Goal: Book appointment/travel/reservation

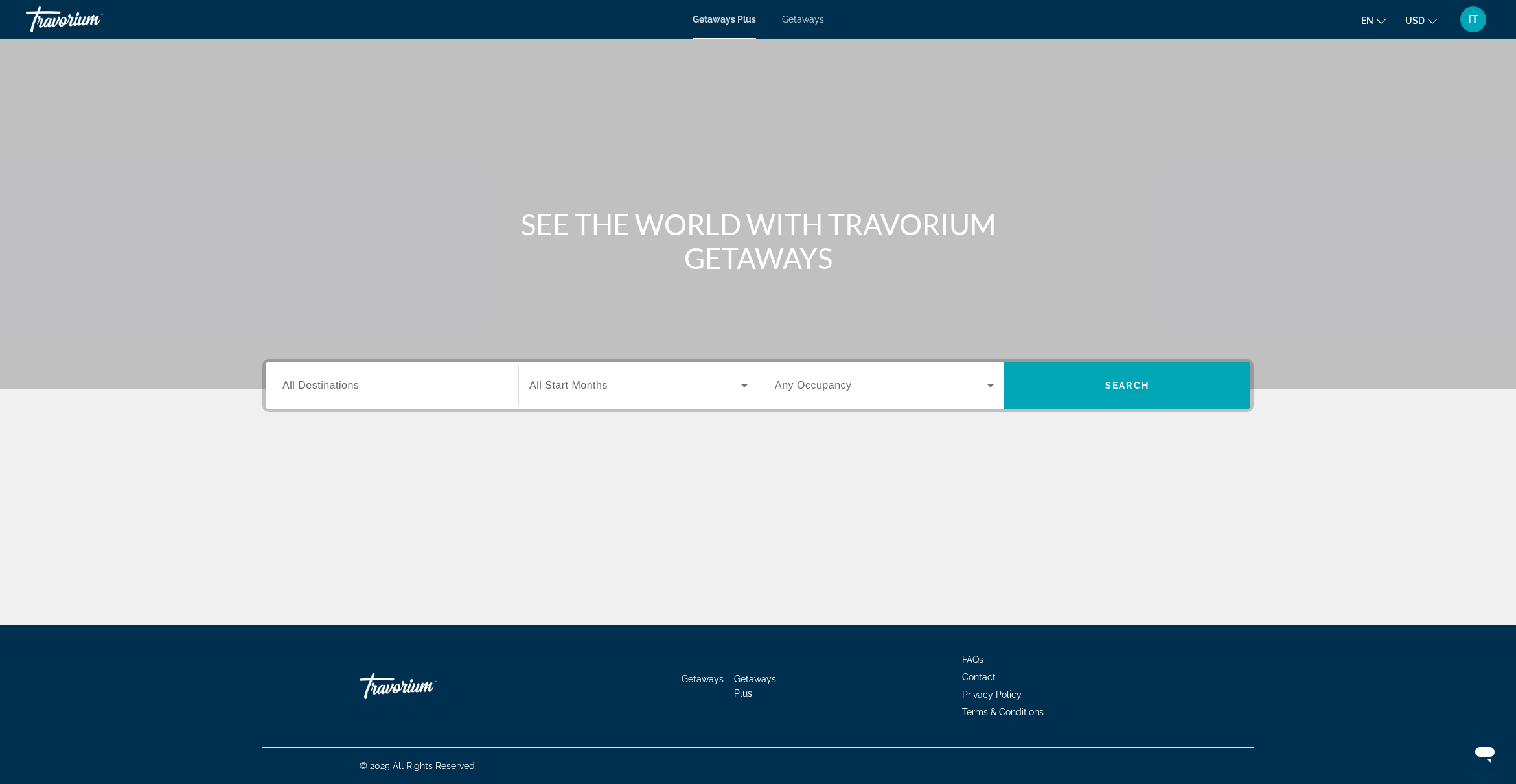
click at [413, 388] on input "Destination All Destinations" at bounding box center [392, 385] width 219 height 15
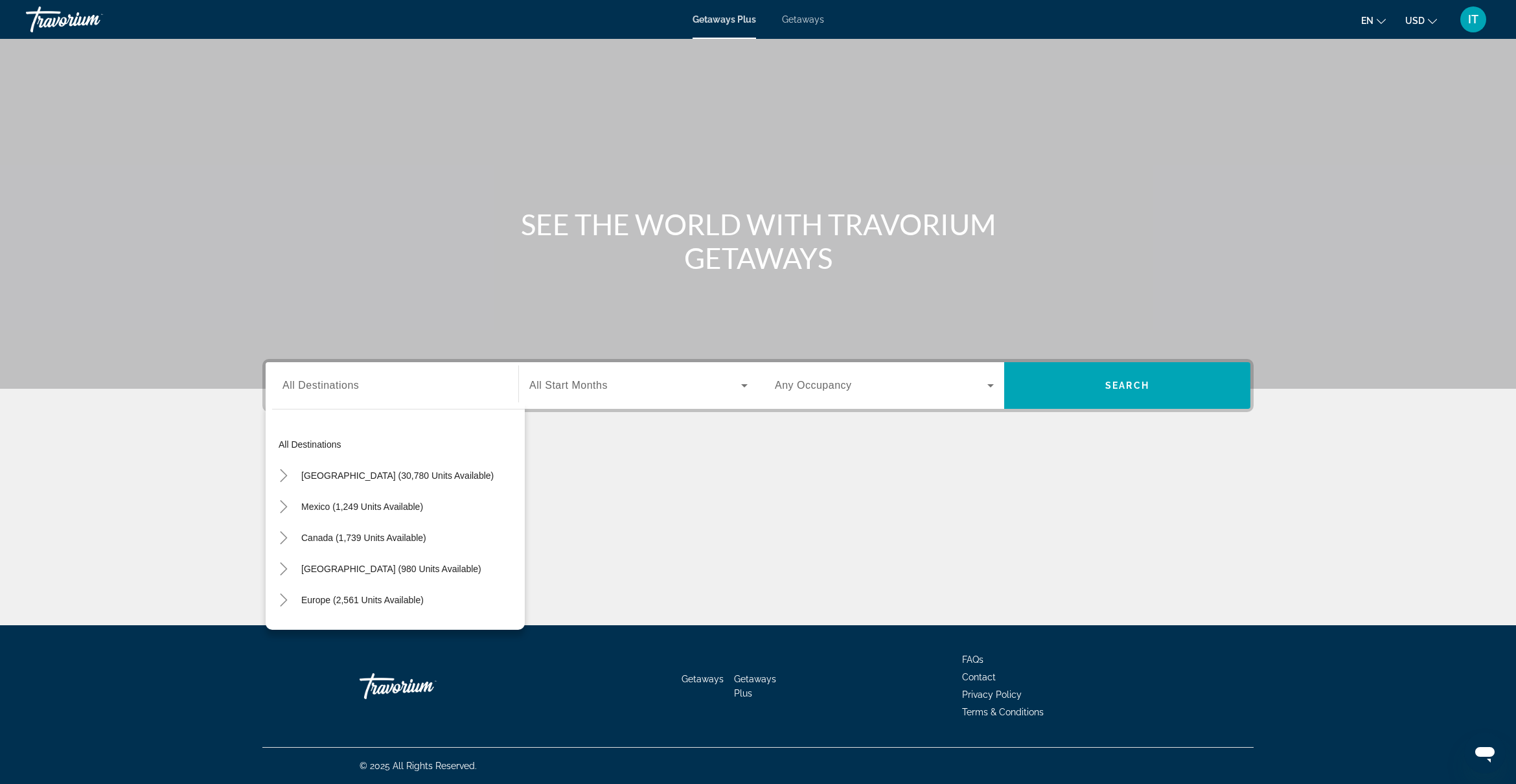
click at [945, 506] on div "Main content" at bounding box center [758, 493] width 991 height 97
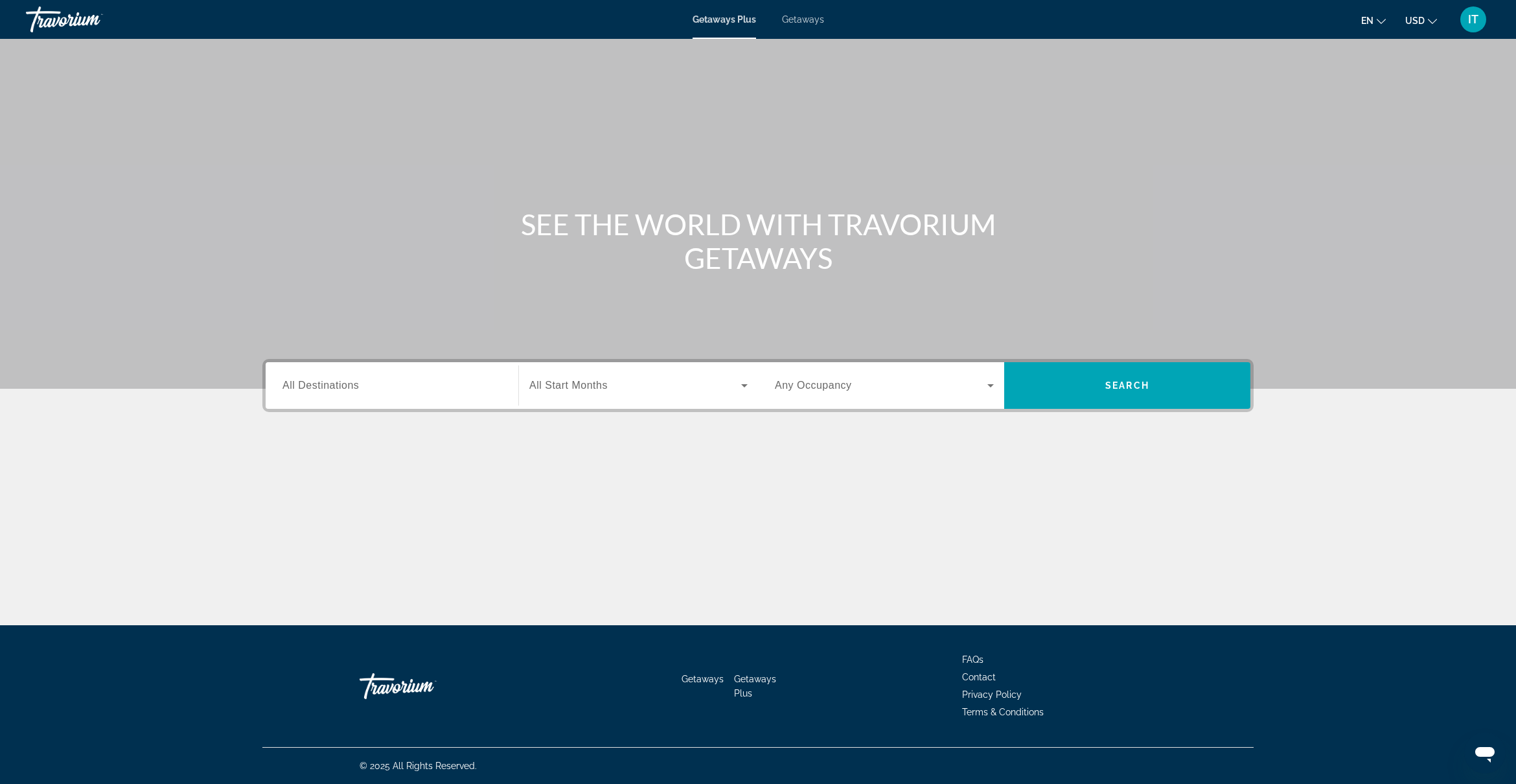
click at [583, 390] on span "All Start Months" at bounding box center [568, 385] width 79 height 11
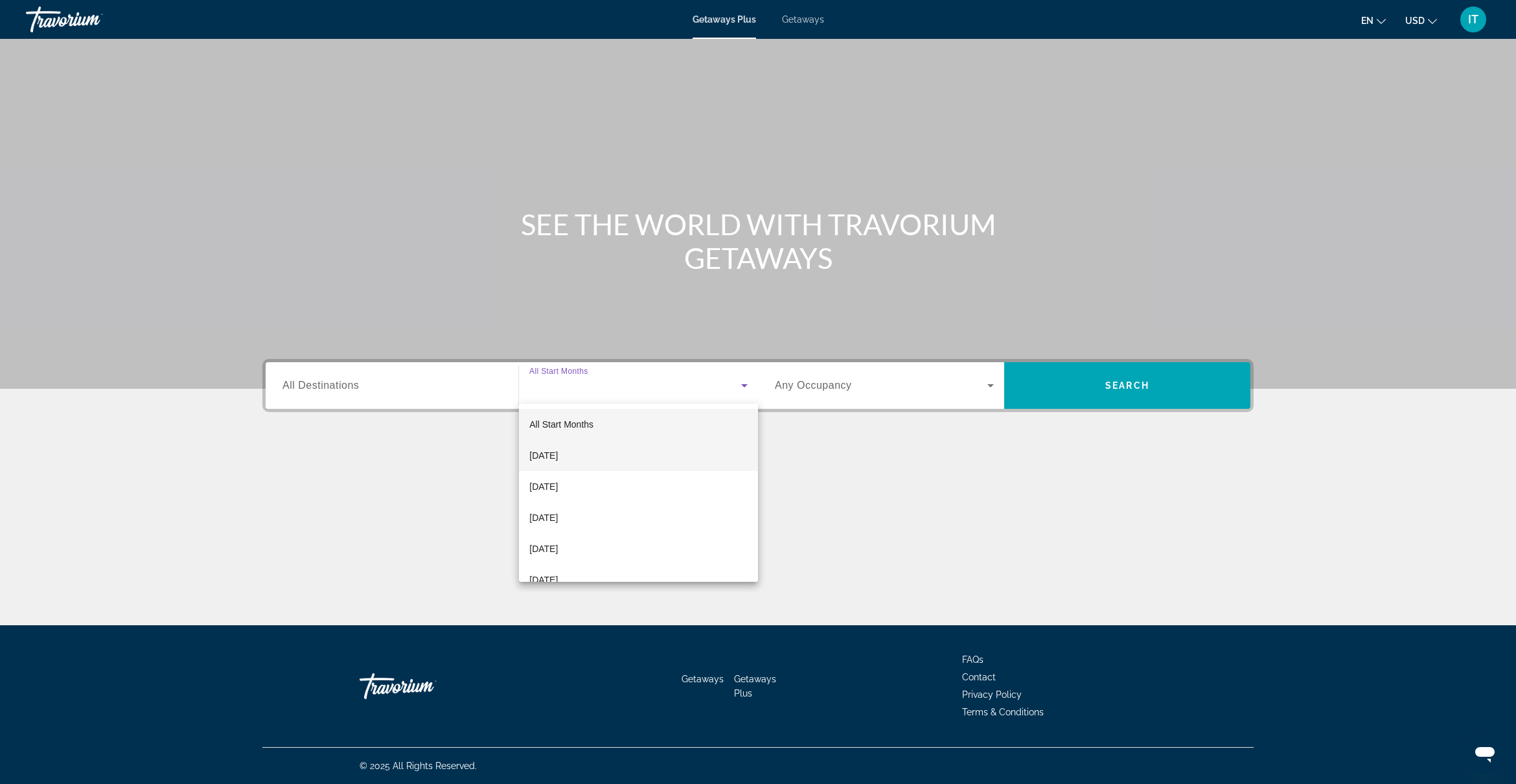
click at [558, 454] on span "September 2025" at bounding box center [543, 455] width 29 height 15
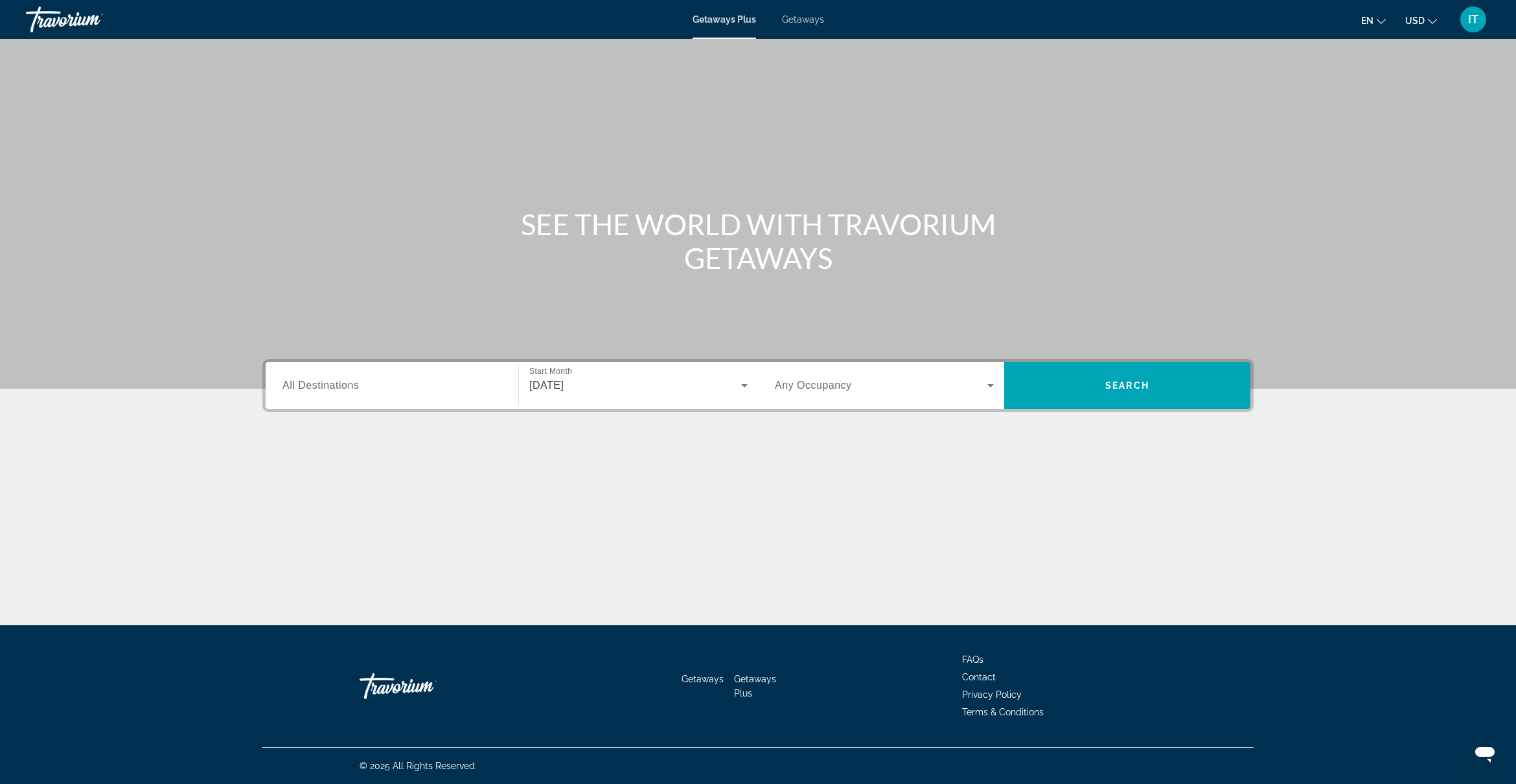
click at [842, 385] on span "Any Occupancy" at bounding box center [813, 385] width 77 height 11
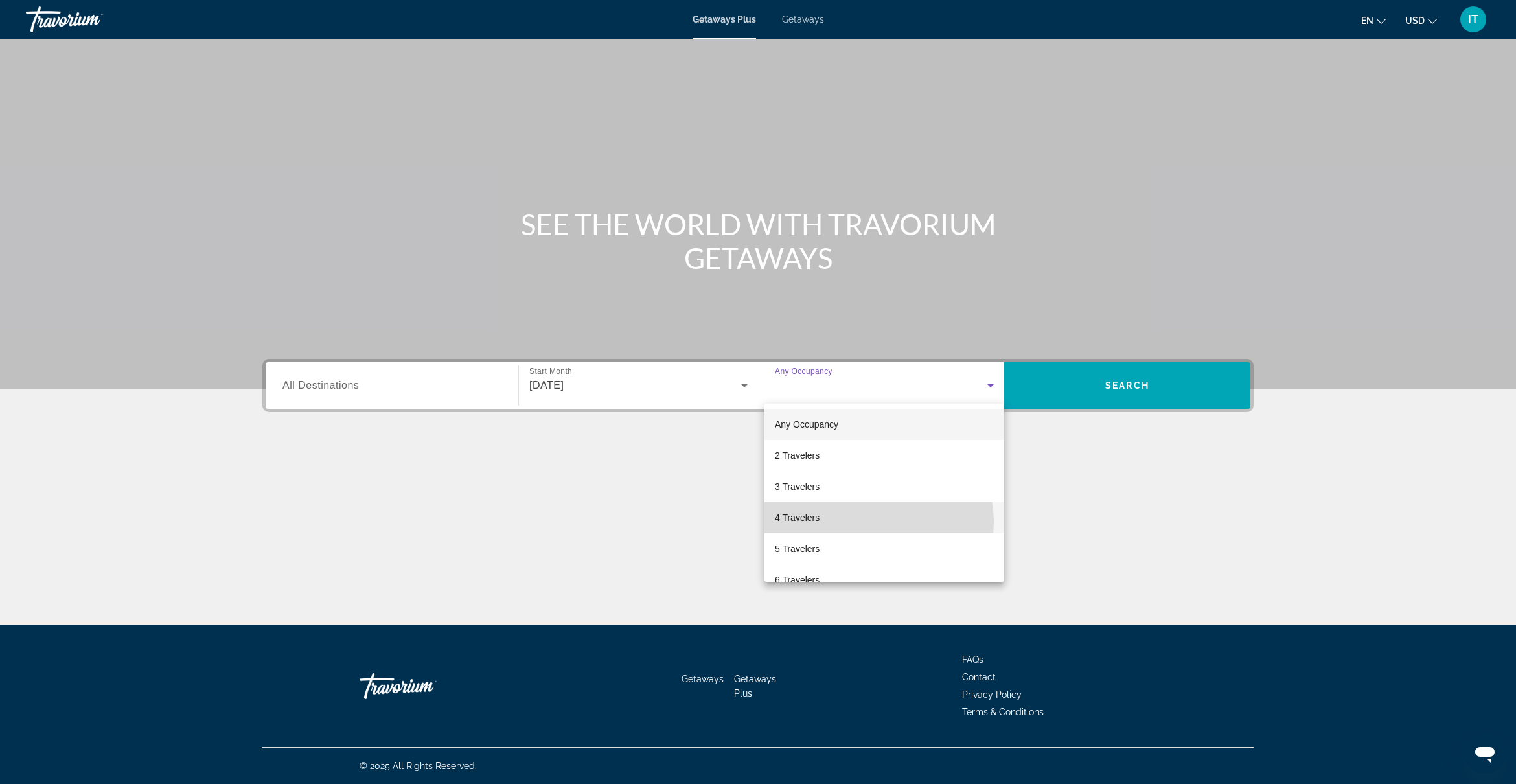
click at [876, 522] on mat-option "4 Travelers" at bounding box center [884, 517] width 240 height 31
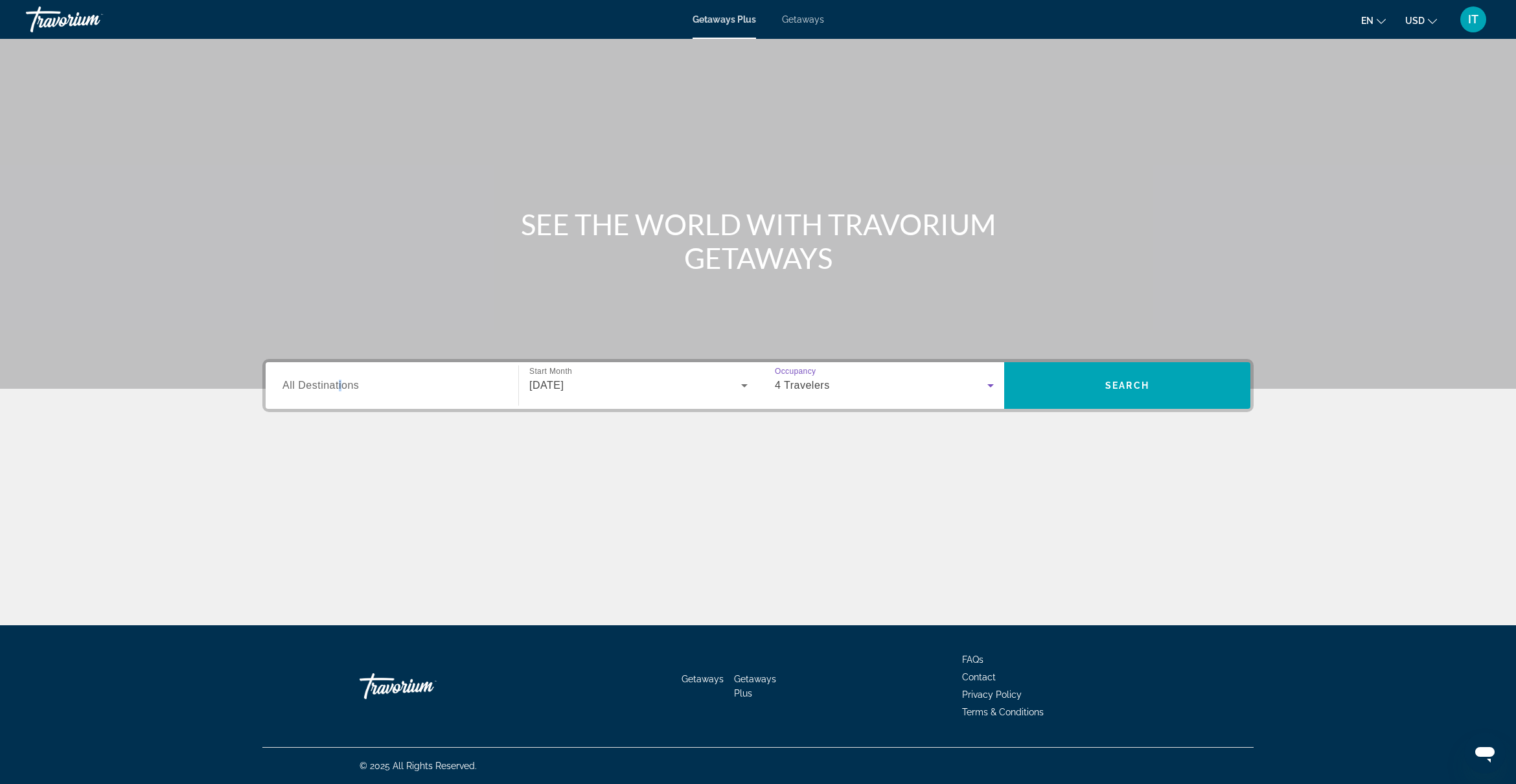
click at [341, 388] on span "All Destinations" at bounding box center [320, 385] width 76 height 11
click at [341, 388] on input "Destination All Destinations" at bounding box center [392, 385] width 219 height 15
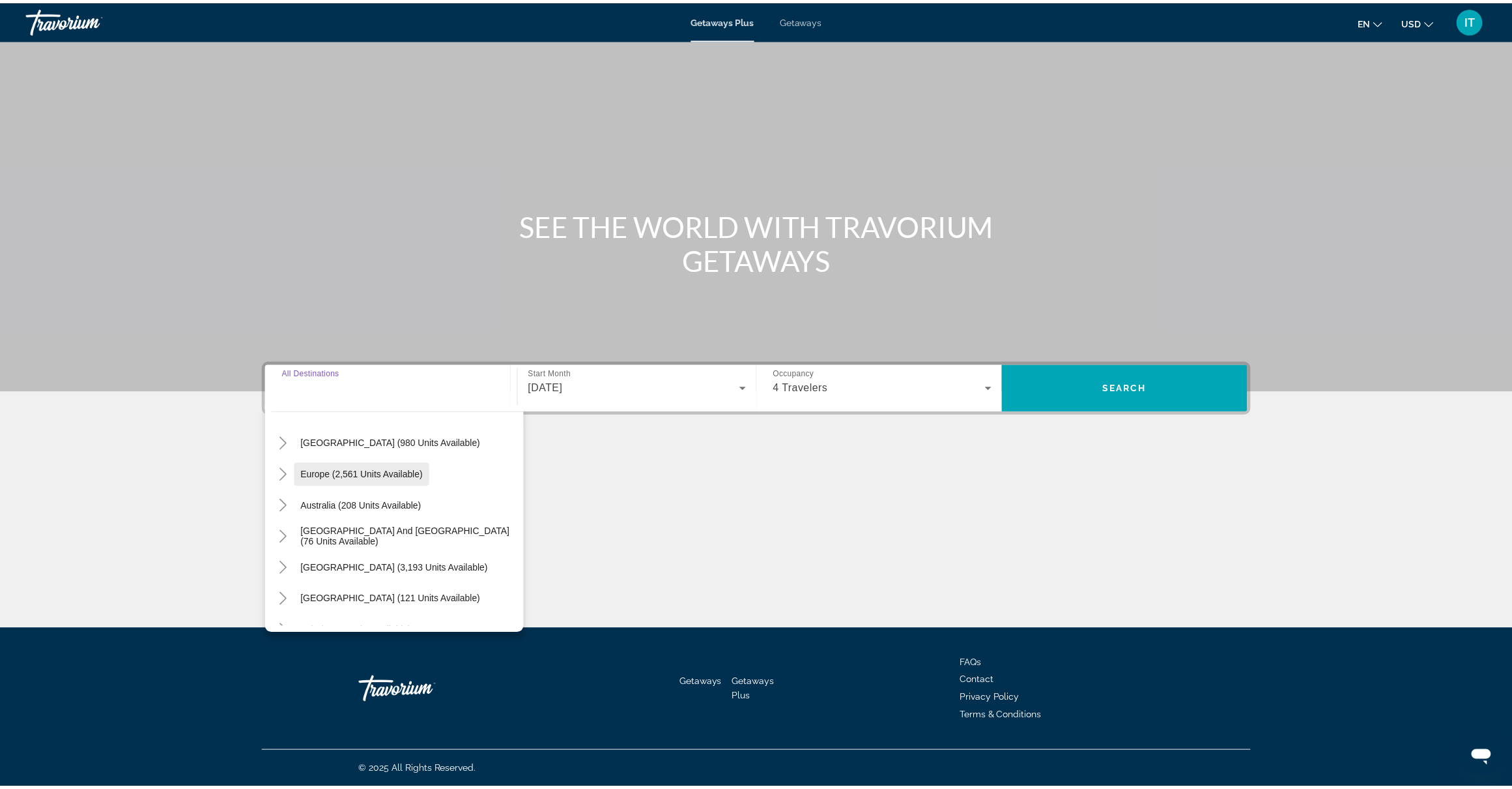
scroll to position [48, 0]
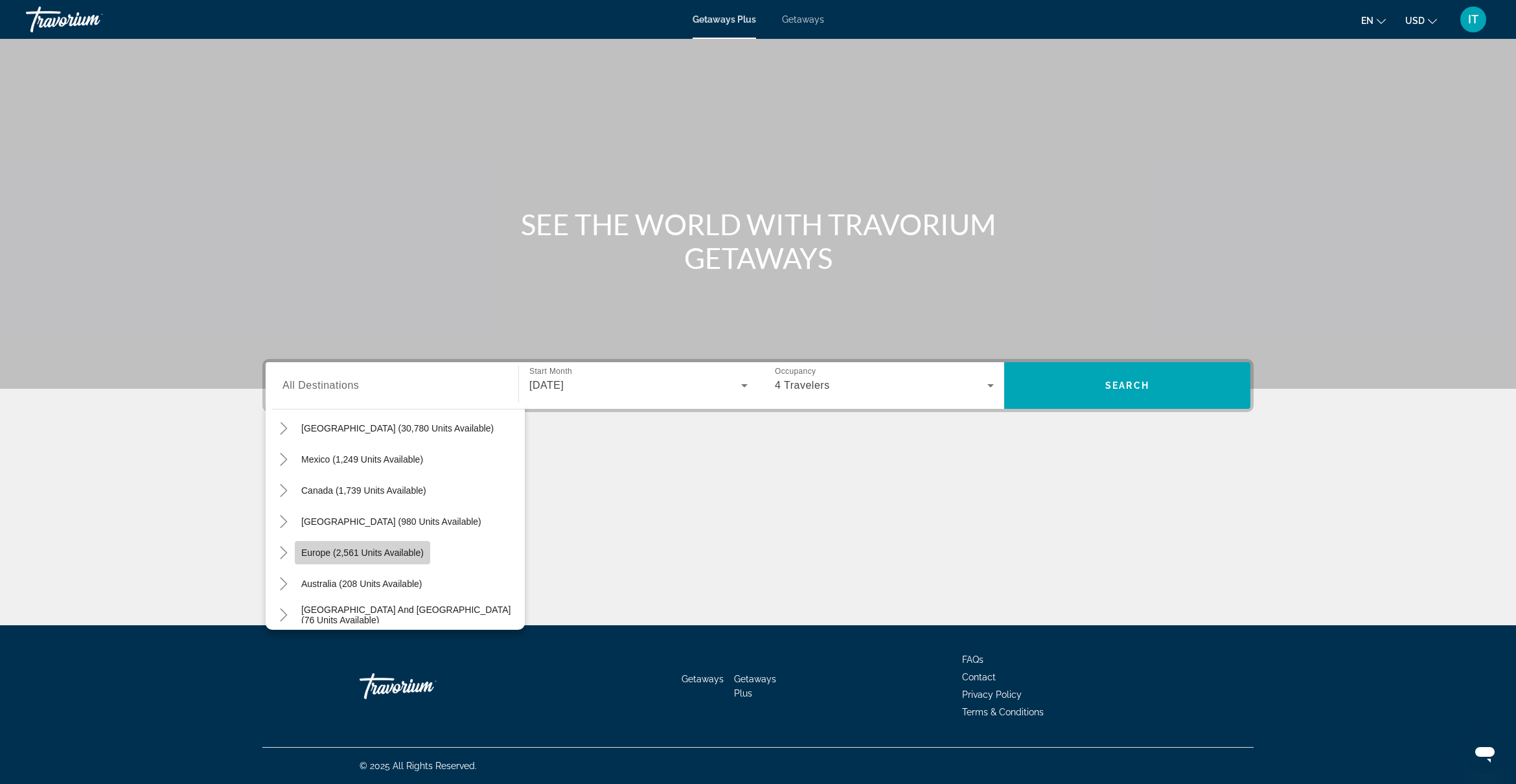
click at [404, 548] on span "Europe (2,561 units available)" at bounding box center [362, 552] width 123 height 10
type input "**********"
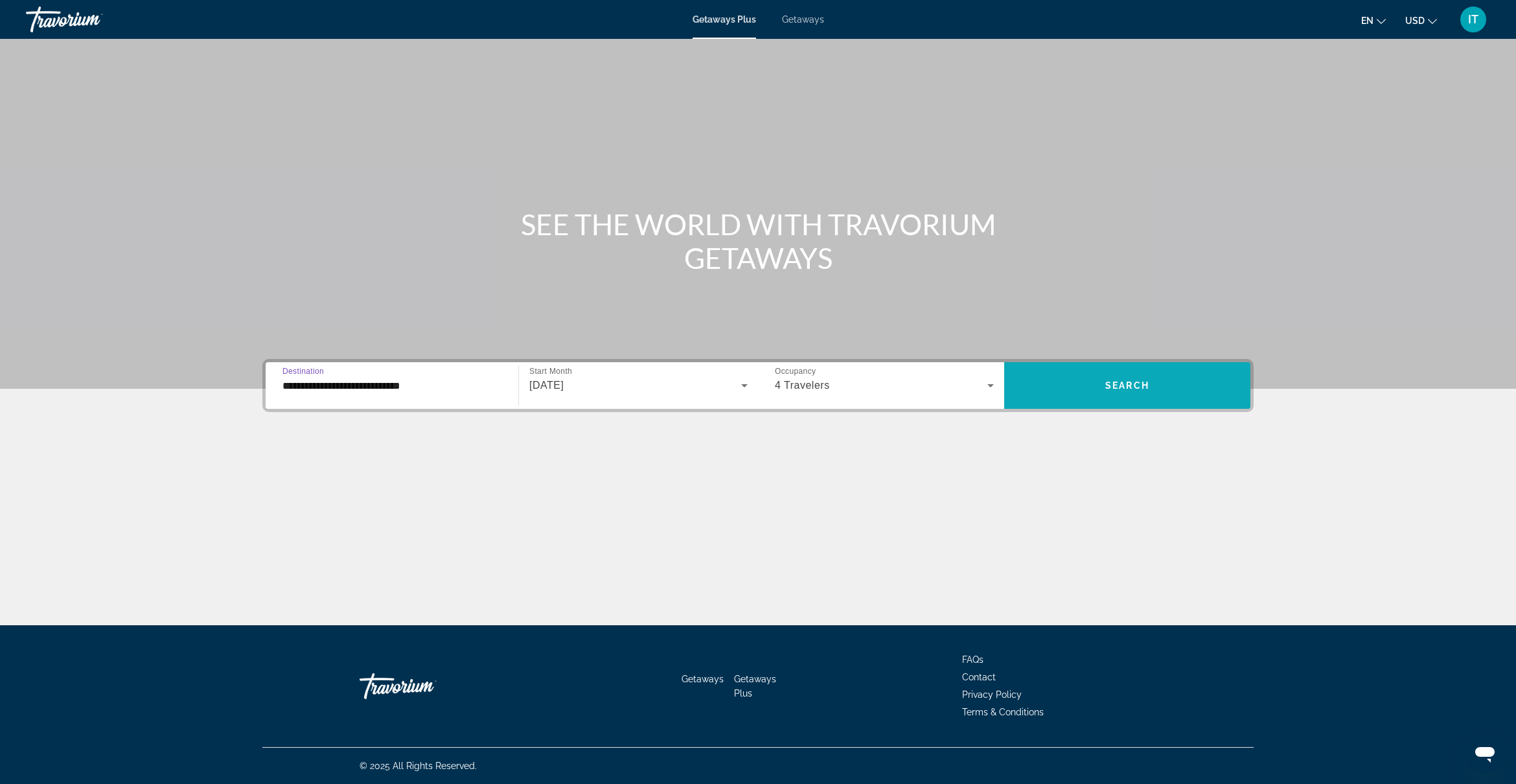
click at [1160, 396] on span "Search widget" at bounding box center [1127, 385] width 246 height 31
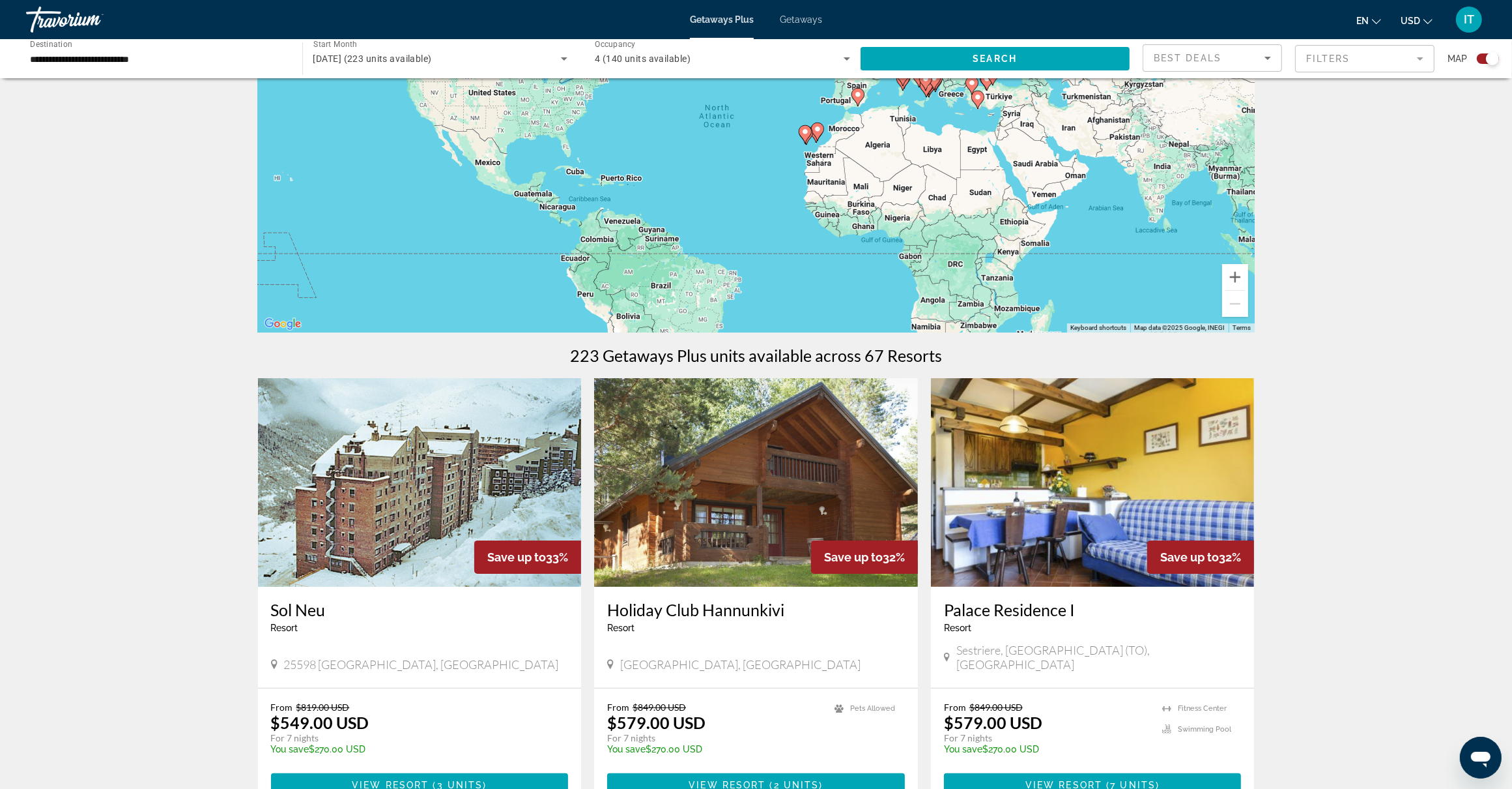
scroll to position [163, 0]
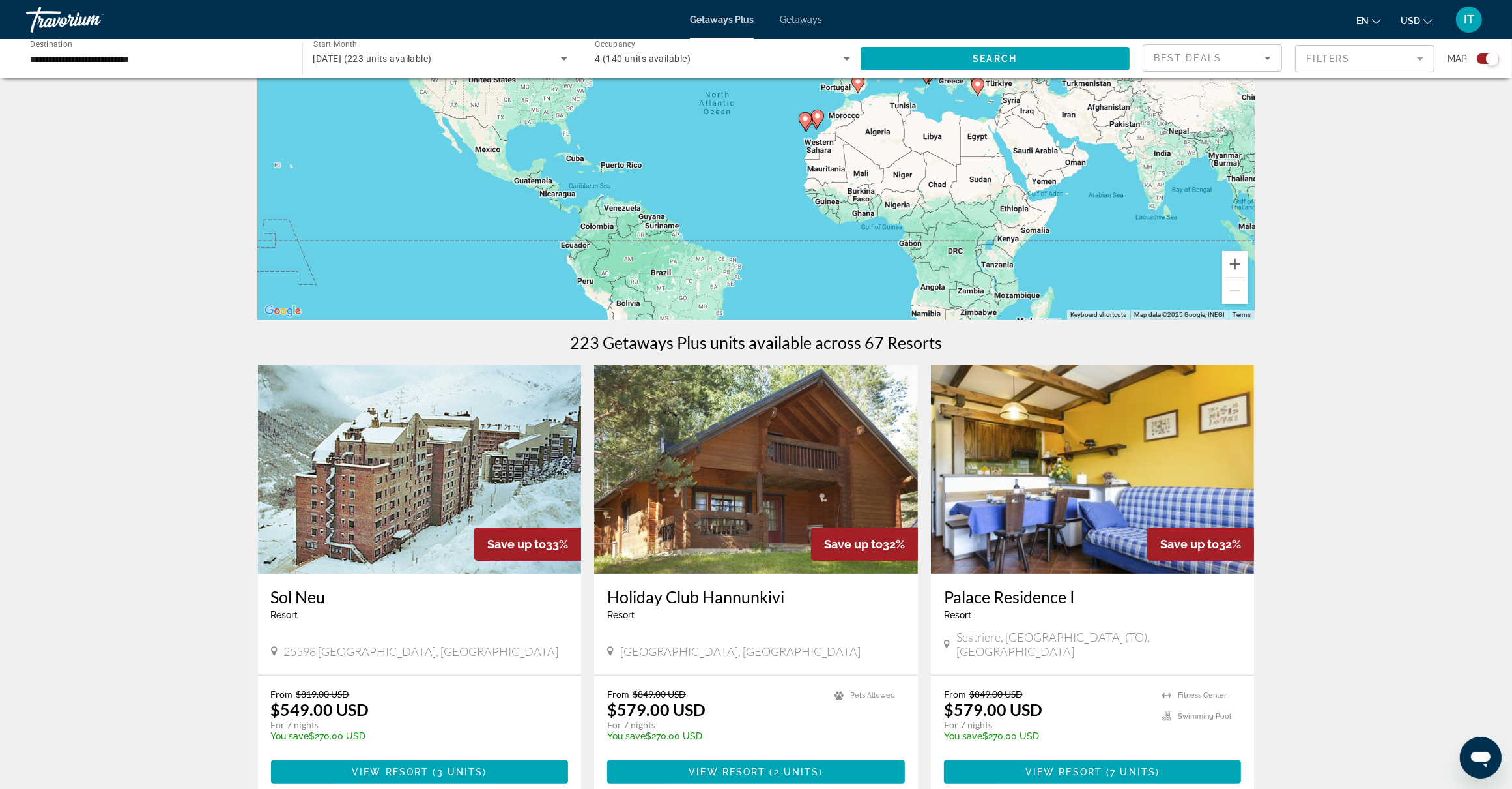
click at [1434, 22] on ul "en English Español Français Italiano Português русский USD USD ($) MXN (Mex$) C…" at bounding box center [1404, 19] width 96 height 21
click at [1430, 22] on icon "Change currency" at bounding box center [1427, 21] width 9 height 9
click at [1409, 83] on button "CAD (Can$)" at bounding box center [1391, 86] width 65 height 17
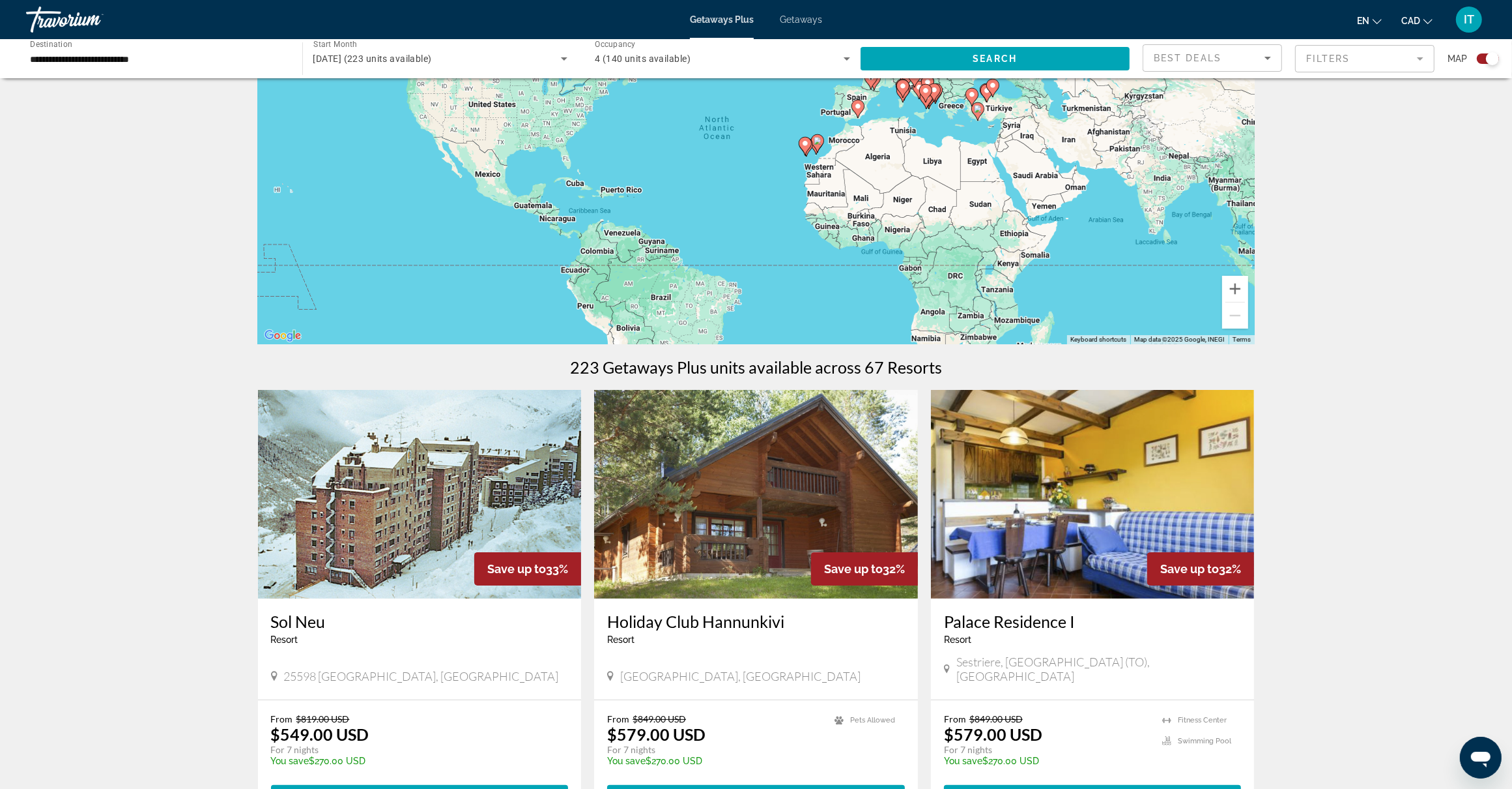
scroll to position [0, 0]
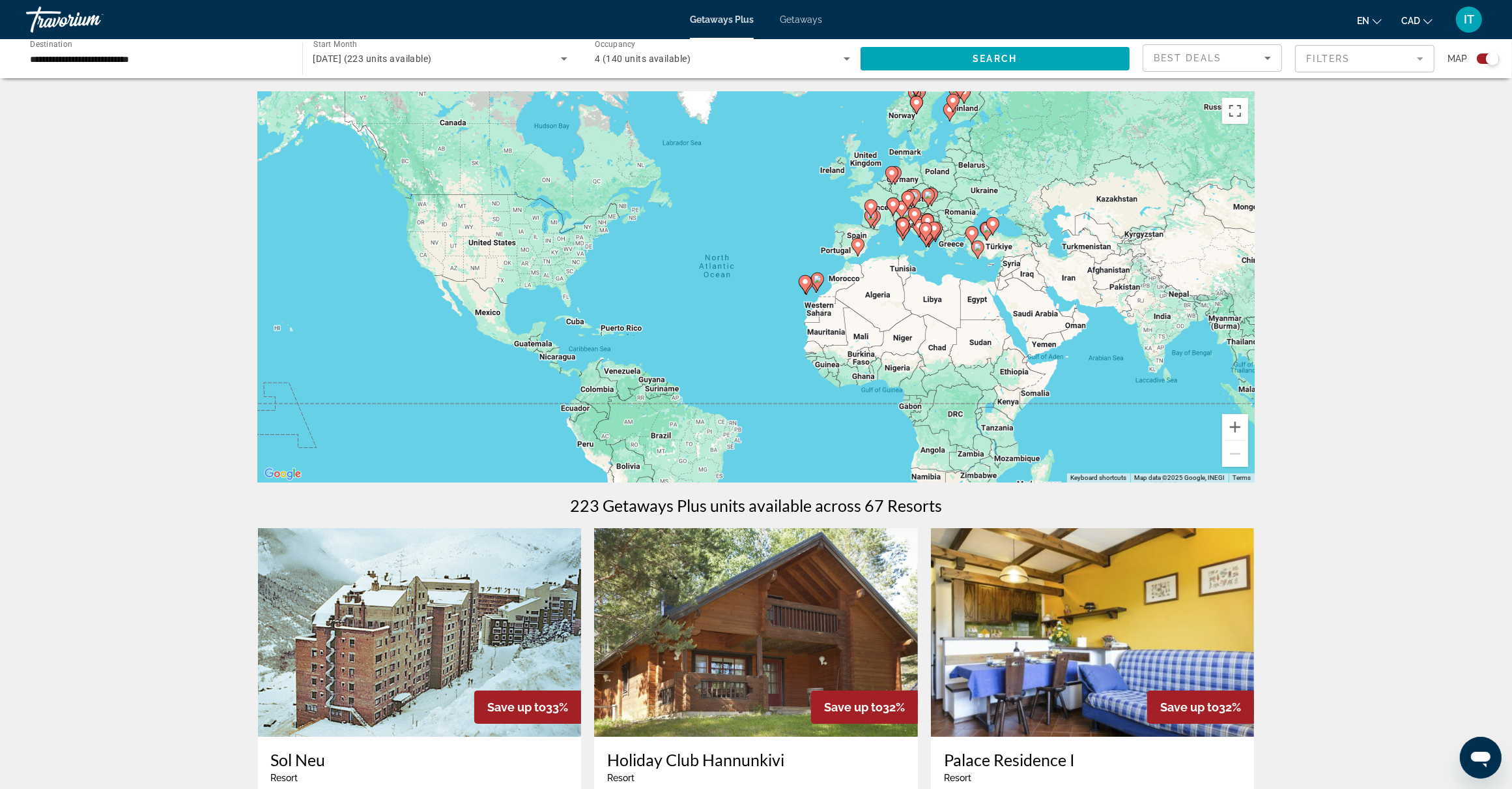
click at [597, 186] on div "To activate drag with keyboard, press Alt + Enter. Once in keyboard drag state,…" at bounding box center [756, 287] width 997 height 391
click at [118, 59] on input "**********" at bounding box center [157, 59] width 255 height 15
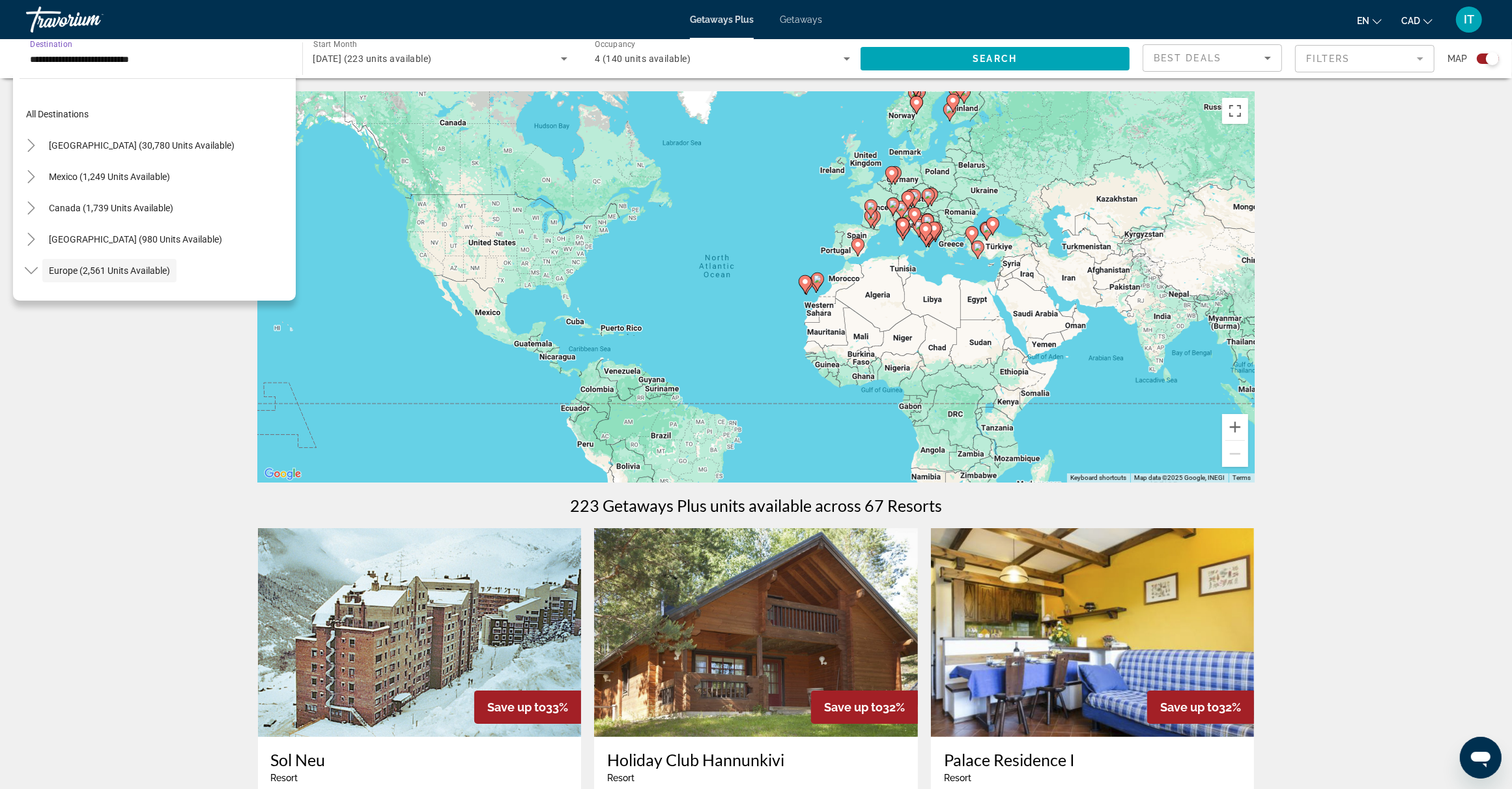
scroll to position [77, 0]
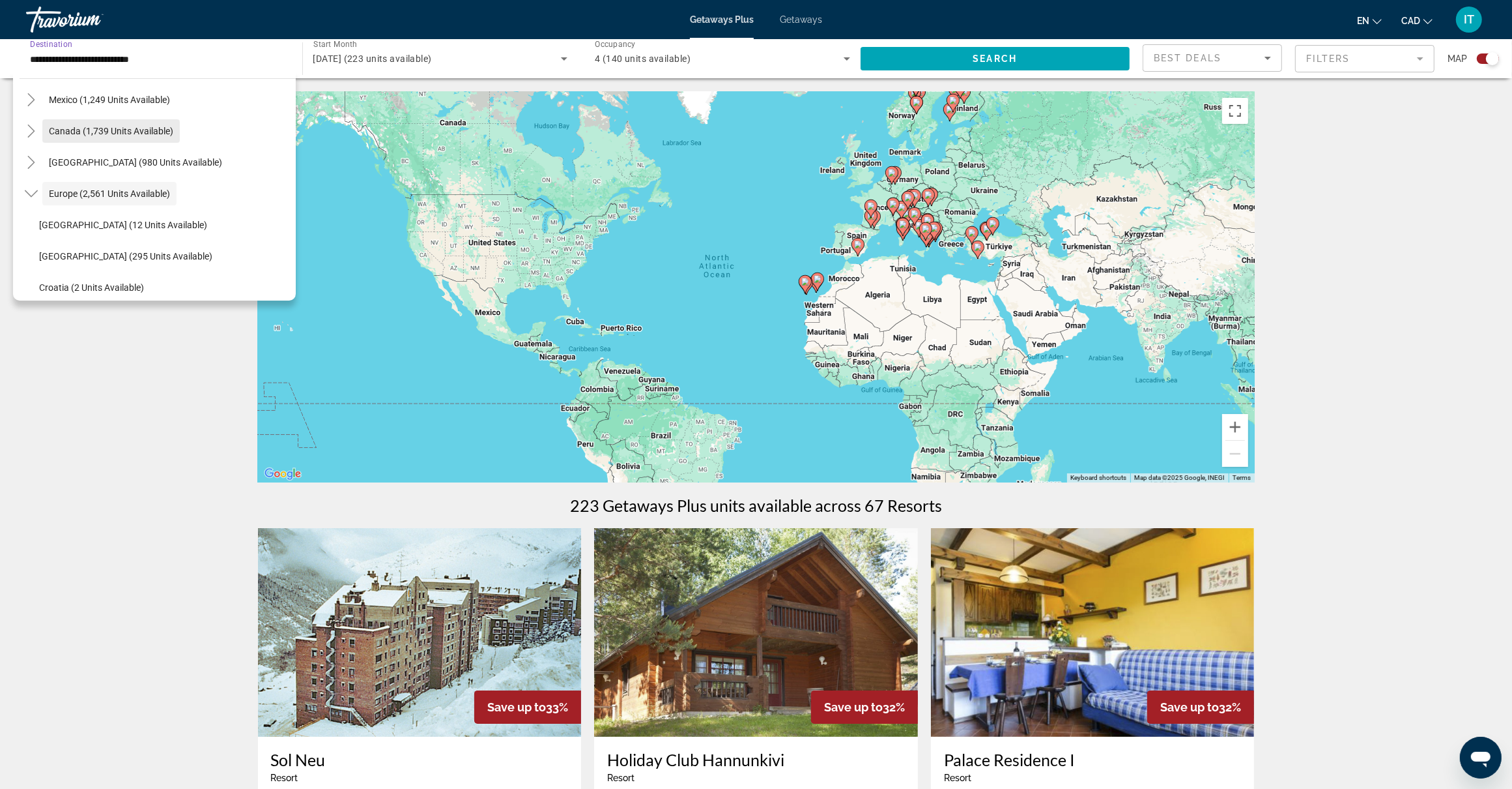
click at [126, 130] on span "Canada (1,739 units available)" at bounding box center [111, 131] width 124 height 10
type input "**********"
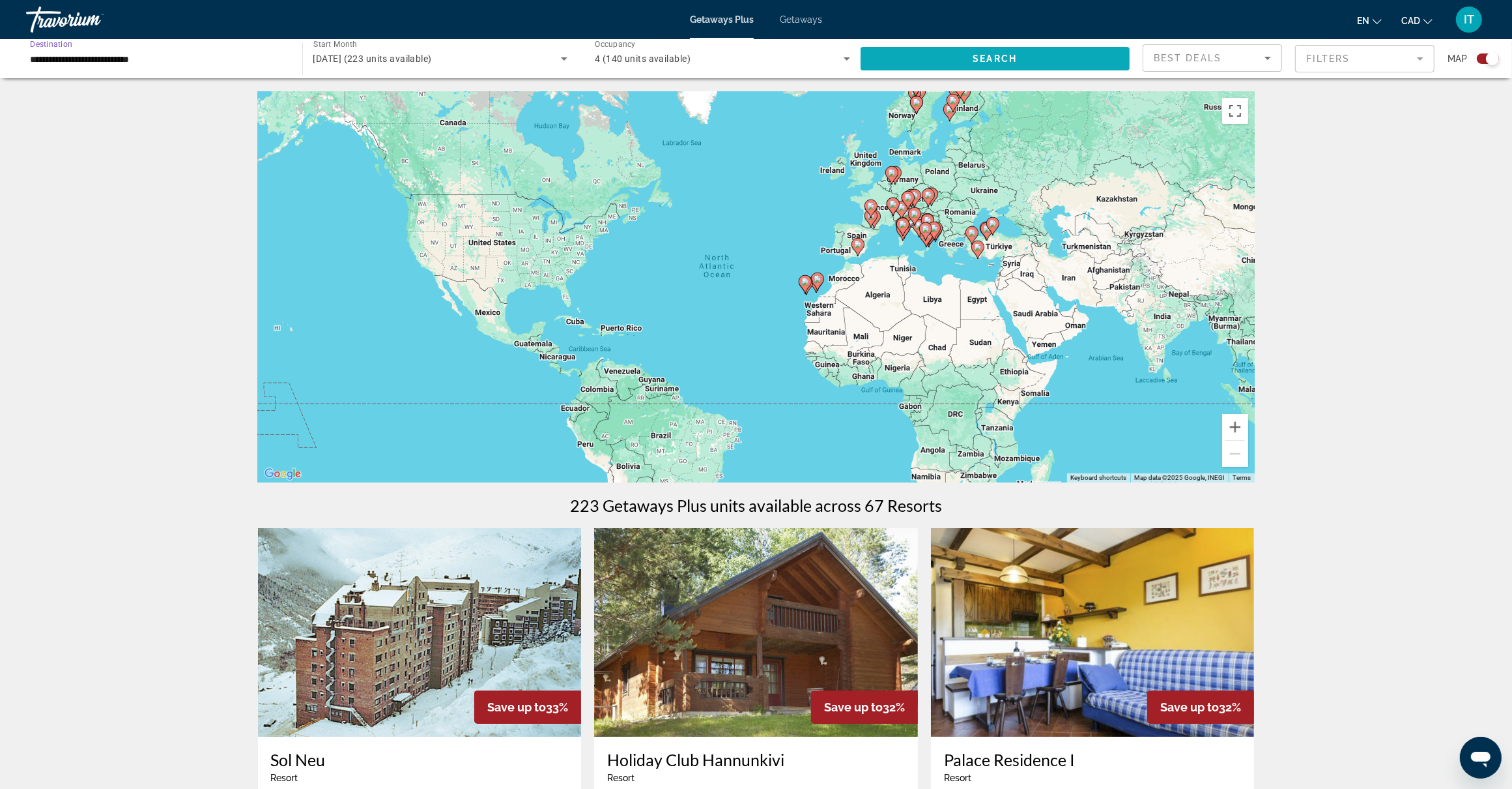
click at [981, 56] on span "Search" at bounding box center [995, 58] width 44 height 10
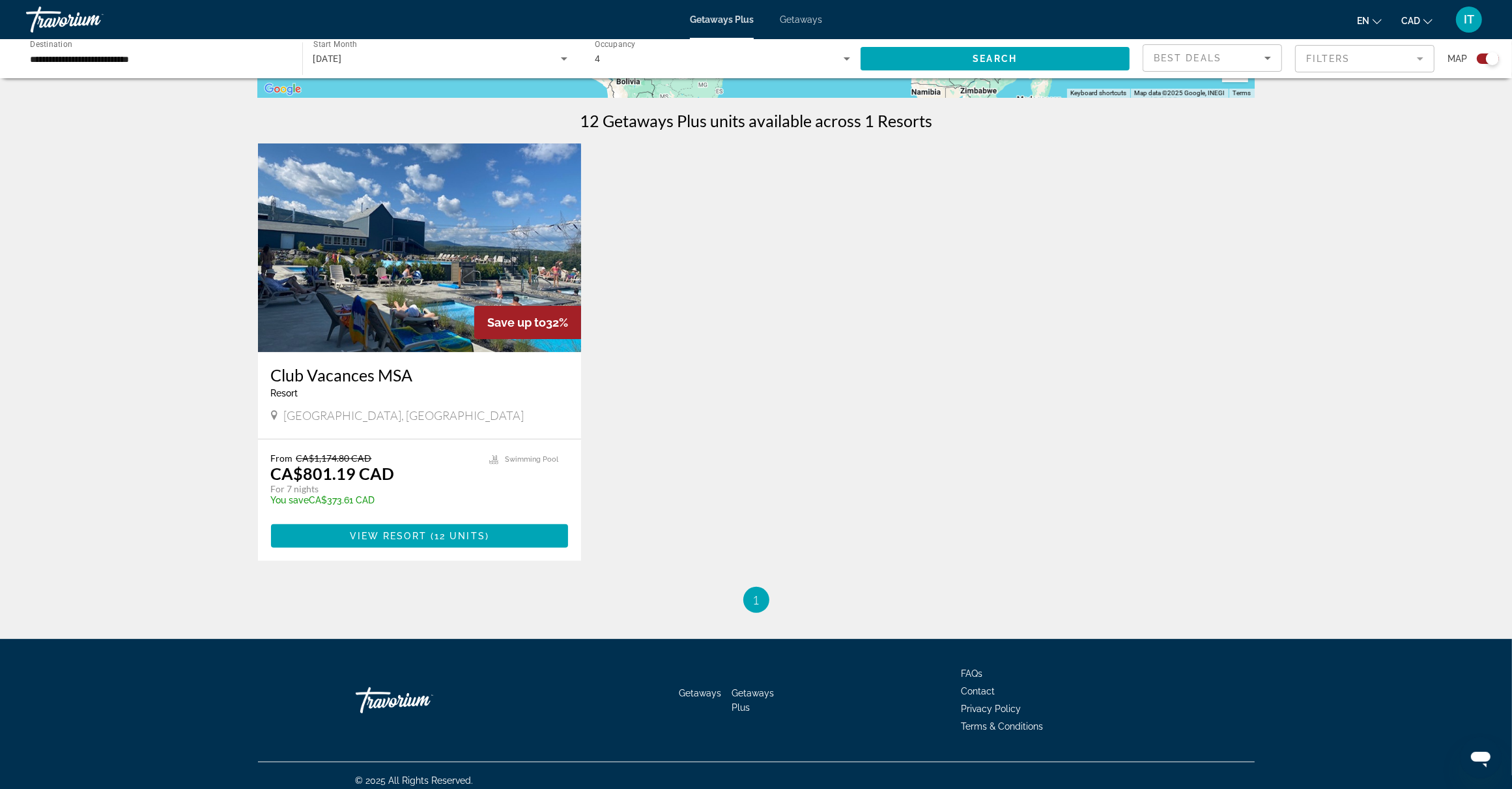
scroll to position [394, 0]
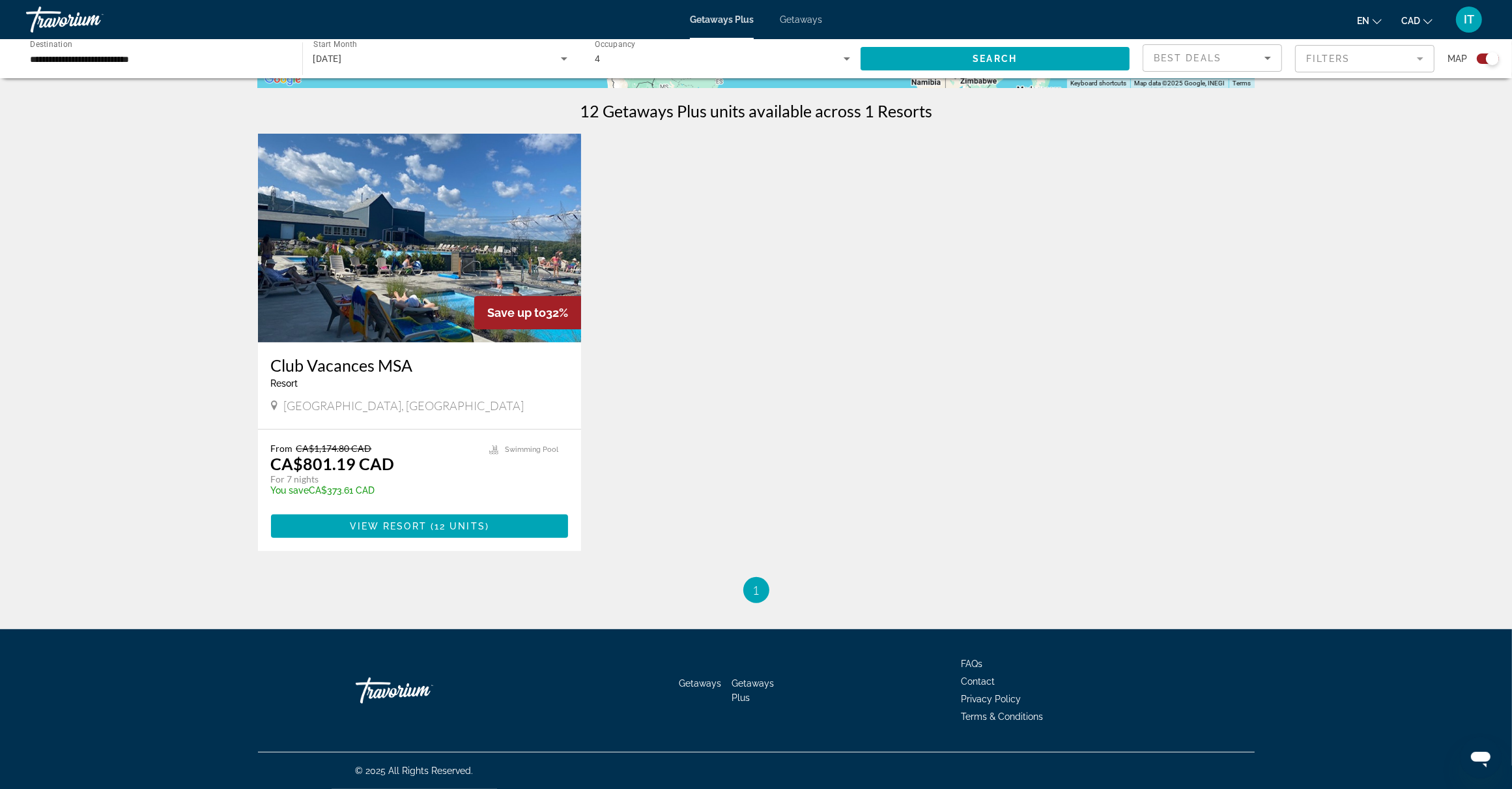
click at [447, 253] on img "Main content" at bounding box center [420, 237] width 324 height 208
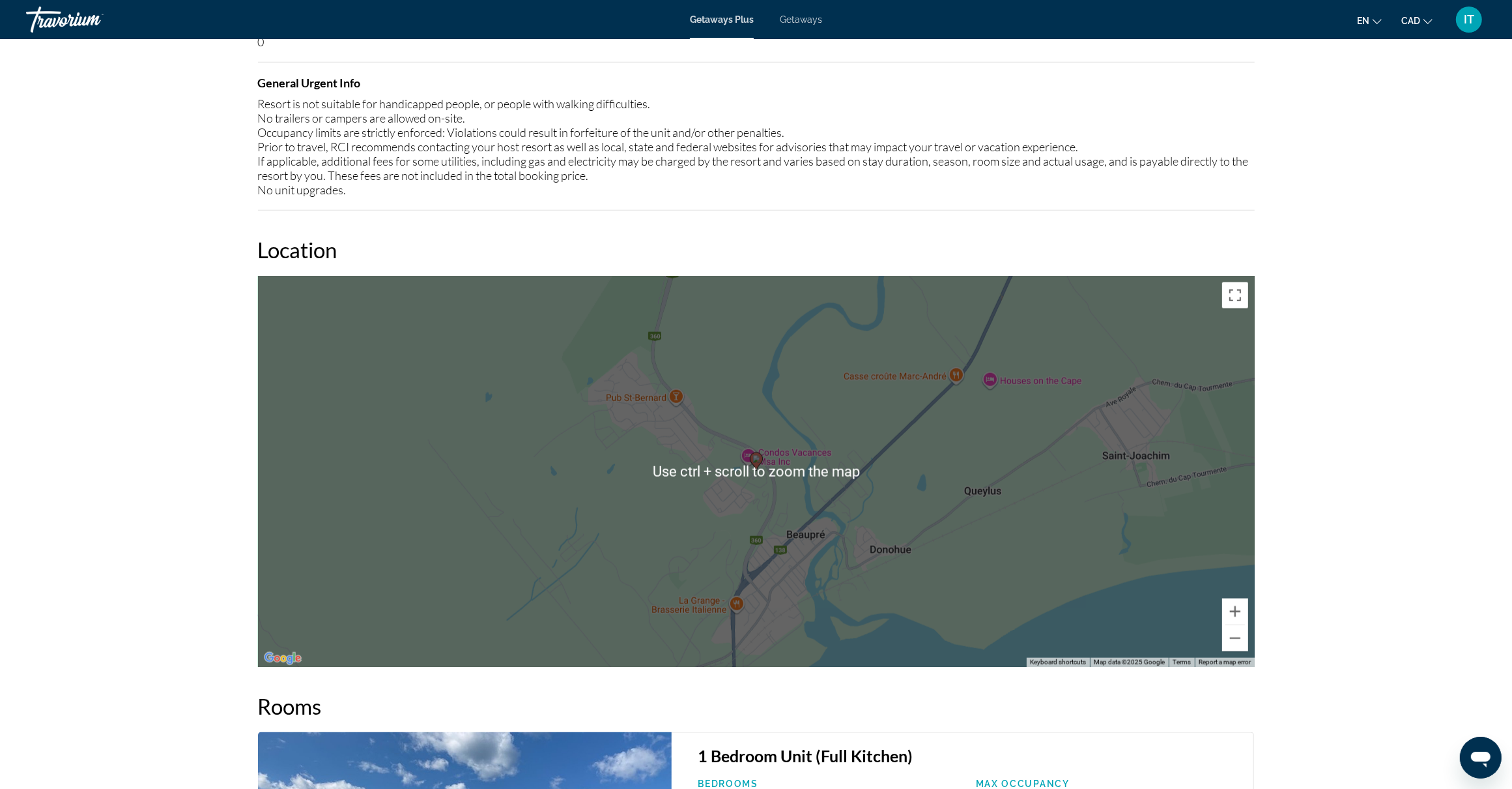
scroll to position [1874, 0]
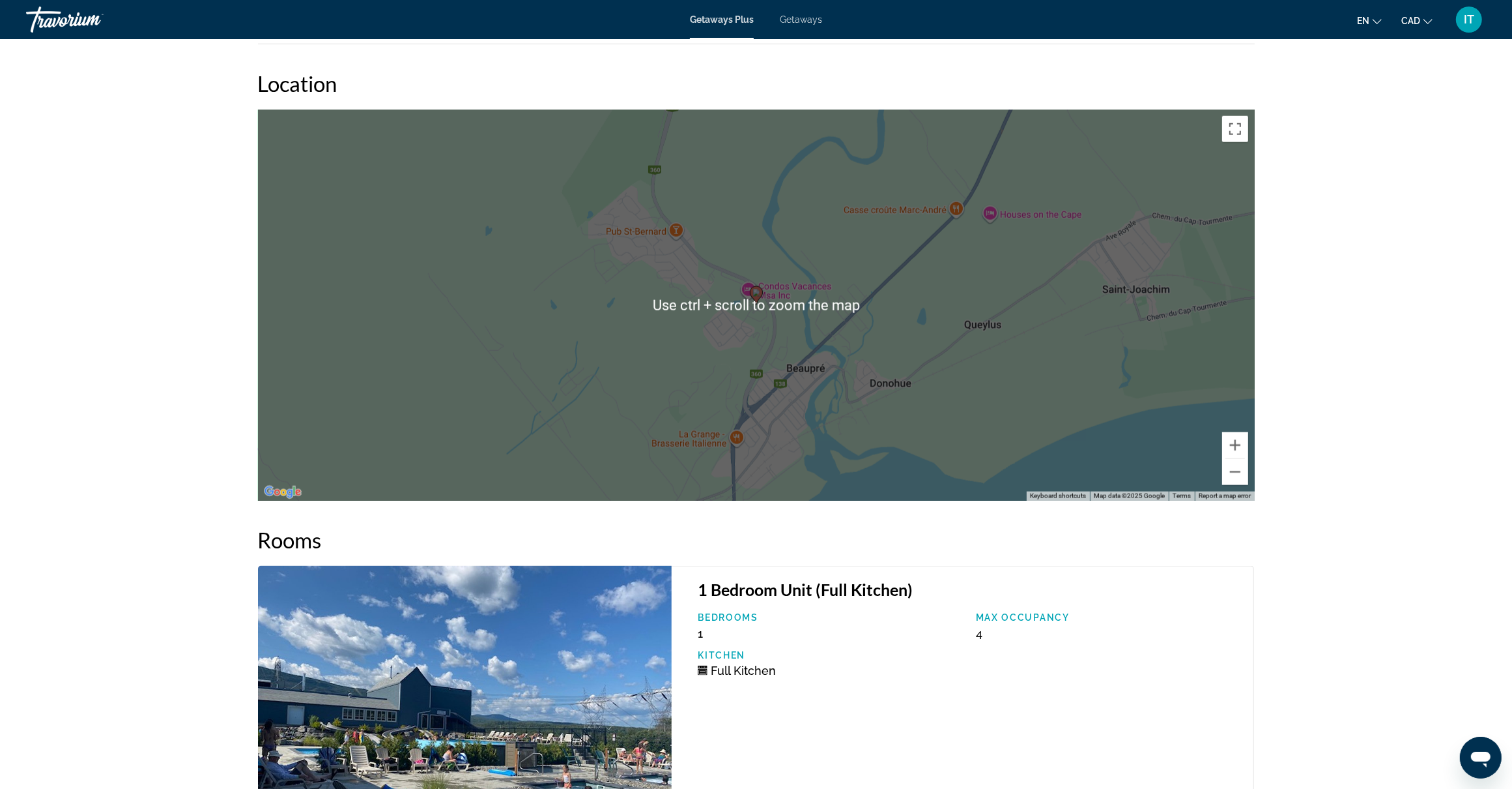
click at [658, 401] on div "To activate drag with keyboard, press Alt + Enter. Once in keyboard drag state,…" at bounding box center [756, 305] width 997 height 391
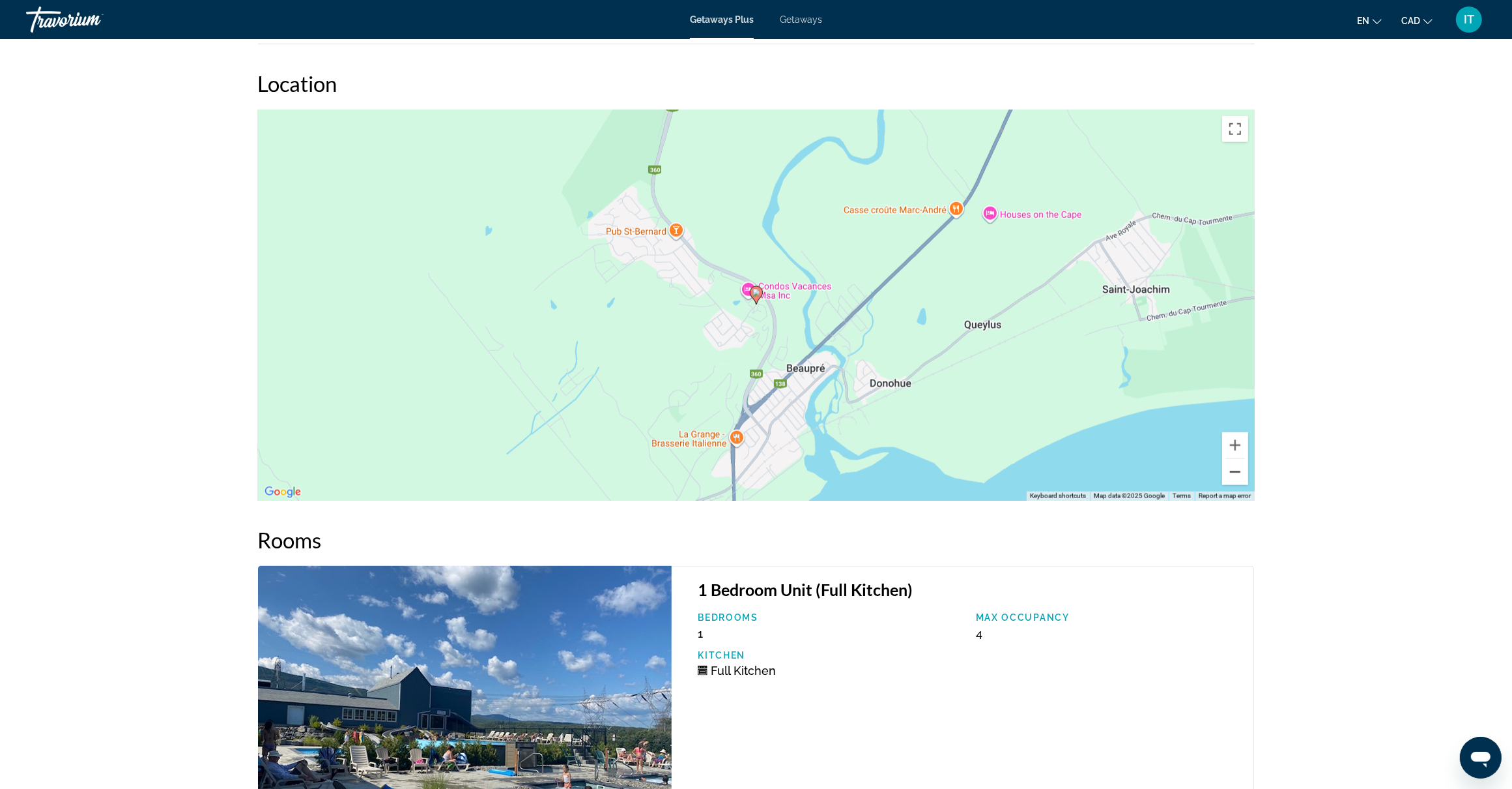
click at [1233, 471] on button "Zoom out" at bounding box center [1235, 472] width 26 height 26
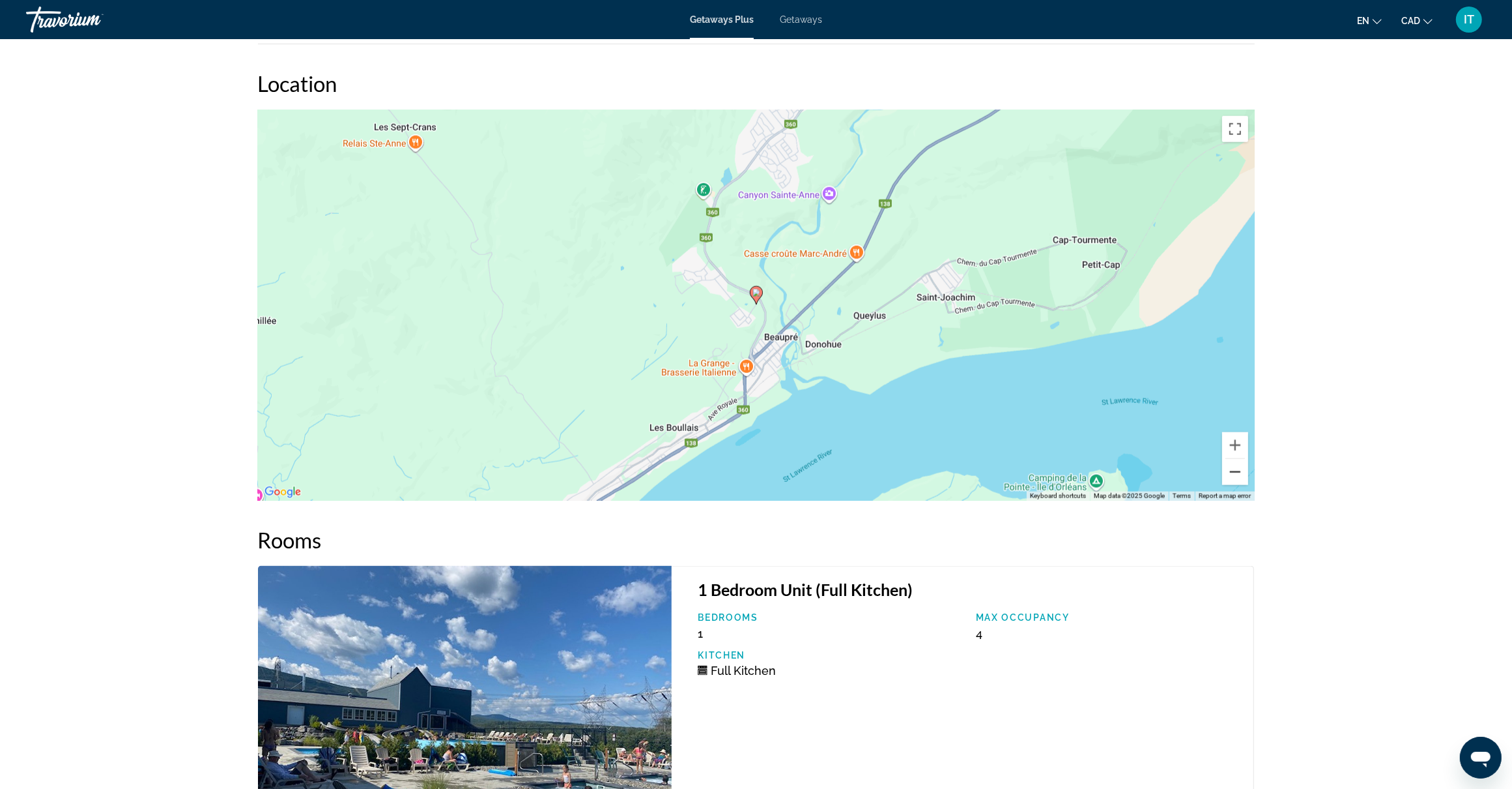
click at [1233, 471] on button "Zoom out" at bounding box center [1235, 472] width 26 height 26
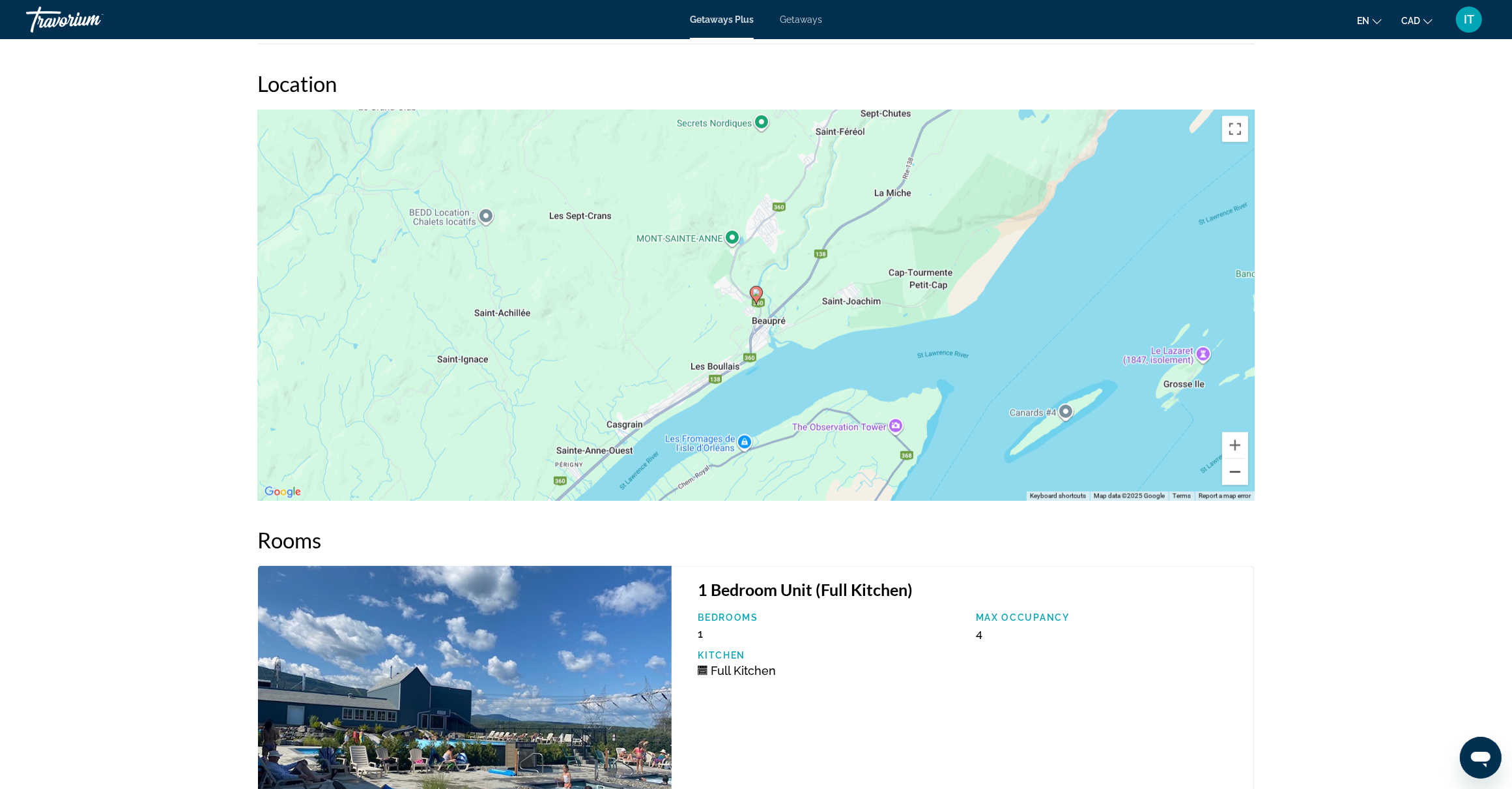
click at [1233, 471] on button "Zoom out" at bounding box center [1235, 472] width 26 height 26
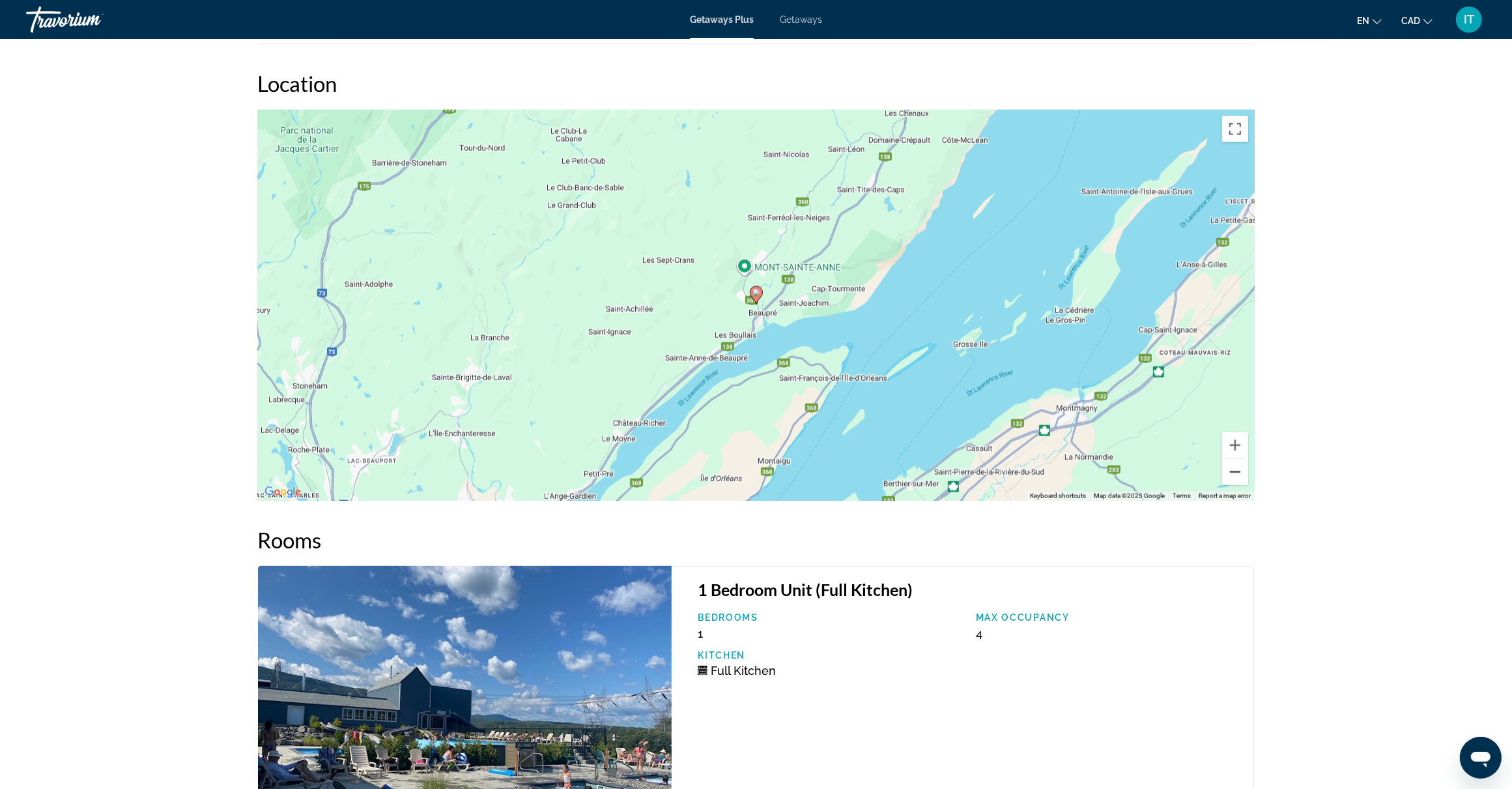
click at [1233, 471] on button "Zoom out" at bounding box center [1235, 472] width 26 height 26
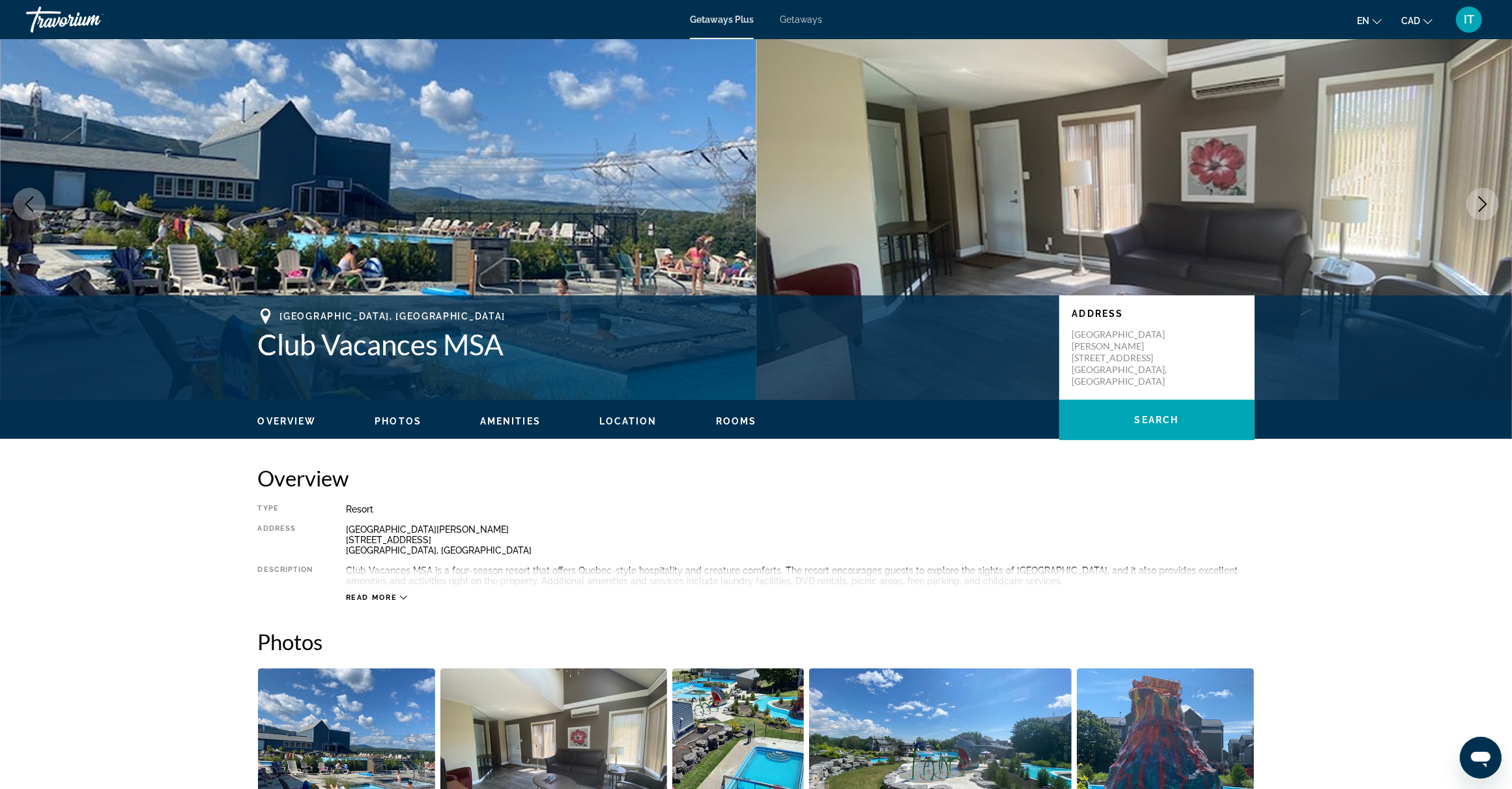
scroll to position [0, 0]
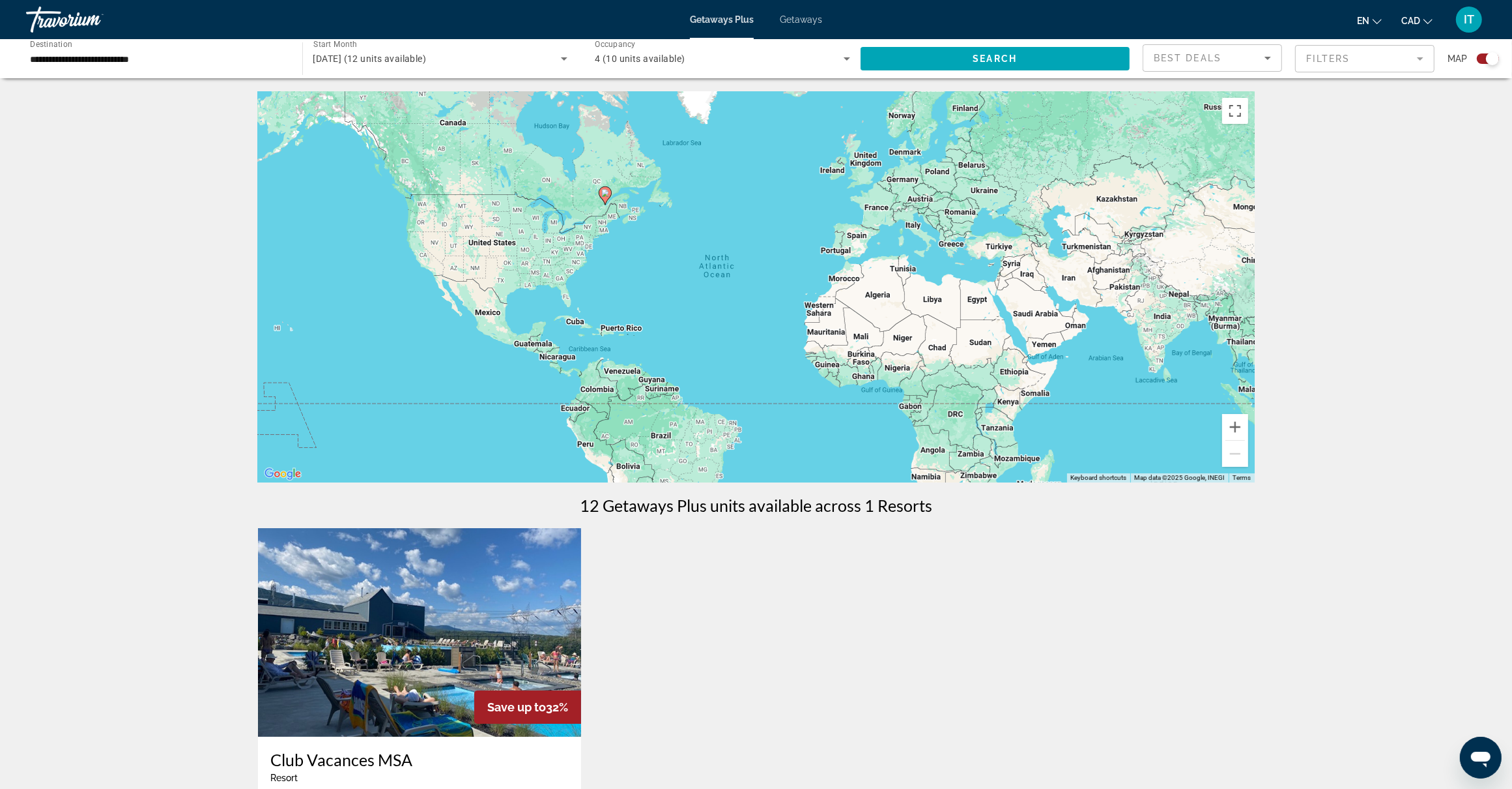
click at [112, 59] on input "**********" at bounding box center [157, 59] width 255 height 15
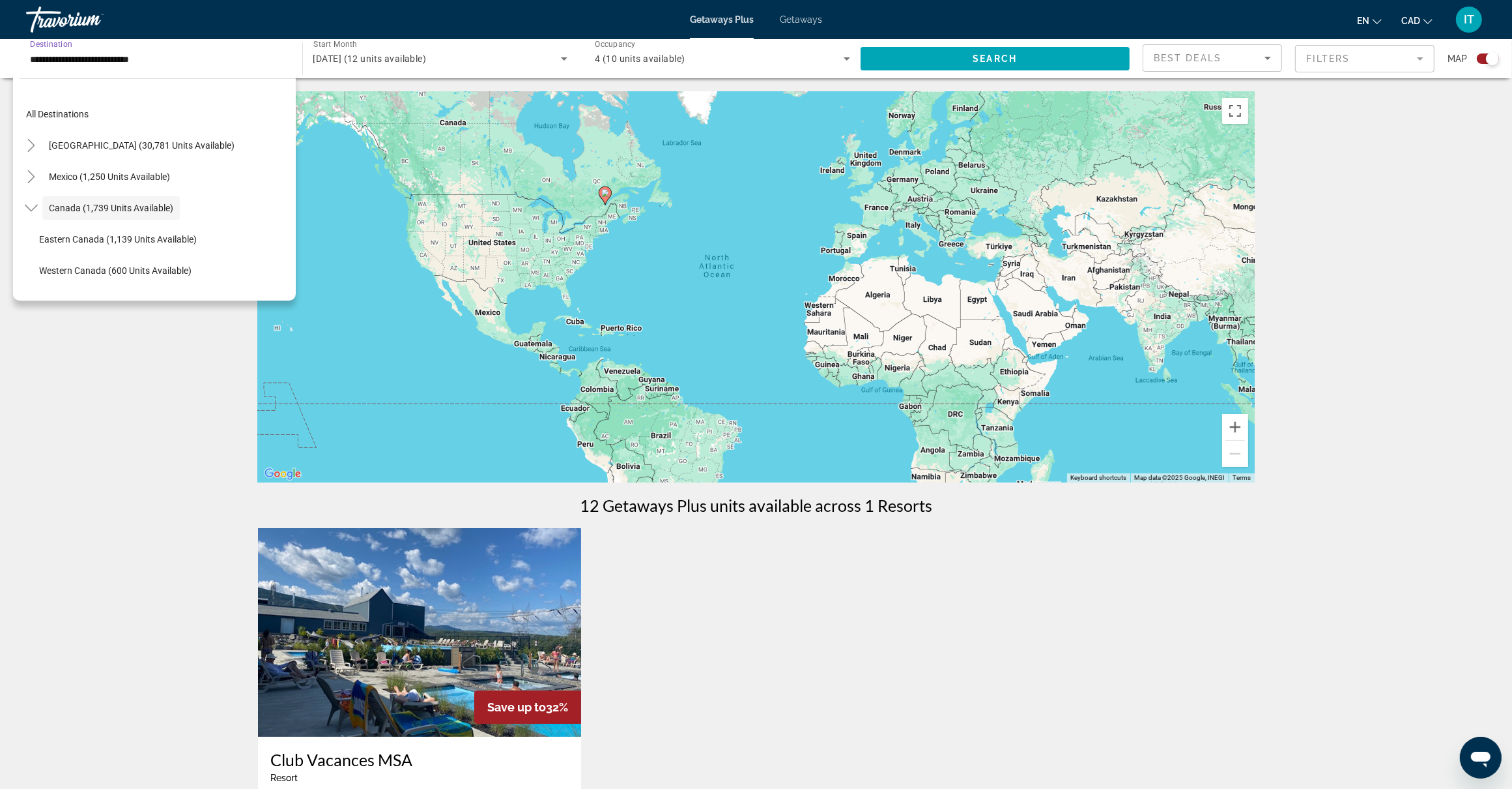
scroll to position [15, 0]
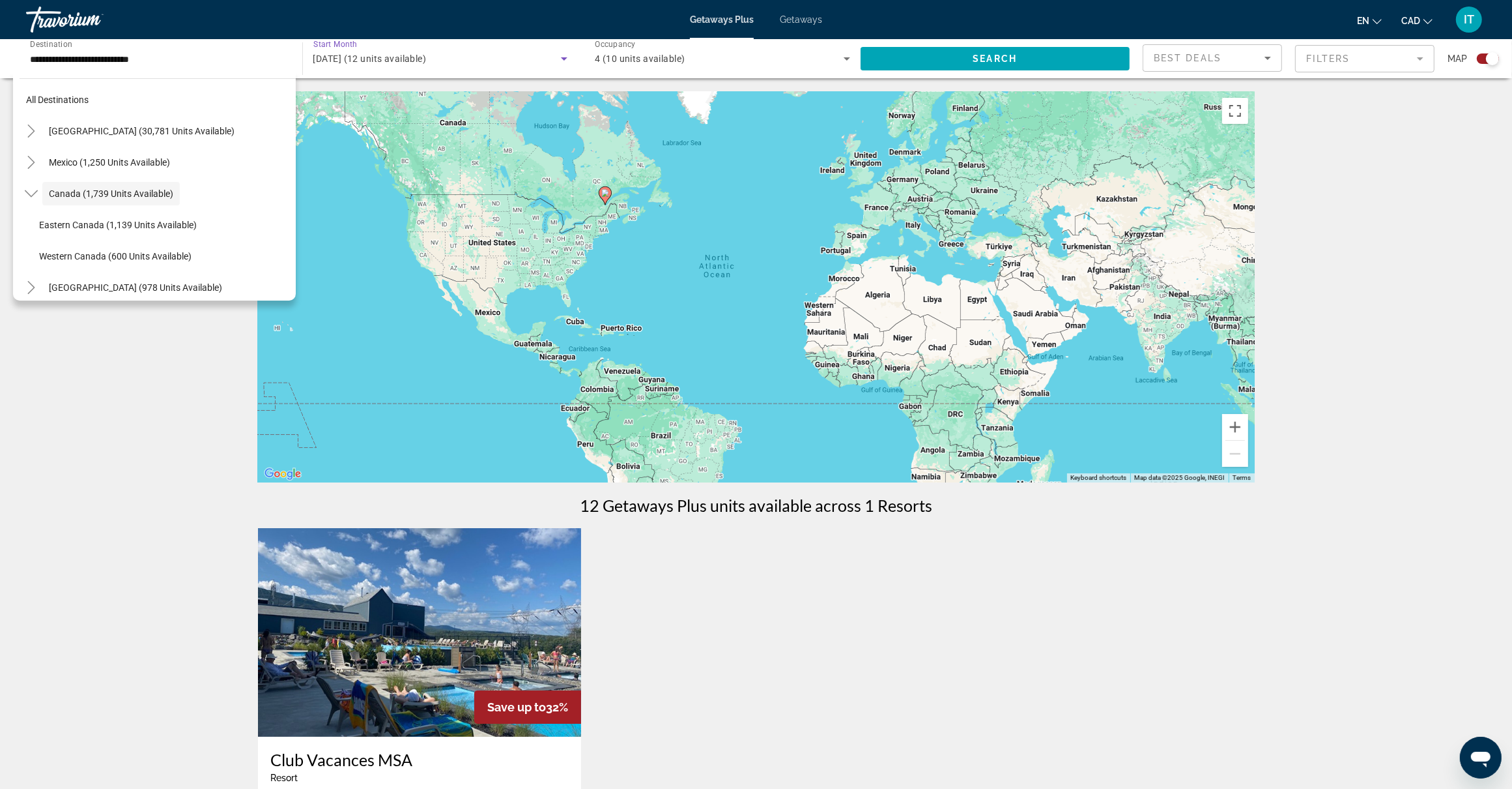
click at [389, 59] on span "September 2025 (12 units available)" at bounding box center [370, 58] width 113 height 10
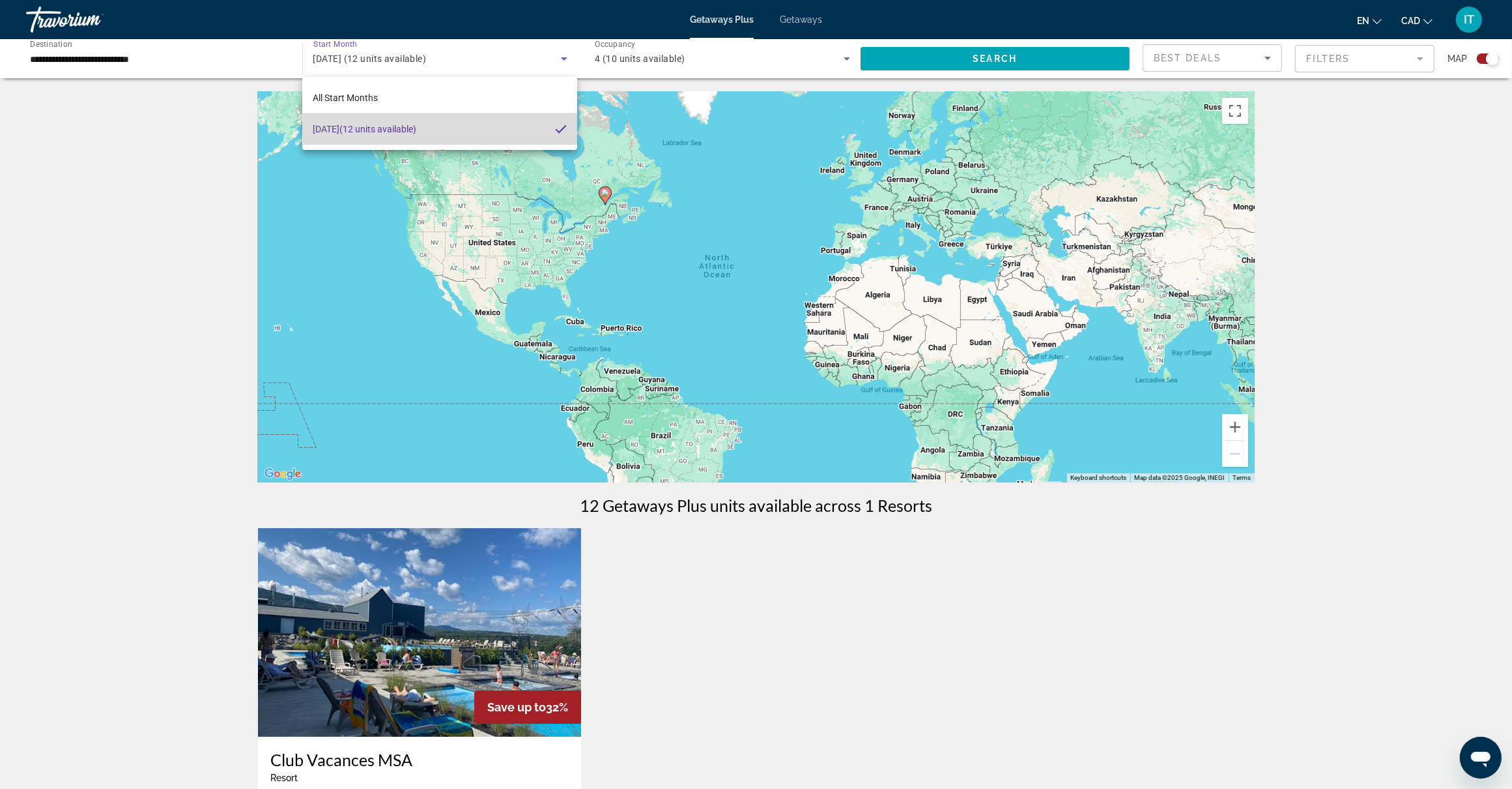
click at [558, 128] on mat-pseudo-checkbox at bounding box center [561, 129] width 12 height 12
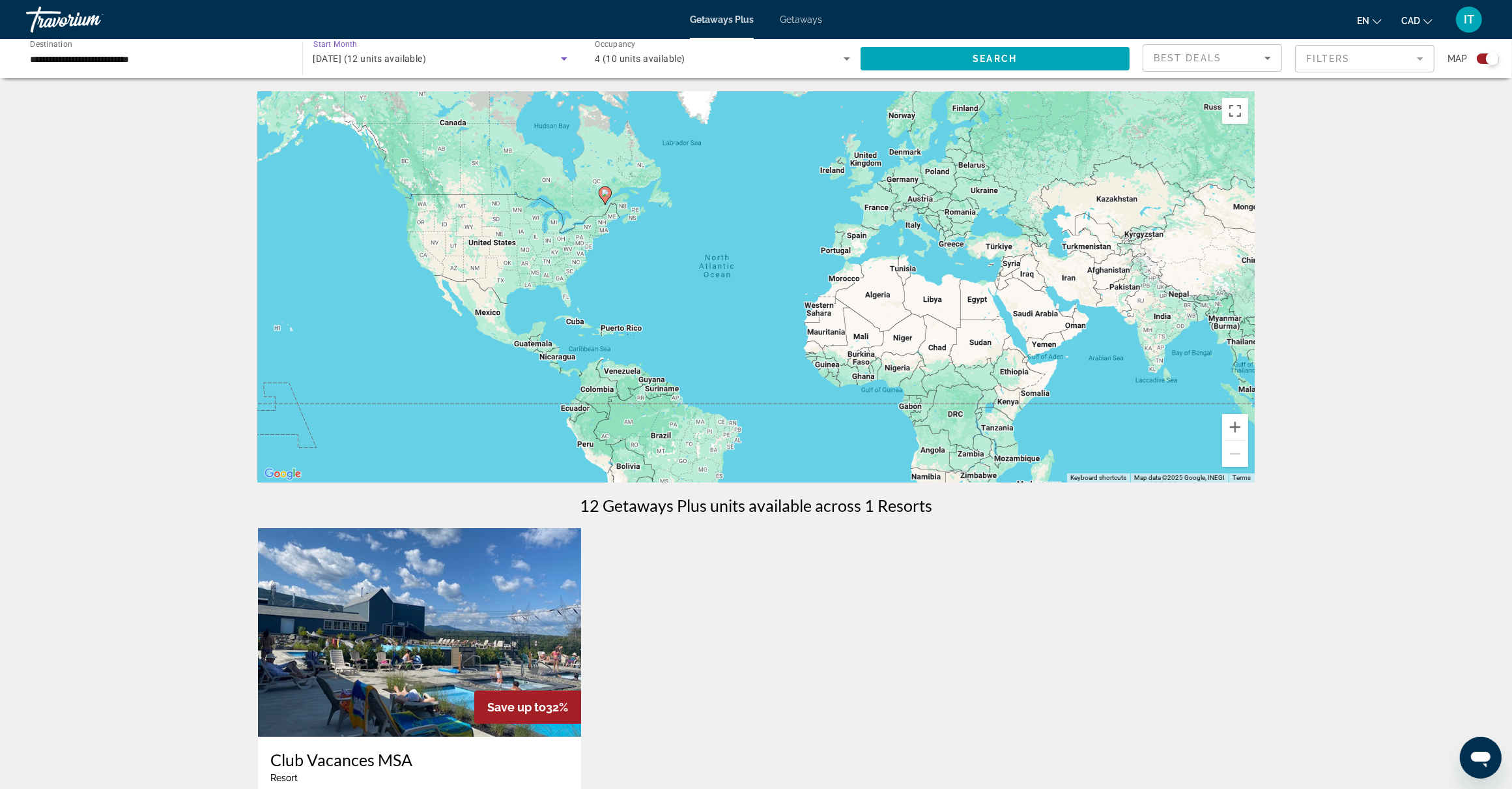
click at [563, 59] on icon "Search widget" at bounding box center [564, 59] width 6 height 3
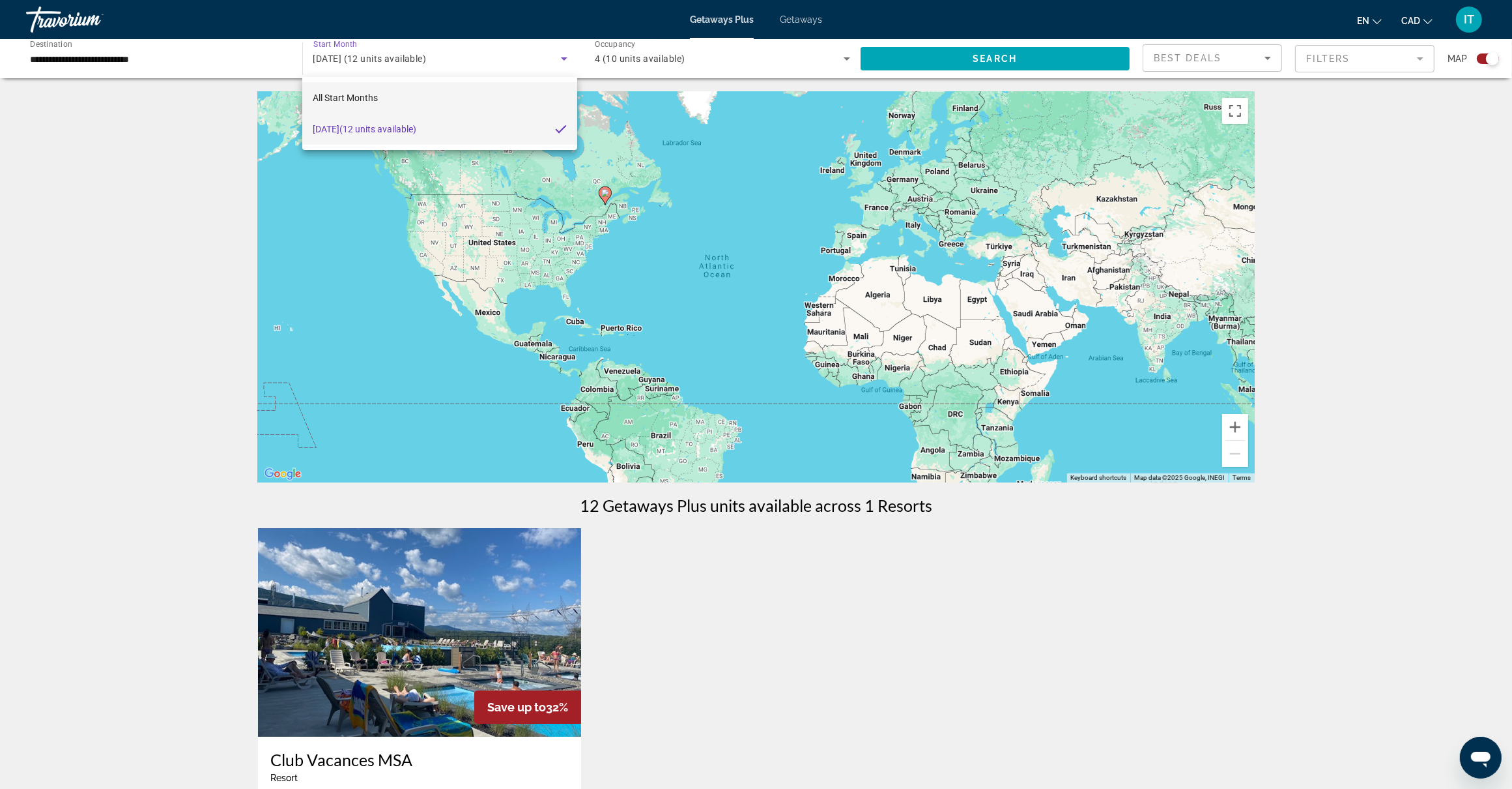
click at [359, 96] on span "All Start Months" at bounding box center [345, 98] width 65 height 10
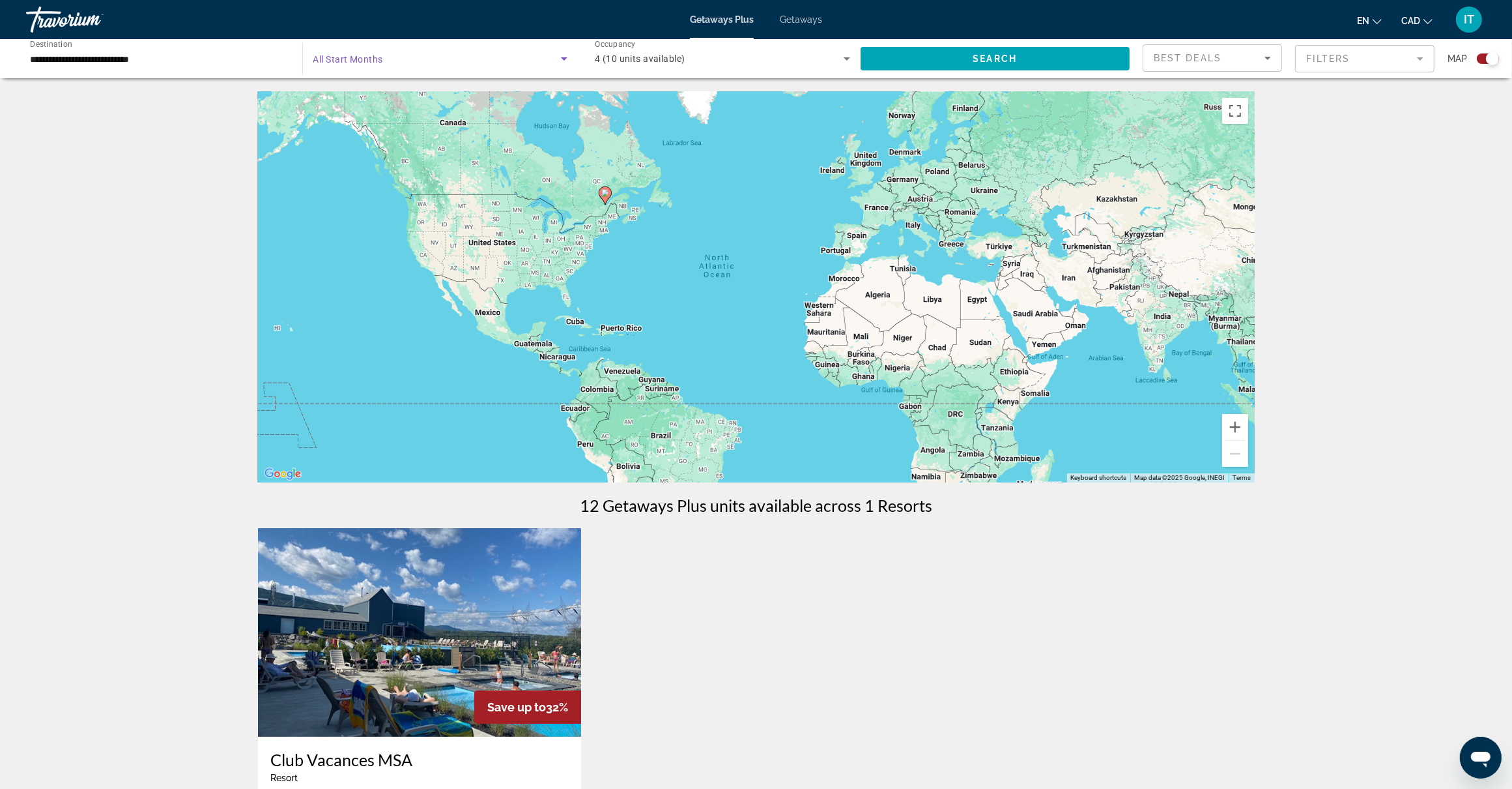
click at [325, 56] on span "All Start Months" at bounding box center [348, 59] width 69 height 10
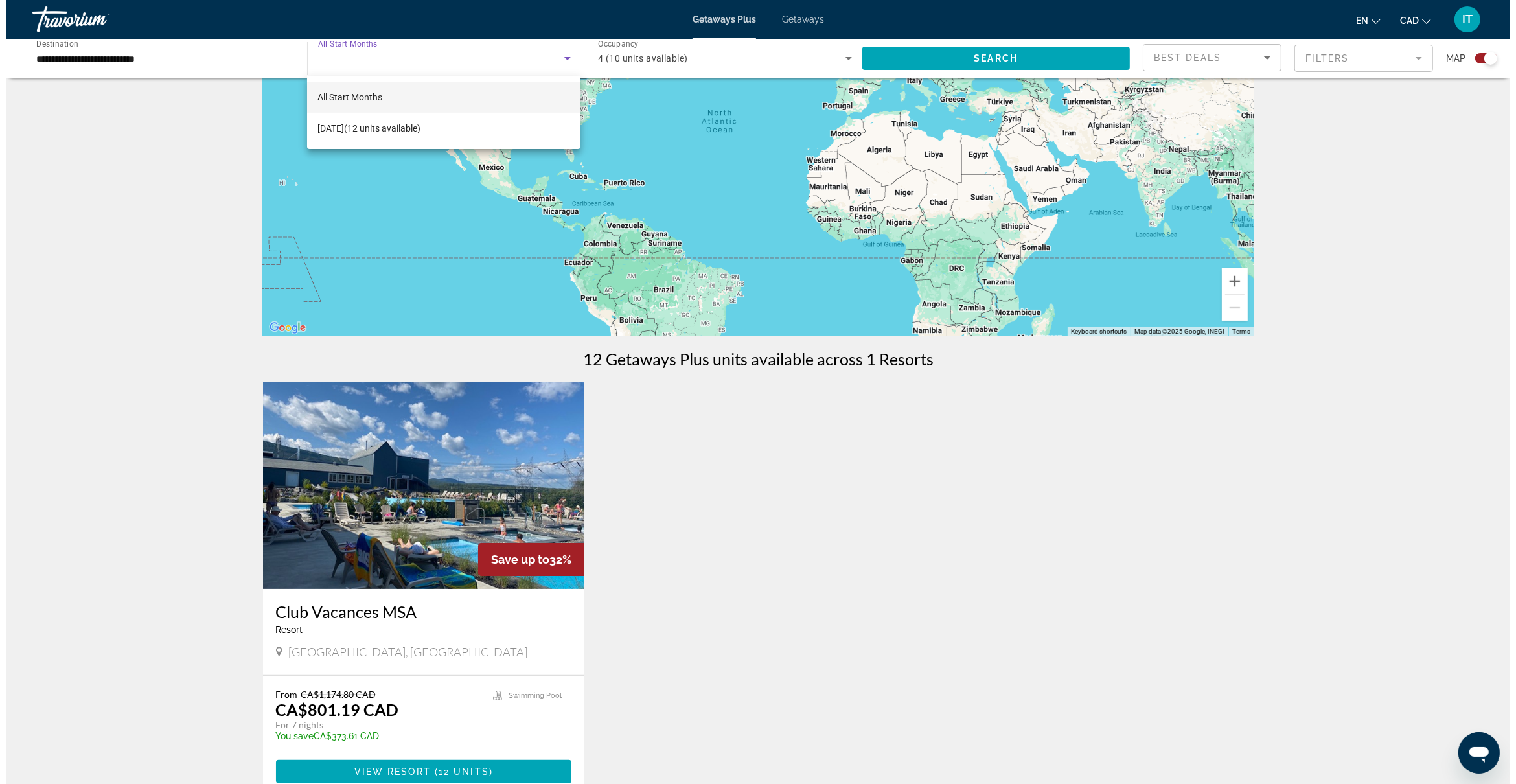
scroll to position [0, 0]
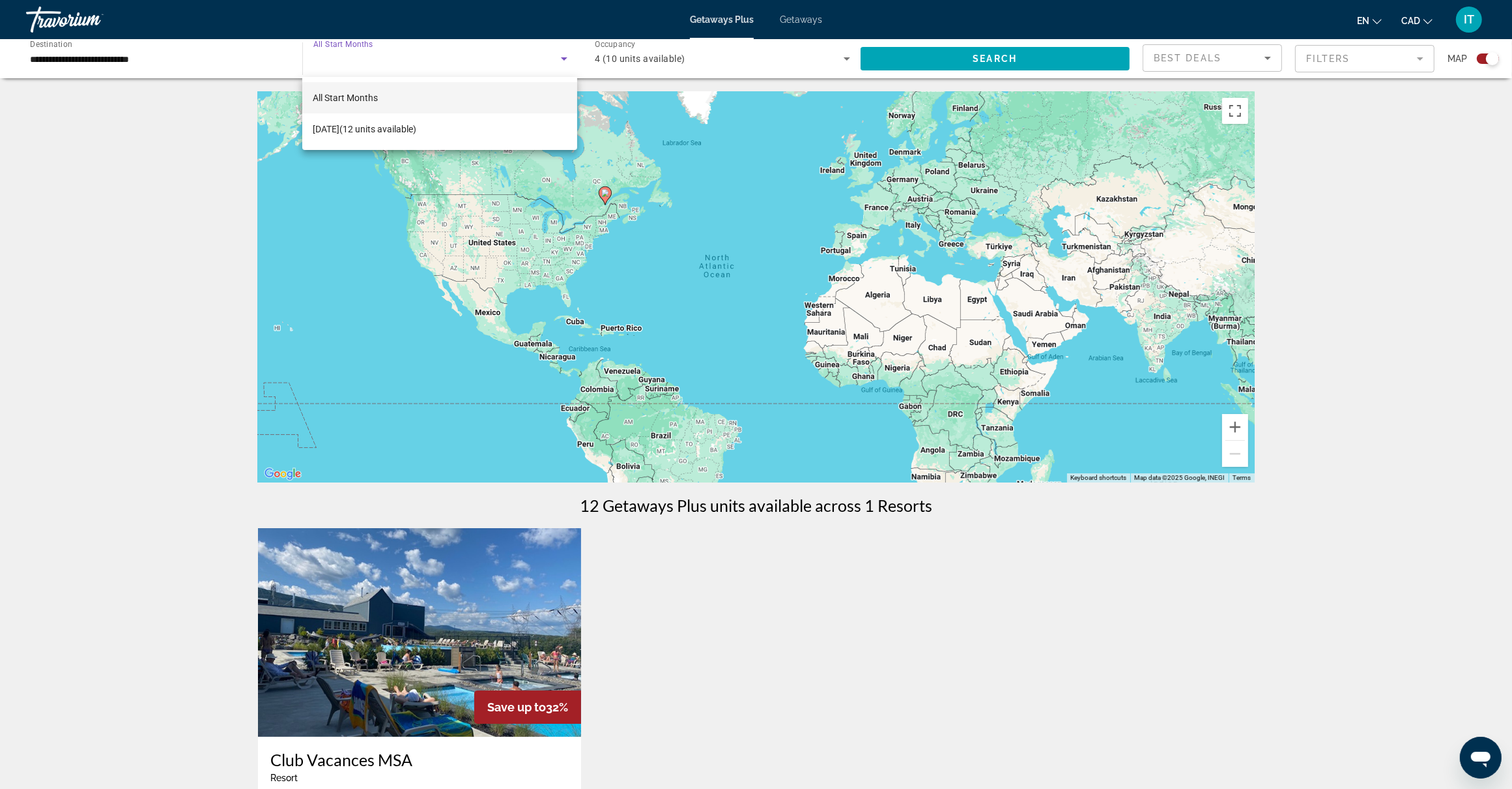
click at [98, 166] on div at bounding box center [756, 394] width 1512 height 789
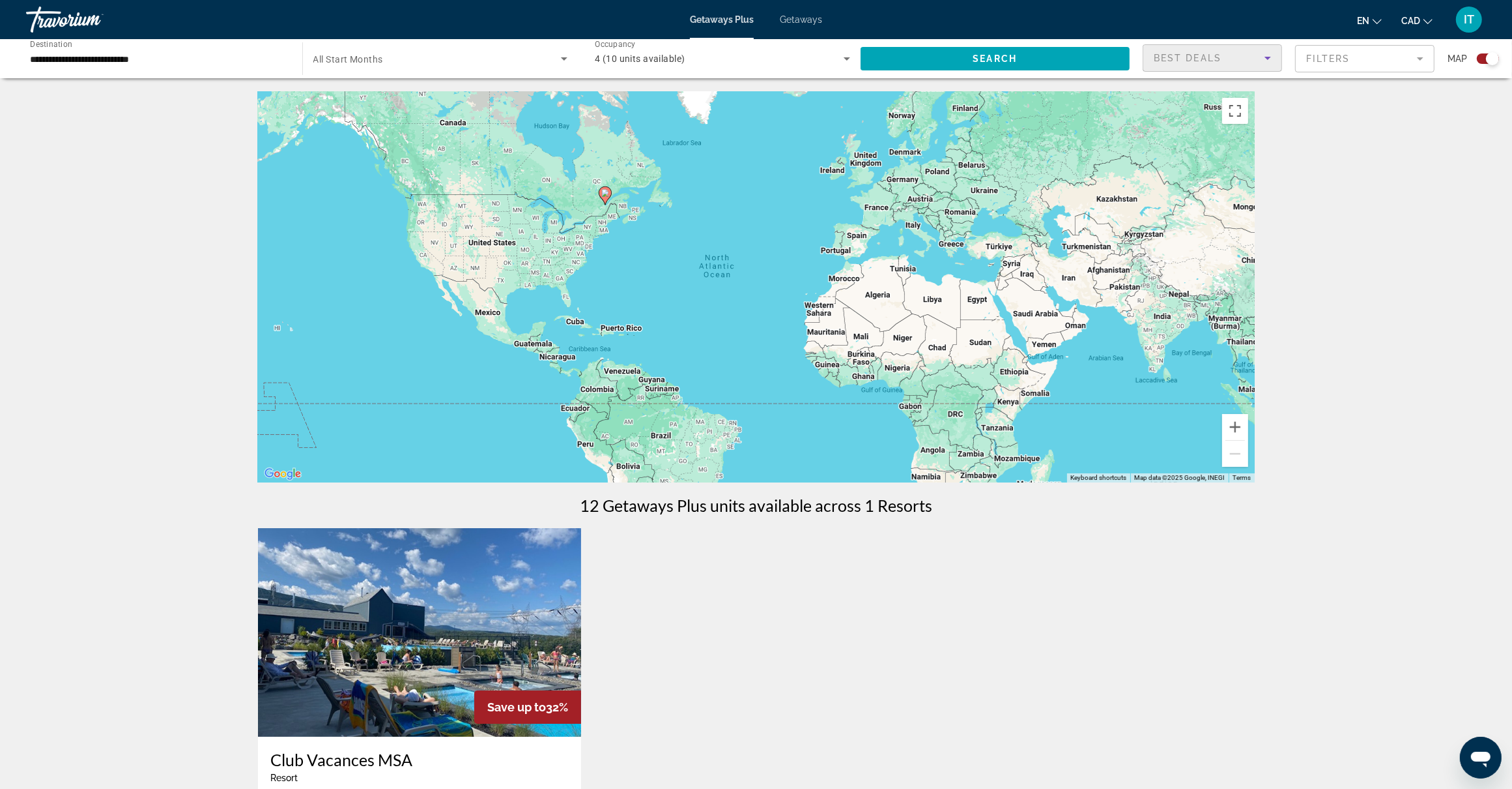
click at [1271, 57] on icon "Sort by" at bounding box center [1267, 57] width 15 height 15
click at [1238, 121] on mat-option "Lowest Price" at bounding box center [1212, 123] width 138 height 31
click at [1359, 63] on mat-form-field "Filters" at bounding box center [1364, 59] width 140 height 27
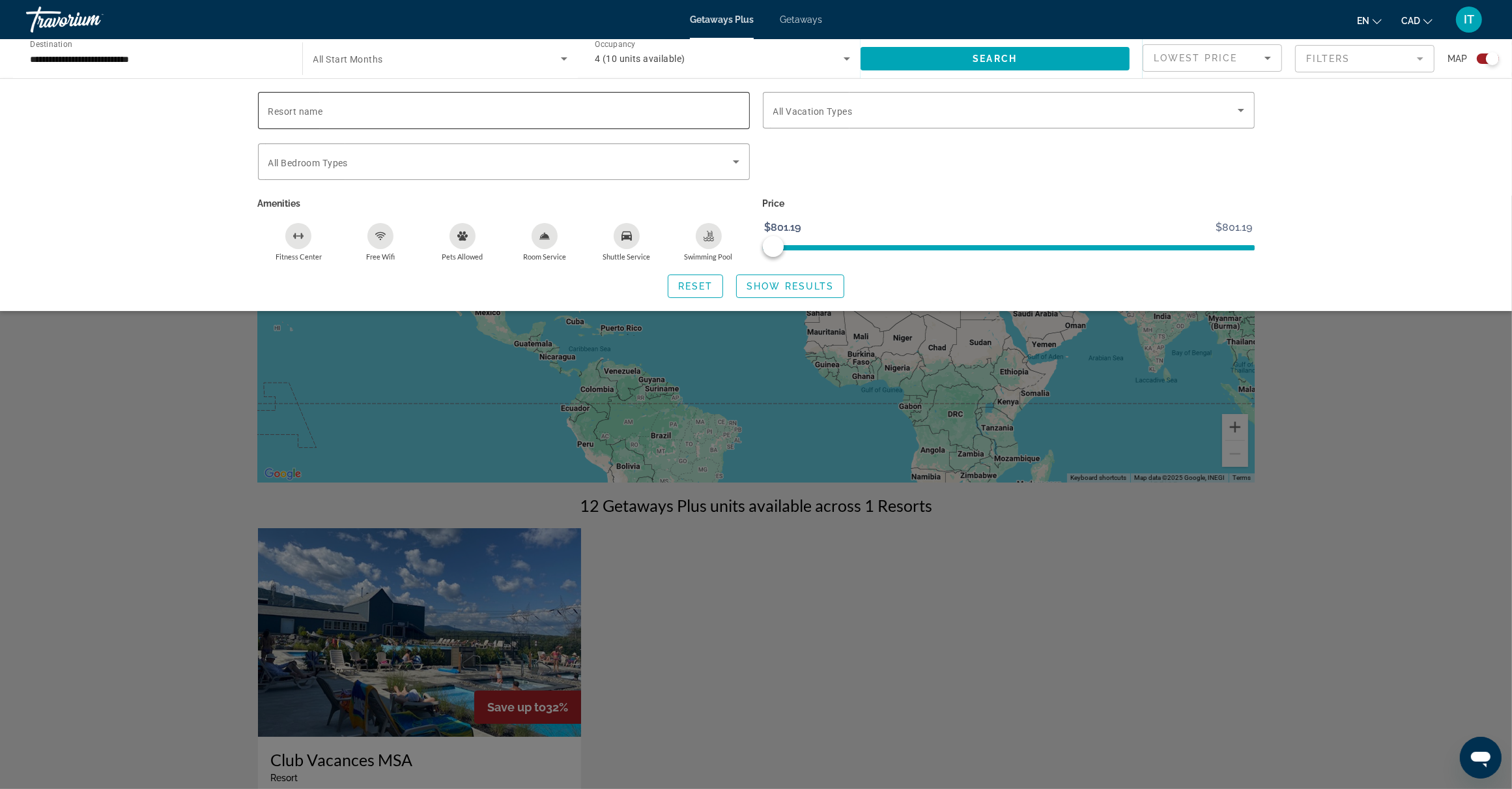
click at [320, 107] on span "Resort name" at bounding box center [296, 111] width 55 height 10
click at [320, 105] on input "Resort name" at bounding box center [505, 111] width 471 height 15
drag, startPoint x: 287, startPoint y: 116, endPoint x: 411, endPoint y: 107, distance: 124.3
click at [291, 110] on input "**********" at bounding box center [505, 111] width 471 height 15
type input "**********"
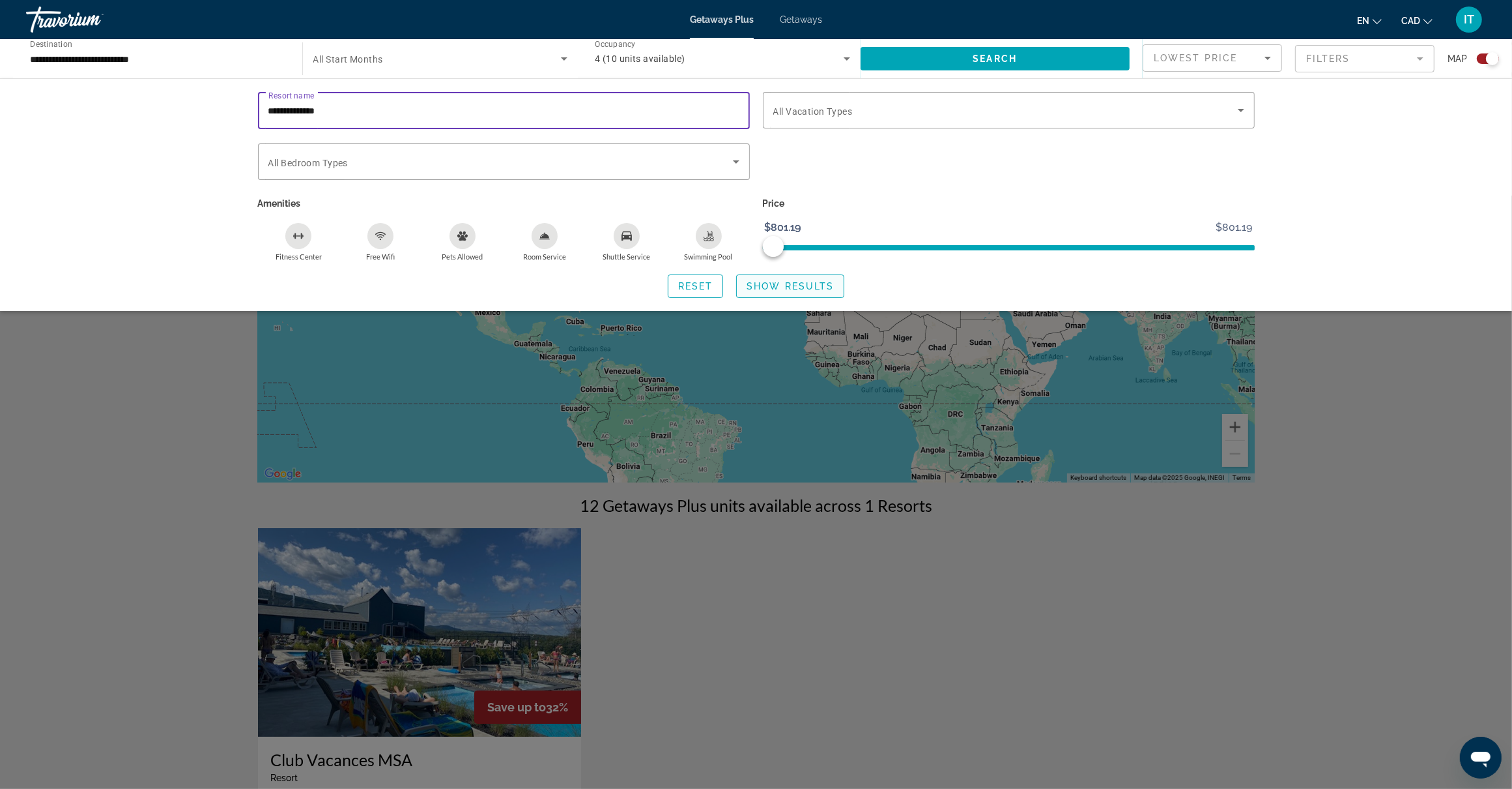
click at [795, 288] on span "Show Results" at bounding box center [790, 286] width 87 height 10
click at [938, 56] on span "Search widget" at bounding box center [995, 58] width 270 height 31
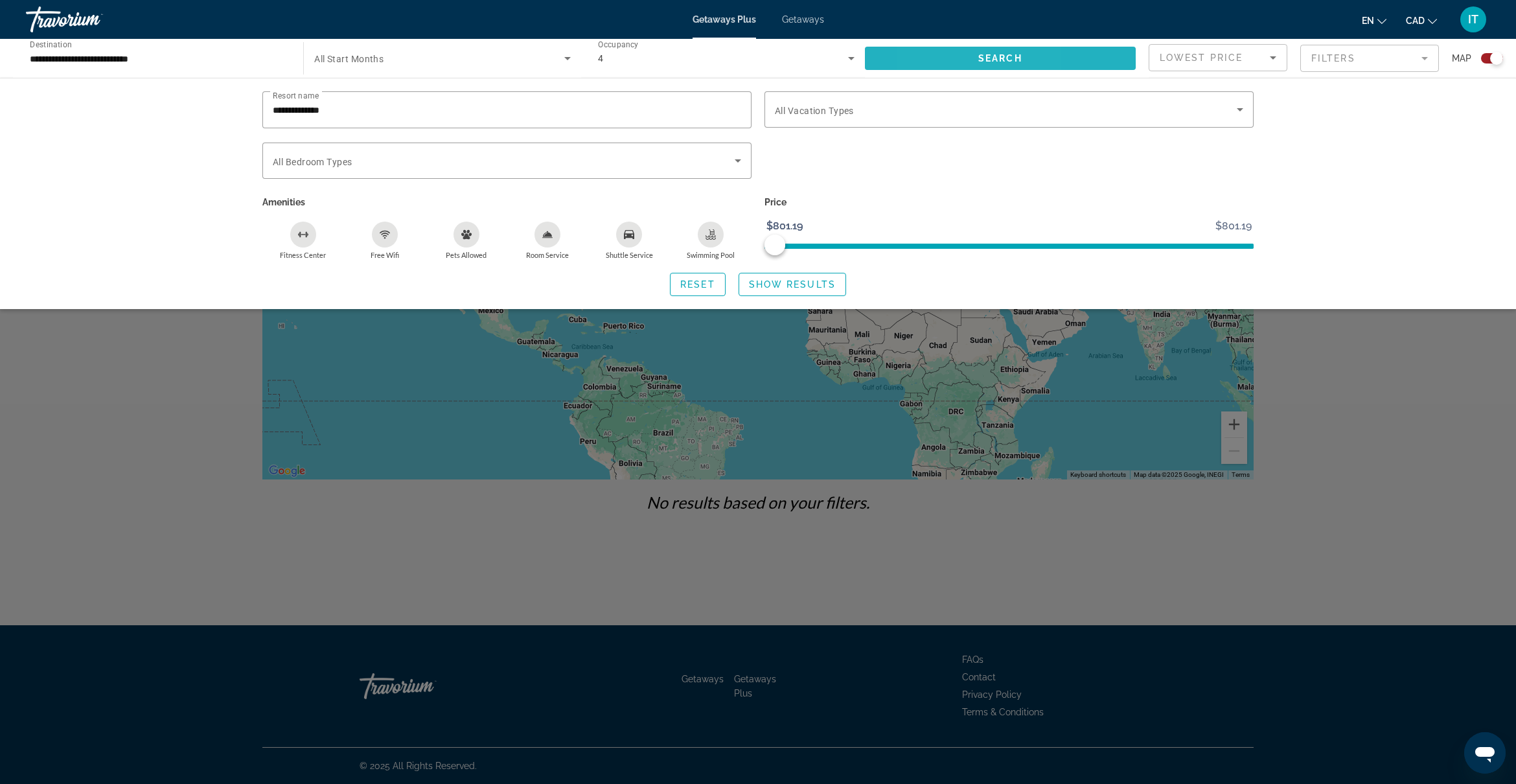
click at [933, 56] on span "Search widget" at bounding box center [999, 58] width 270 height 31
drag, startPoint x: 335, startPoint y: 108, endPoint x: 250, endPoint y: 111, distance: 85.1
click at [250, 111] on div "**********" at bounding box center [758, 193] width 1043 height 205
click at [105, 163] on div "**********" at bounding box center [758, 193] width 1516 height 231
click at [344, 56] on span "All Start Months" at bounding box center [348, 59] width 69 height 10
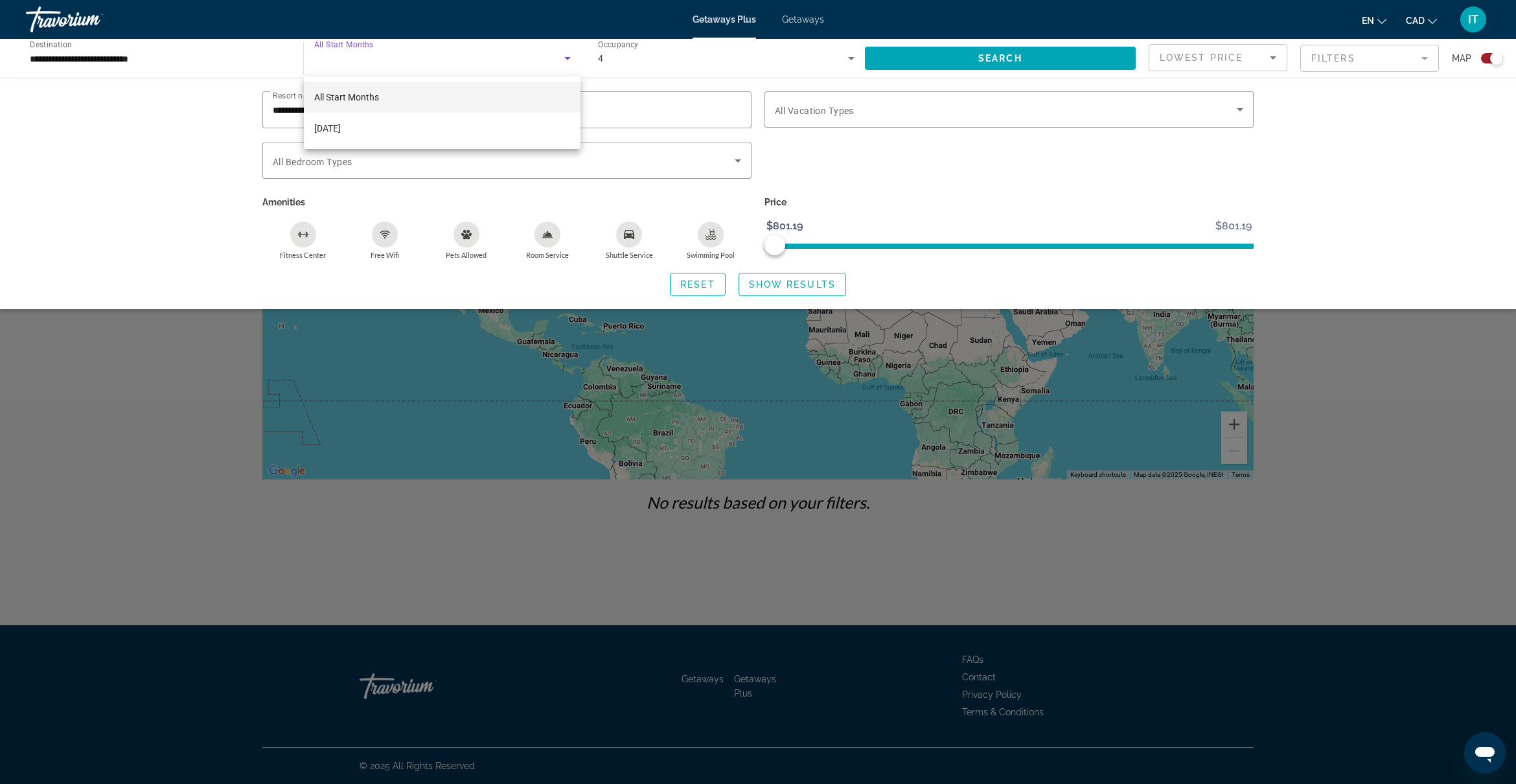
click at [355, 101] on span "All Start Months" at bounding box center [346, 97] width 65 height 10
click at [117, 154] on div "**********" at bounding box center [758, 193] width 1516 height 231
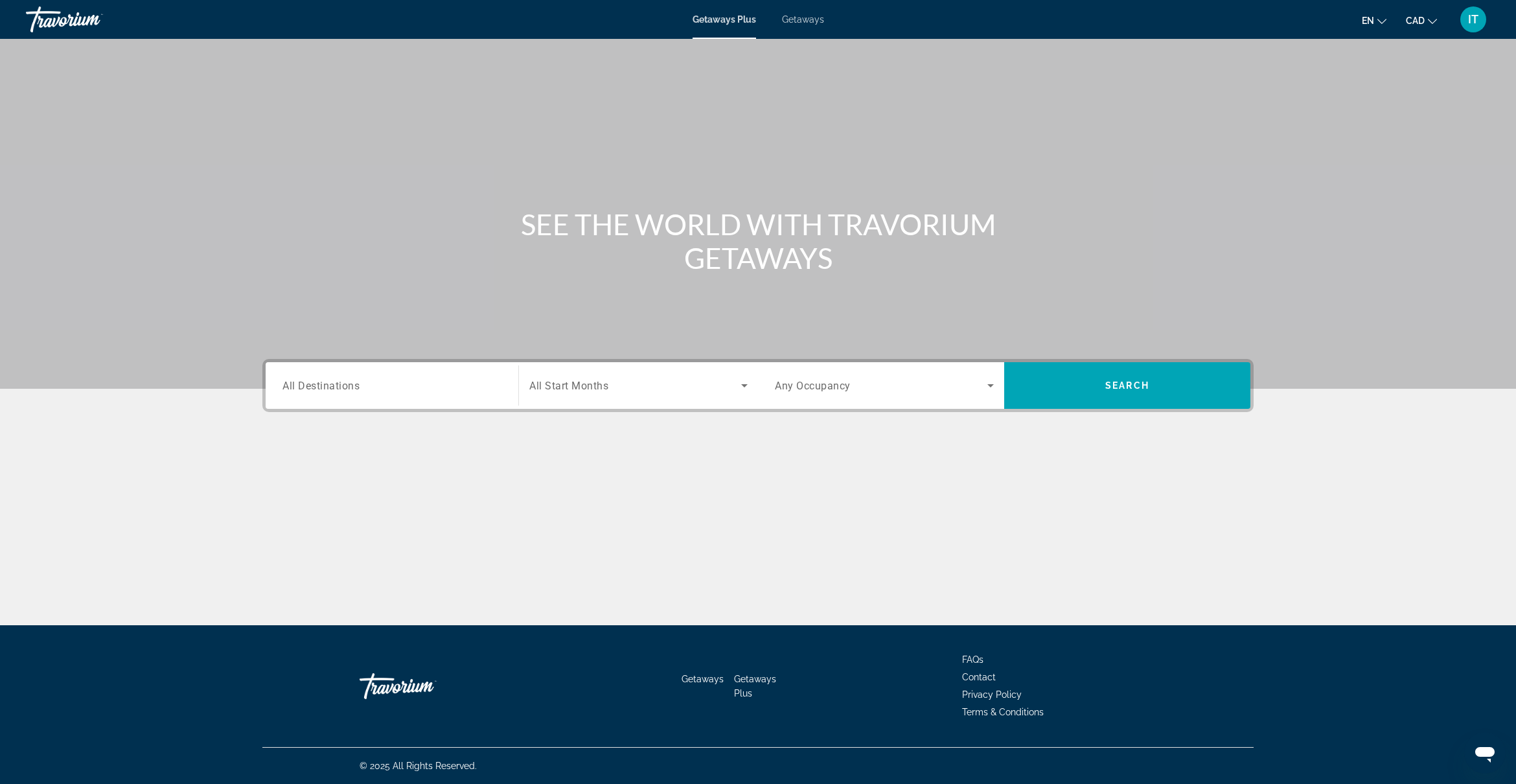
click at [353, 392] on input "Destination All Destinations" at bounding box center [392, 385] width 219 height 15
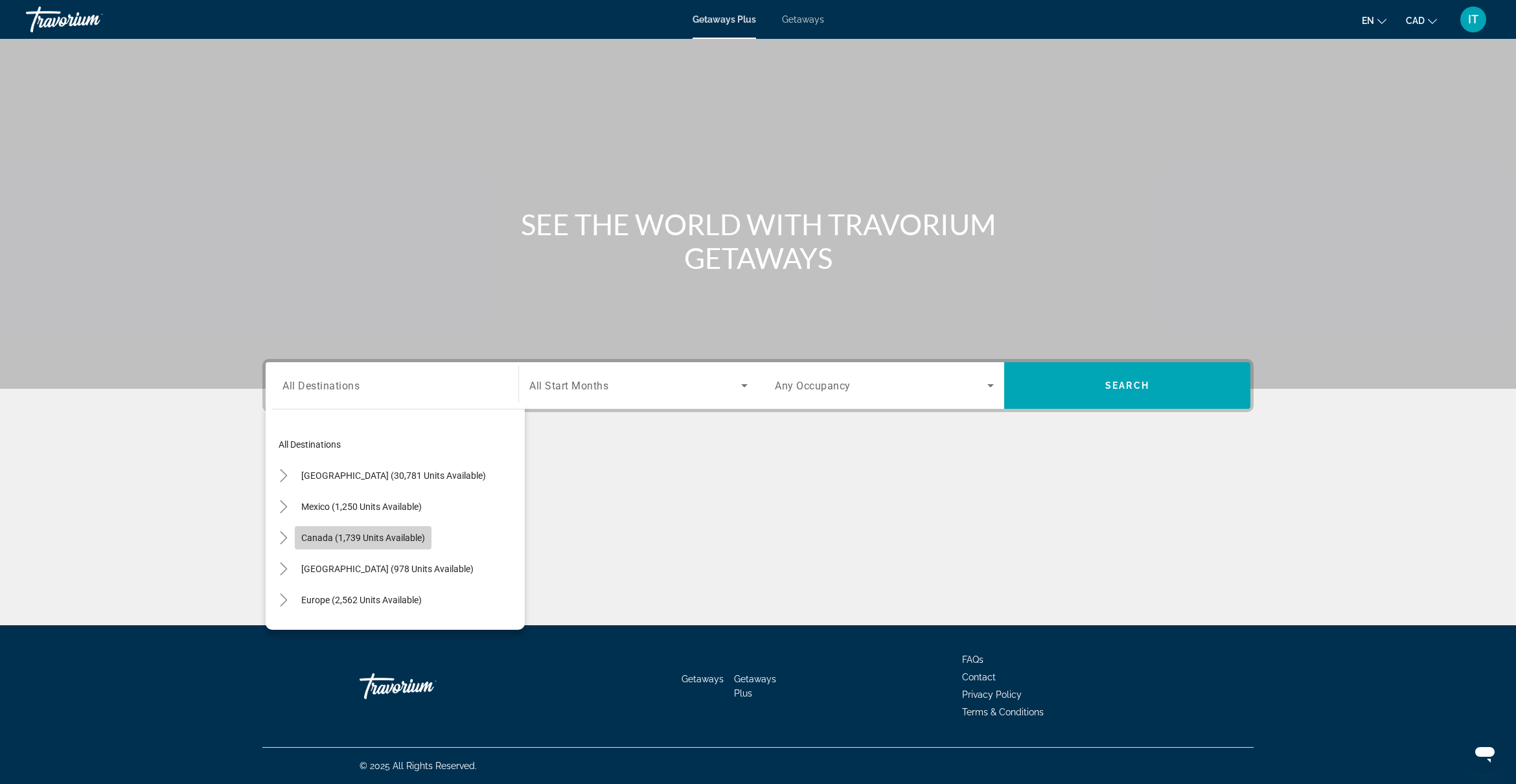
click at [337, 535] on span "Canada (1,739 units available)" at bounding box center [363, 537] width 124 height 10
type input "**********"
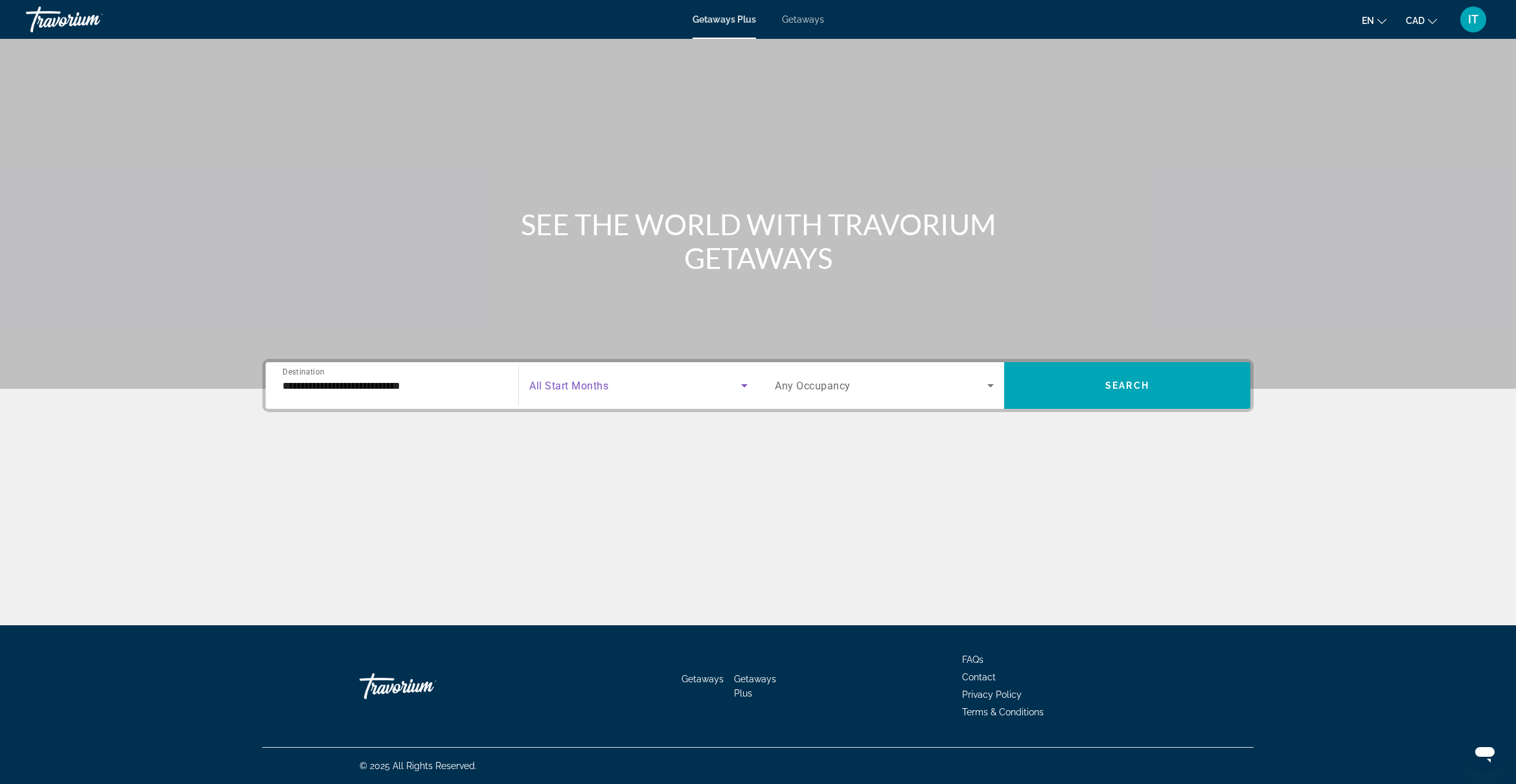
click at [610, 386] on span "Search widget" at bounding box center [635, 385] width 212 height 15
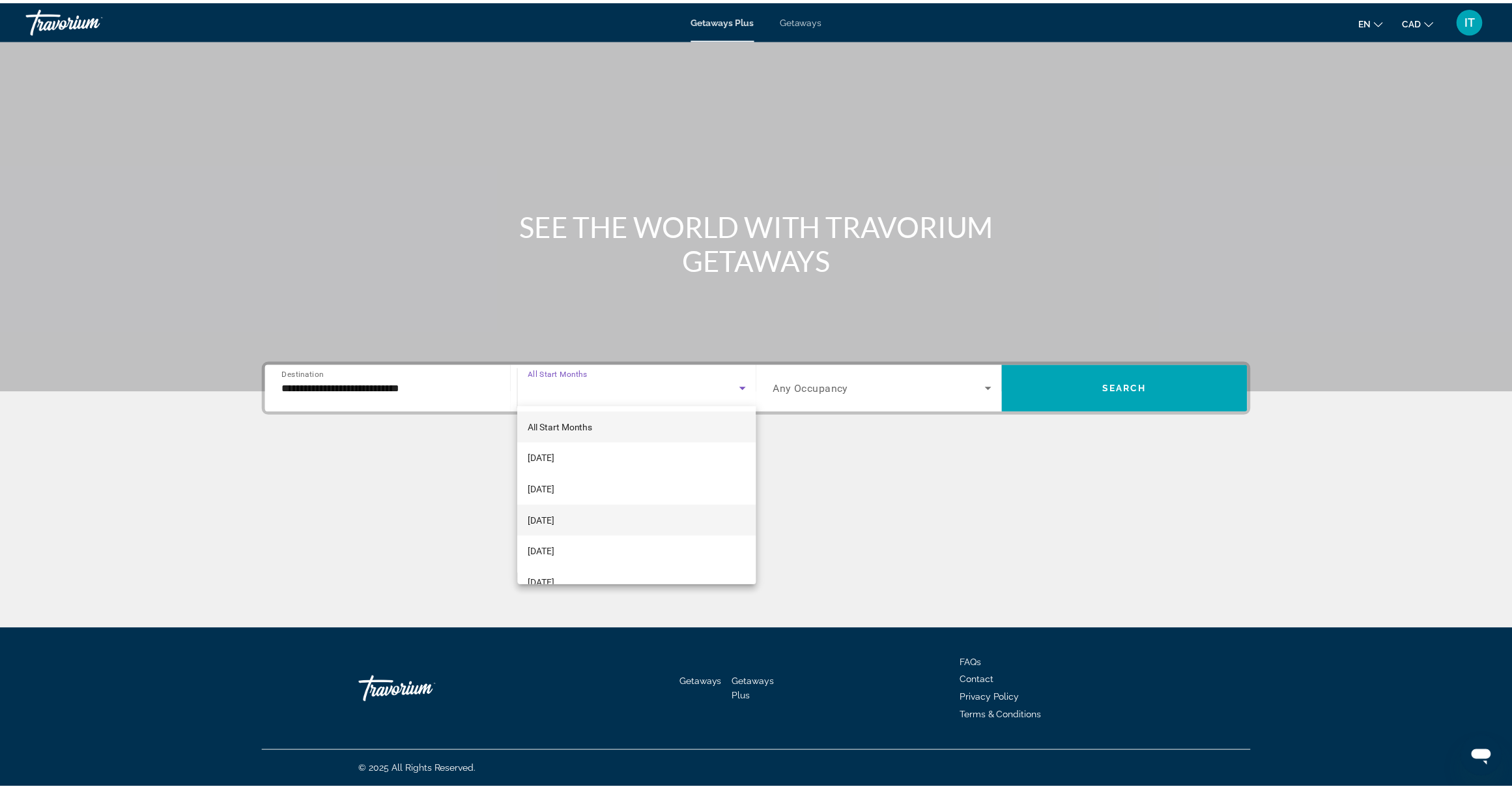
scroll to position [82, 0]
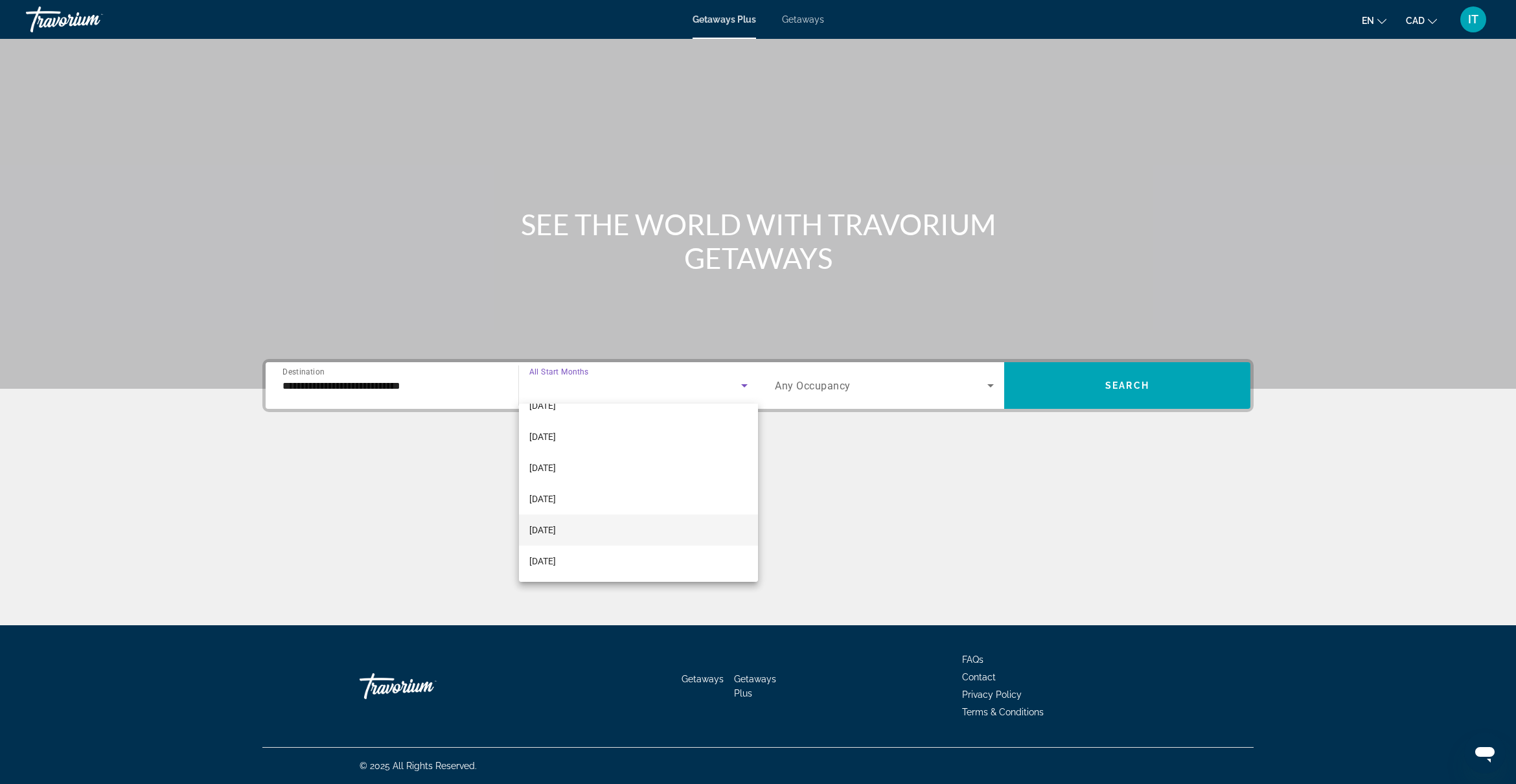
click at [606, 531] on mat-option "February 2026" at bounding box center [638, 530] width 239 height 31
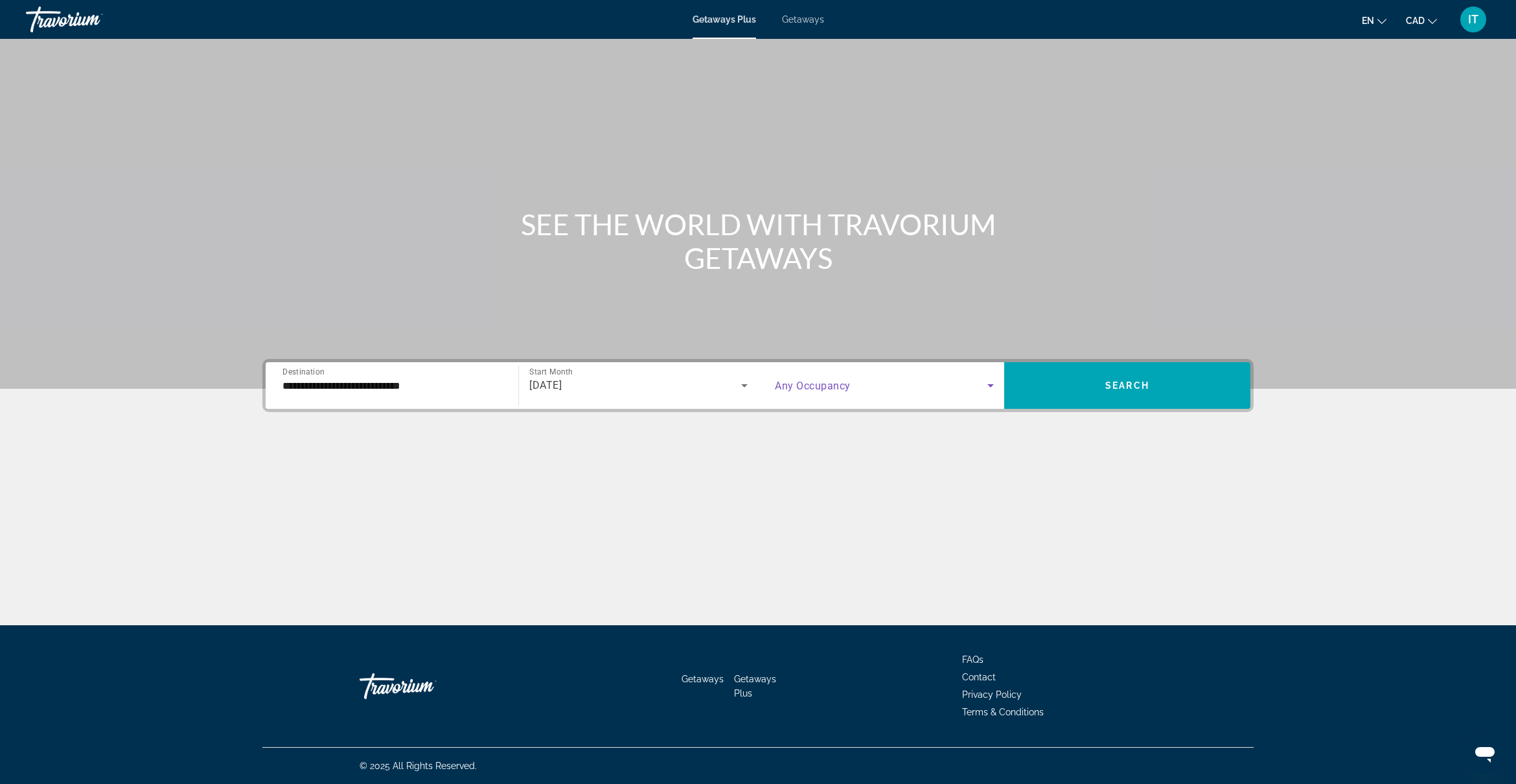
click at [989, 382] on icon "Search widget" at bounding box center [990, 385] width 15 height 15
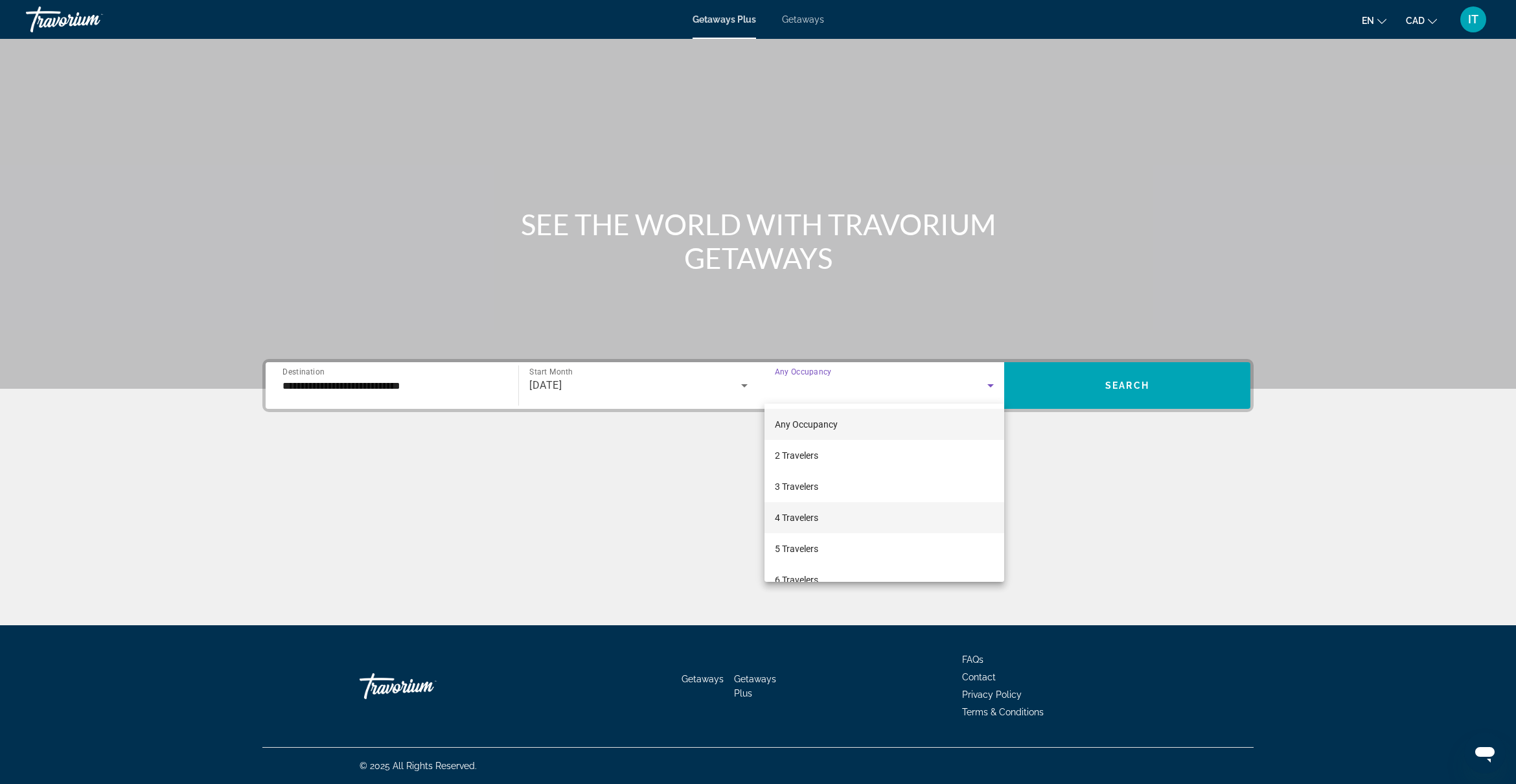
click at [945, 516] on mat-option "4 Travelers" at bounding box center [884, 517] width 240 height 31
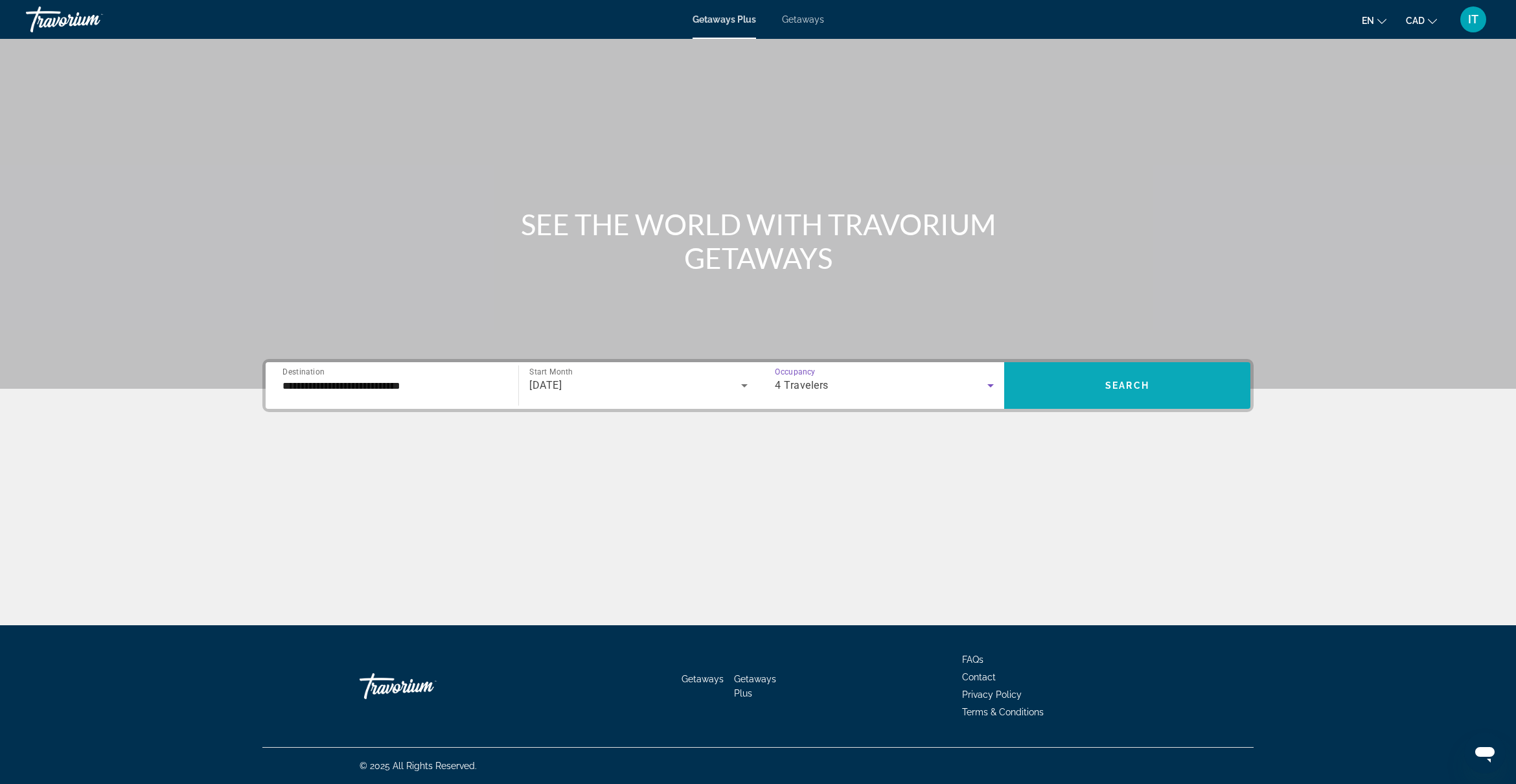
click at [1160, 400] on span "Search widget" at bounding box center [1127, 385] width 246 height 31
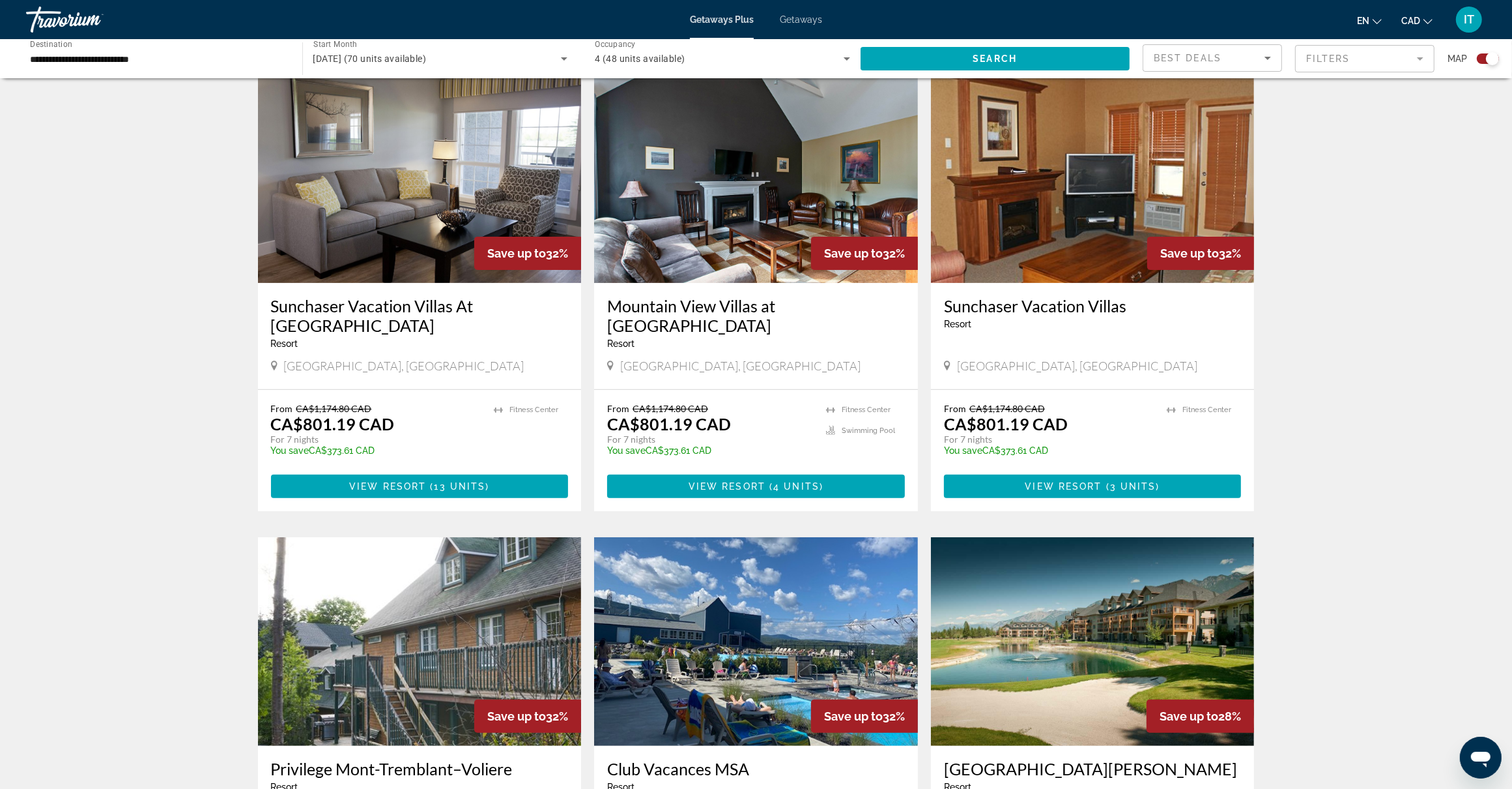
scroll to position [441, 0]
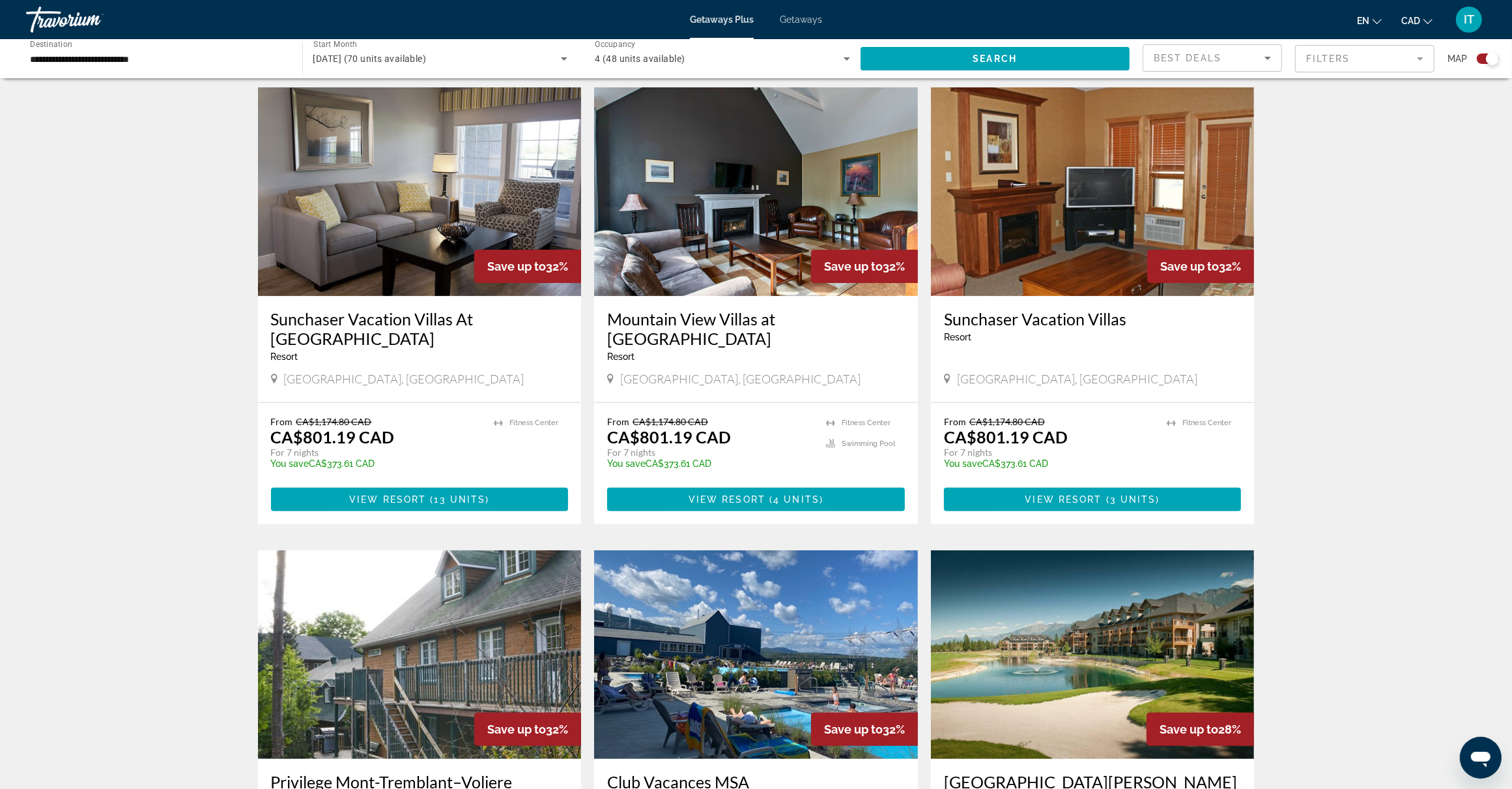
click at [383, 278] on img "Main content" at bounding box center [420, 191] width 324 height 208
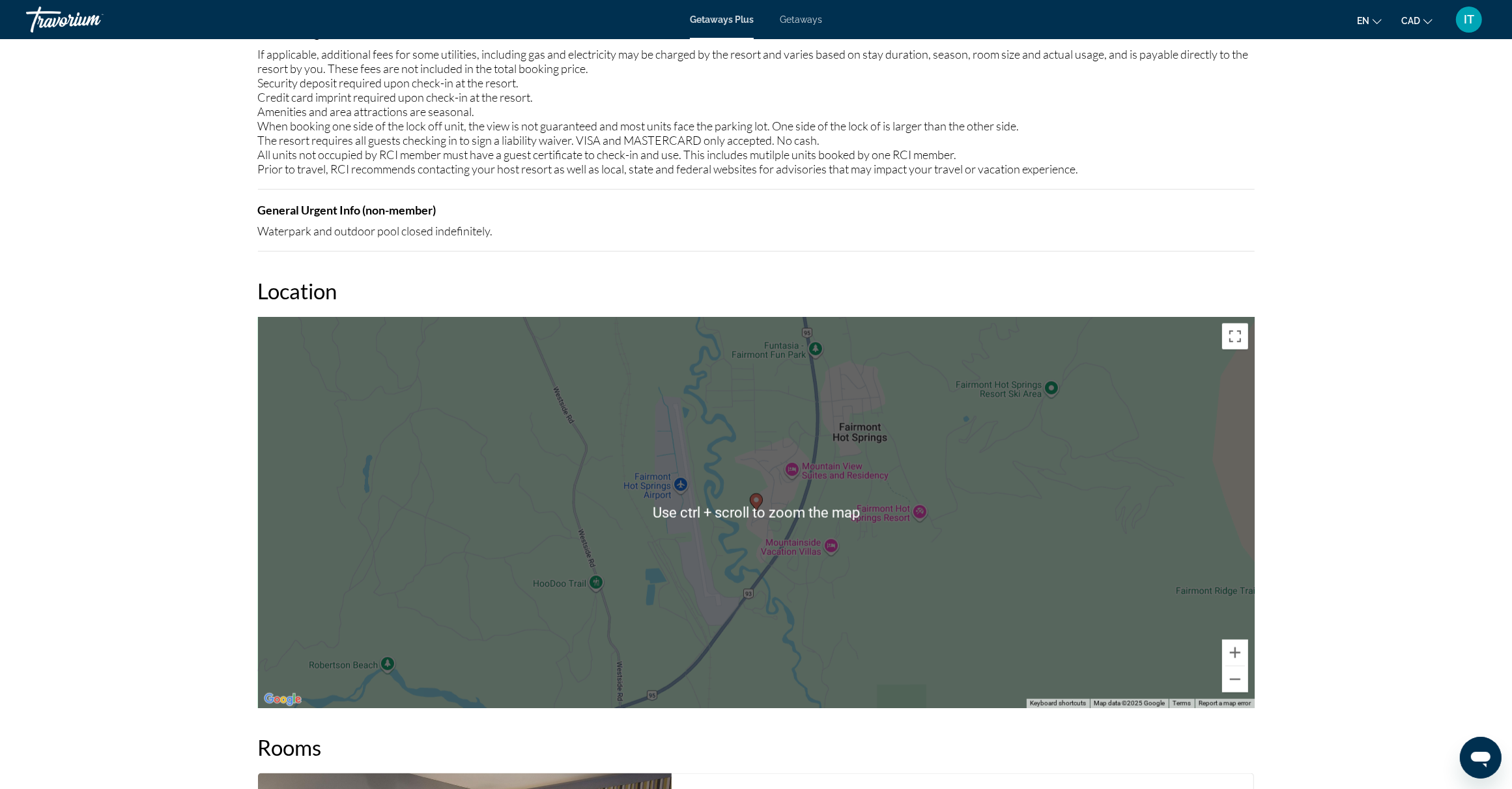
scroll to position [1630, 0]
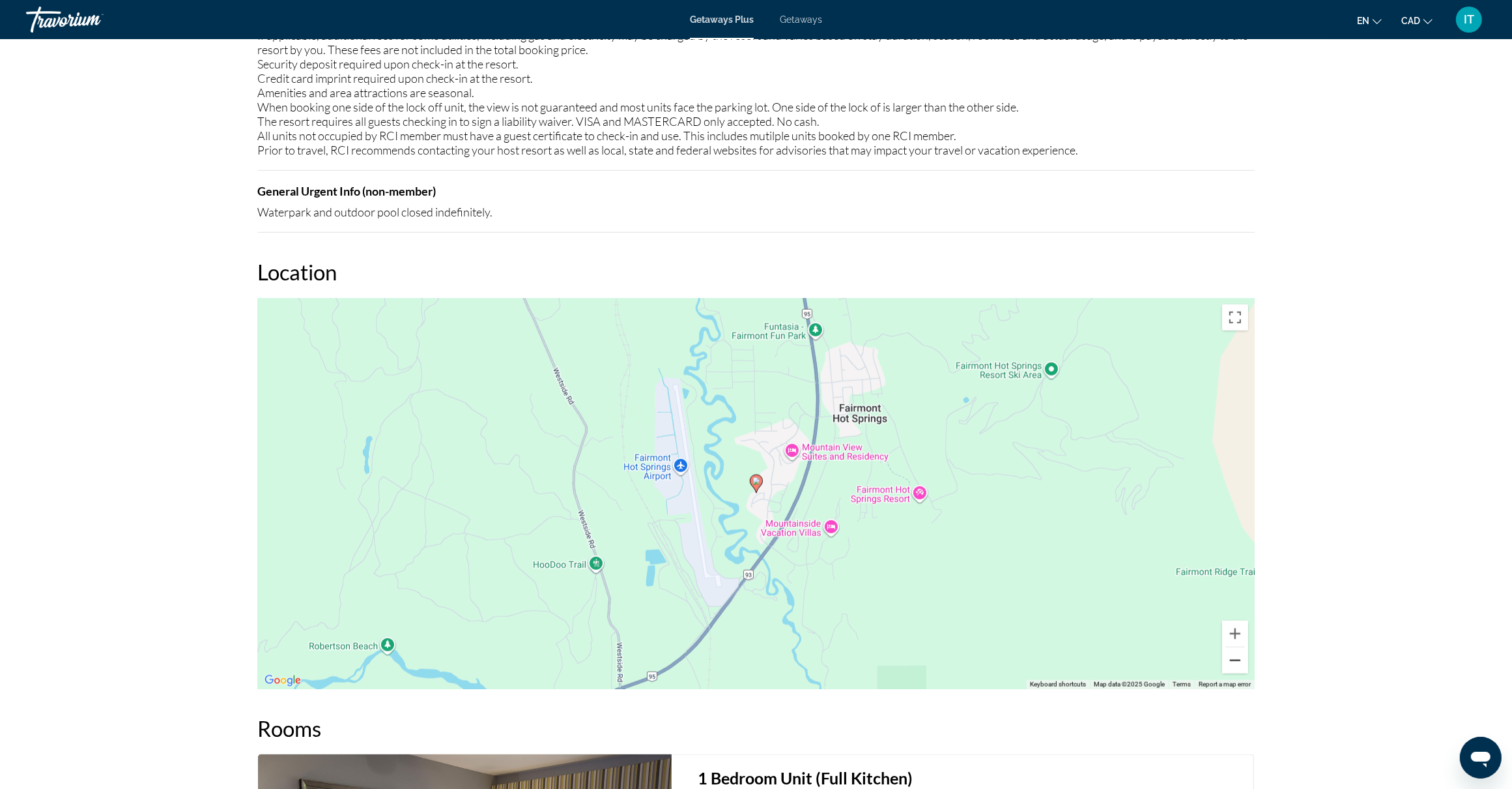
click at [1238, 665] on button "Zoom out" at bounding box center [1235, 660] width 26 height 26
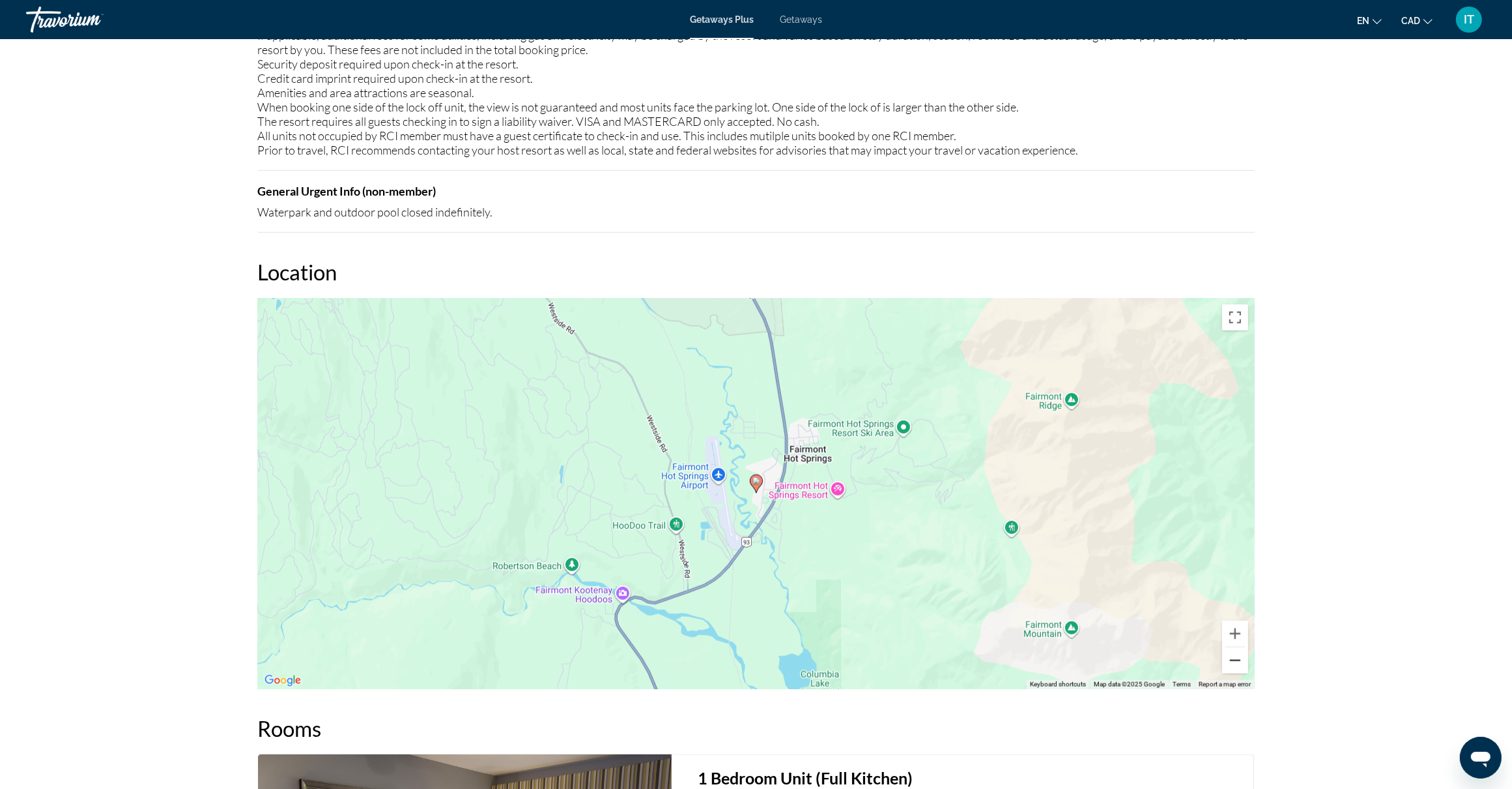
click at [1238, 662] on button "Zoom out" at bounding box center [1235, 660] width 26 height 26
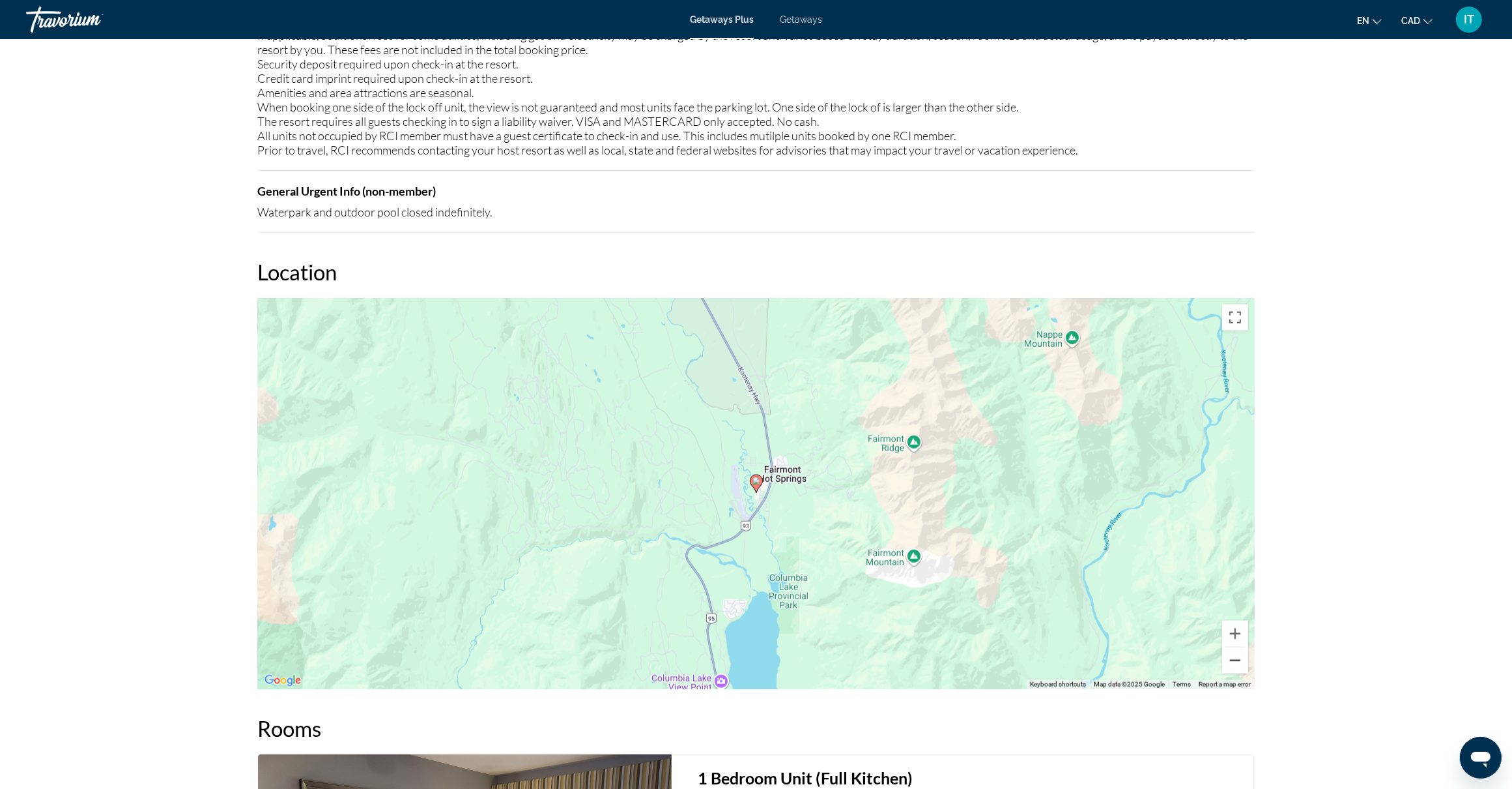
click at [1238, 662] on button "Zoom out" at bounding box center [1235, 660] width 26 height 26
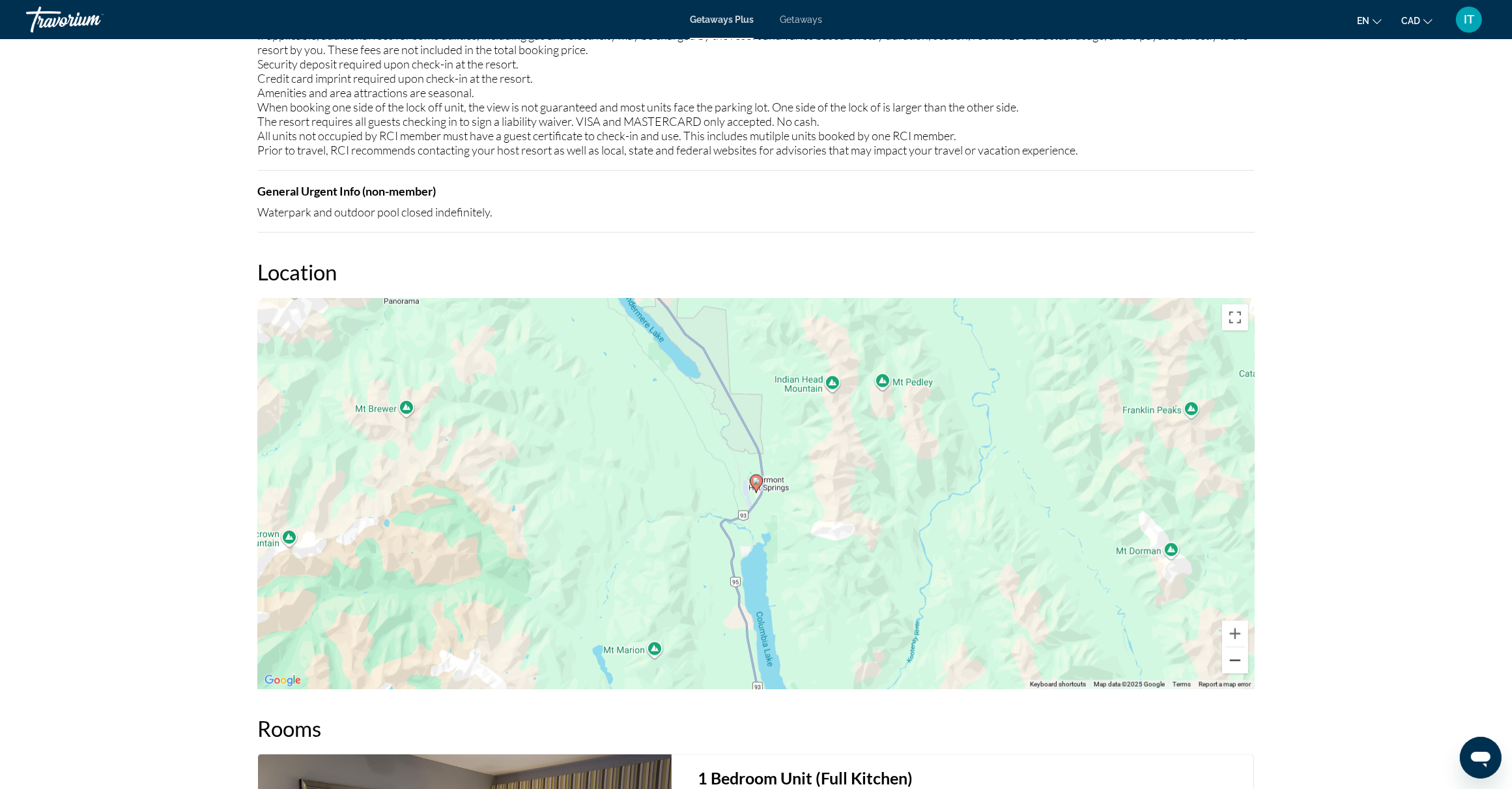
click at [1238, 662] on button "Zoom out" at bounding box center [1235, 660] width 26 height 26
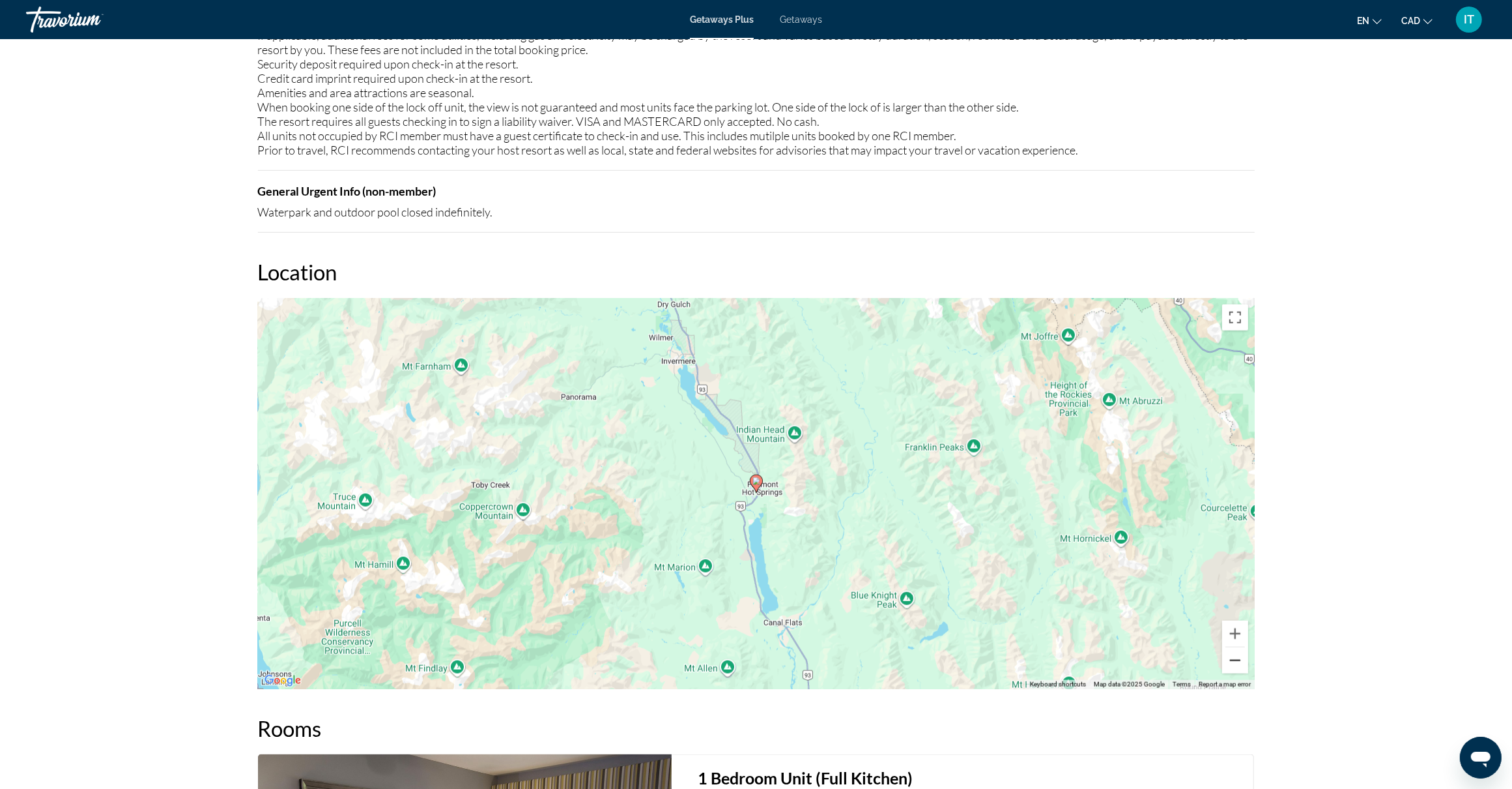
click at [1238, 662] on button "Zoom out" at bounding box center [1235, 660] width 26 height 26
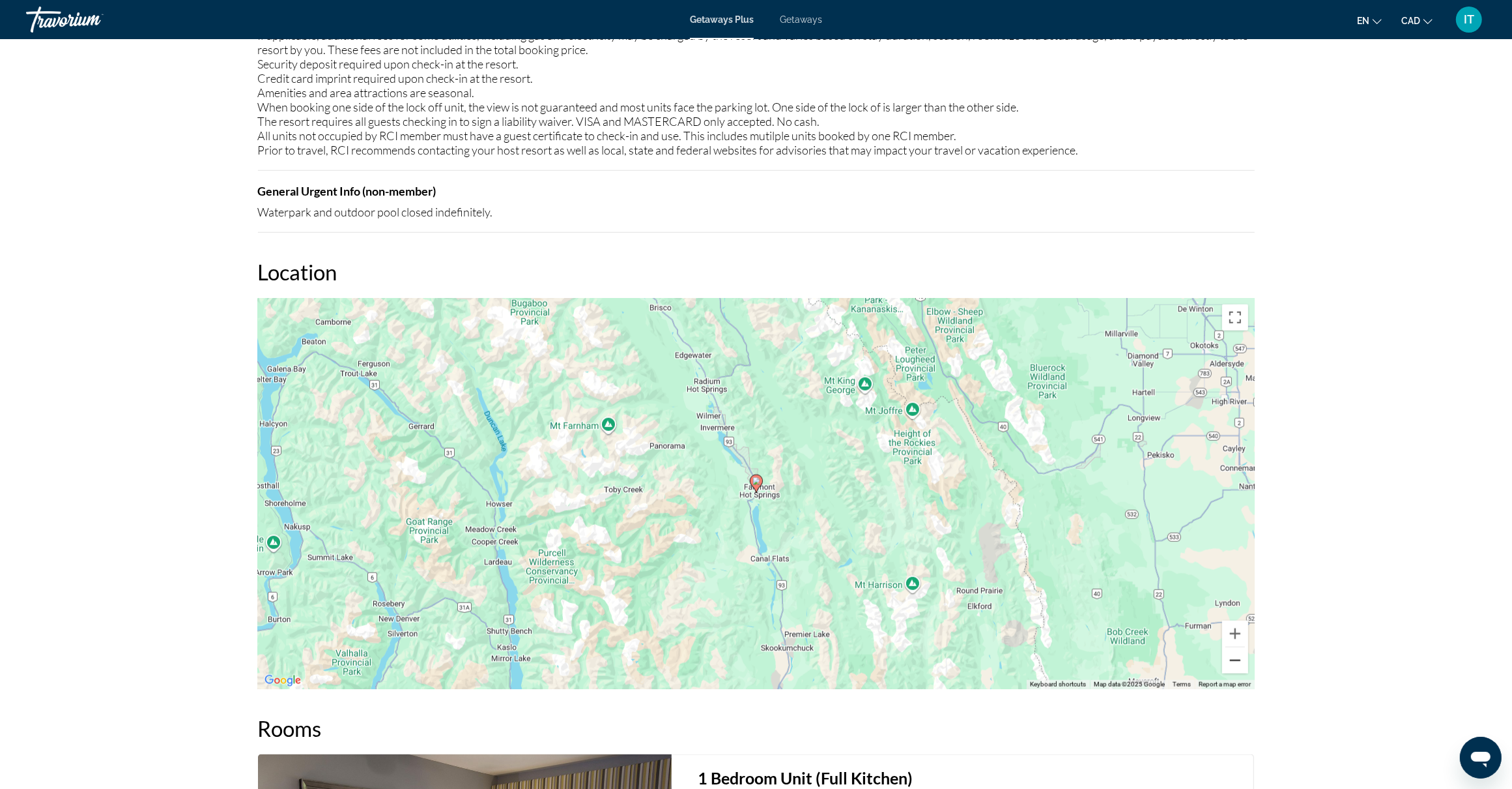
click at [1238, 662] on button "Zoom out" at bounding box center [1235, 660] width 26 height 26
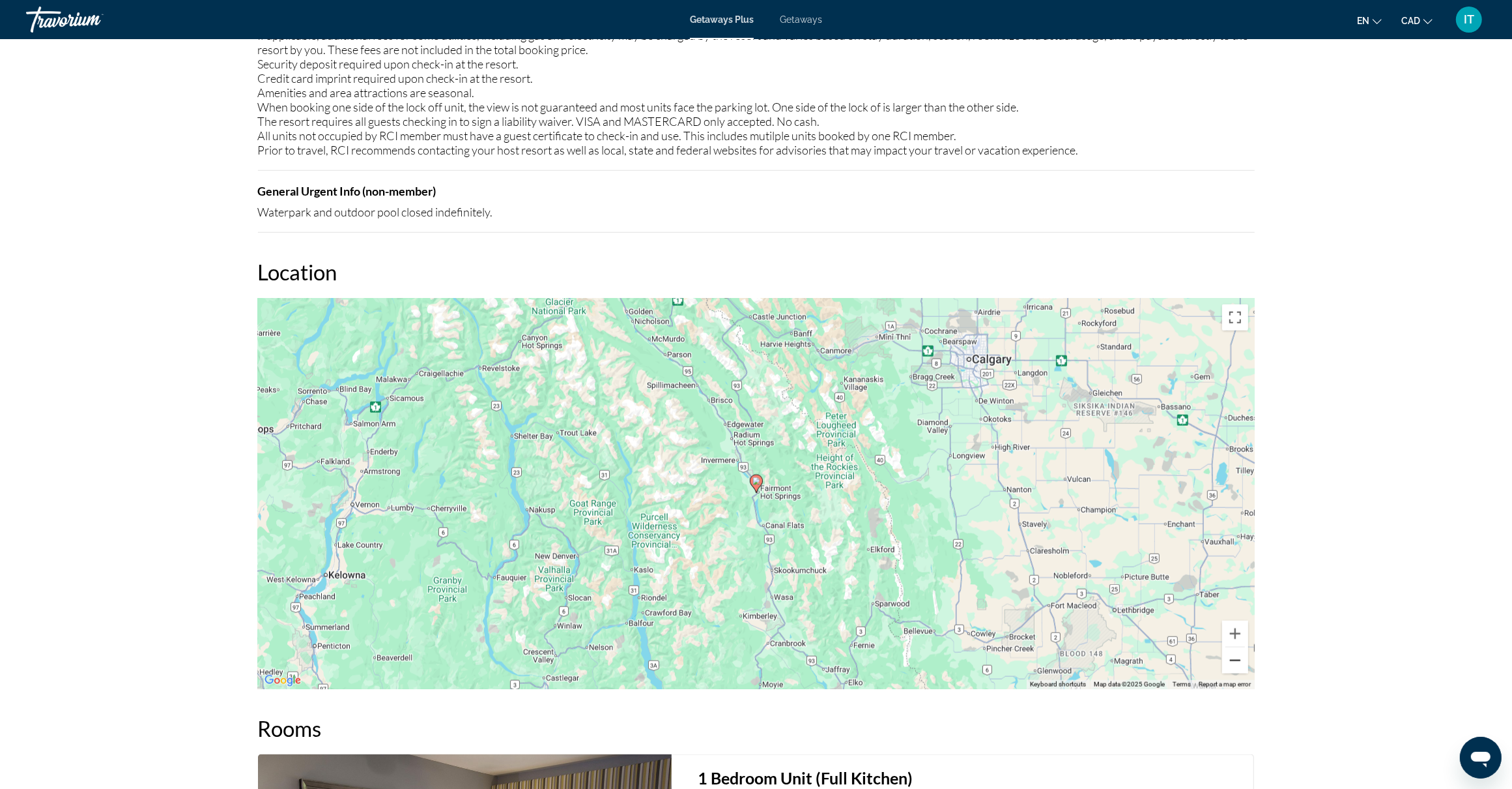
click at [1238, 662] on button "Zoom out" at bounding box center [1235, 660] width 26 height 26
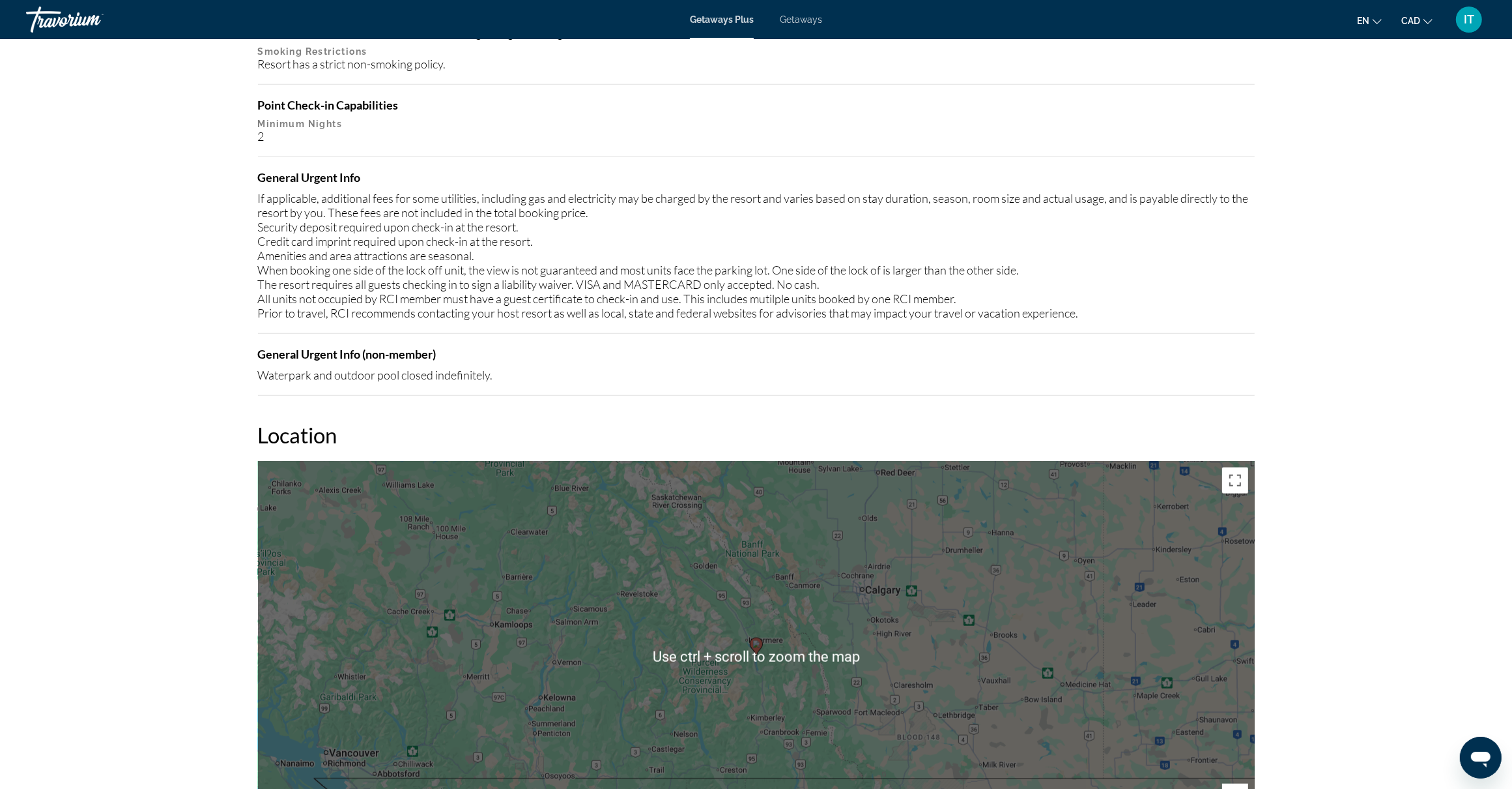
scroll to position [1060, 0]
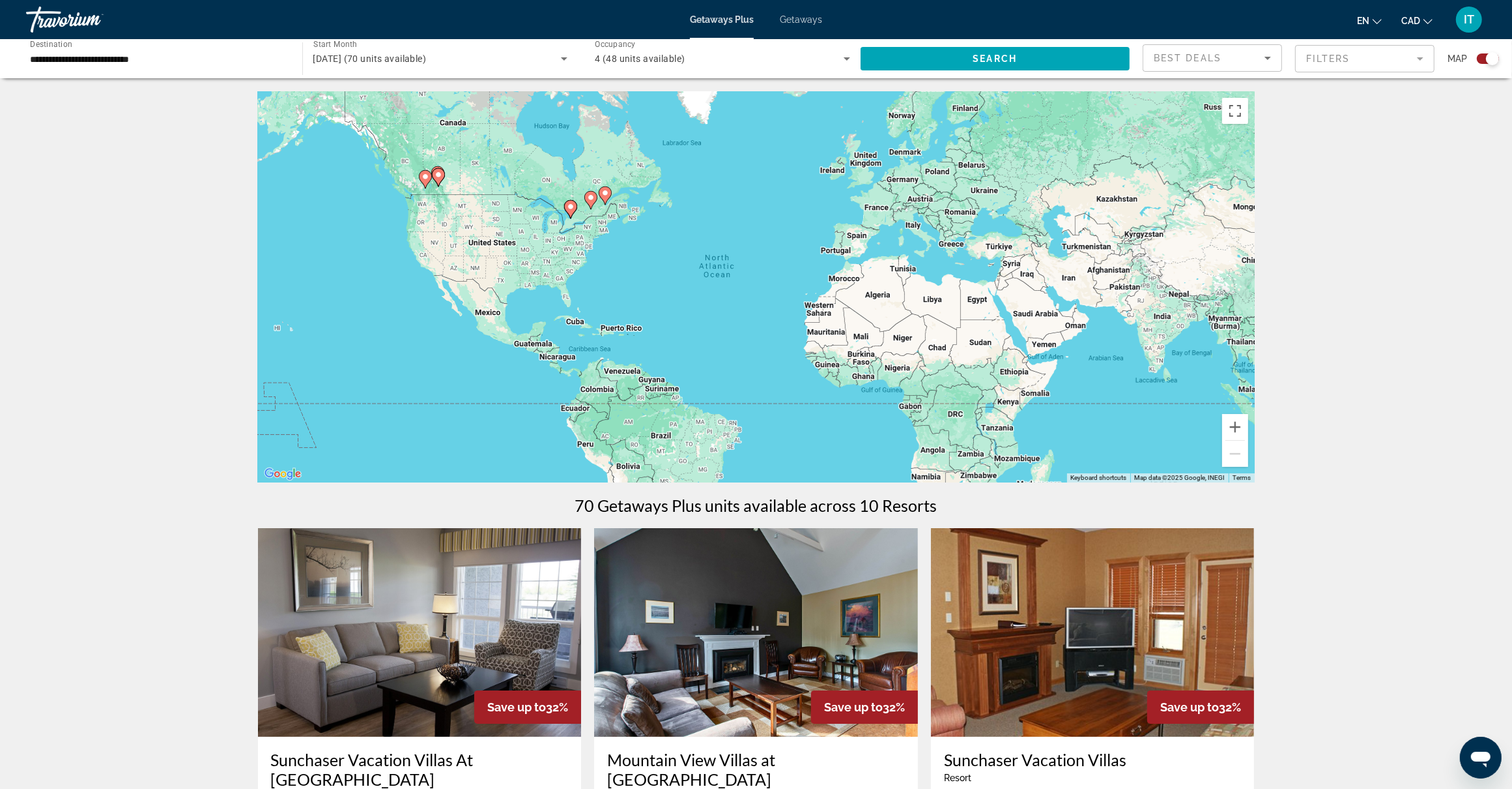
scroll to position [82, 0]
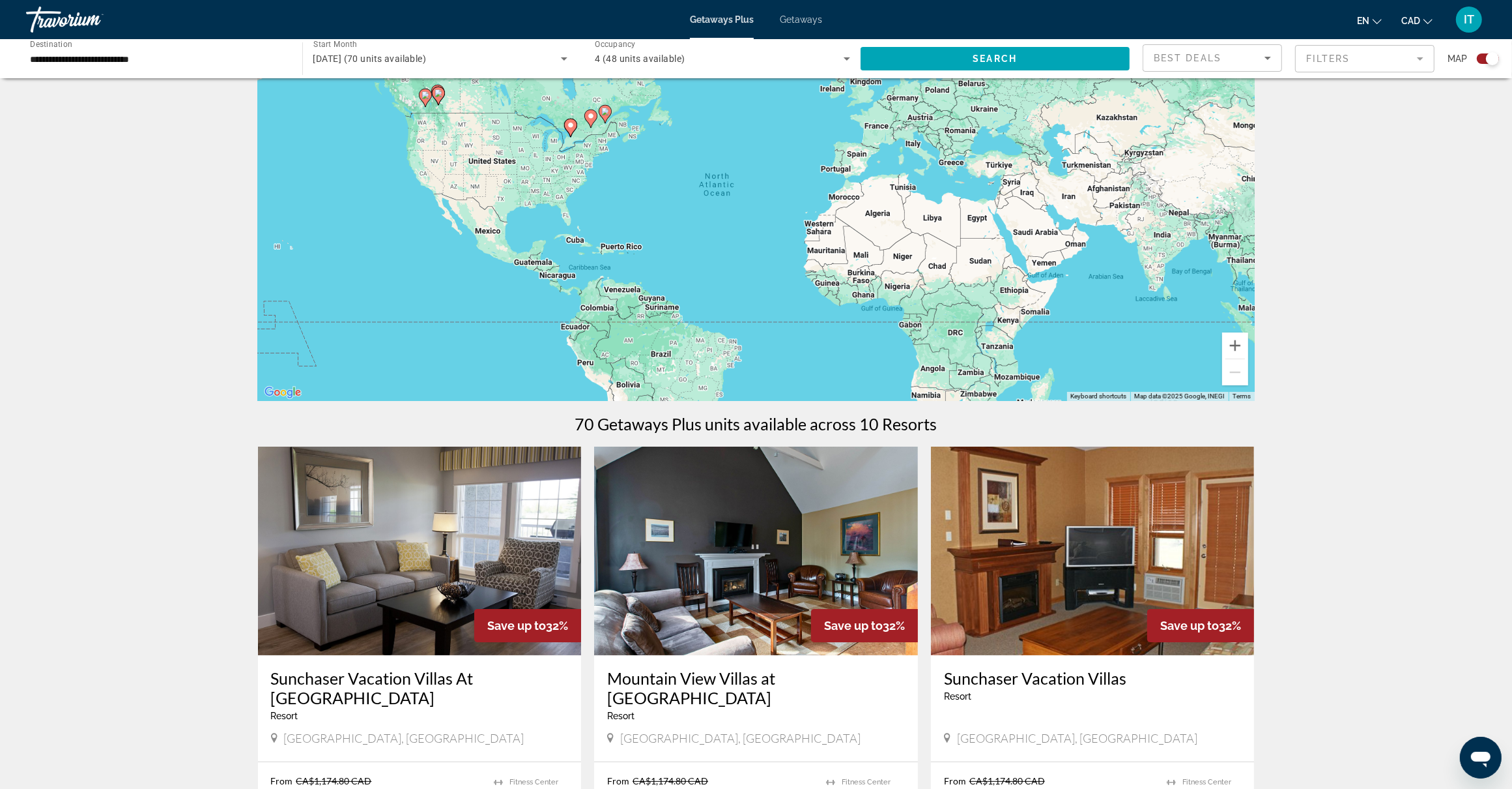
click at [590, 116] on image "Main content" at bounding box center [591, 116] width 8 height 8
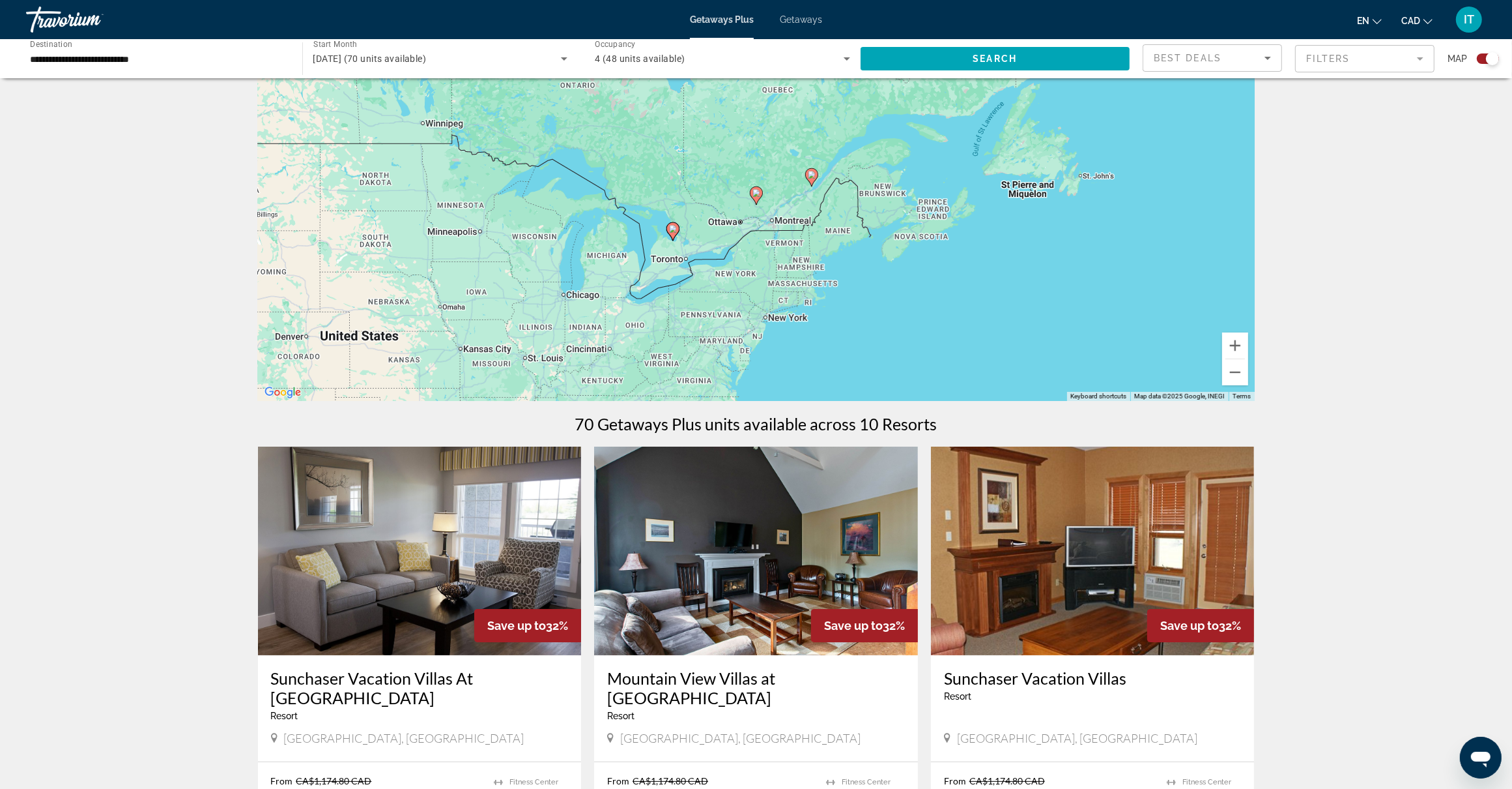
click at [756, 193] on image "Main content" at bounding box center [756, 193] width 8 height 8
type input "**********"
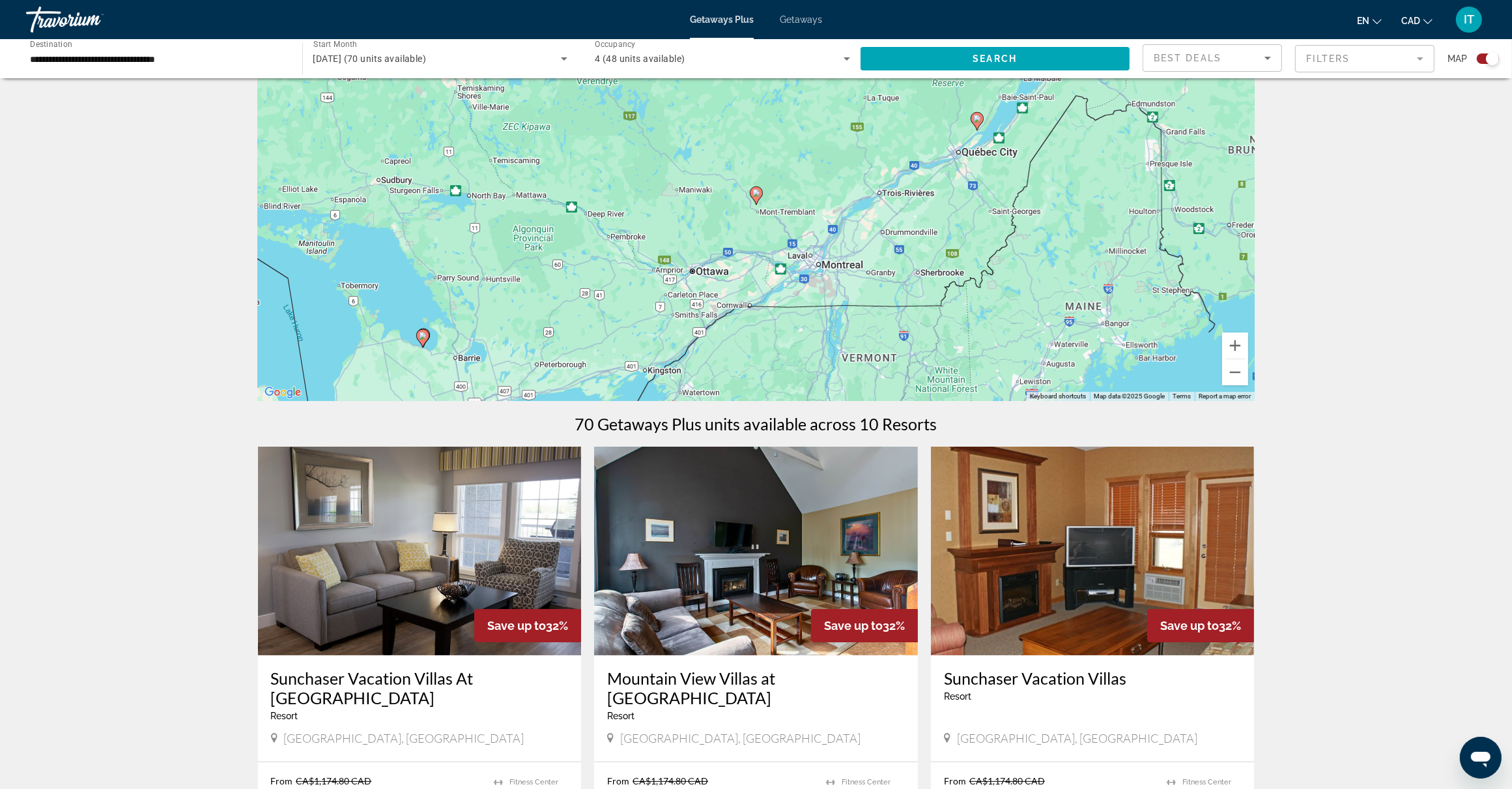
click at [757, 198] on icon "Main content" at bounding box center [756, 195] width 12 height 17
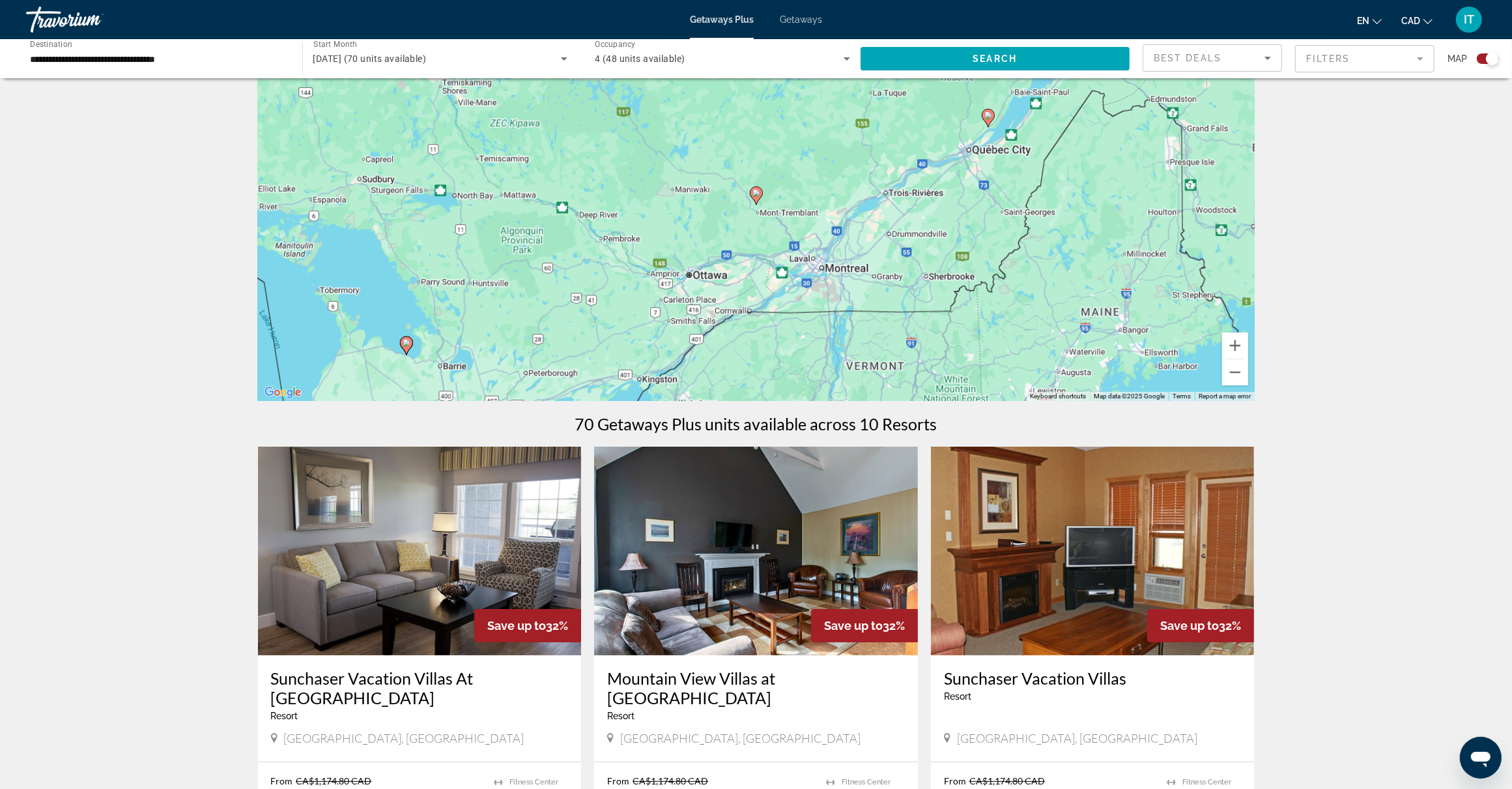
click at [757, 198] on icon "Main content" at bounding box center [756, 195] width 12 height 17
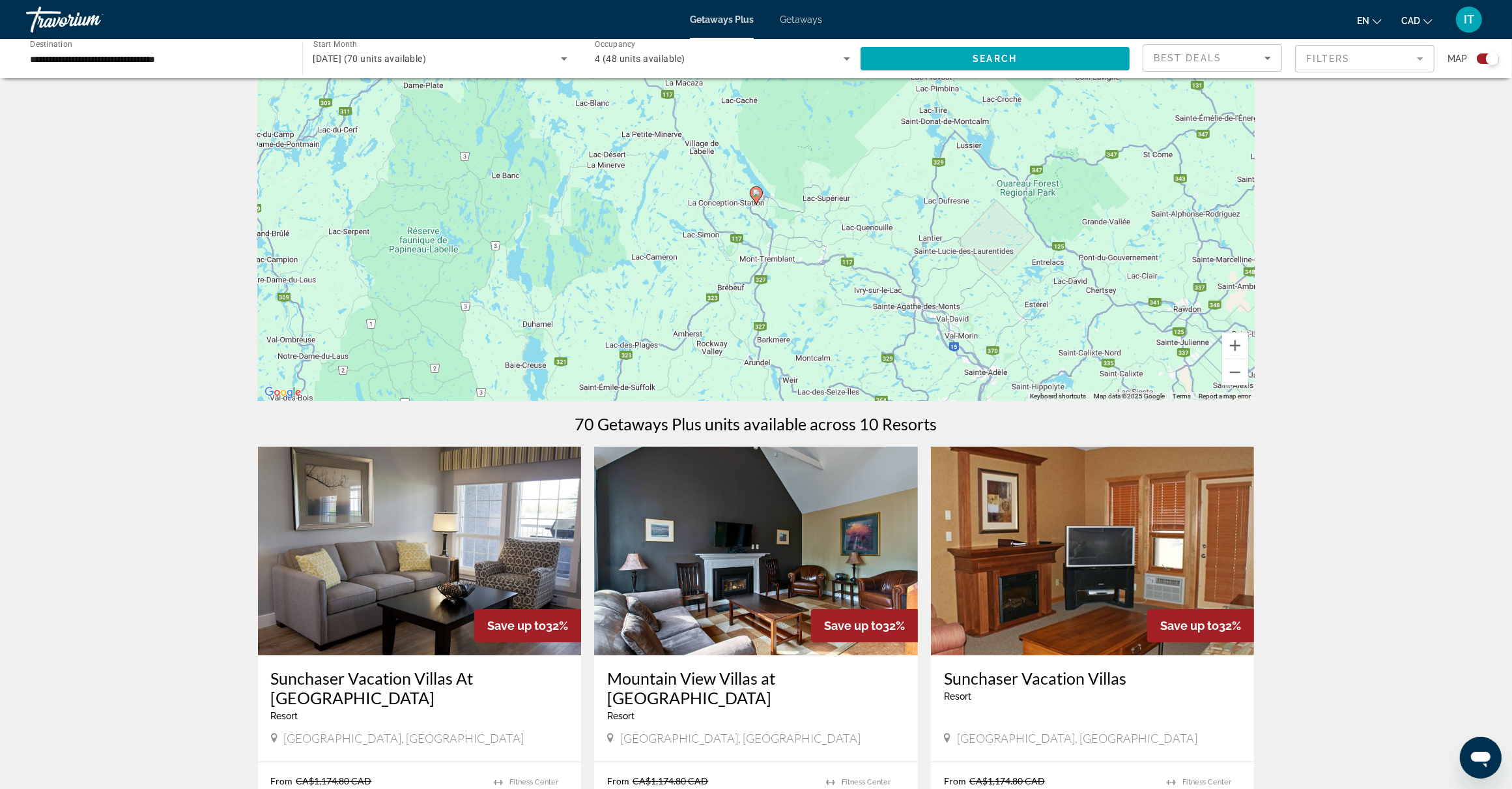
click at [758, 195] on image "Main content" at bounding box center [756, 193] width 8 height 8
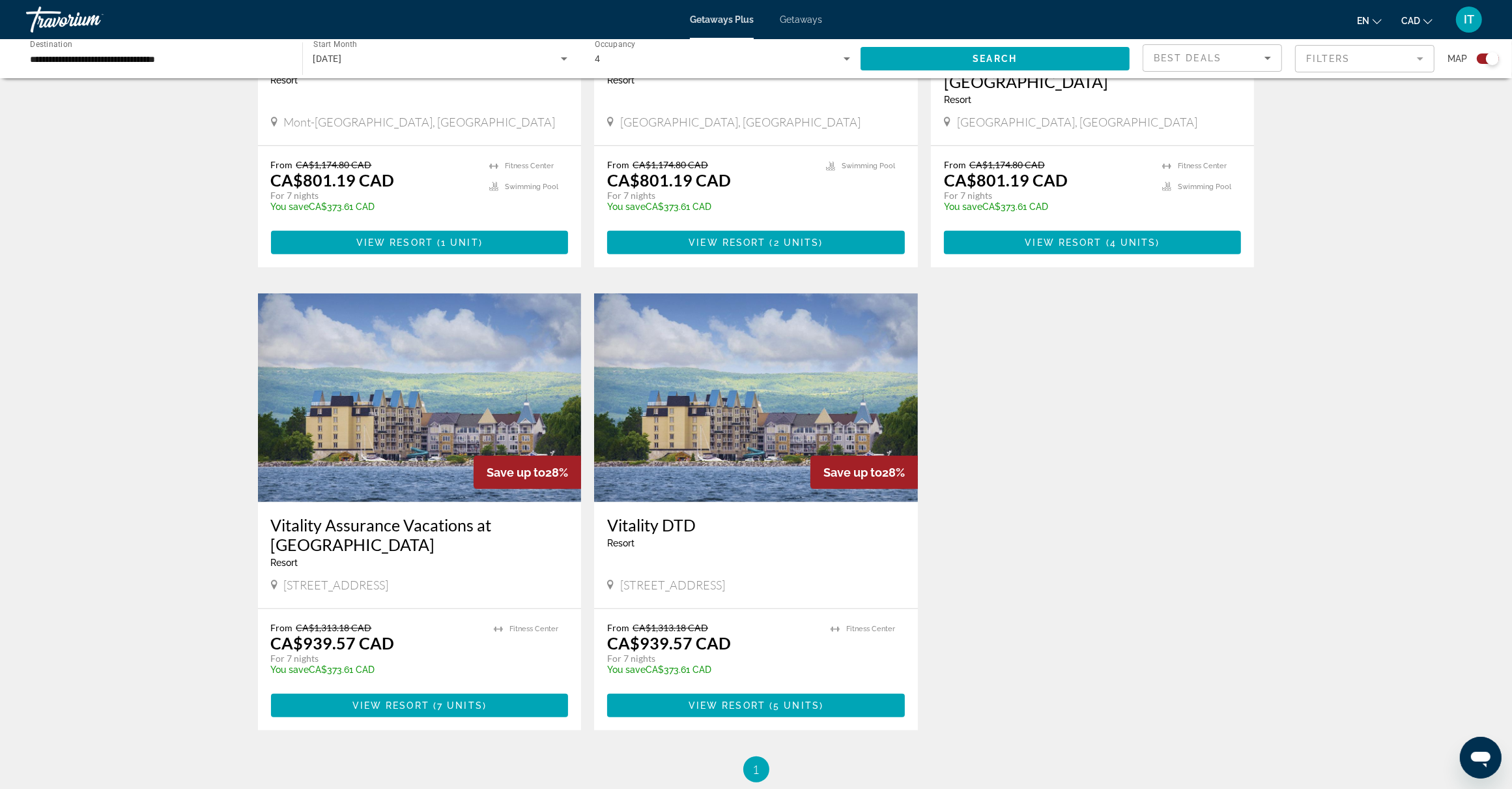
scroll to position [733, 0]
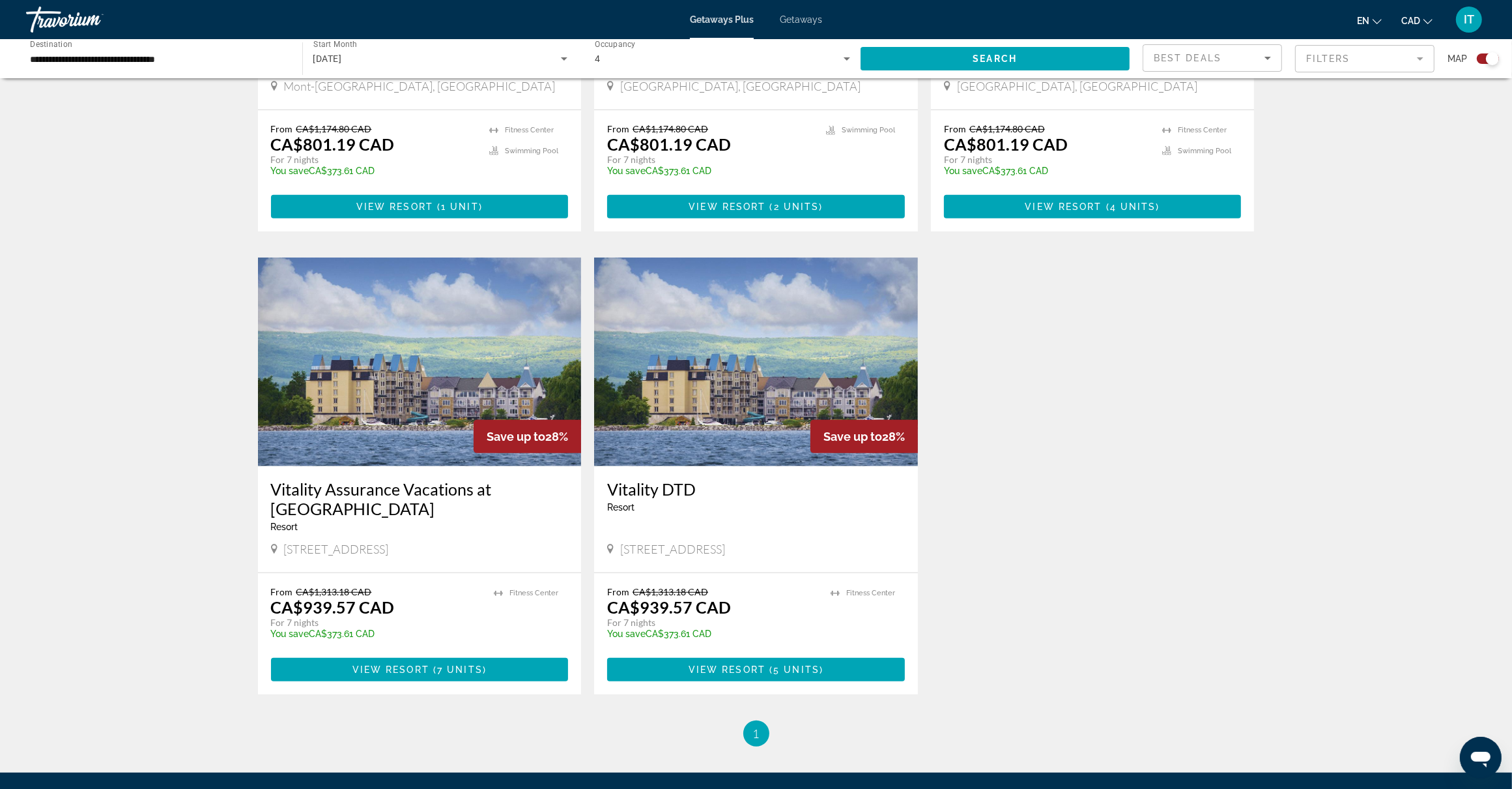
click at [413, 346] on img "Main content" at bounding box center [420, 362] width 324 height 208
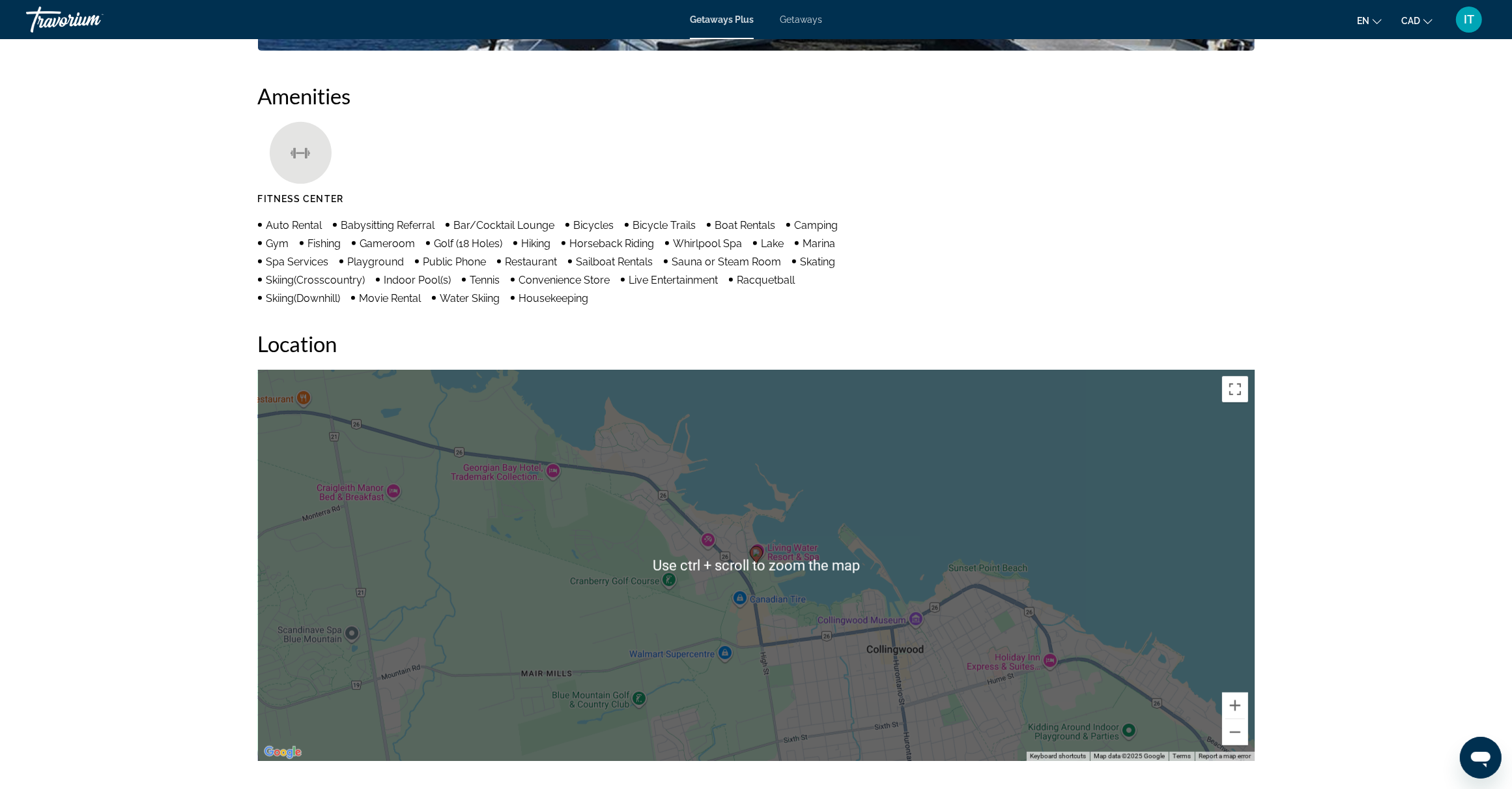
scroll to position [1060, 0]
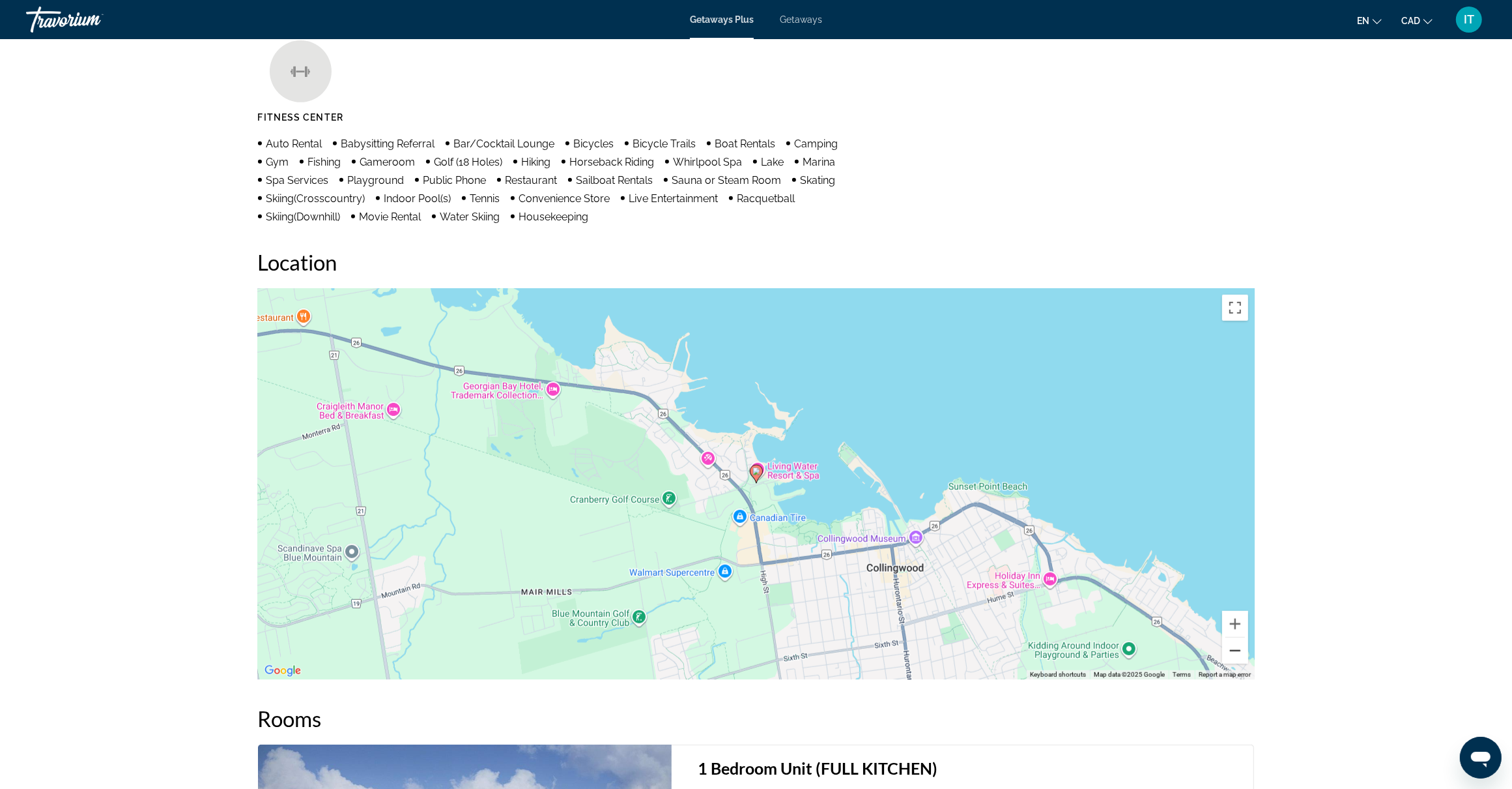
click at [1235, 652] on button "Zoom out" at bounding box center [1235, 650] width 26 height 26
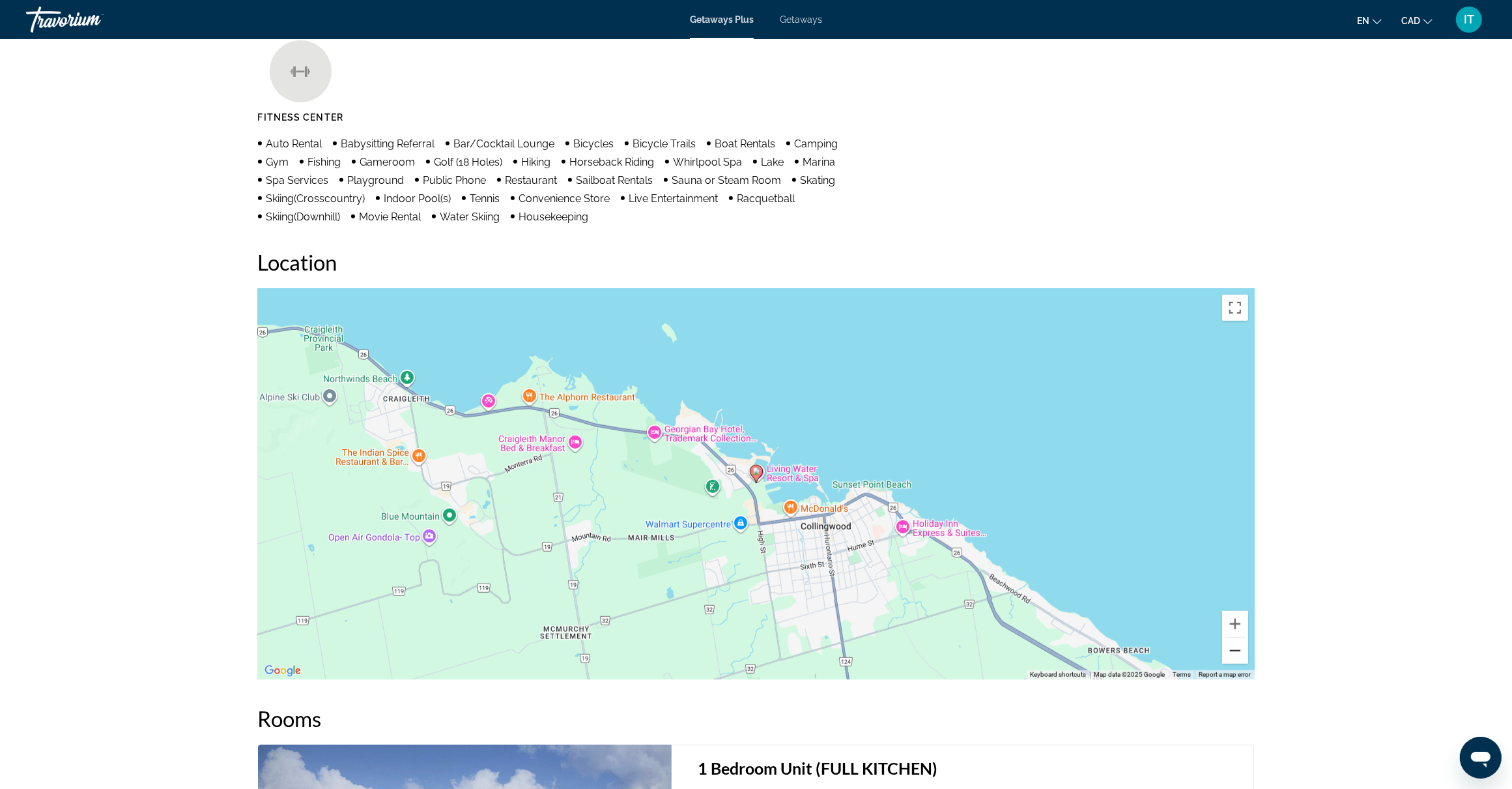
click at [1235, 652] on button "Zoom out" at bounding box center [1235, 650] width 26 height 26
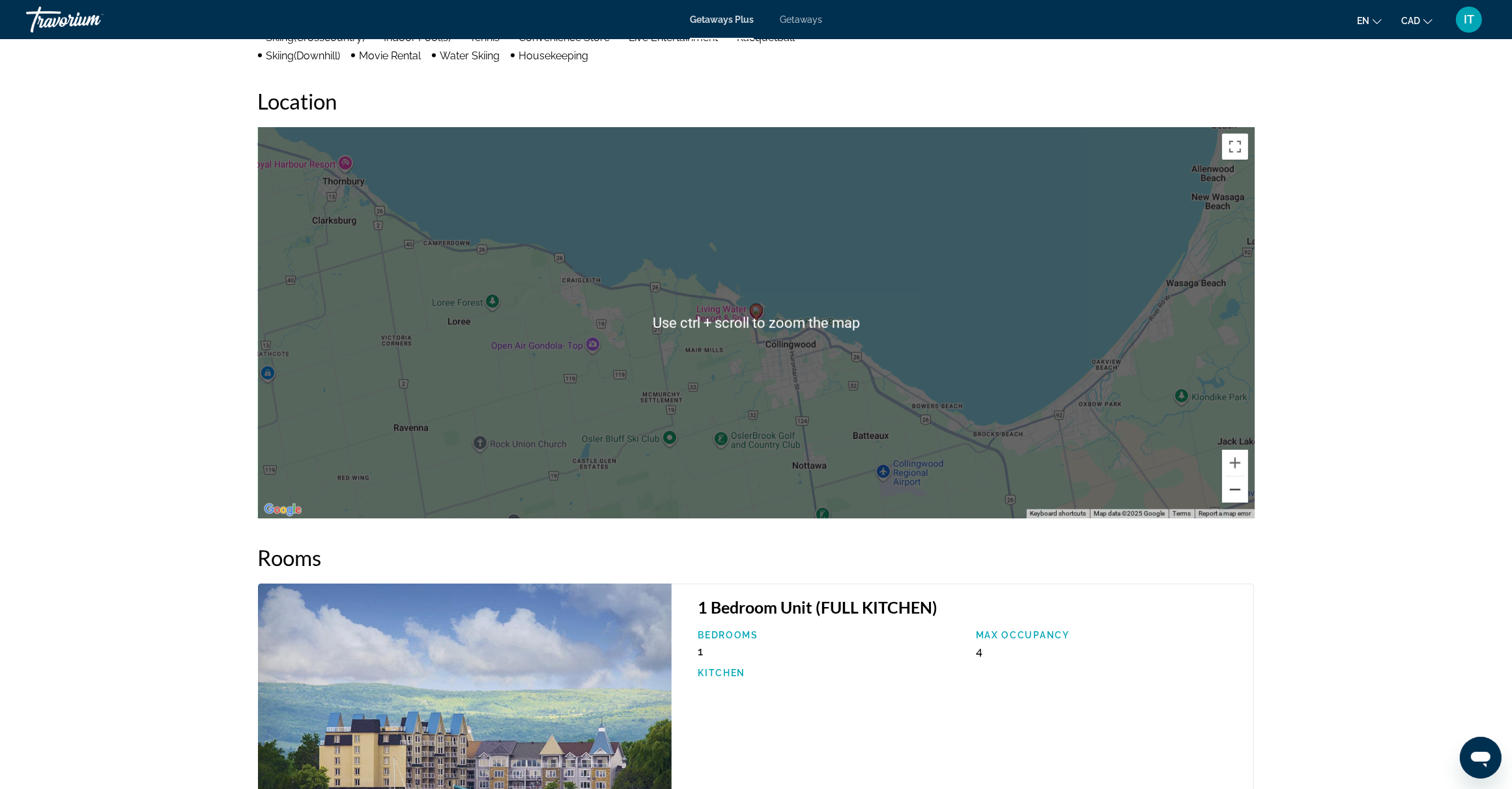
scroll to position [1222, 0]
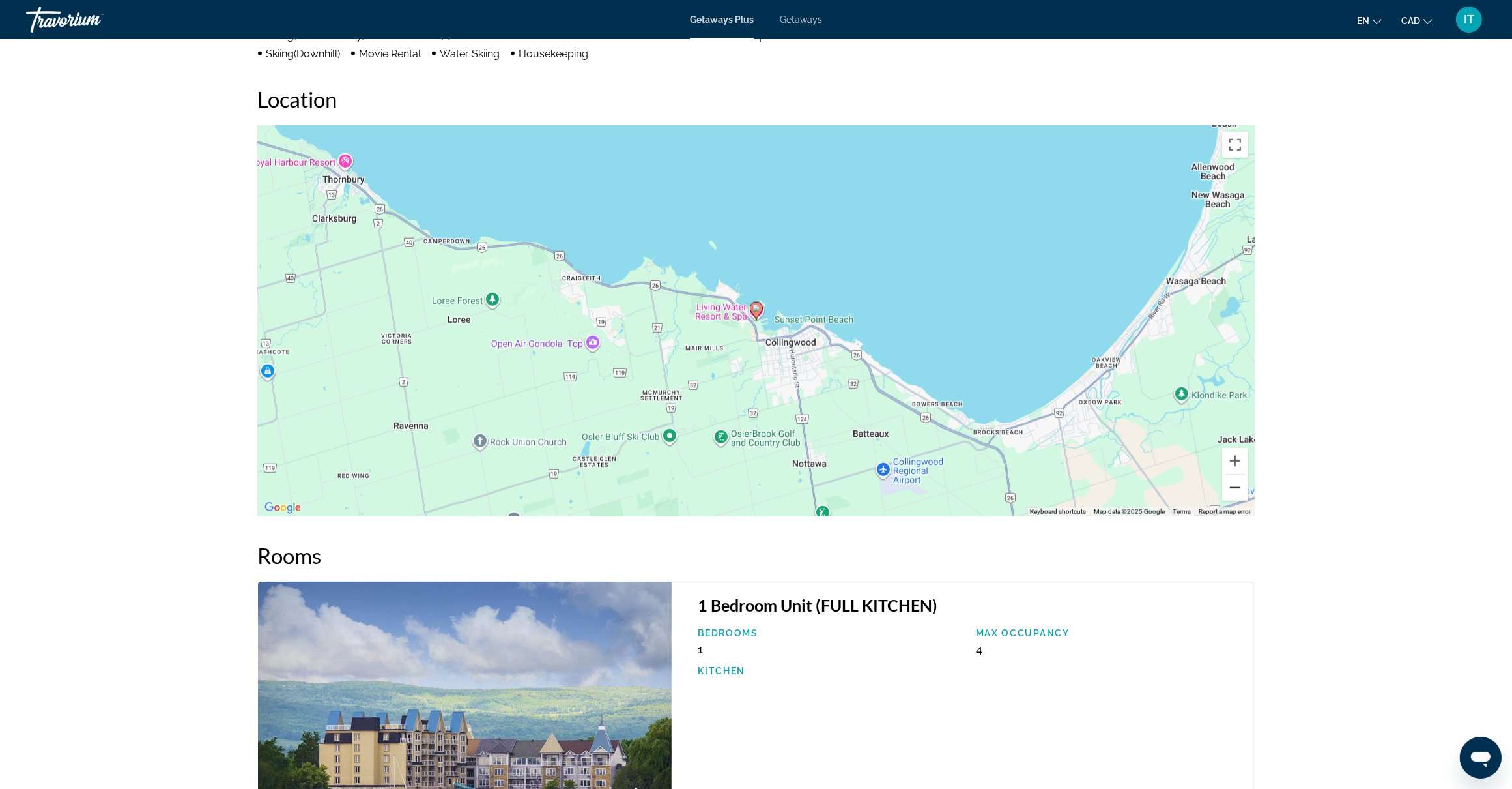
click at [1229, 485] on button "Zoom out" at bounding box center [1235, 488] width 26 height 26
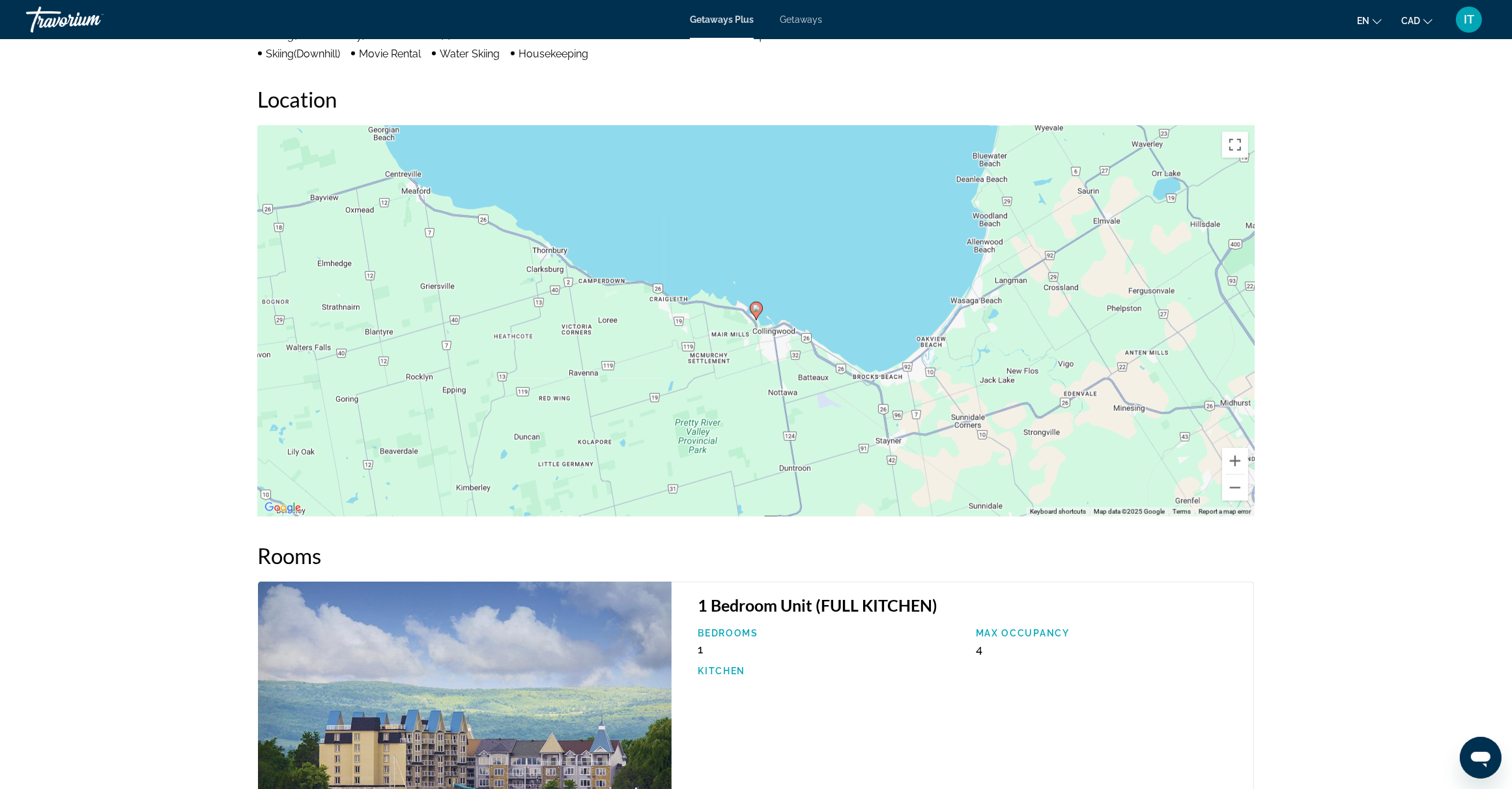
click at [883, 675] on p "Kitchen" at bounding box center [830, 670] width 265 height 10
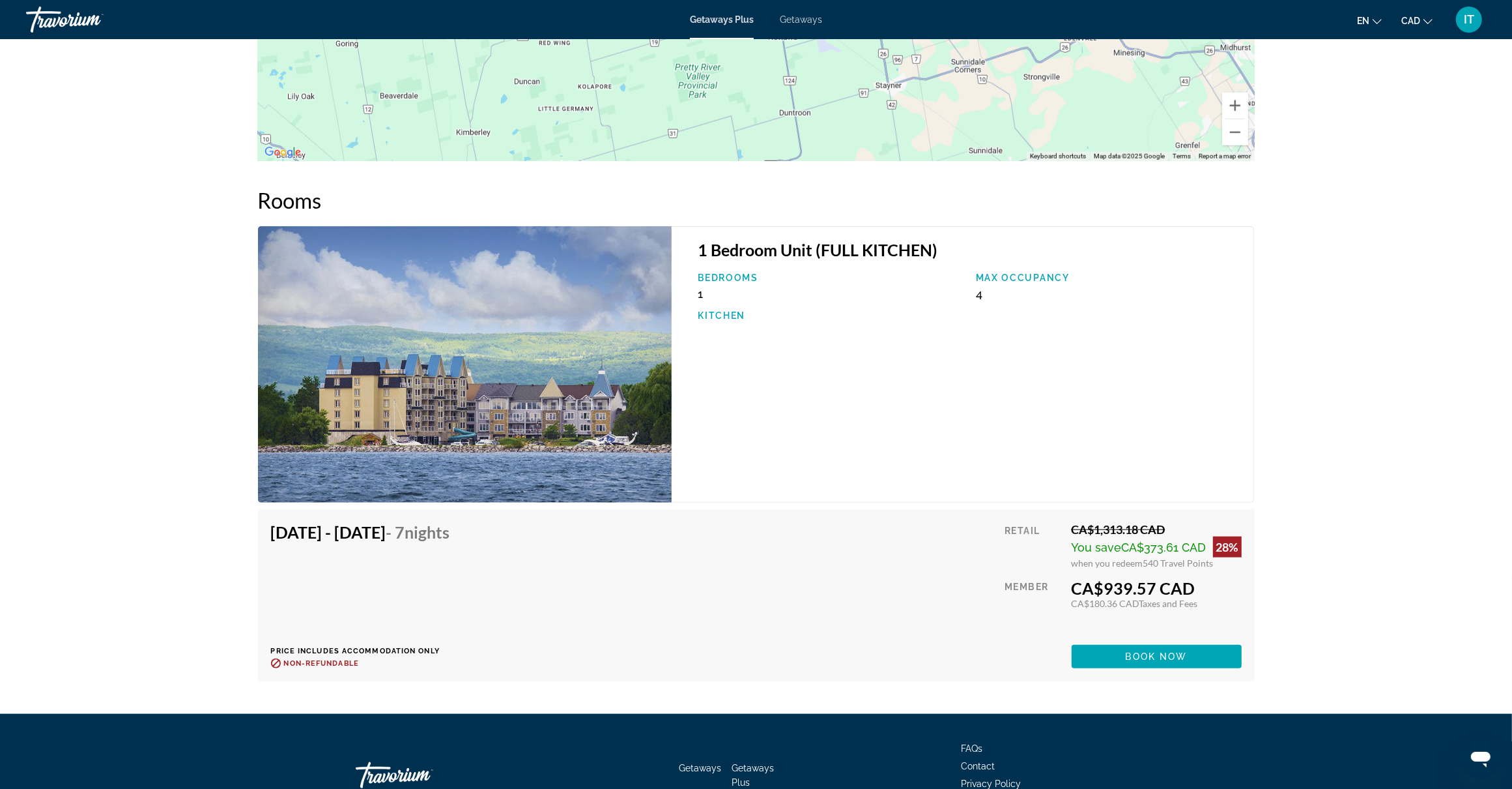
scroll to position [1630, 0]
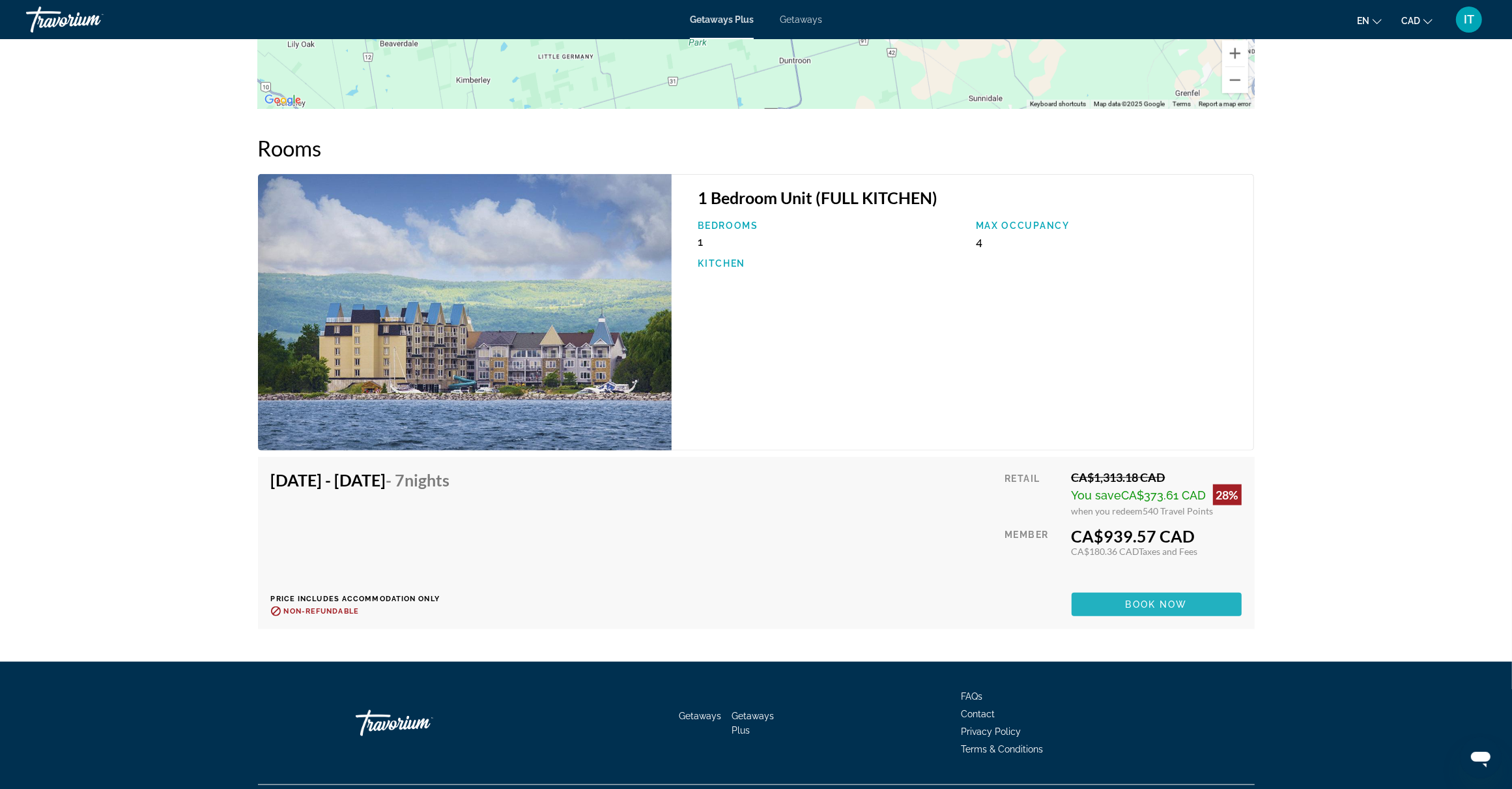
click at [1121, 603] on span "Main content" at bounding box center [1157, 604] width 170 height 31
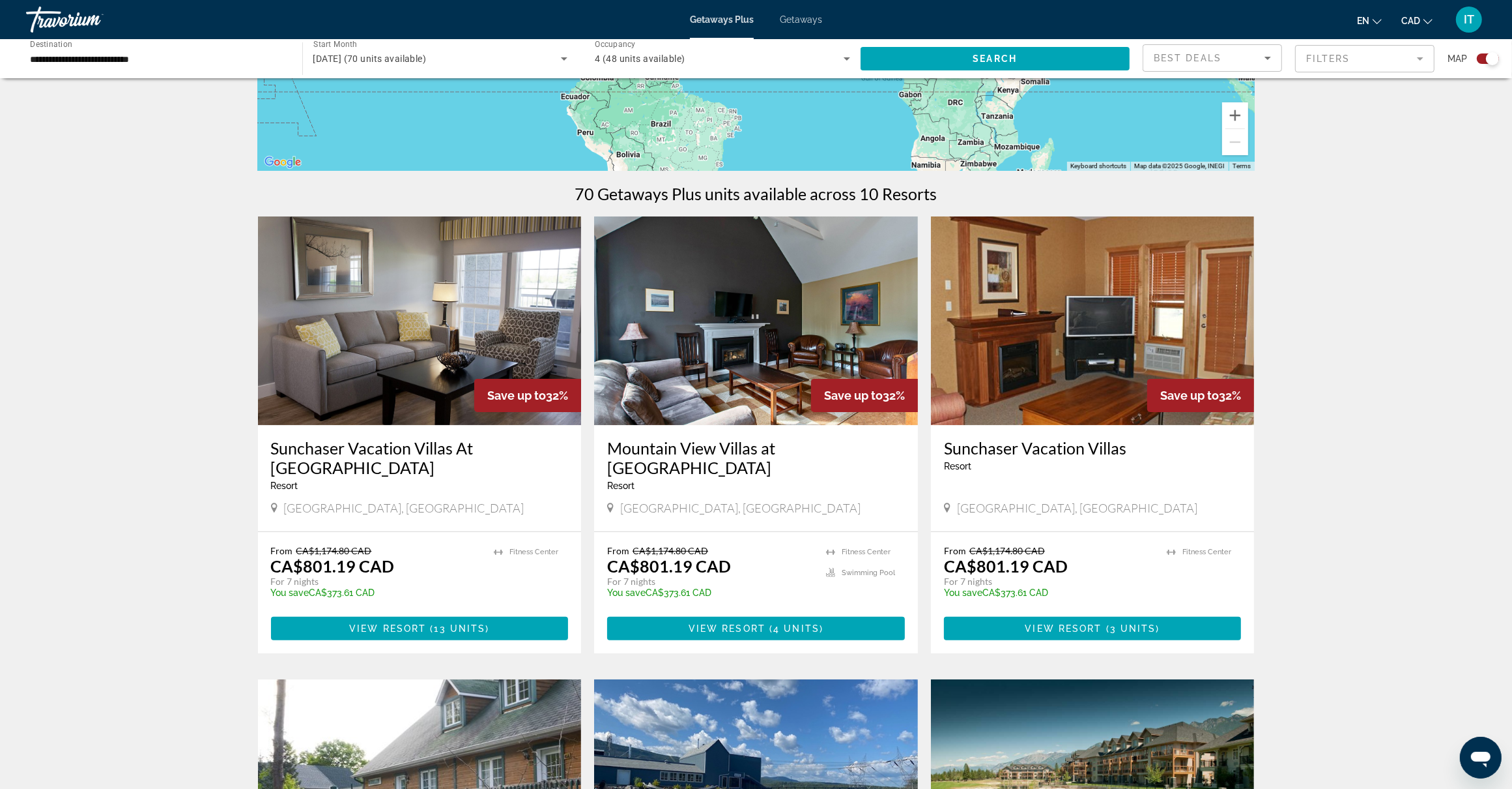
scroll to position [326, 0]
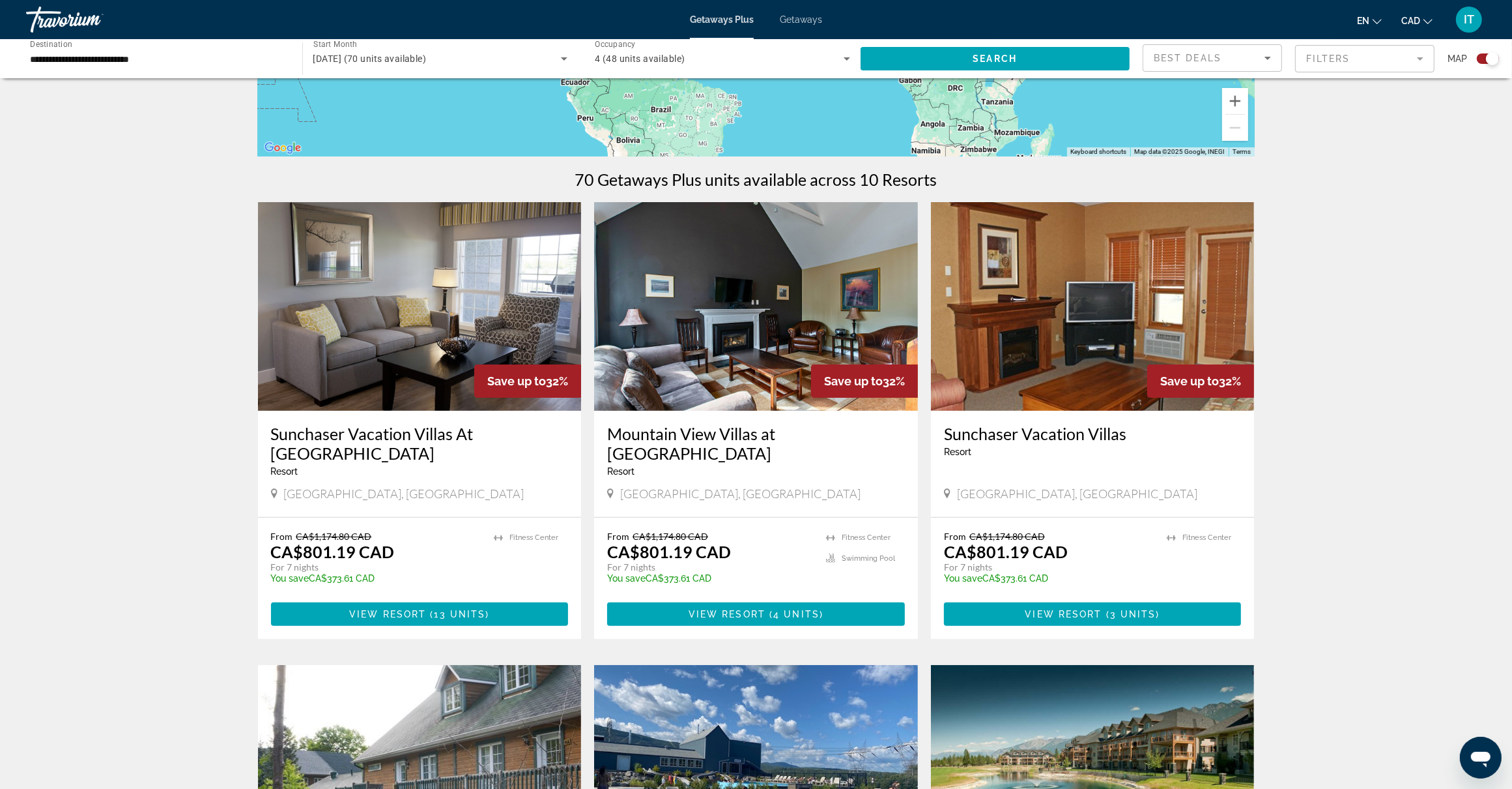
click at [773, 341] on img "Main content" at bounding box center [756, 306] width 324 height 208
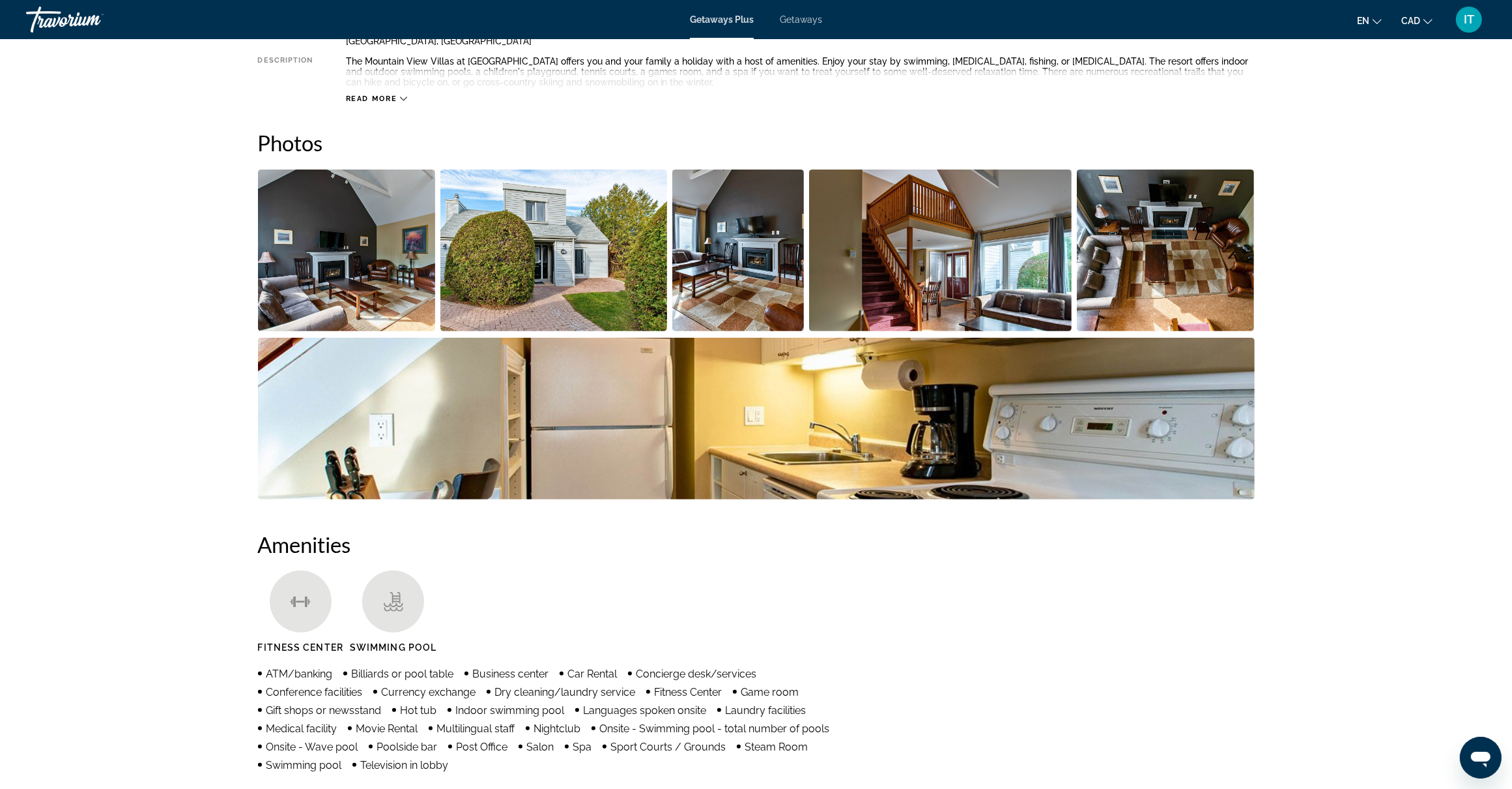
scroll to position [489, 0]
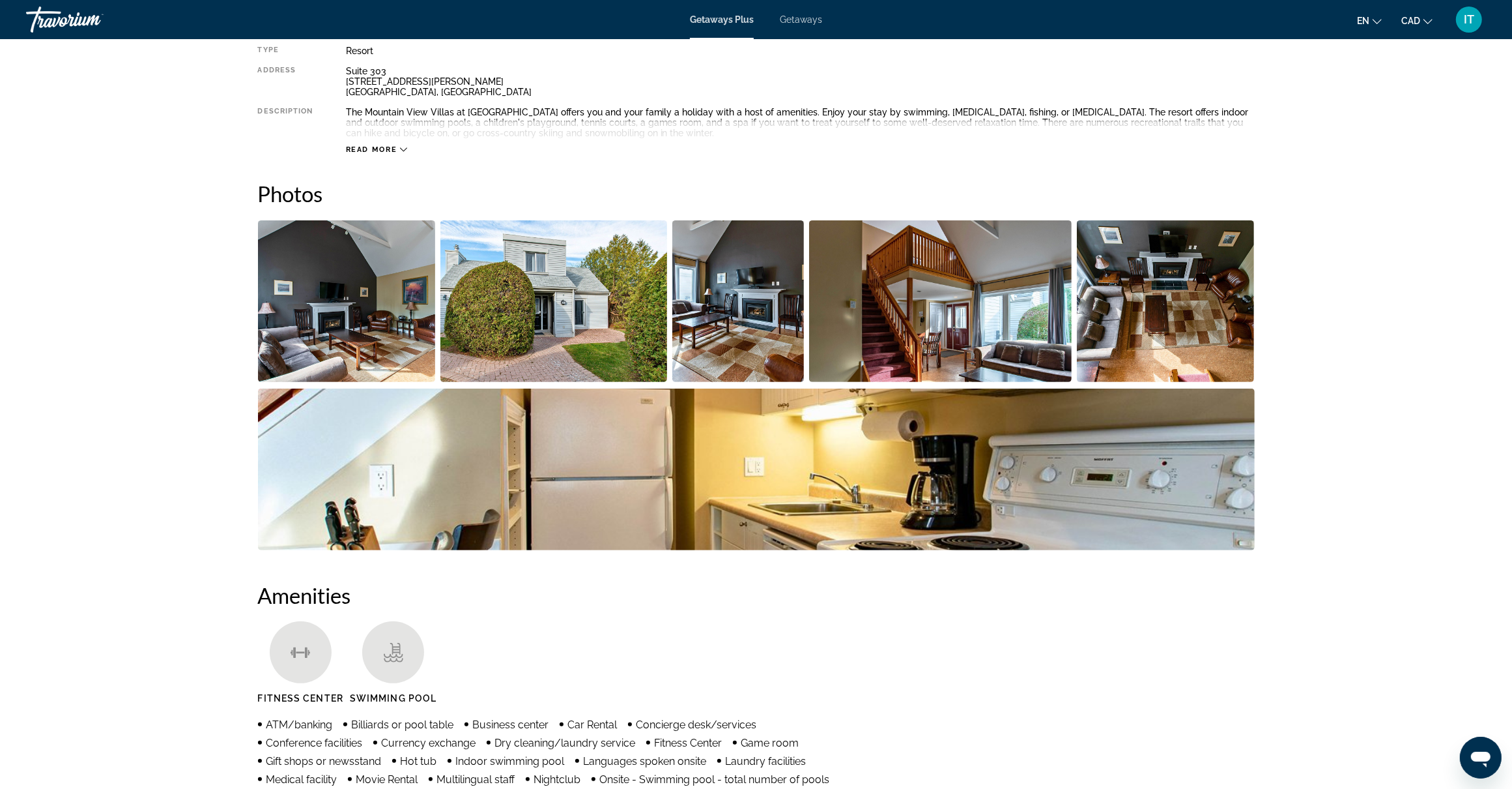
click at [372, 308] on img "Open full-screen image slider" at bounding box center [347, 301] width 178 height 162
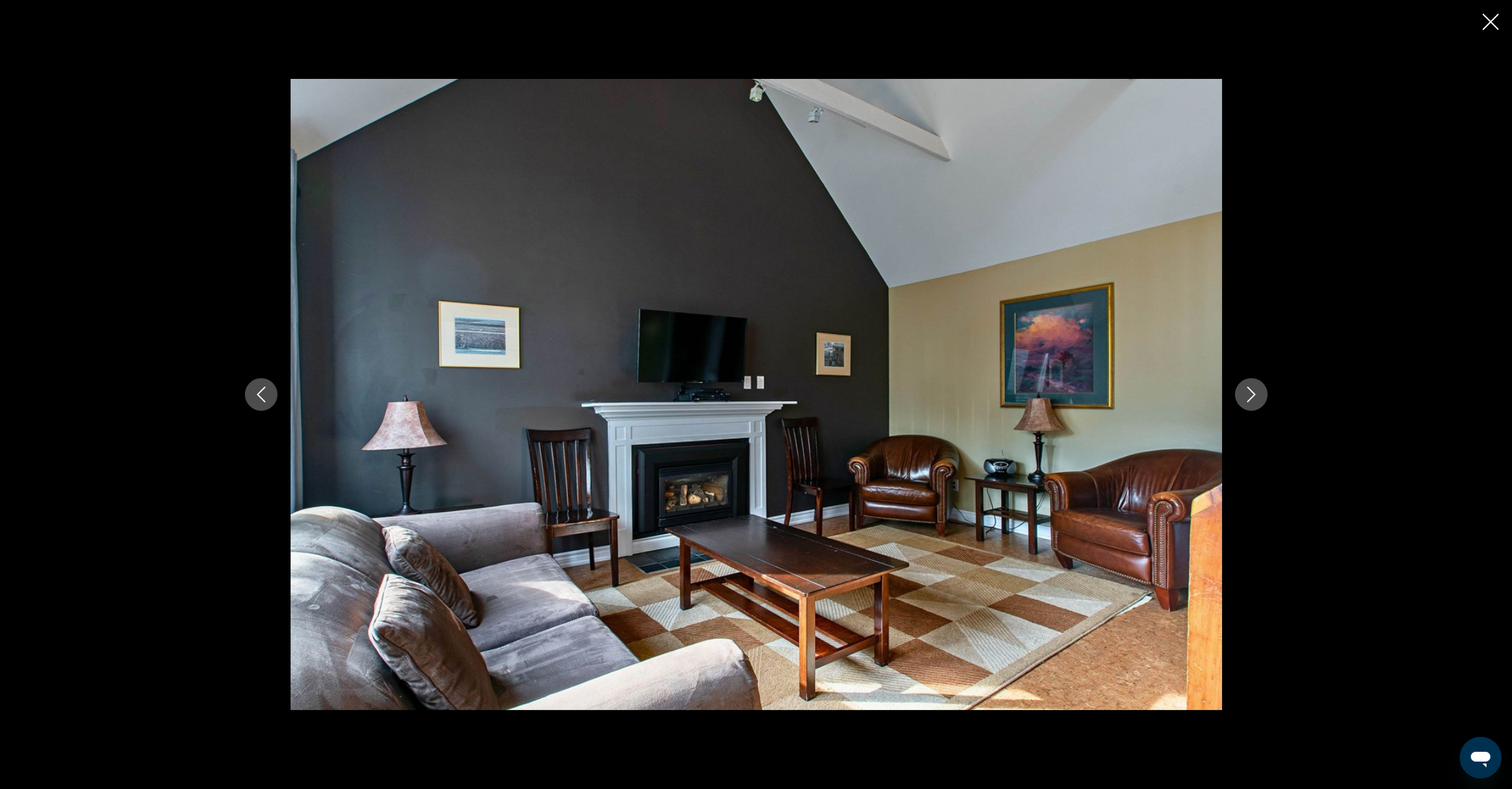
click at [1248, 396] on icon "Next image" at bounding box center [1251, 394] width 15 height 15
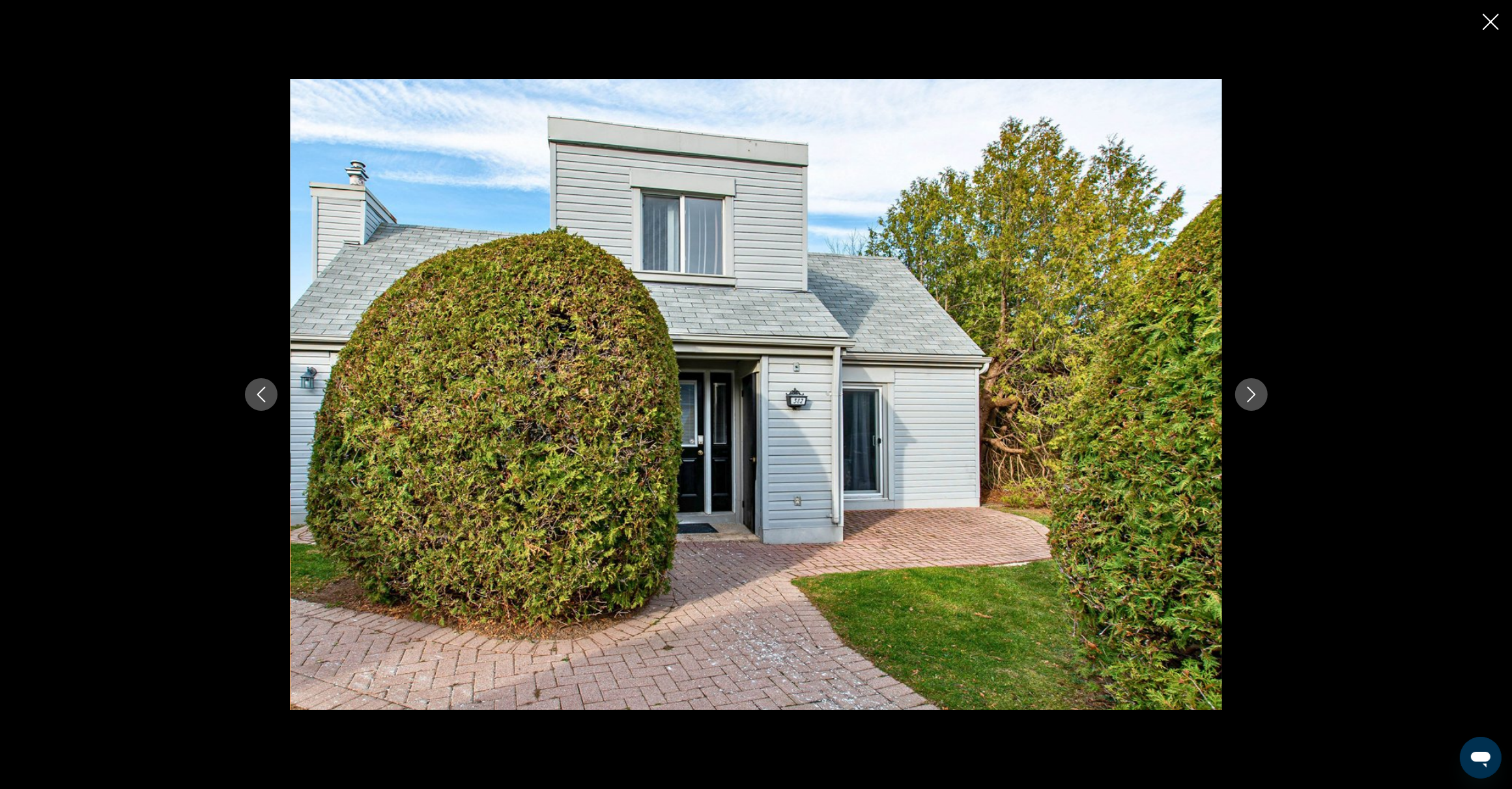
click at [1248, 396] on icon "Next image" at bounding box center [1251, 394] width 15 height 15
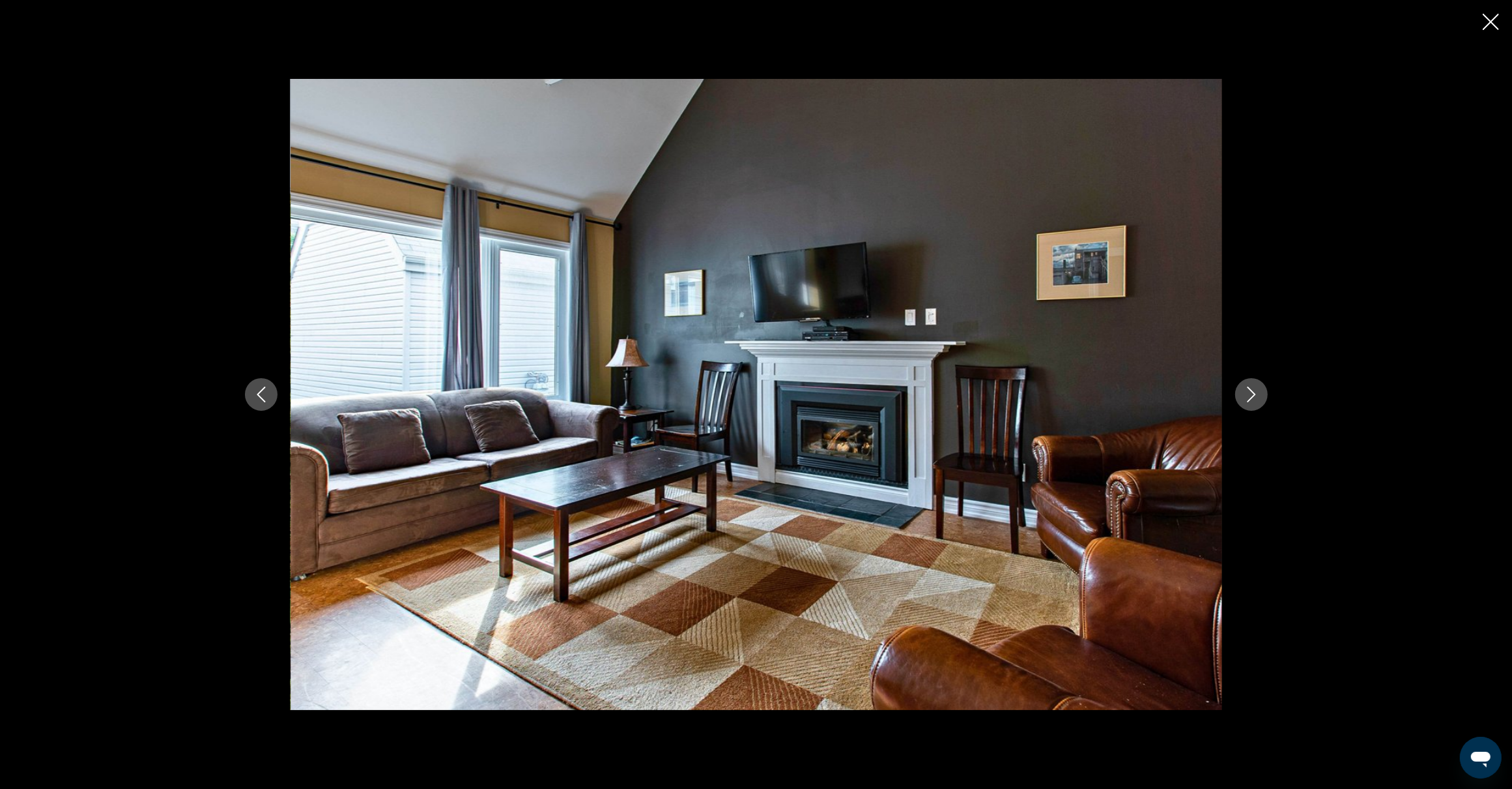
click at [1248, 396] on icon "Next image" at bounding box center [1251, 394] width 15 height 15
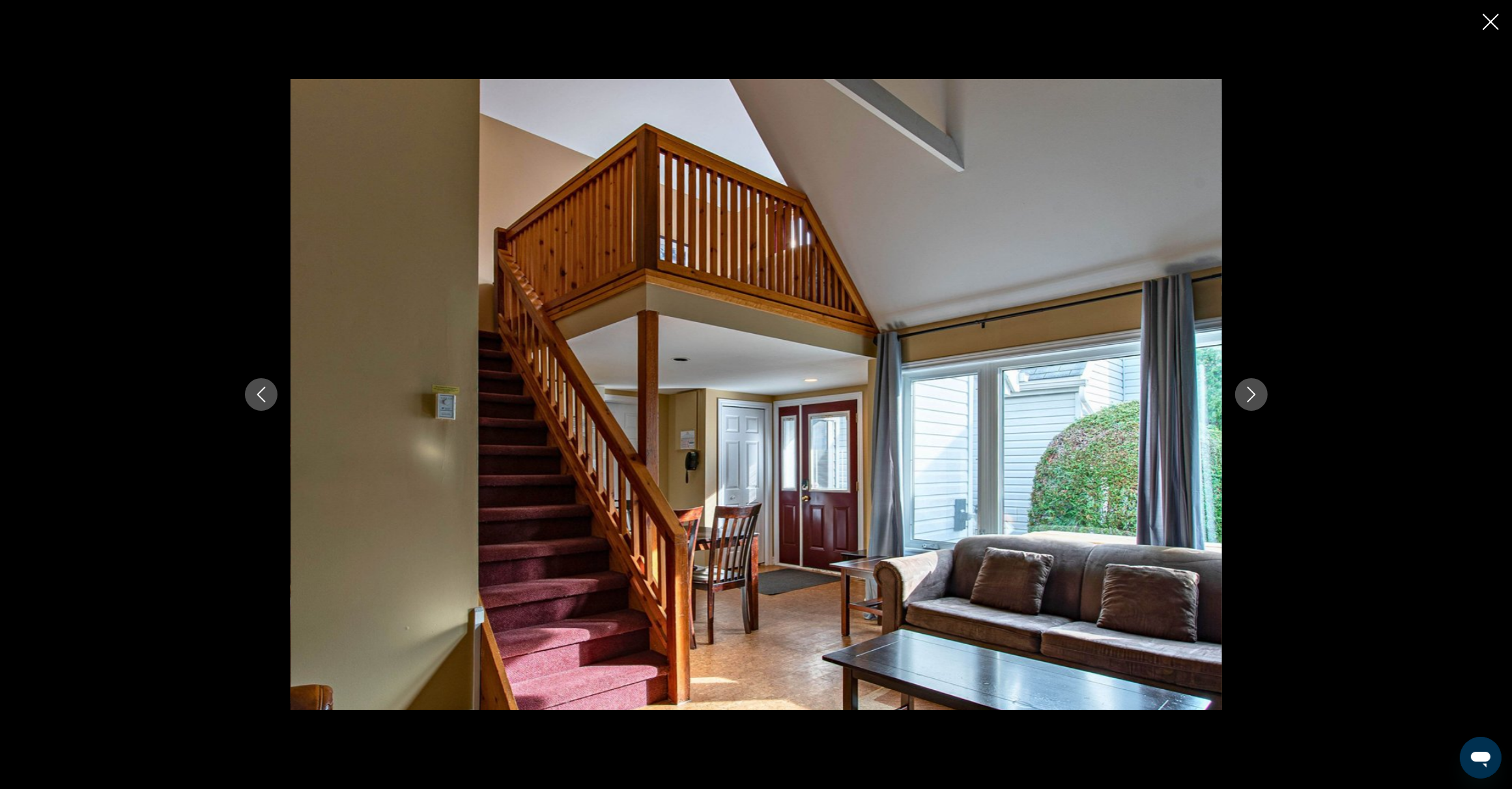
click at [1248, 396] on icon "Next image" at bounding box center [1251, 394] width 15 height 15
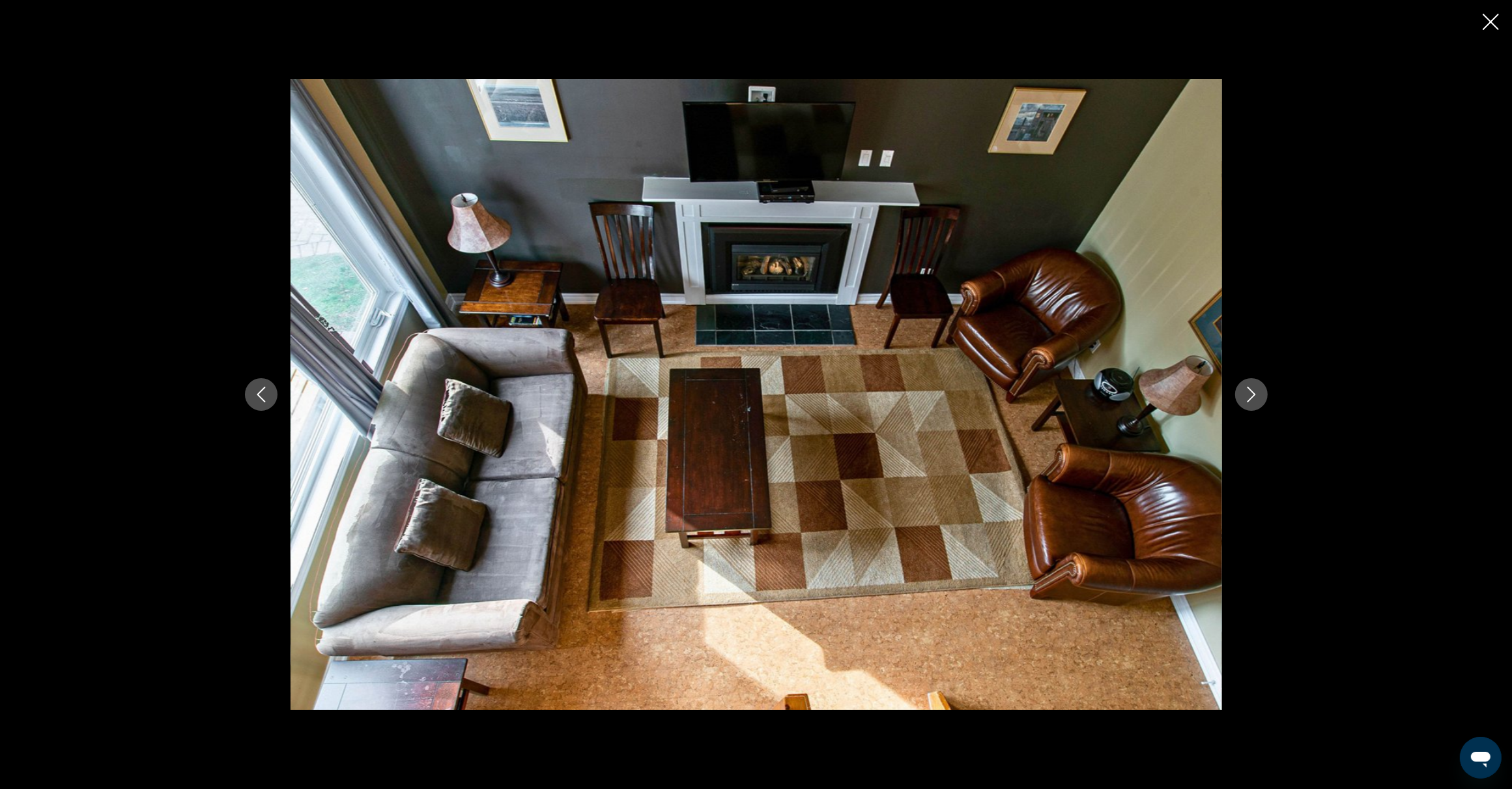
click at [1248, 396] on icon "Next image" at bounding box center [1251, 394] width 15 height 15
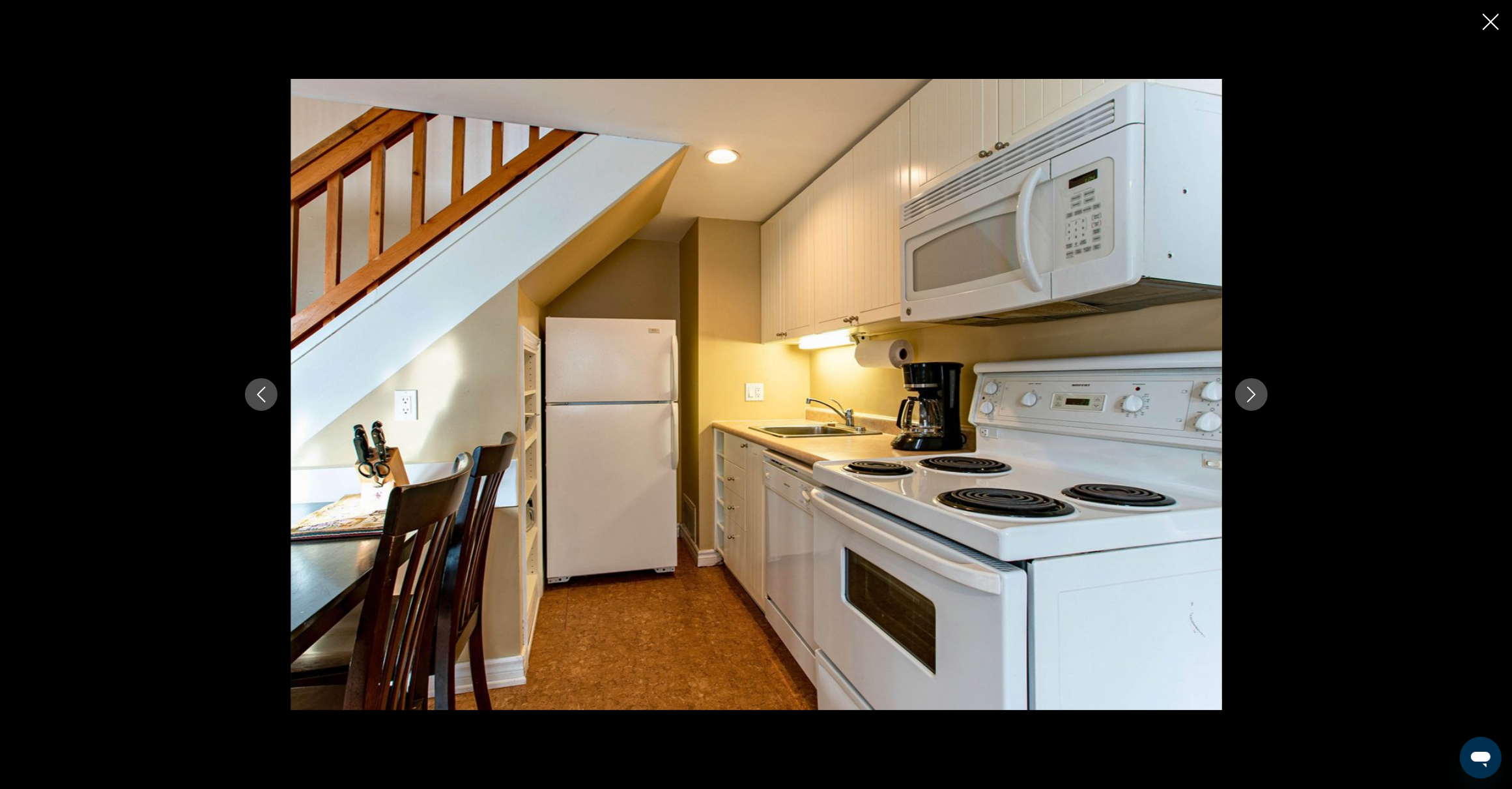
click at [1248, 396] on icon "Next image" at bounding box center [1251, 394] width 15 height 15
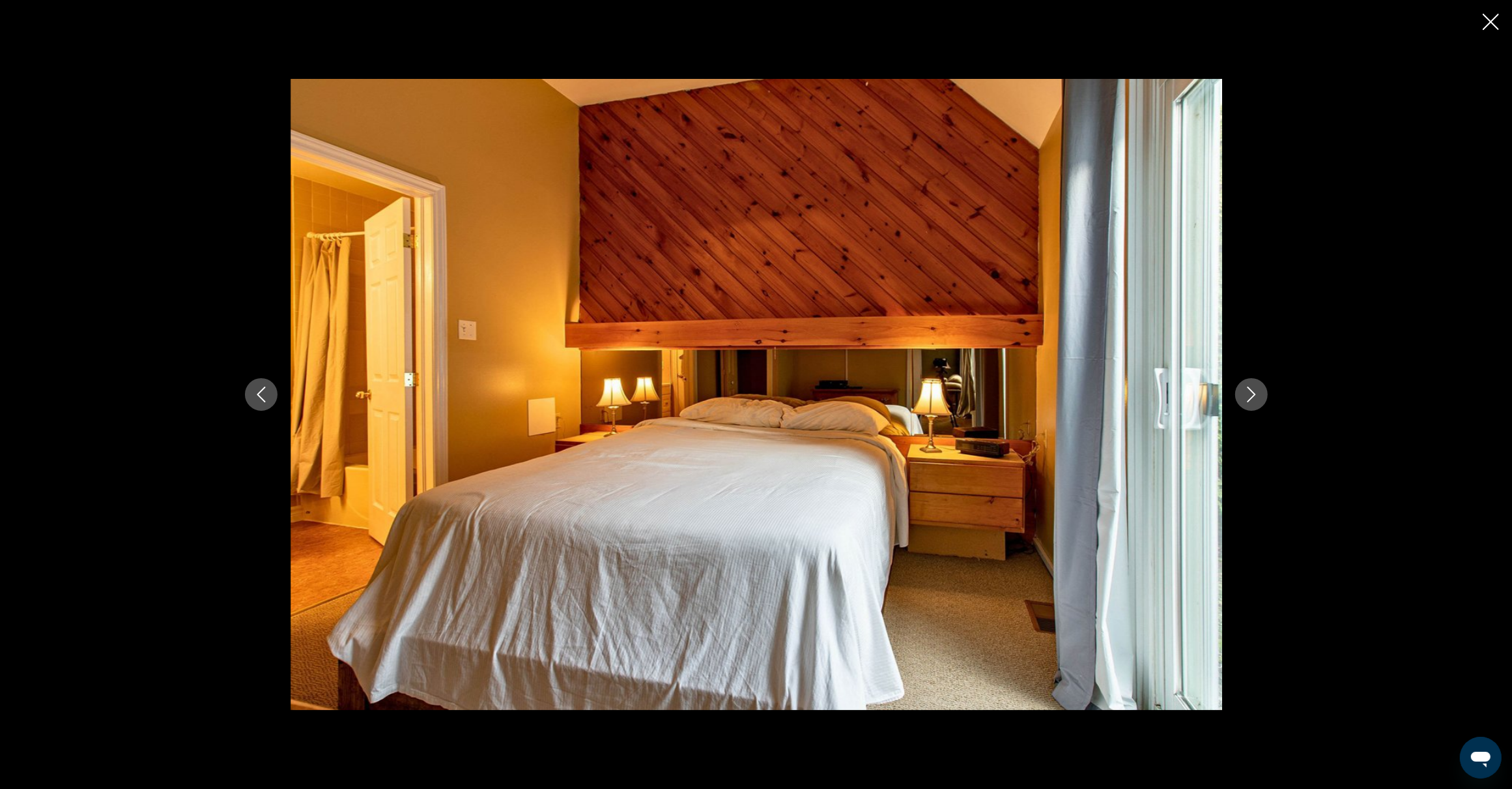
click at [1248, 396] on icon "Next image" at bounding box center [1251, 394] width 15 height 15
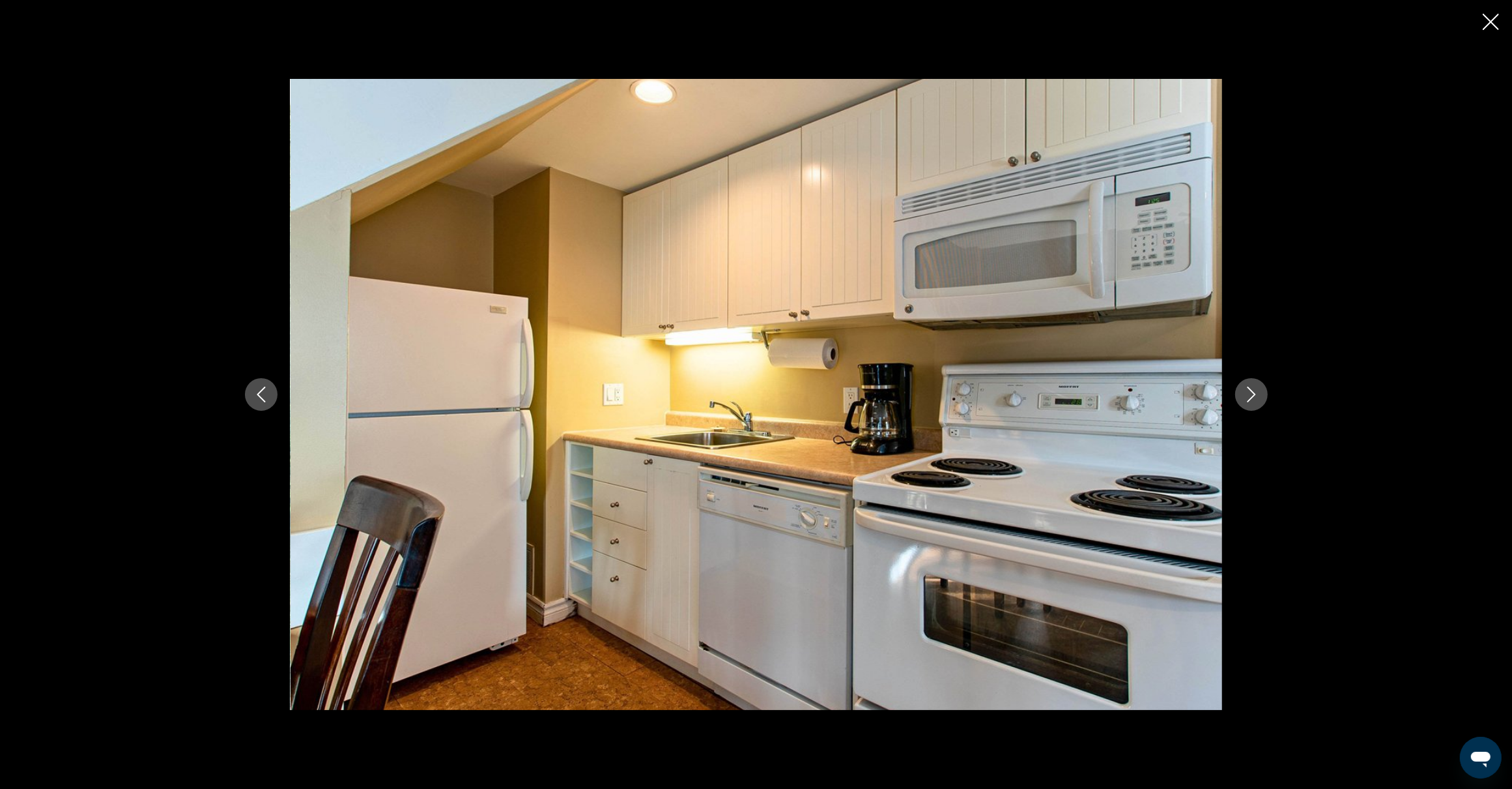
click at [1248, 396] on icon "Next image" at bounding box center [1251, 394] width 15 height 15
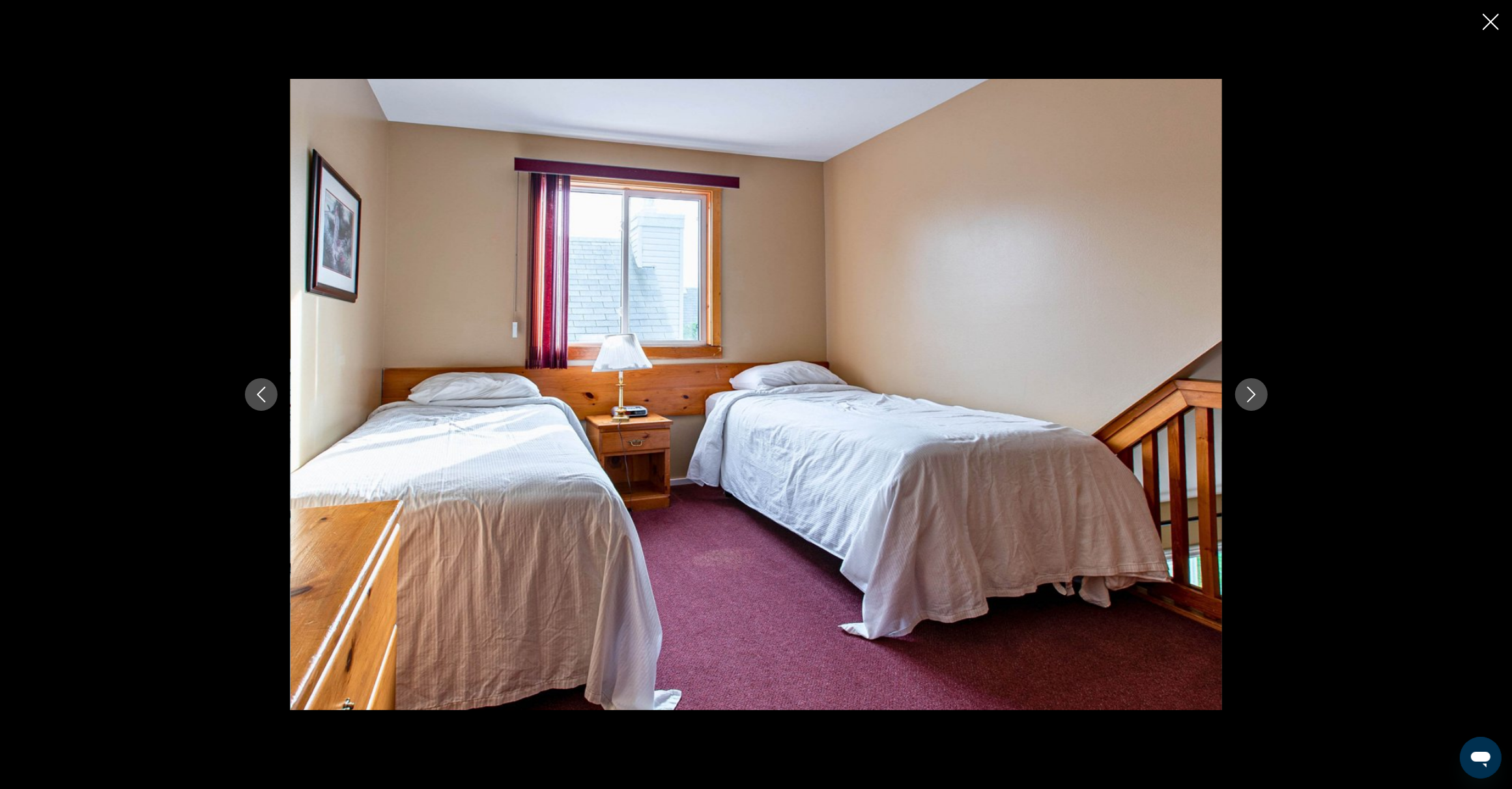
click at [1248, 396] on icon "Next image" at bounding box center [1251, 394] width 15 height 15
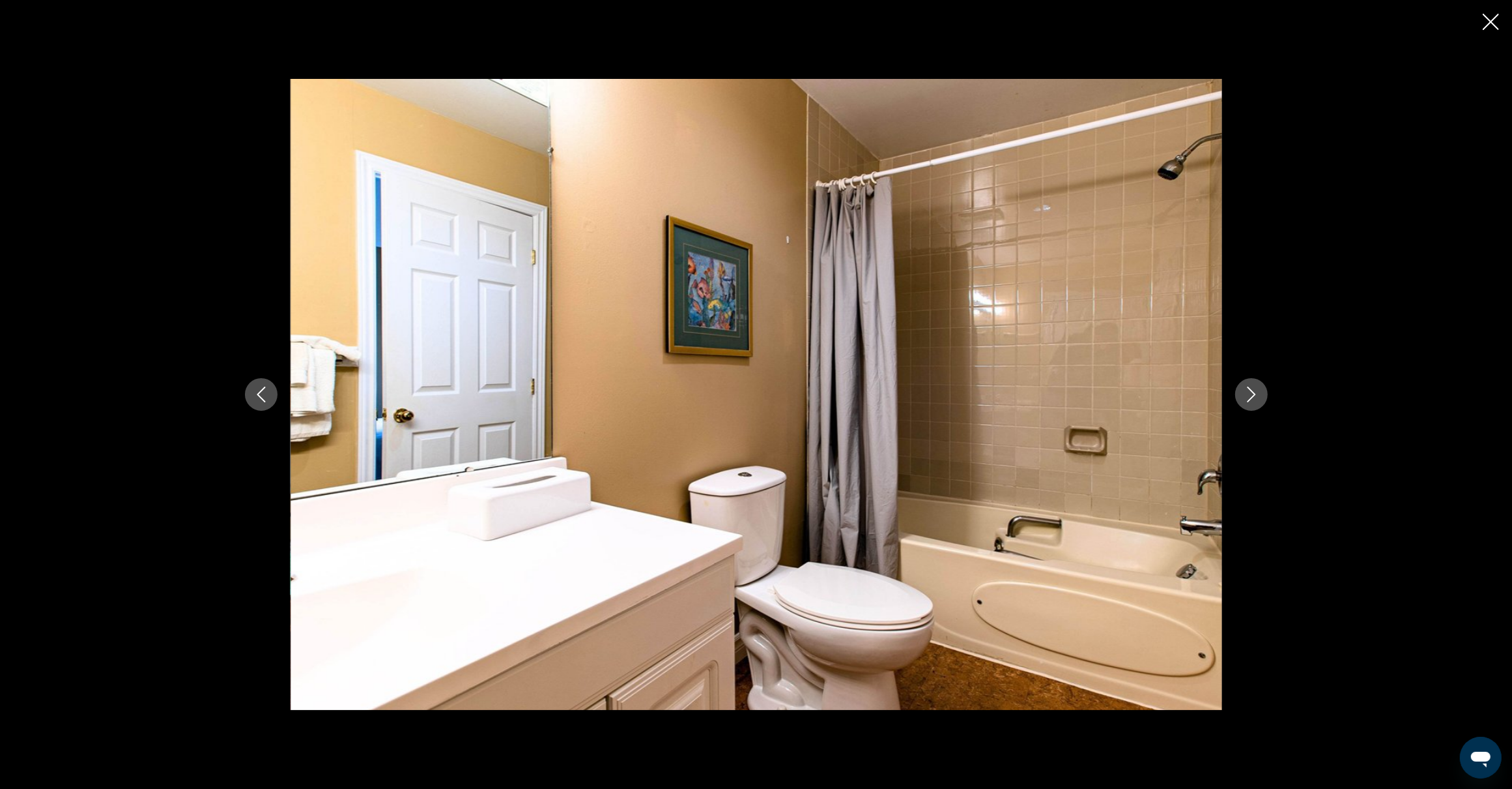
click at [1248, 396] on icon "Next image" at bounding box center [1251, 394] width 15 height 15
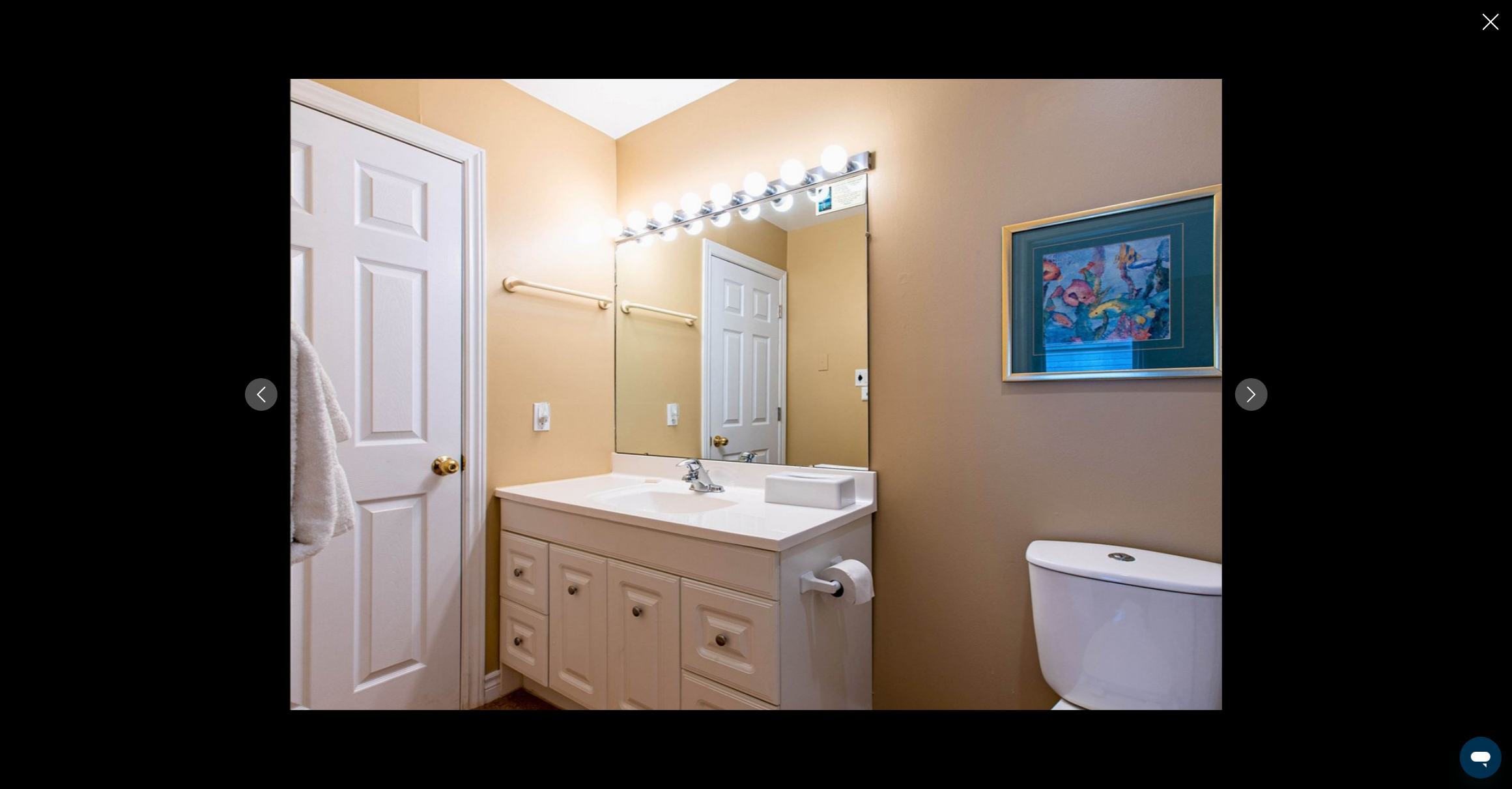
click at [1248, 396] on icon "Next image" at bounding box center [1251, 394] width 15 height 15
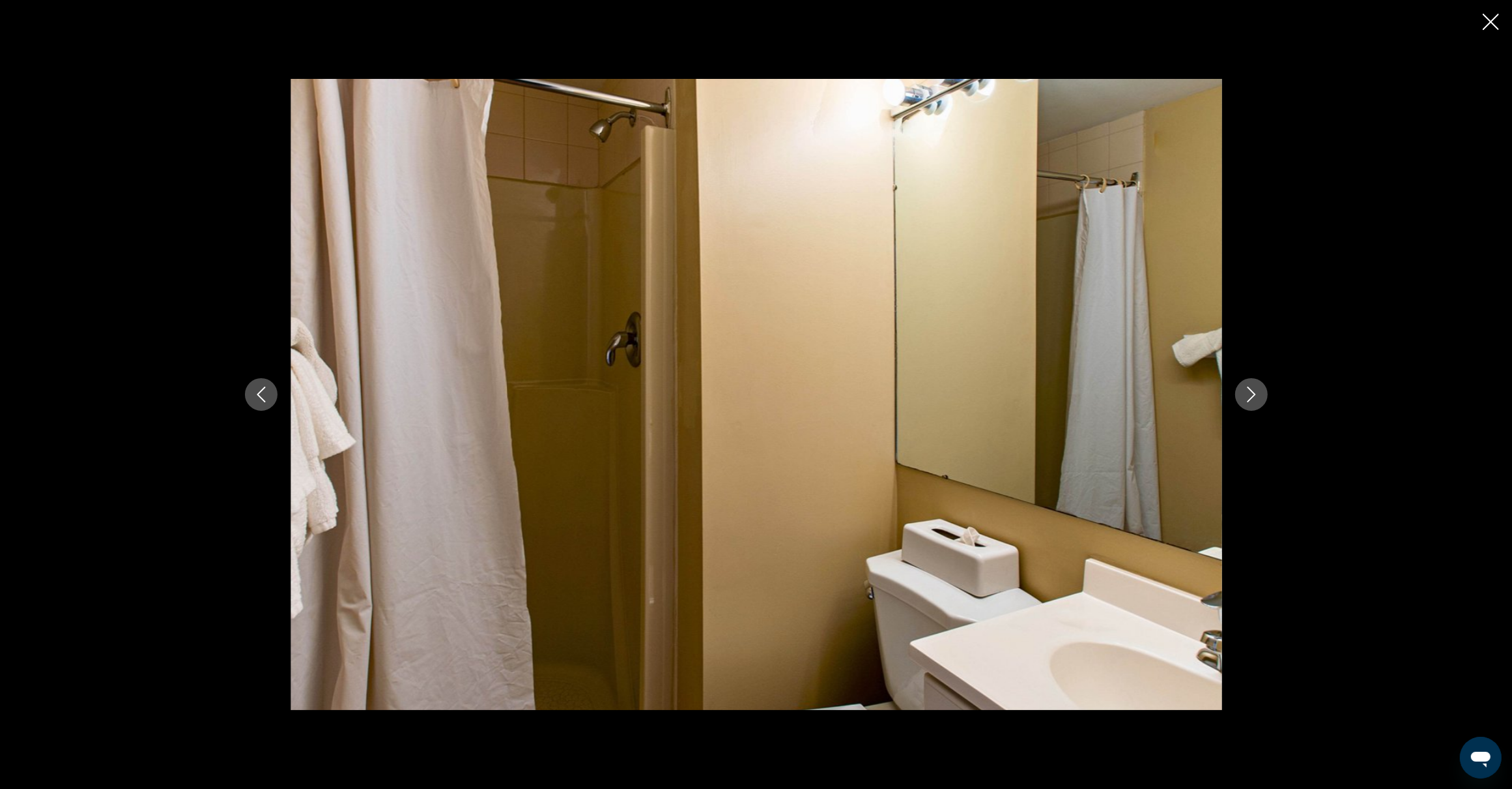
click at [1248, 396] on icon "Next image" at bounding box center [1251, 394] width 15 height 15
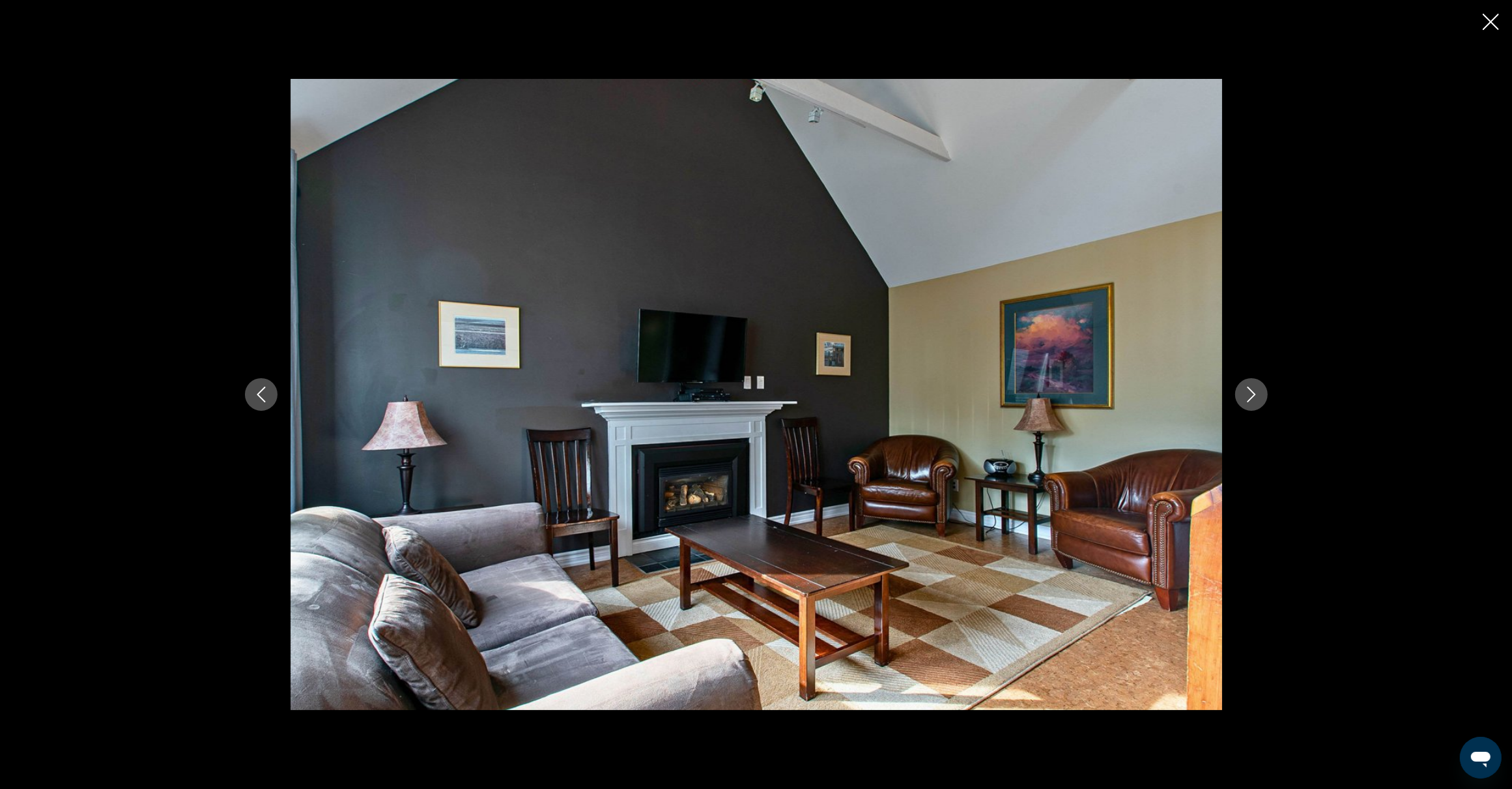
click at [1494, 27] on icon "Close slideshow" at bounding box center [1491, 22] width 16 height 16
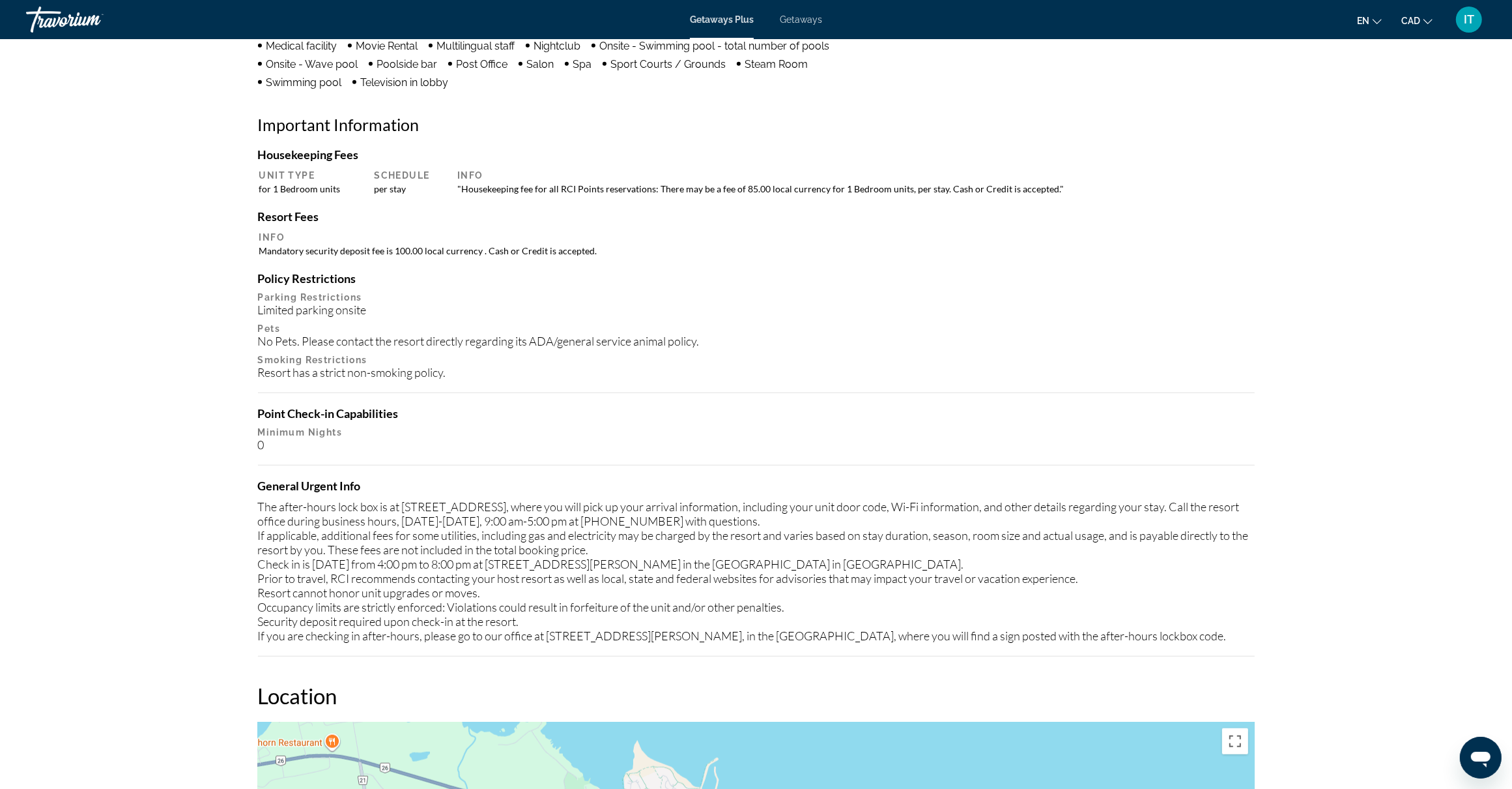
scroll to position [1630, 0]
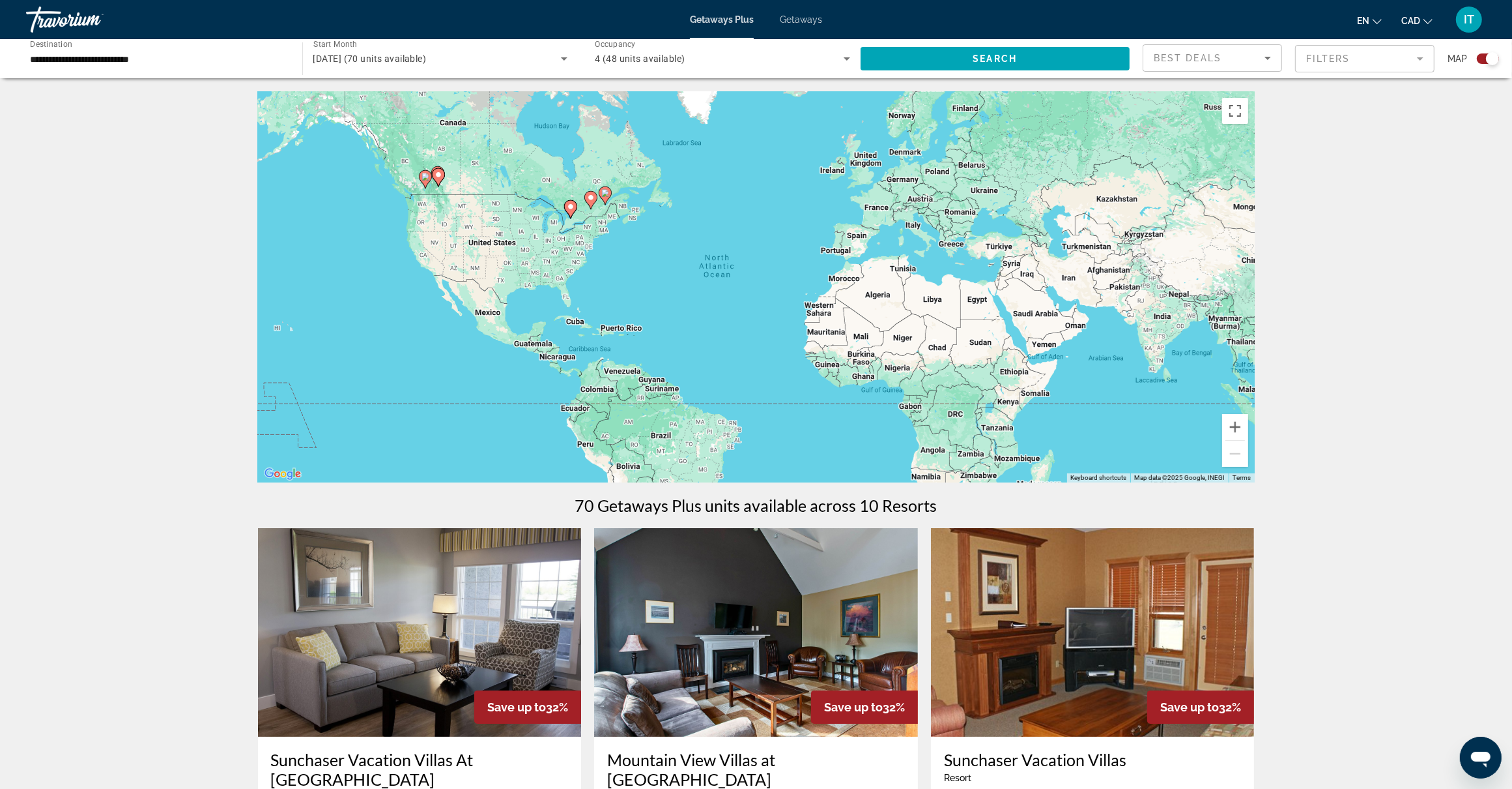
click at [796, 17] on span "Getaways" at bounding box center [801, 19] width 42 height 10
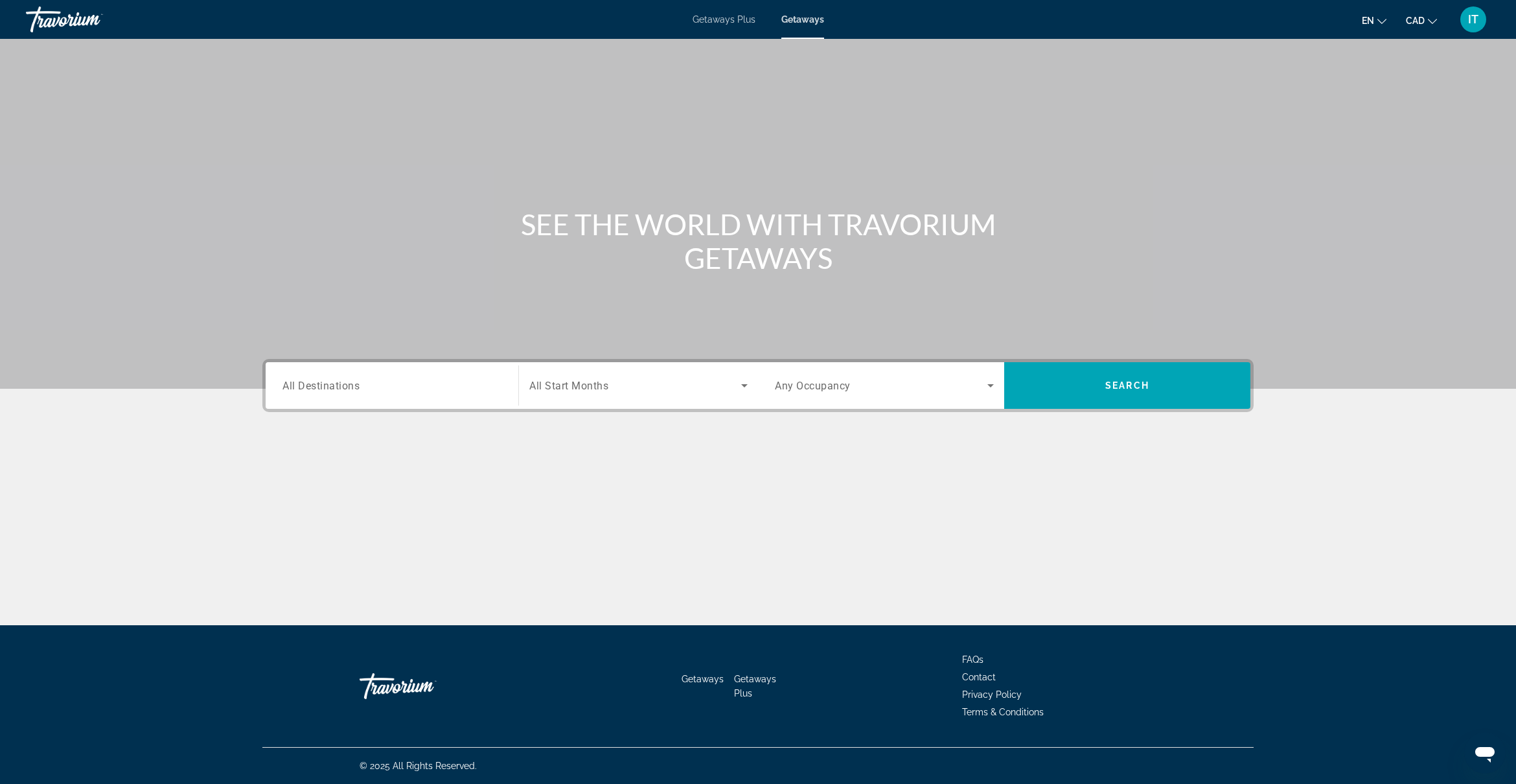
click at [452, 394] on div "Search widget" at bounding box center [392, 386] width 219 height 37
click at [576, 485] on div "Main content" at bounding box center [758, 493] width 991 height 97
click at [383, 391] on input "Destination All Destinations" at bounding box center [392, 385] width 219 height 15
click at [552, 469] on div "Main content" at bounding box center [758, 493] width 991 height 97
click at [331, 388] on span "All Destinations" at bounding box center [321, 384] width 77 height 12
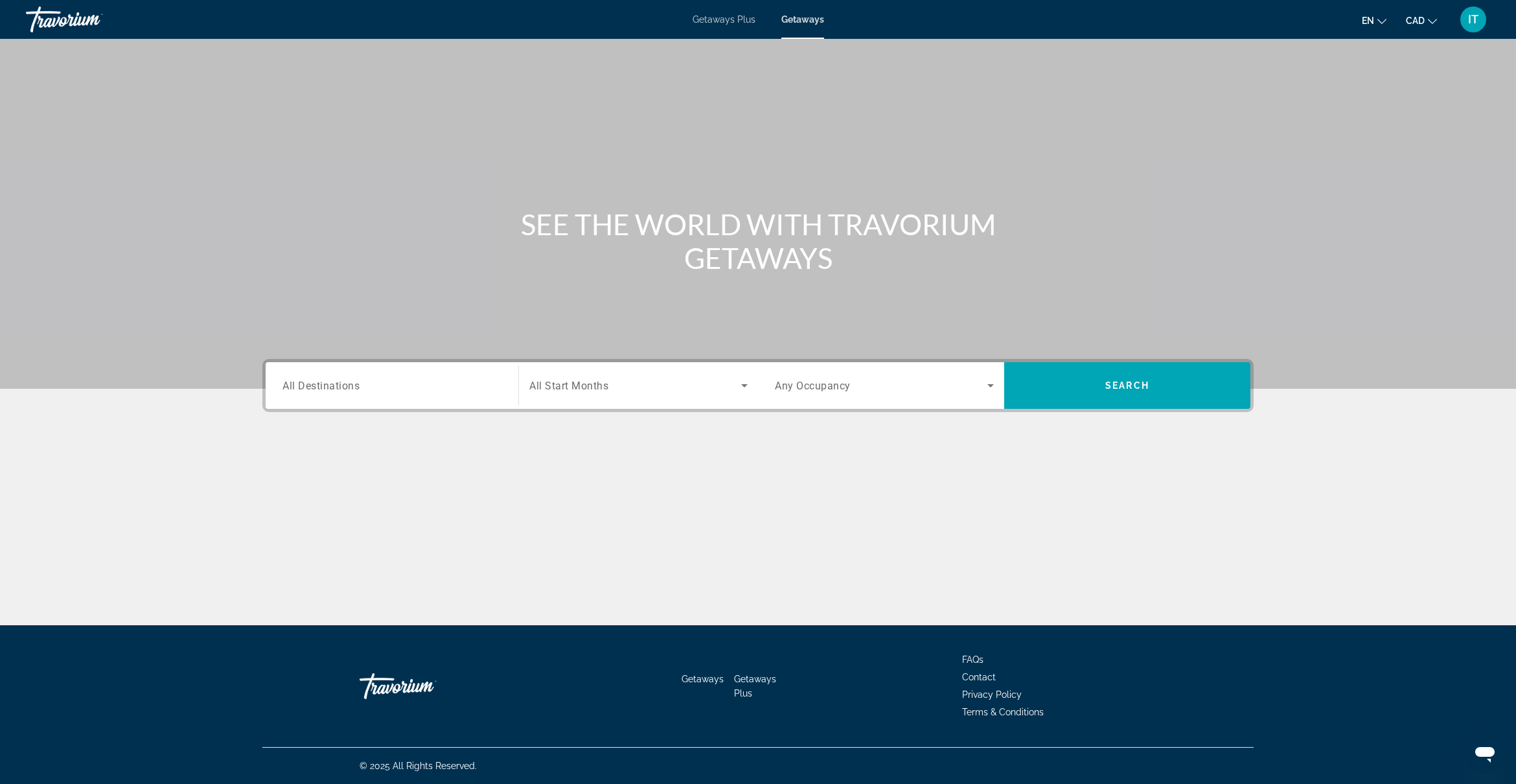
click at [331, 388] on input "Destination All Destinations" at bounding box center [392, 385] width 219 height 15
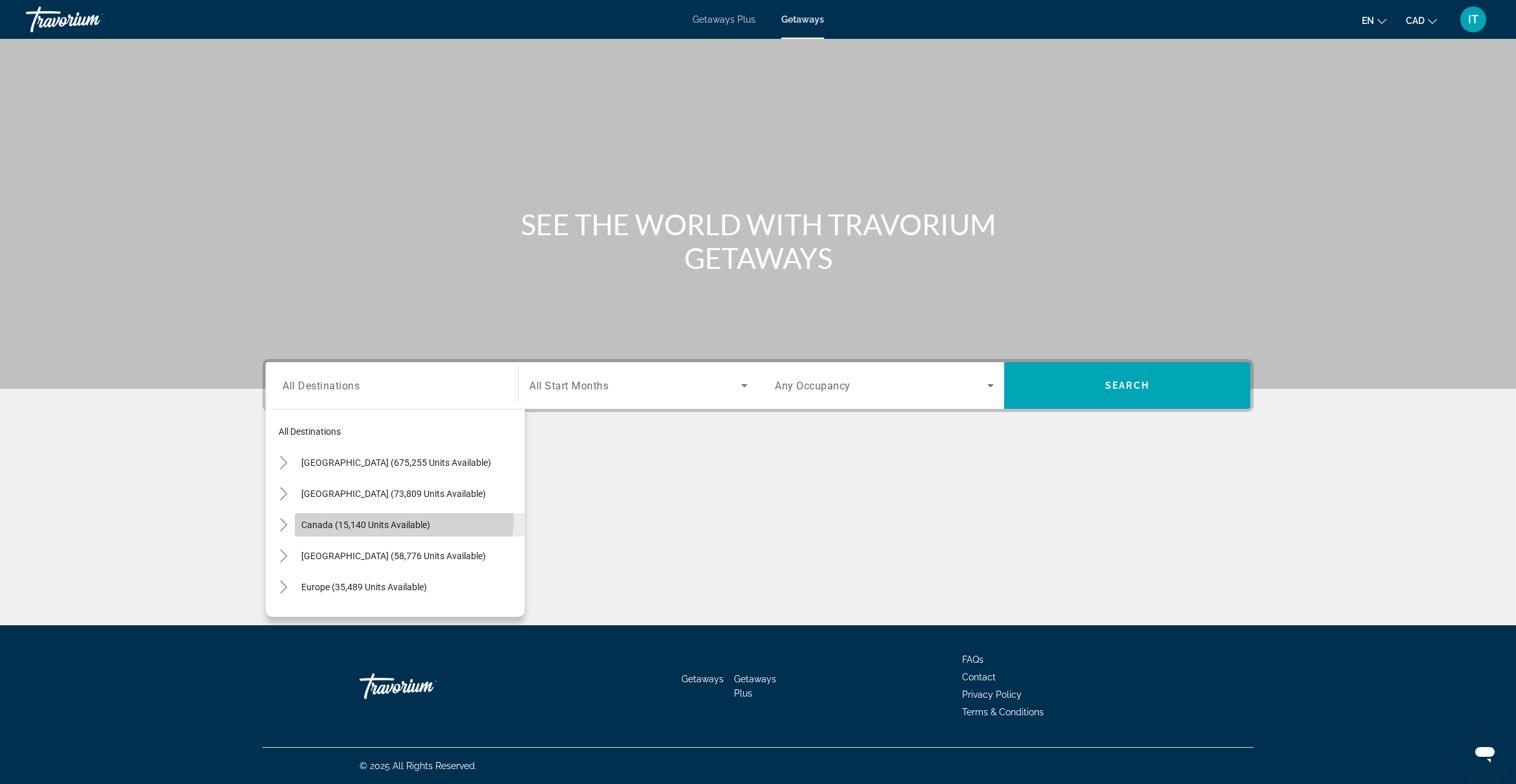
click at [368, 517] on span "Search widget" at bounding box center [409, 524] width 230 height 31
type input "**********"
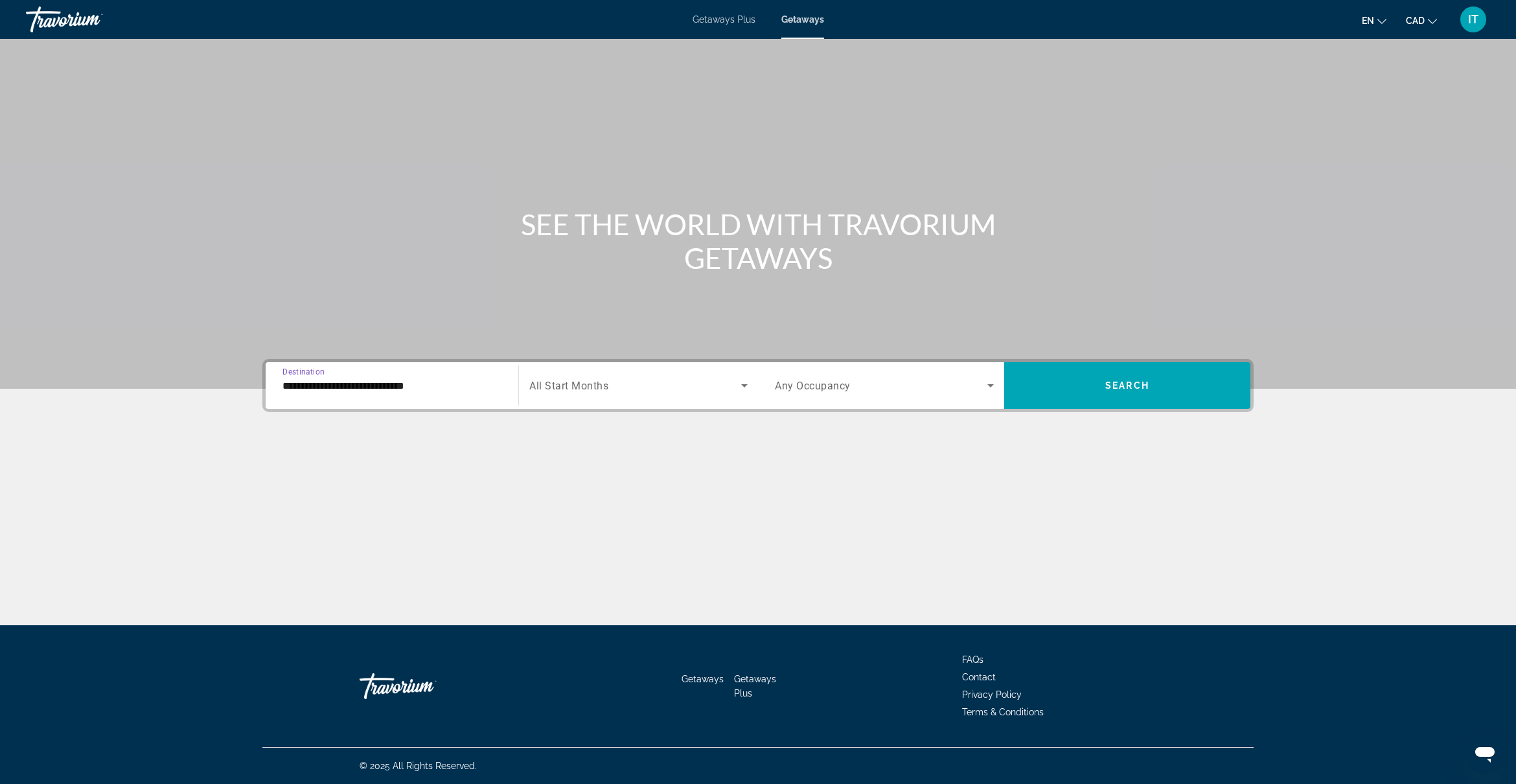
click at [847, 383] on span "Any Occupancy" at bounding box center [812, 385] width 75 height 12
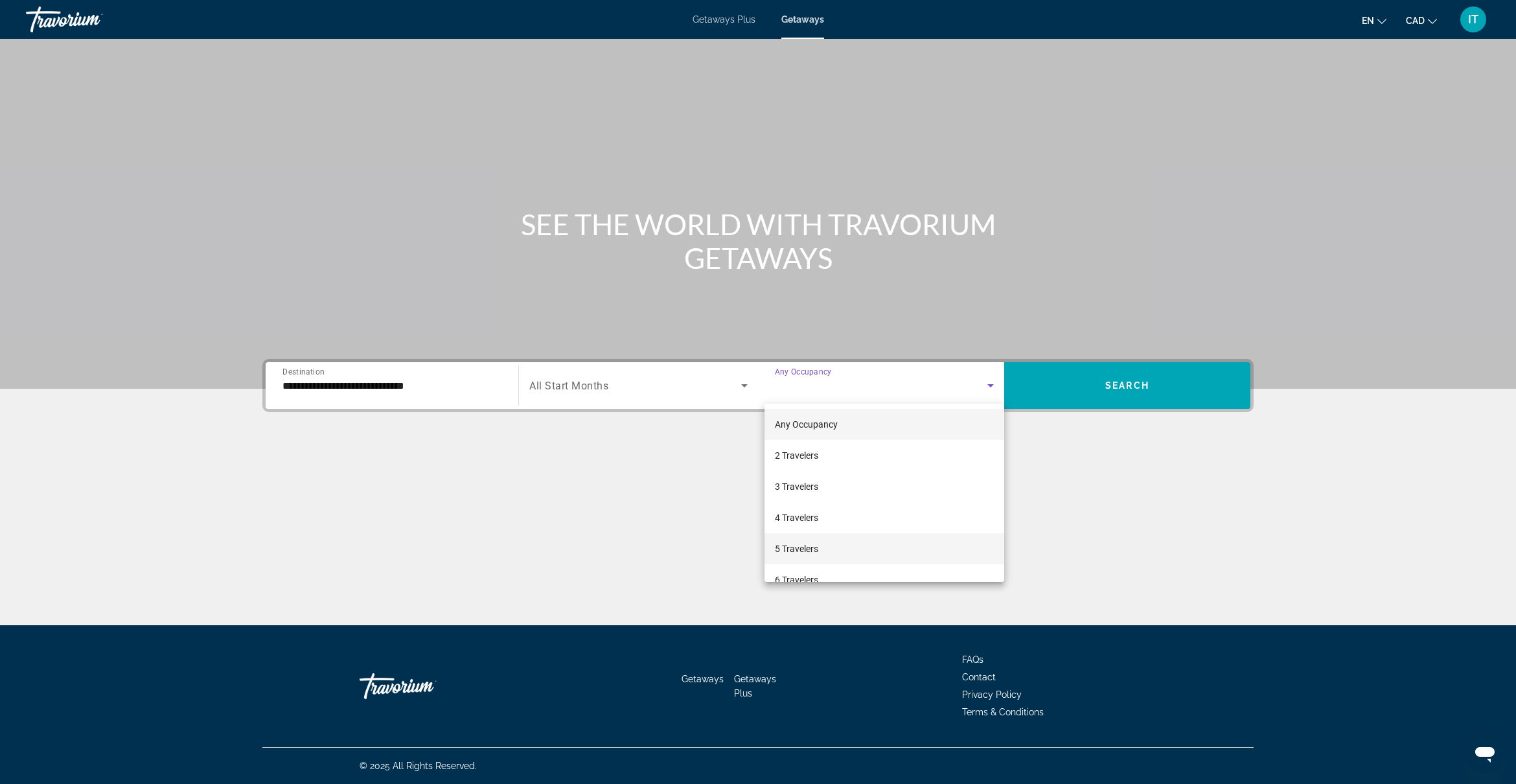
click at [847, 551] on mat-option "5 Travelers" at bounding box center [884, 548] width 240 height 31
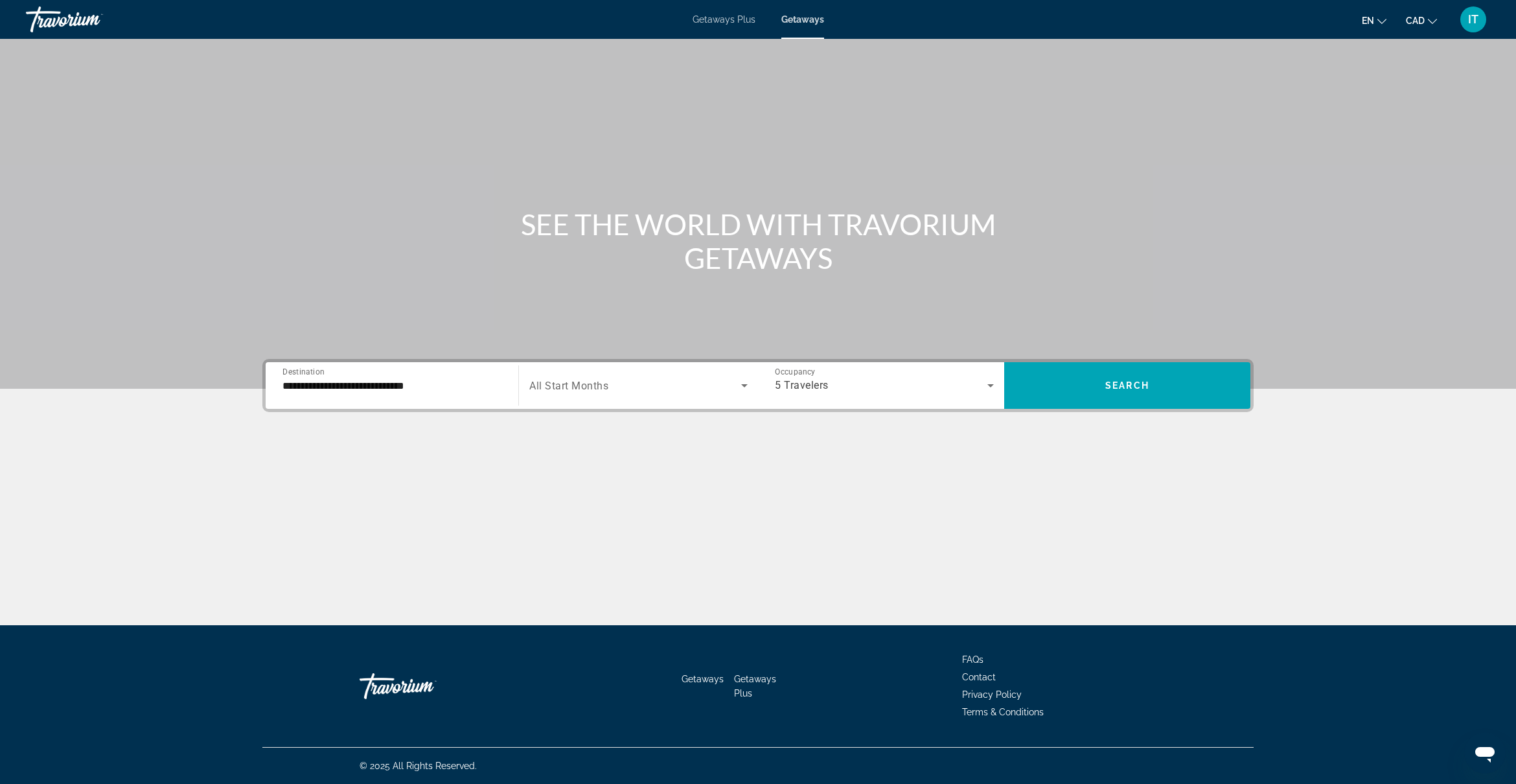
click at [617, 393] on div "Search widget" at bounding box center [638, 385] width 218 height 36
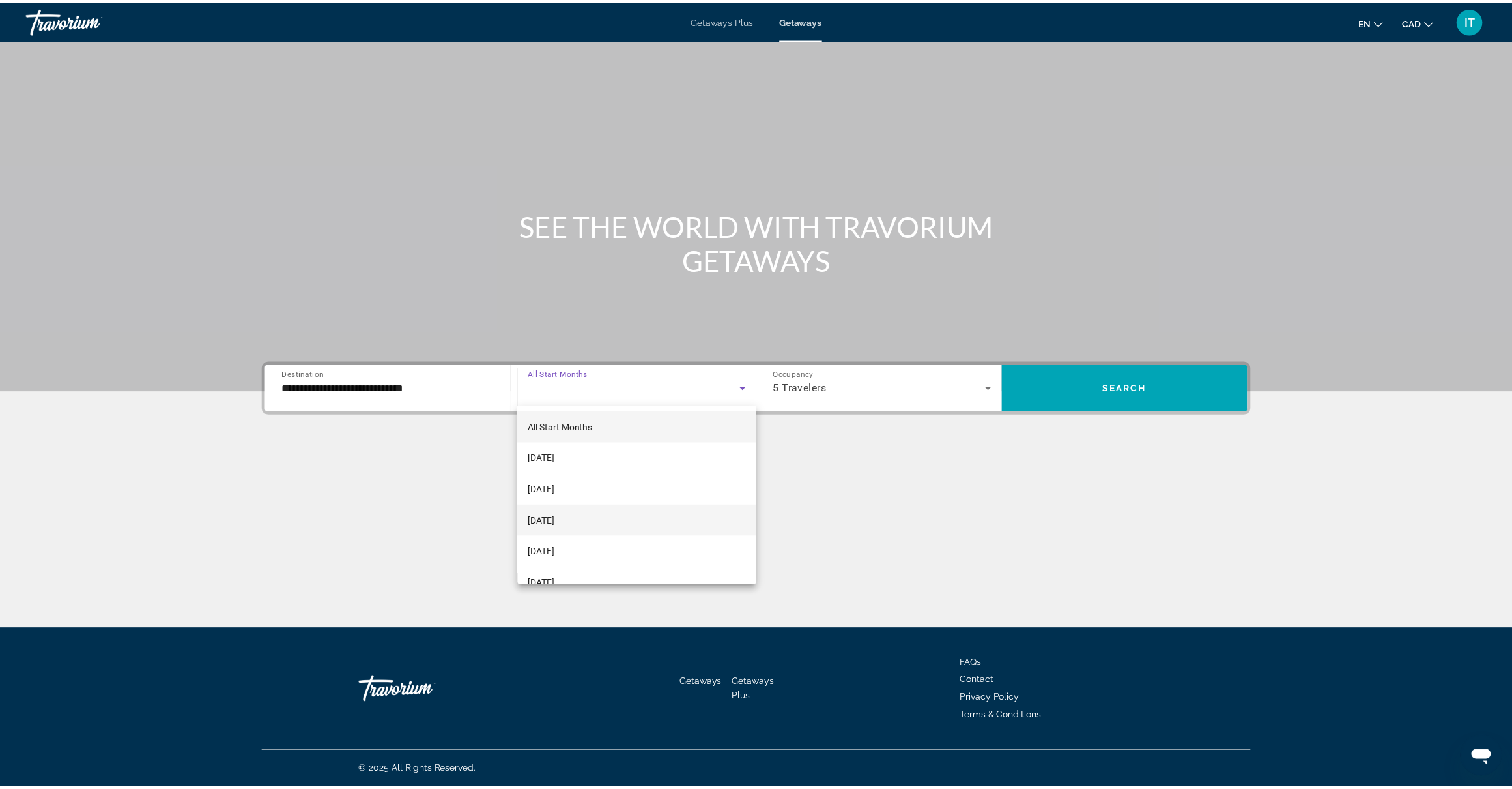
scroll to position [82, 0]
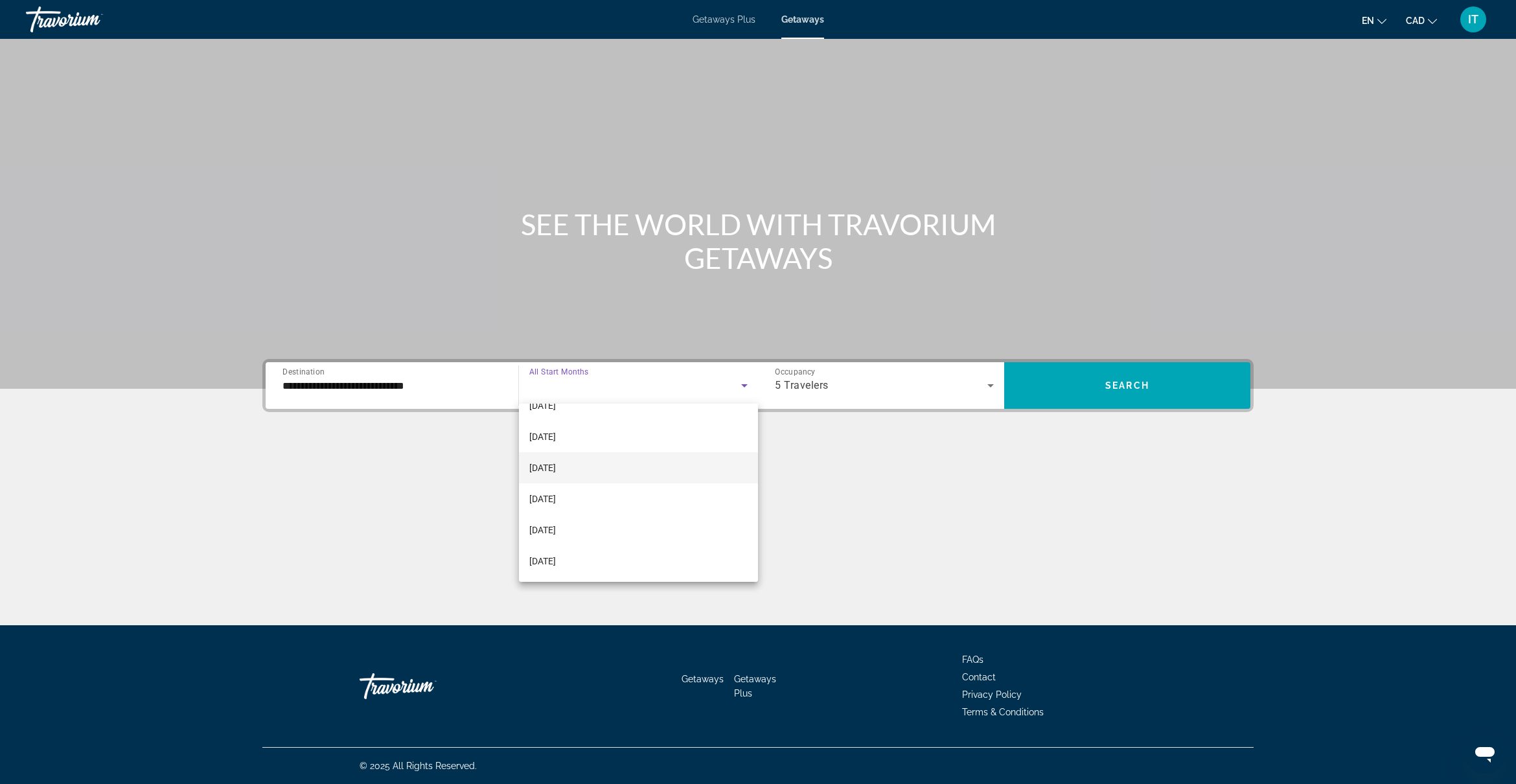
click at [596, 471] on mat-option "December 2025" at bounding box center [638, 467] width 239 height 31
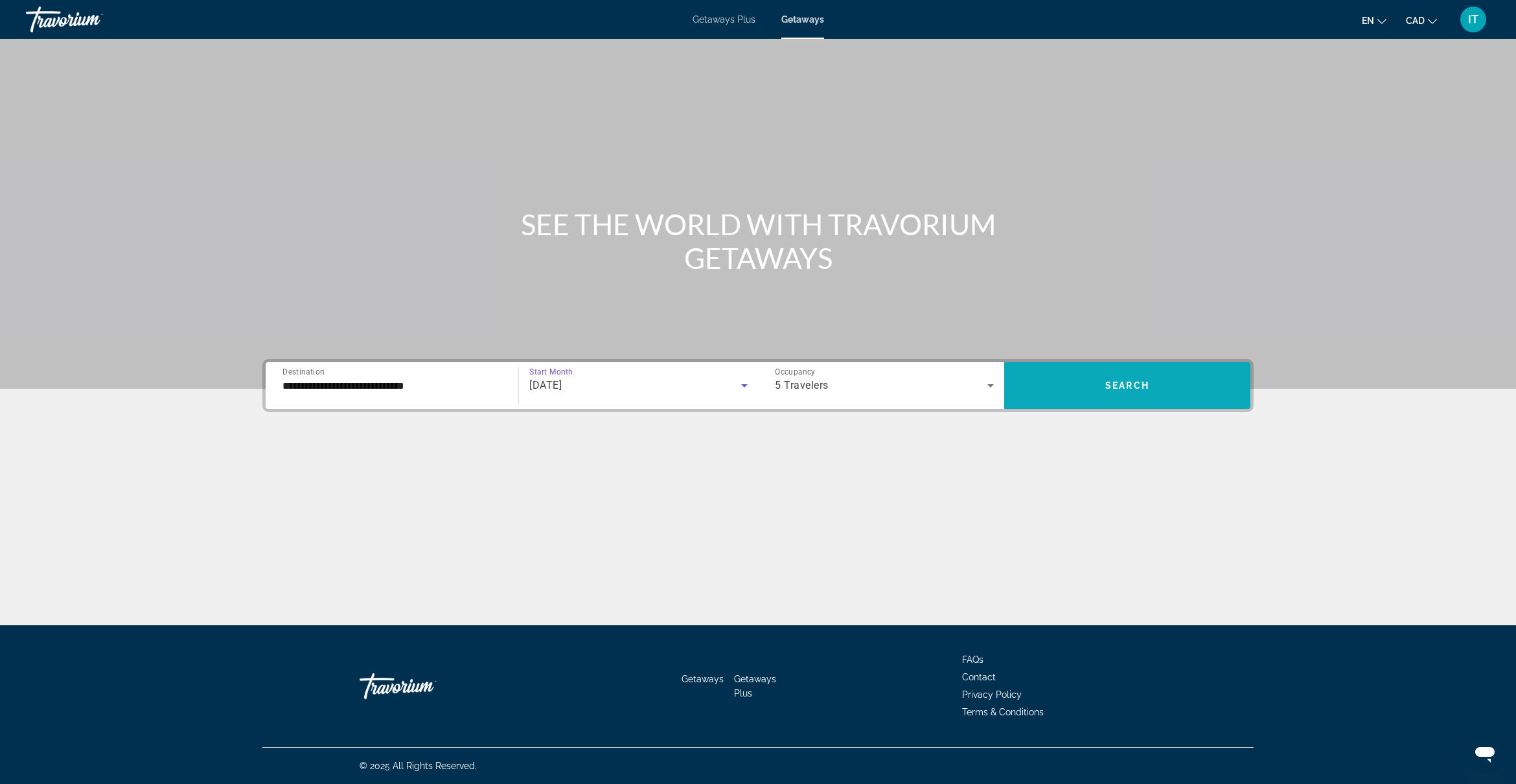
click at [1096, 399] on span "Search widget" at bounding box center [1127, 385] width 246 height 31
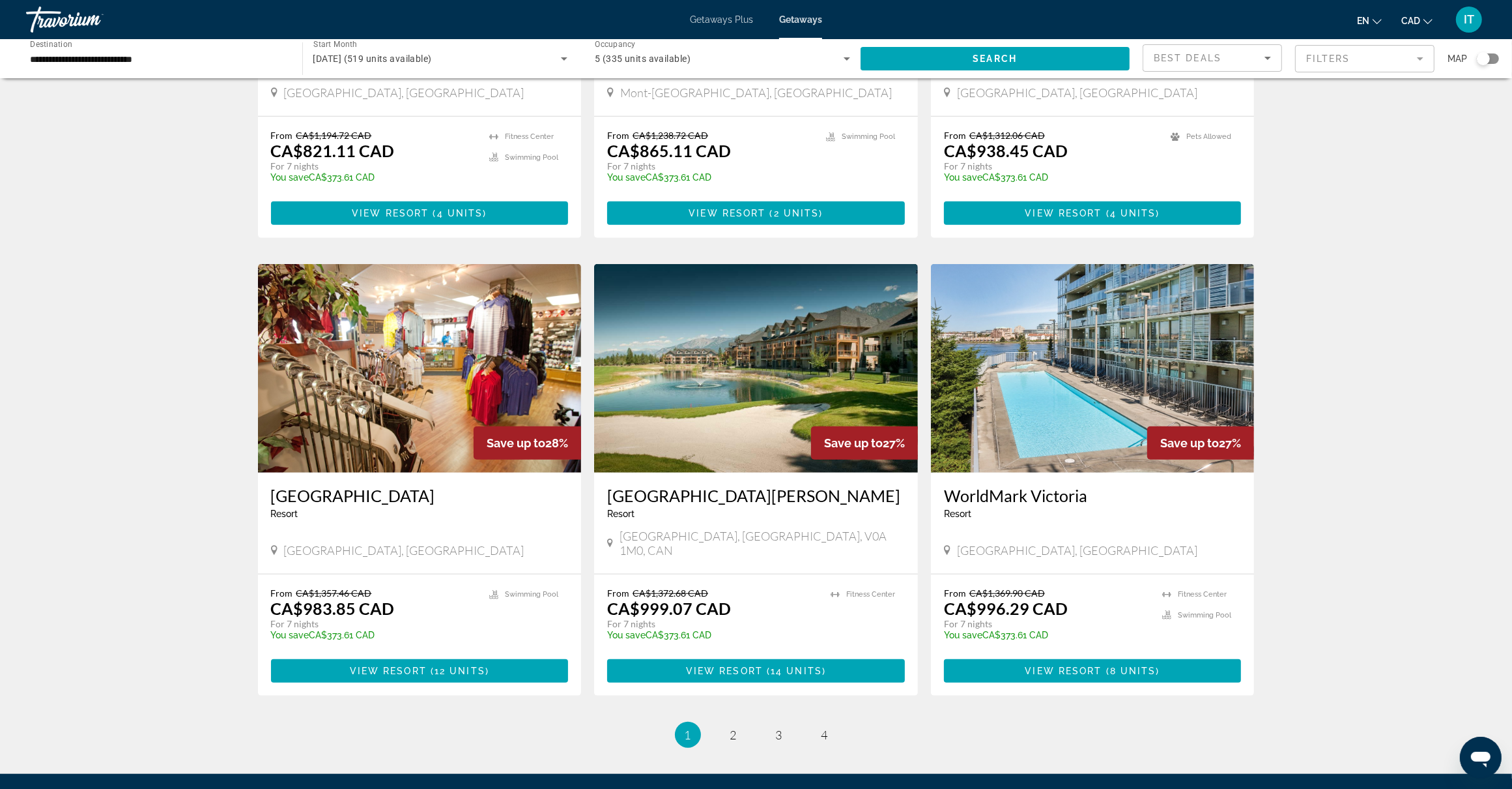
scroll to position [1222, 0]
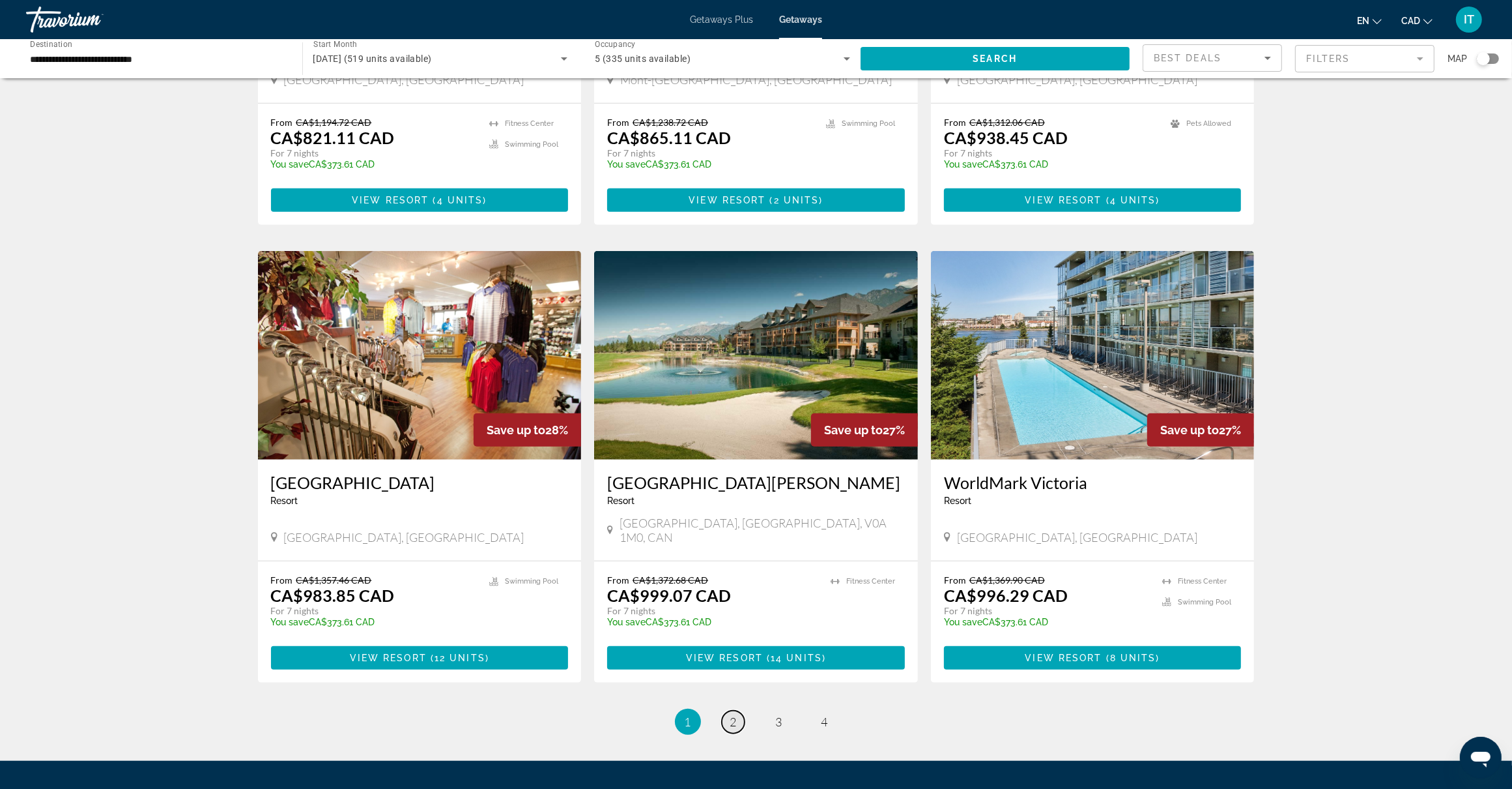
click at [738, 711] on link "page 2" at bounding box center [733, 722] width 23 height 23
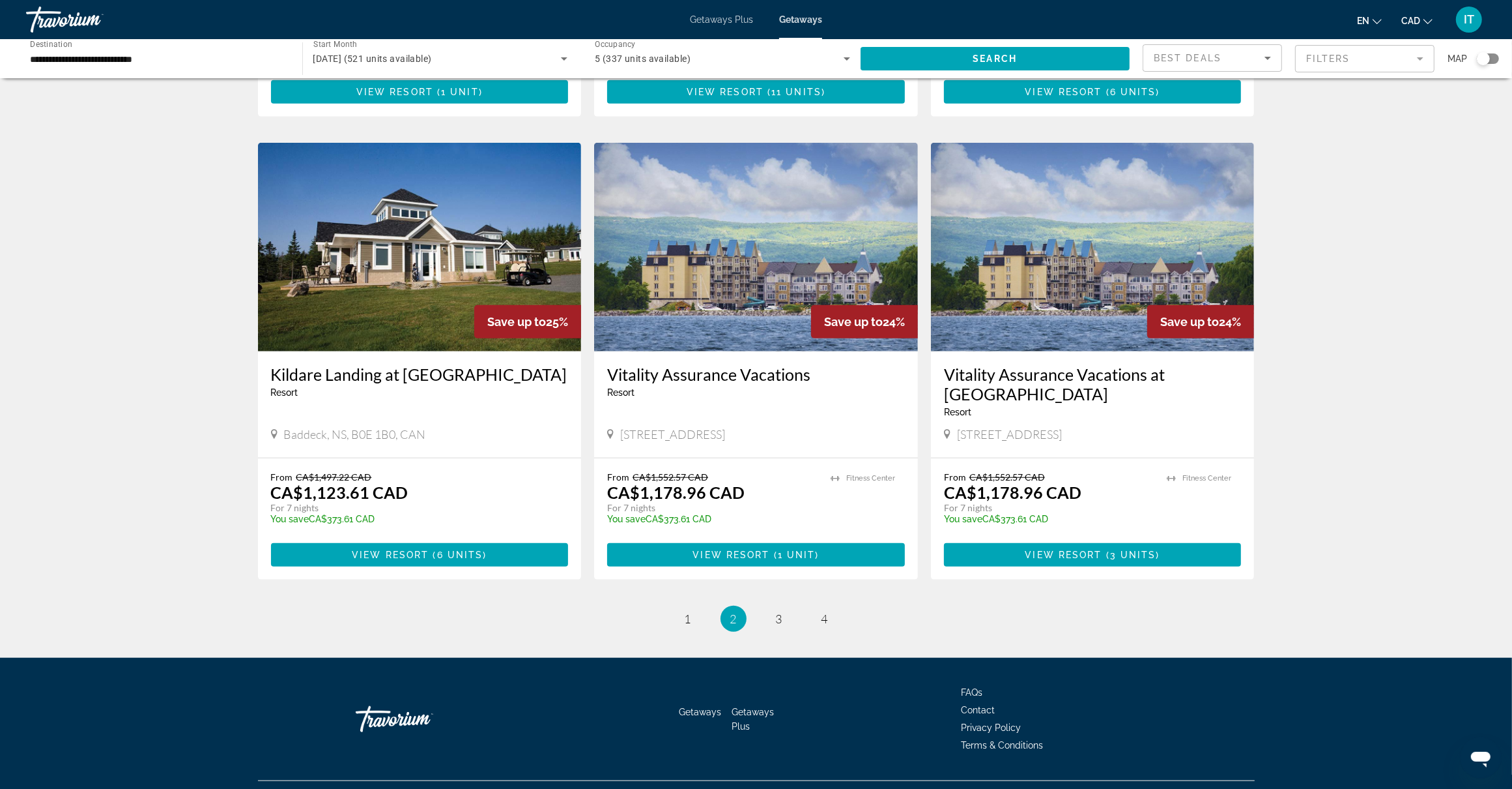
scroll to position [1379, 0]
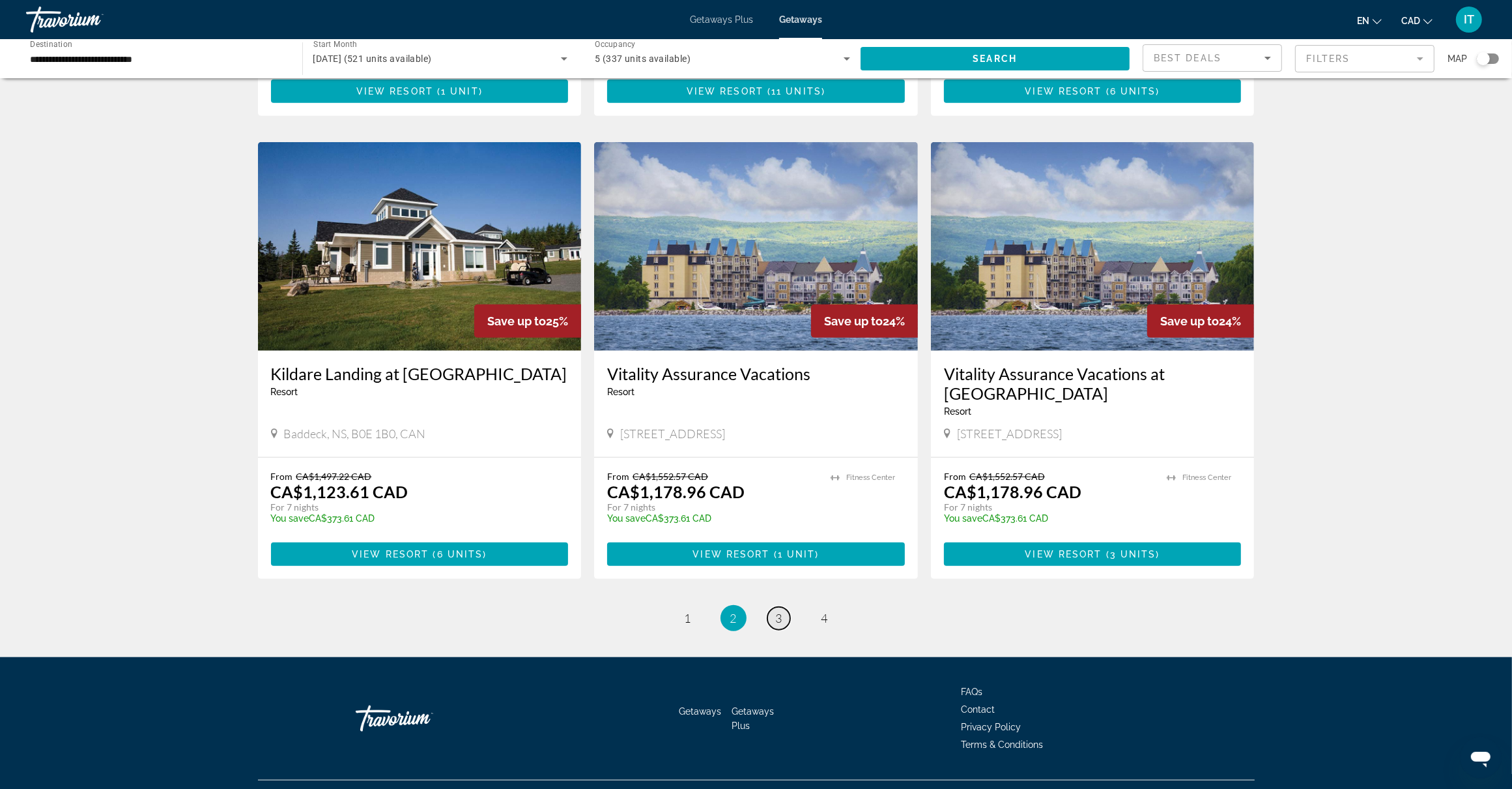
click at [778, 611] on span "3" at bounding box center [779, 618] width 6 height 15
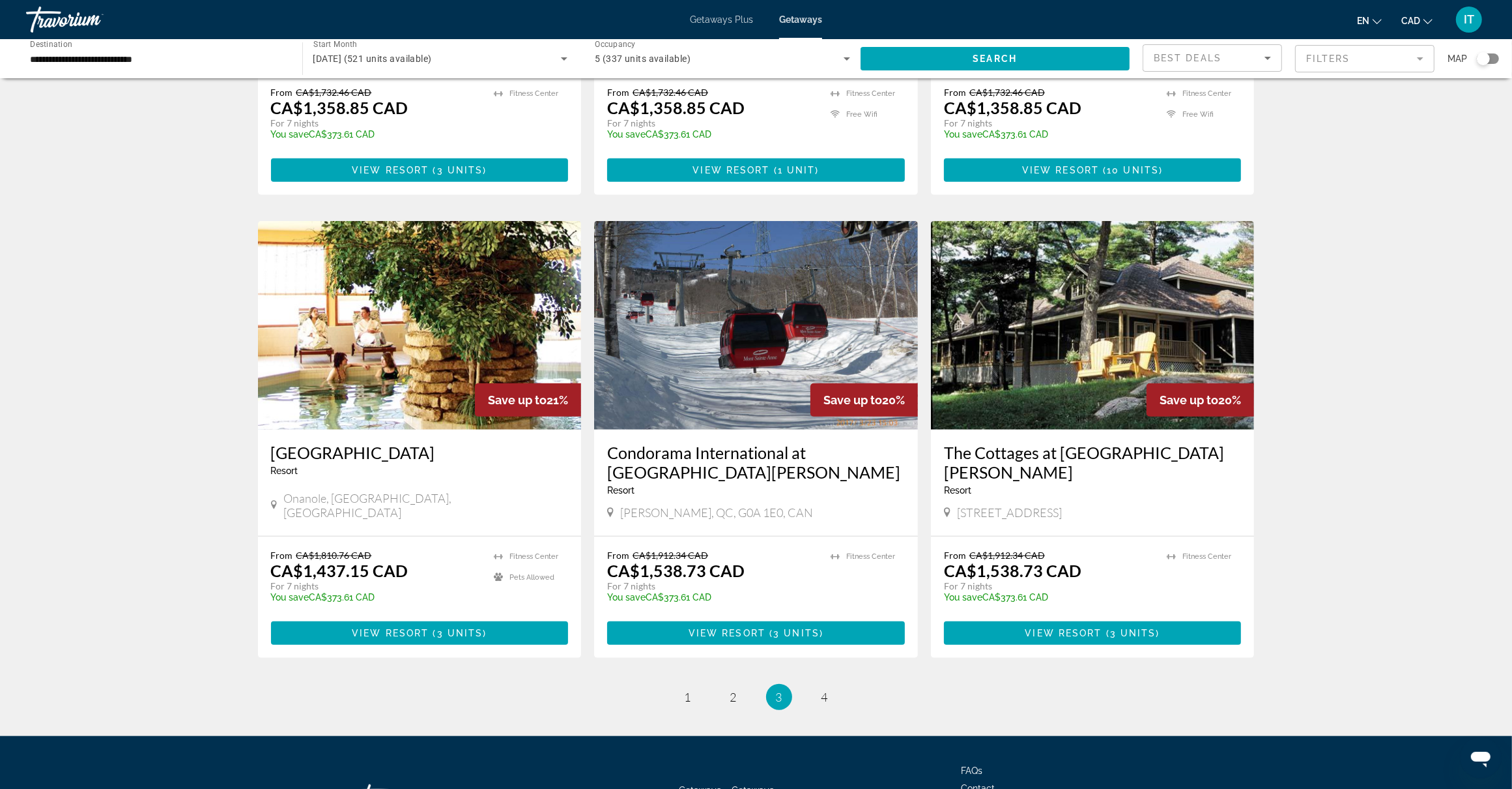
scroll to position [1303, 0]
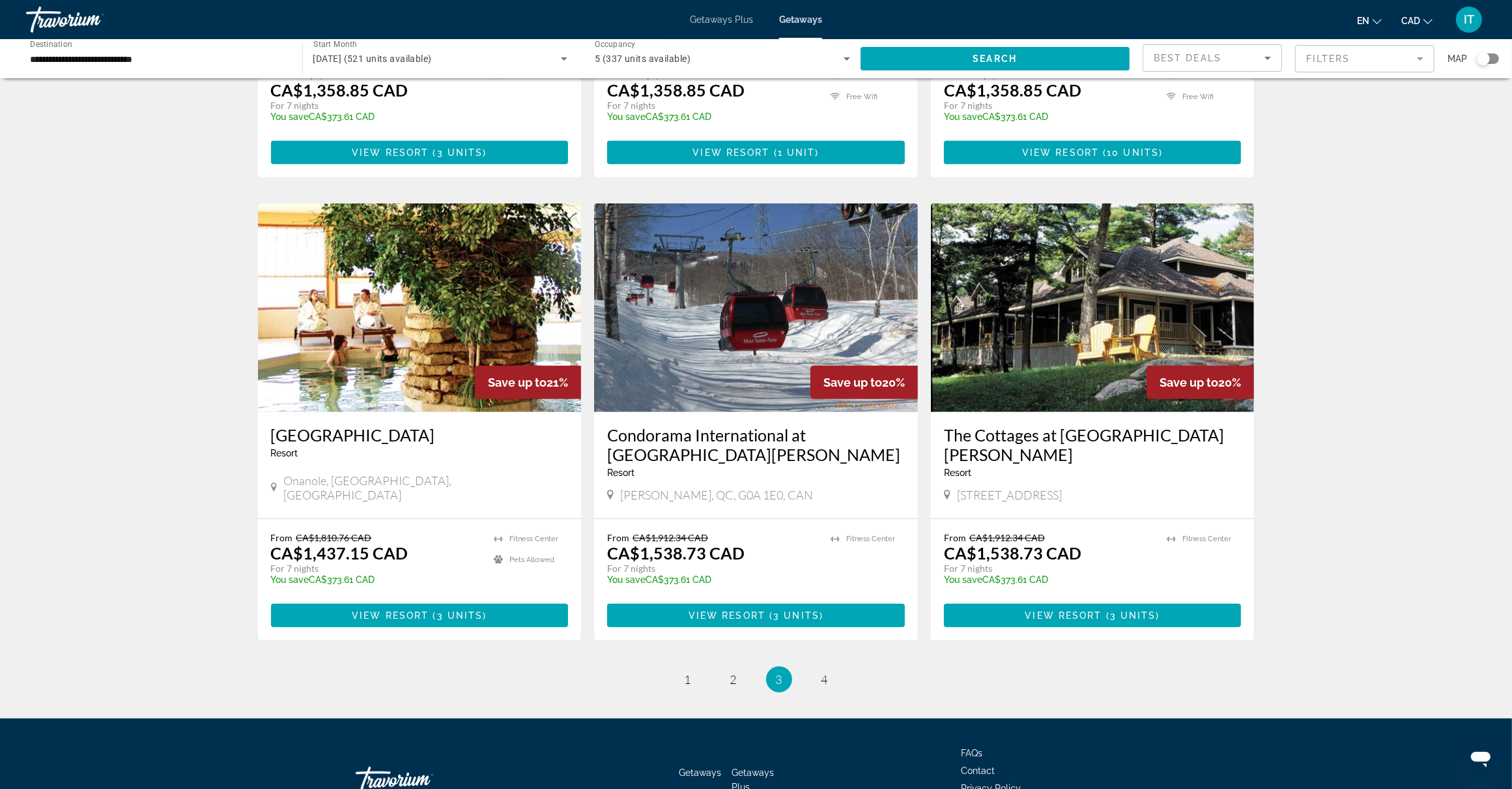
click at [711, 316] on img "Main content" at bounding box center [756, 308] width 324 height 208
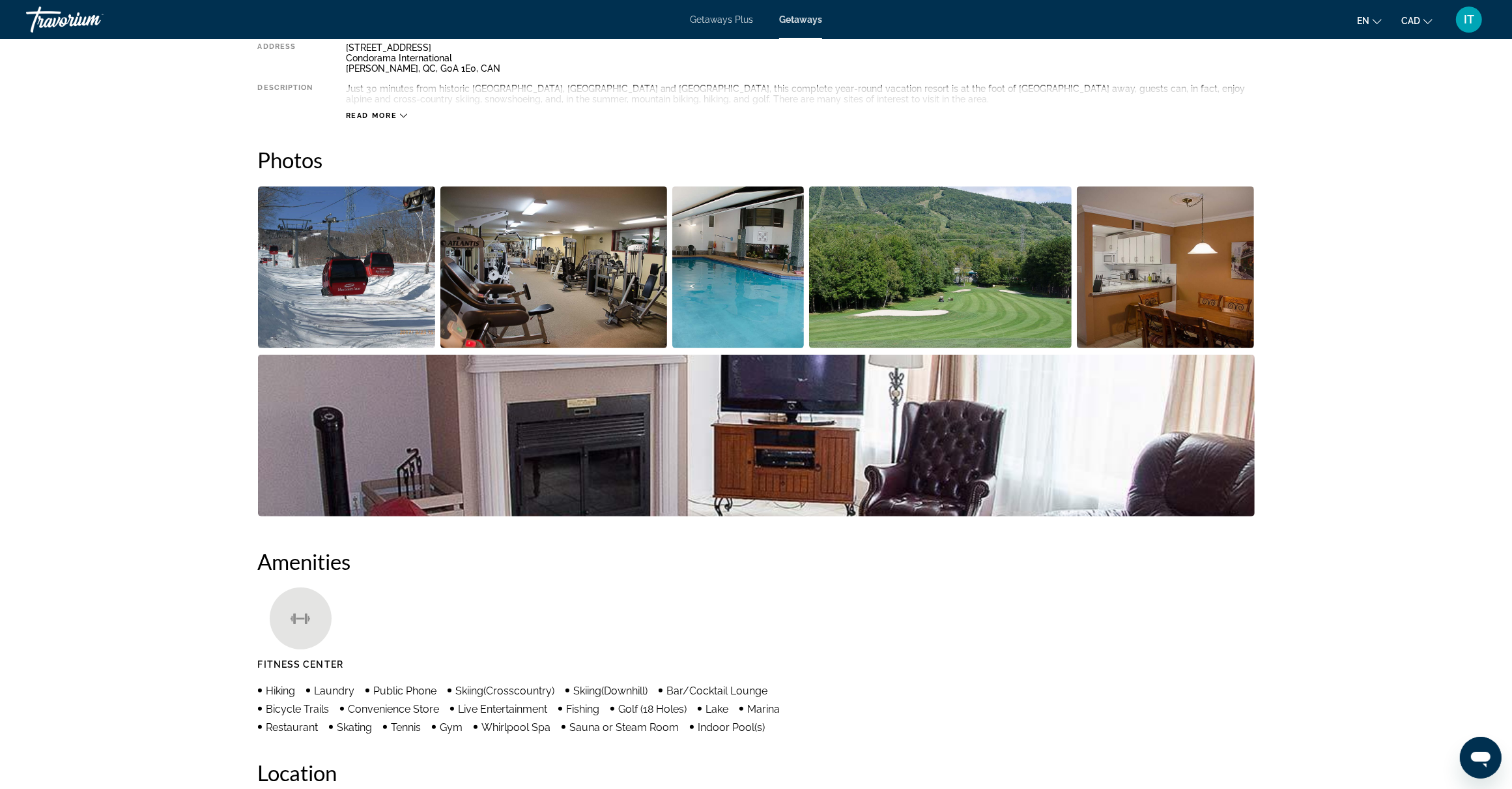
scroll to position [570, 0]
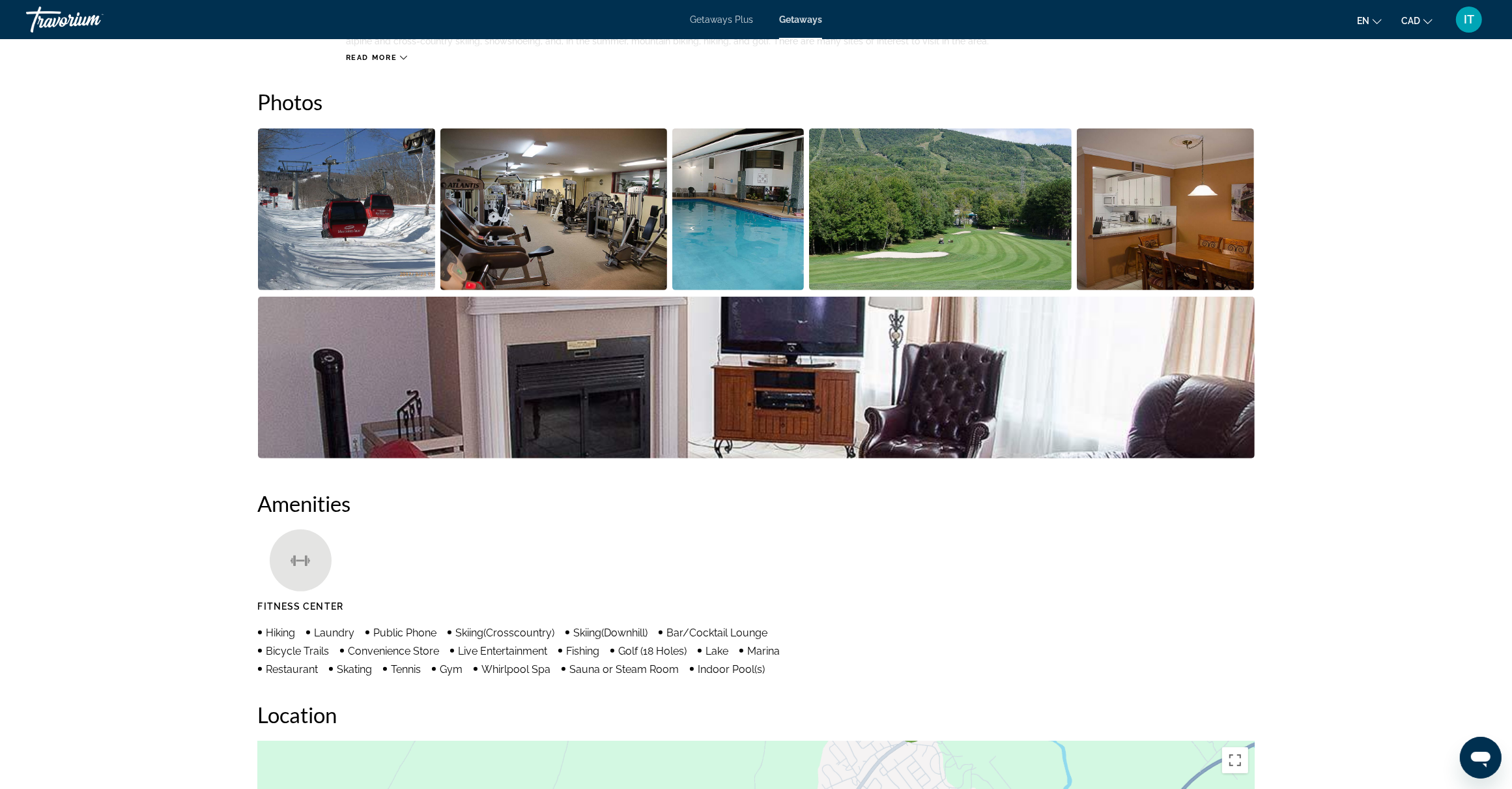
click at [362, 255] on img "Open full-screen image slider" at bounding box center [347, 209] width 178 height 162
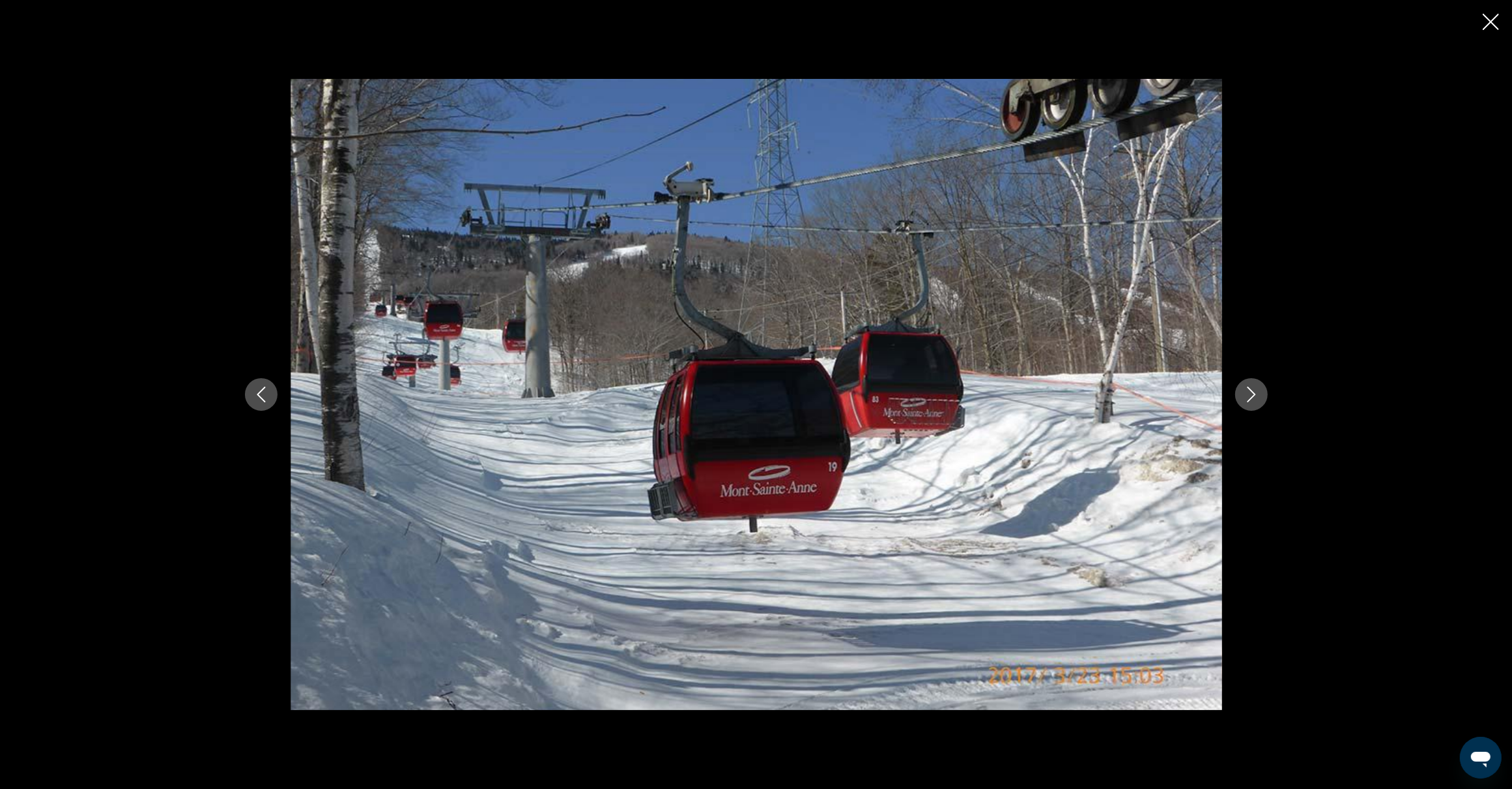
click at [1254, 399] on icon "Next image" at bounding box center [1251, 394] width 15 height 15
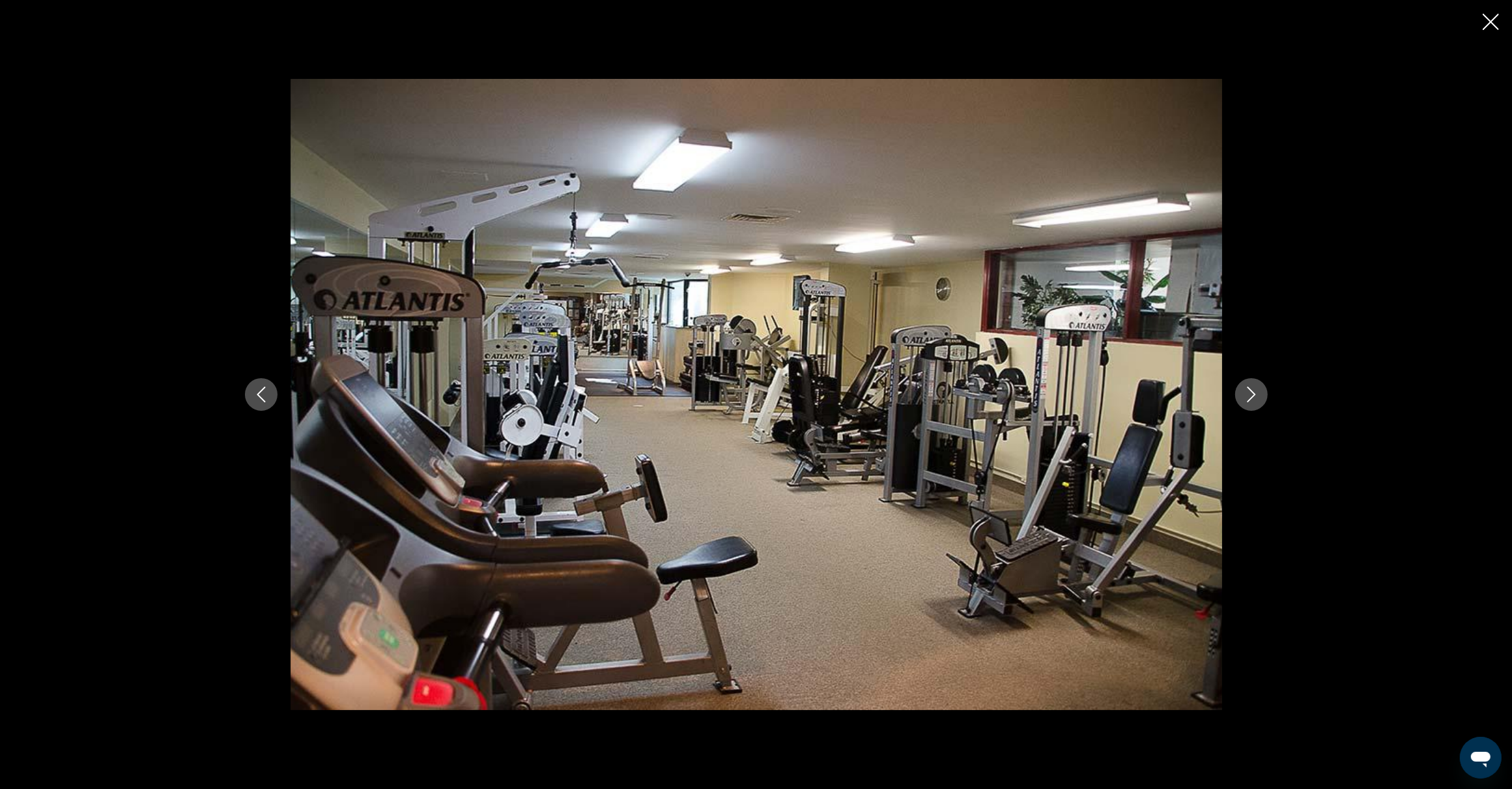
click at [1254, 399] on icon "Next image" at bounding box center [1251, 394] width 15 height 15
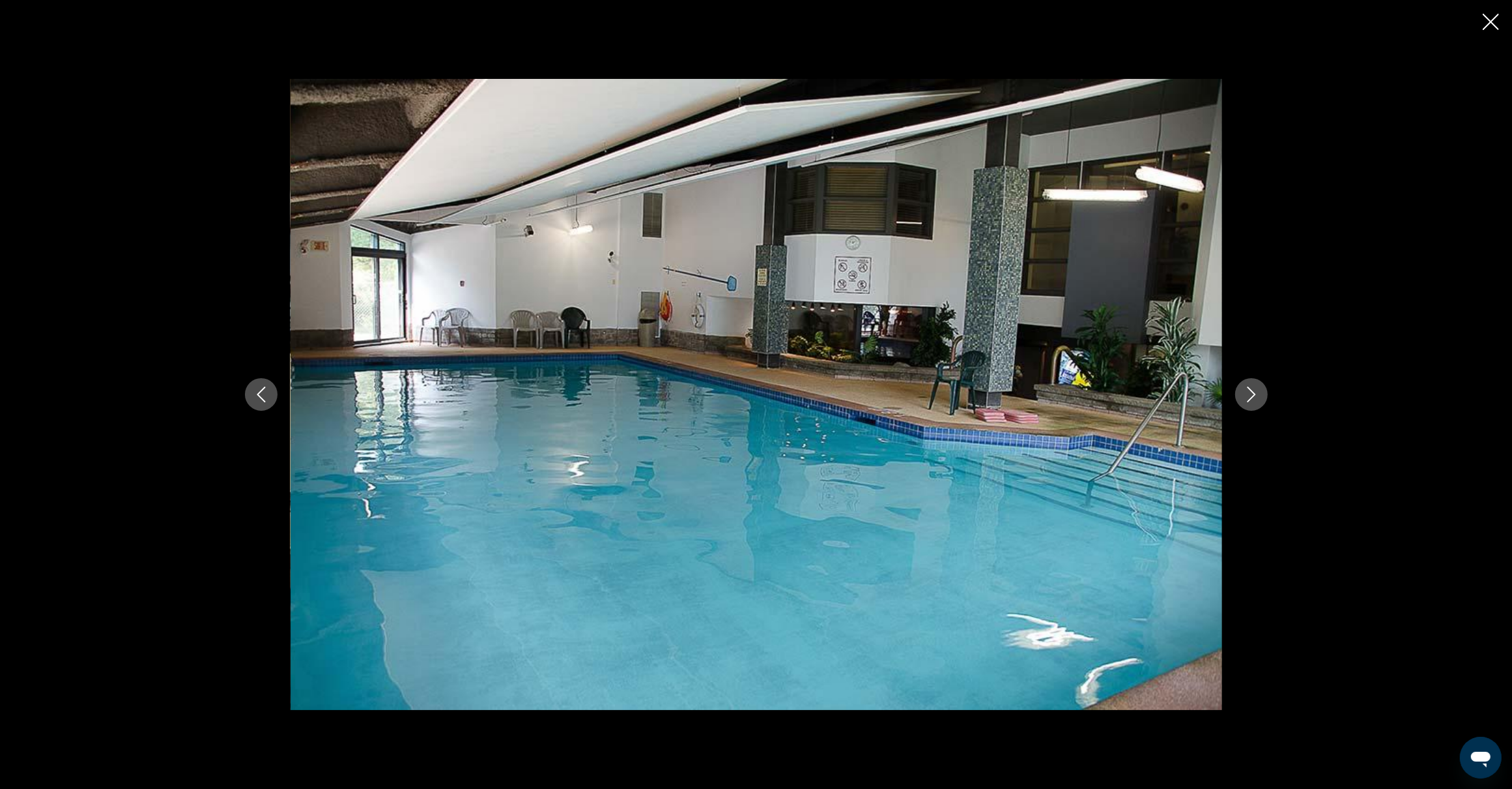
click at [1249, 399] on icon "Next image" at bounding box center [1251, 394] width 8 height 15
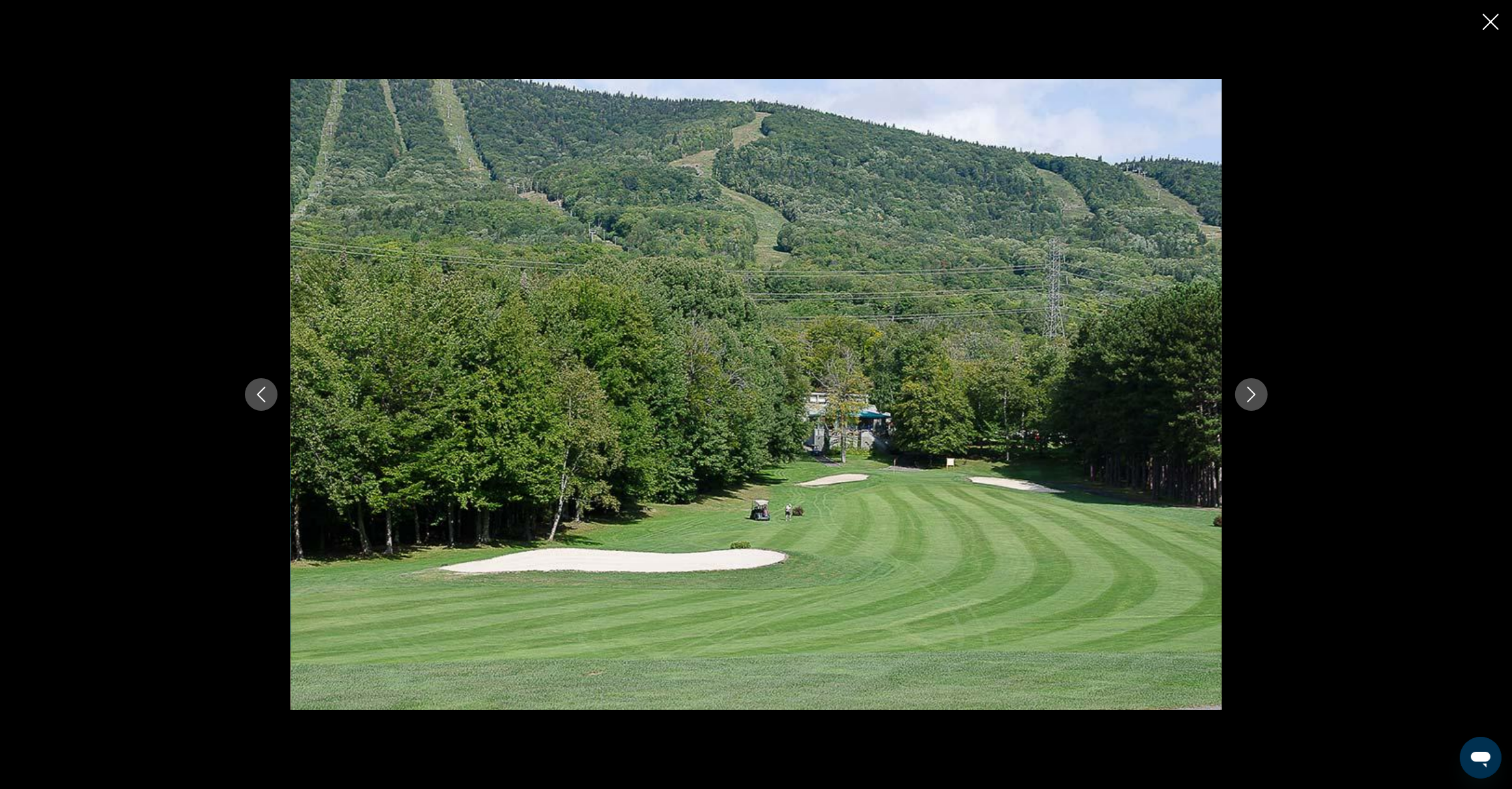
click at [1249, 399] on icon "Next image" at bounding box center [1251, 394] width 8 height 15
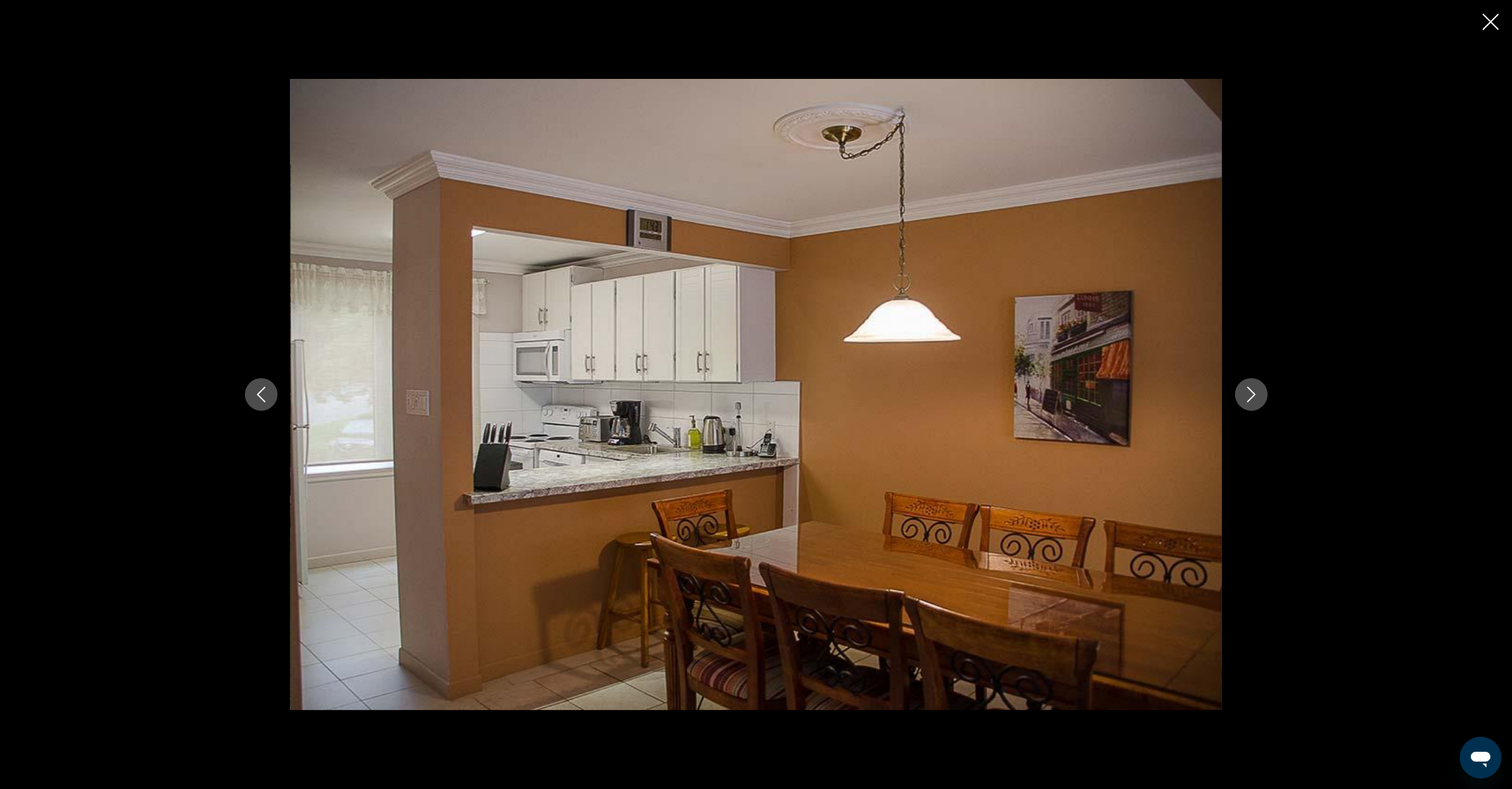
click at [1249, 399] on icon "Next image" at bounding box center [1251, 394] width 8 height 15
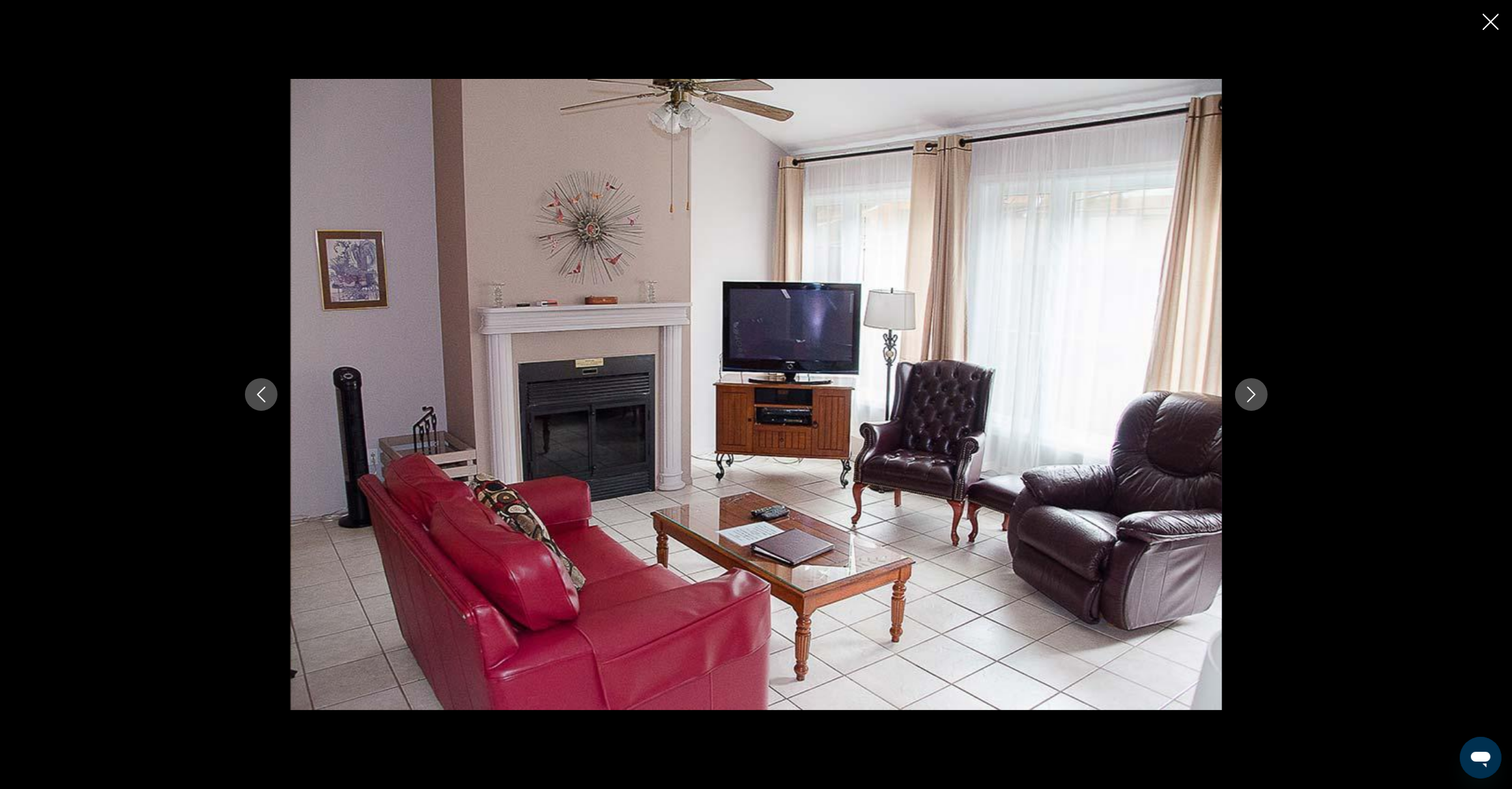
click at [1249, 399] on icon "Next image" at bounding box center [1251, 394] width 8 height 15
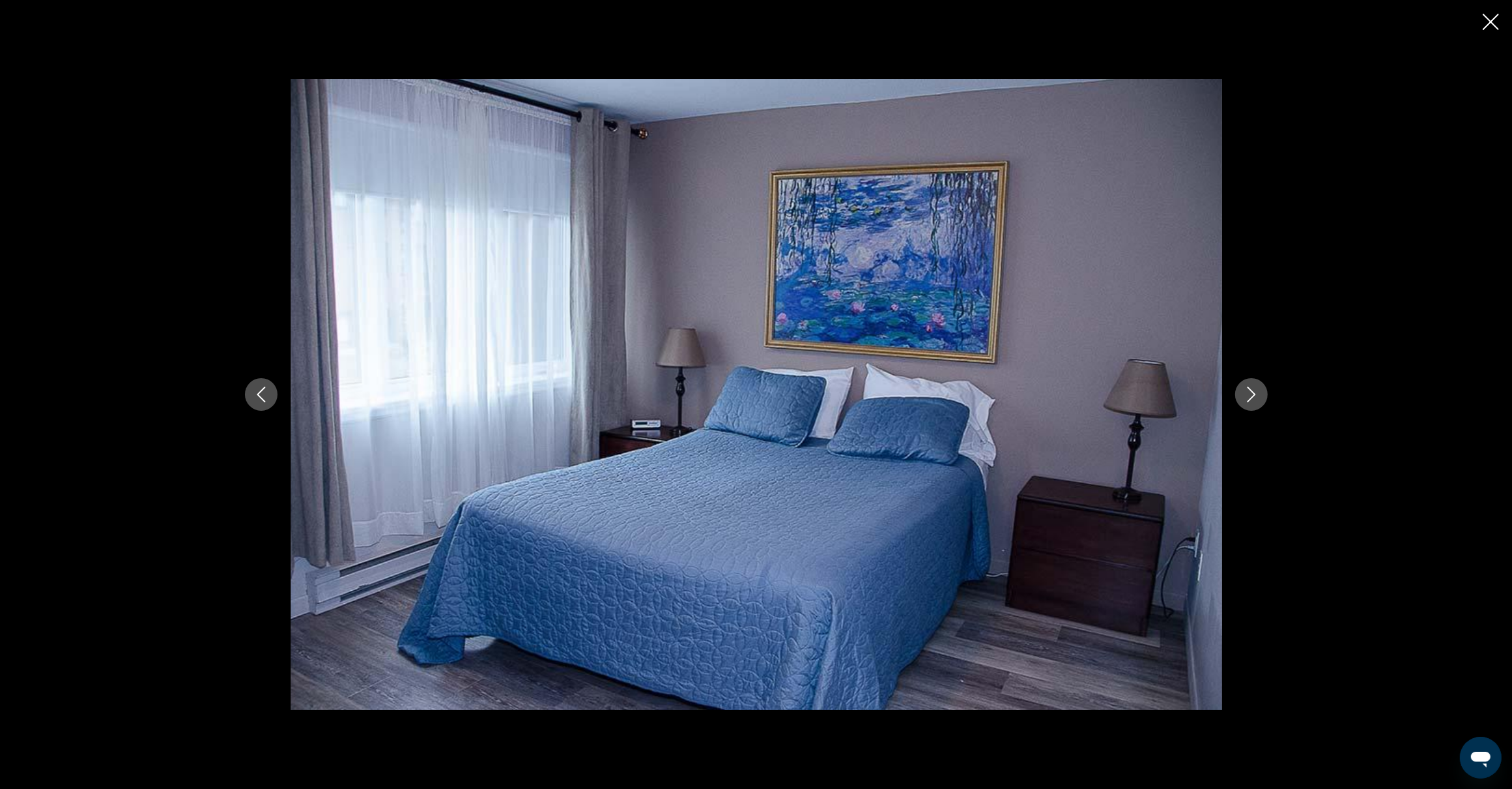
click at [1249, 399] on icon "Next image" at bounding box center [1251, 394] width 8 height 15
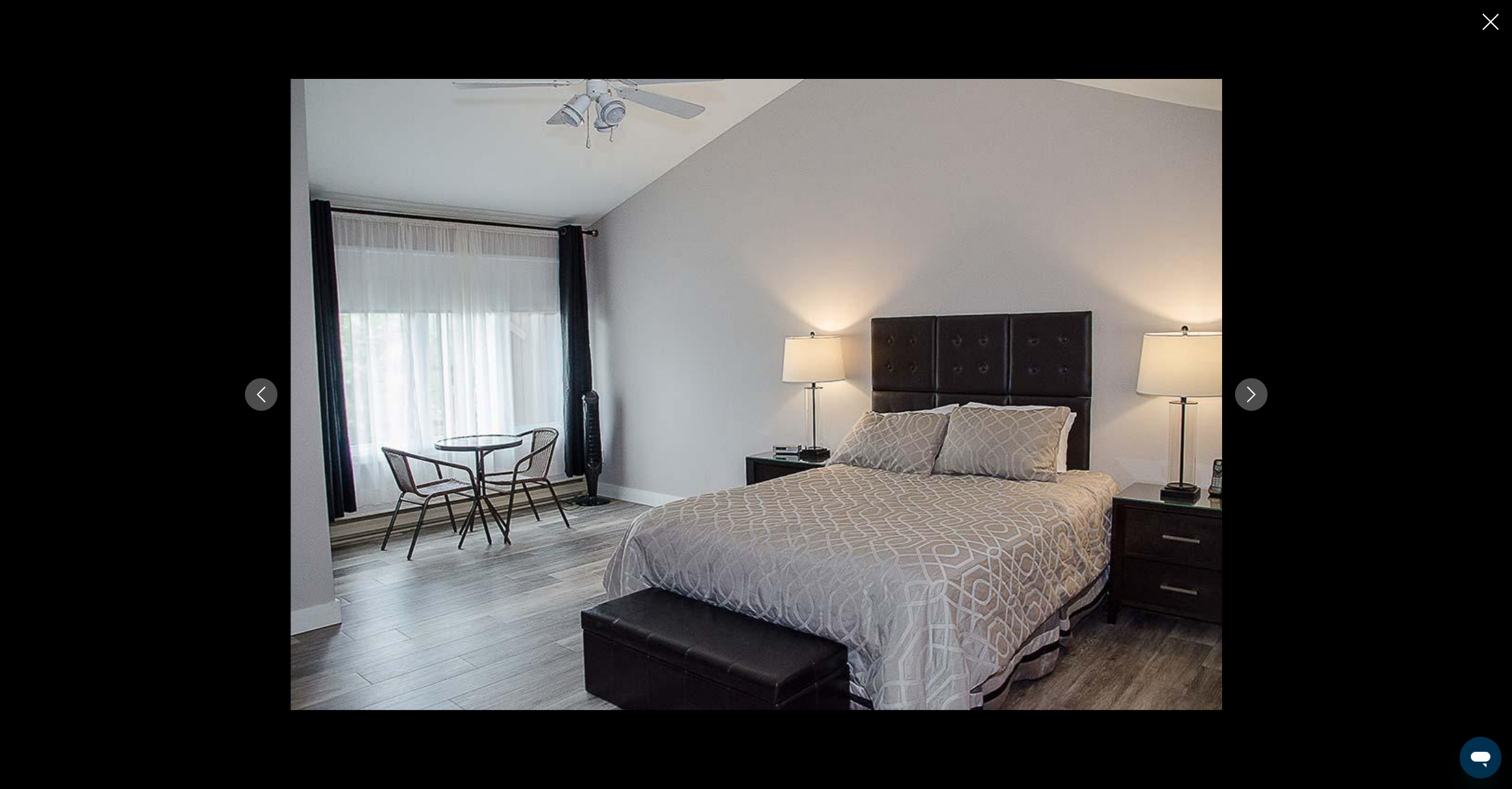
click at [1249, 399] on icon "Next image" at bounding box center [1251, 394] width 8 height 15
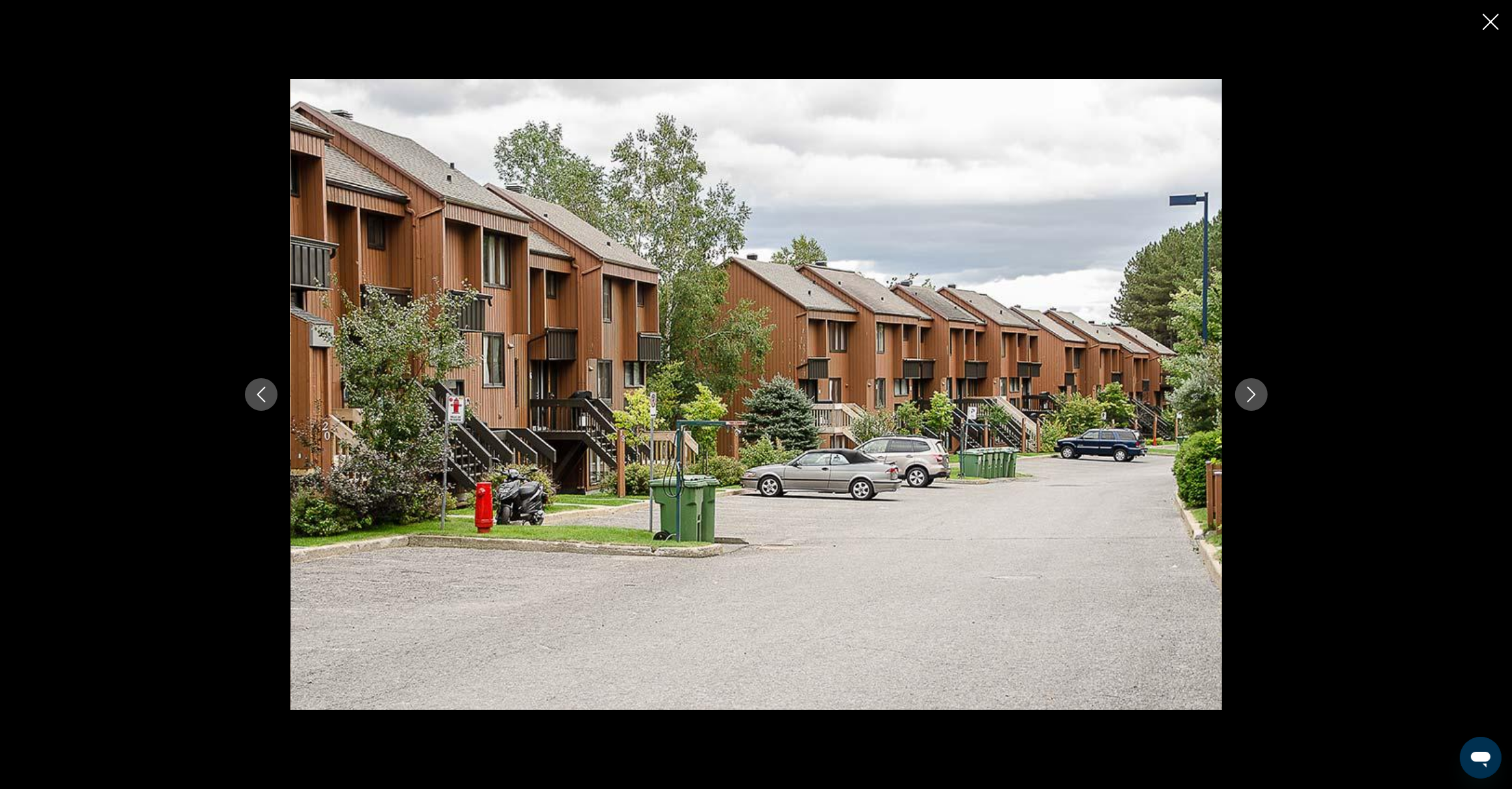
click at [1249, 399] on icon "Next image" at bounding box center [1251, 394] width 8 height 15
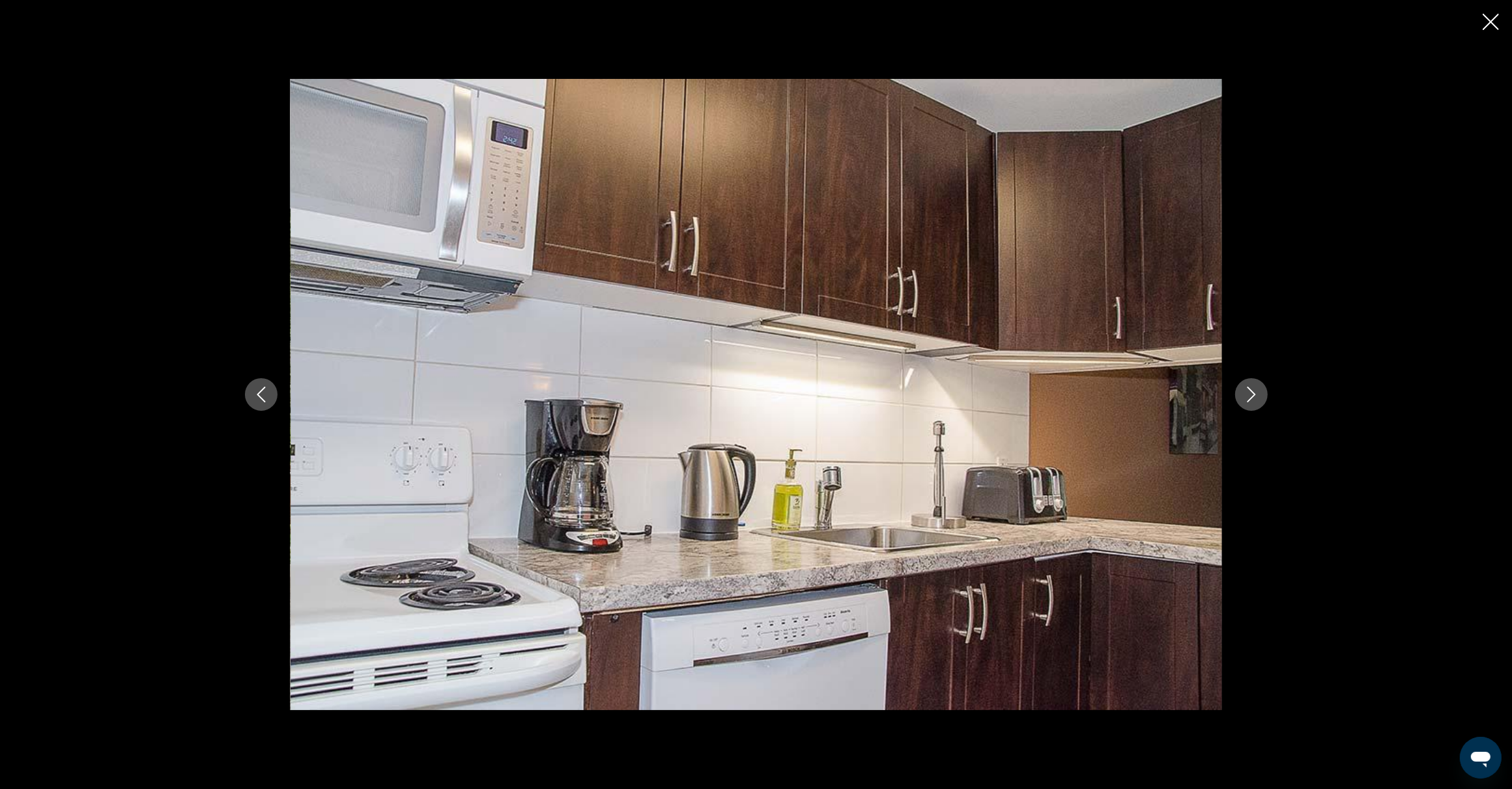
click at [1249, 399] on icon "Next image" at bounding box center [1251, 394] width 8 height 15
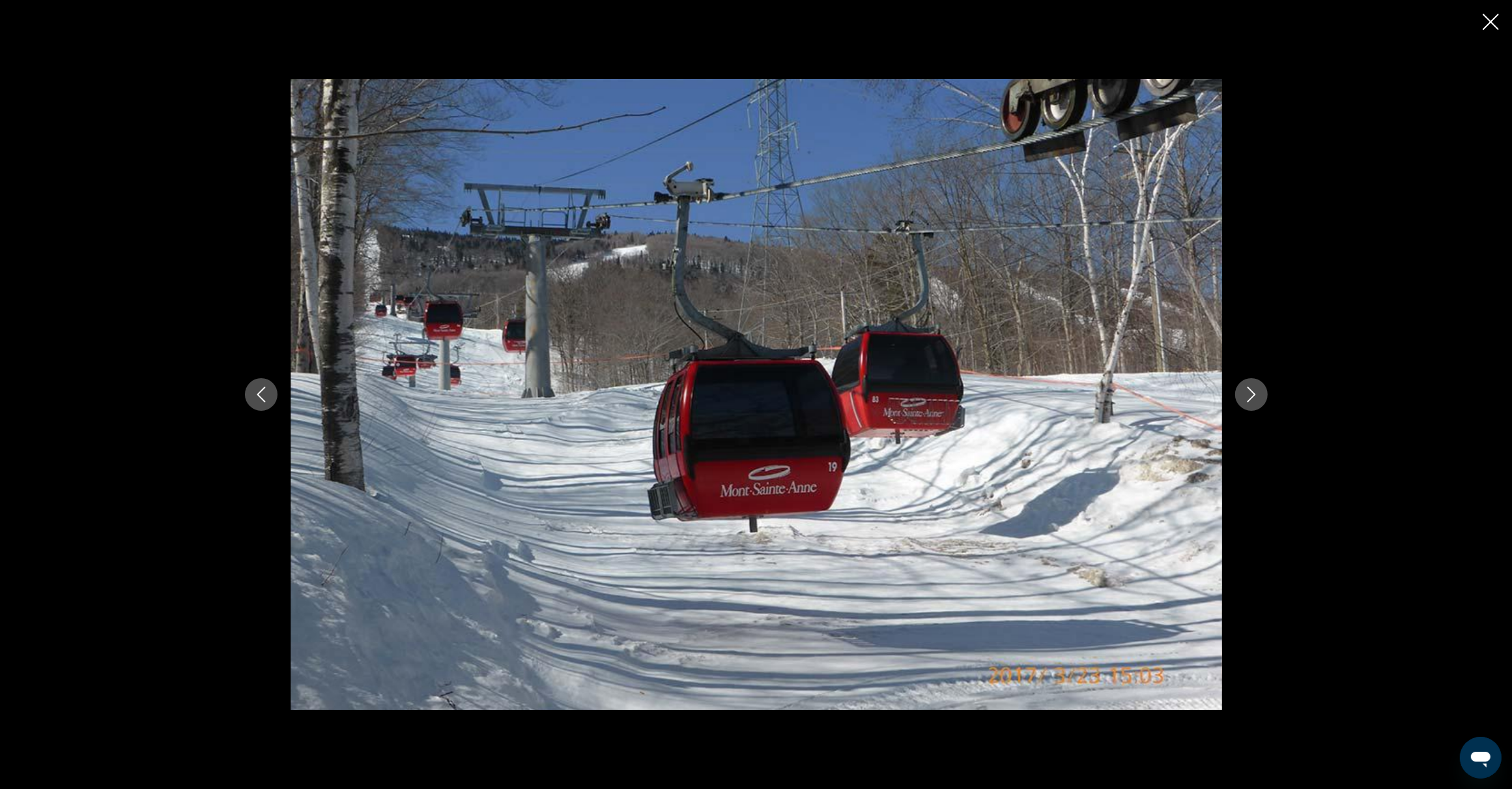
click at [1249, 399] on icon "Next image" at bounding box center [1251, 394] width 8 height 15
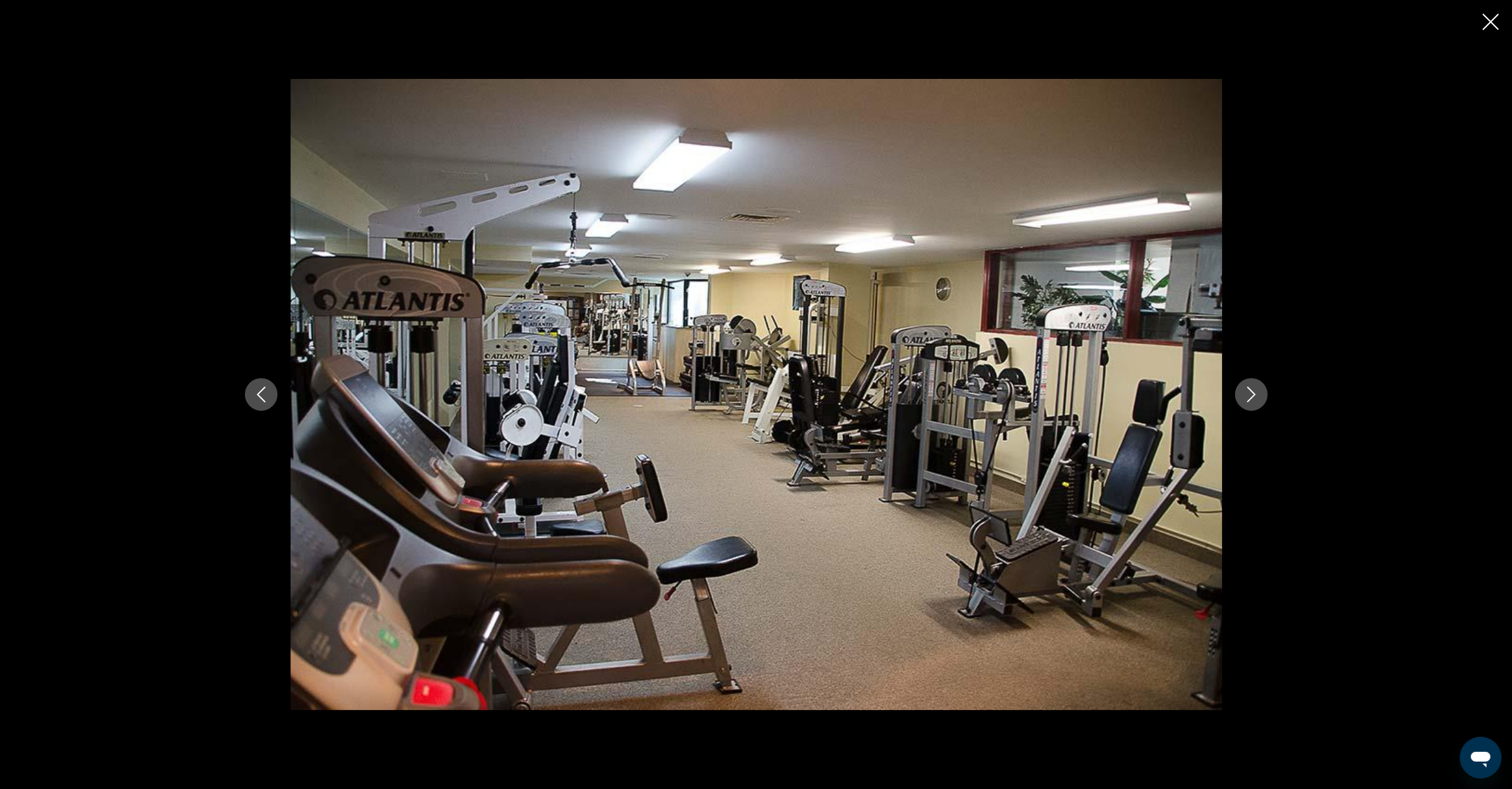
click at [1495, 22] on icon "Close slideshow" at bounding box center [1491, 22] width 16 height 16
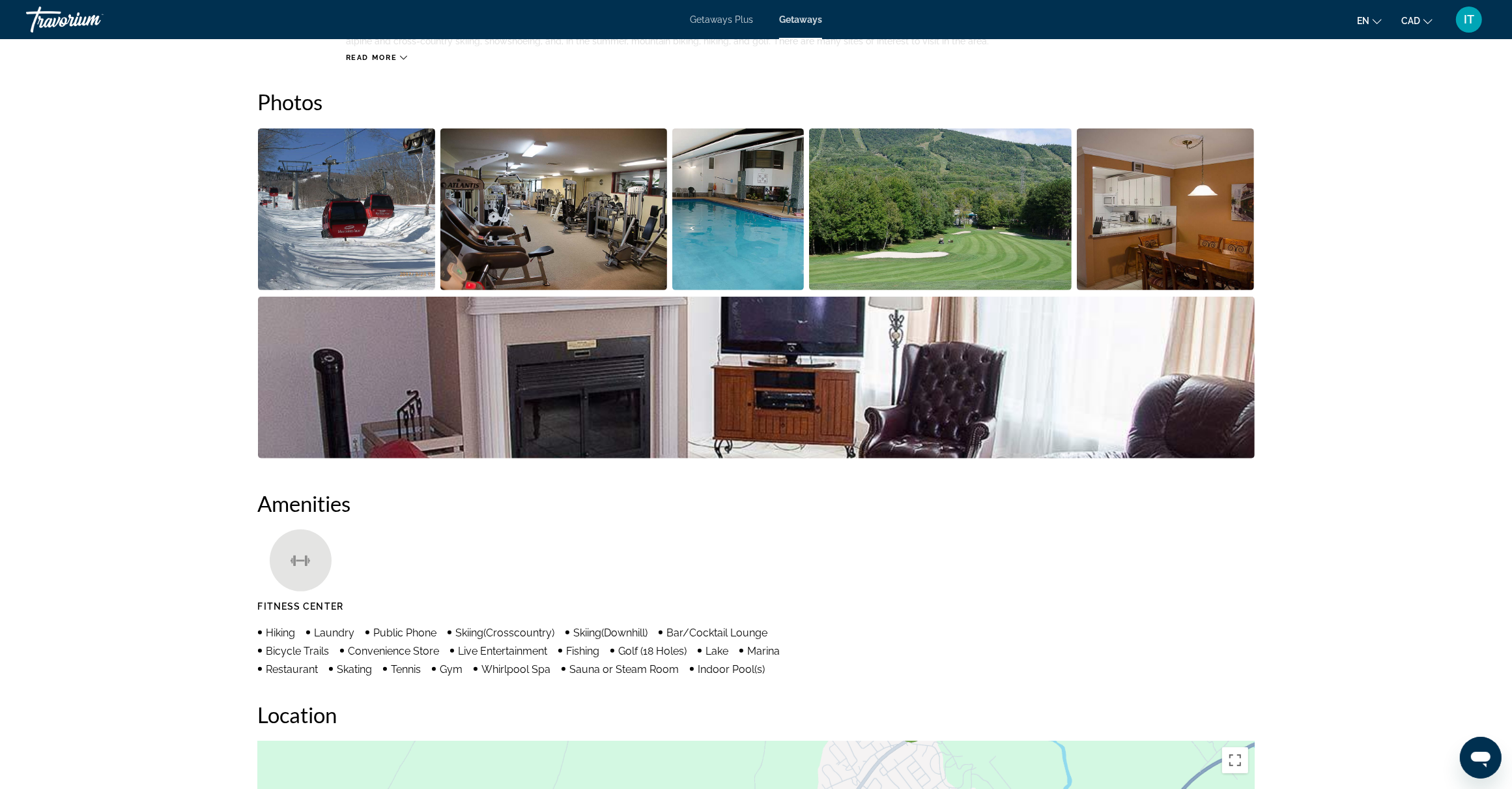
click at [1069, 535] on ul "Fitness Center" at bounding box center [756, 575] width 997 height 92
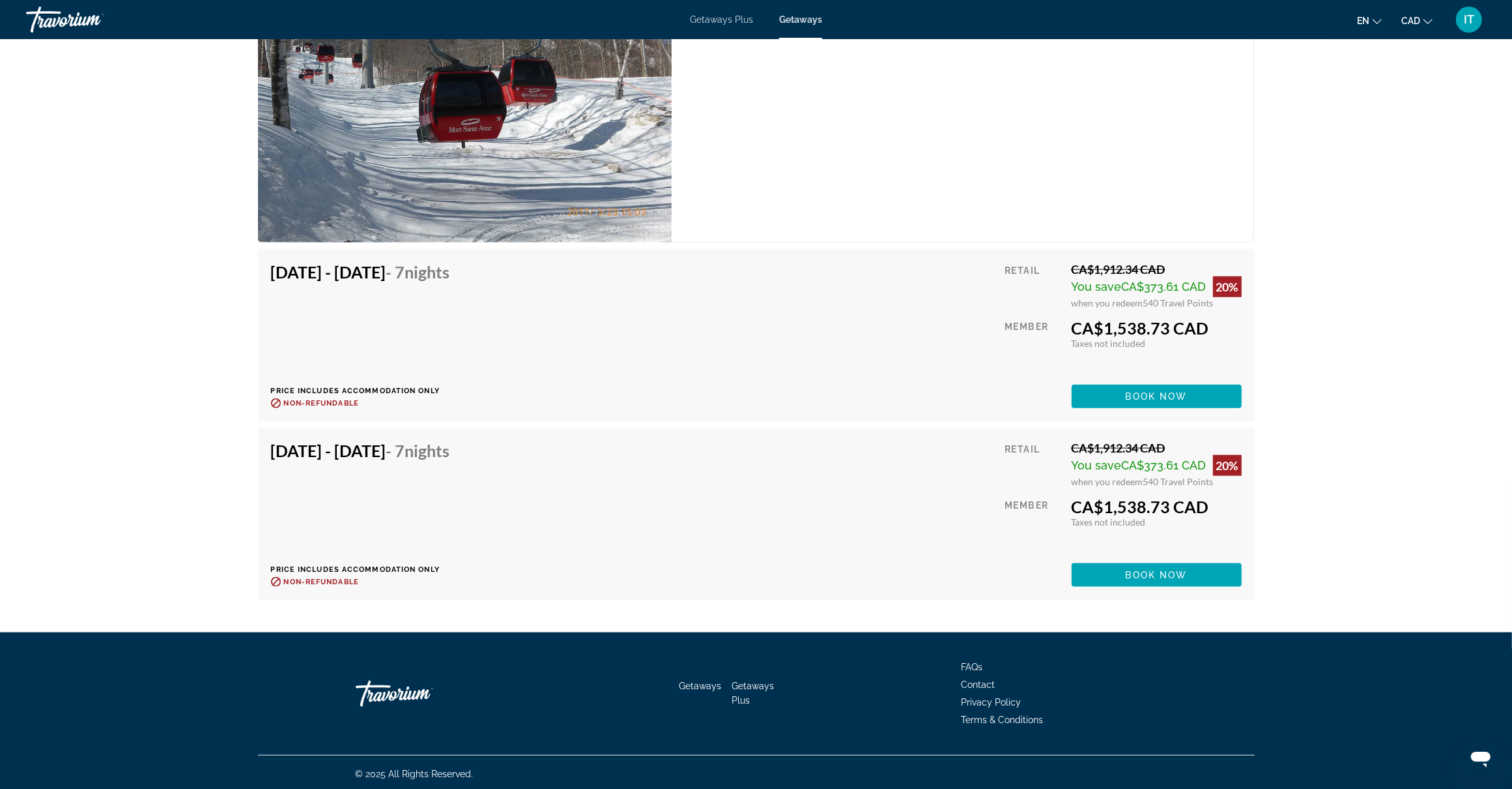
scroll to position [1839, 0]
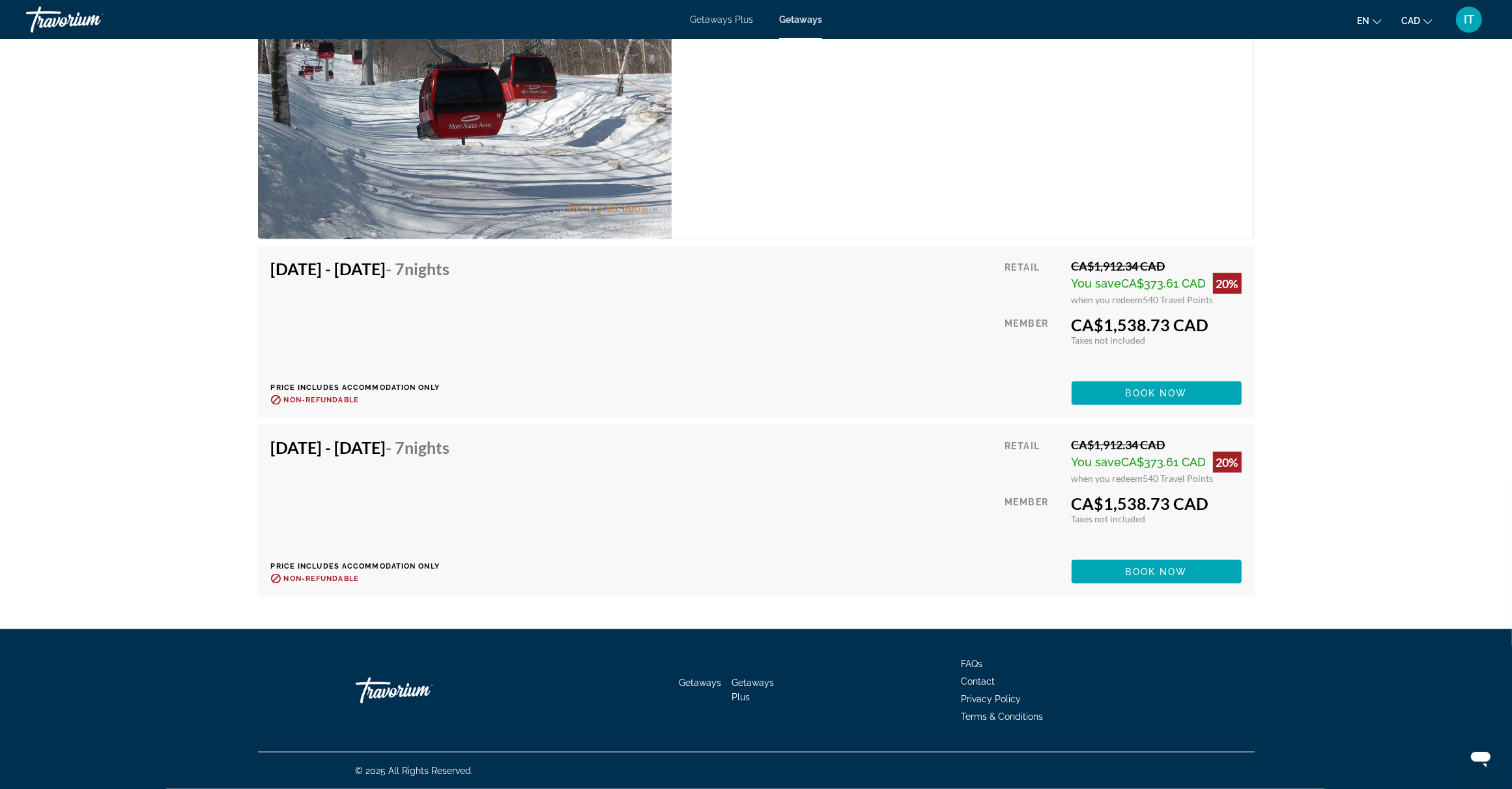
click at [329, 593] on div "Dec 12, 2025 - Dec 19, 2025 - 7 Nights Price includes accommodation only Refund…" at bounding box center [756, 510] width 997 height 172
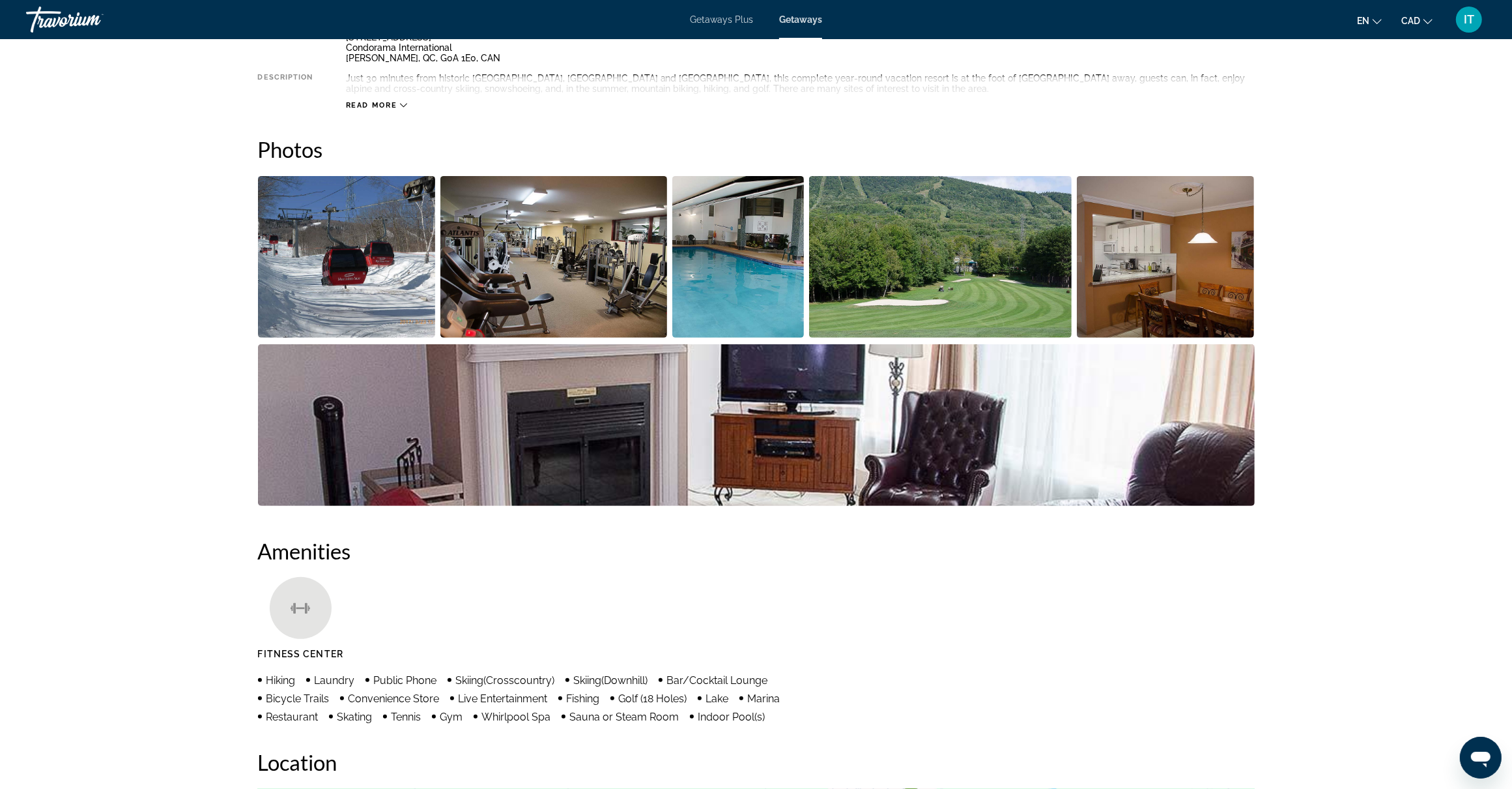
scroll to position [209, 0]
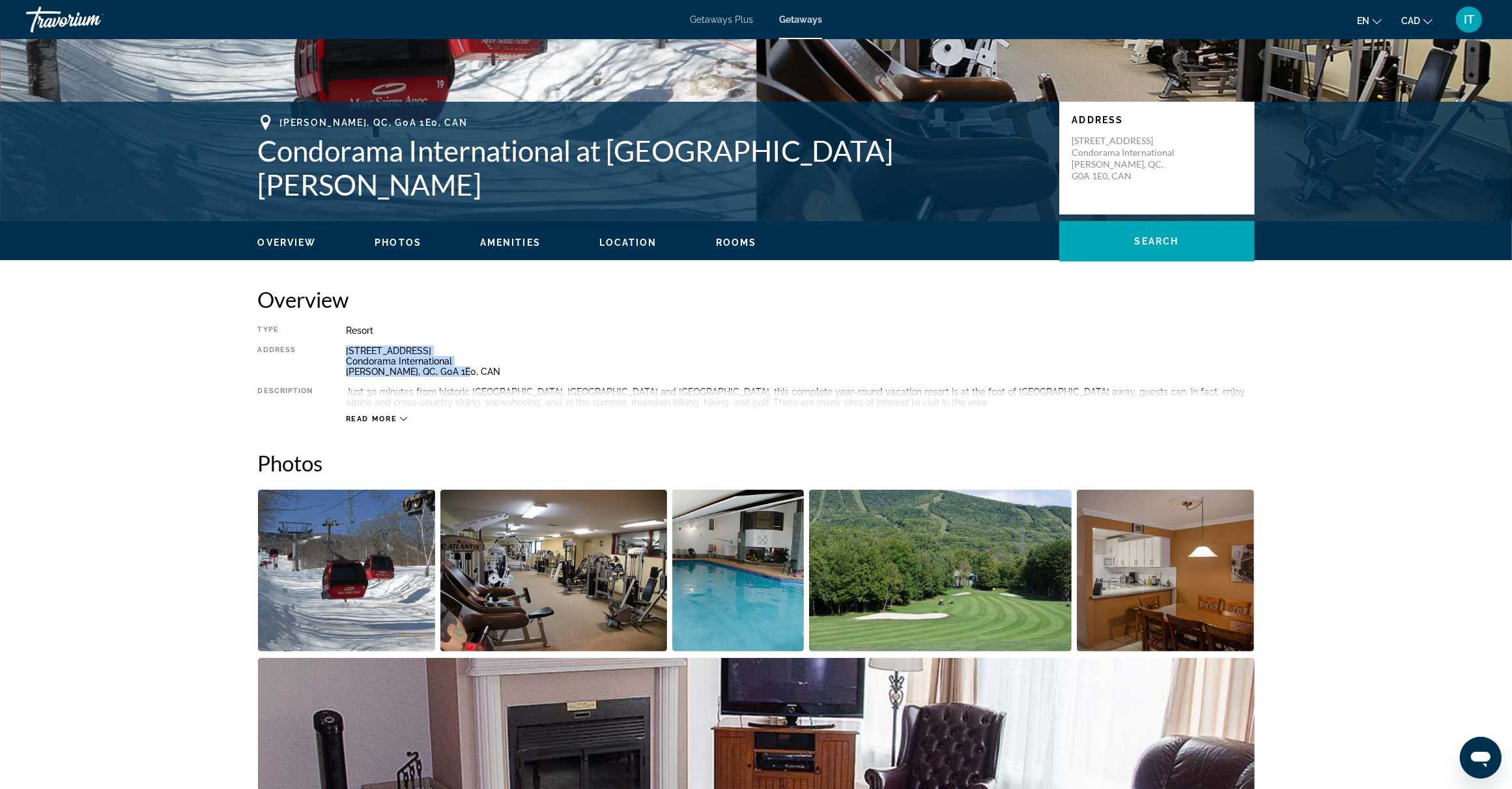
drag, startPoint x: 346, startPoint y: 350, endPoint x: 469, endPoint y: 370, distance: 124.6
click at [469, 370] on div "203 Val-des-Neiges Street, Beaupré Condorama International Beaupré, QC, G0A 1E0…" at bounding box center [801, 361] width 909 height 31
copy div "203 Val-des-Neiges Street, Beaupré Condorama International Beaupré, QC, G0A 1E0…"
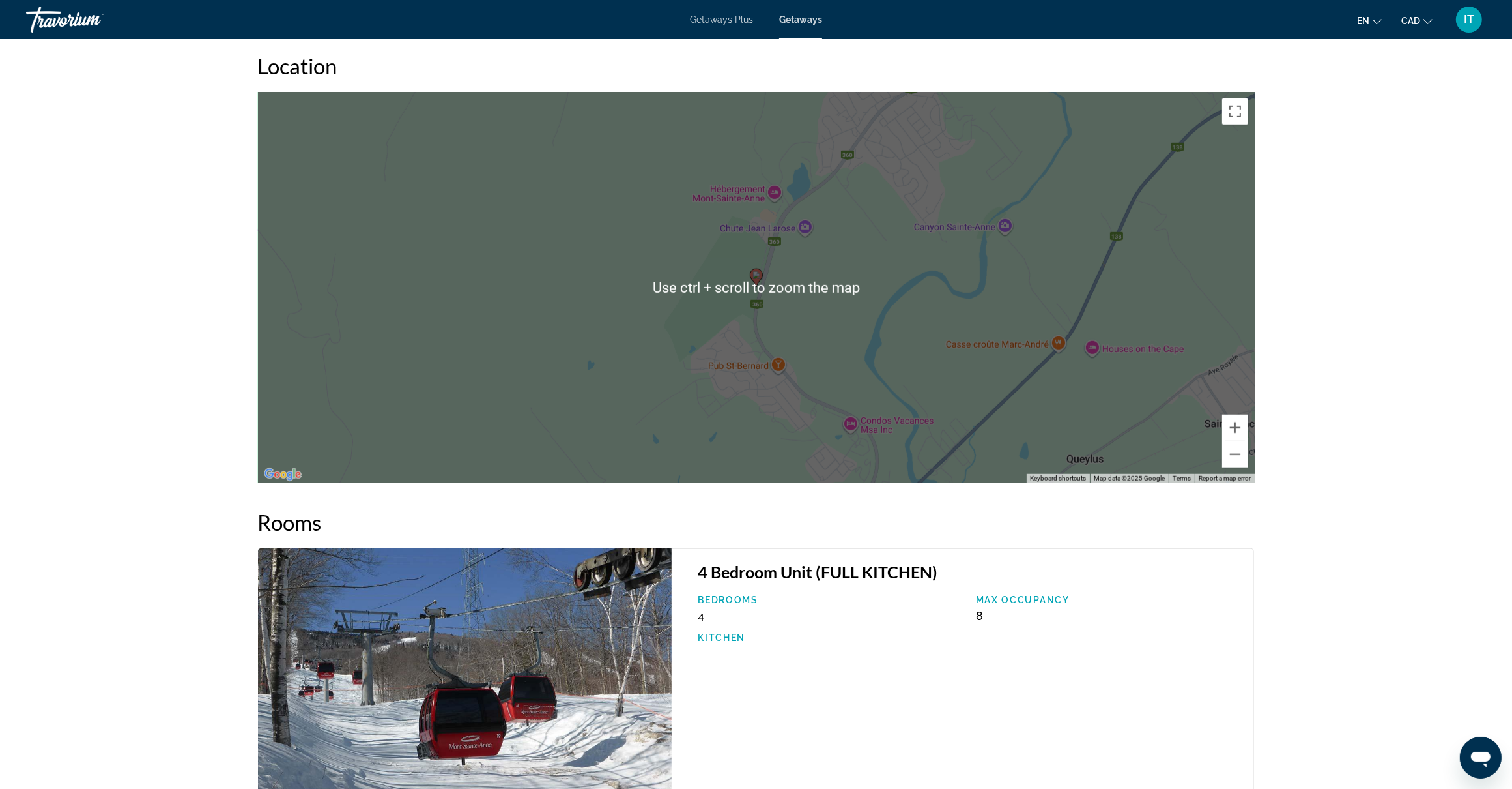
scroll to position [1187, 0]
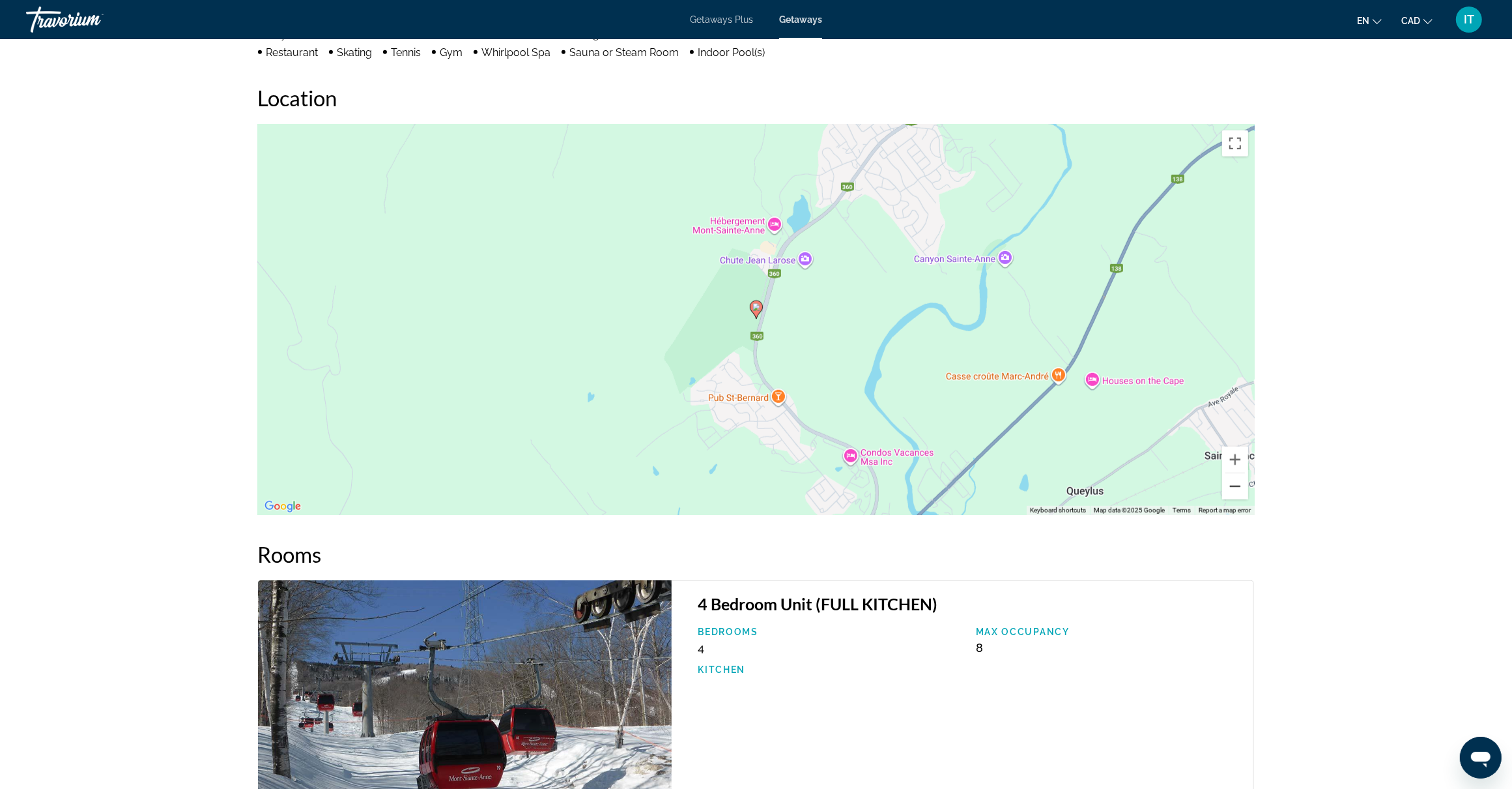
click at [1234, 486] on button "Zoom out" at bounding box center [1235, 486] width 26 height 26
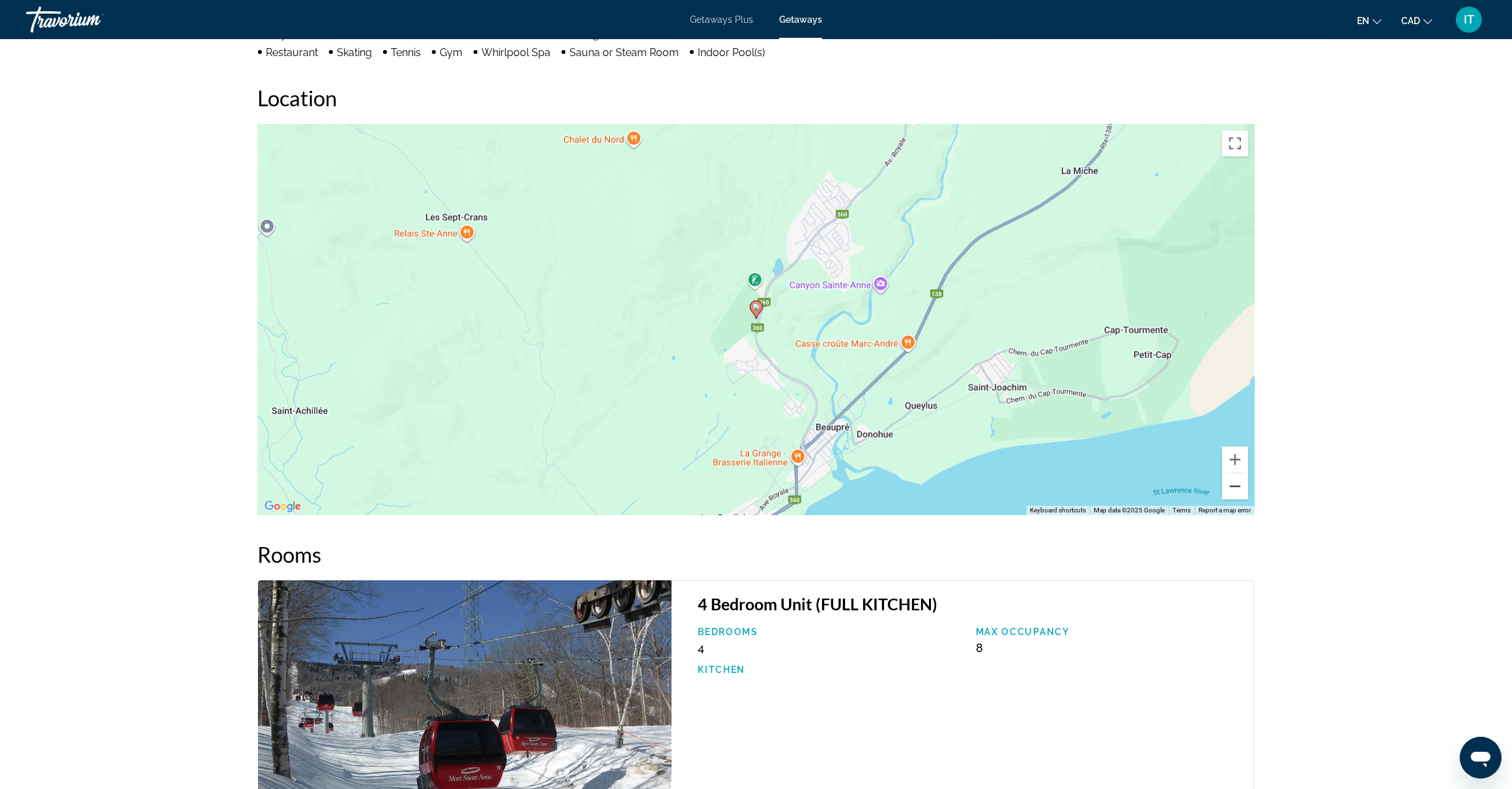
click at [1234, 486] on button "Zoom out" at bounding box center [1235, 486] width 26 height 26
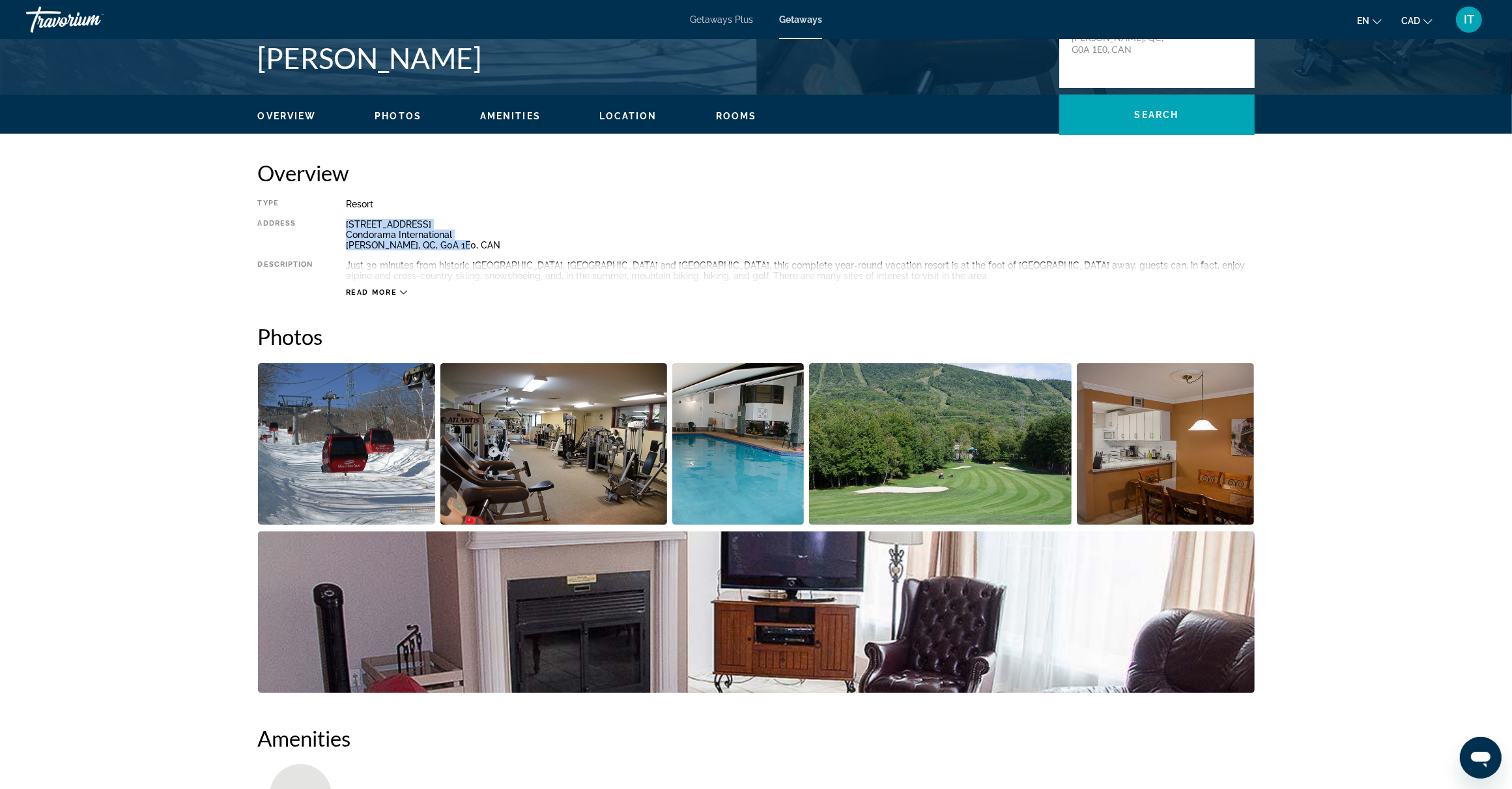
scroll to position [291, 0]
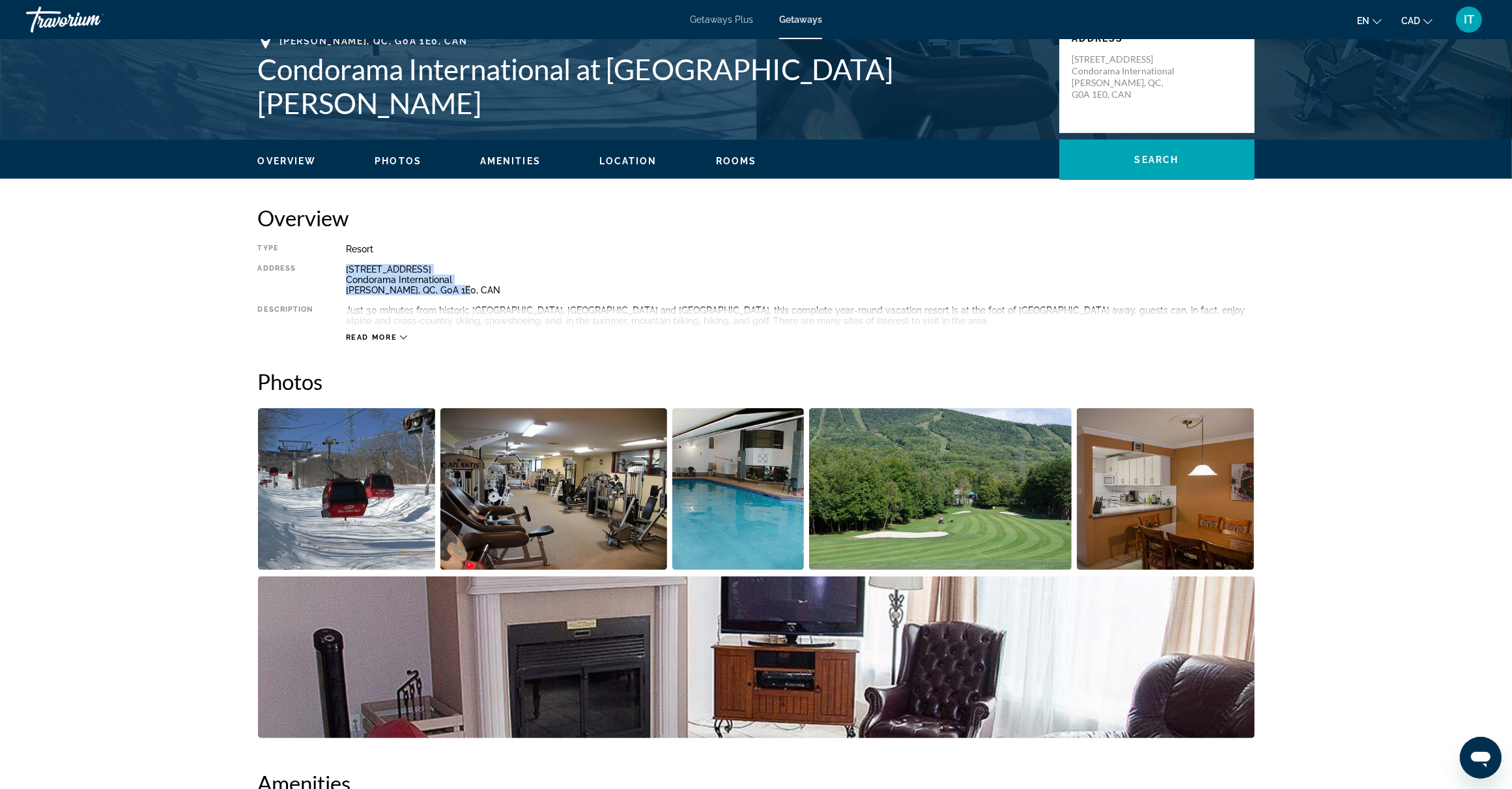
click at [393, 164] on span "Photos" at bounding box center [398, 161] width 47 height 10
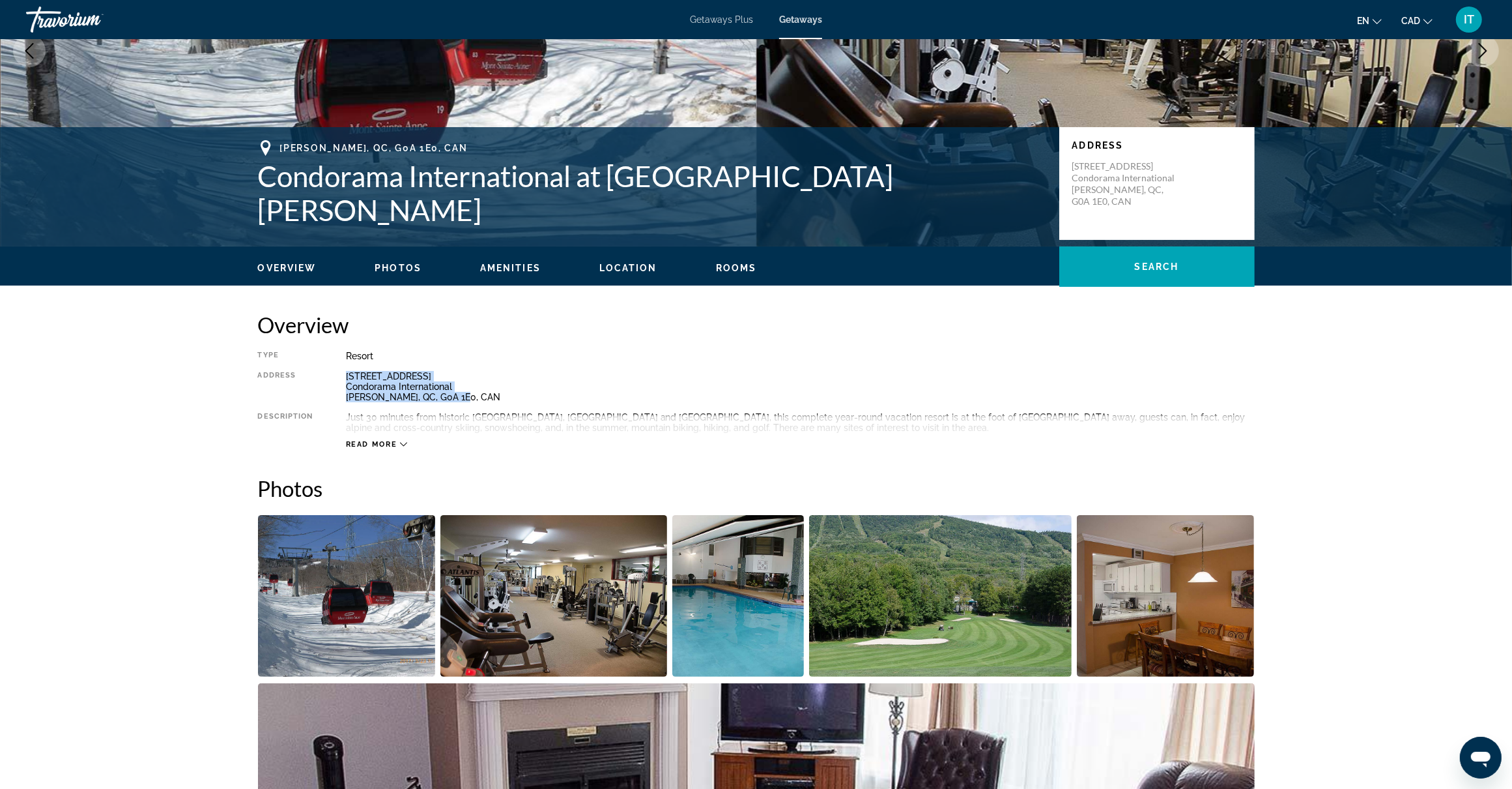
scroll to position [0, 0]
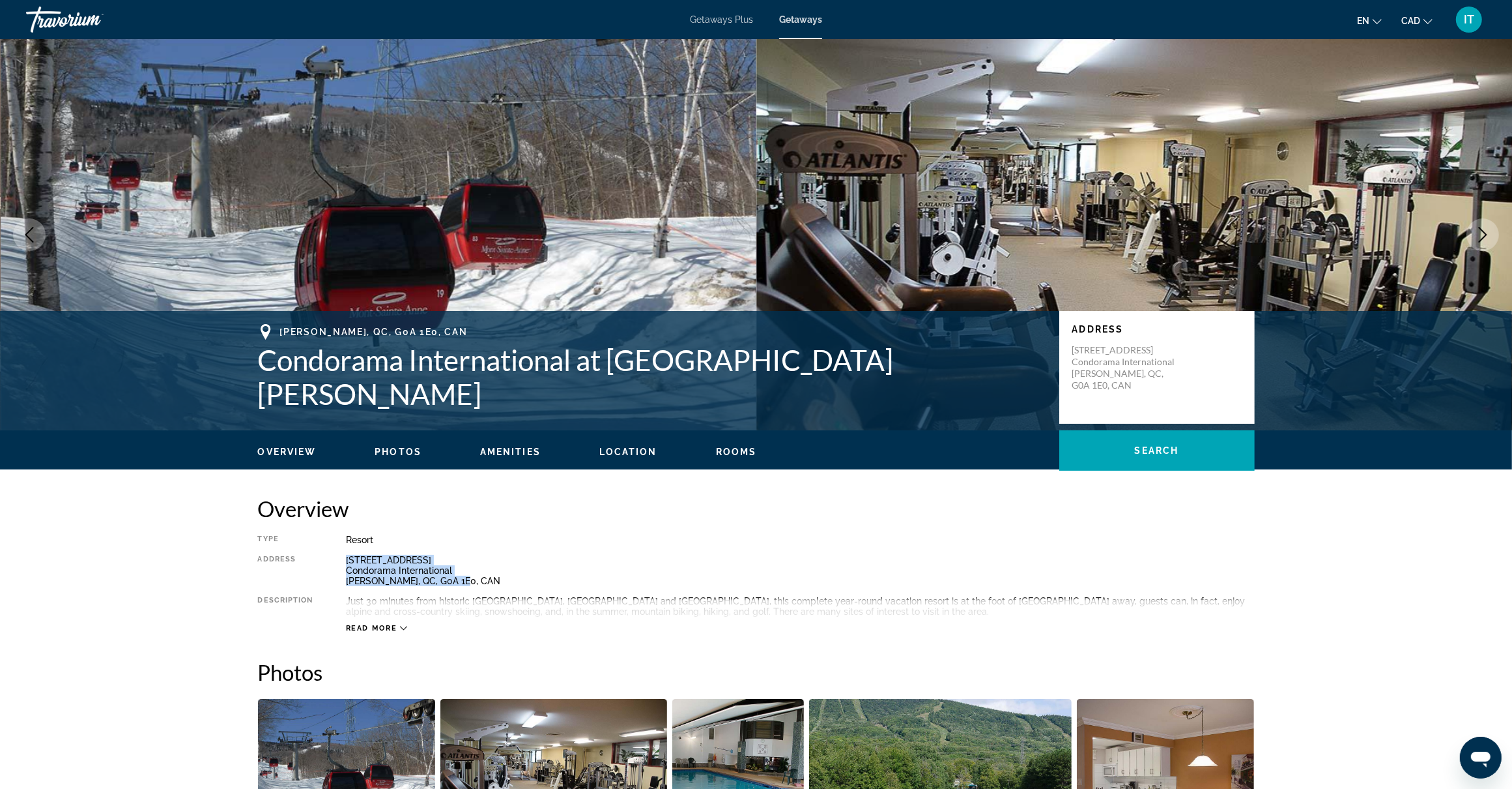
click at [589, 561] on div "203 Val-des-Neiges Street, Beaupré Condorama International Beaupré, QC, G0A 1E0…" at bounding box center [801, 570] width 909 height 31
click at [519, 616] on div "Read more" at bounding box center [801, 615] width 909 height 36
click at [401, 627] on icon "Main content" at bounding box center [404, 628] width 7 height 4
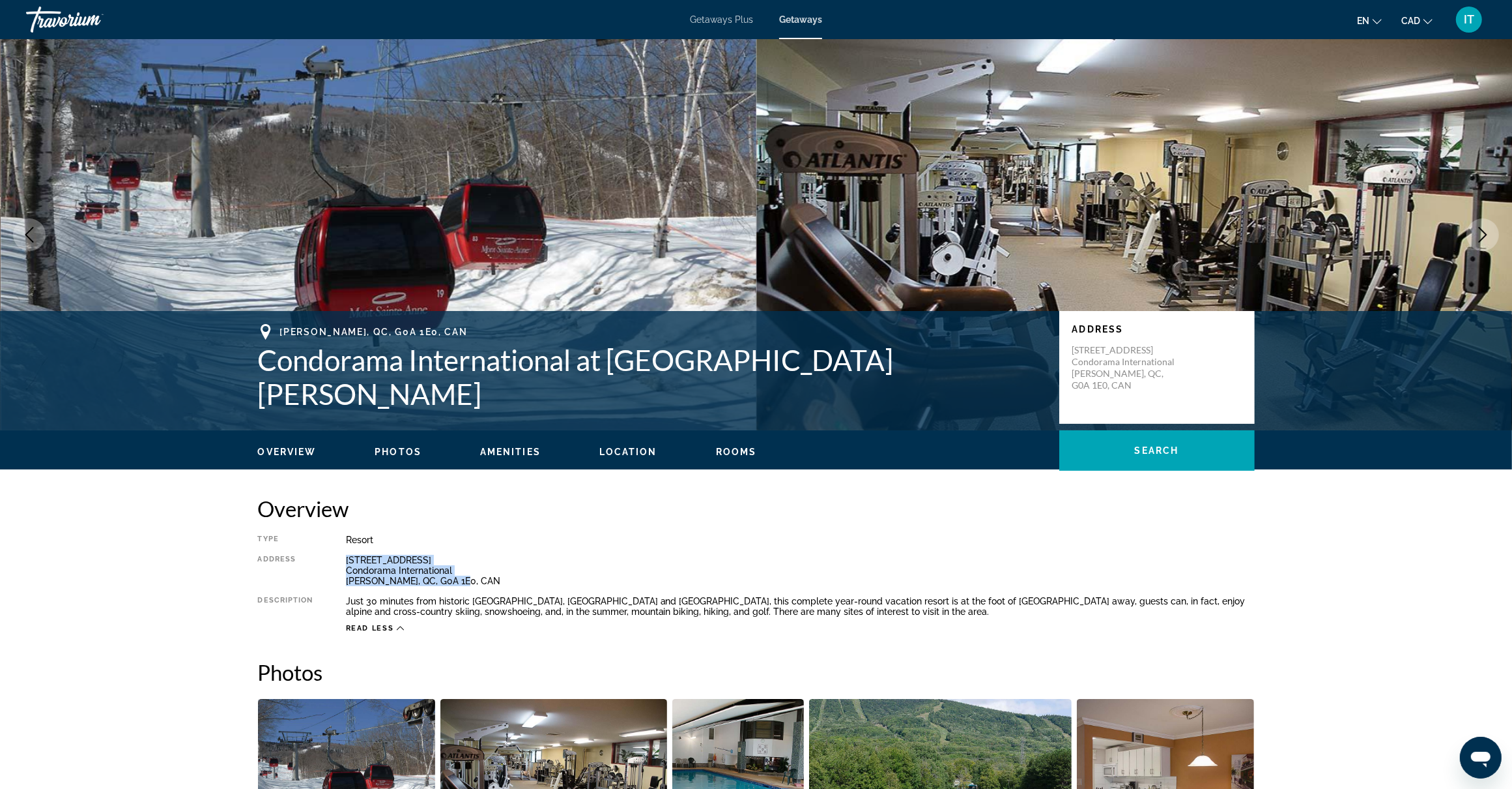
drag, startPoint x: 346, startPoint y: 559, endPoint x: 484, endPoint y: 577, distance: 139.2
click at [484, 577] on div "203 Val-des-Neiges Street, Beaupré Condorama International Beaupré, QC, G0A 1E0…" at bounding box center [801, 570] width 909 height 31
copy div "203 Val-des-Neiges Street, Beaupré Condorama International Beaupré, QC, G0A 1E0…"
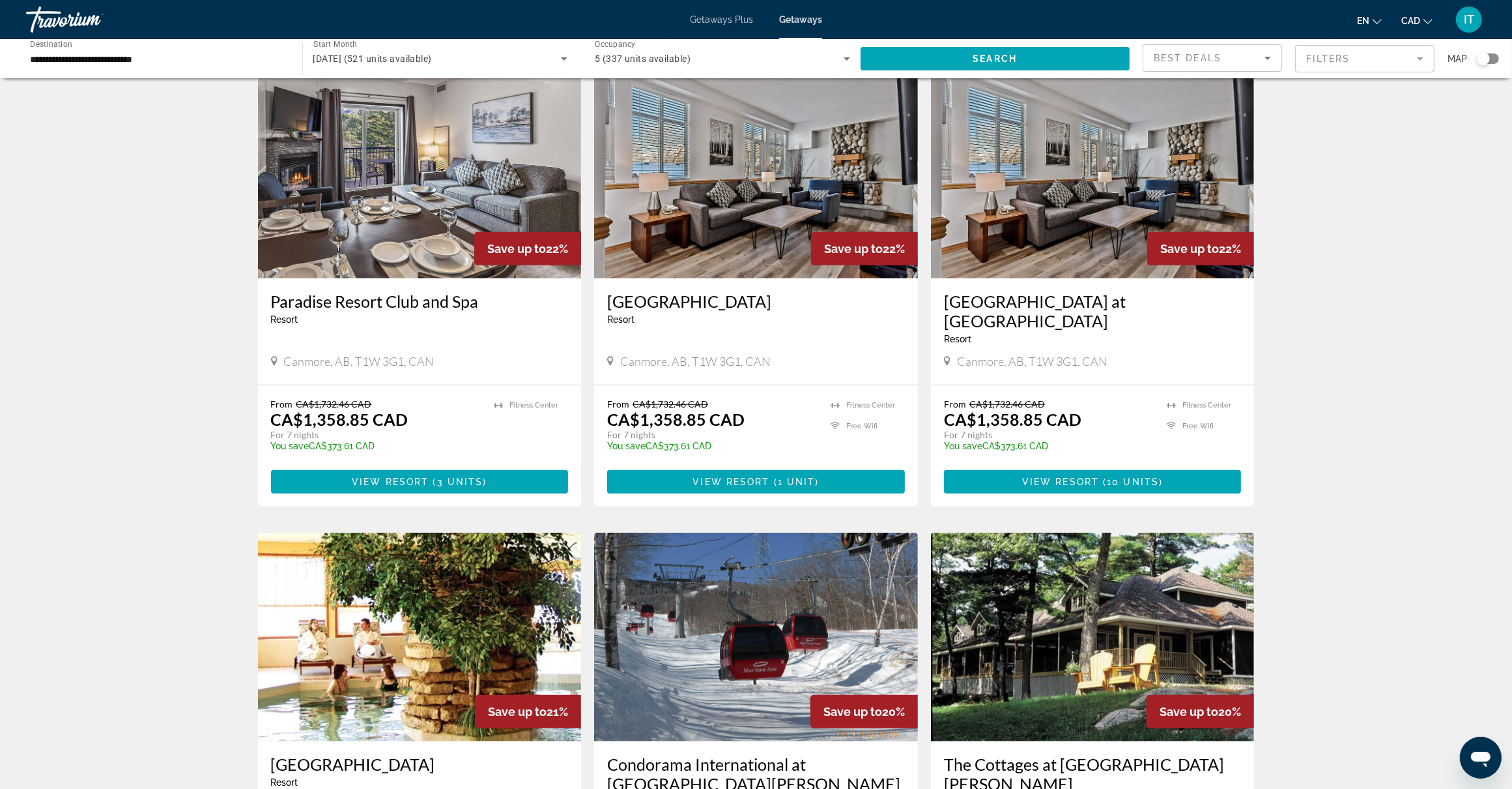
scroll to position [1303, 0]
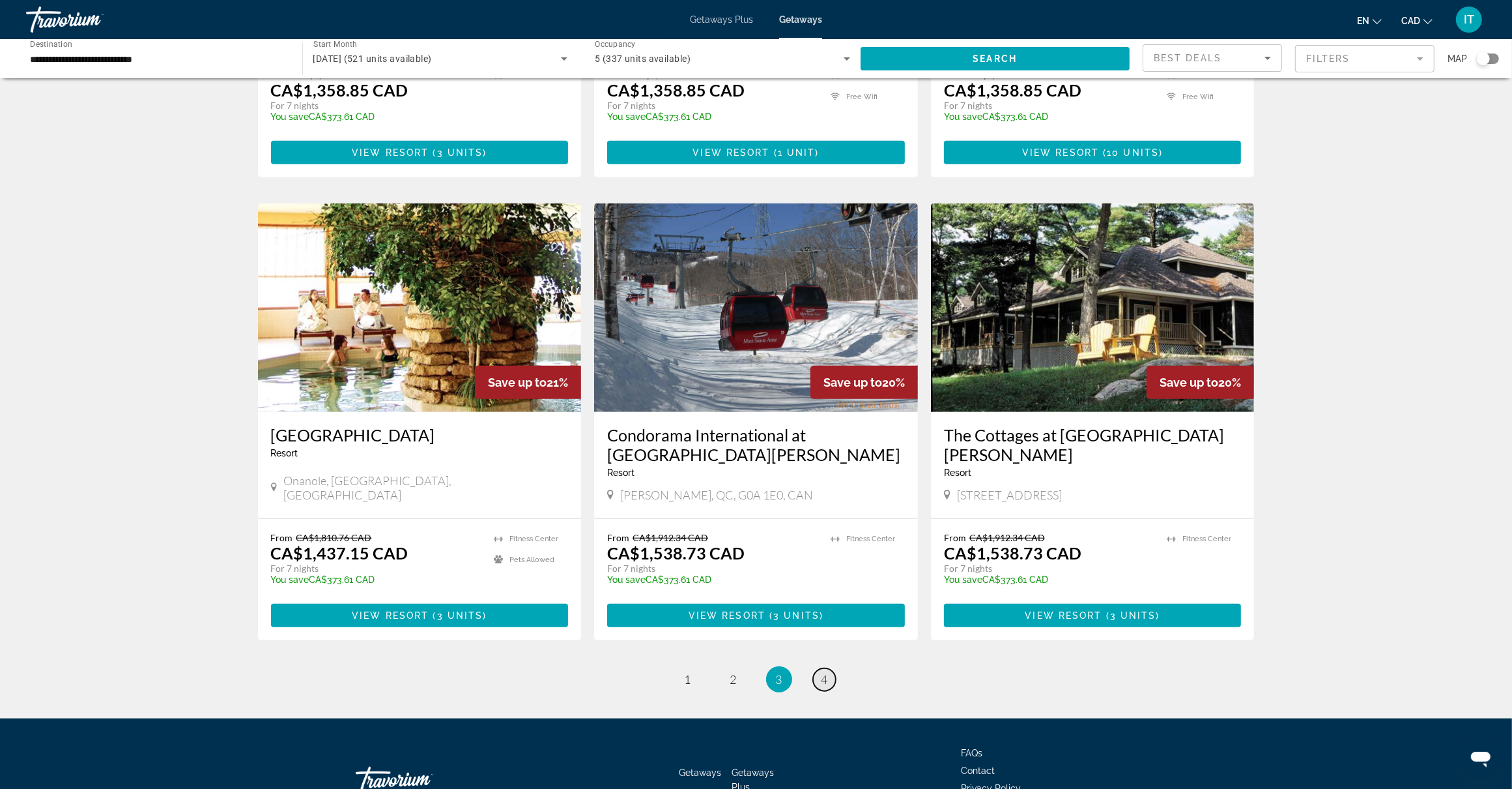
click at [826, 672] on span "4" at bounding box center [825, 679] width 6 height 15
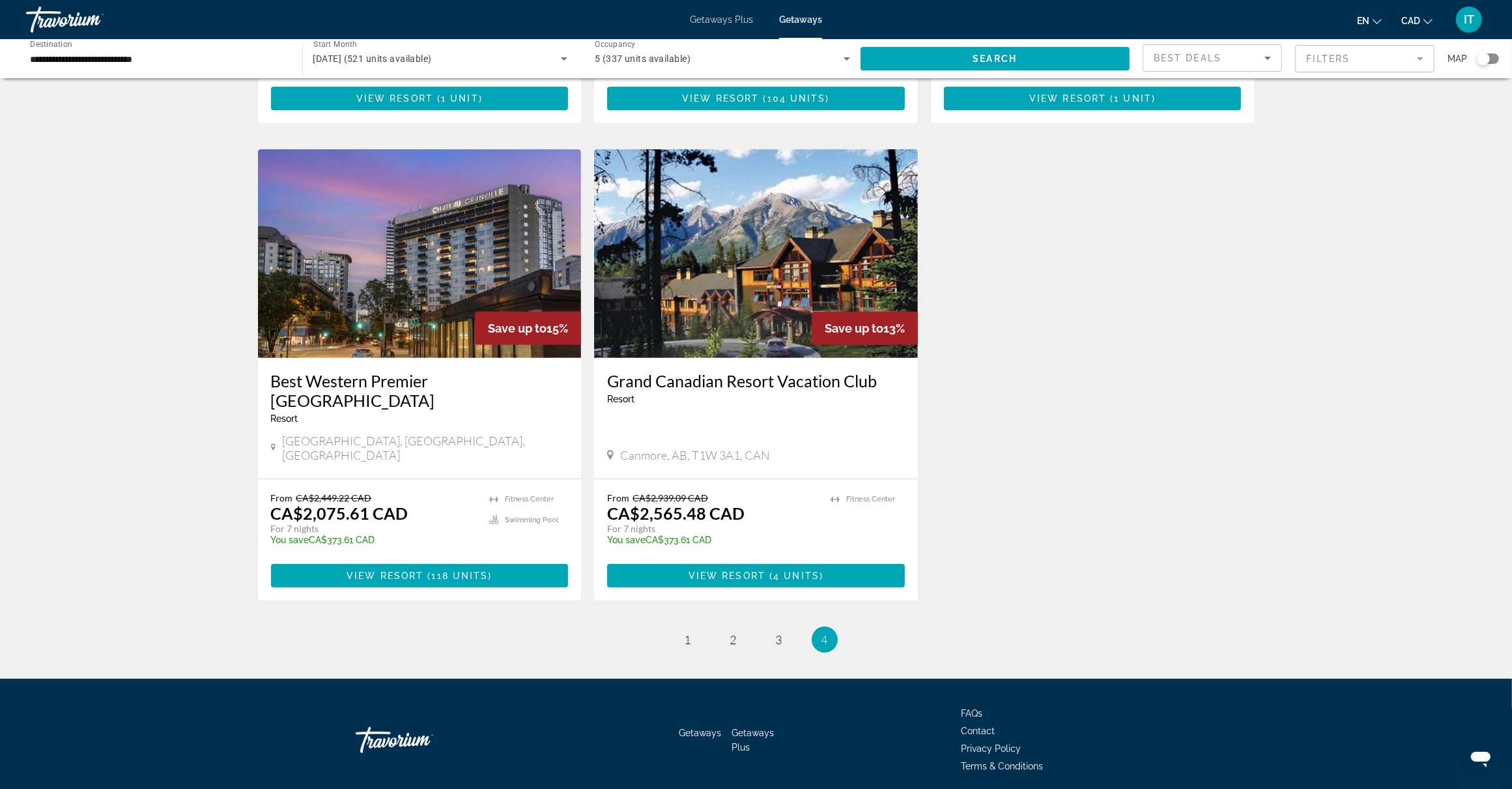
scroll to position [493, 0]
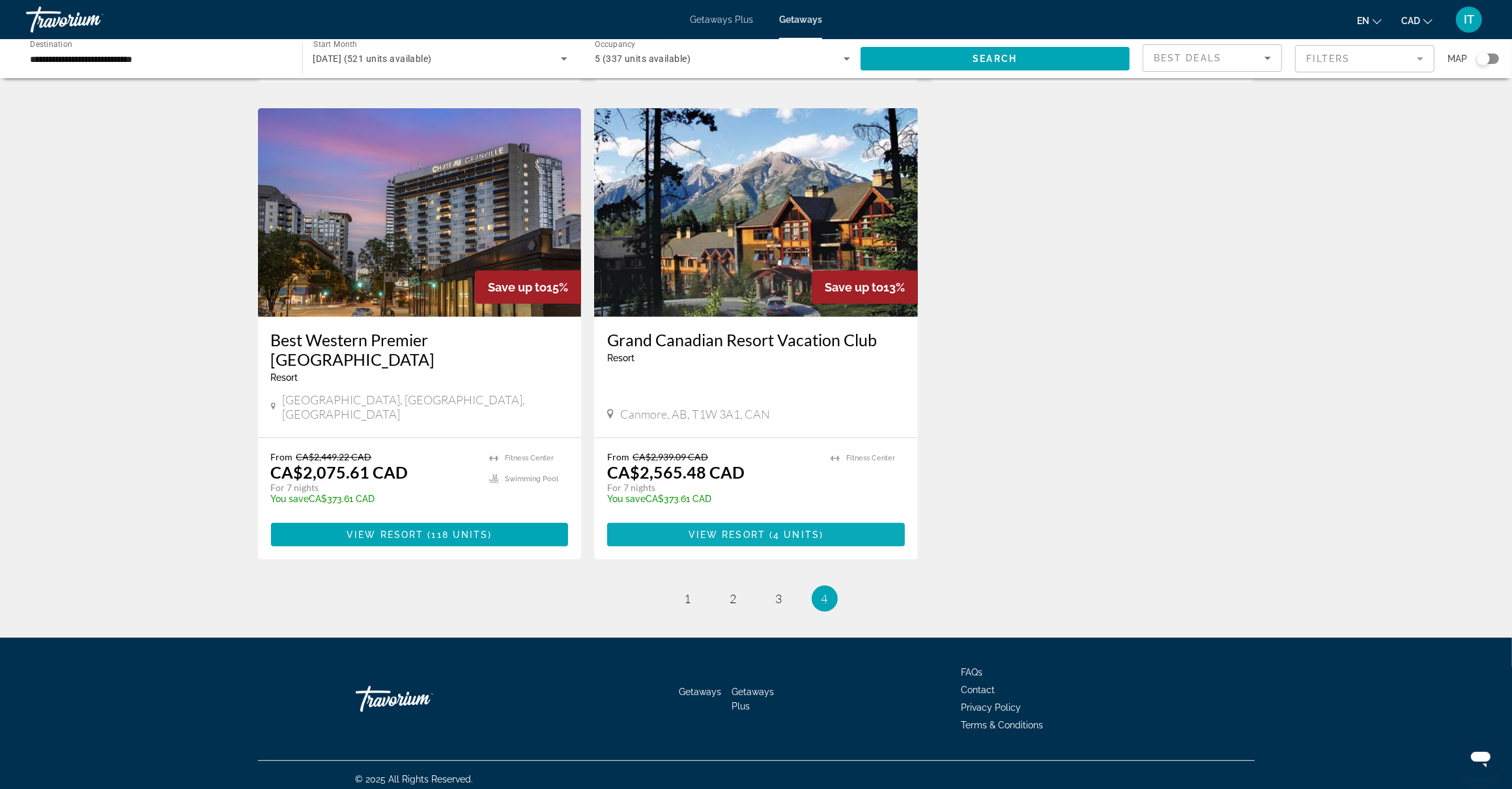
click at [781, 529] on span "4 units" at bounding box center [796, 534] width 46 height 10
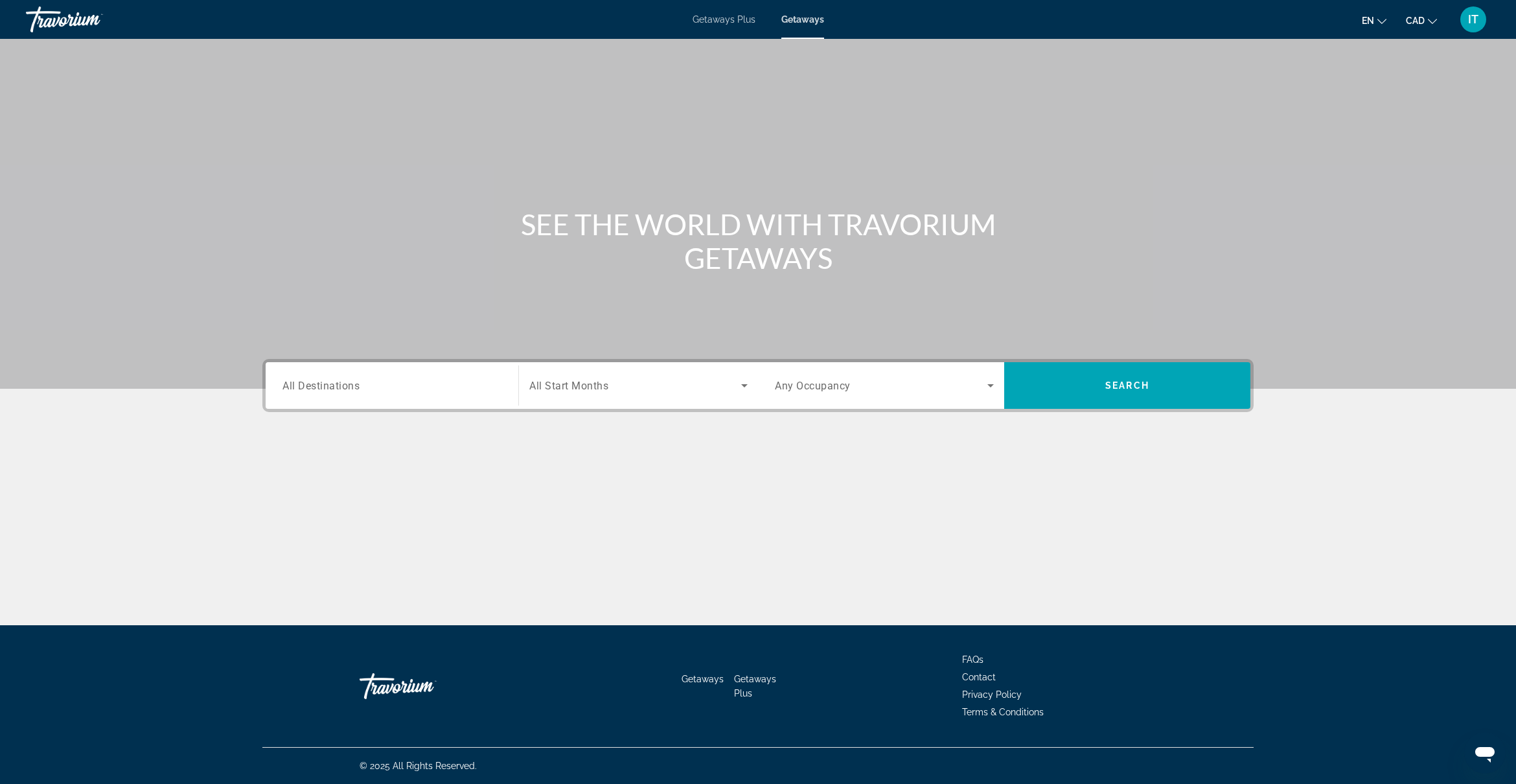
click at [321, 389] on span "All Destinations" at bounding box center [321, 384] width 77 height 12
click at [321, 389] on input "Destination All Destinations" at bounding box center [392, 385] width 219 height 15
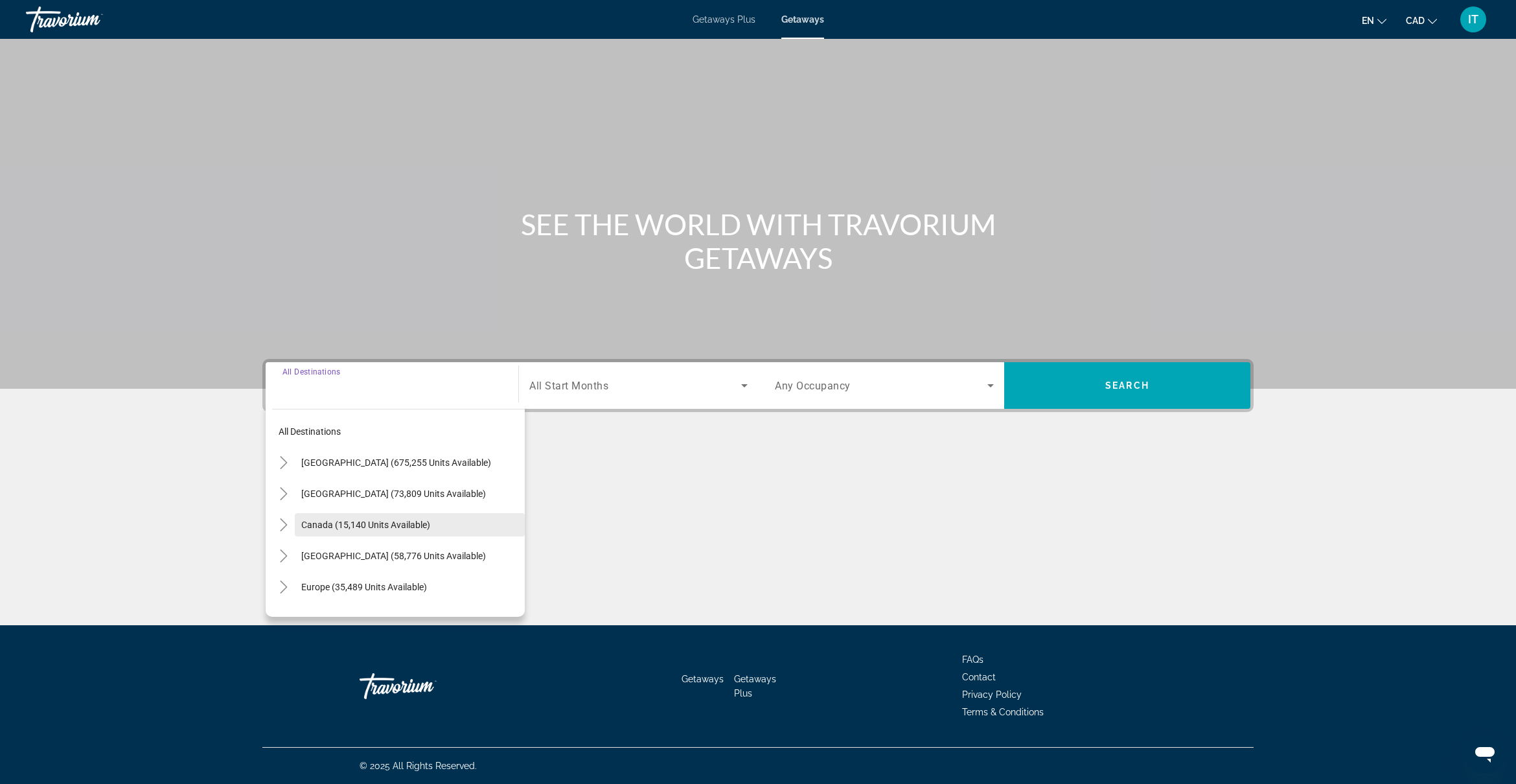
click at [361, 529] on span "Canada (15,140 units available)" at bounding box center [365, 524] width 129 height 10
type input "**********"
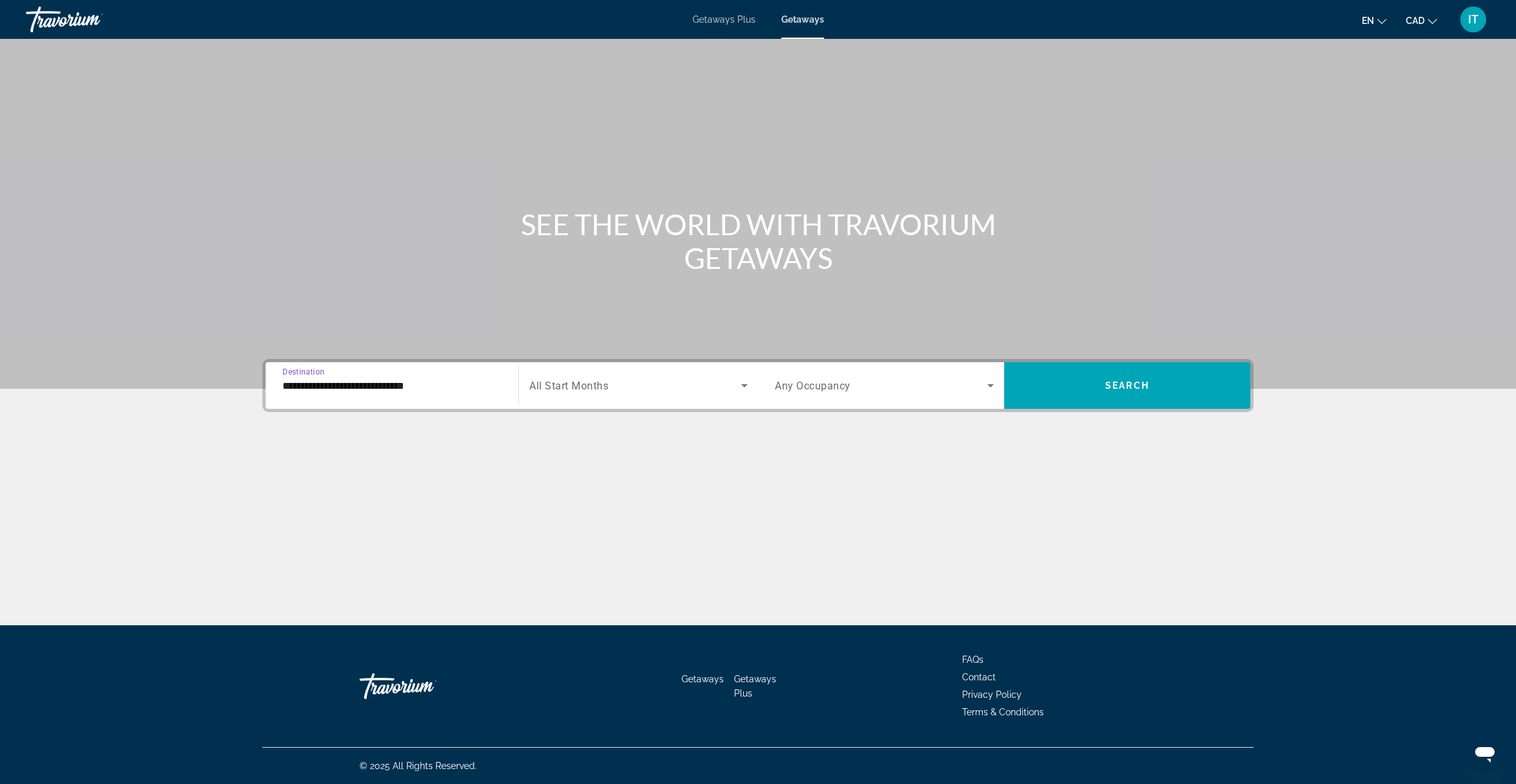
click at [547, 387] on span "All Start Months" at bounding box center [568, 385] width 79 height 12
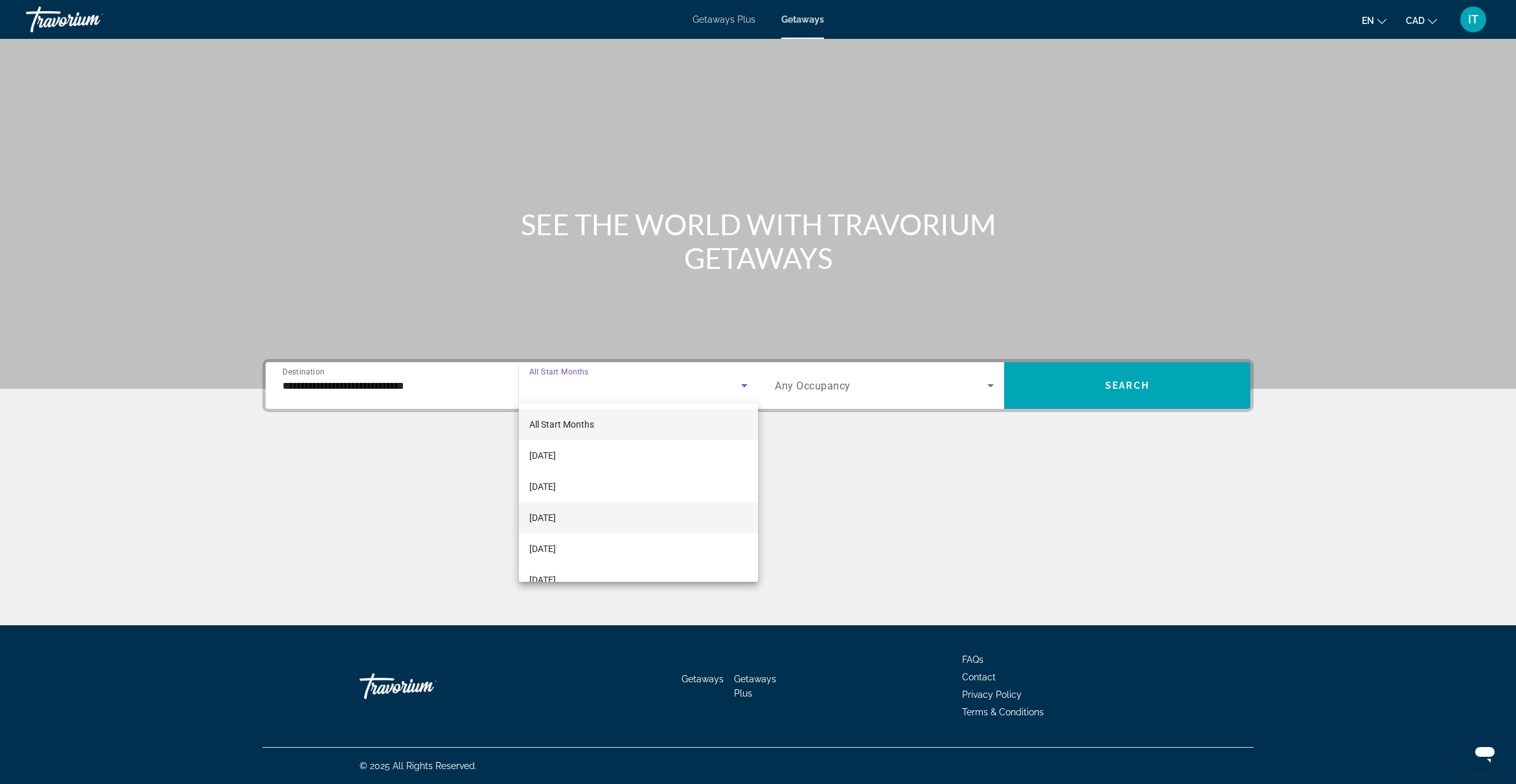
scroll to position [81, 0]
click at [555, 530] on span "February 2026" at bounding box center [542, 530] width 26 height 15
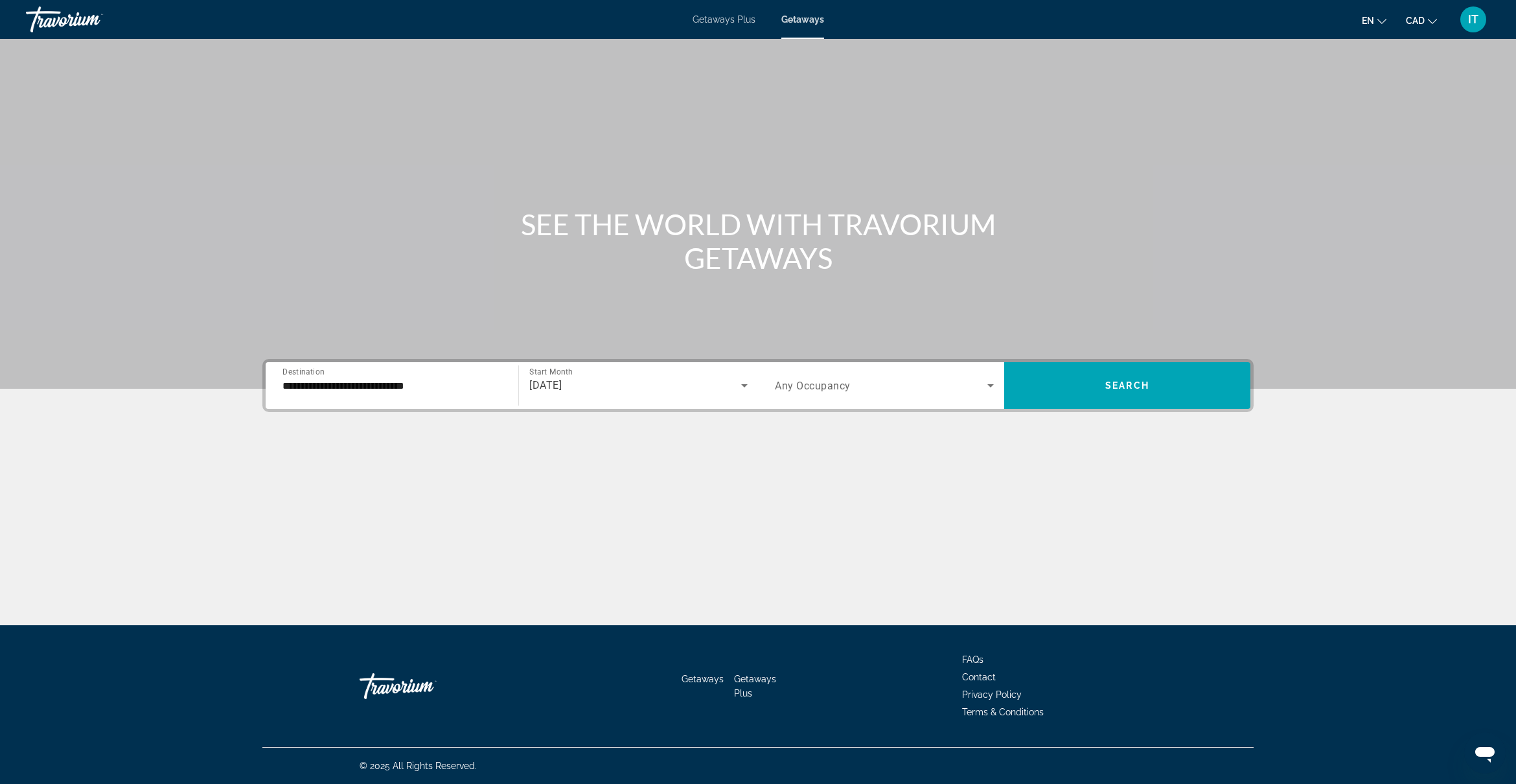
click at [807, 381] on span "Any Occupancy" at bounding box center [812, 385] width 75 height 12
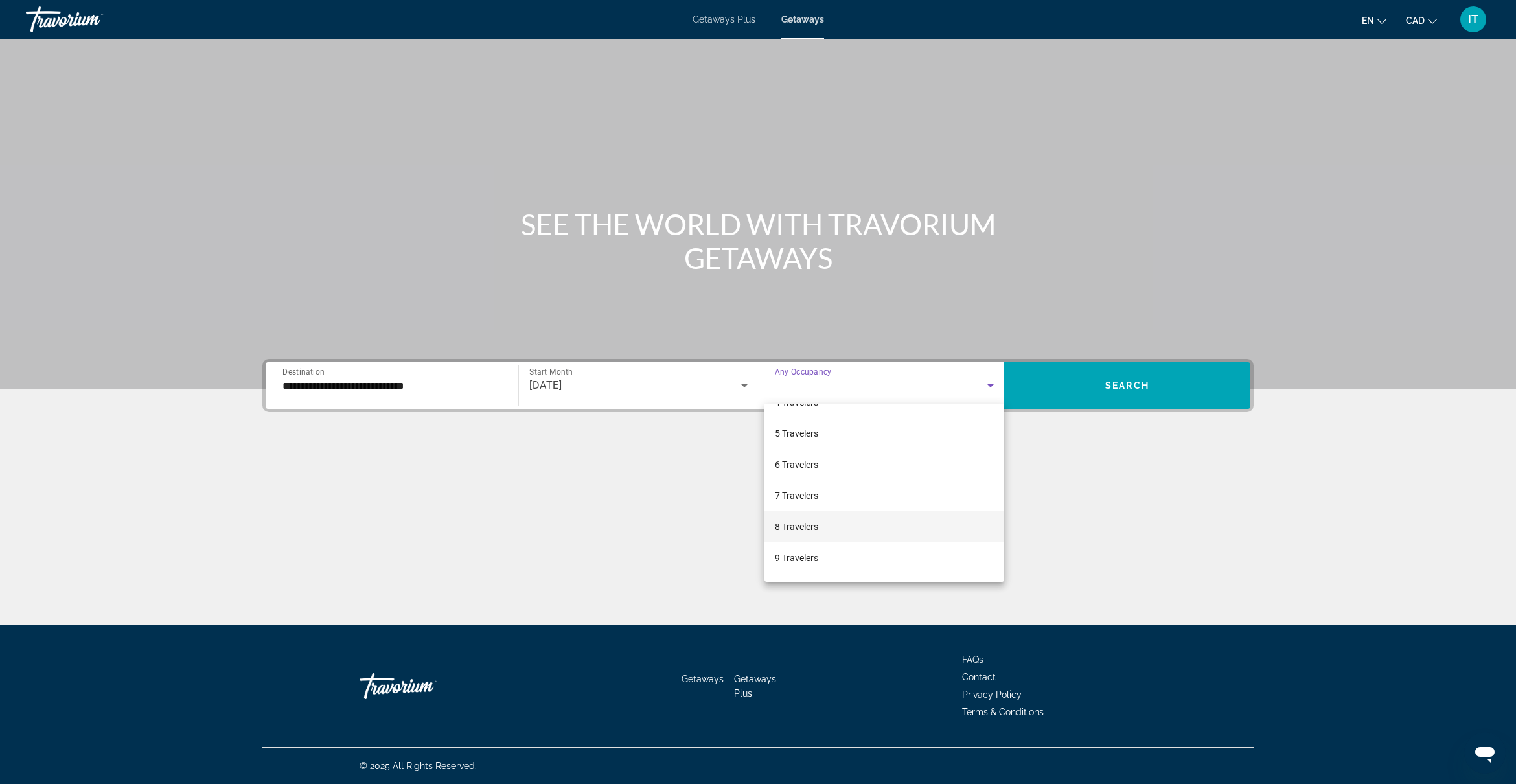
scroll to position [143, 0]
click at [819, 538] on mat-option "9 Travelers" at bounding box center [884, 530] width 240 height 31
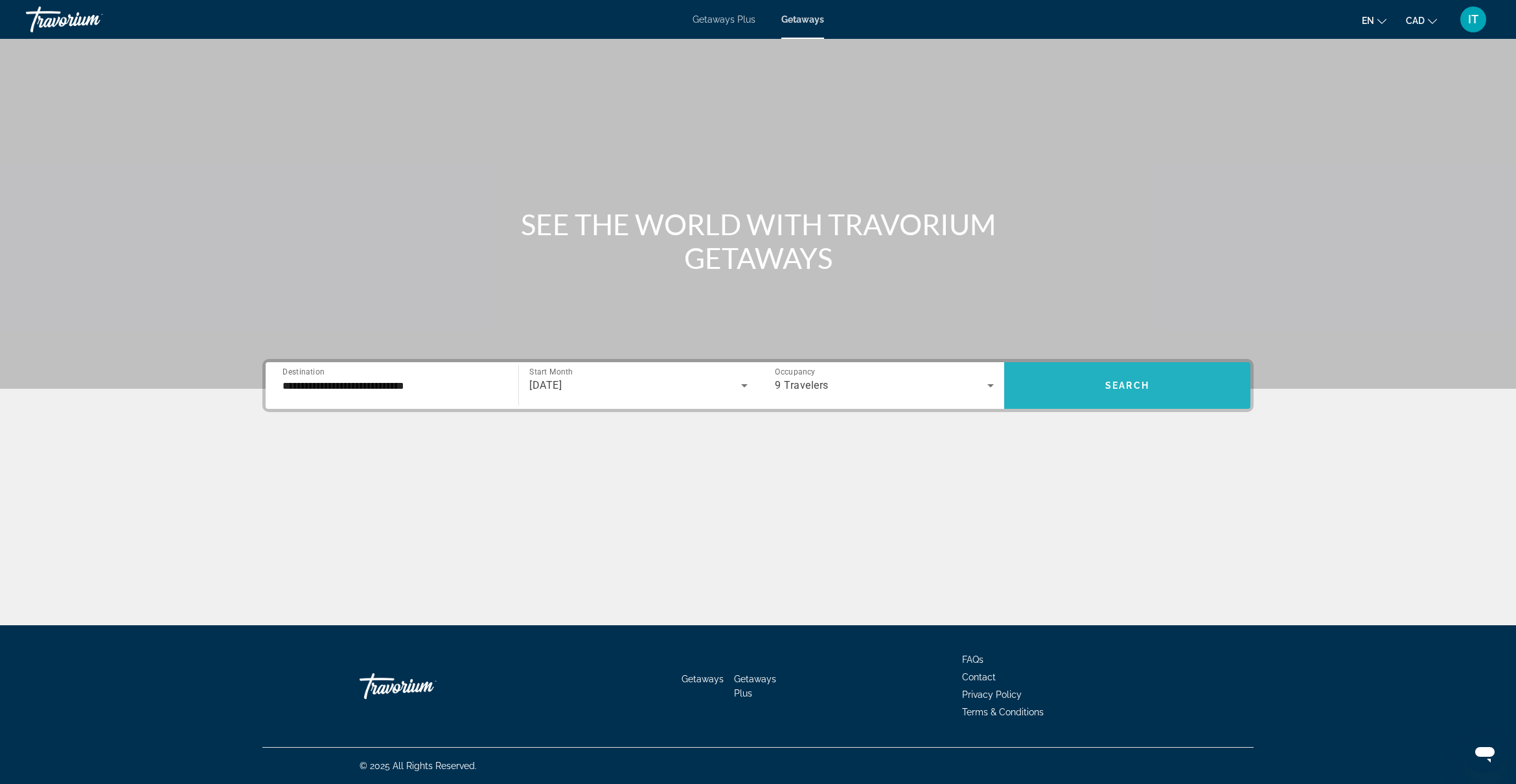
click at [1132, 389] on span "Search" at bounding box center [1127, 385] width 44 height 10
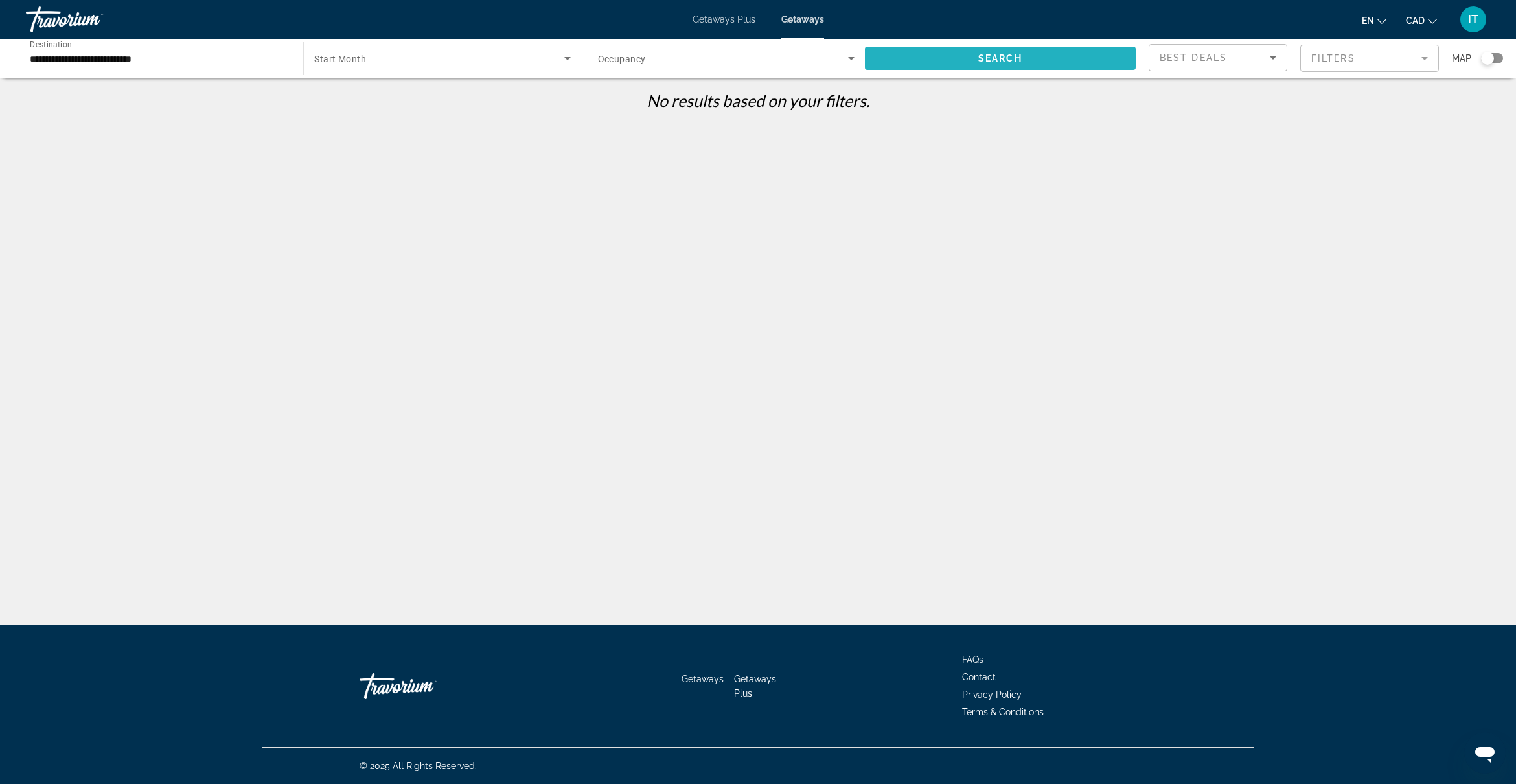
click at [986, 59] on span "Search" at bounding box center [1000, 58] width 44 height 10
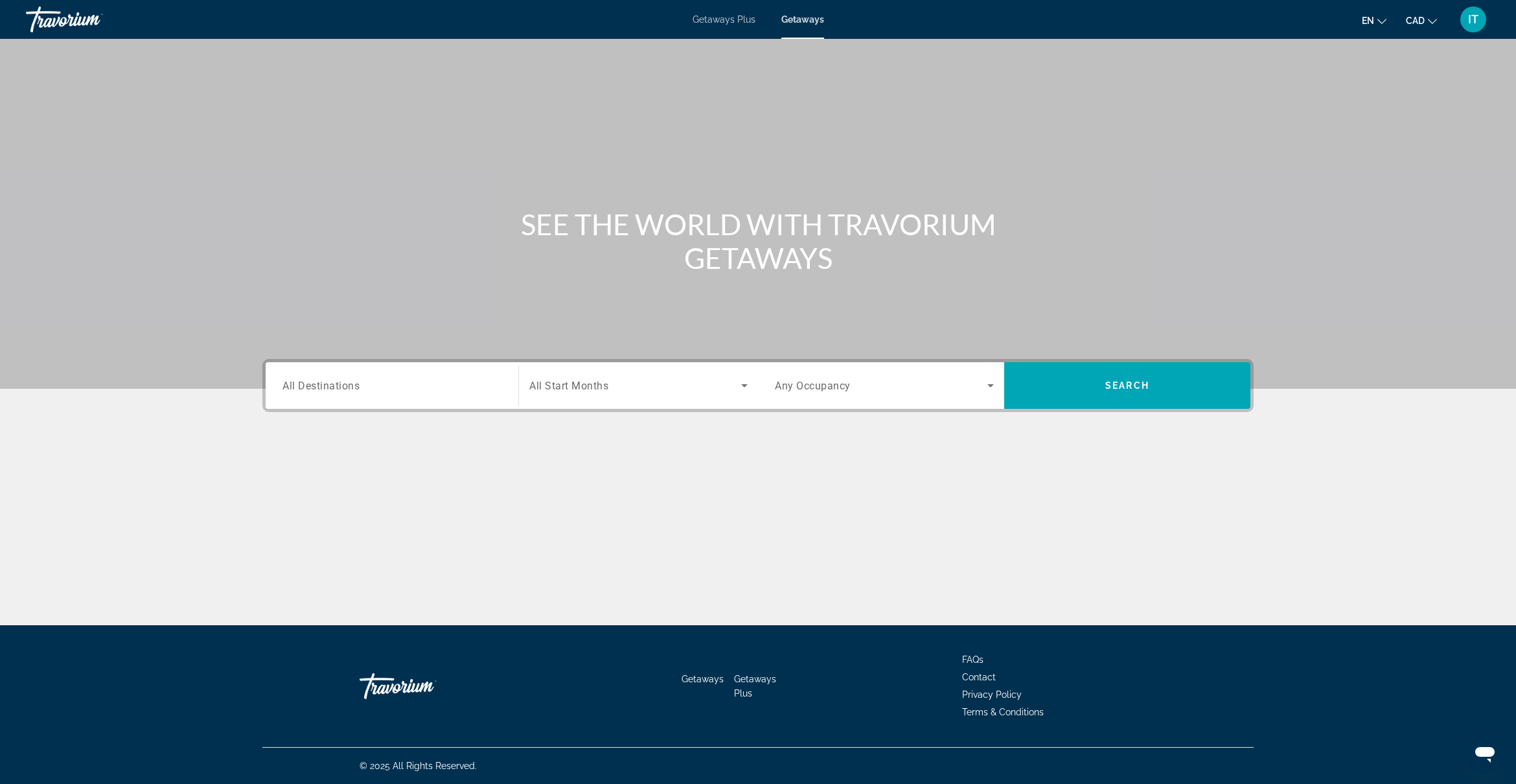
click at [423, 395] on div "Search widget" at bounding box center [392, 386] width 219 height 37
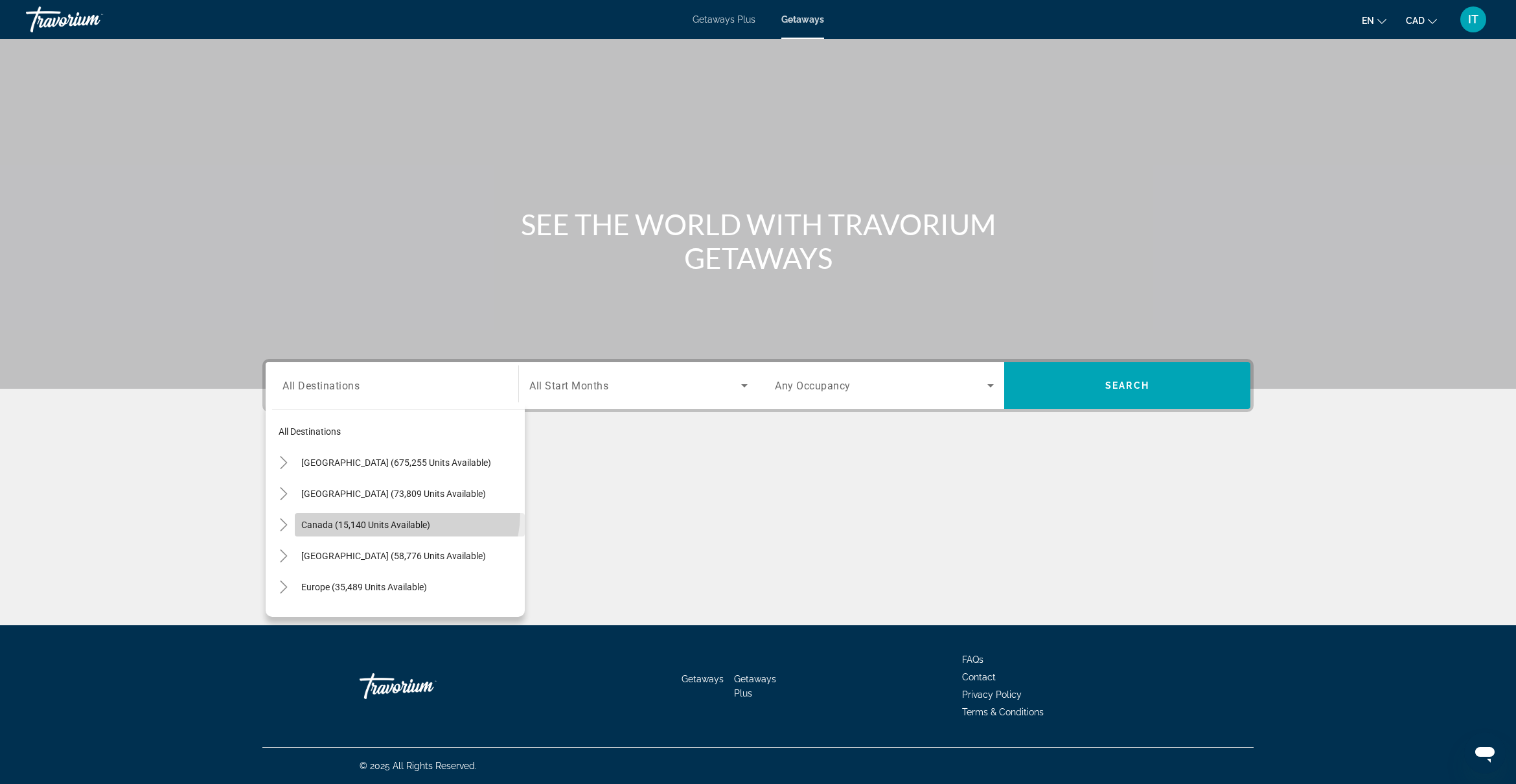
click at [406, 514] on span "Search widget" at bounding box center [409, 524] width 230 height 31
type input "**********"
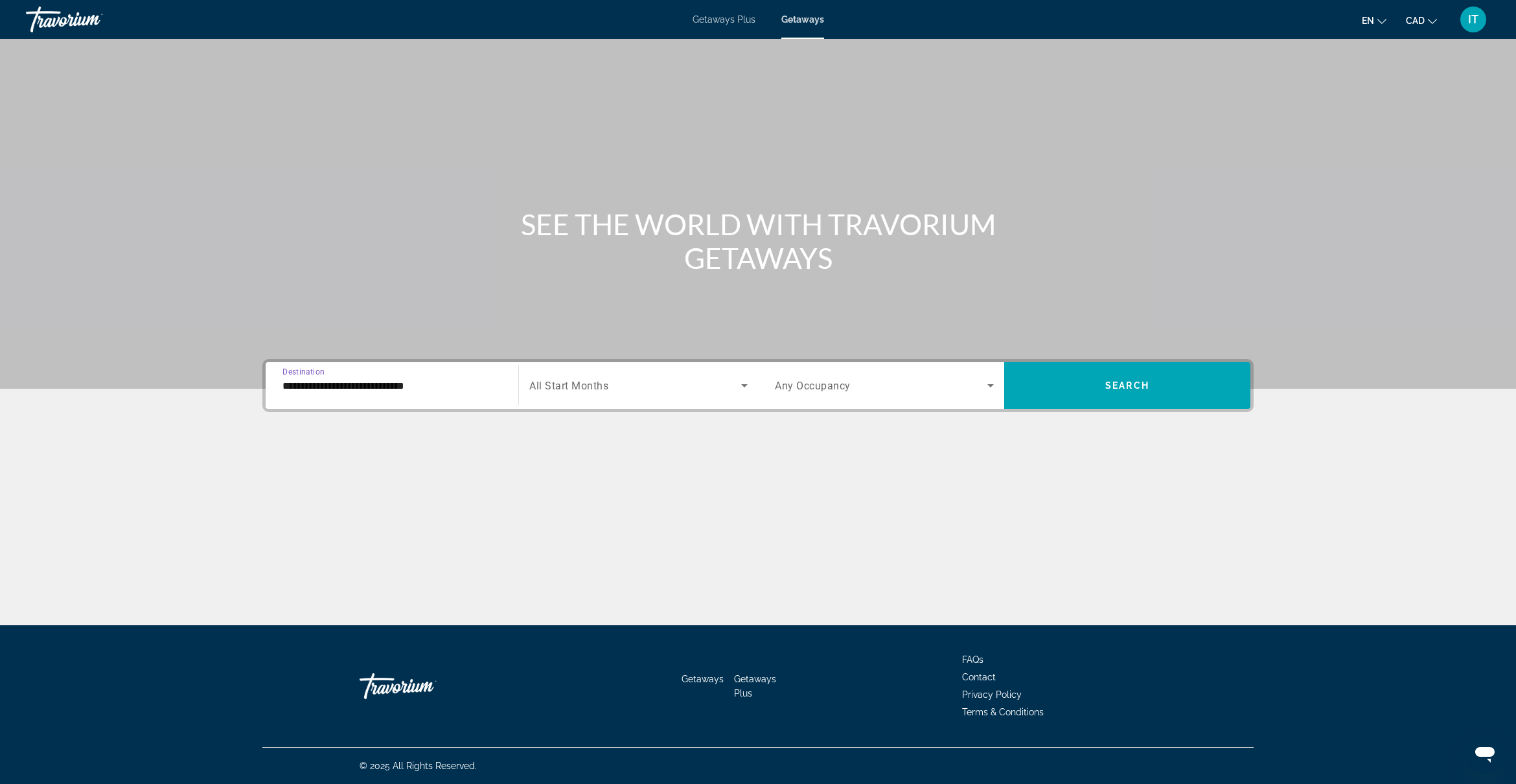
click at [608, 376] on div "Search widget" at bounding box center [638, 385] width 218 height 36
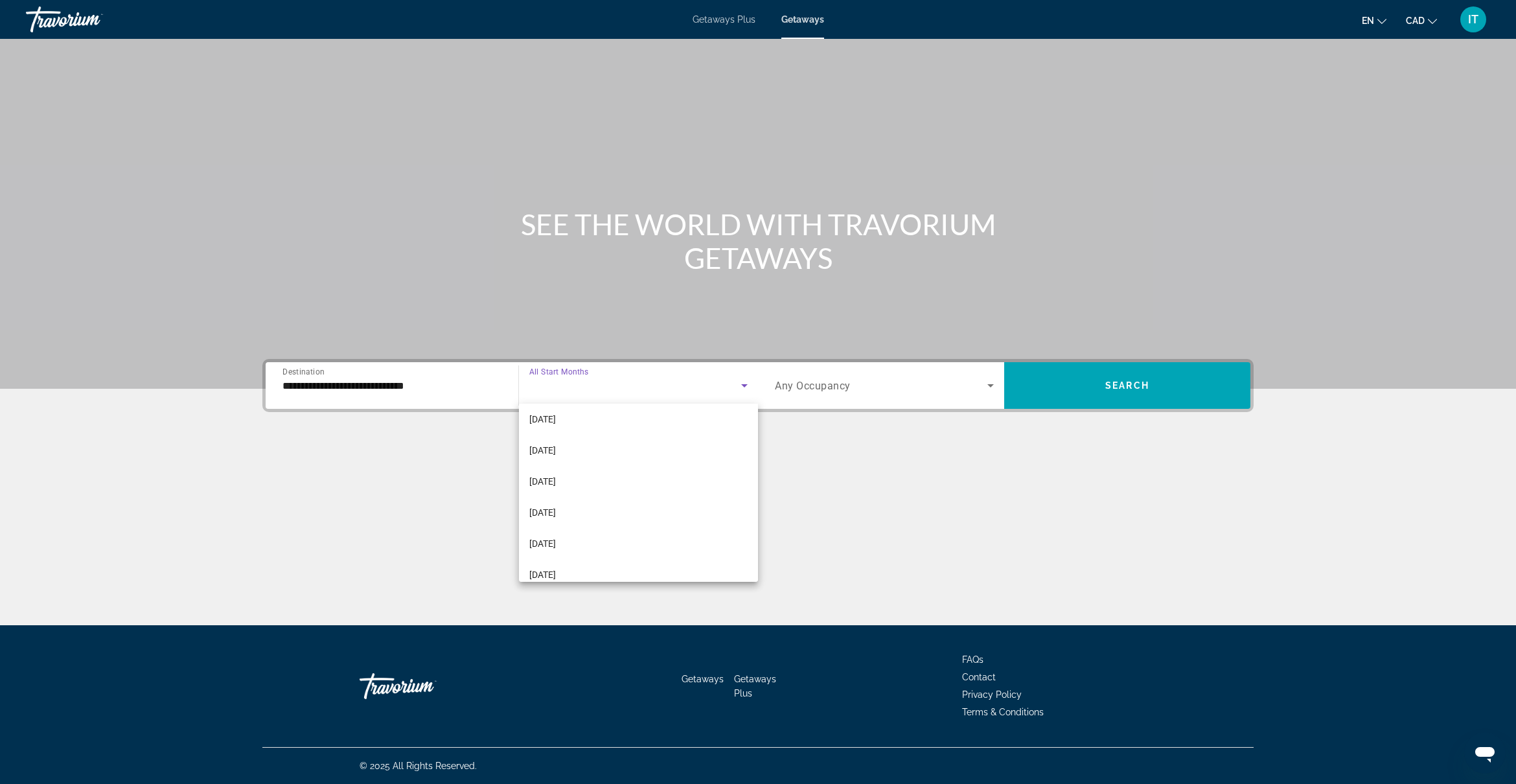
scroll to position [162, 0]
click at [555, 447] on span "February 2026" at bounding box center [542, 449] width 26 height 15
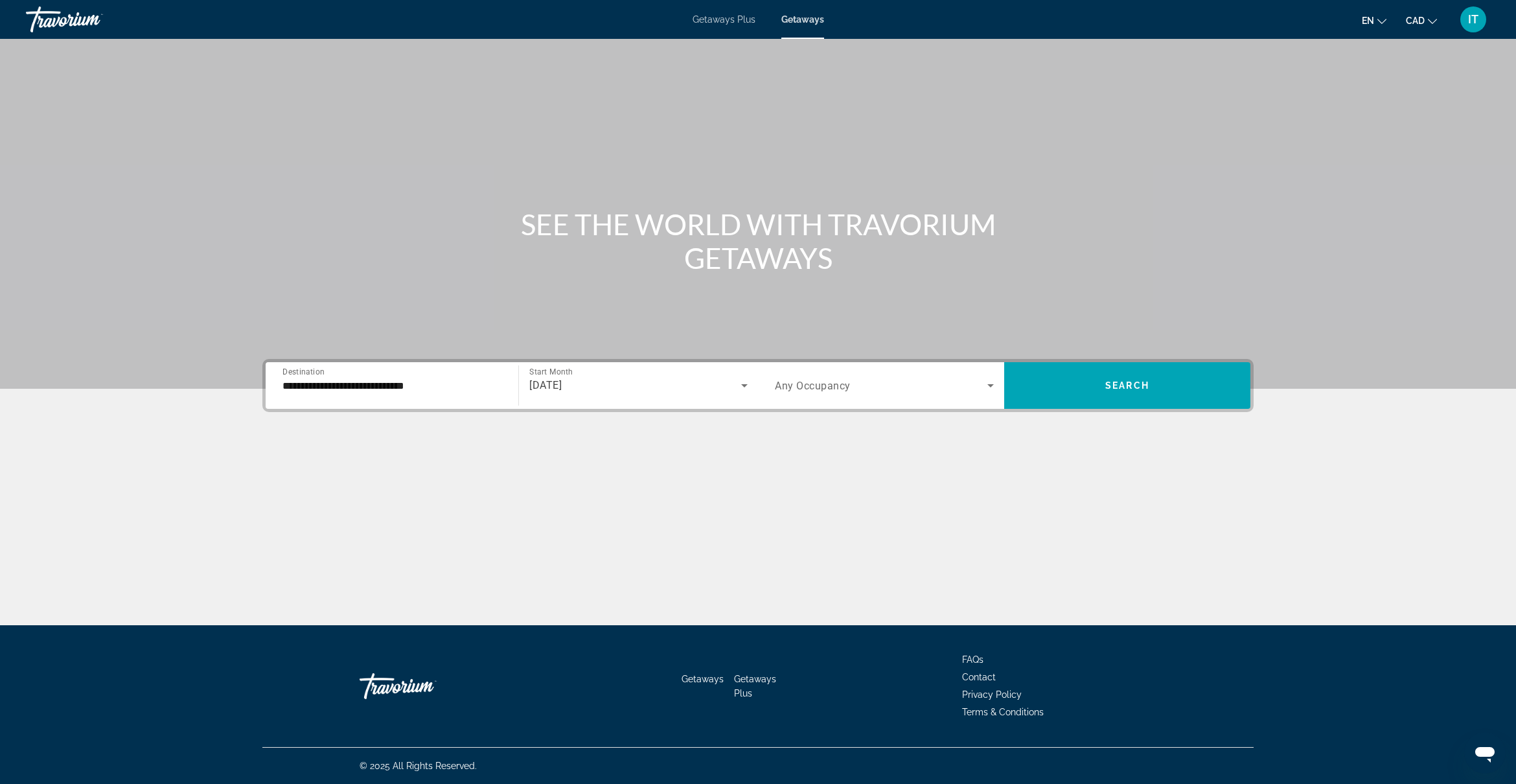
click at [829, 380] on span "Any Occupancy" at bounding box center [812, 385] width 75 height 12
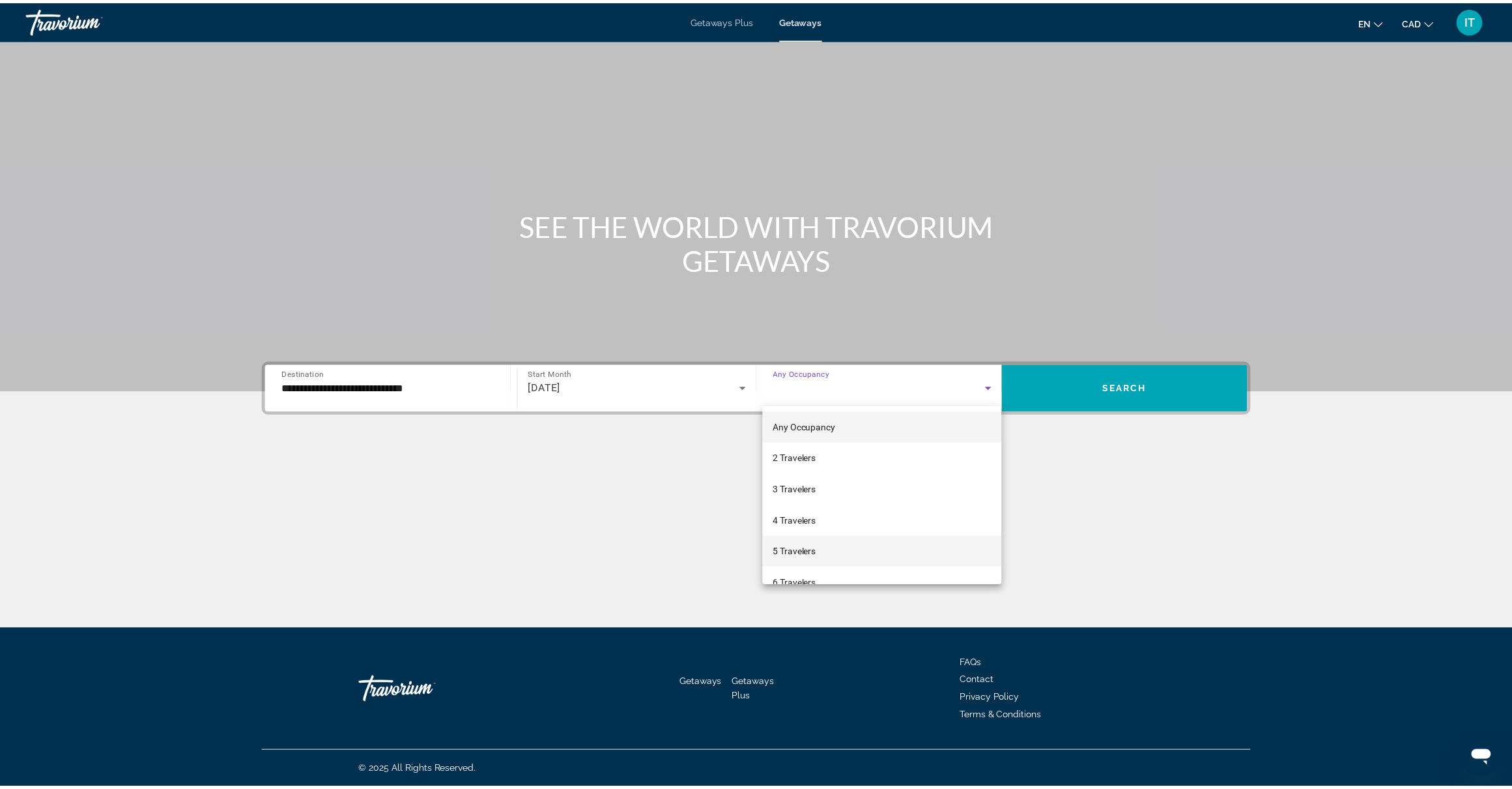
scroll to position [82, 0]
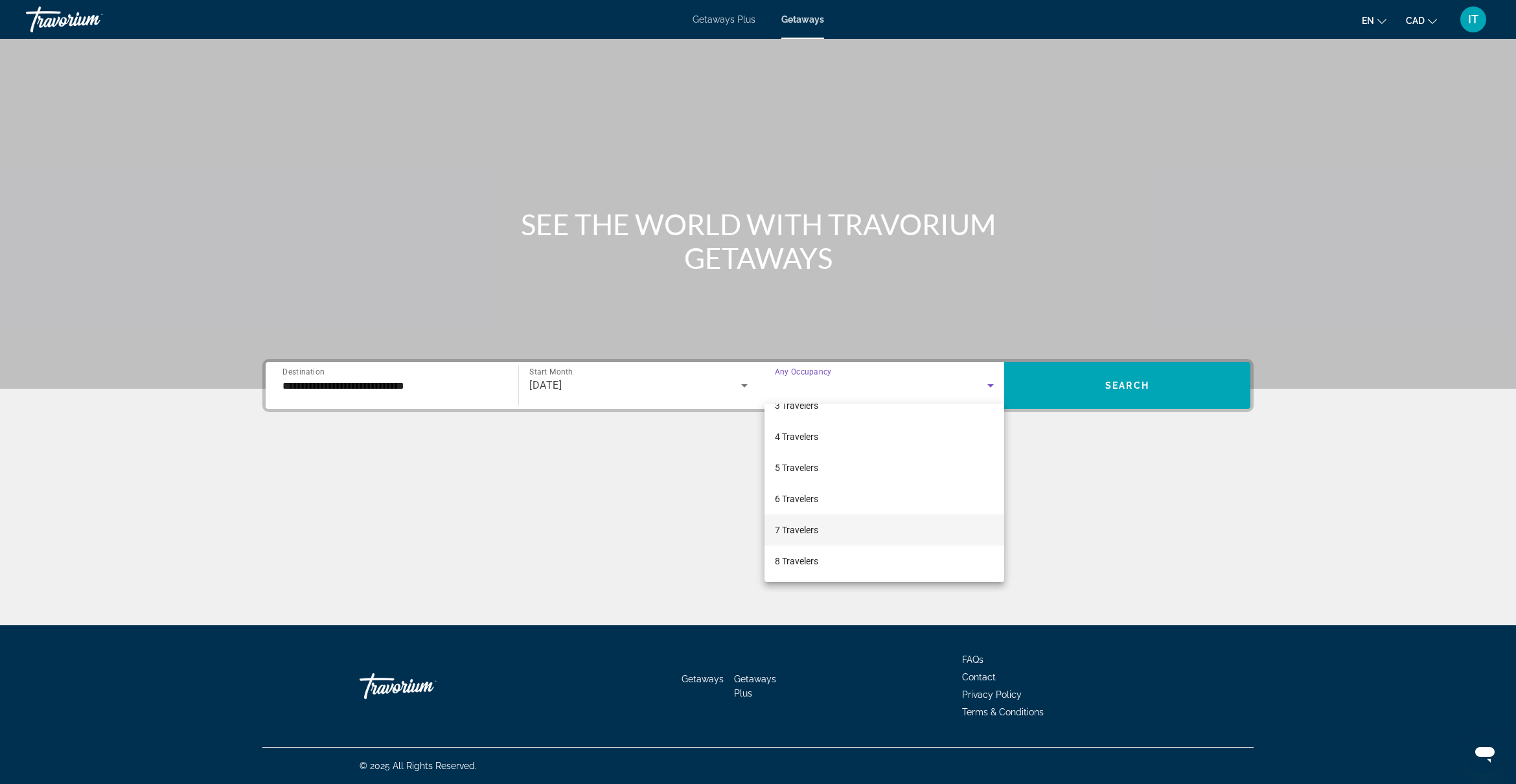
click at [814, 519] on mat-option "7 Travelers" at bounding box center [884, 530] width 240 height 31
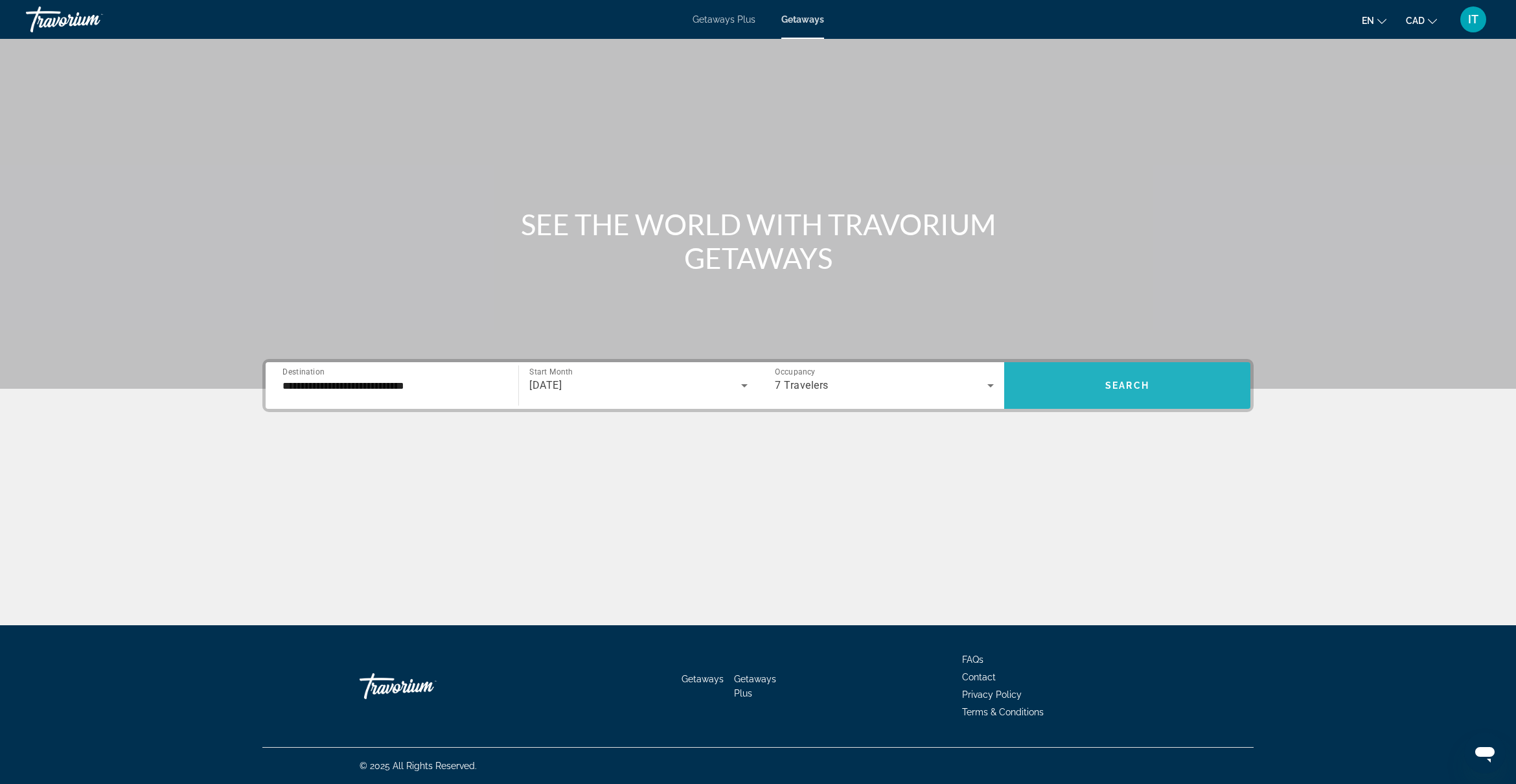
click at [1099, 396] on span "Search widget" at bounding box center [1127, 385] width 246 height 31
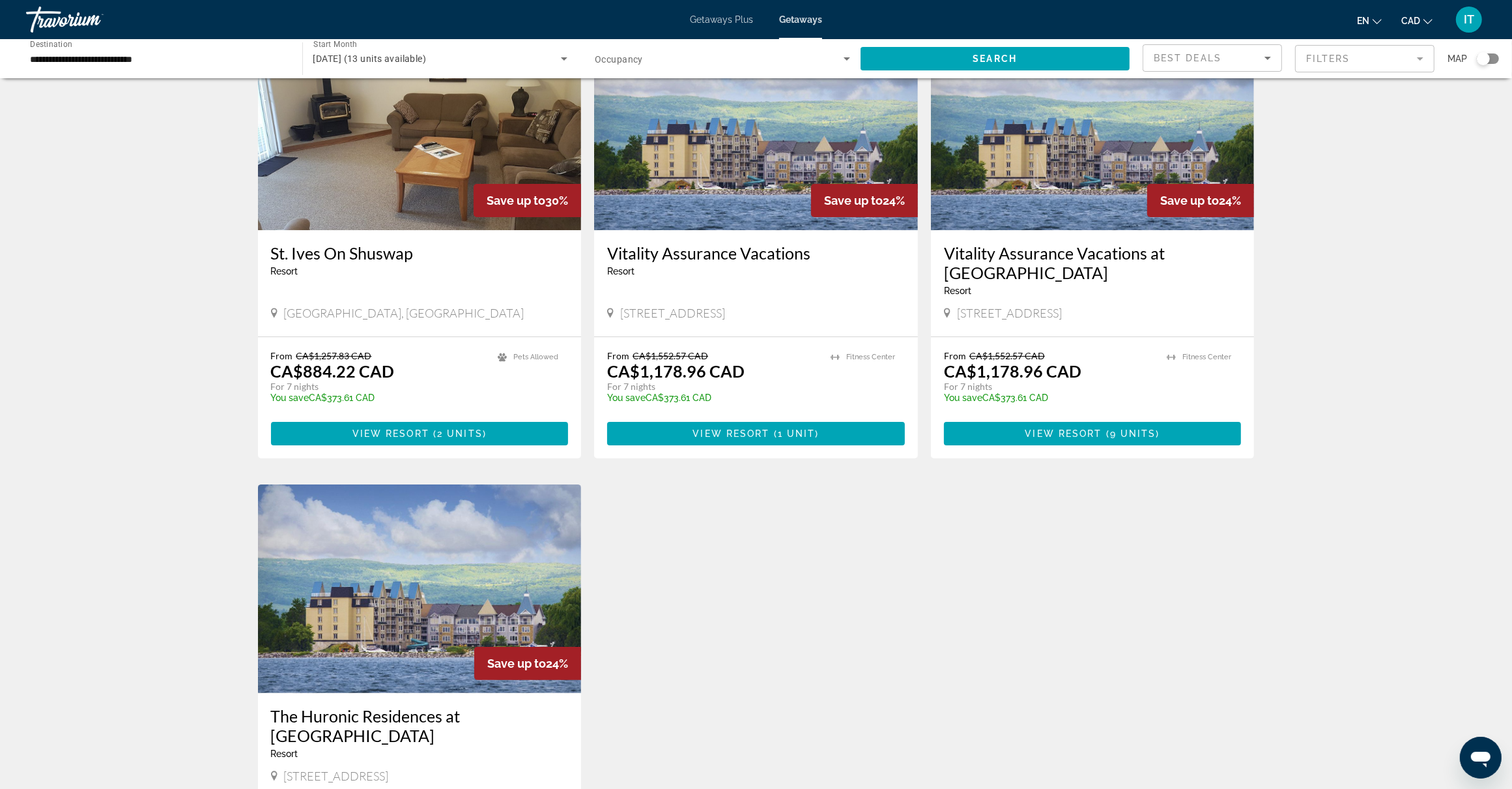
scroll to position [46, 0]
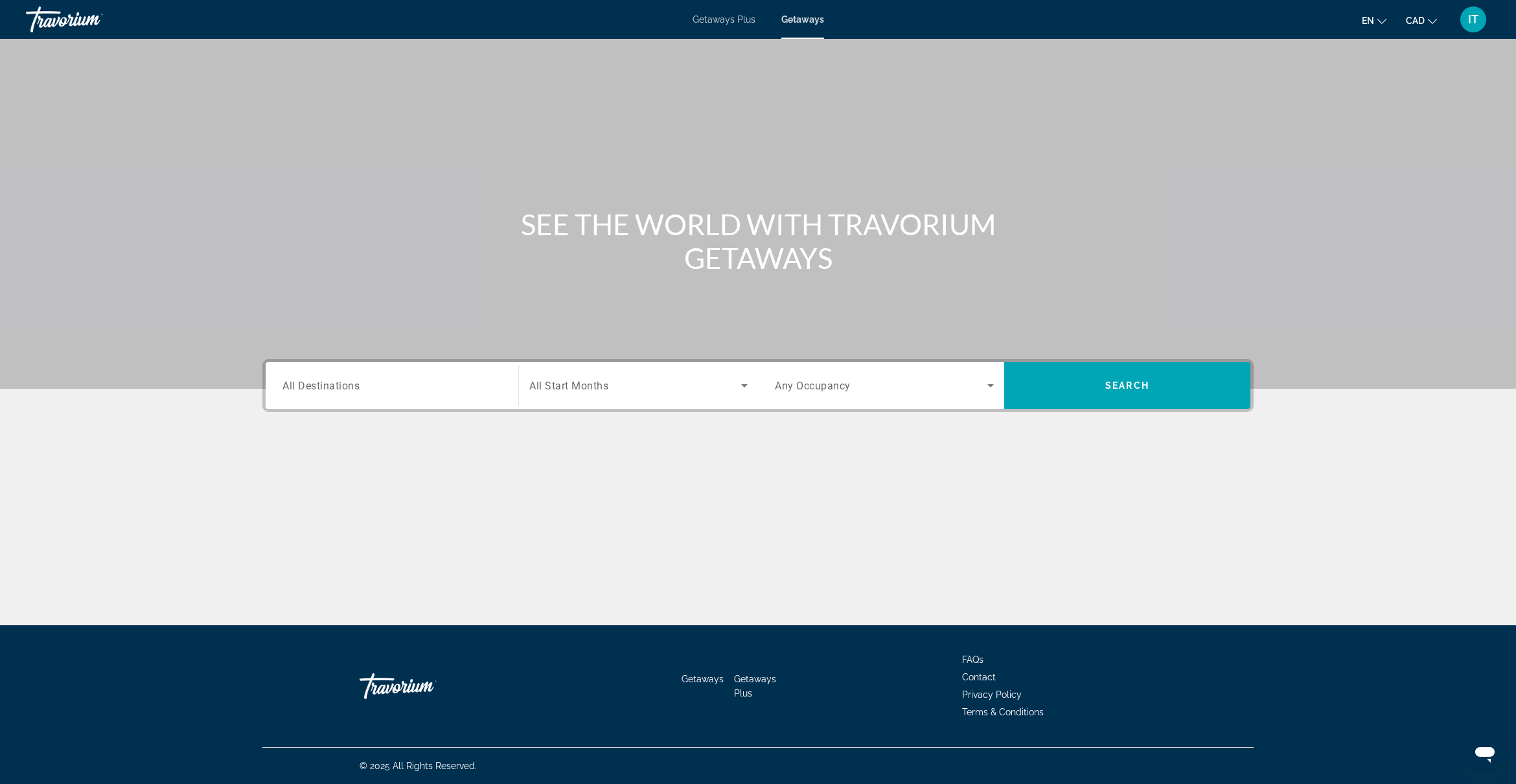
click at [403, 381] on input "Destination All Destinations" at bounding box center [392, 385] width 219 height 15
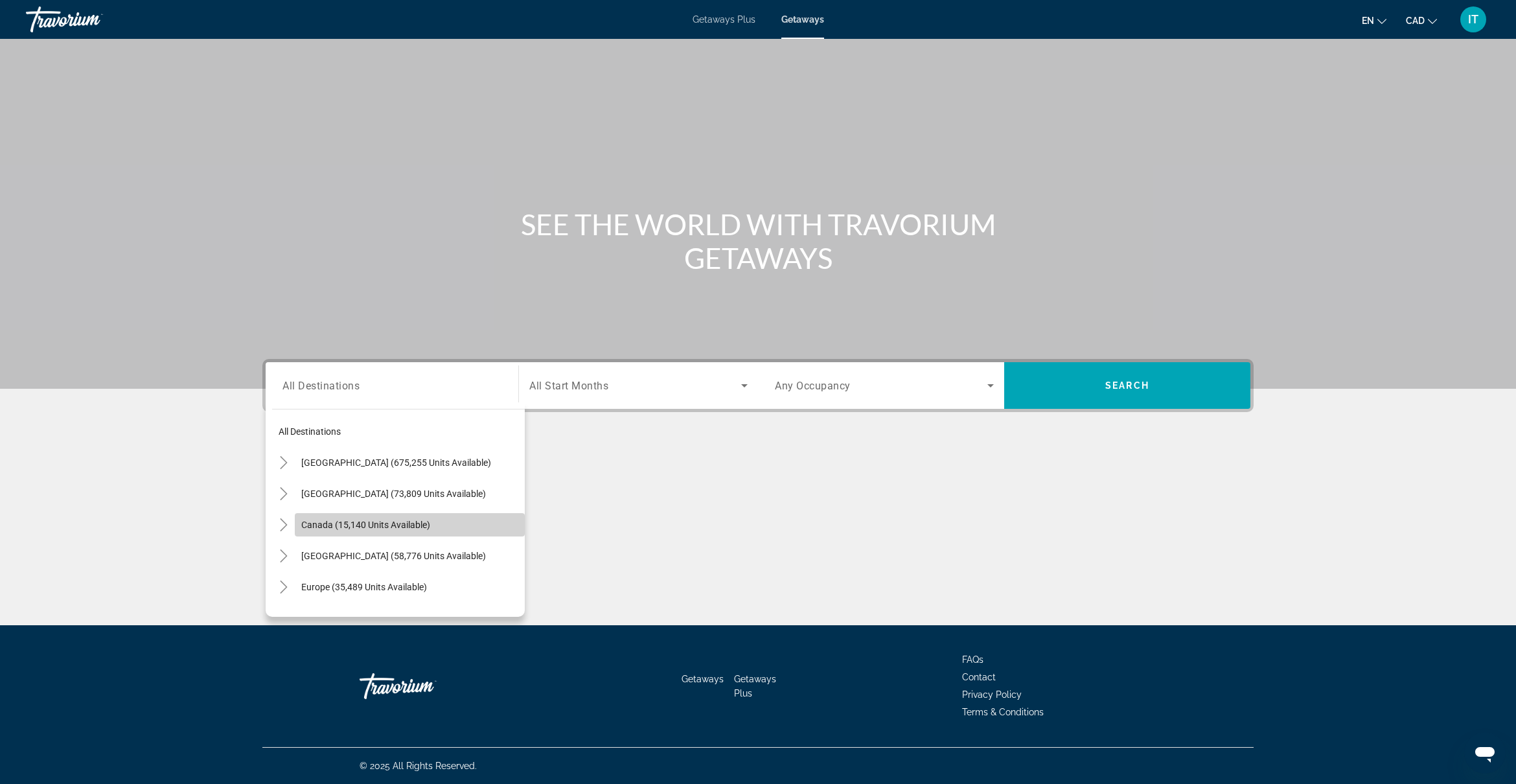
click at [479, 516] on span "Search widget" at bounding box center [409, 524] width 230 height 31
type input "**********"
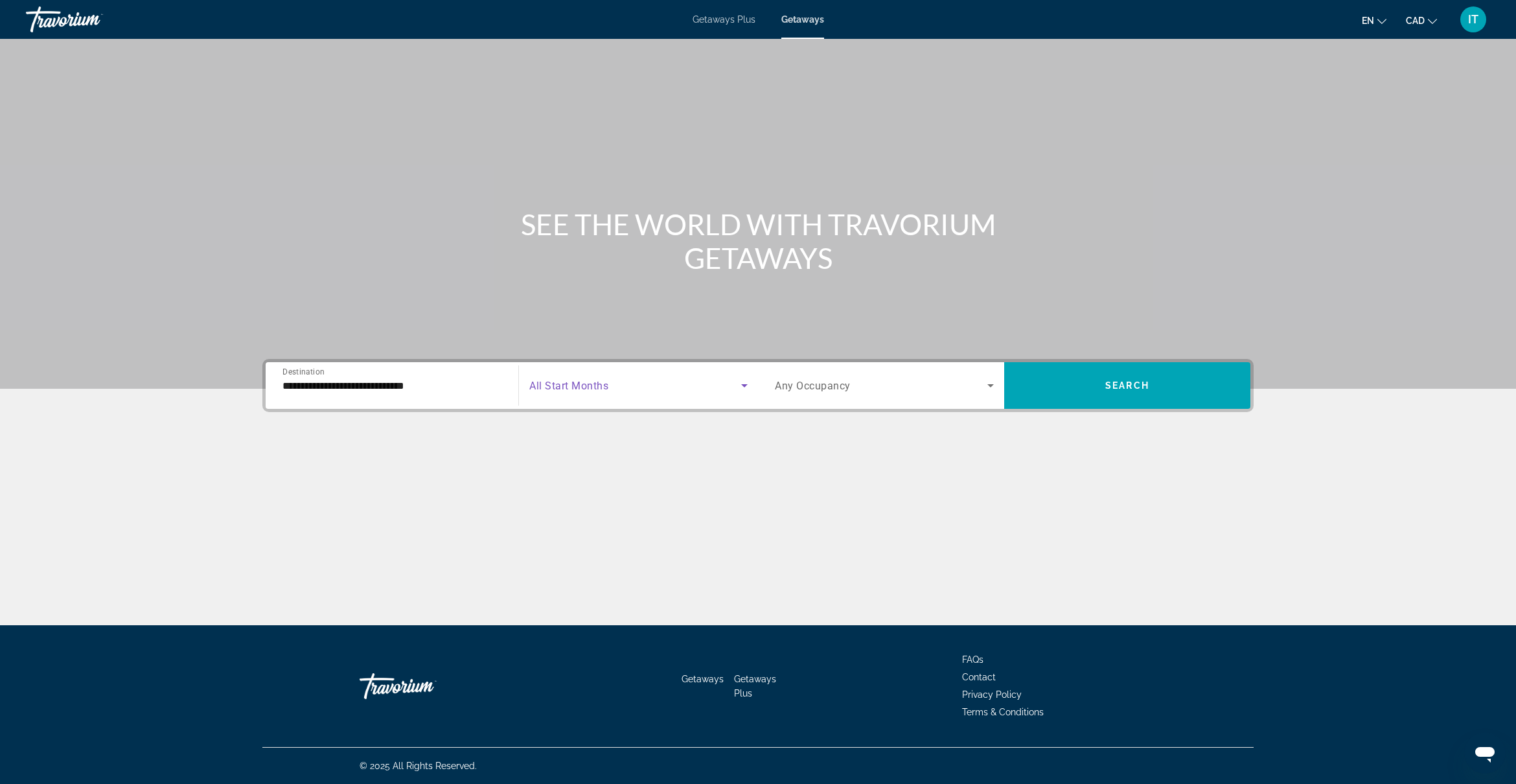
click at [620, 380] on span "Search widget" at bounding box center [635, 385] width 212 height 15
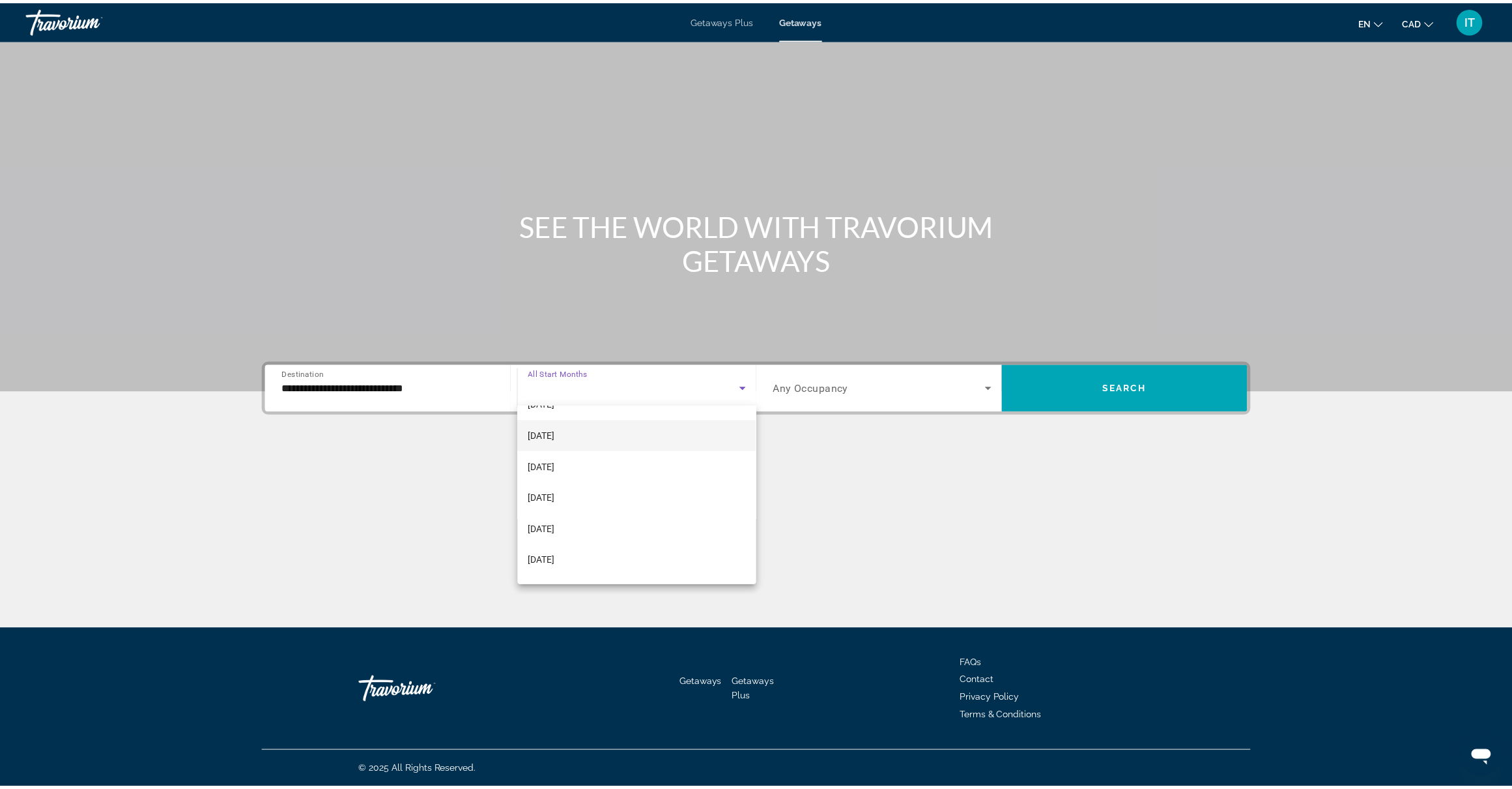
scroll to position [82, 0]
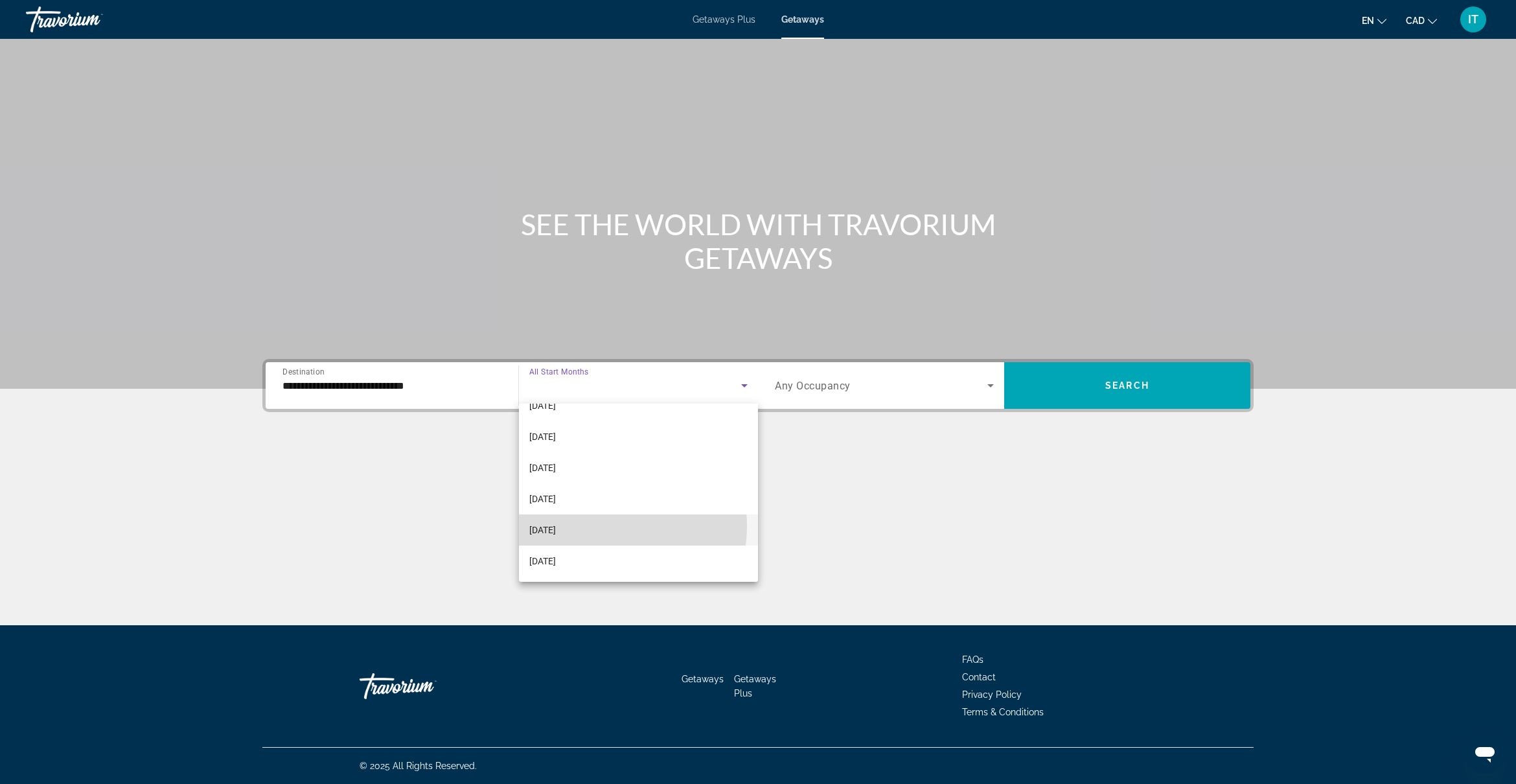
click at [595, 526] on mat-option "February 2026" at bounding box center [638, 530] width 239 height 31
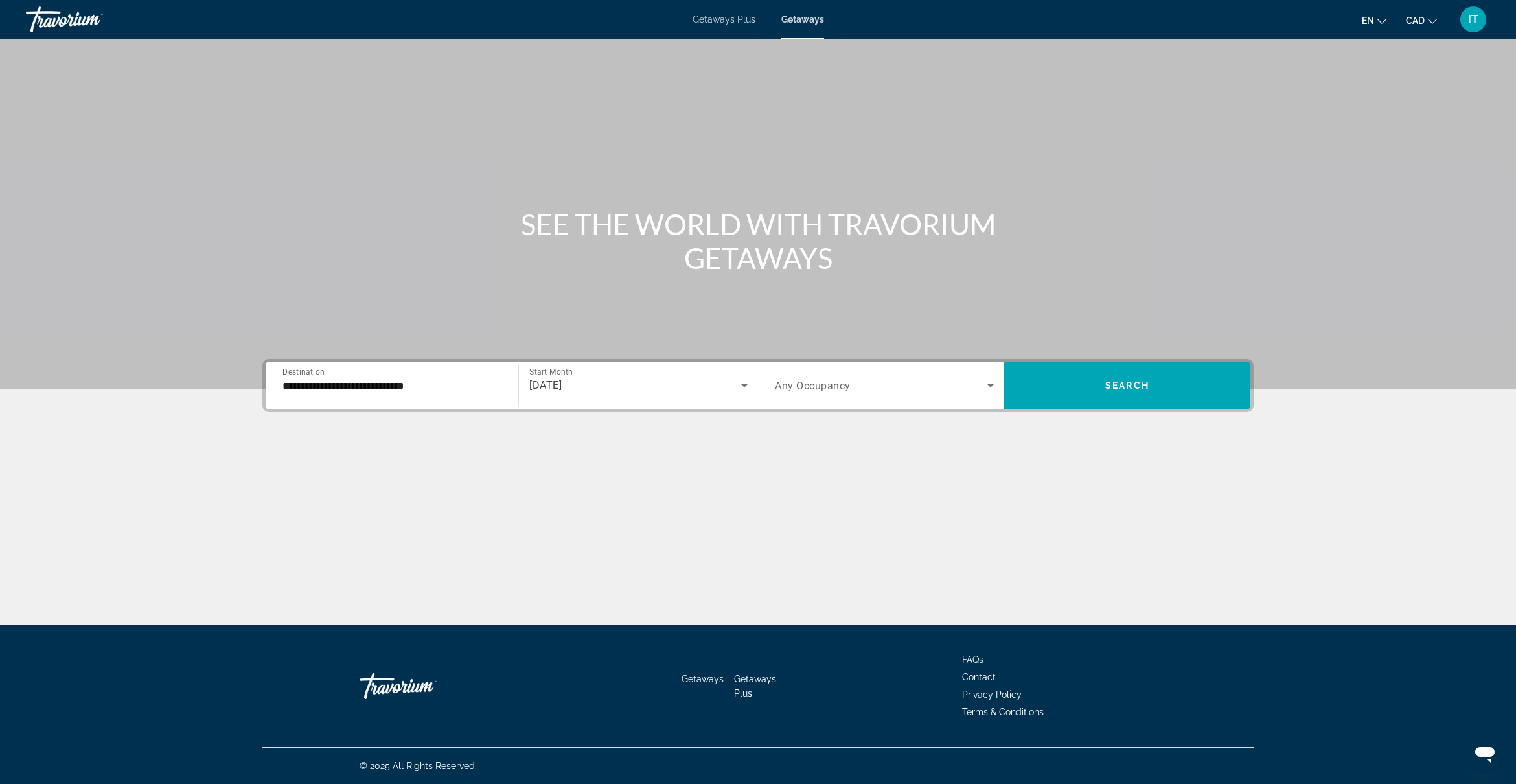
click at [804, 384] on span "Any Occupancy" at bounding box center [812, 385] width 75 height 12
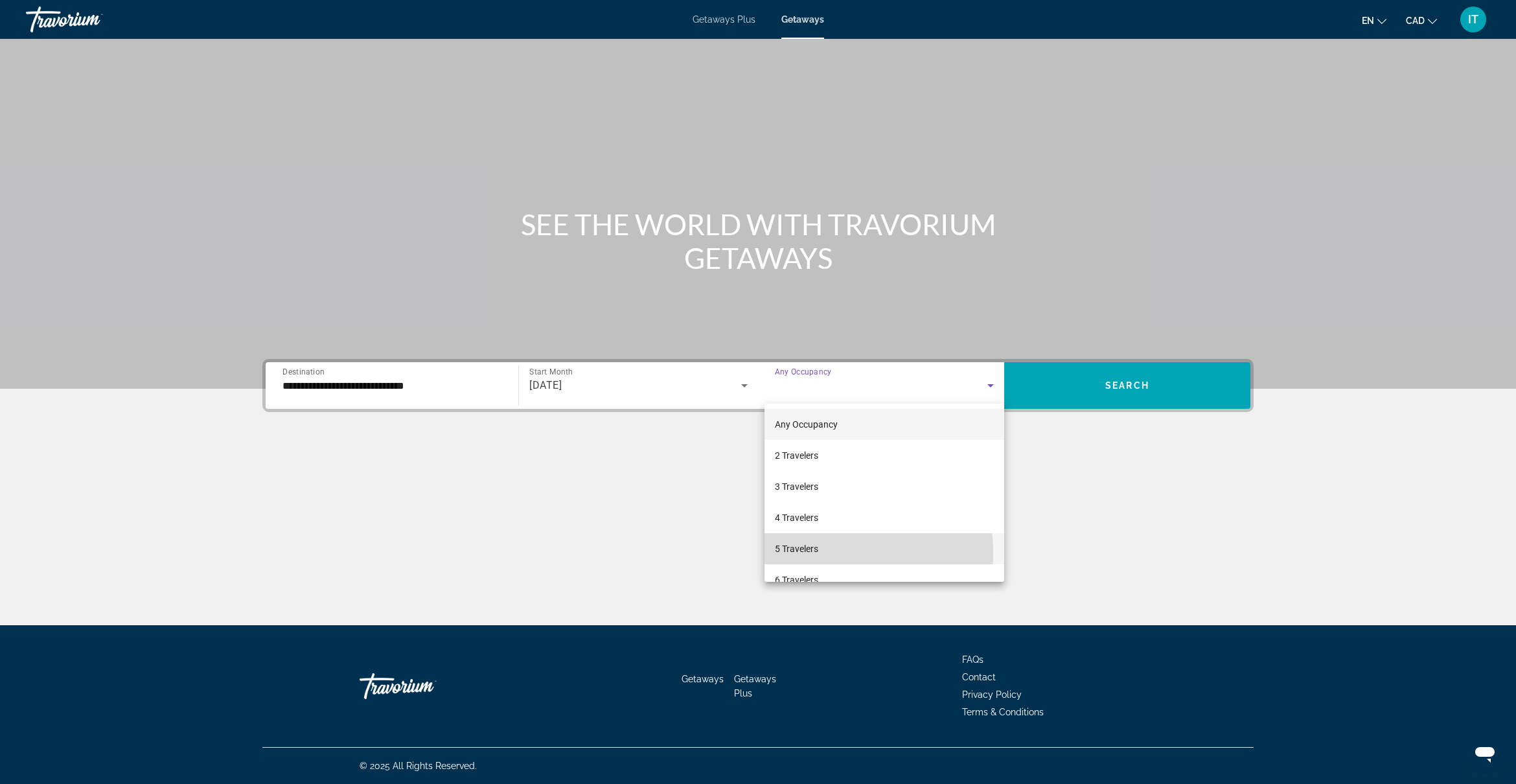
click at [814, 552] on span "5 Travelers" at bounding box center [796, 548] width 43 height 15
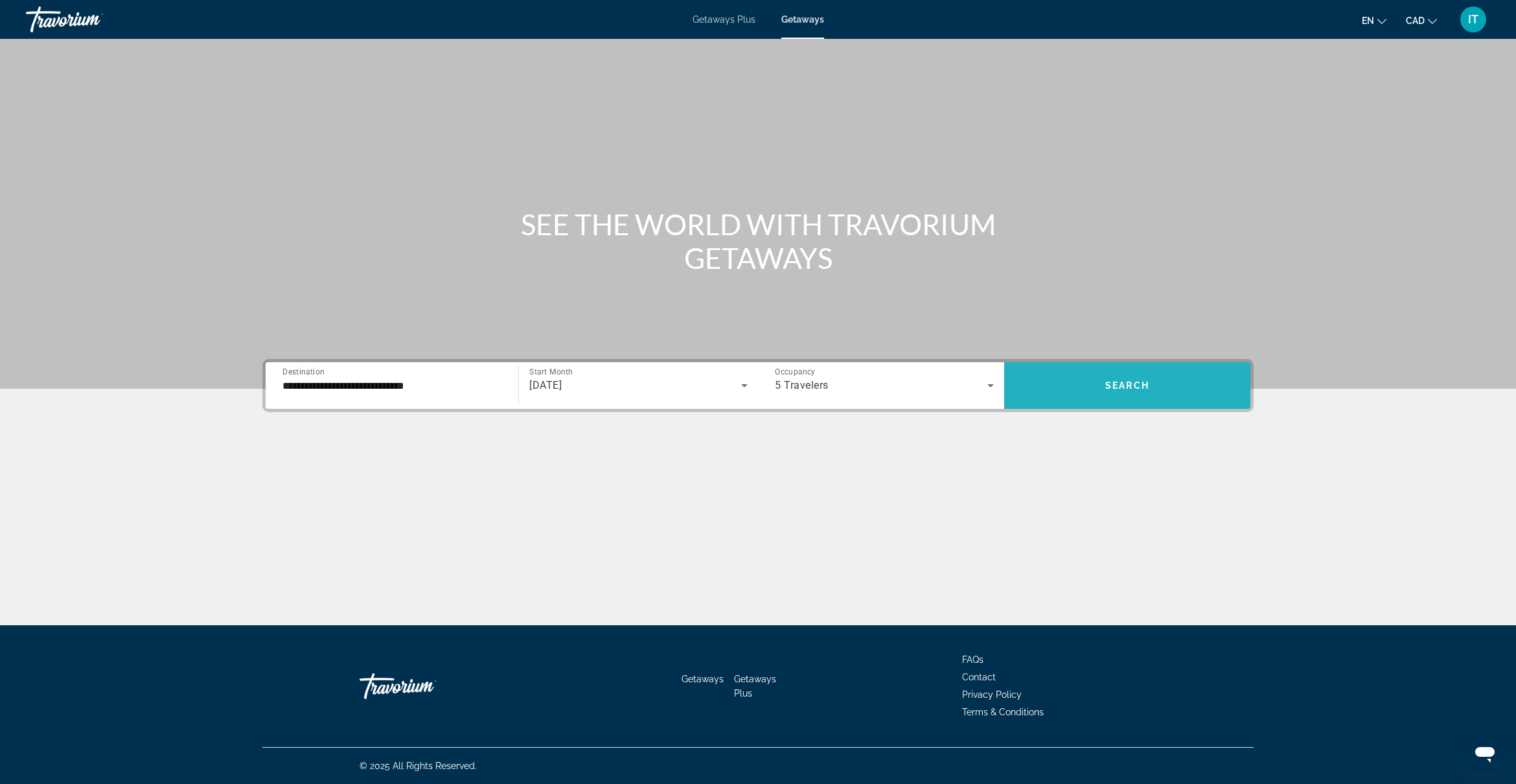
click at [1130, 380] on span "Search" at bounding box center [1127, 385] width 44 height 10
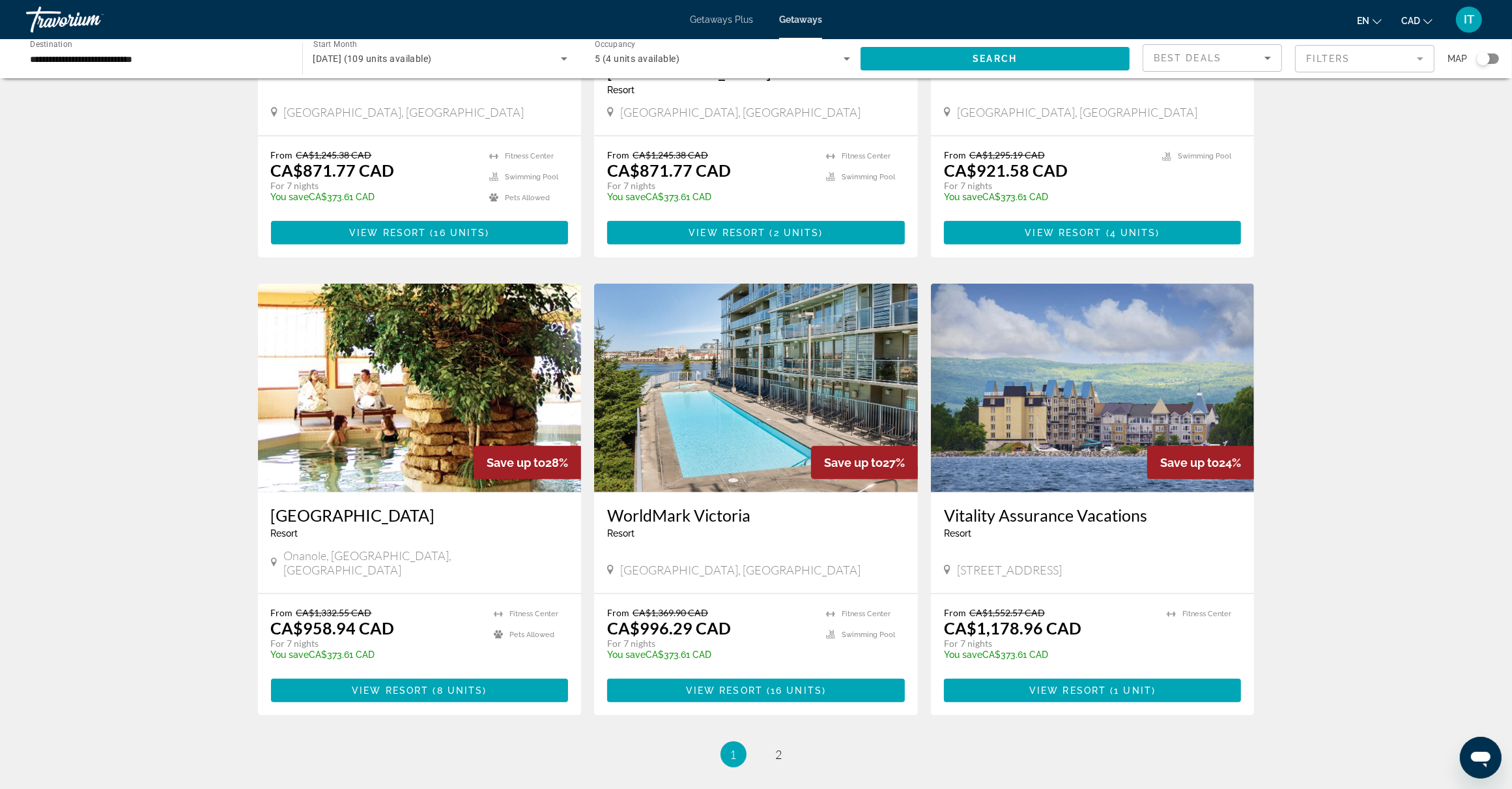
scroll to position [1360, 0]
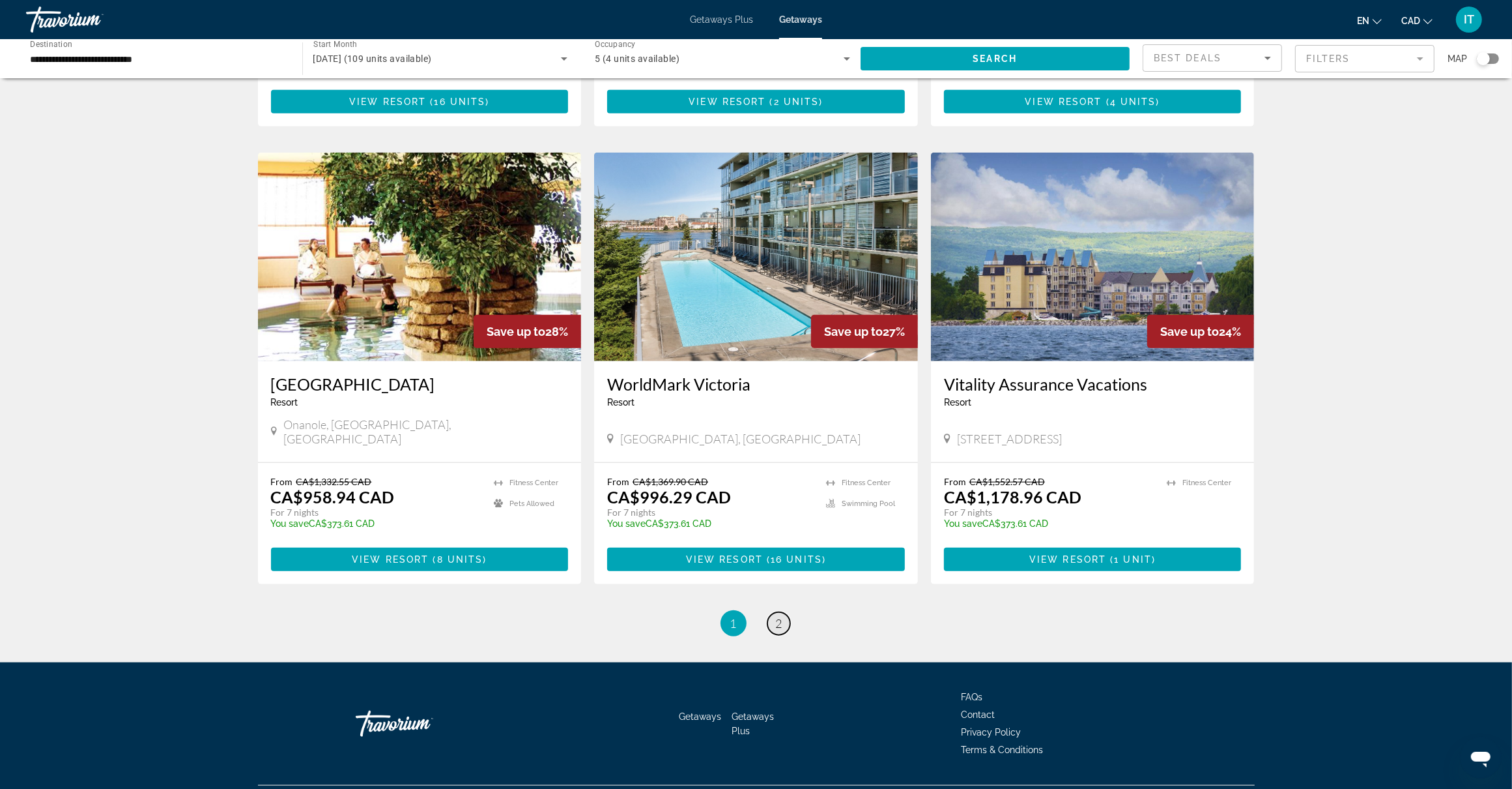
click at [782, 612] on link "page 2" at bounding box center [779, 623] width 23 height 23
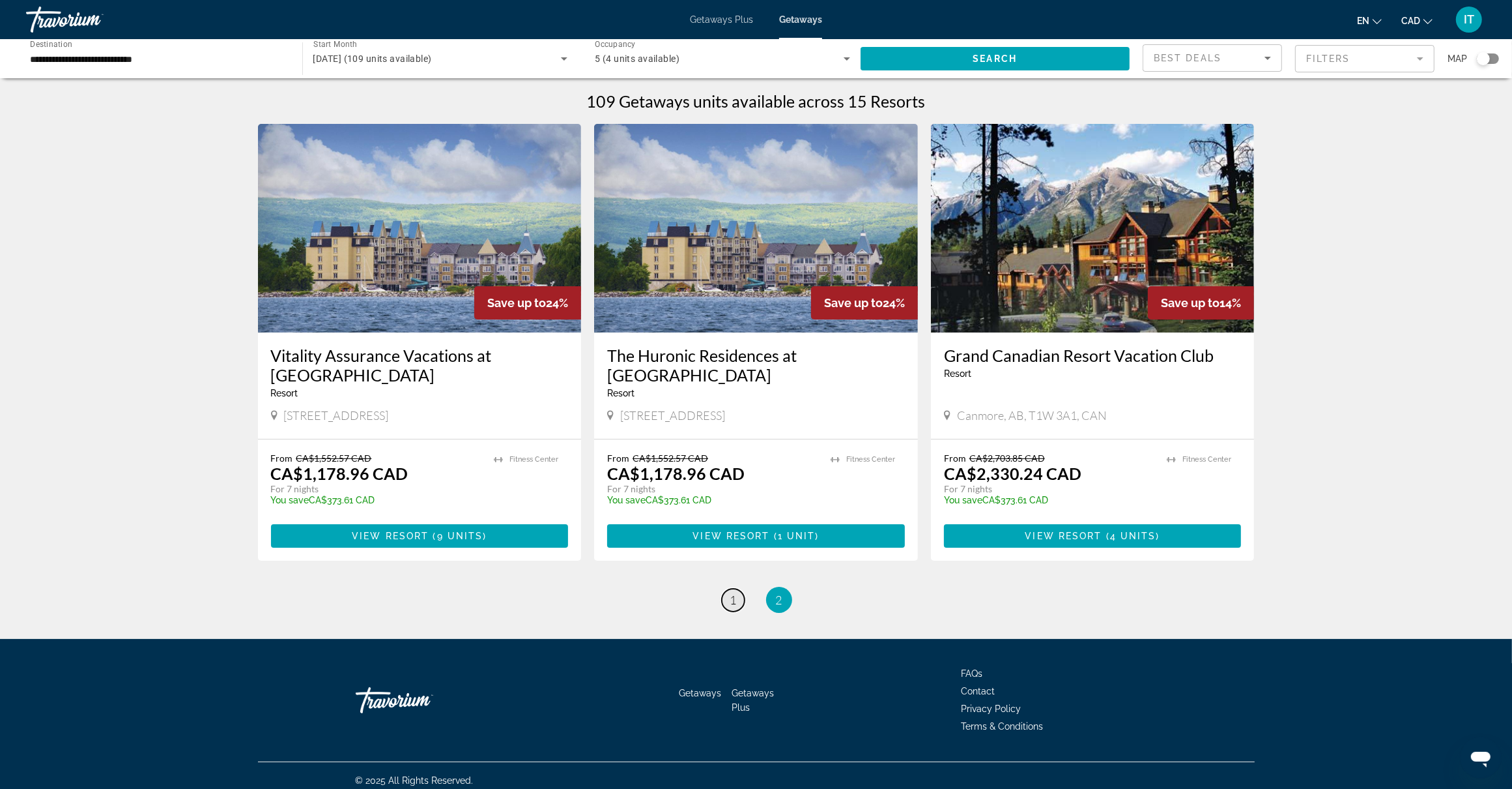
click at [731, 602] on span "1" at bounding box center [734, 600] width 6 height 15
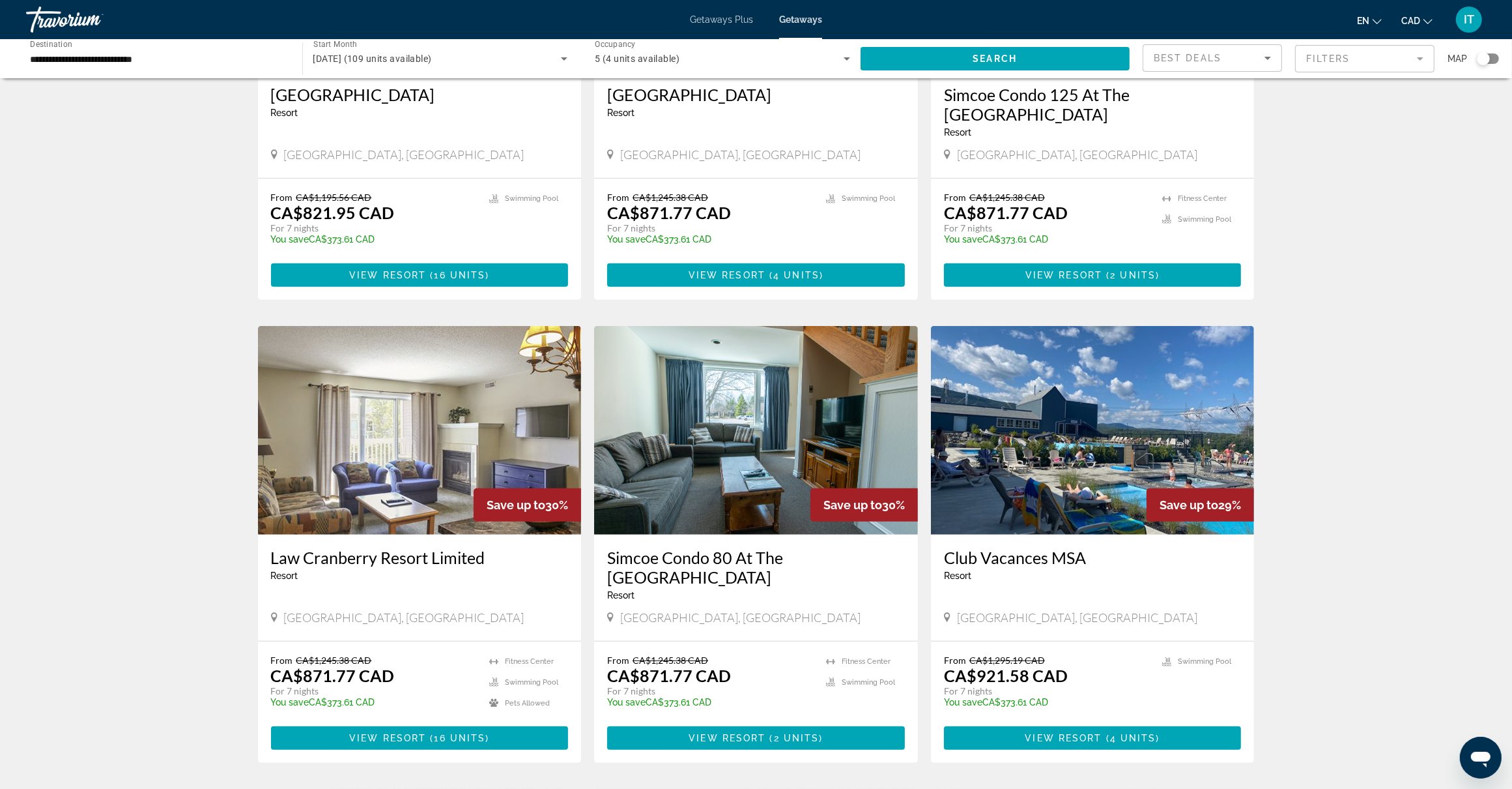
scroll to position [733, 0]
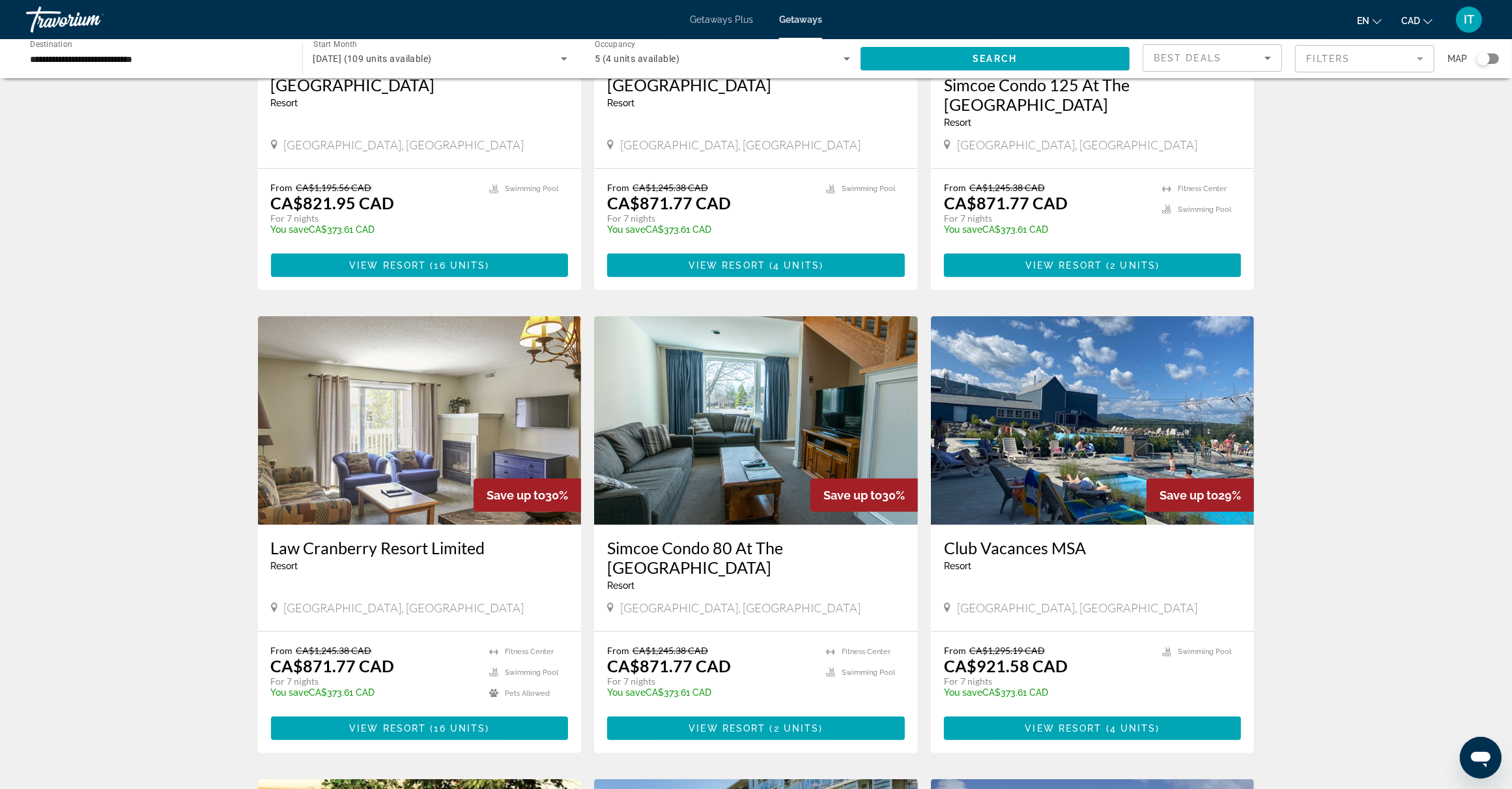
click at [400, 464] on img "Main content" at bounding box center [420, 420] width 324 height 208
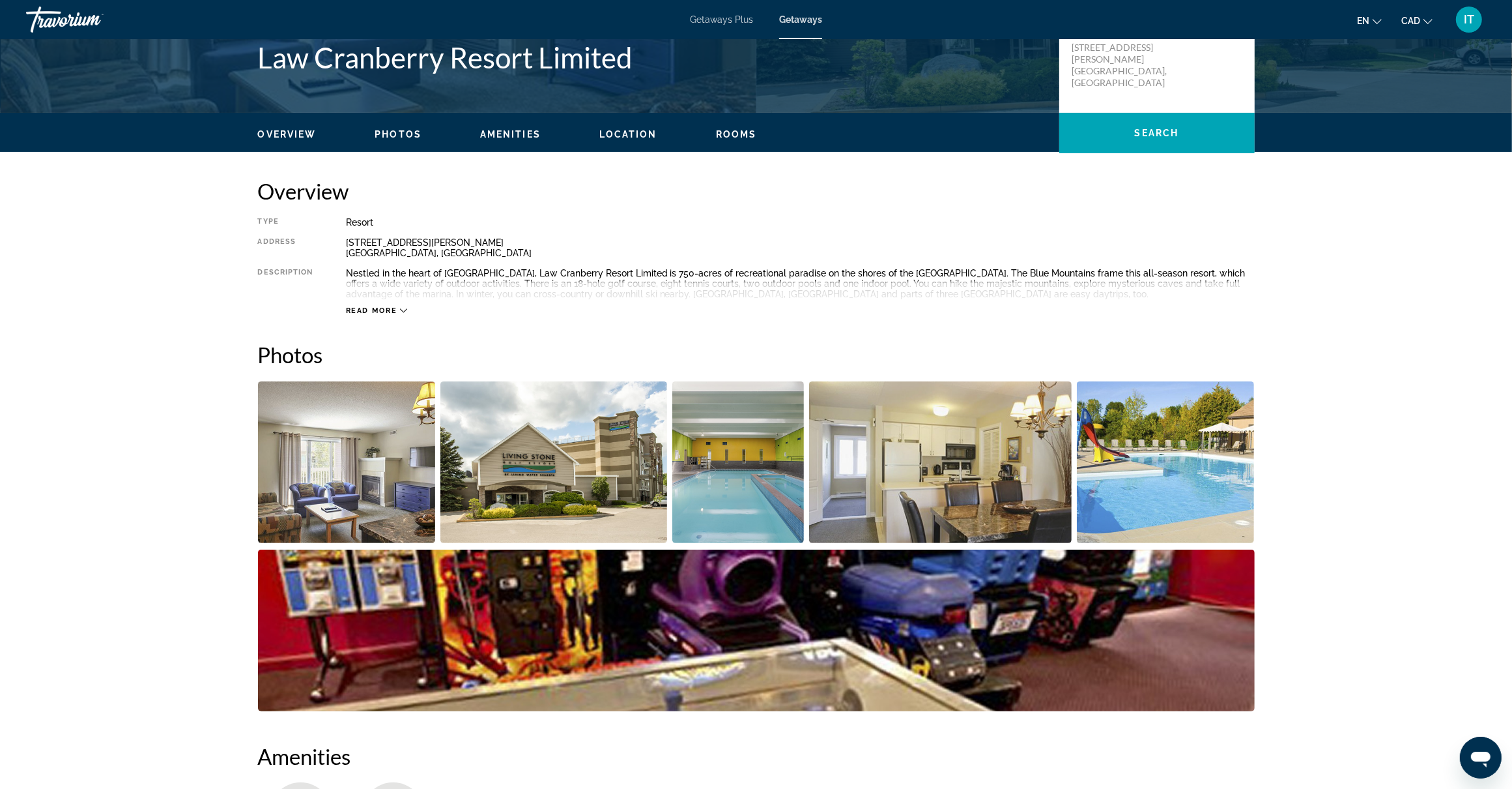
scroll to position [326, 0]
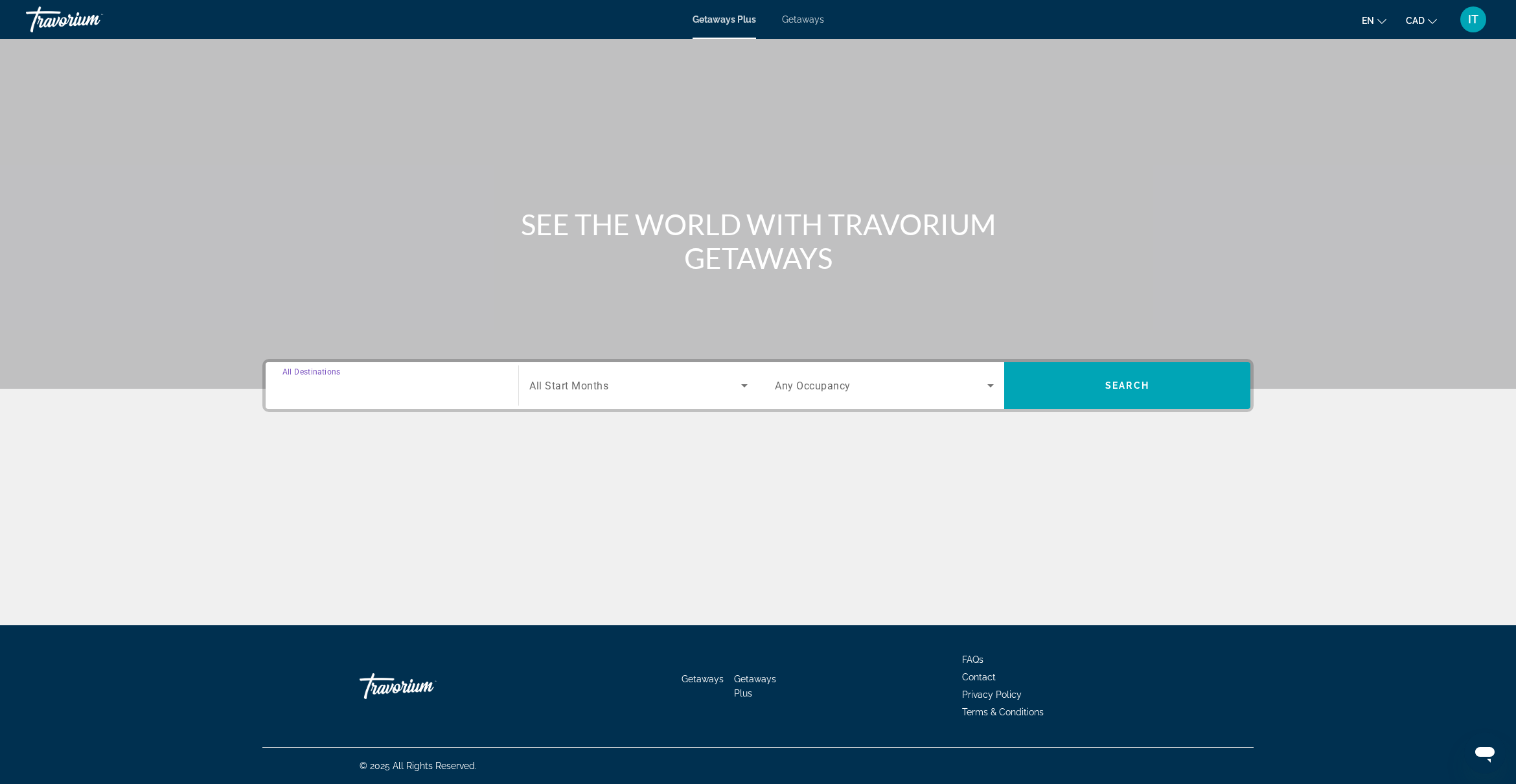
click at [428, 389] on input "Destination All Destinations" at bounding box center [392, 385] width 219 height 15
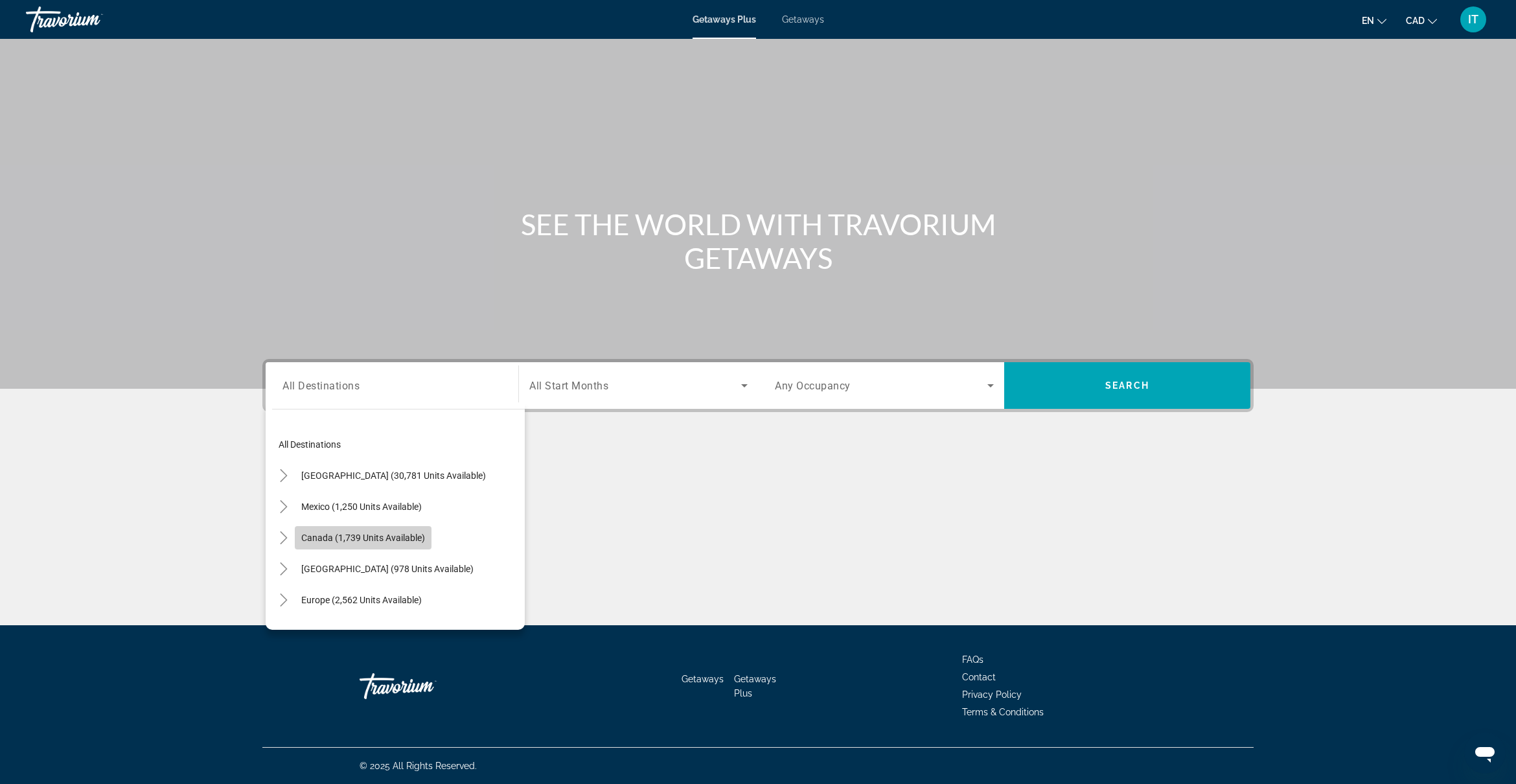
click at [386, 541] on span "Canada (1,739 units available)" at bounding box center [363, 537] width 124 height 10
type input "**********"
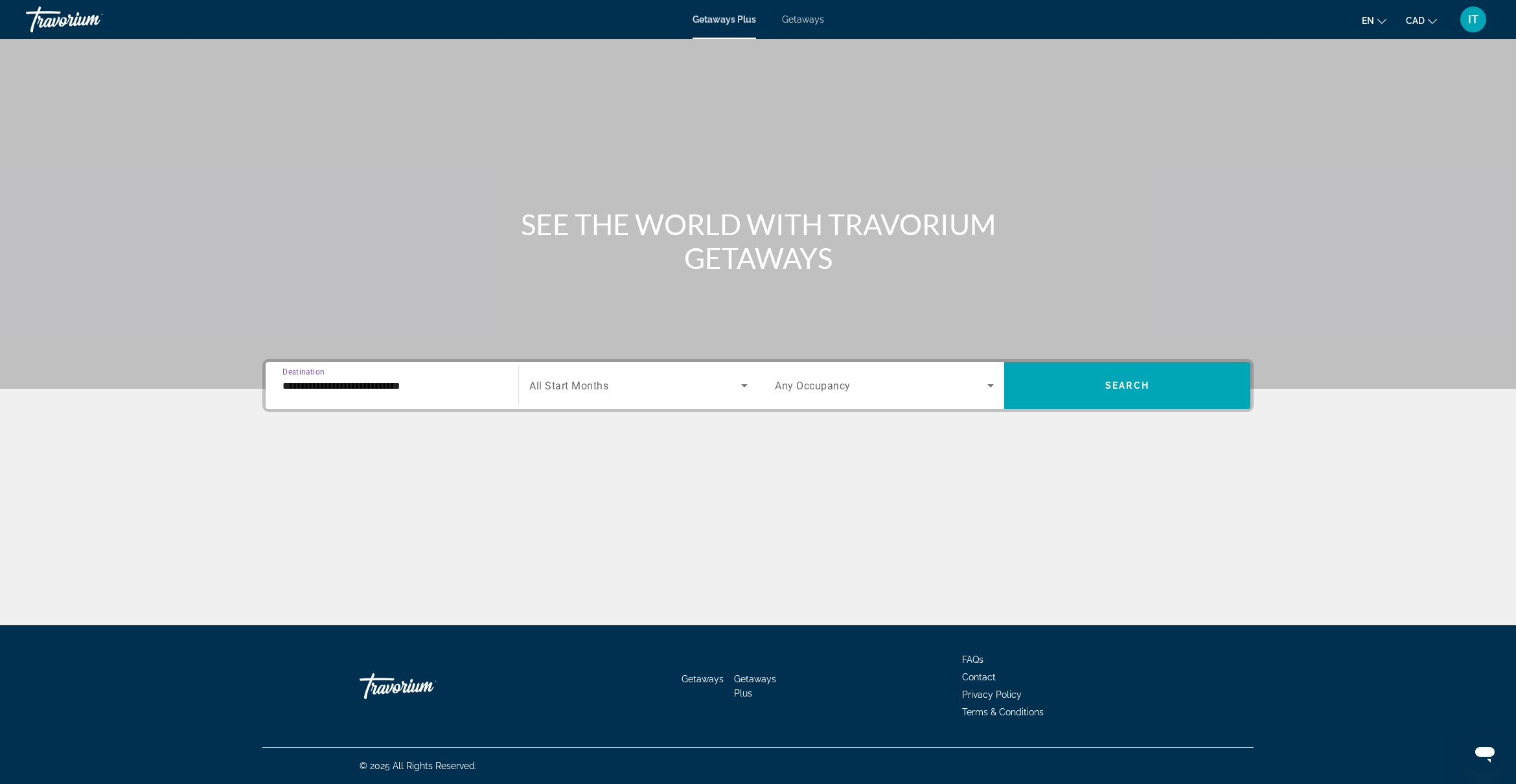
click at [613, 389] on span "Search widget" at bounding box center [635, 385] width 212 height 15
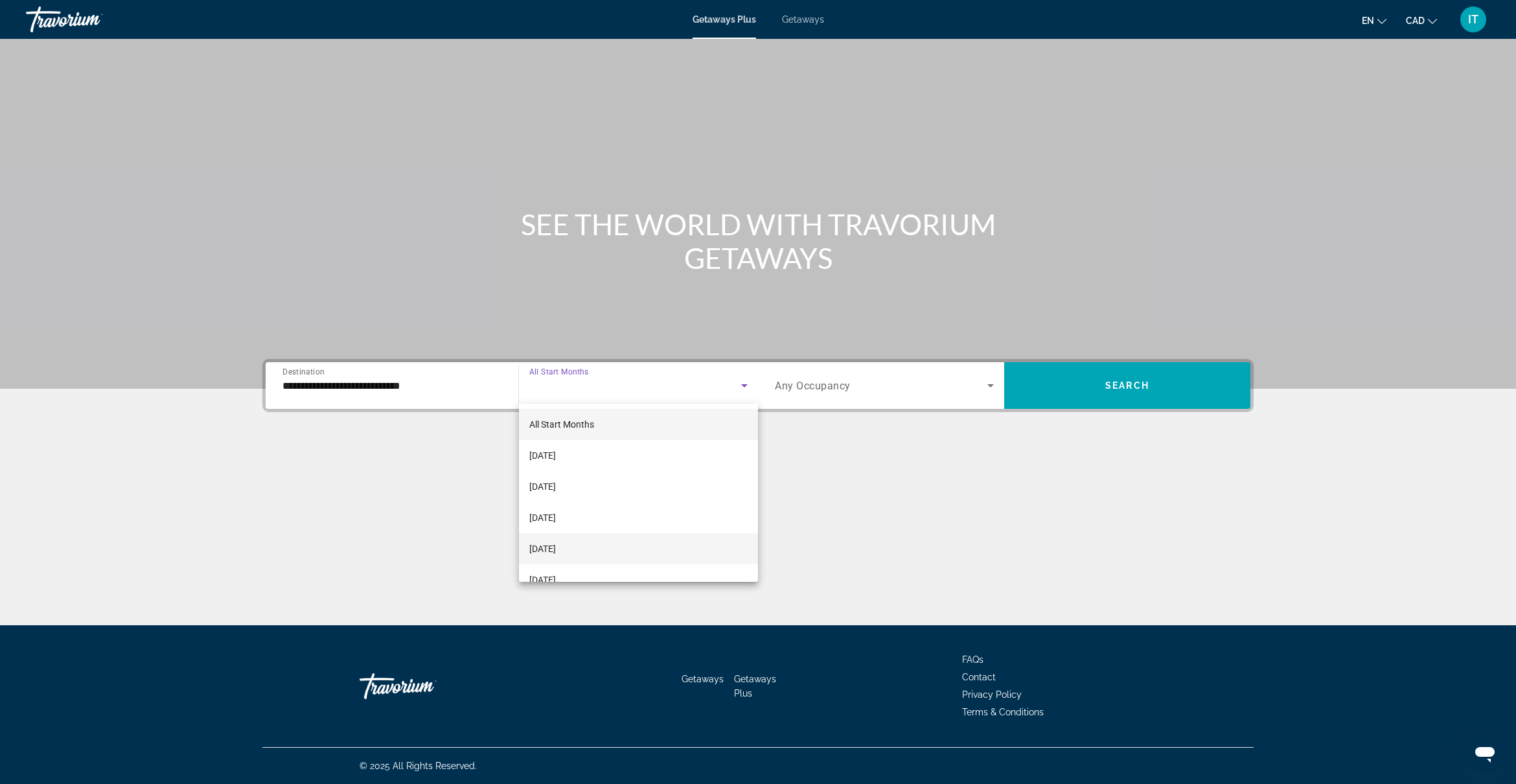
scroll to position [81, 0]
click at [613, 530] on mat-option "February 2026" at bounding box center [638, 530] width 239 height 31
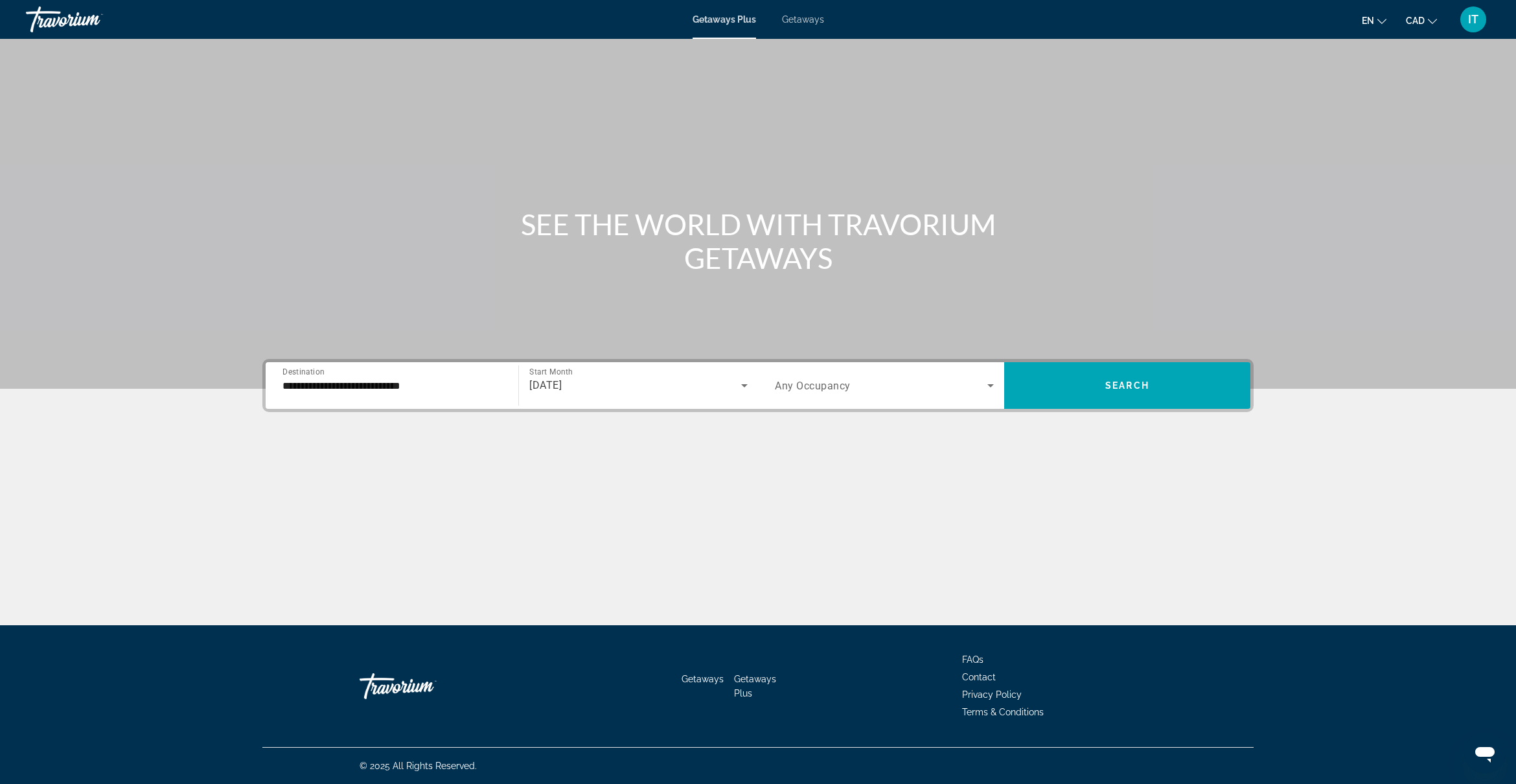
click at [840, 383] on span "Any Occupancy" at bounding box center [812, 385] width 75 height 12
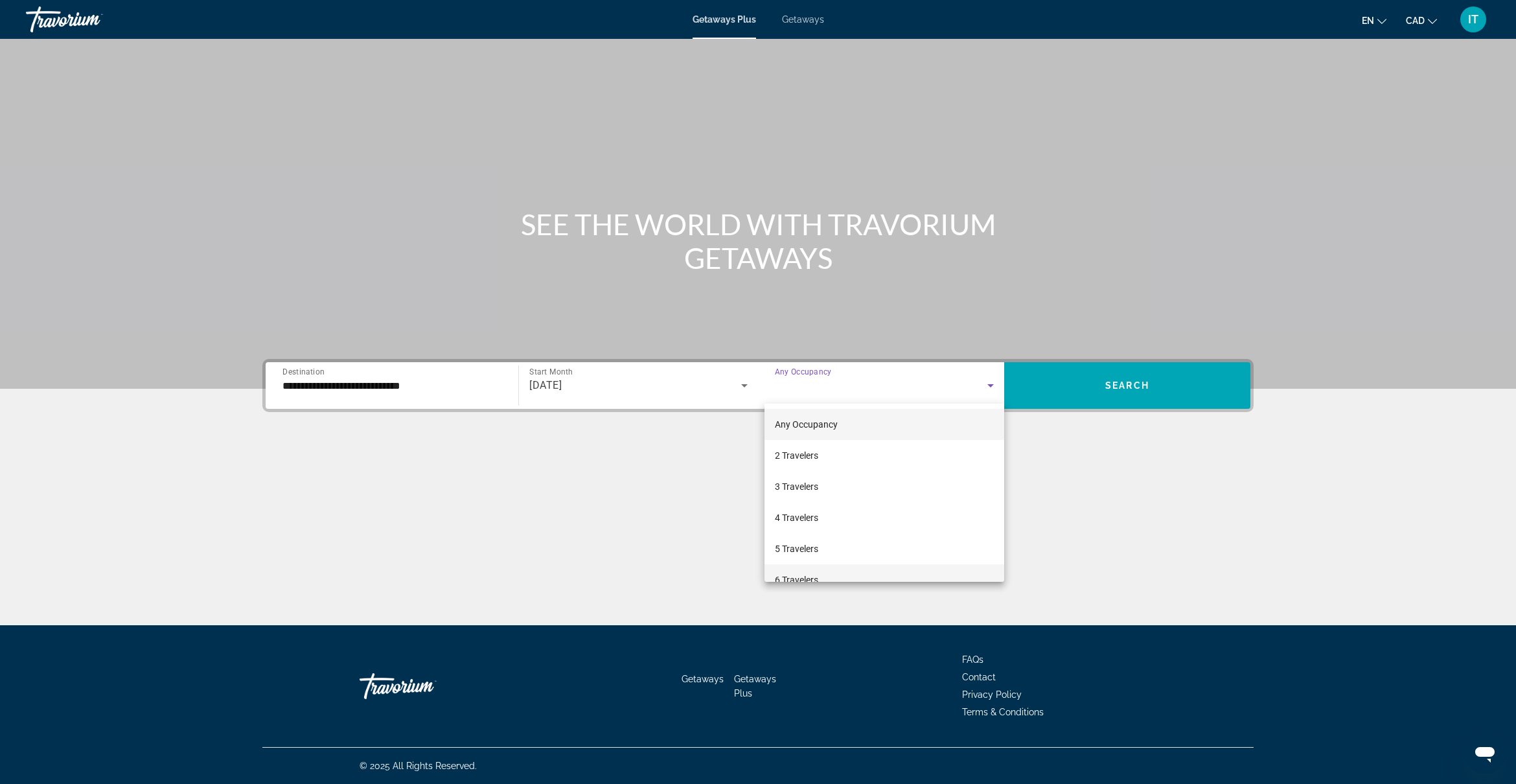
click at [830, 569] on mat-option "6 Travelers" at bounding box center [884, 579] width 240 height 31
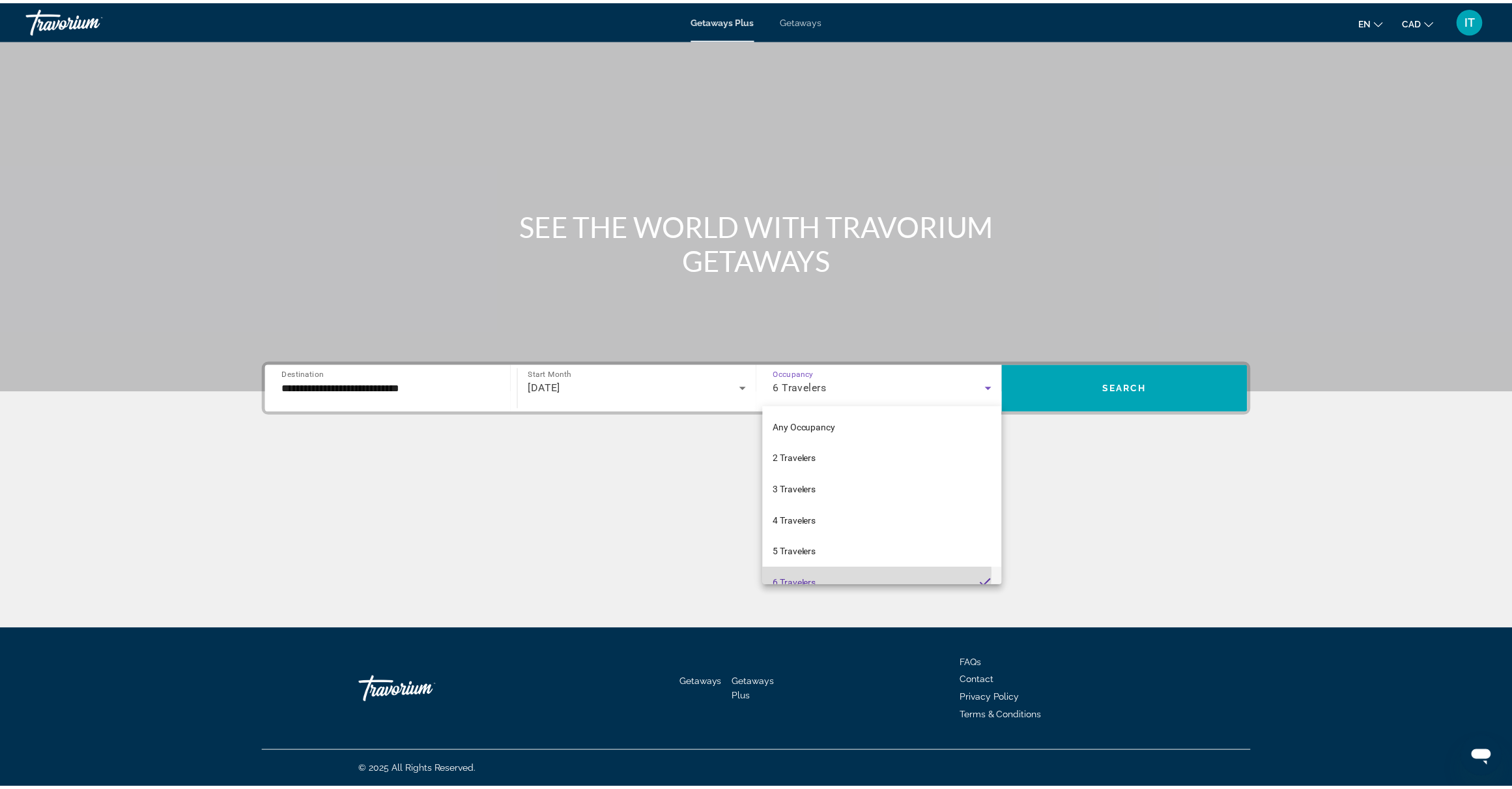
scroll to position [0, 0]
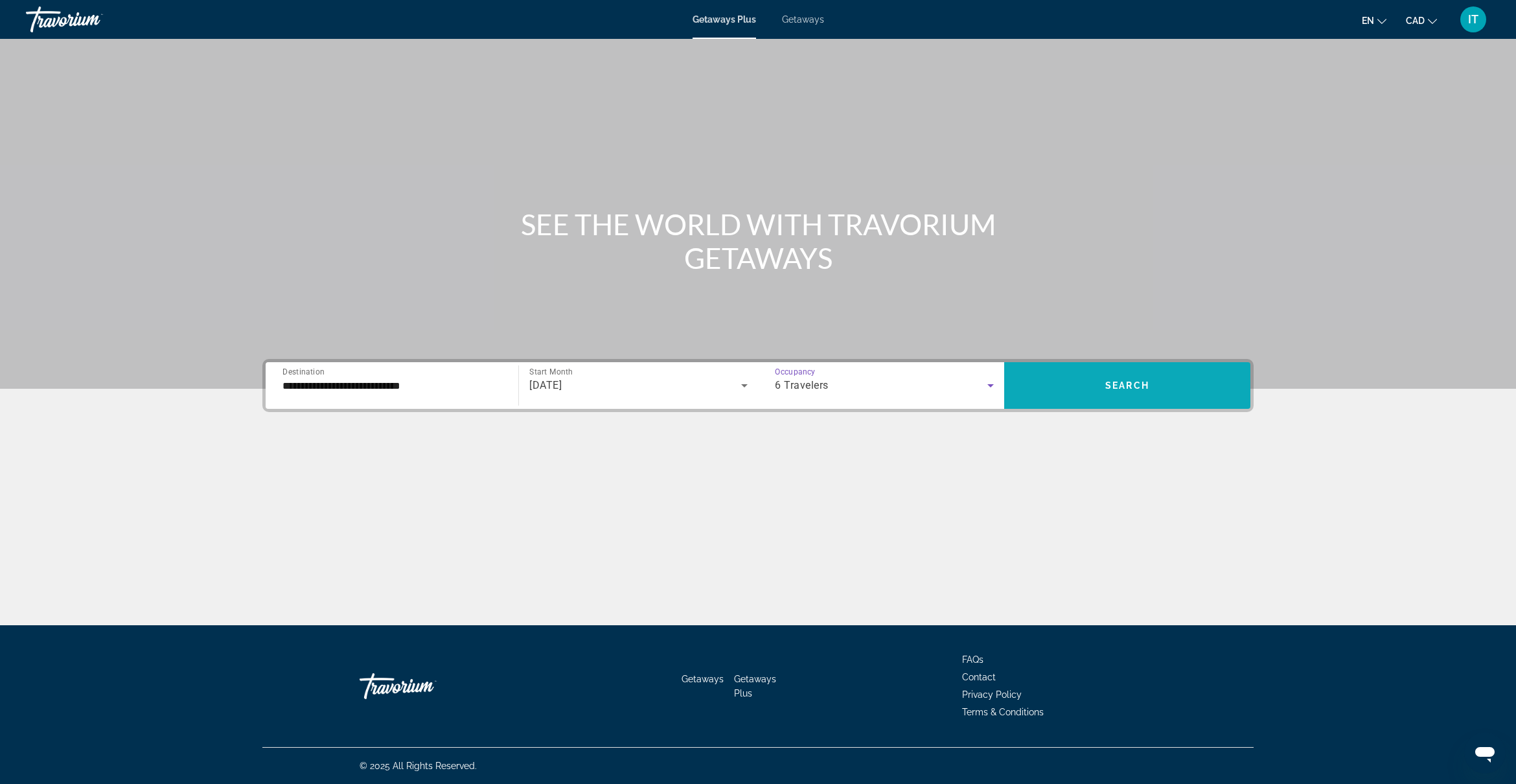
click at [1079, 392] on span "Search widget" at bounding box center [1127, 385] width 246 height 31
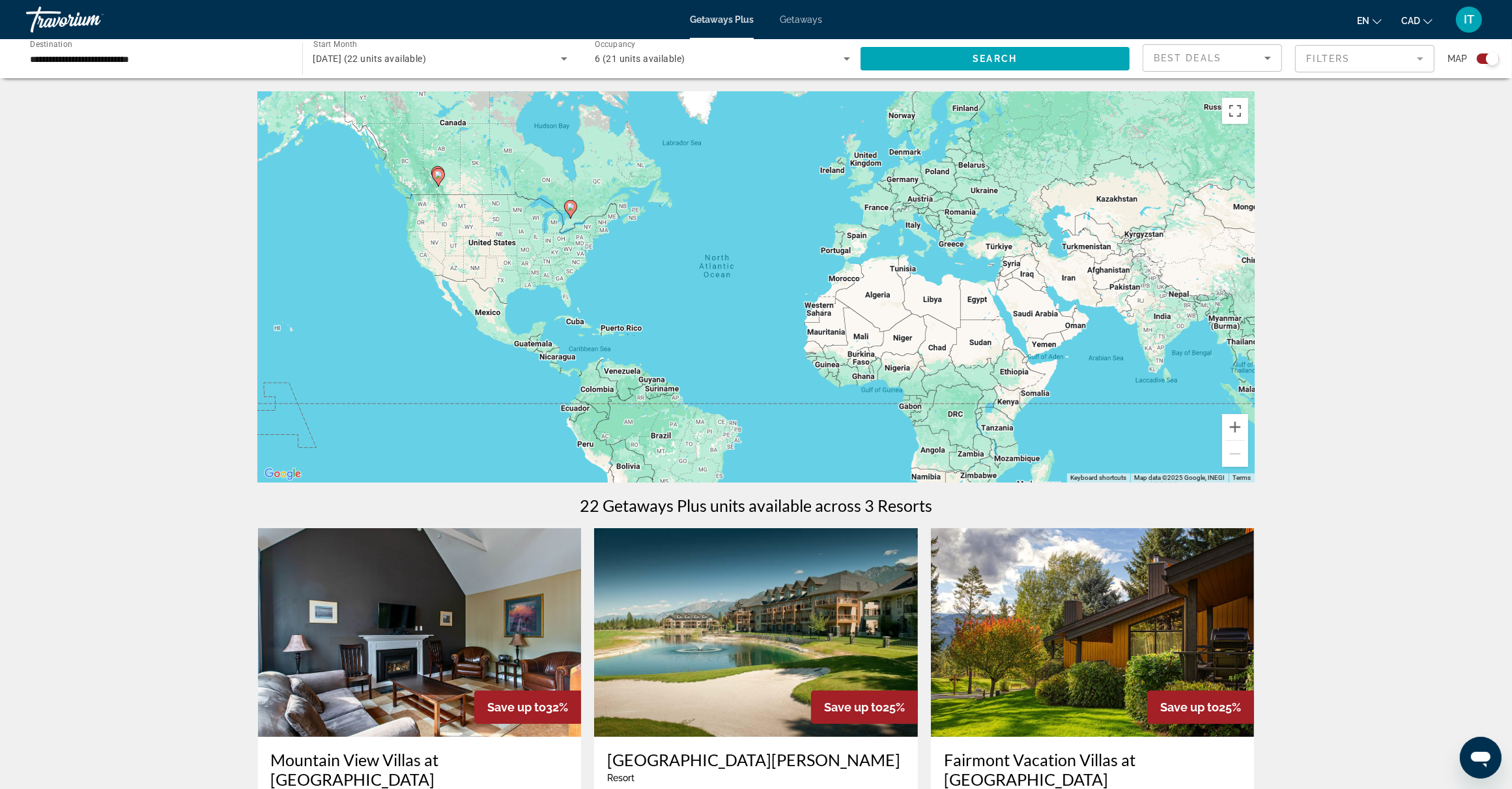
click at [572, 207] on image "Main content" at bounding box center [571, 207] width 8 height 8
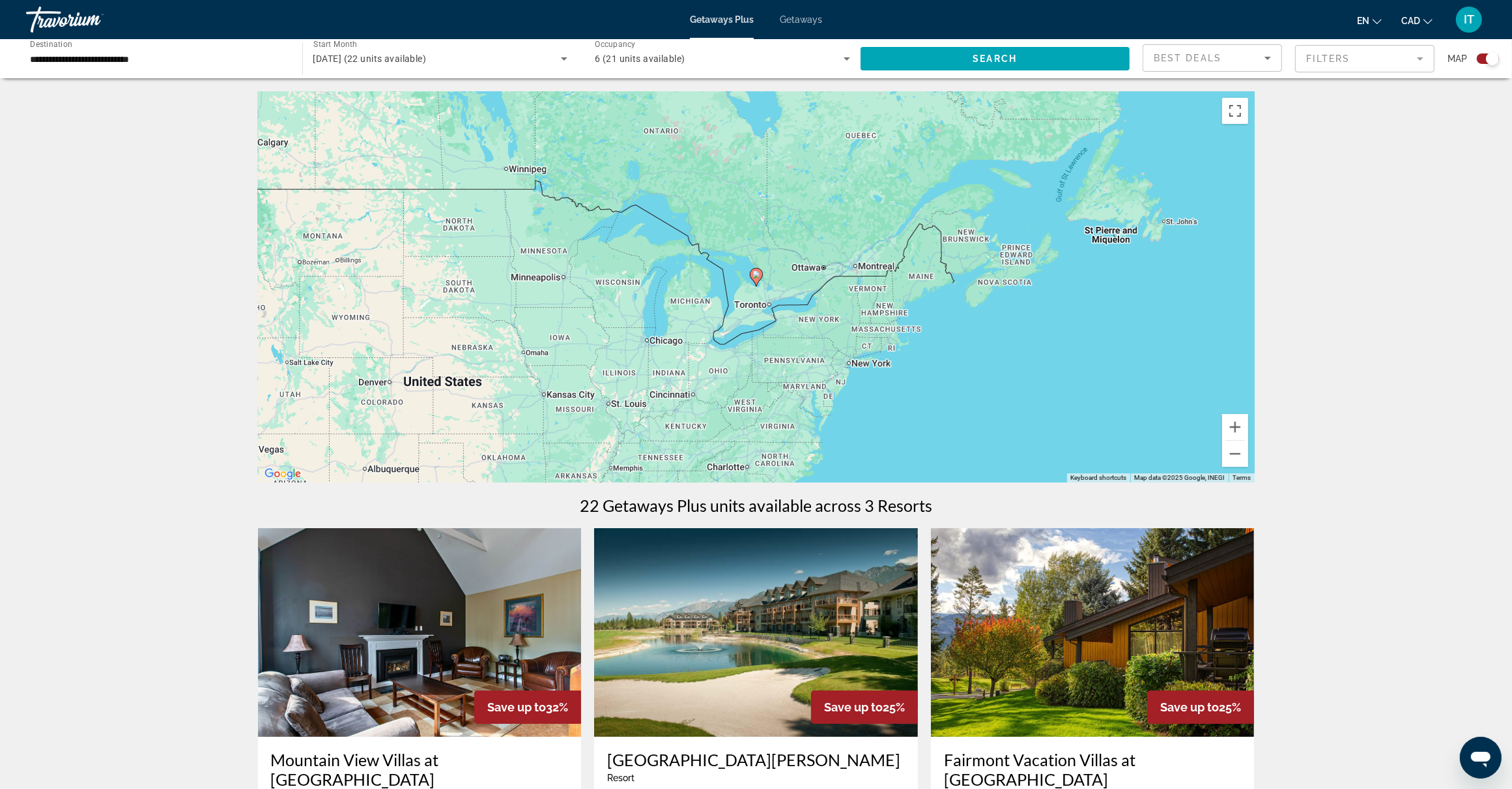
click at [856, 167] on div "To navigate, press the arrow keys. To activate drag with keyboard, press Alt + …" at bounding box center [756, 287] width 997 height 391
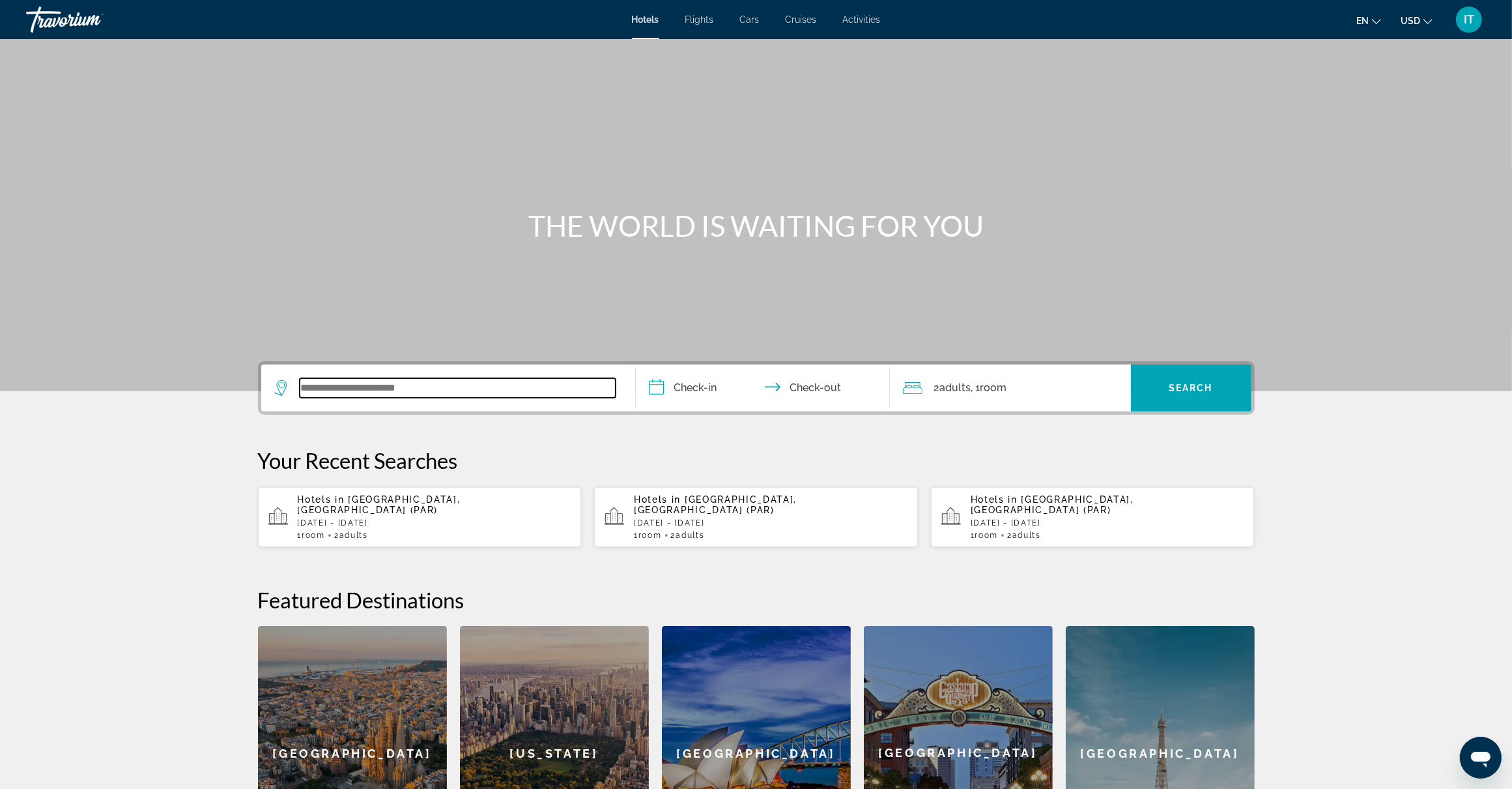
click at [427, 394] on input "Search widget" at bounding box center [457, 388] width 316 height 19
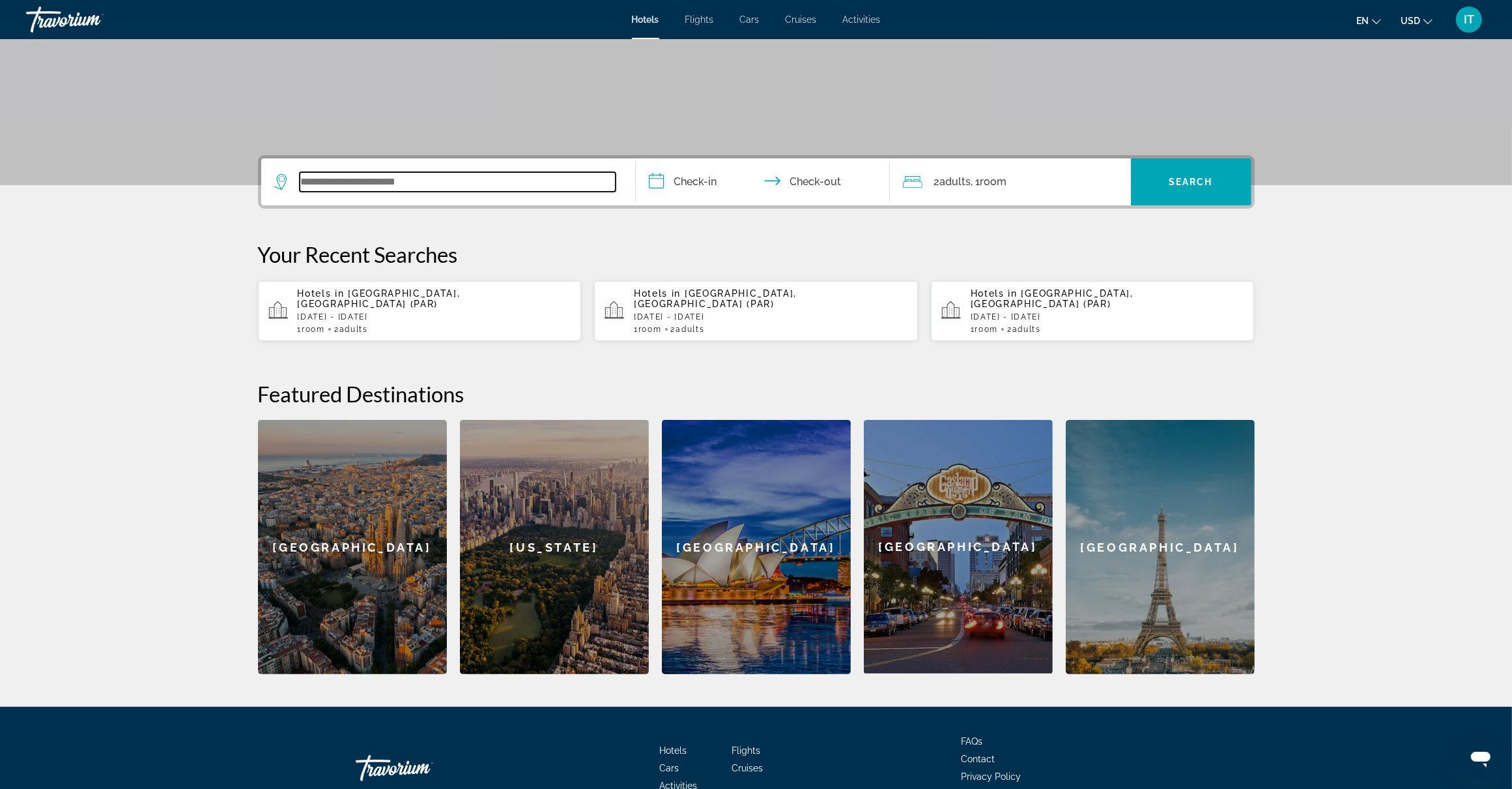
scroll to position [274, 0]
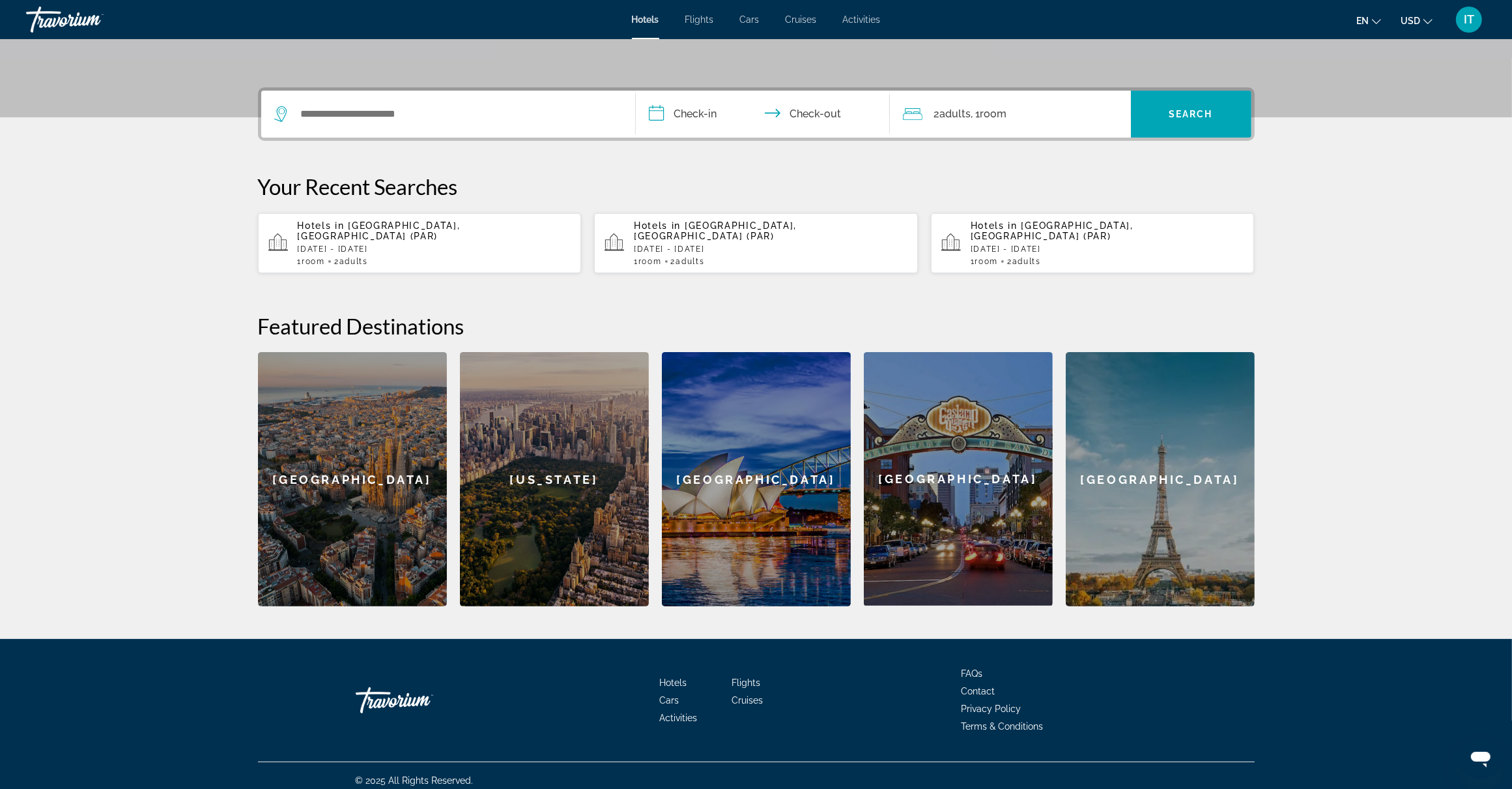
click at [651, 166] on div "**********" at bounding box center [756, 346] width 1049 height 518
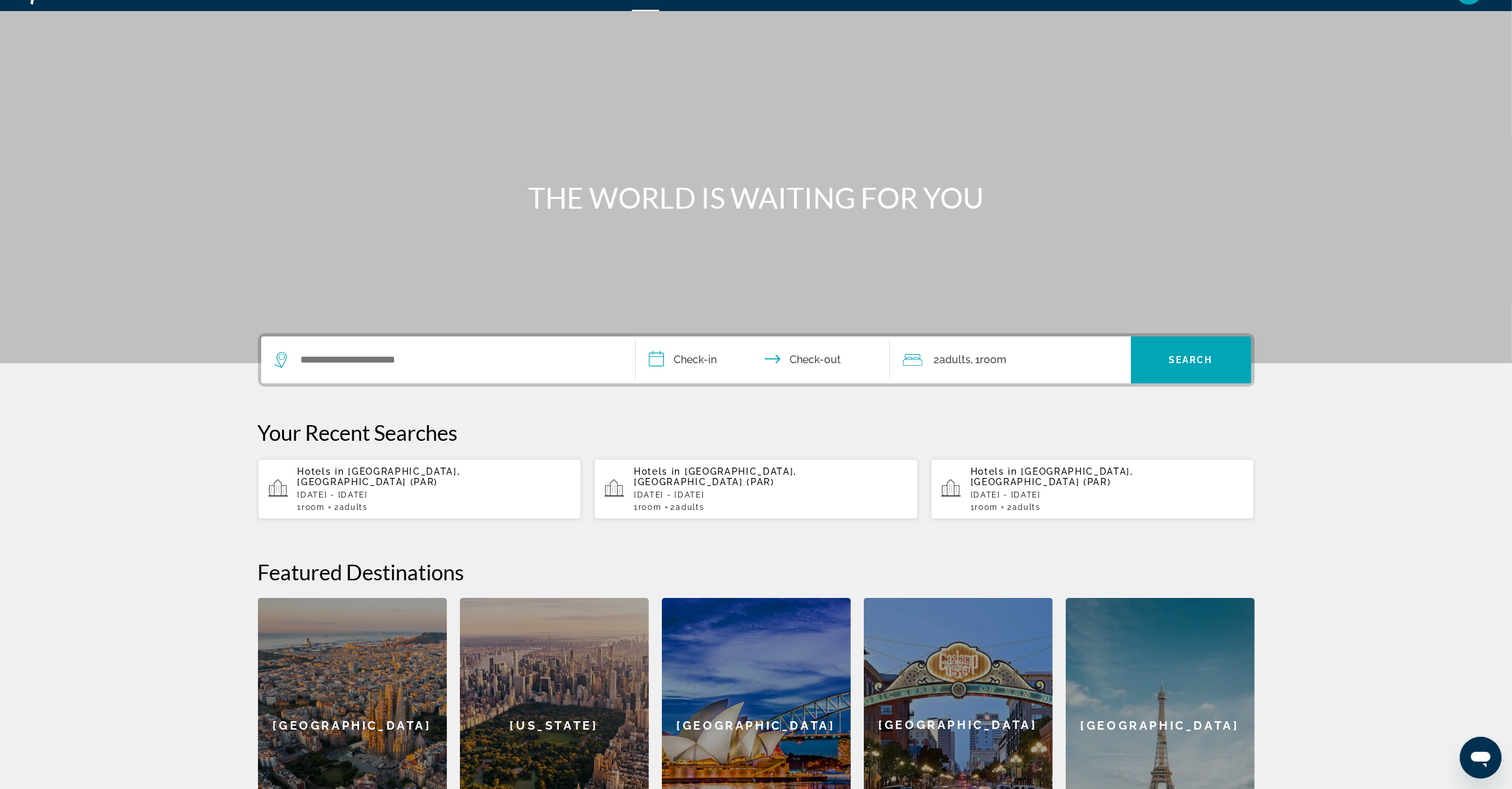
scroll to position [0, 0]
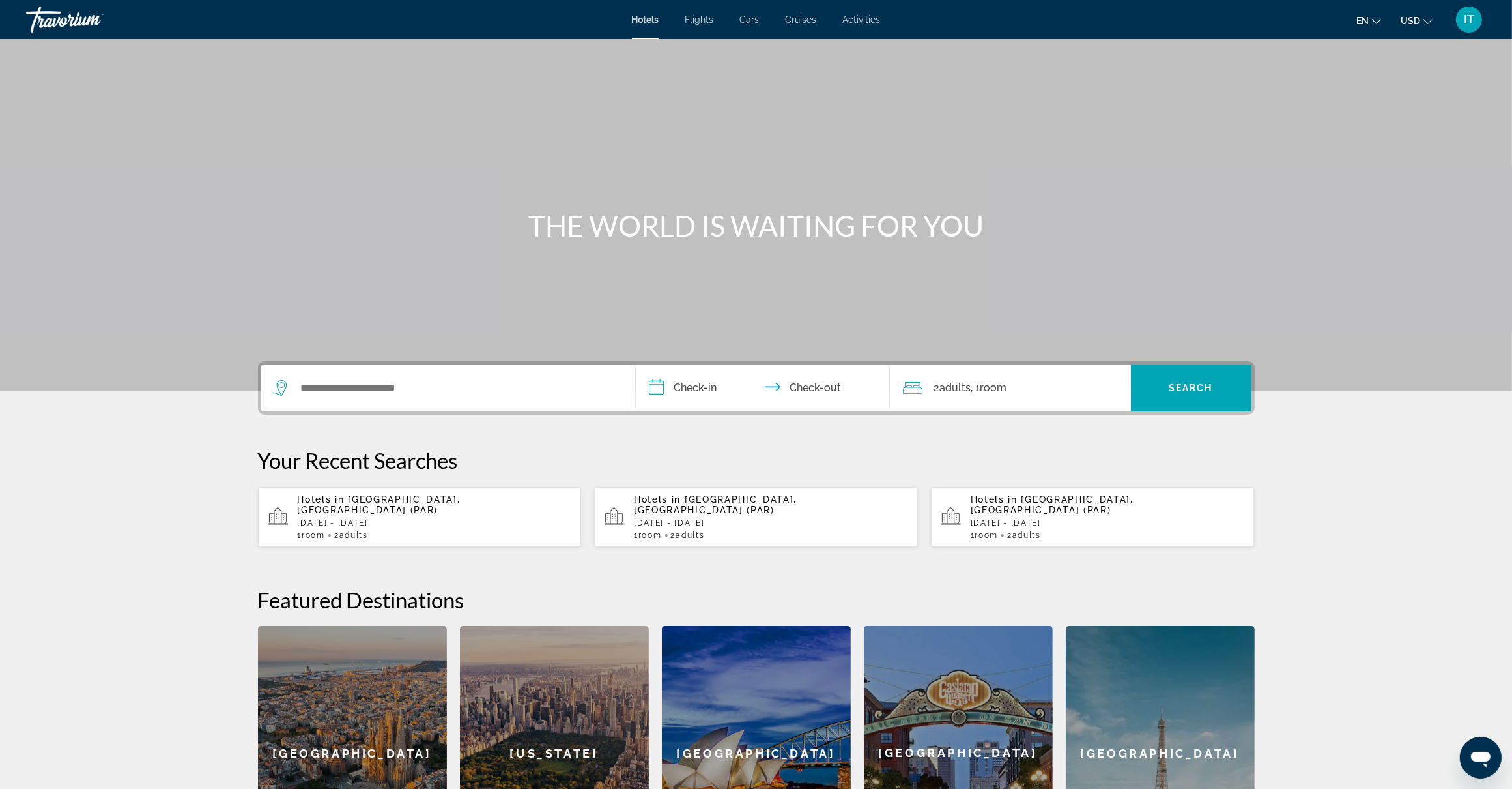
click at [405, 326] on div "Main content" at bounding box center [756, 195] width 1512 height 391
click at [667, 293] on div "Main content" at bounding box center [756, 195] width 1512 height 391
click at [865, 19] on span "Activities" at bounding box center [861, 19] width 38 height 10
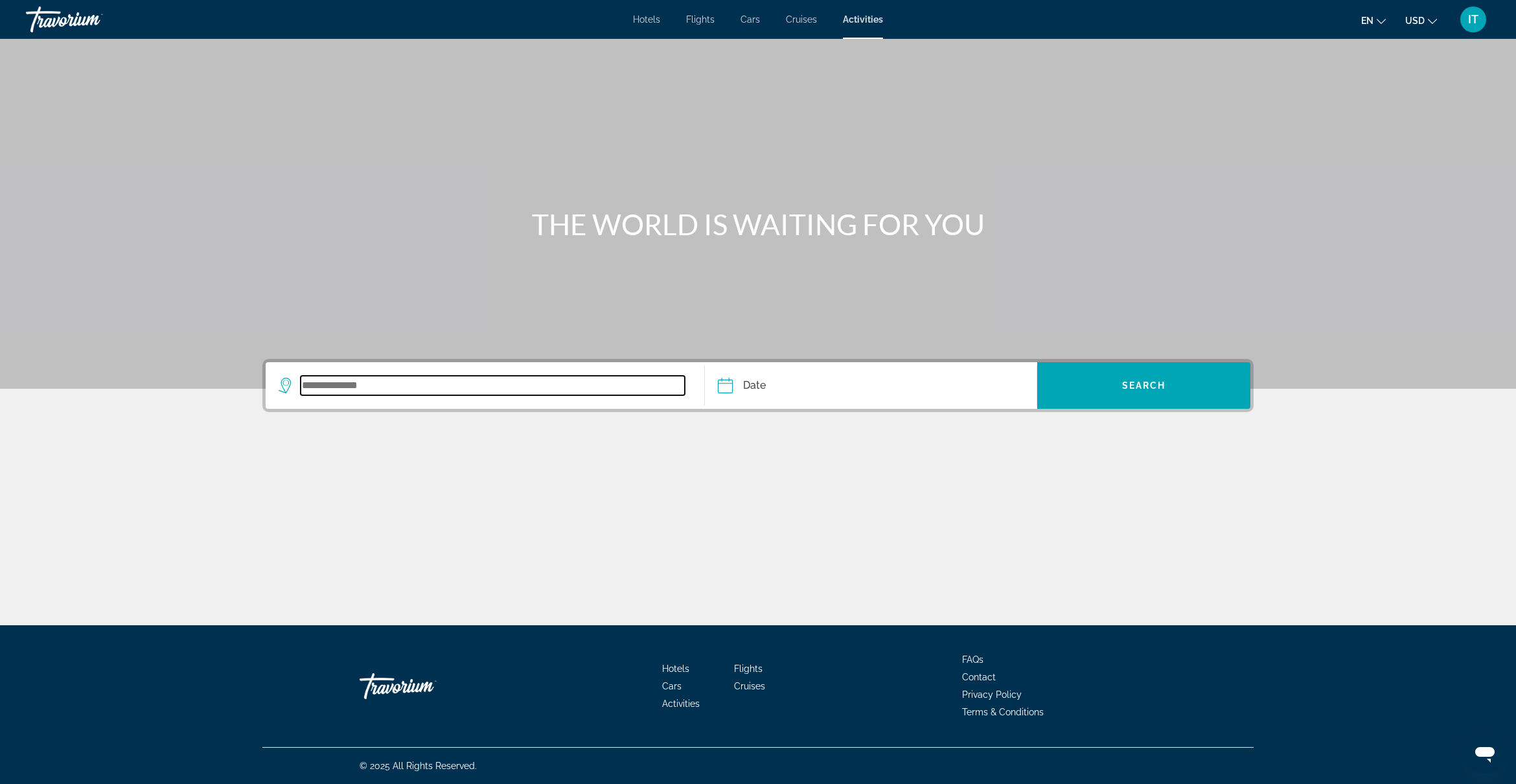
click at [543, 379] on input "Search widget" at bounding box center [492, 385] width 384 height 19
type input "*******"
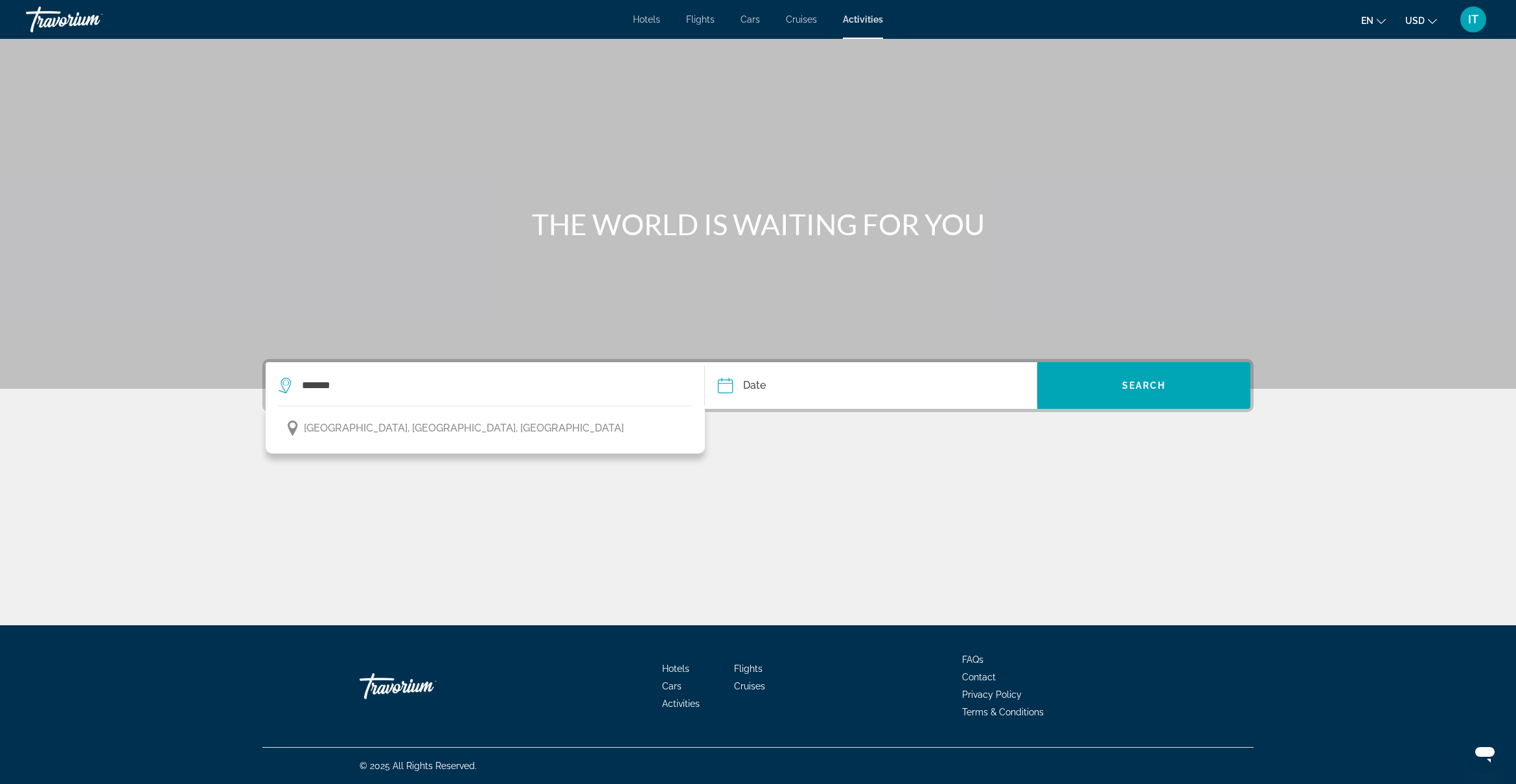
click at [759, 381] on input "Date" at bounding box center [796, 387] width 165 height 51
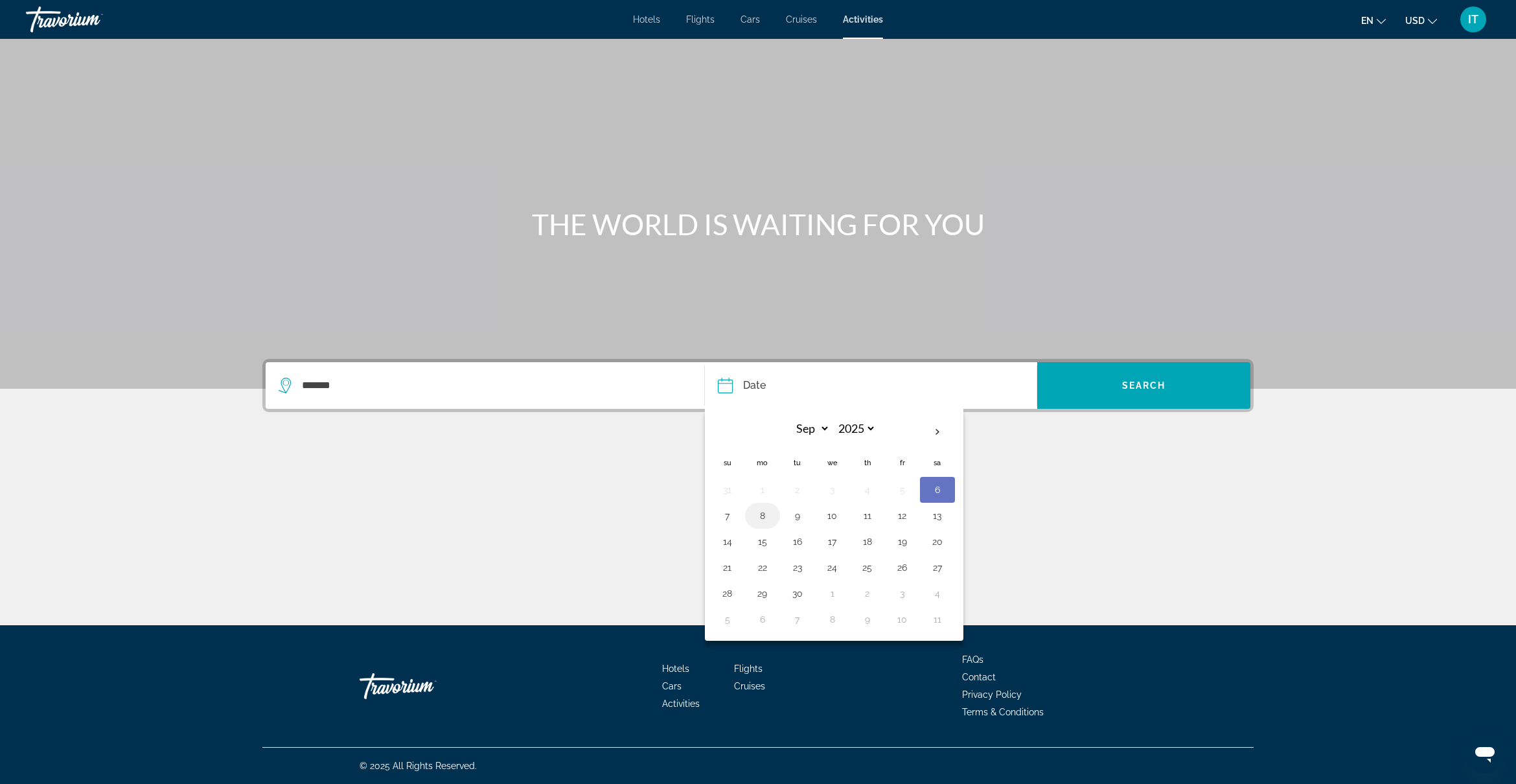
click at [759, 515] on button "8" at bounding box center [762, 515] width 21 height 18
type input "**********"
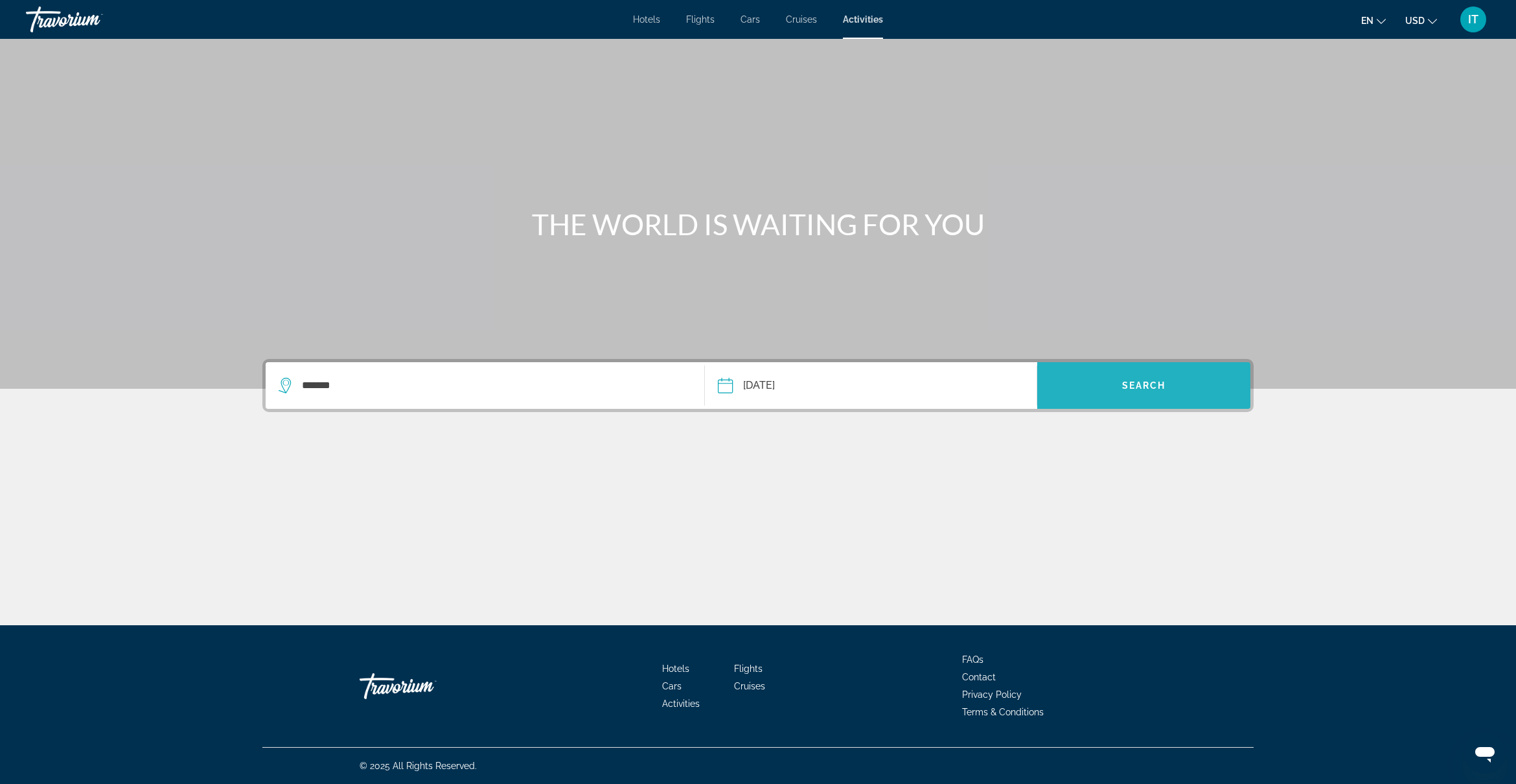
click at [1128, 383] on span "Search" at bounding box center [1144, 385] width 44 height 10
click at [1122, 388] on span "Search" at bounding box center [1144, 385] width 44 height 10
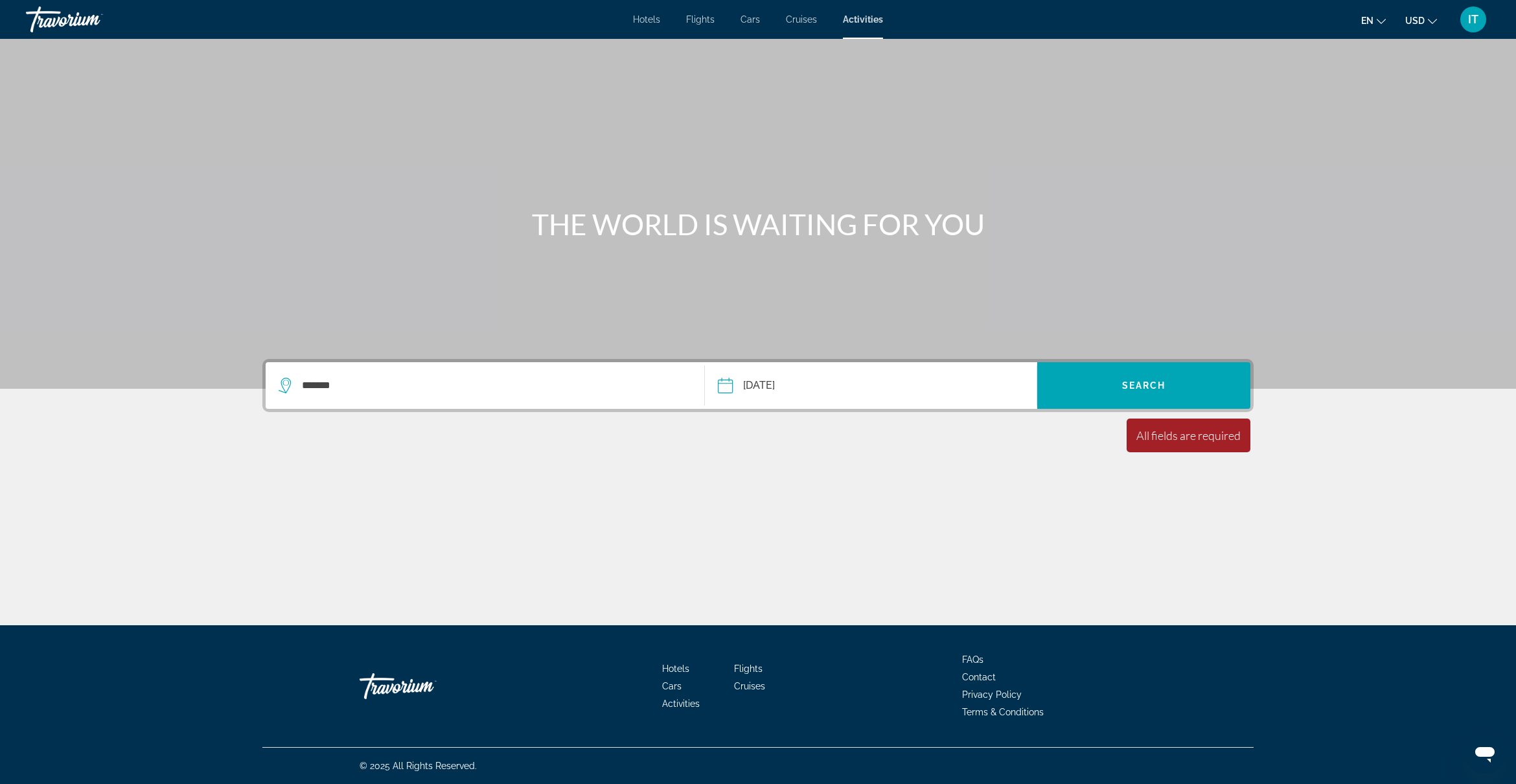
click at [1150, 436] on div "All fields are required" at bounding box center [1189, 435] width 104 height 14
click at [808, 384] on input "**********" at bounding box center [796, 387] width 165 height 51
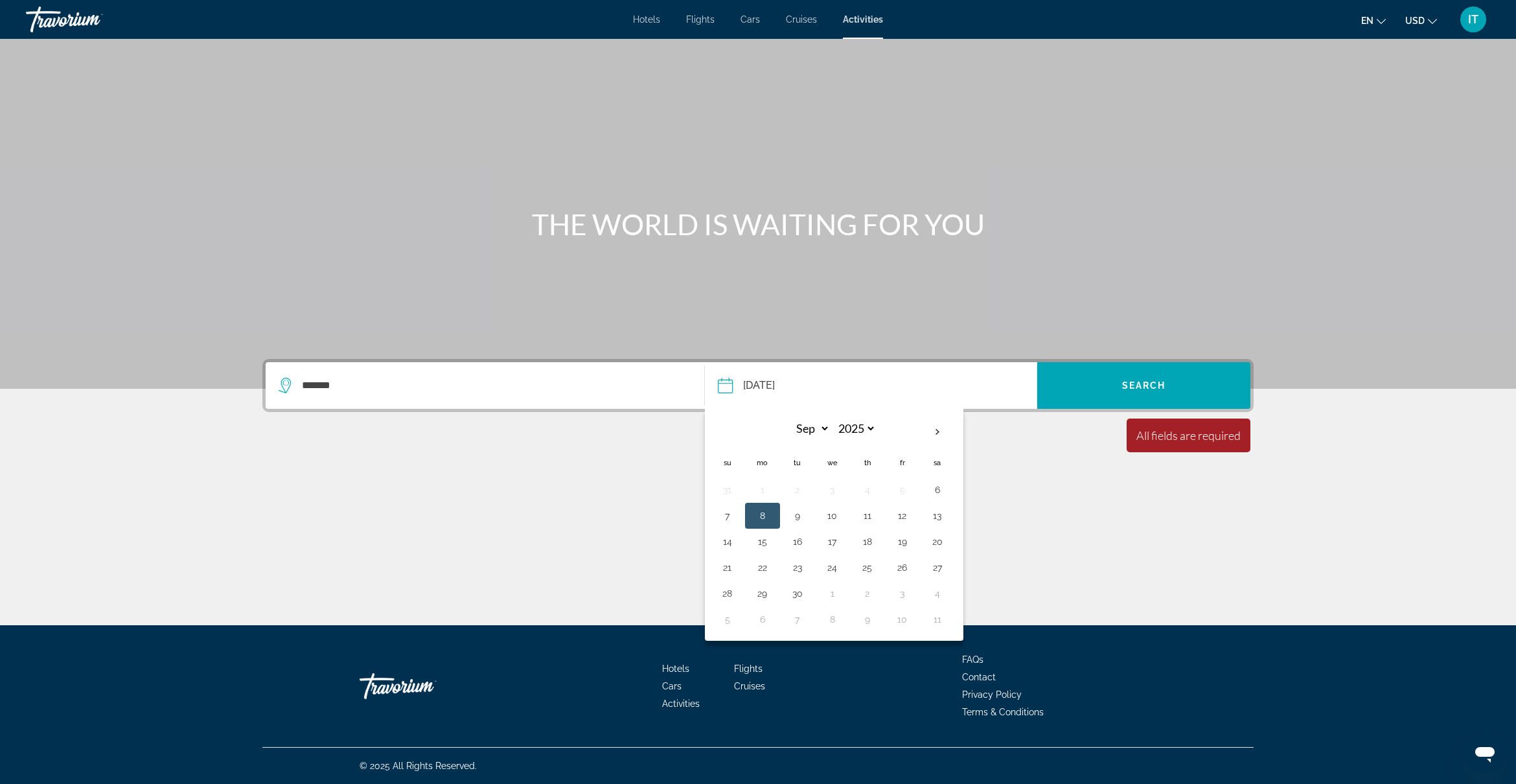
drag, startPoint x: 1034, startPoint y: 522, endPoint x: 746, endPoint y: 467, distance: 293.2
click at [1030, 522] on div "Main content" at bounding box center [758, 493] width 991 height 97
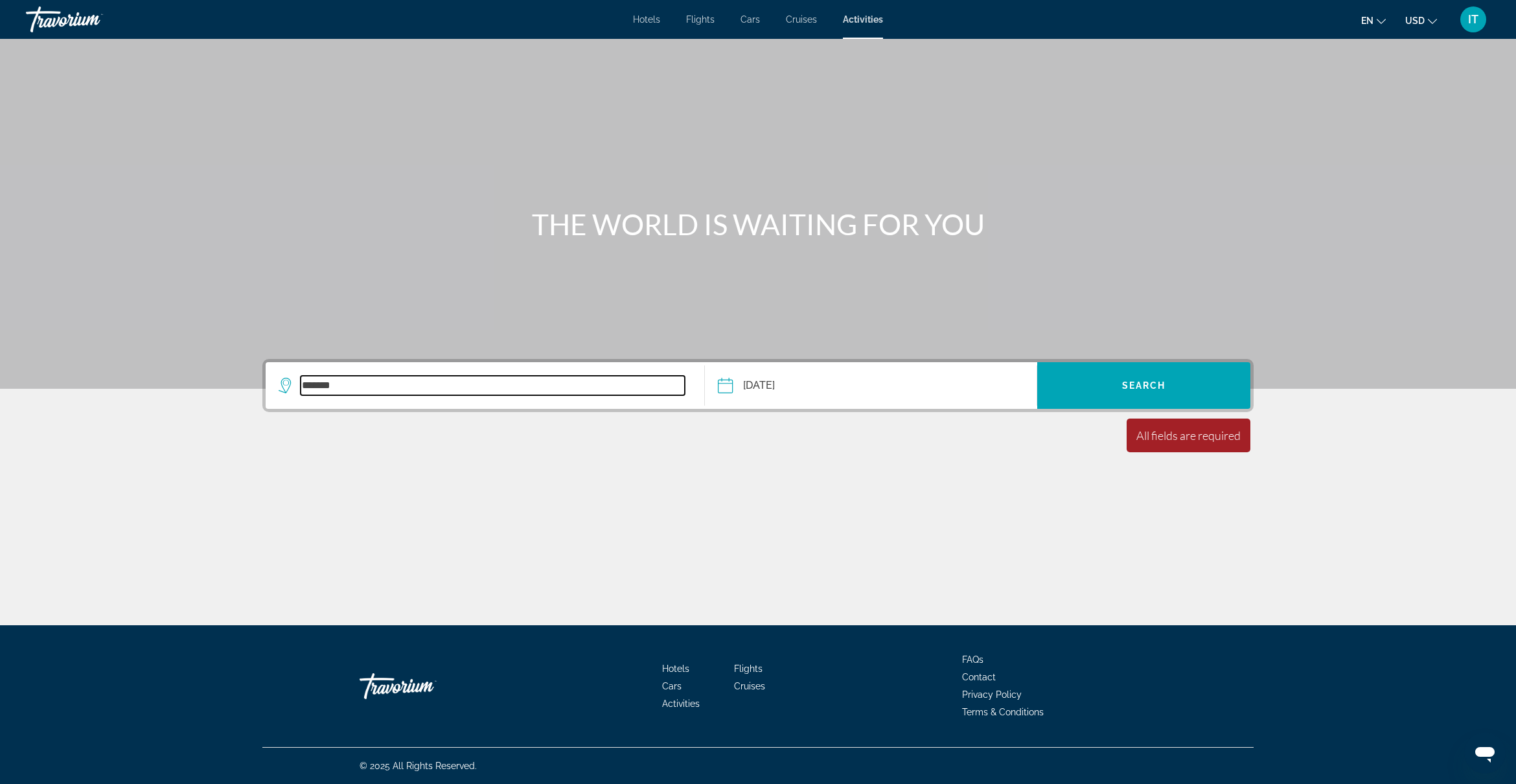
click at [461, 378] on input "*******" at bounding box center [492, 385] width 384 height 19
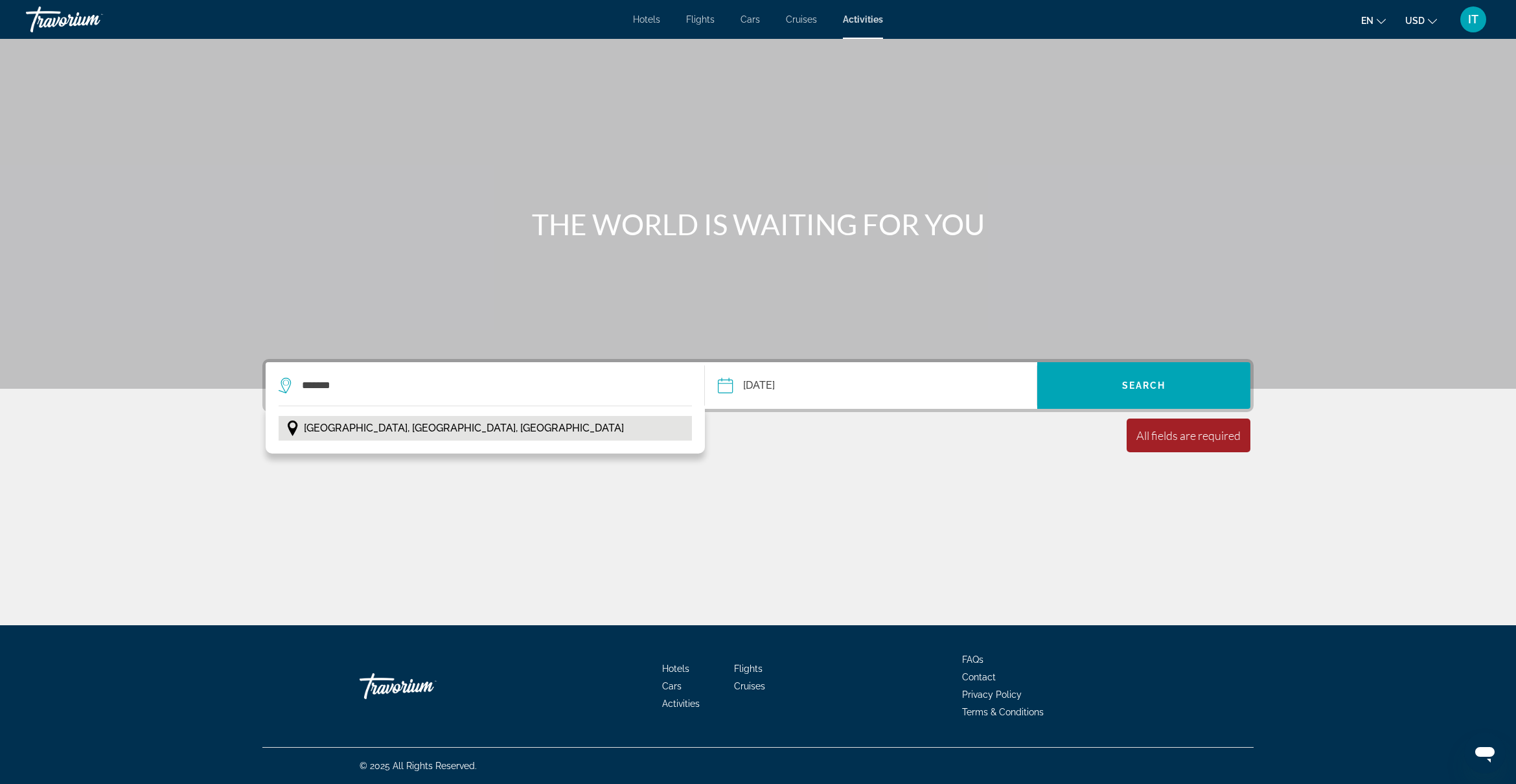
click at [408, 428] on span "[GEOGRAPHIC_DATA], [GEOGRAPHIC_DATA], [GEOGRAPHIC_DATA]" at bounding box center [464, 428] width 320 height 18
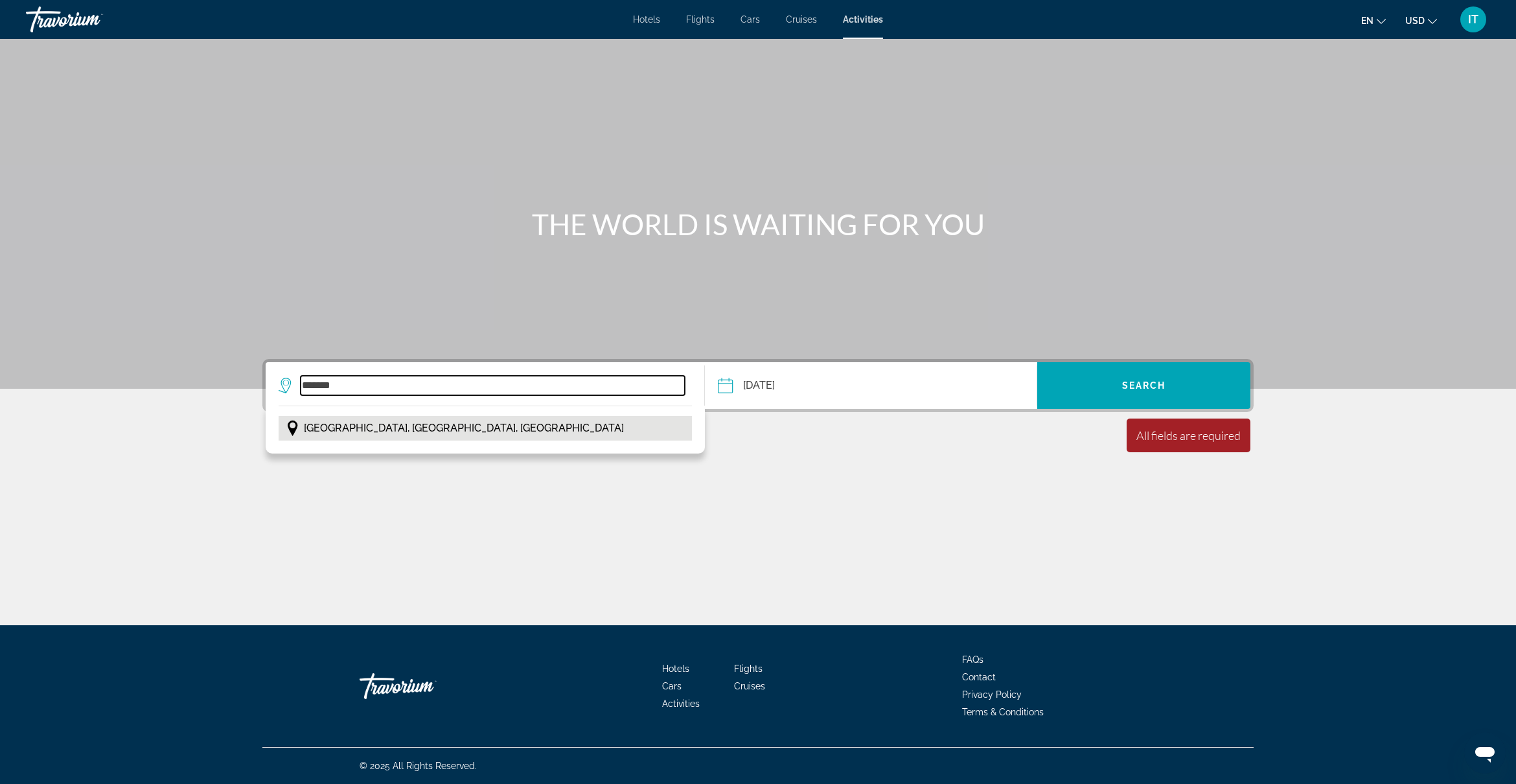
type input "**********"
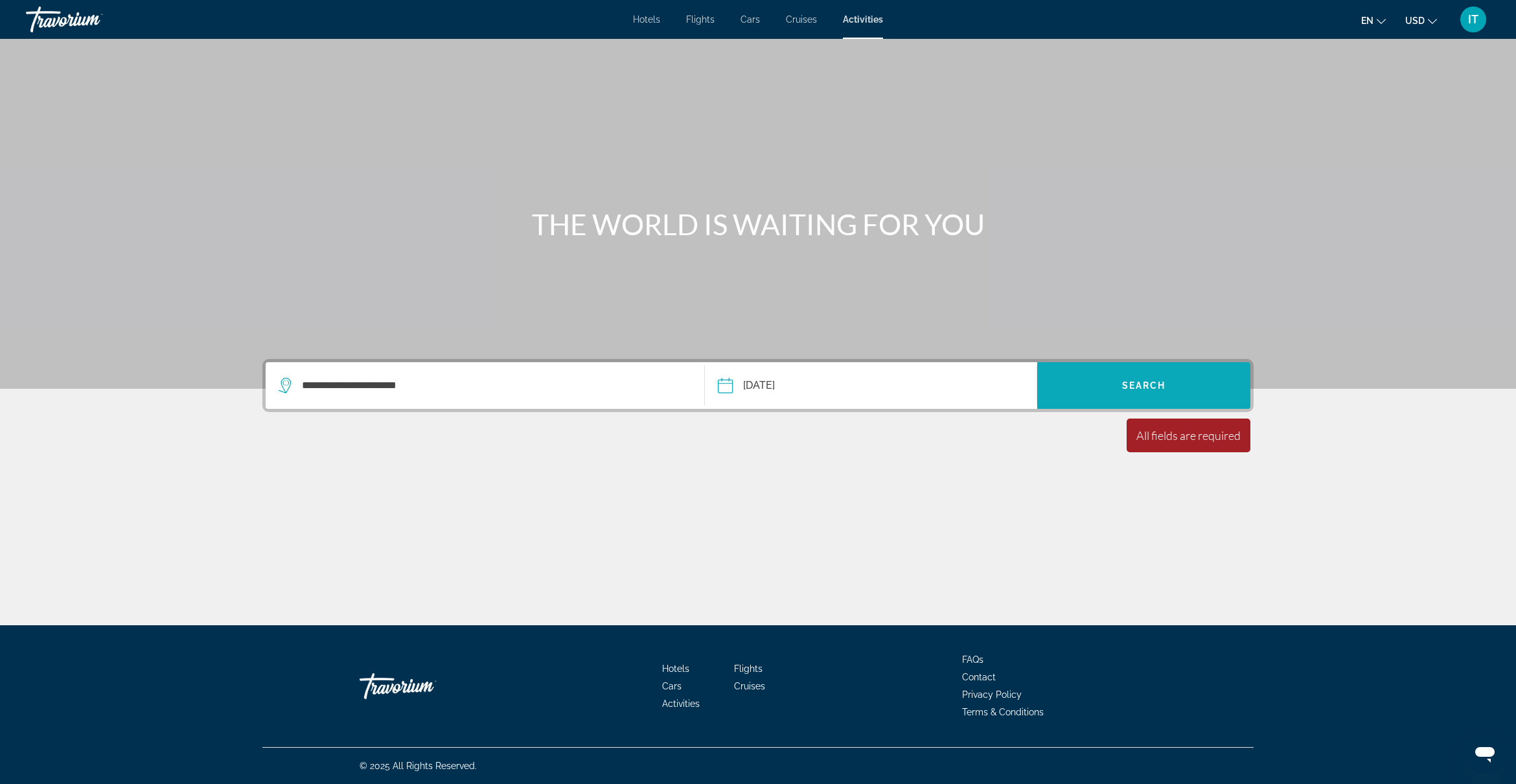
click at [1145, 392] on span "Search widget" at bounding box center [1144, 385] width 213 height 31
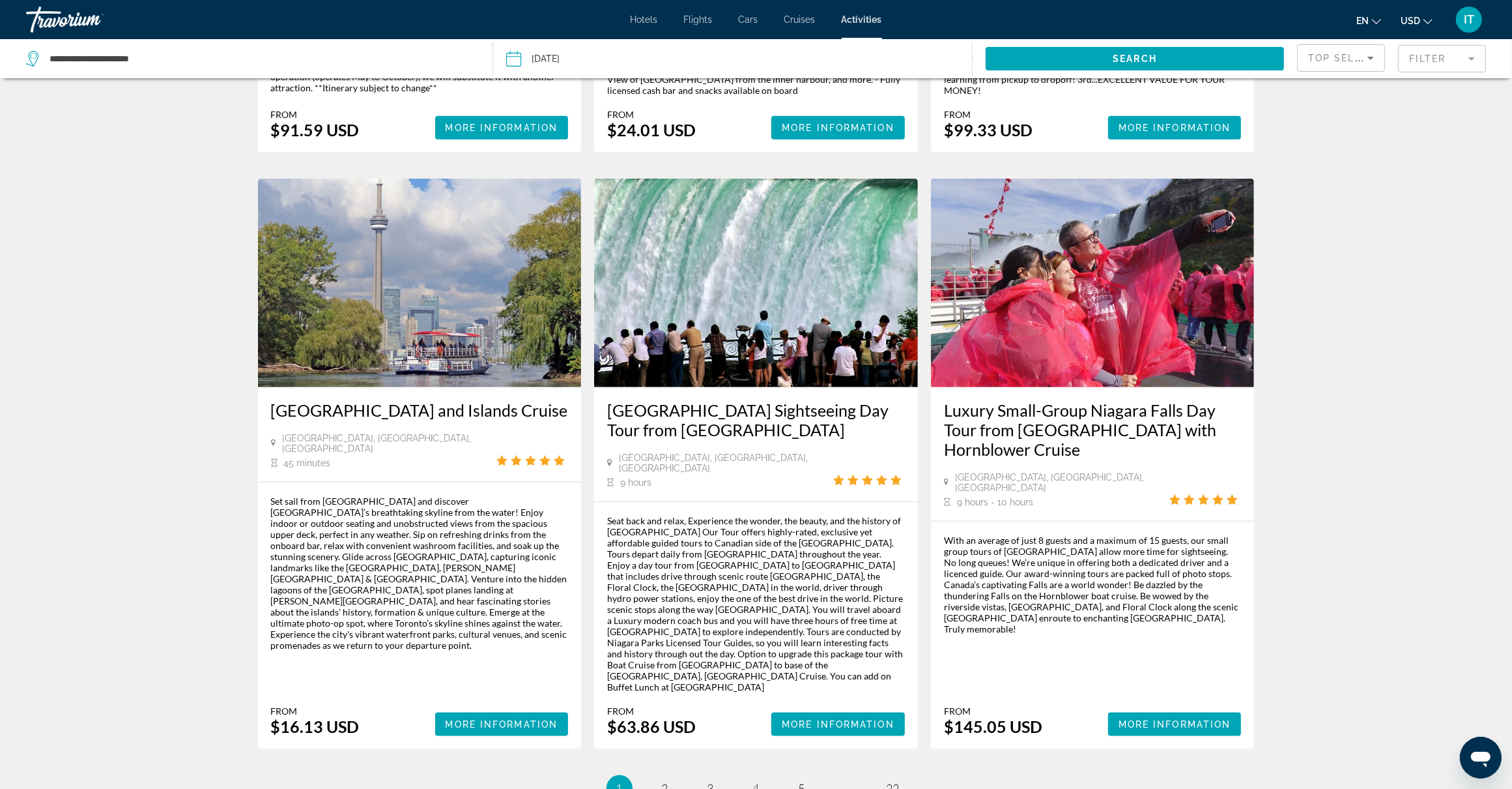
scroll to position [1711, 0]
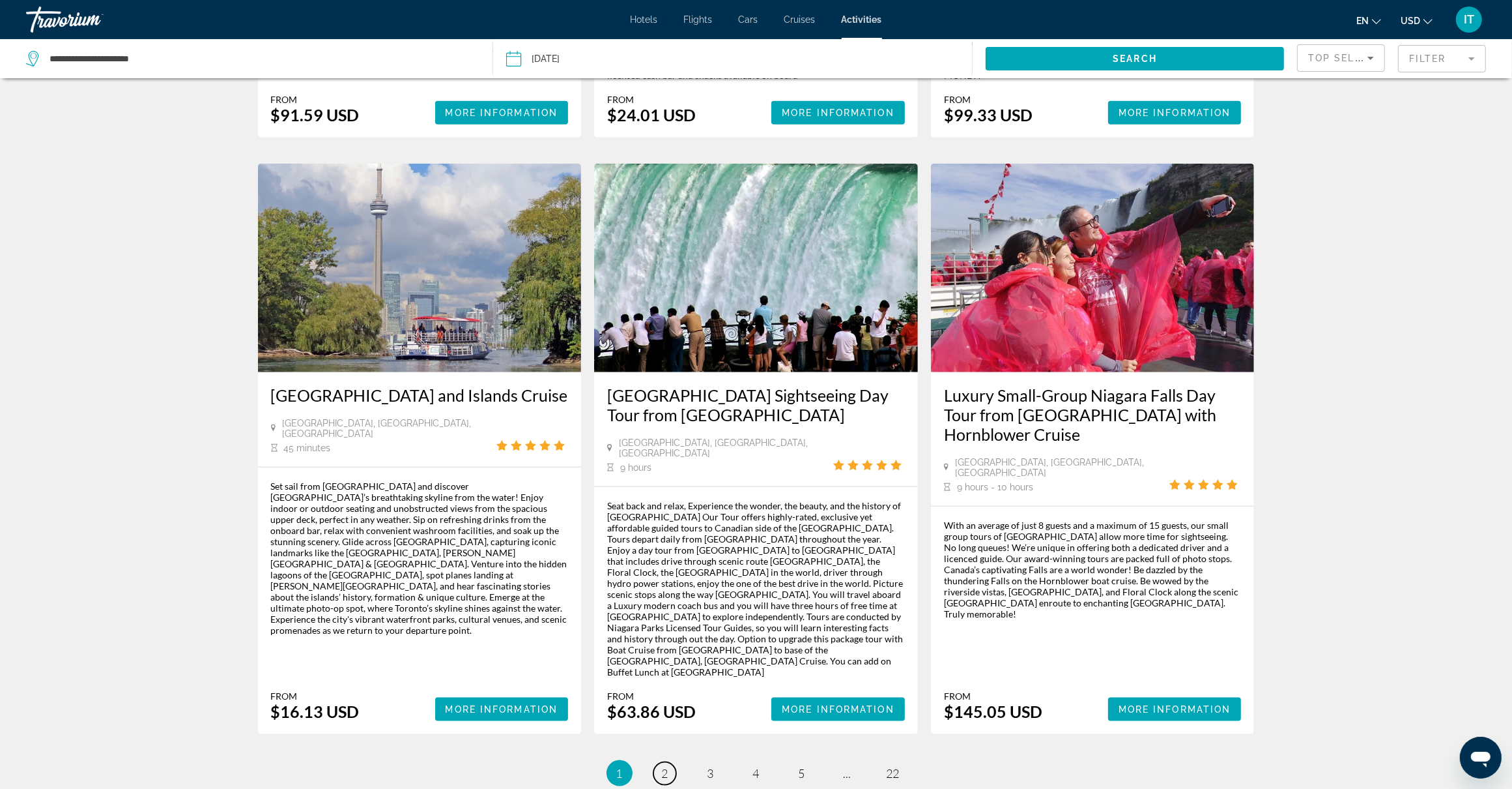
click at [663, 766] on span "2" at bounding box center [665, 773] width 6 height 15
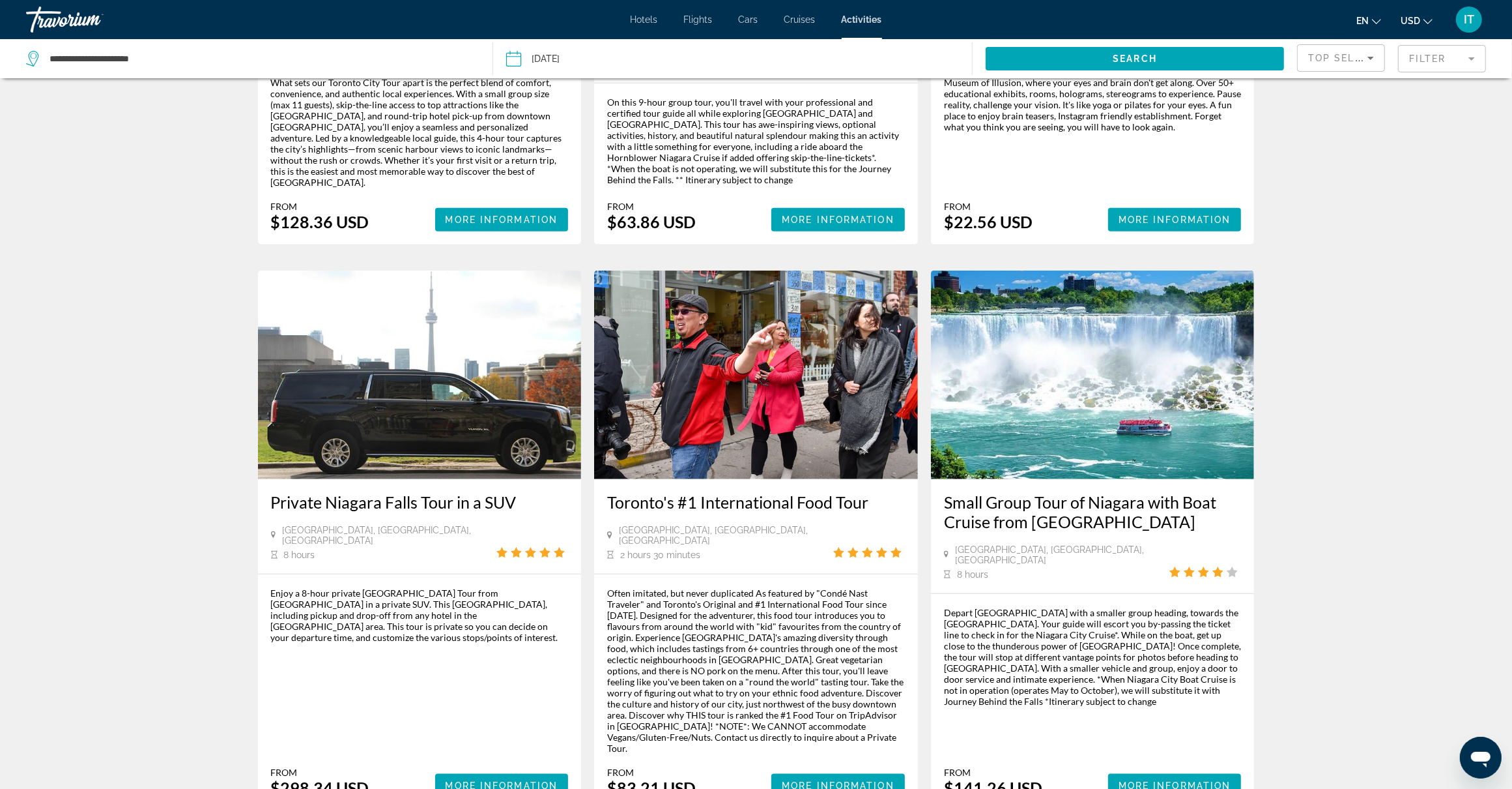
scroll to position [1548, 0]
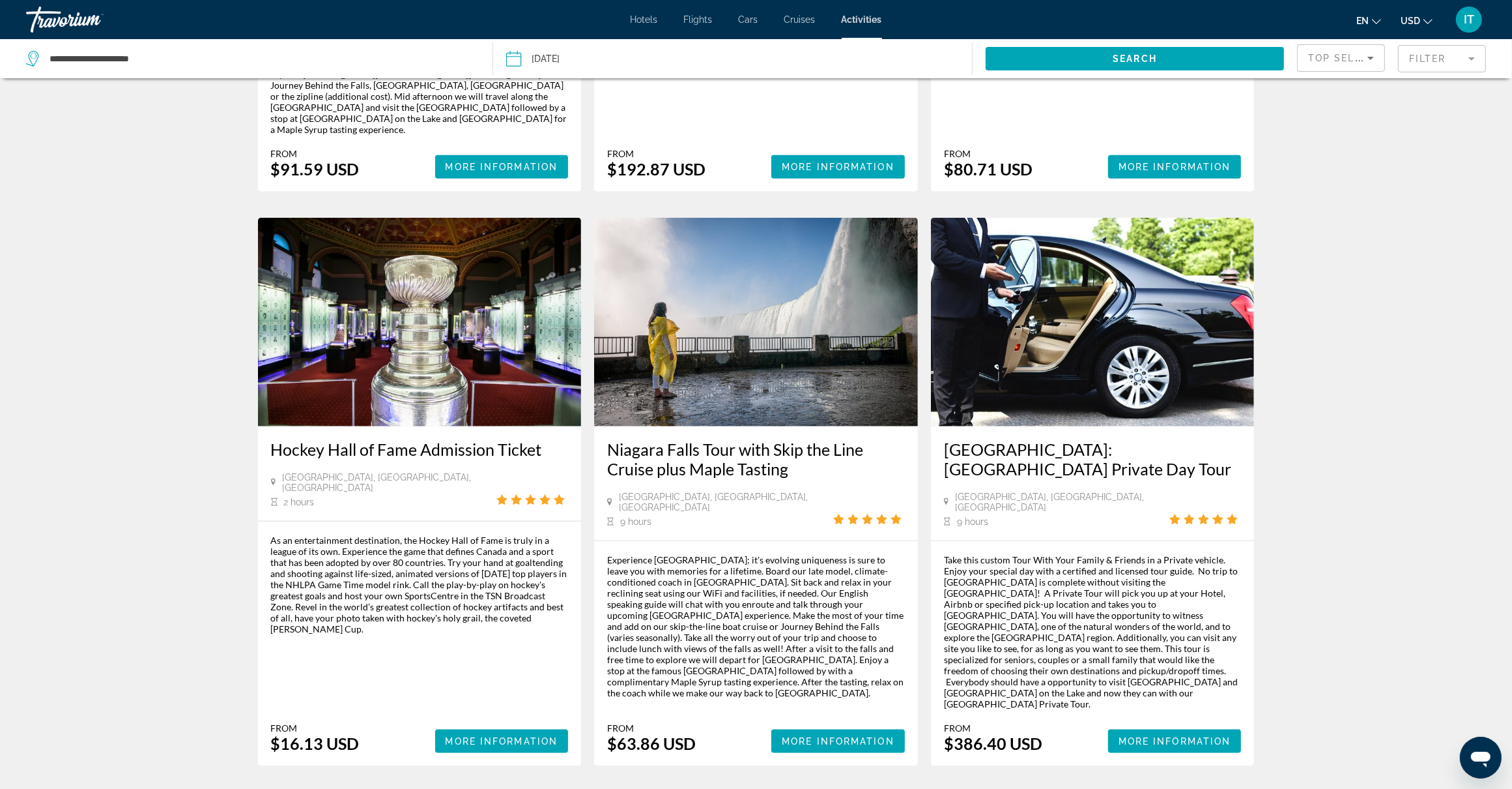
scroll to position [1741, 0]
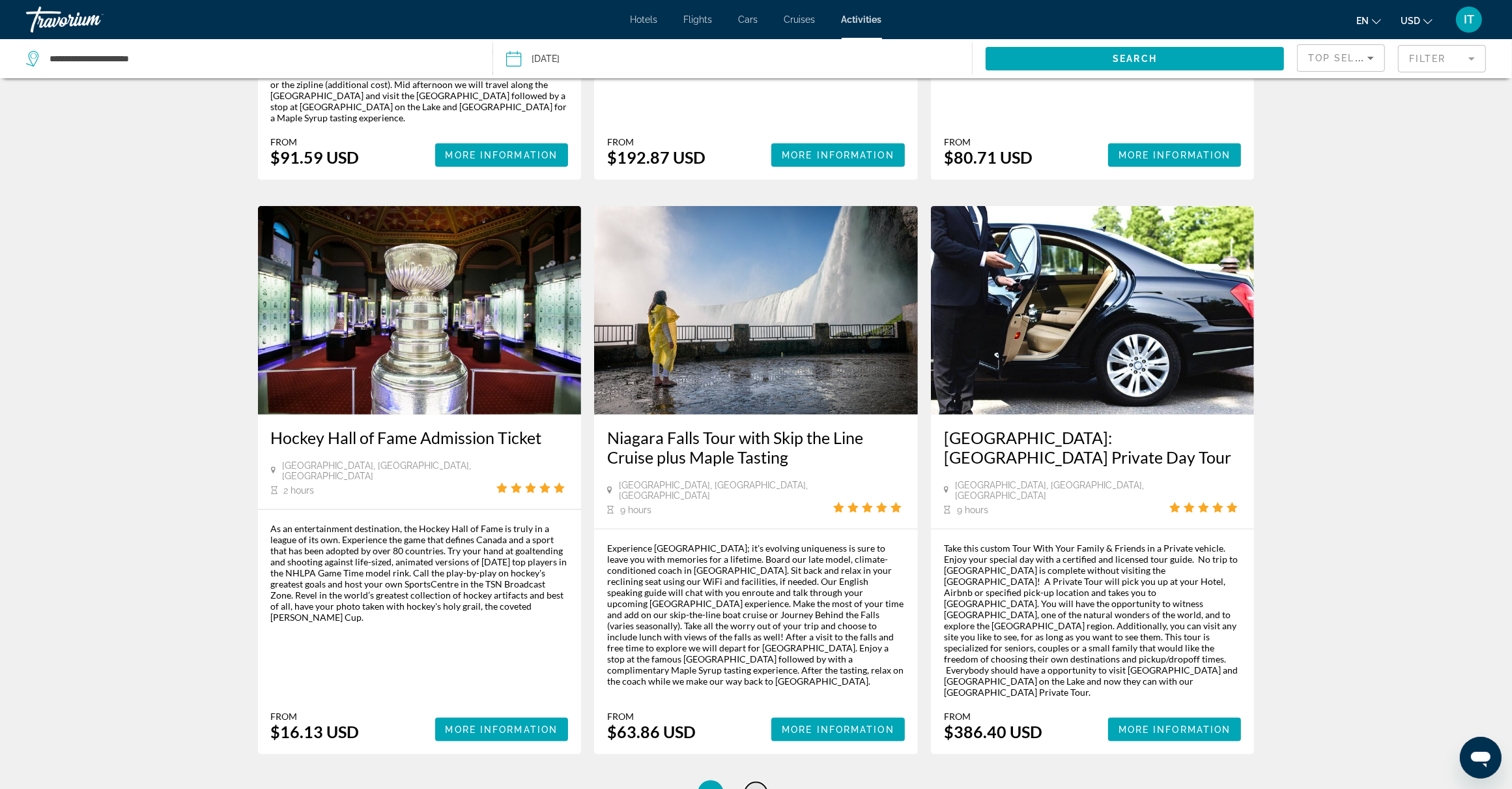
click at [760, 782] on link "page 4" at bounding box center [756, 793] width 23 height 23
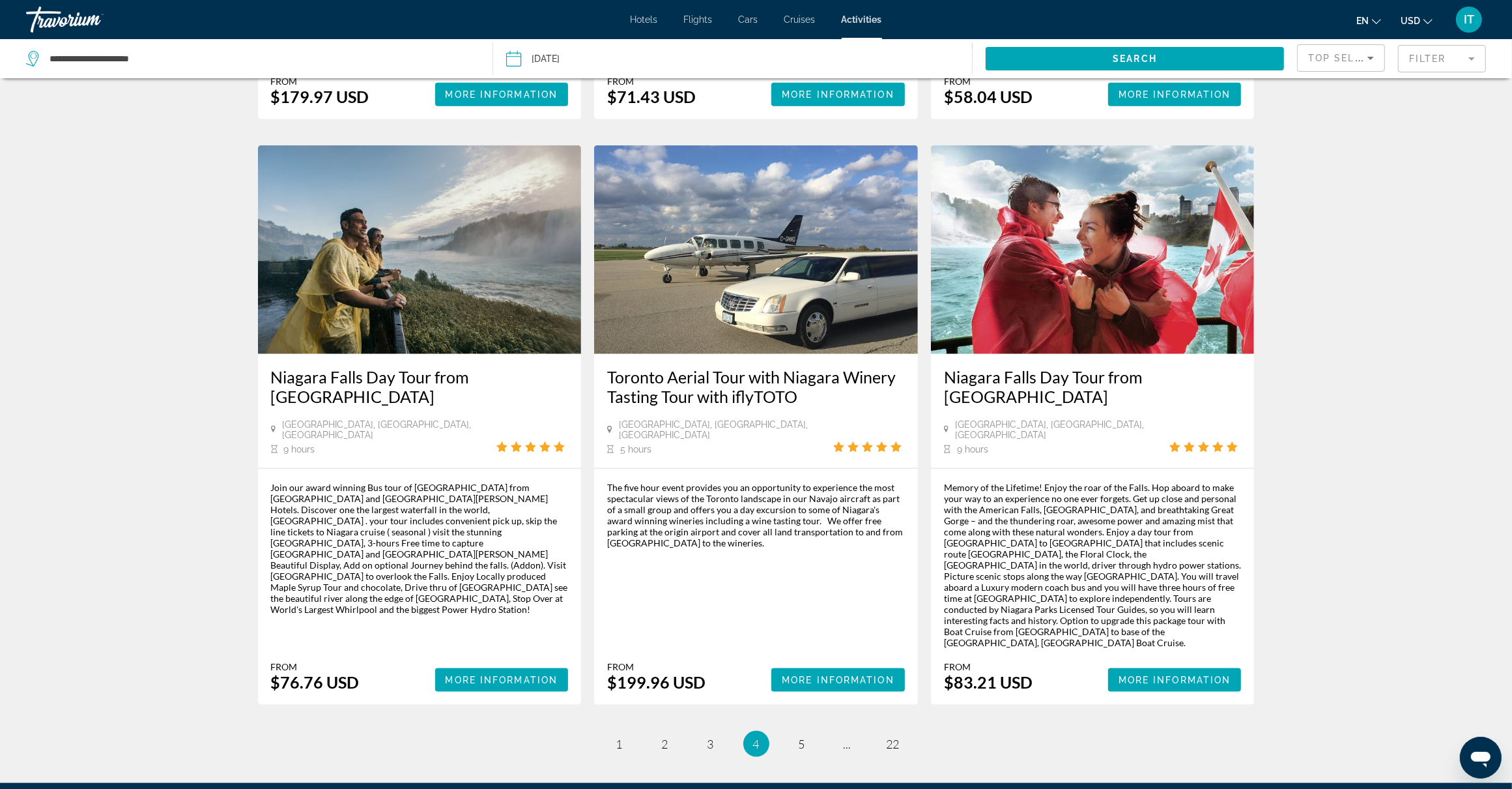
scroll to position [1752, 0]
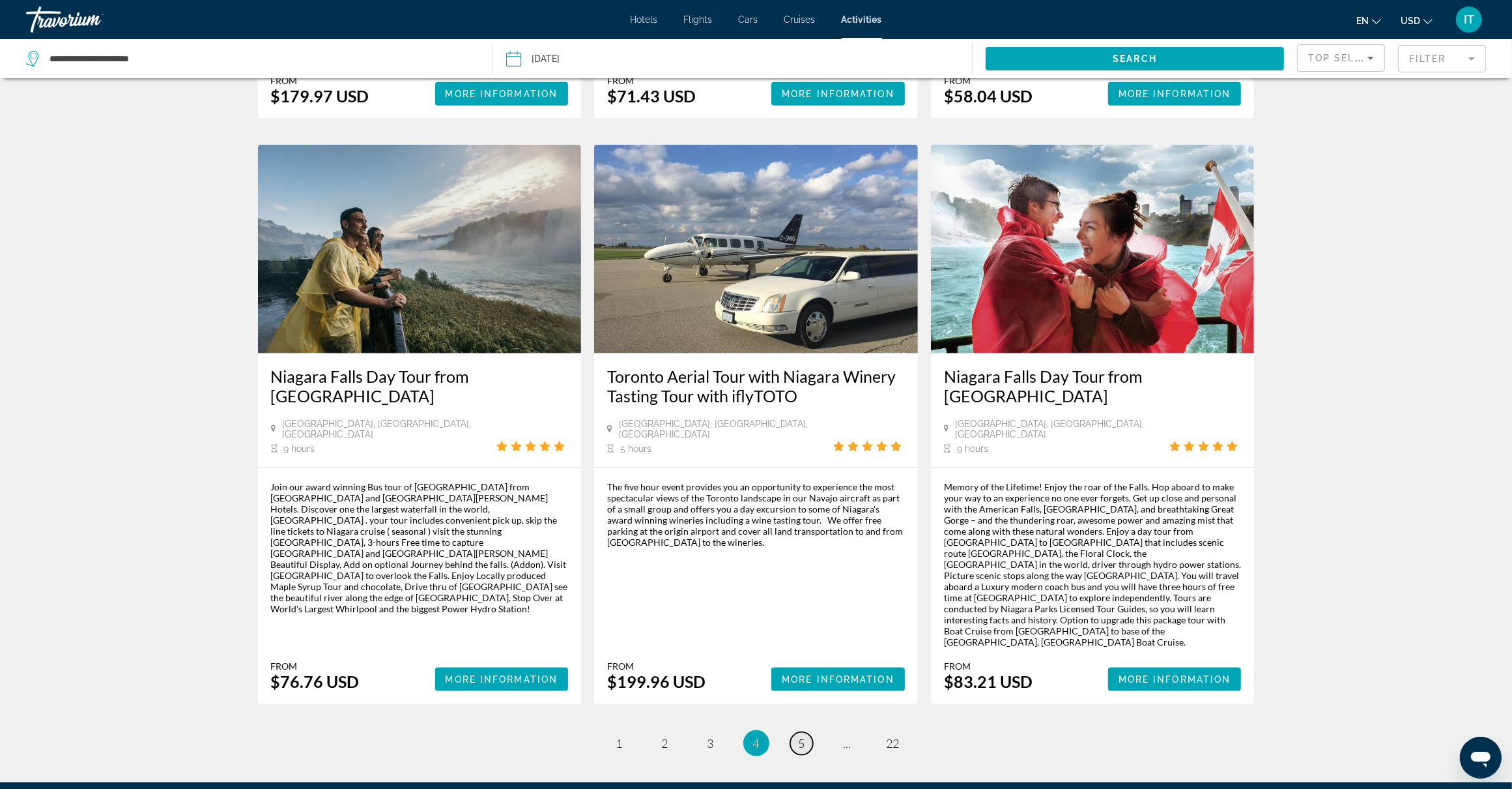
click at [802, 736] on span "5" at bounding box center [802, 743] width 6 height 15
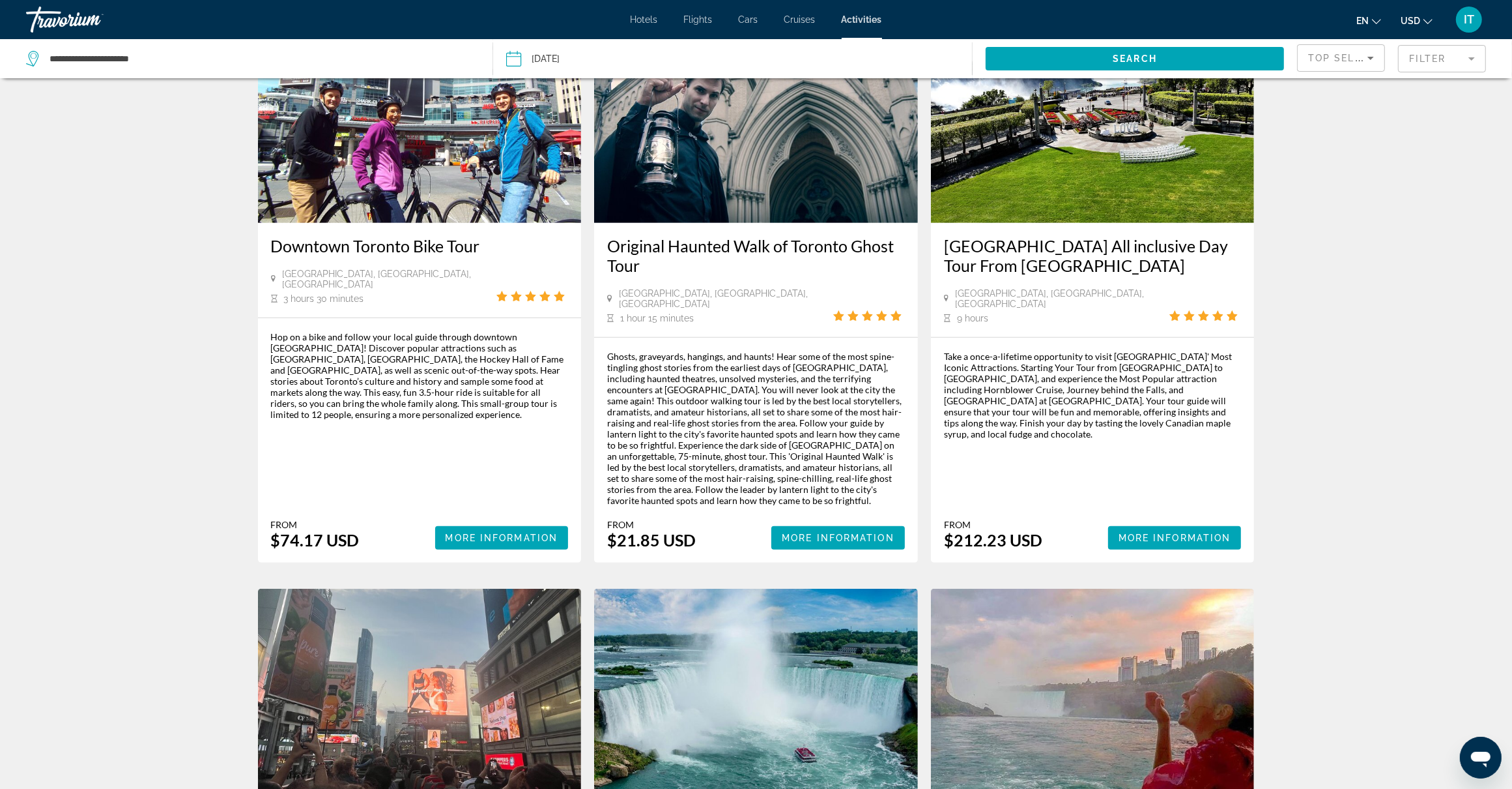
scroll to position [652, 0]
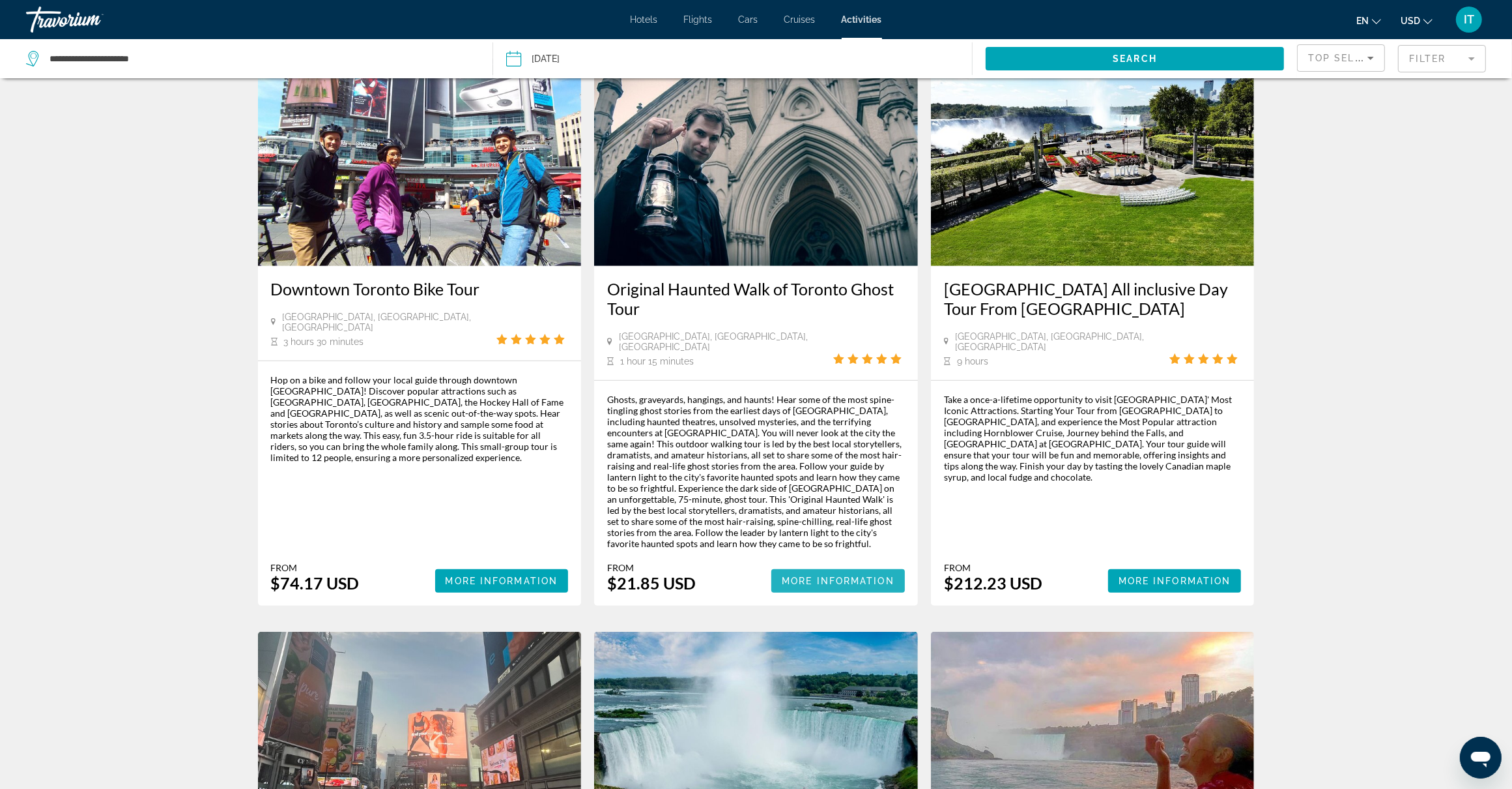
click at [810, 576] on span "More Information" at bounding box center [838, 581] width 113 height 10
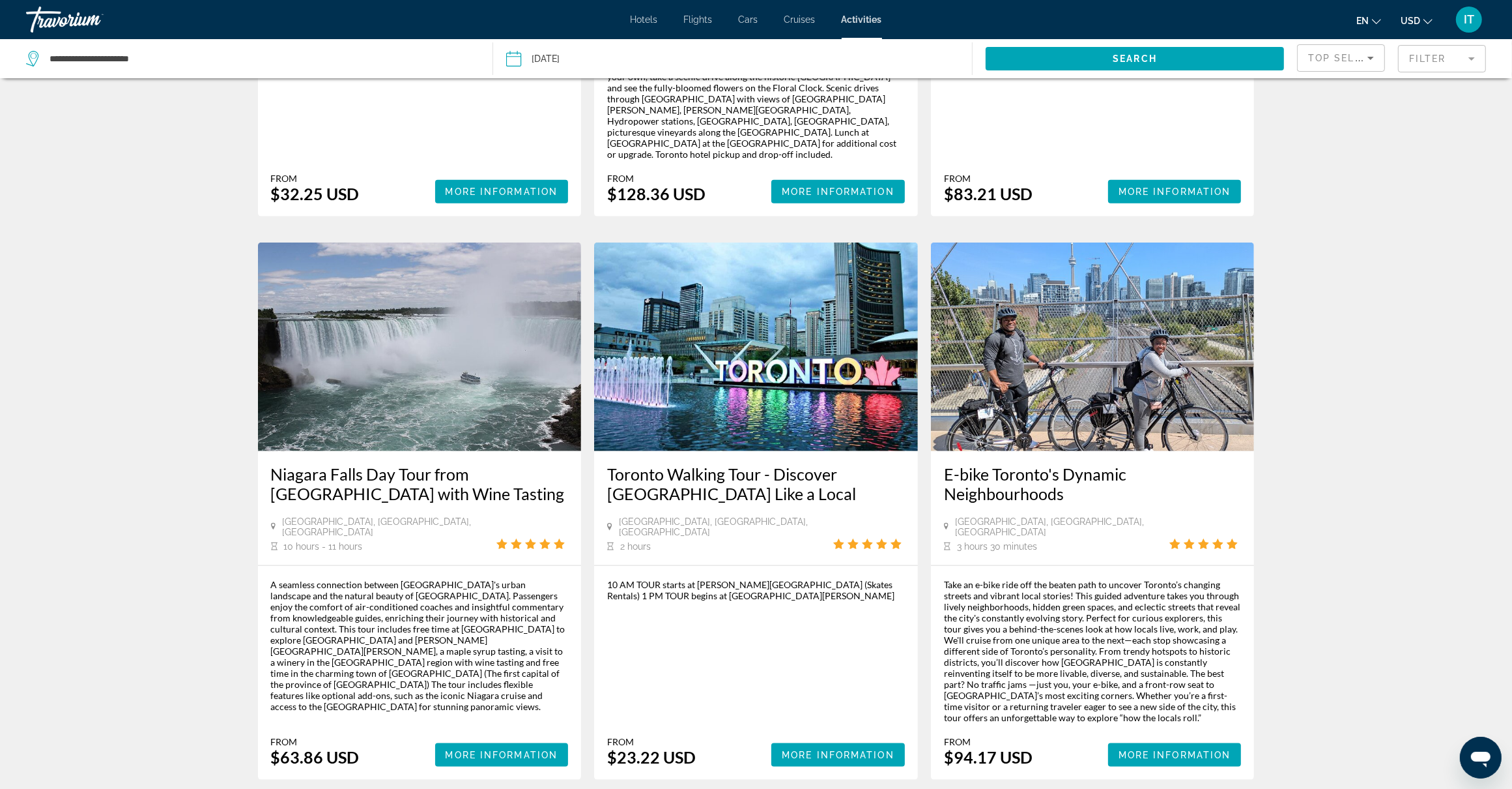
scroll to position [1711, 0]
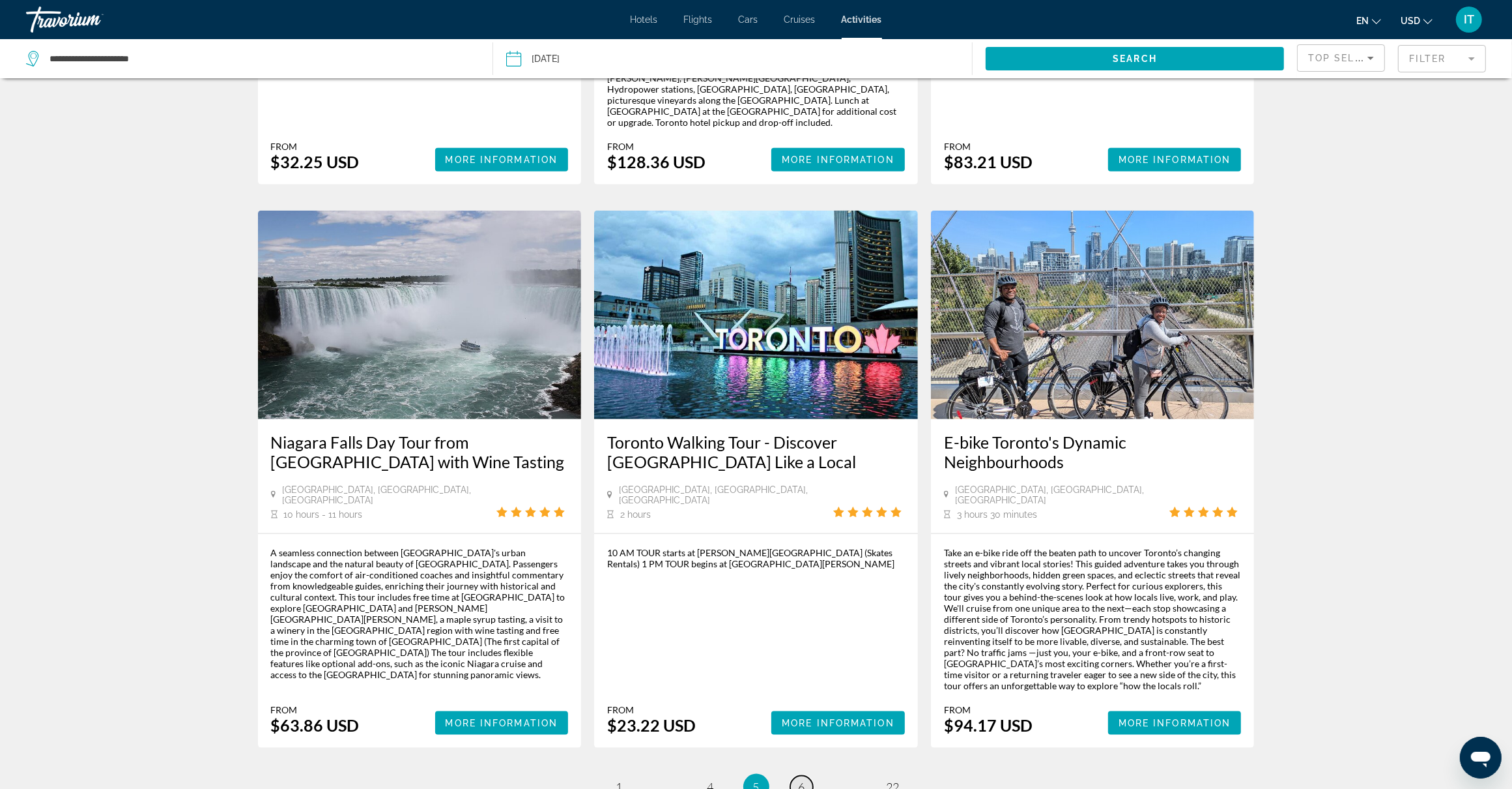
click at [803, 779] on span "6" at bounding box center [802, 787] width 6 height 15
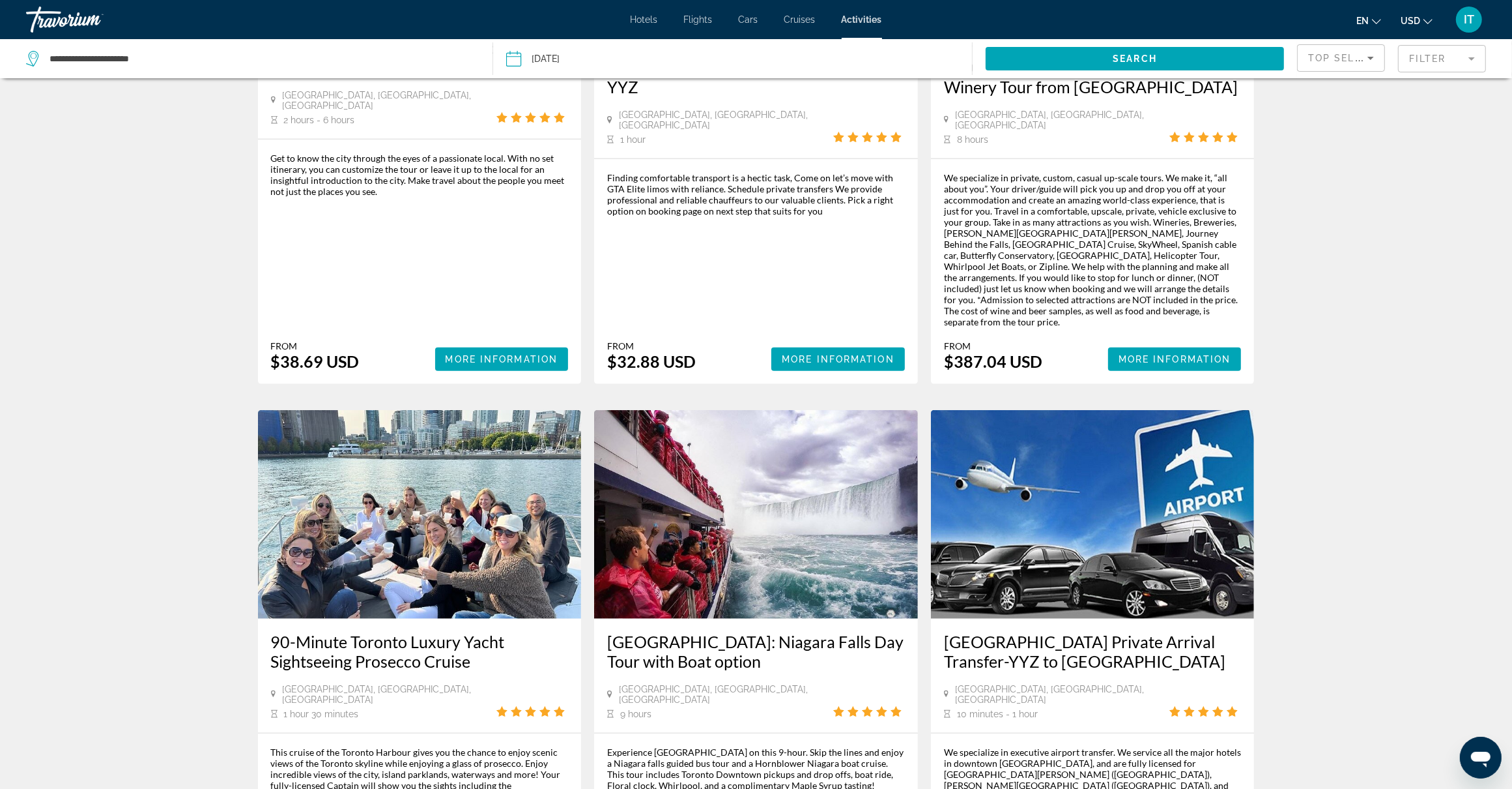
scroll to position [1783, 0]
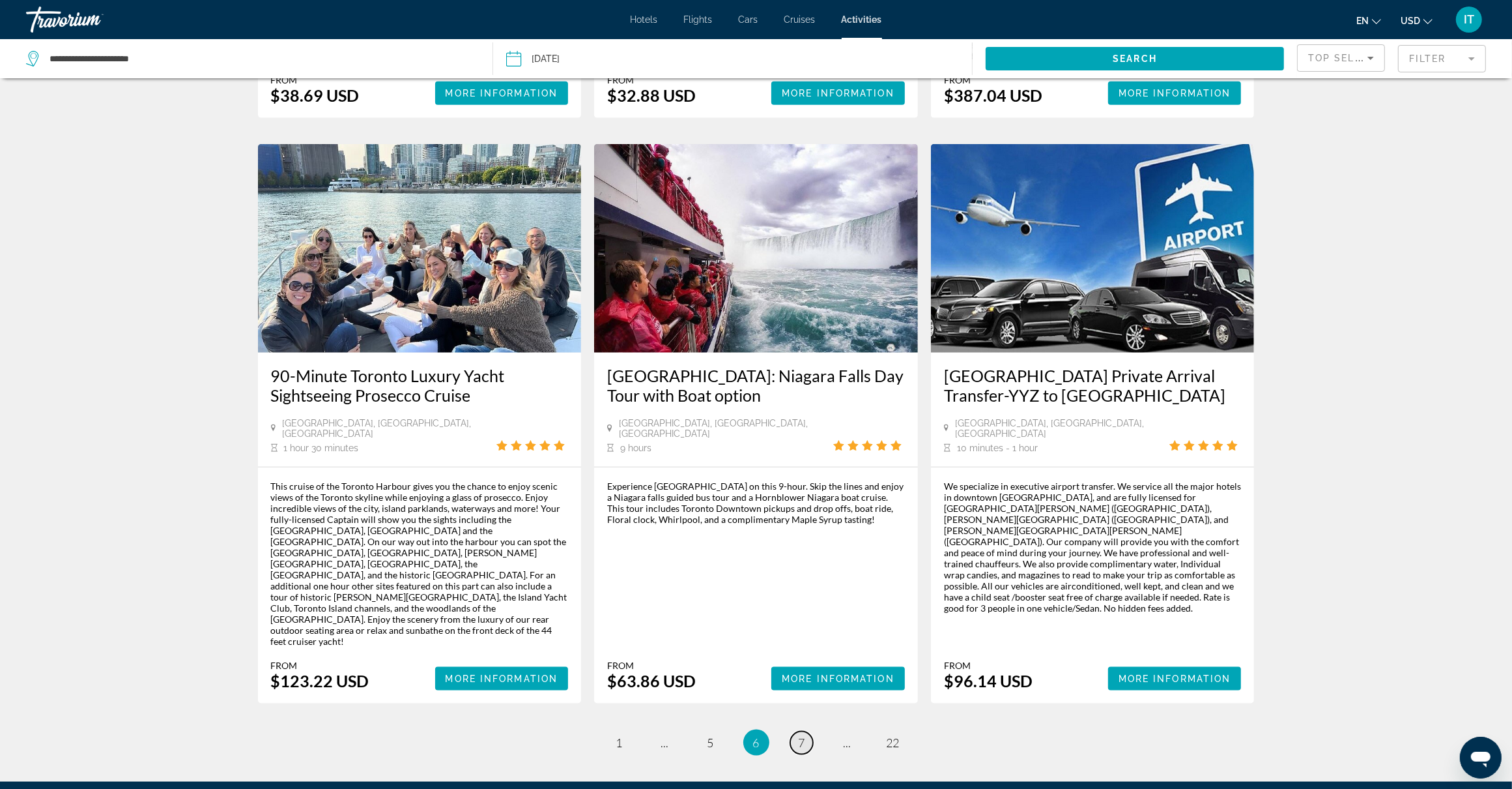
click at [805, 735] on span "7" at bounding box center [802, 742] width 6 height 15
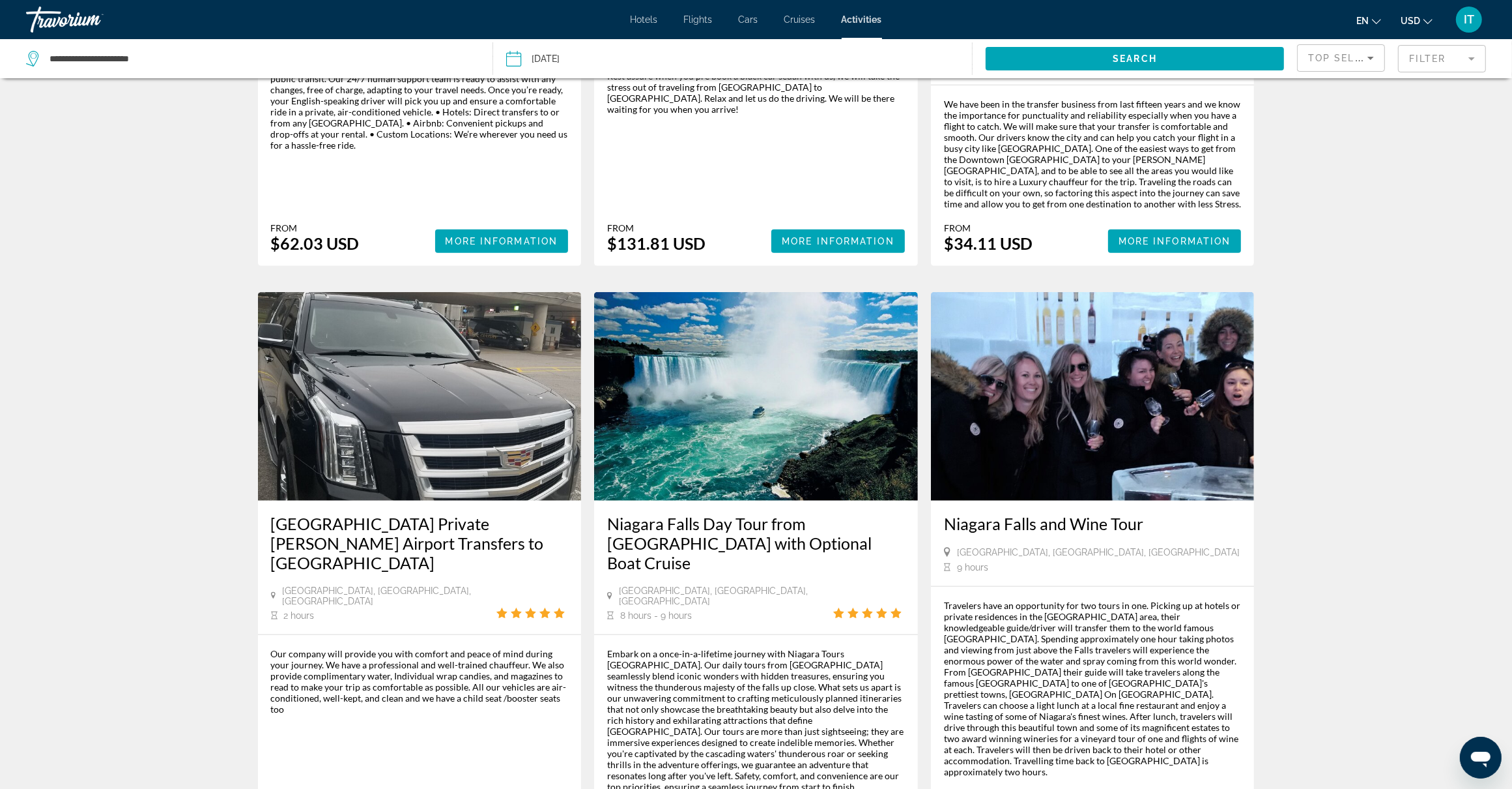
scroll to position [1630, 0]
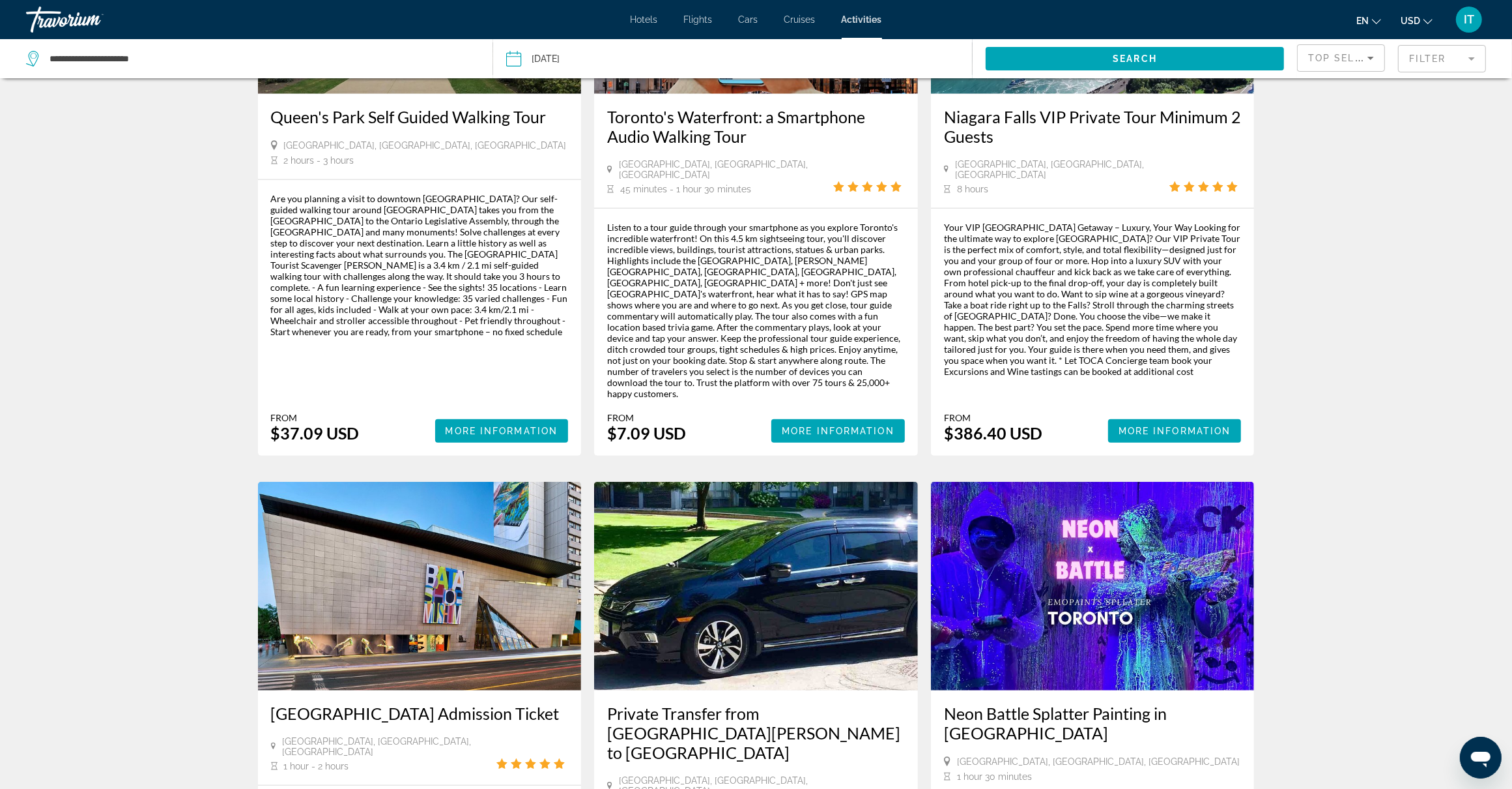
scroll to position [1630, 0]
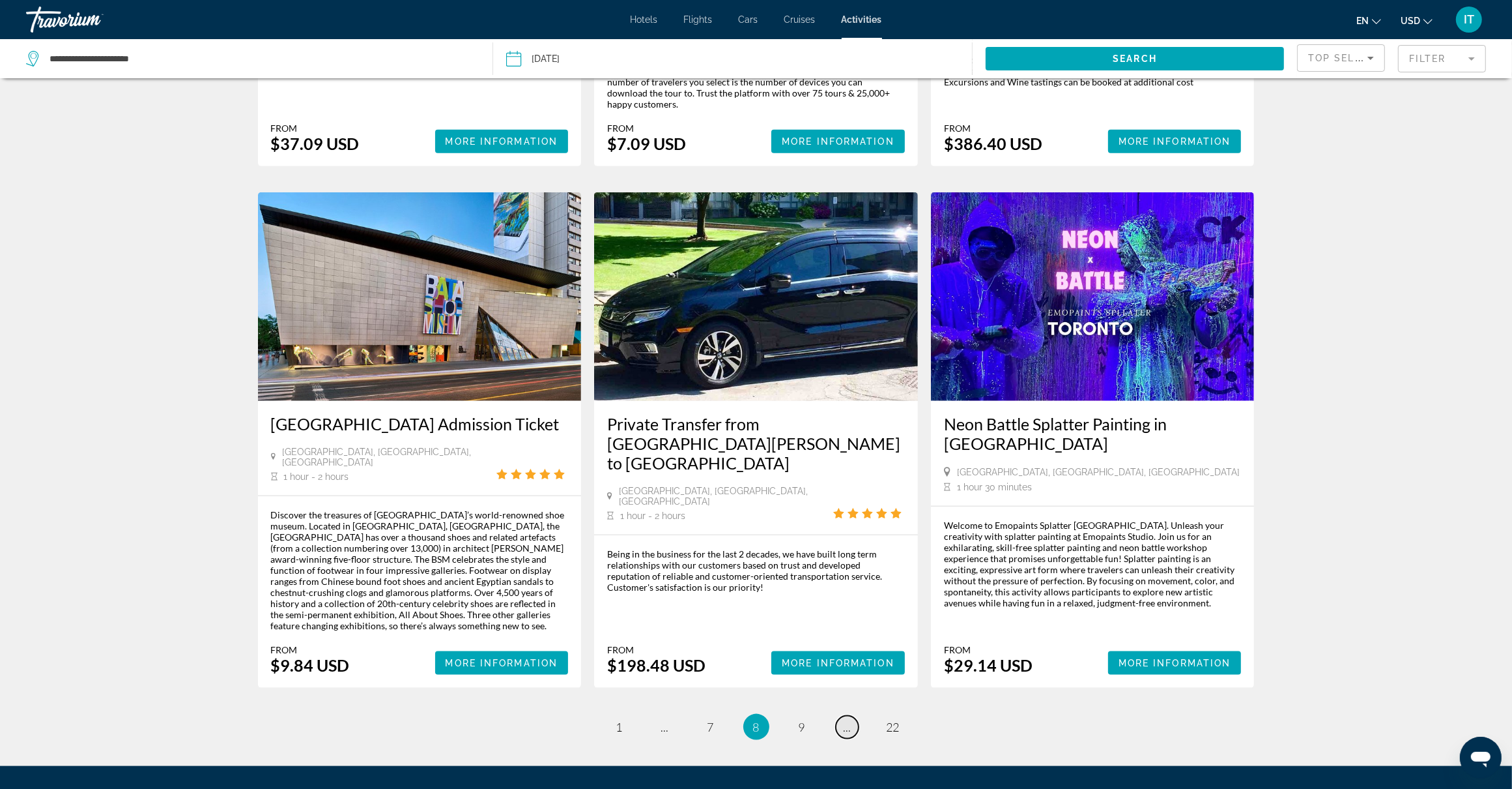
click at [848, 720] on span "..." at bounding box center [848, 727] width 8 height 15
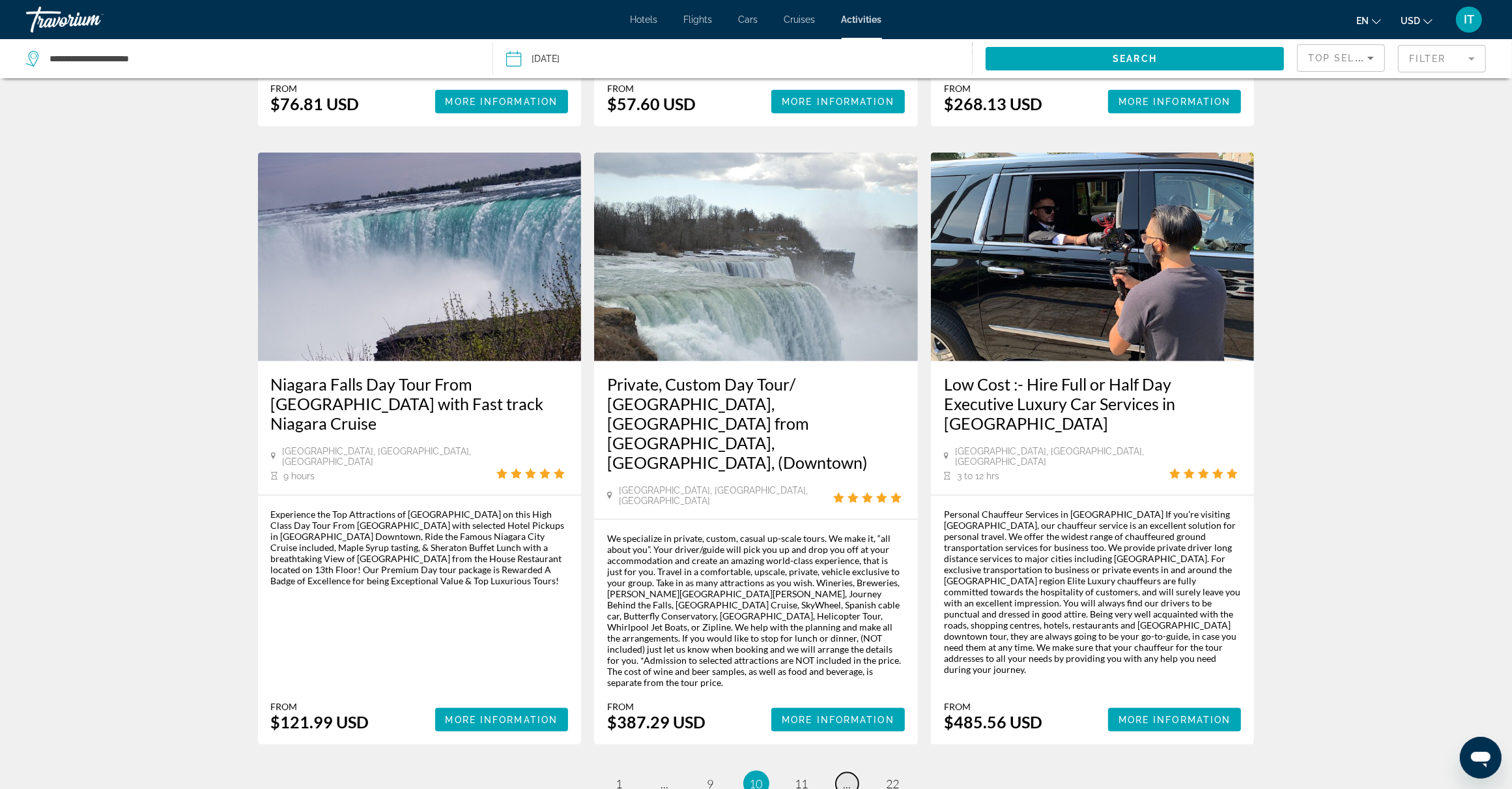
scroll to position [1653, 0]
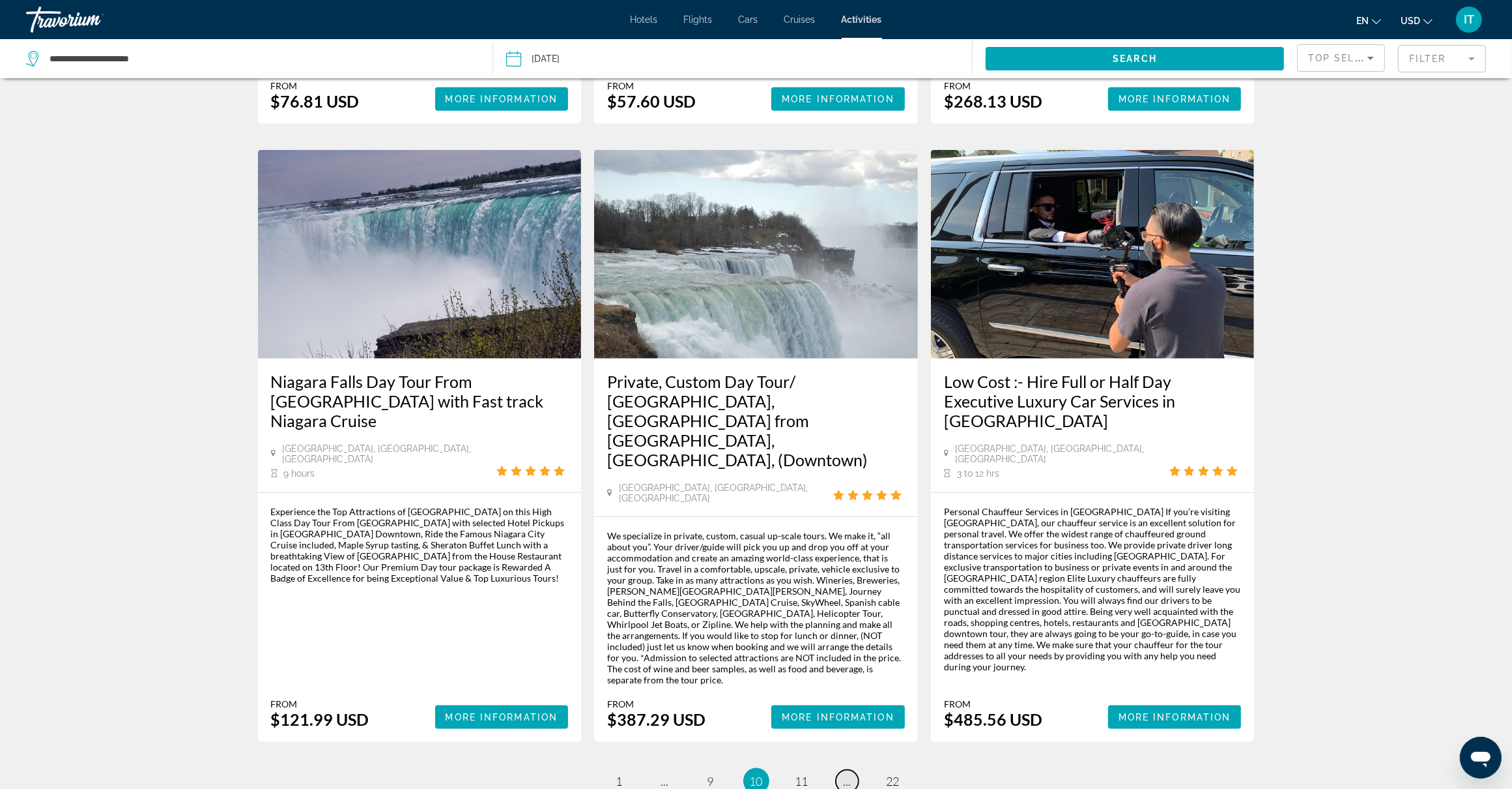
click at [847, 774] on span "..." at bounding box center [848, 781] width 8 height 15
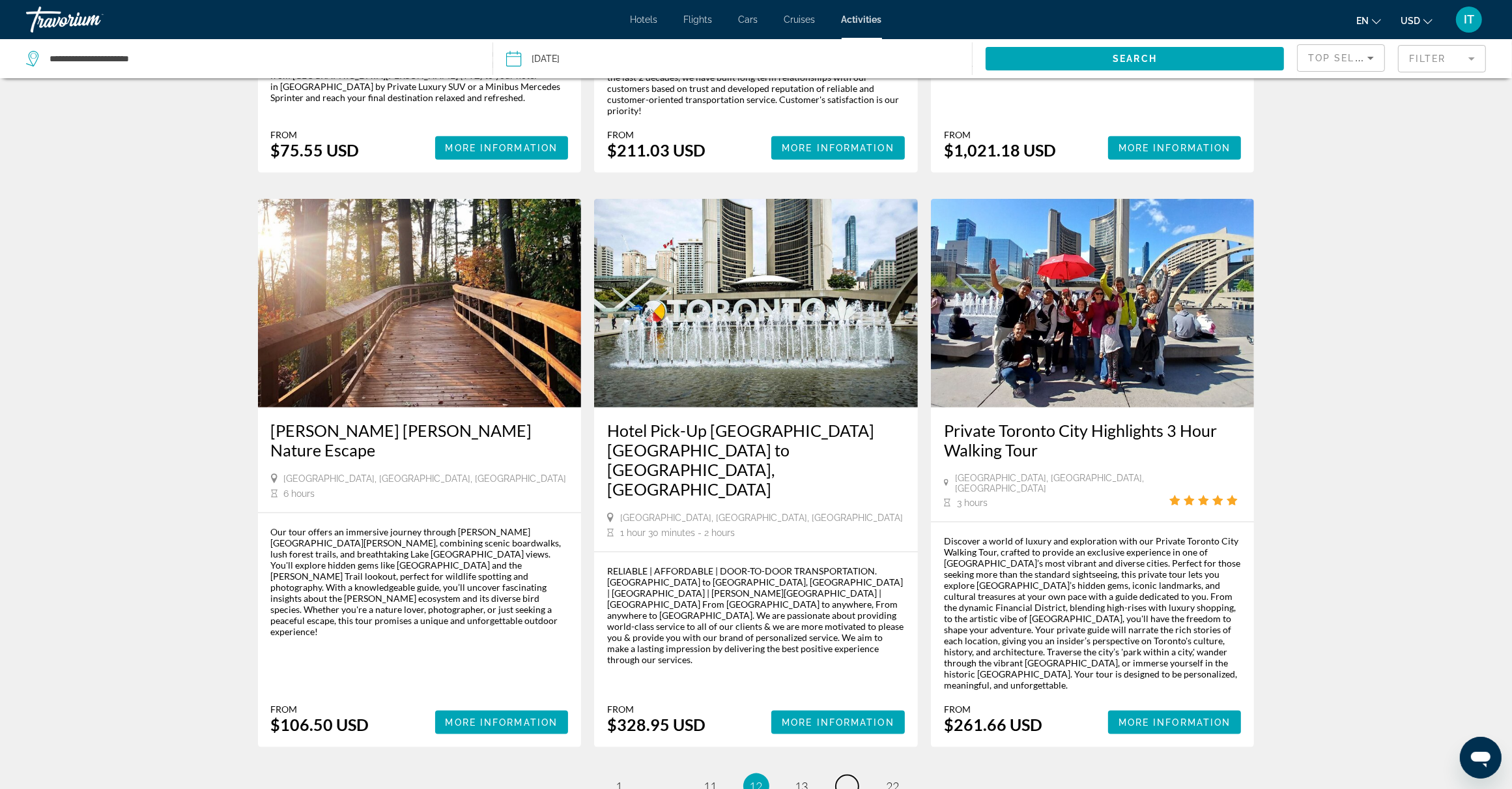
scroll to position [1630, 0]
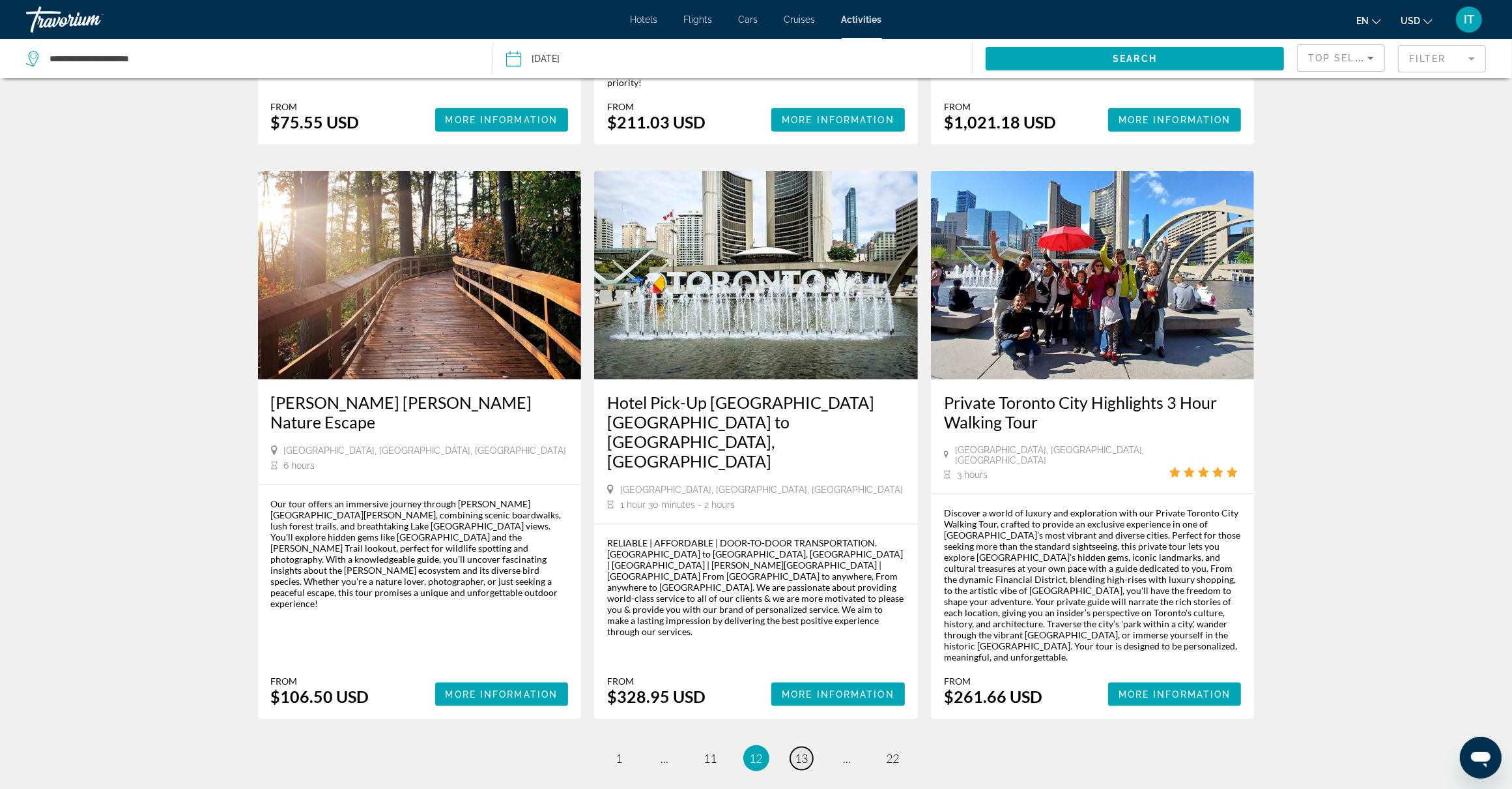
click at [808, 751] on span "13" at bounding box center [802, 758] width 13 height 15
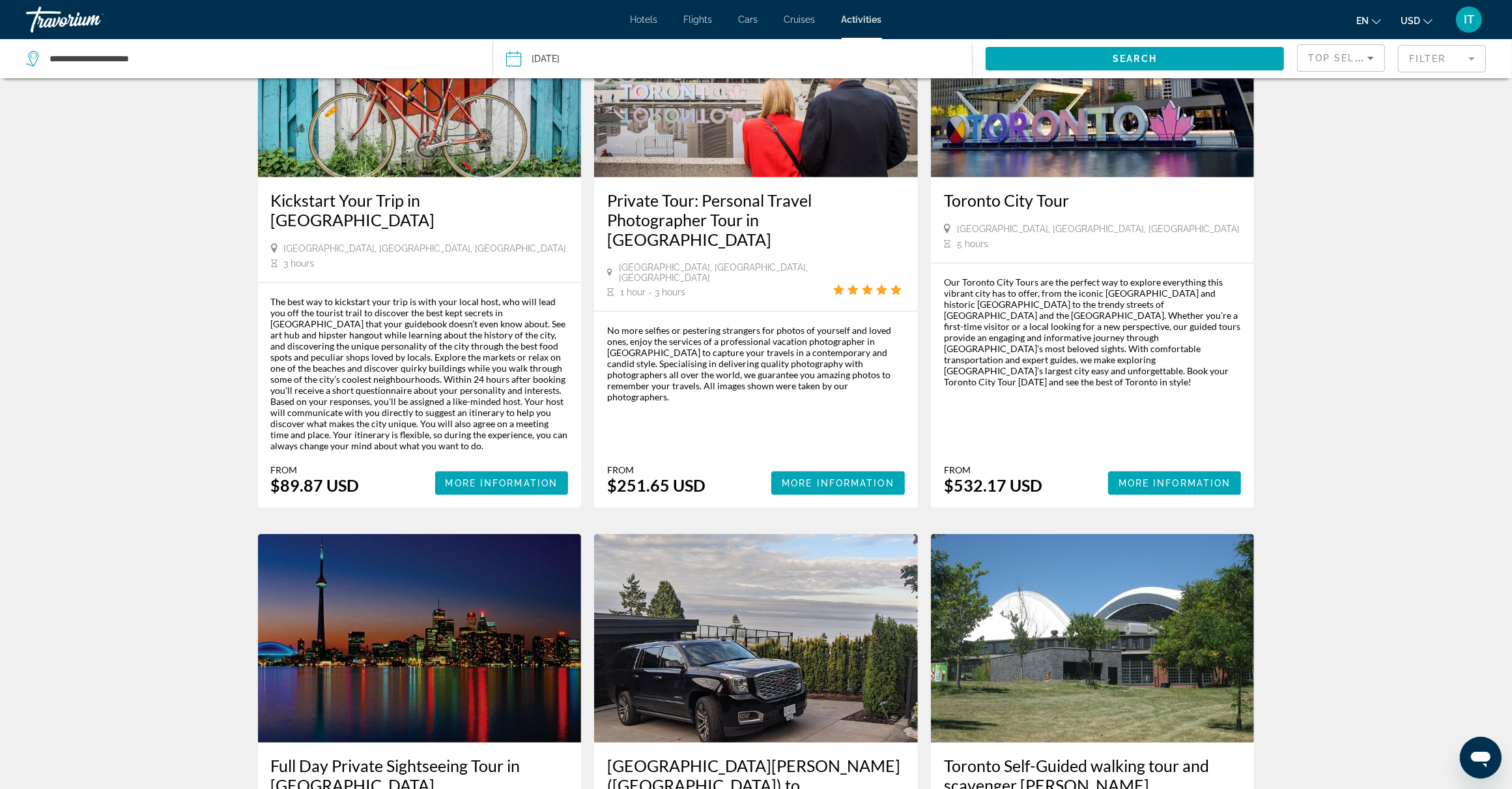
scroll to position [1755, 0]
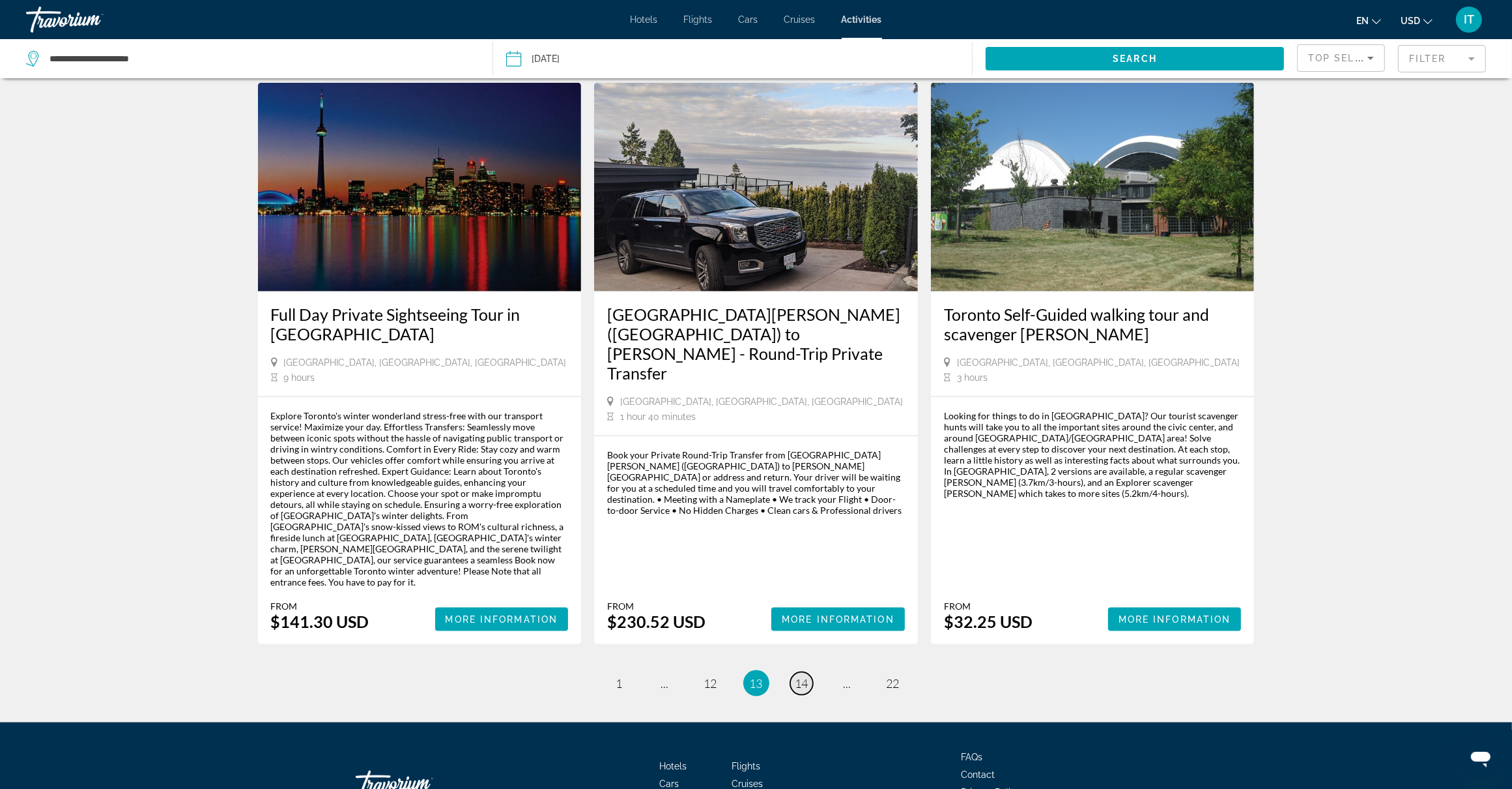
click at [802, 676] on span "14" at bounding box center [802, 683] width 13 height 15
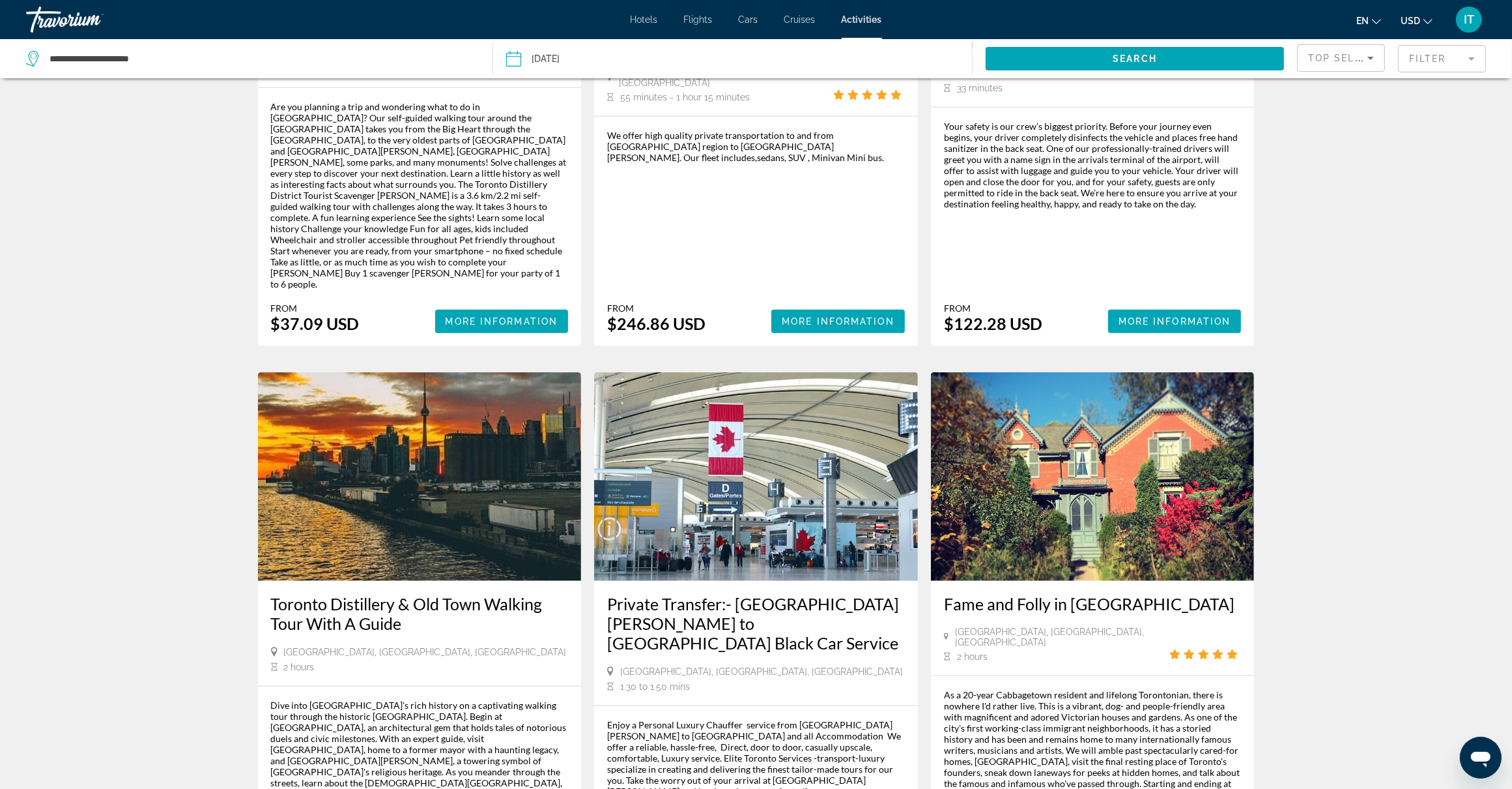
scroll to position [1630, 0]
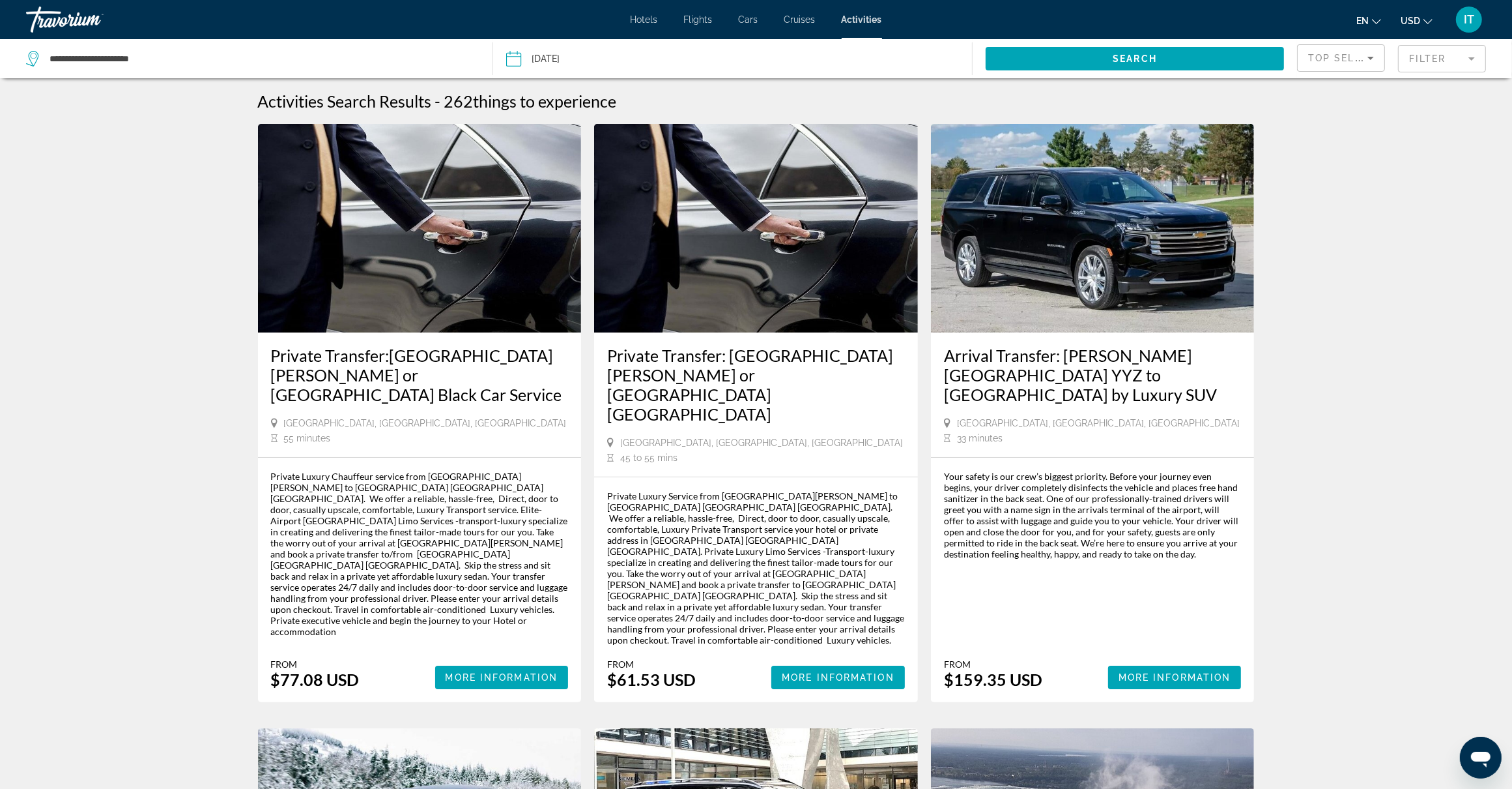
click at [647, 21] on span "Hotels" at bounding box center [644, 19] width 27 height 10
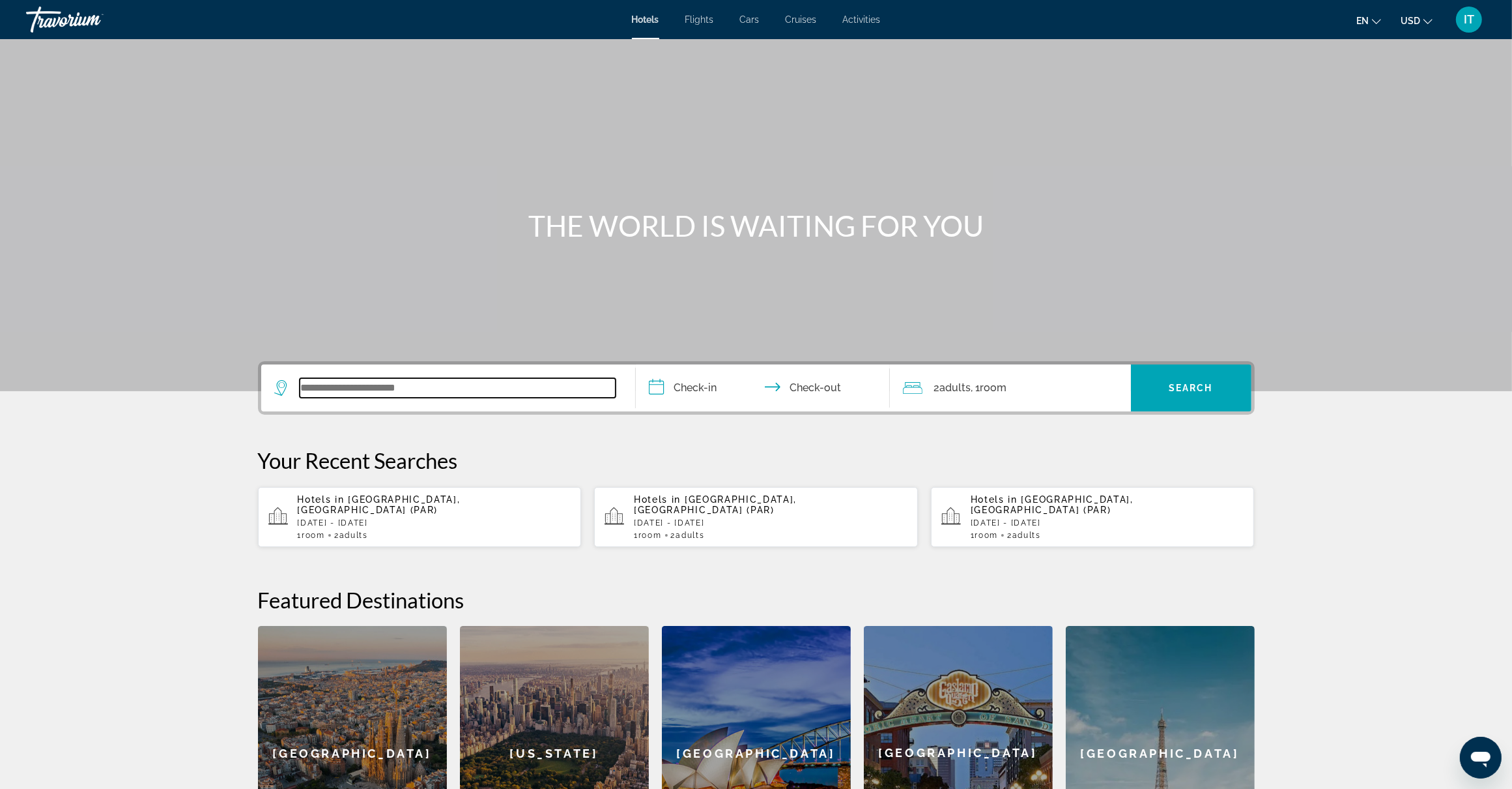
click at [442, 385] on input "Search widget" at bounding box center [457, 388] width 316 height 19
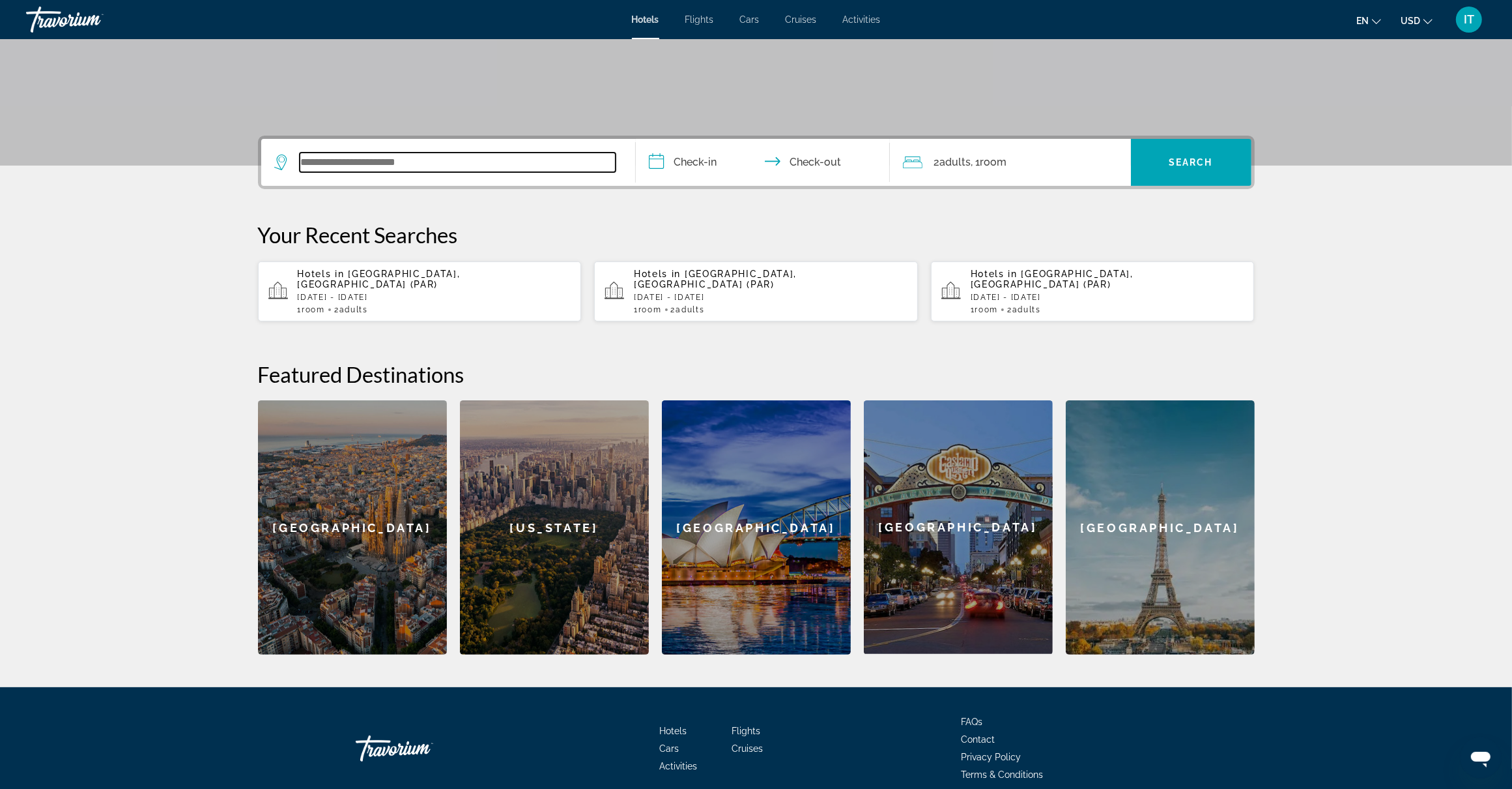
scroll to position [274, 0]
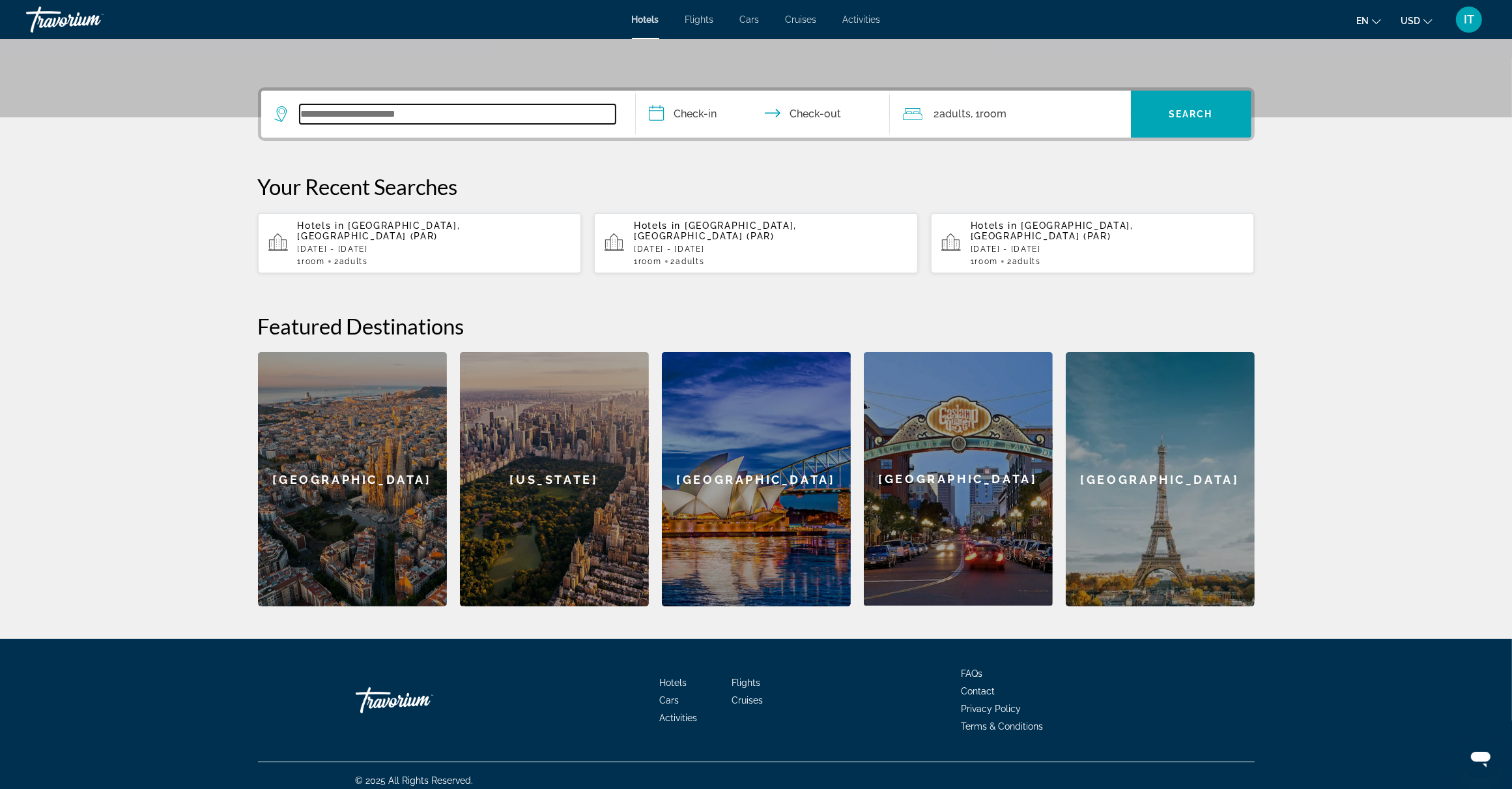
click at [457, 115] on input "Search widget" at bounding box center [457, 114] width 316 height 19
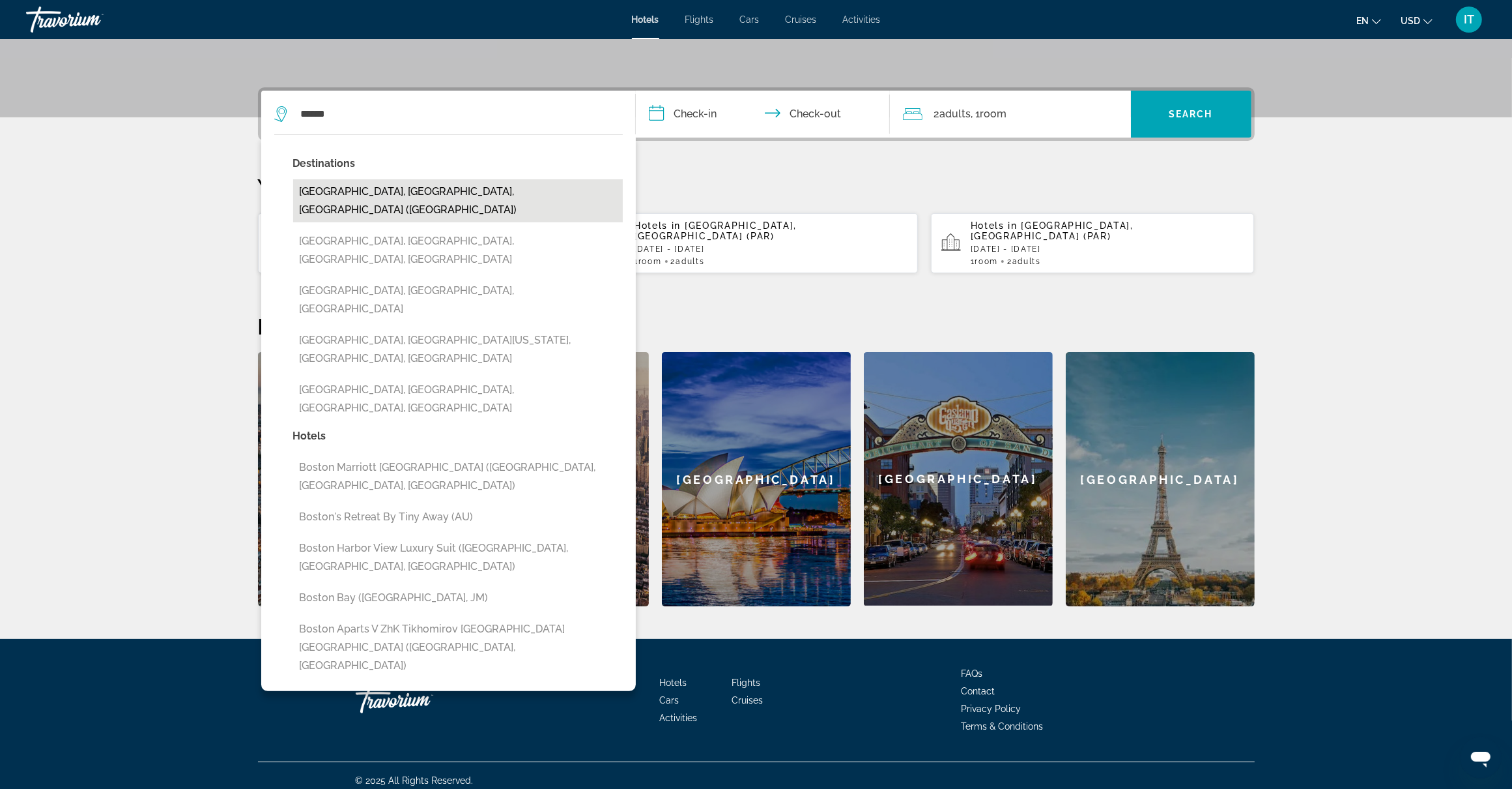
click at [438, 187] on button "[GEOGRAPHIC_DATA], [GEOGRAPHIC_DATA], [GEOGRAPHIC_DATA] ([GEOGRAPHIC_DATA])" at bounding box center [458, 200] width 329 height 43
type input "**********"
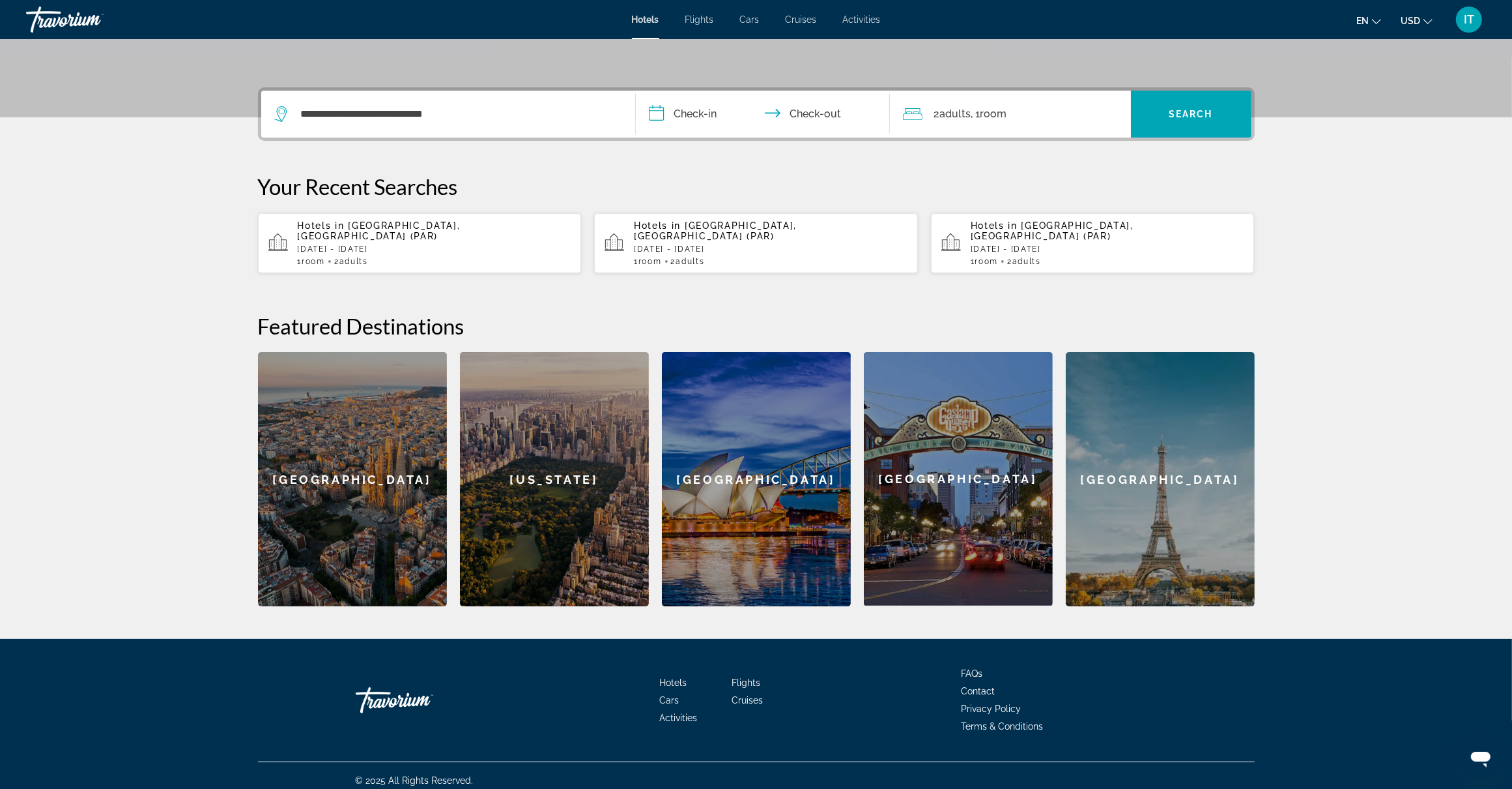
click at [684, 120] on input "**********" at bounding box center [765, 115] width 259 height 51
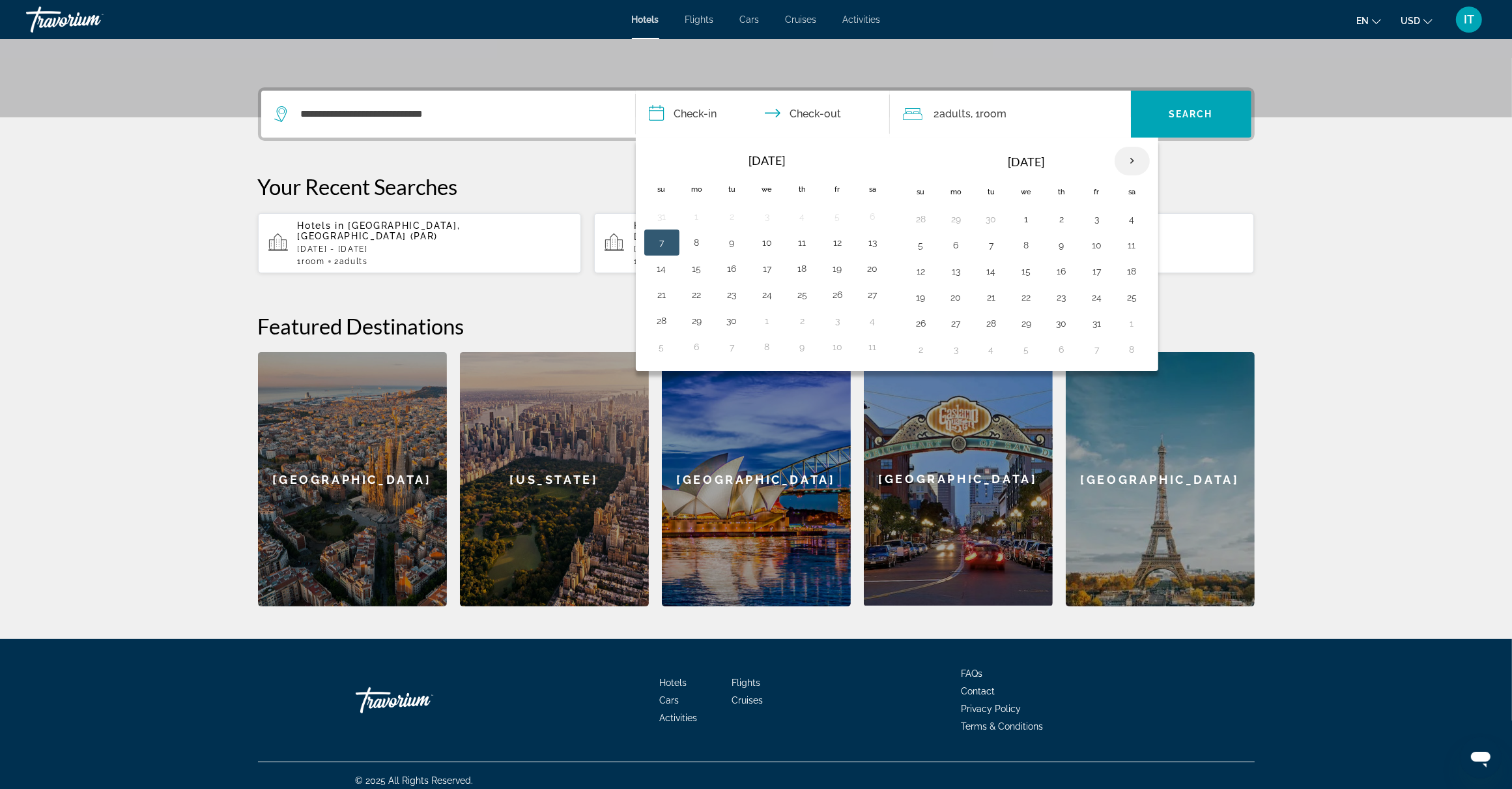
click at [1141, 163] on th "Next month" at bounding box center [1133, 162] width 36 height 29
click at [668, 164] on th "Previous month" at bounding box center [662, 162] width 36 height 29
click at [874, 248] on button "11" at bounding box center [873, 245] width 21 height 19
click at [741, 275] on button "14" at bounding box center [732, 271] width 21 height 19
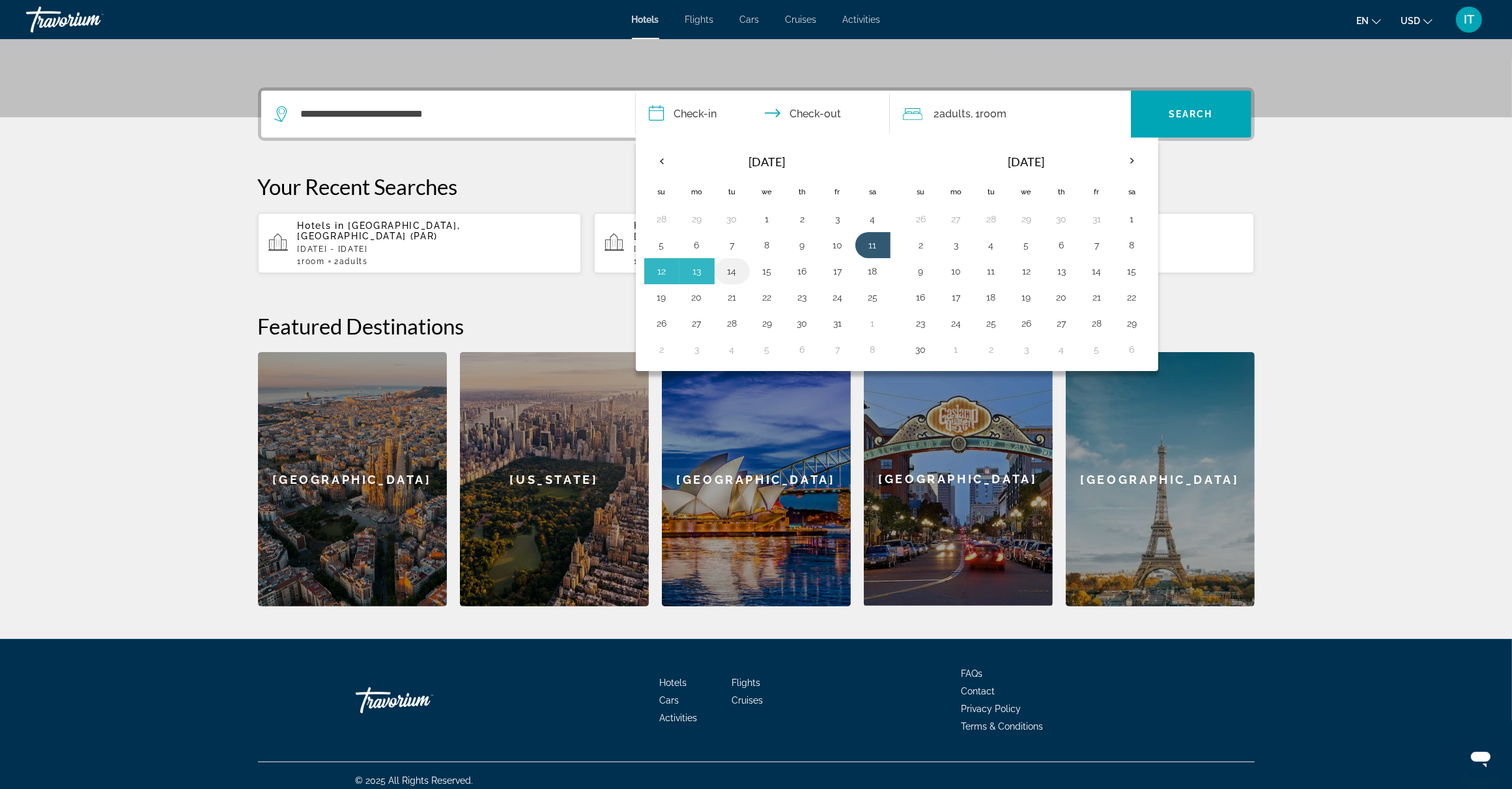
type input "**********"
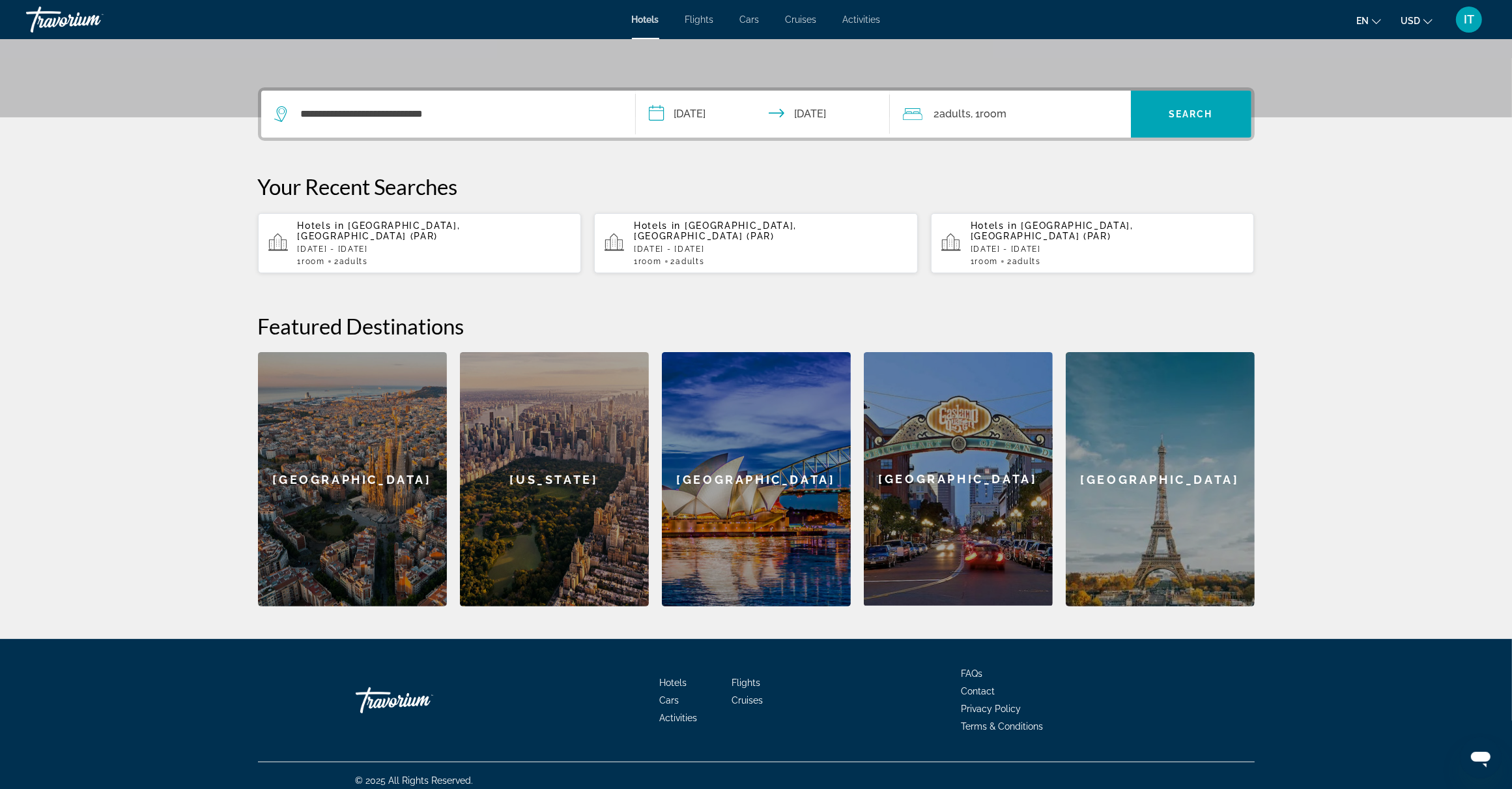
click at [1063, 120] on div "2 Adult Adults , 1 Room rooms" at bounding box center [1017, 114] width 228 height 19
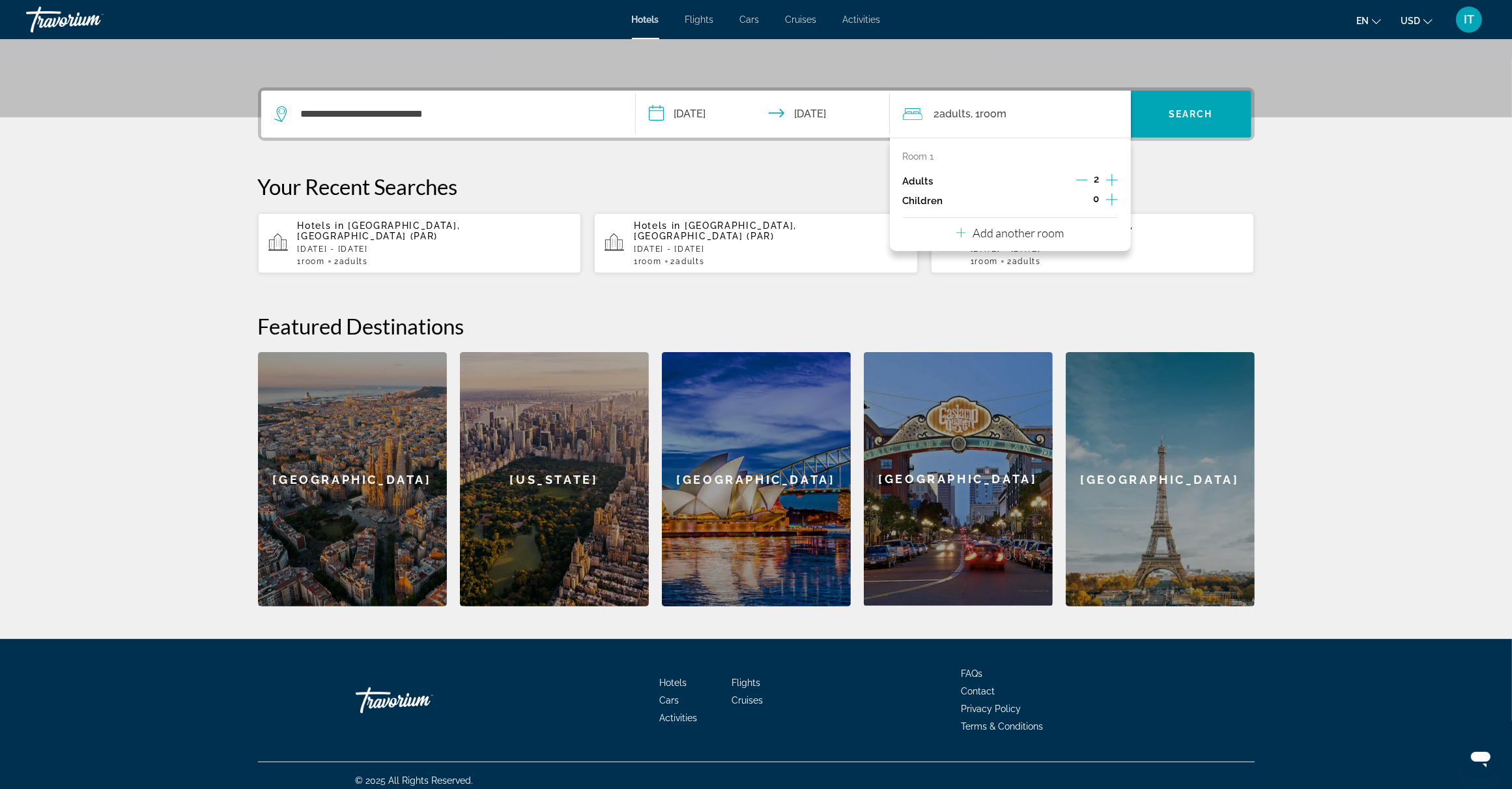
click at [1112, 199] on icon "Increment children" at bounding box center [1112, 199] width 12 height 12
click at [995, 238] on icon "Travelers: 2 adults, 2 children" at bounding box center [991, 235] width 15 height 15
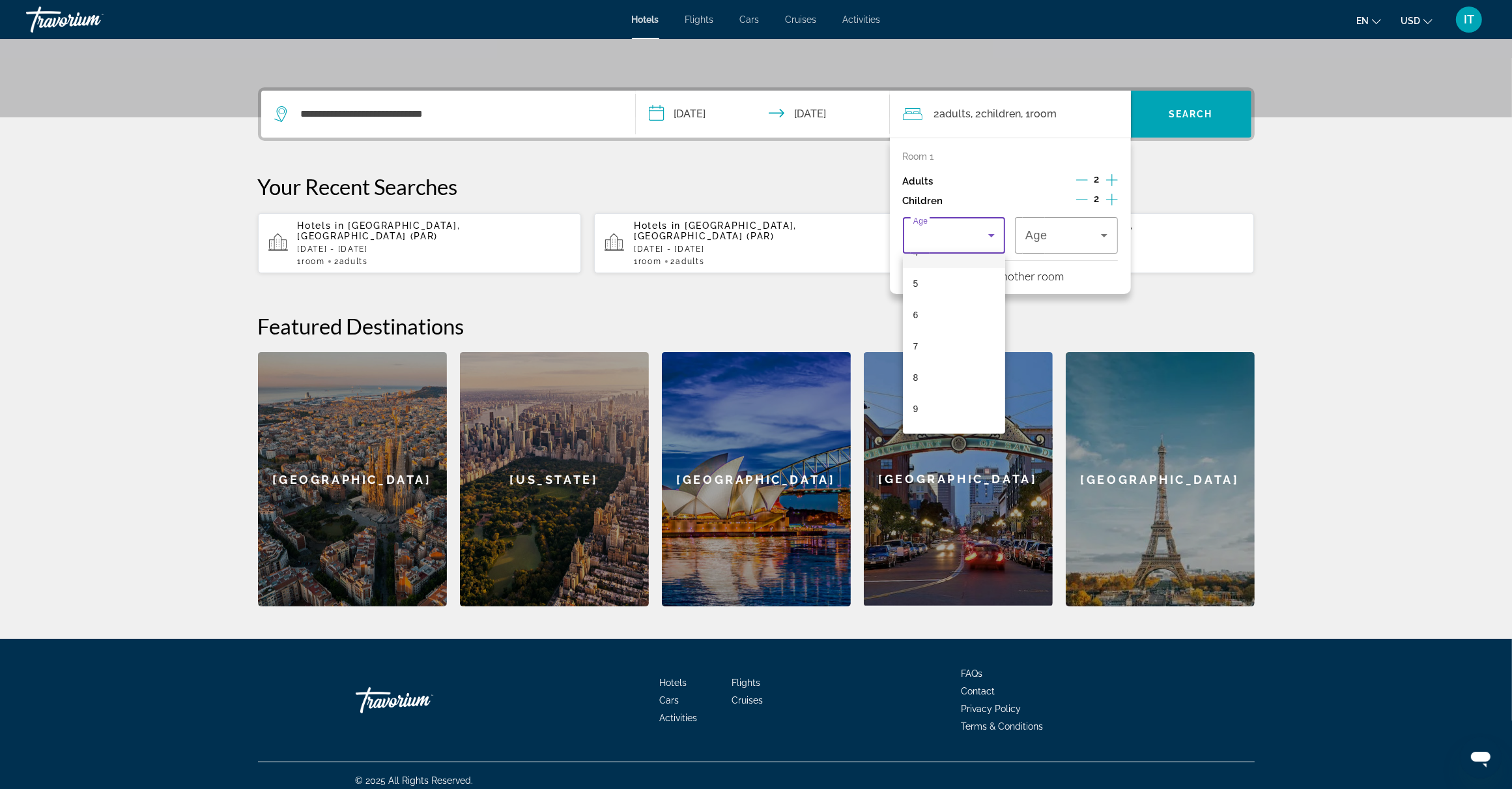
scroll to position [326, 0]
click at [944, 326] on mat-option "12" at bounding box center [955, 325] width 103 height 31
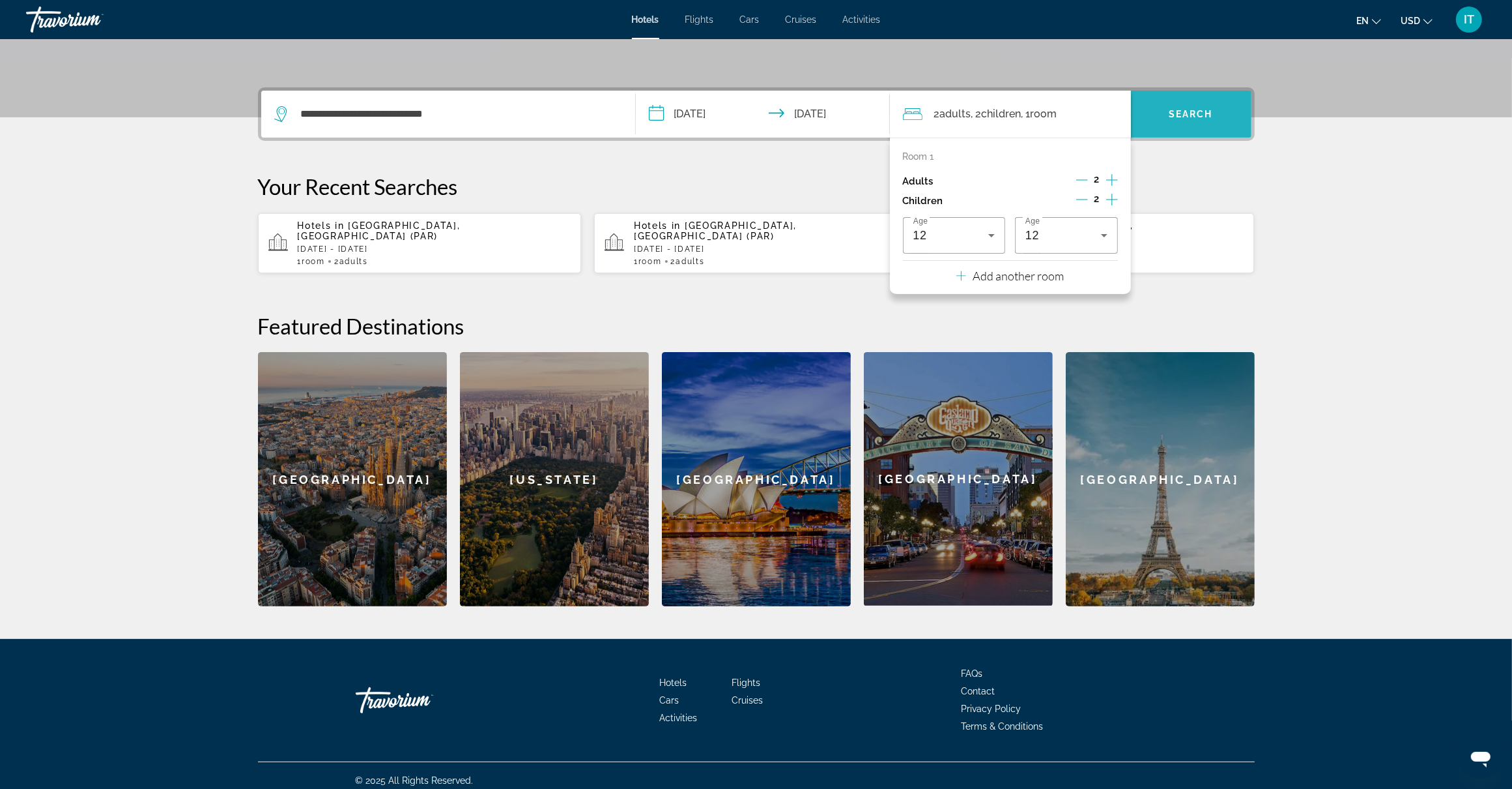
click at [1199, 123] on span "Search widget" at bounding box center [1191, 114] width 120 height 31
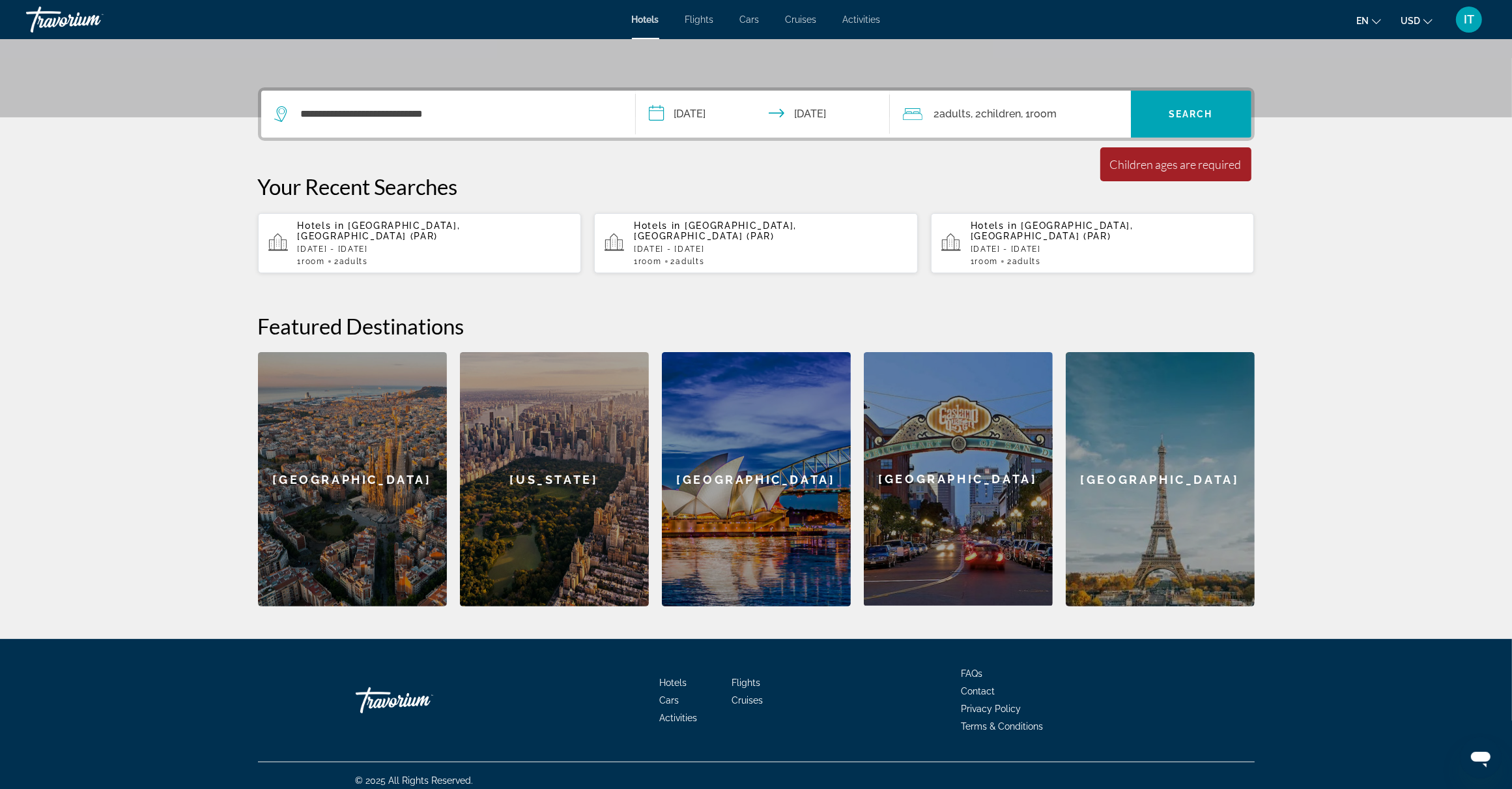
click at [948, 162] on div "**********" at bounding box center [756, 346] width 1049 height 518
click at [1135, 167] on div "Children ages are required" at bounding box center [1175, 165] width 132 height 15
click at [1000, 123] on span ", 2 Child Children" at bounding box center [996, 114] width 50 height 19
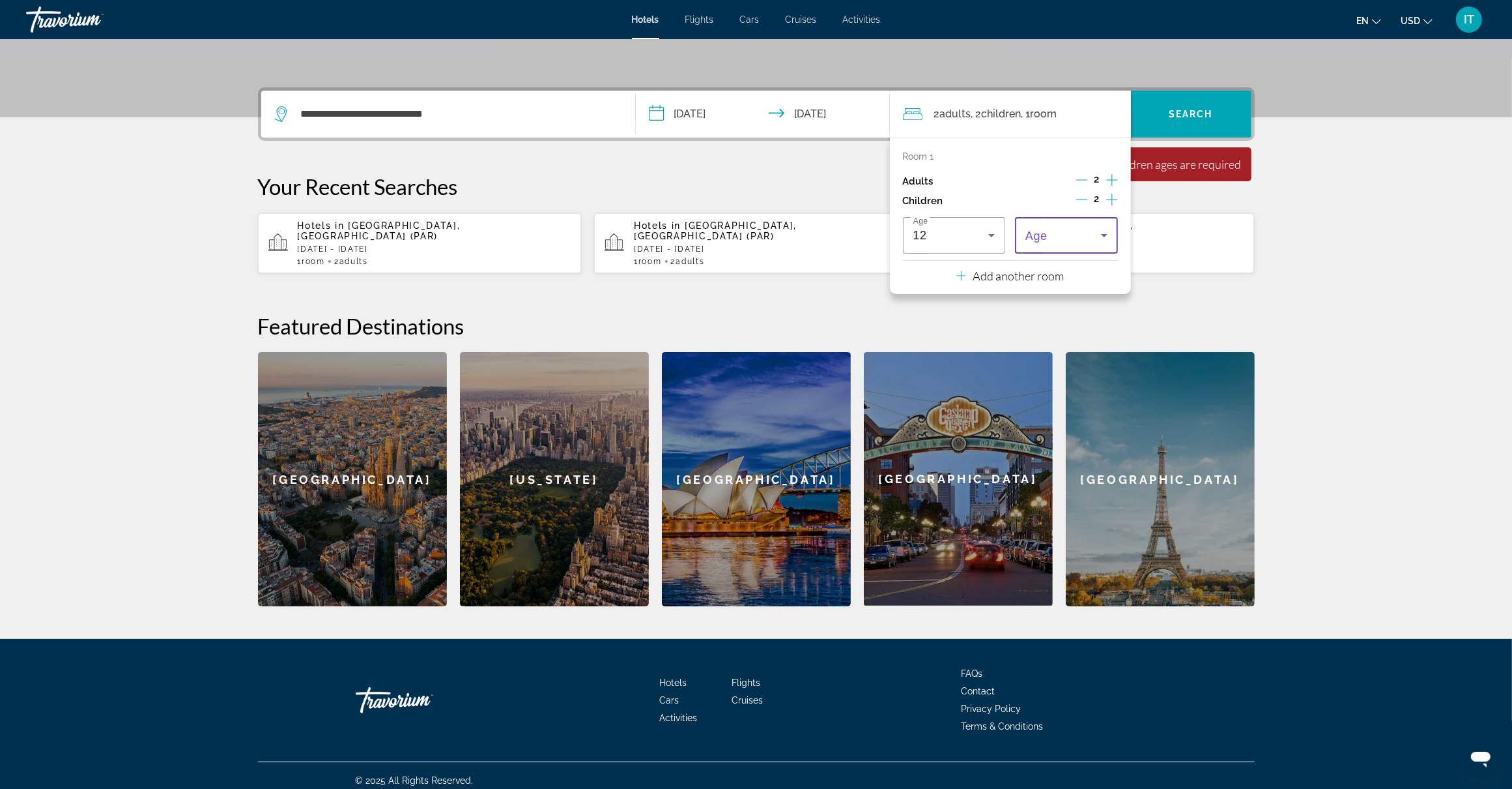
click at [1074, 241] on span "Travelers: 2 adults, 2 children" at bounding box center [1063, 235] width 76 height 15
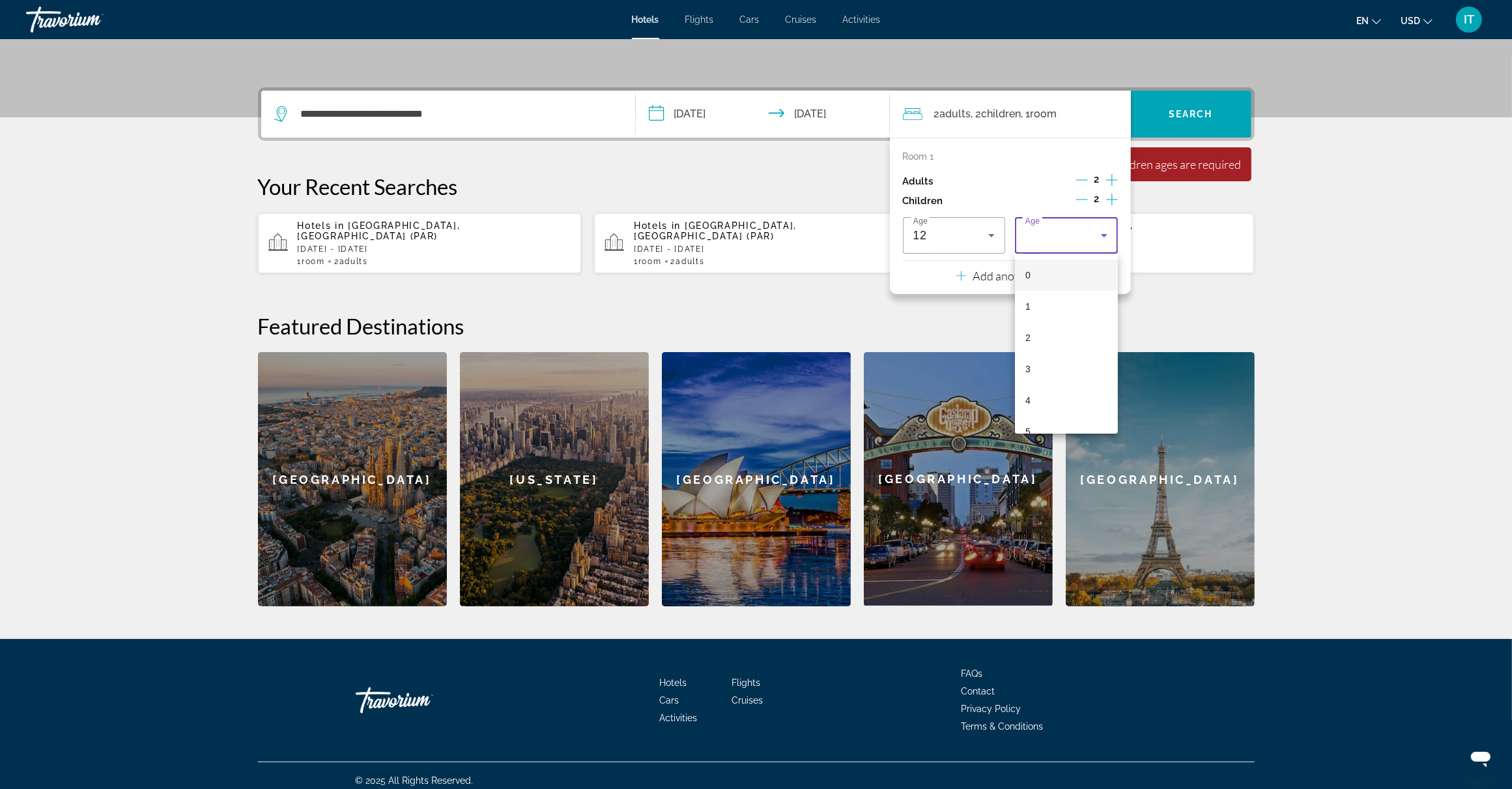
click at [1042, 413] on mat-option "4" at bounding box center [1066, 400] width 103 height 31
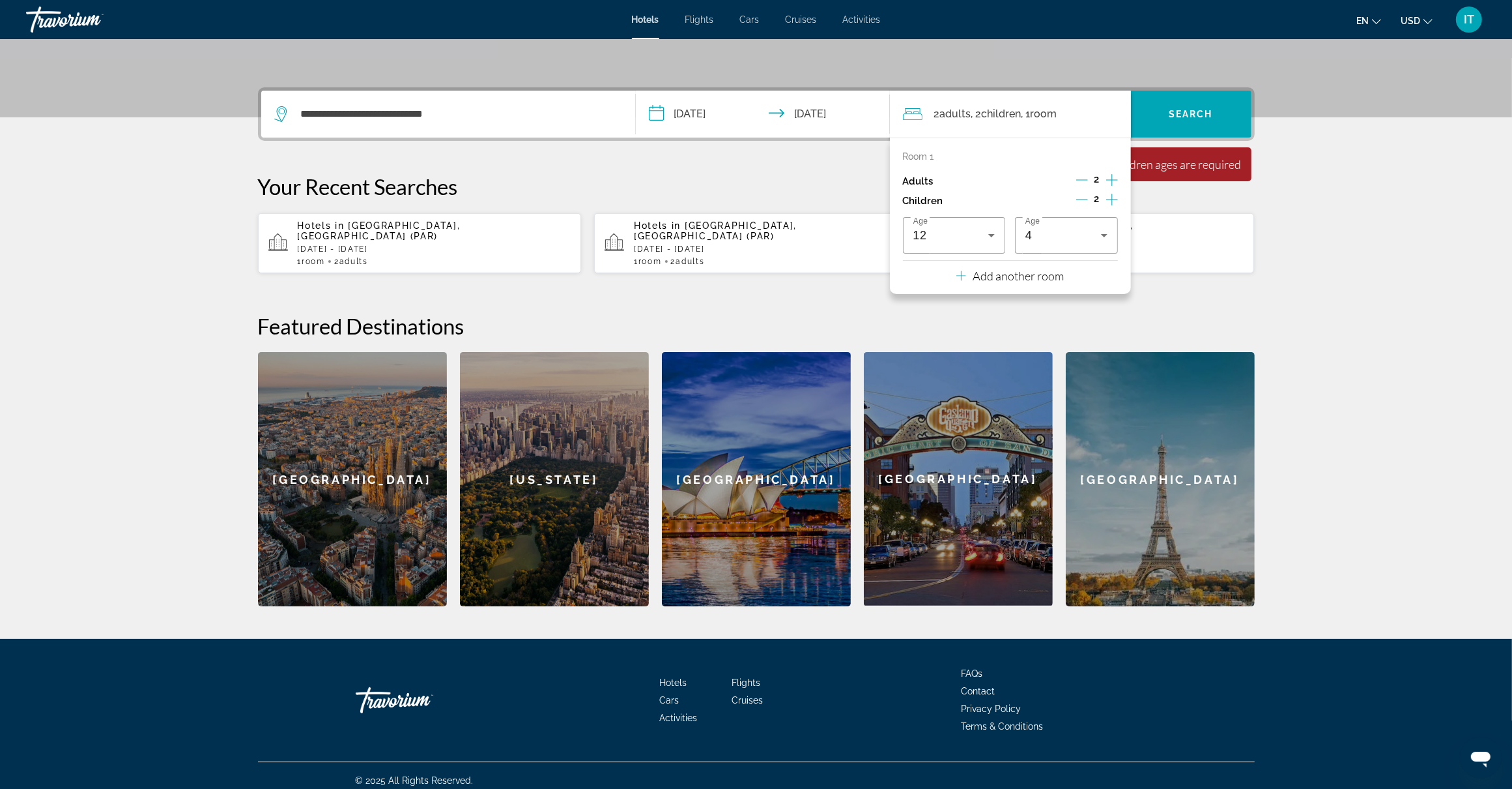
click at [1039, 173] on div "Adults 2" at bounding box center [1011, 181] width 215 height 19
click at [1183, 124] on span "Search widget" at bounding box center [1191, 114] width 120 height 31
